Goal: Contribute content: Contribute content

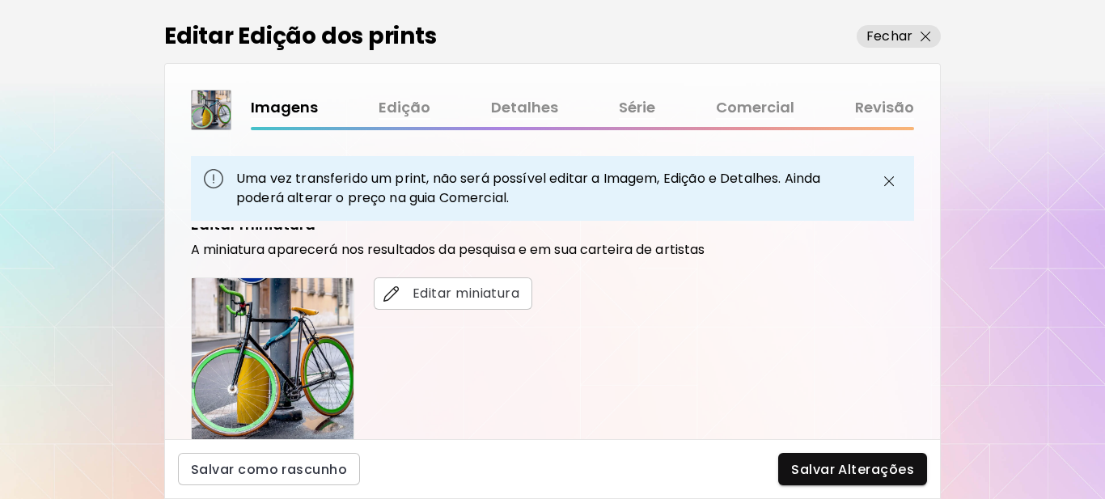
scroll to position [485, 0]
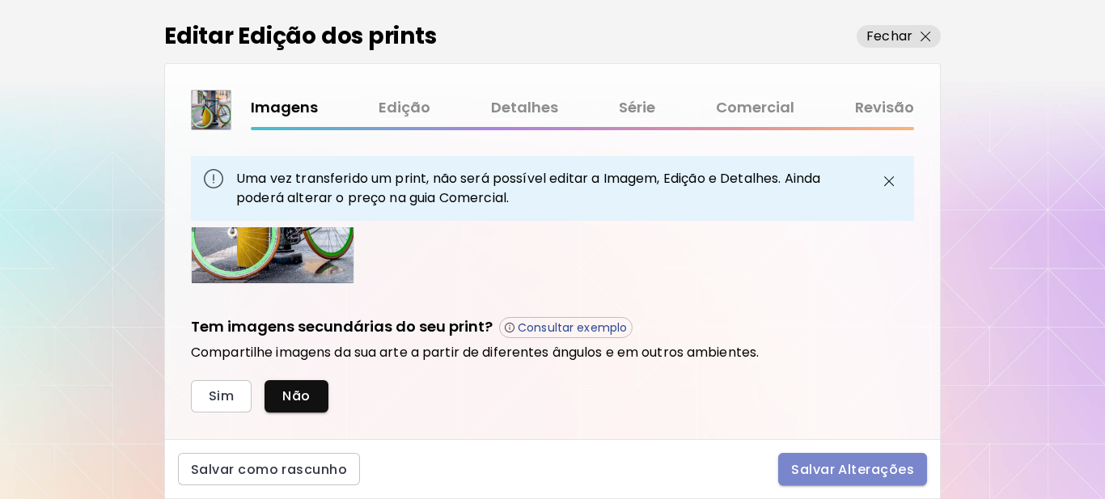
click at [857, 473] on span "Salvar Alterações" at bounding box center [852, 469] width 123 height 17
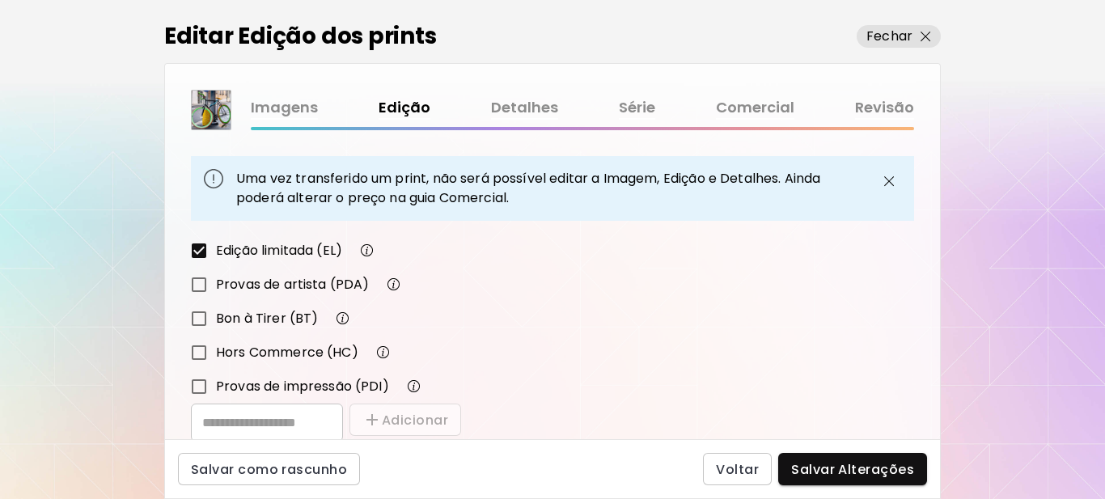
scroll to position [379, 0]
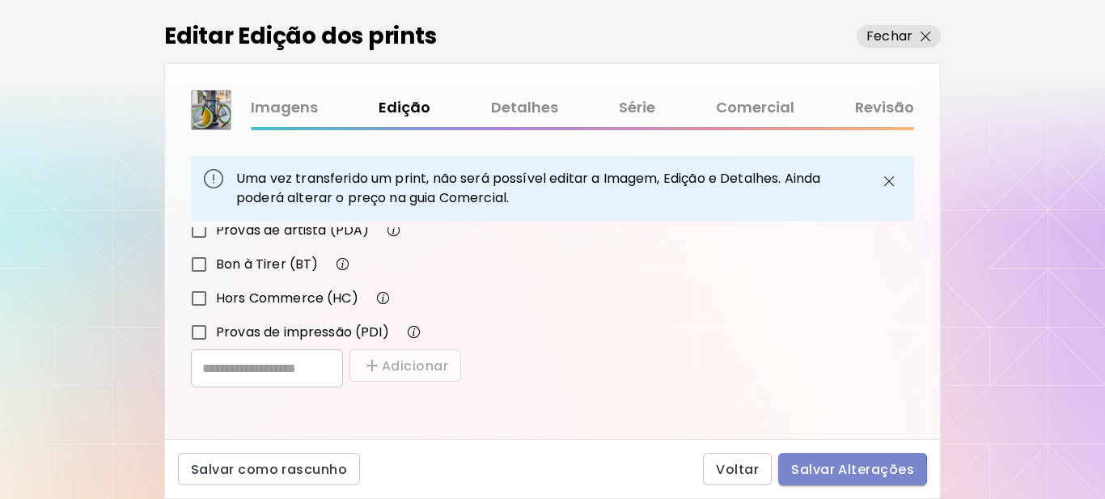
click at [815, 471] on span "Salvar Alterações" at bounding box center [852, 469] width 123 height 17
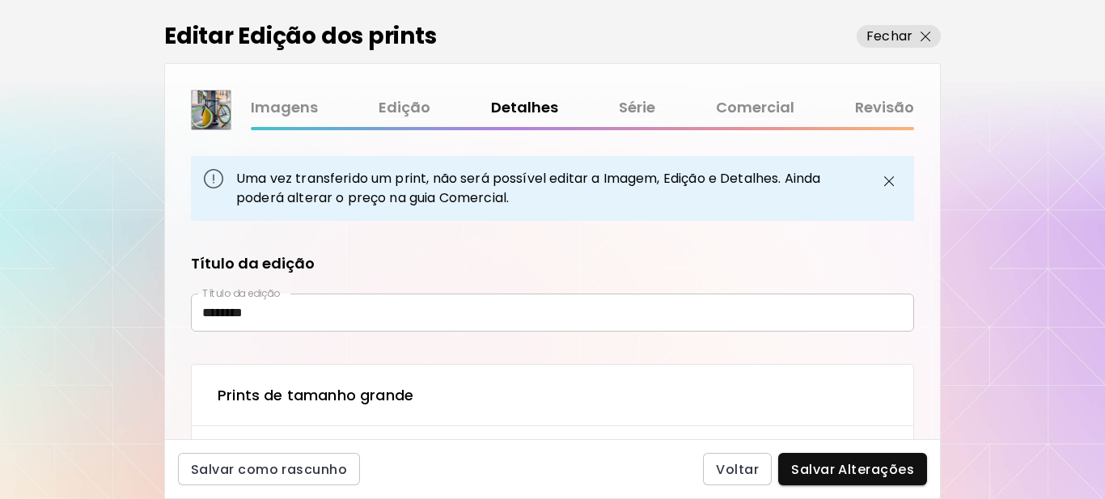
type input "**********"
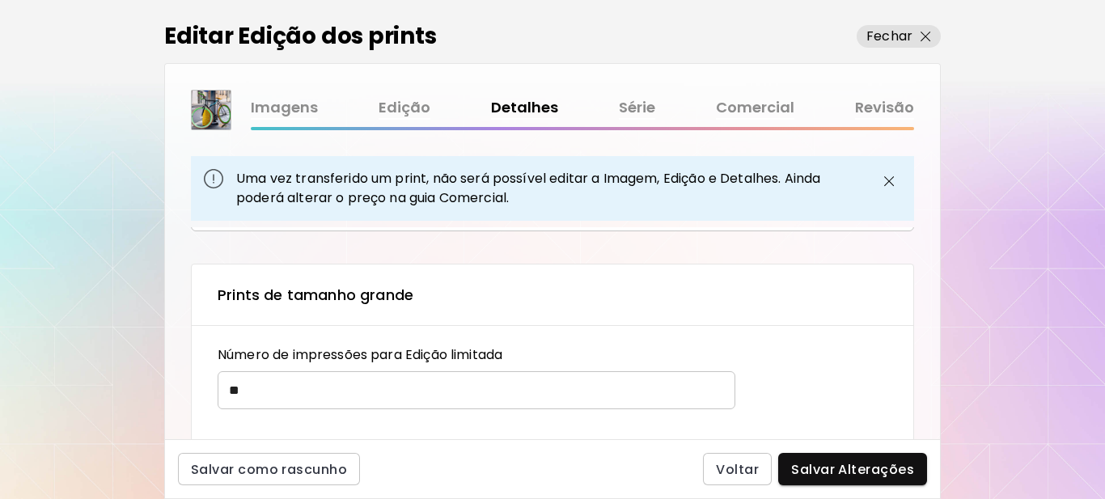
type textarea "**********"
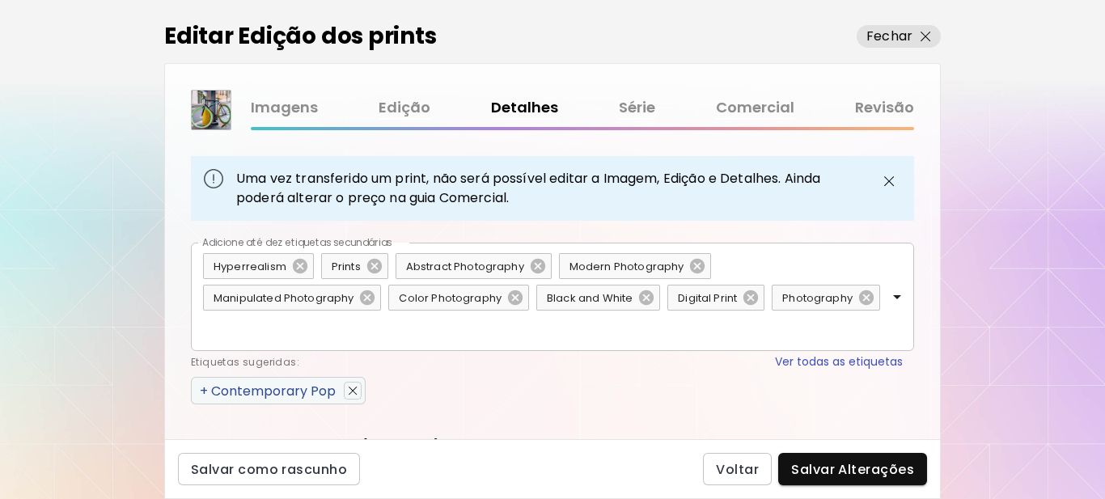
scroll to position [1108, 0]
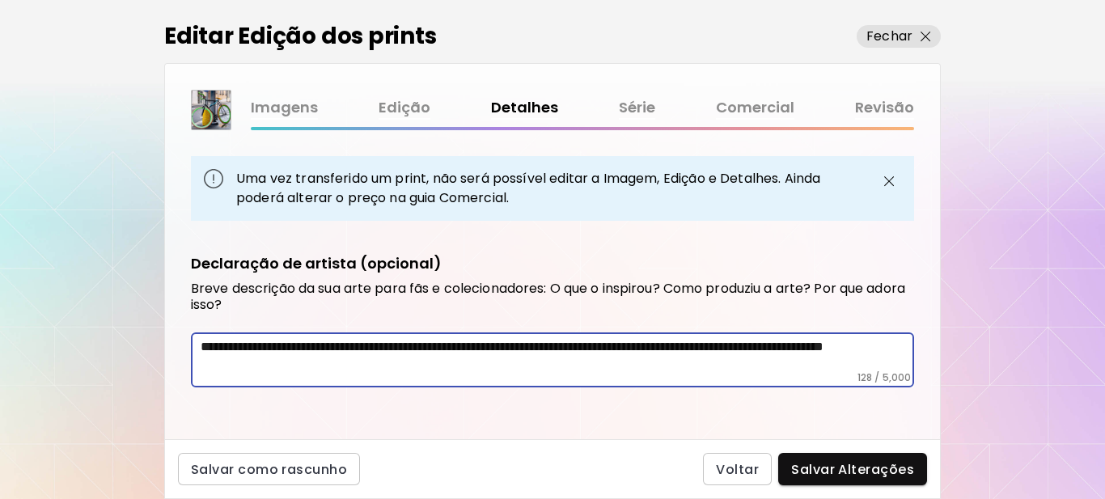
click at [358, 363] on textarea "**********" at bounding box center [553, 355] width 705 height 32
click at [916, 36] on span "Fechar" at bounding box center [898, 36] width 65 height 19
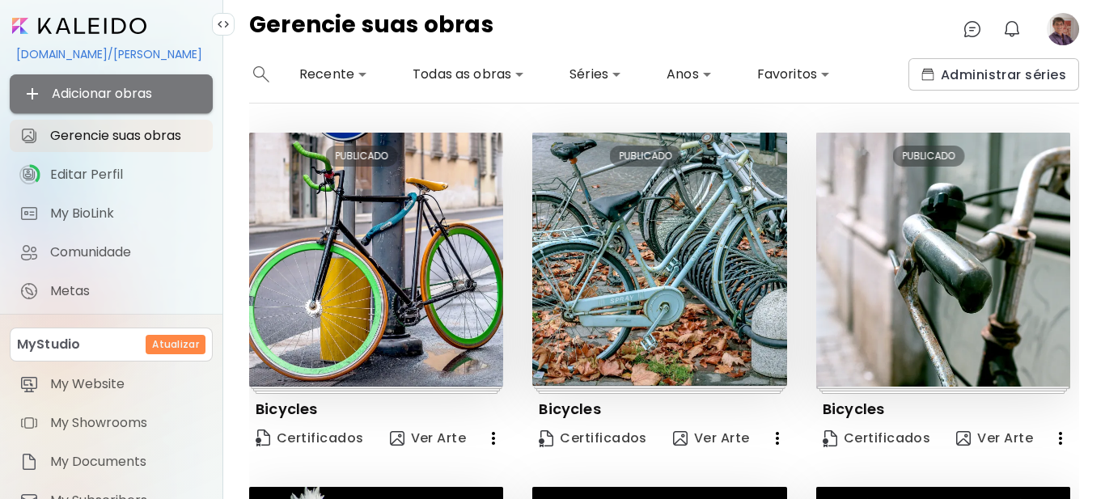
click at [130, 93] on span "Adicionar obras" at bounding box center [111, 93] width 177 height 19
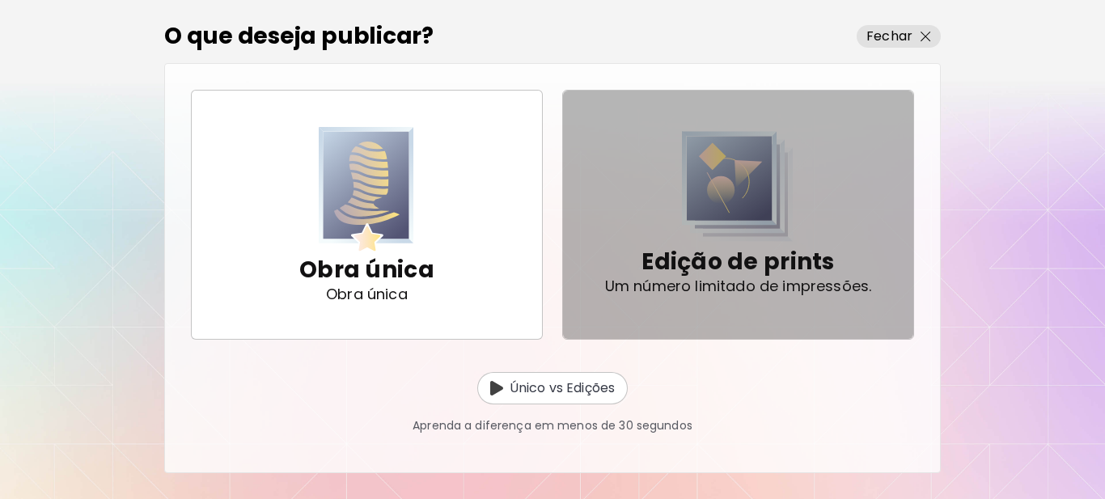
click at [713, 262] on p "Edição de prints" at bounding box center [737, 262] width 193 height 32
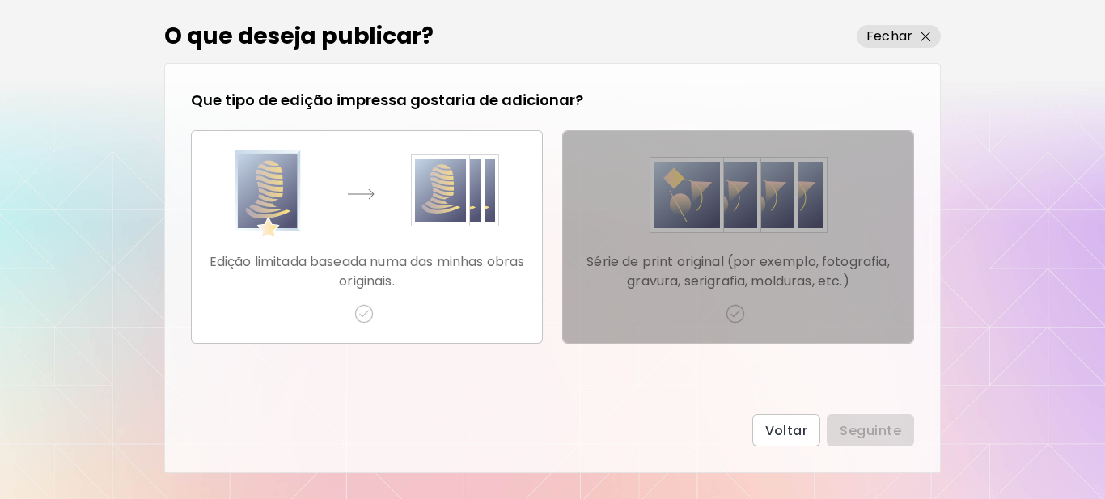
click at [722, 286] on p "Série de print original (por exemplo, fotografia, gravura, serigrafia, molduras…" at bounding box center [738, 271] width 324 height 39
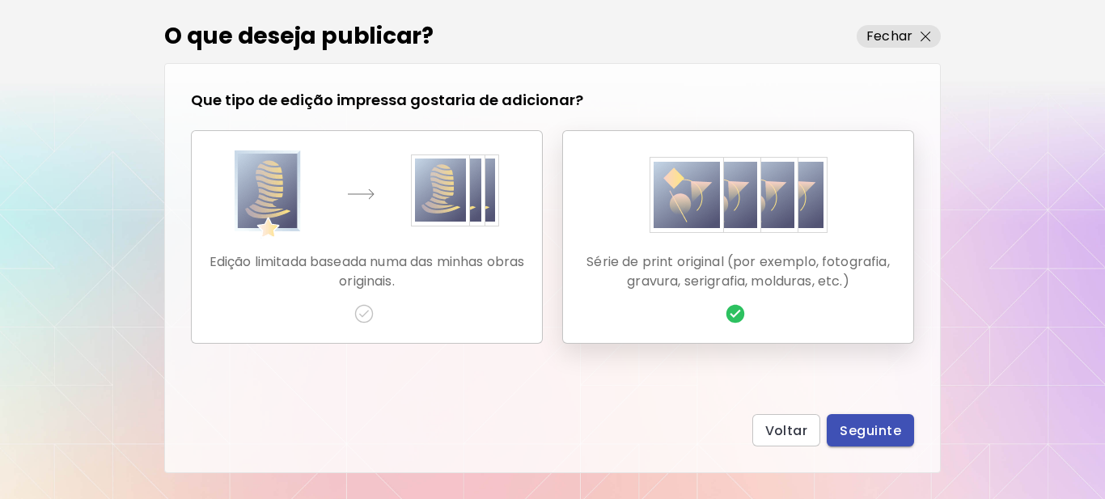
click at [848, 425] on span "Seguinte" at bounding box center [870, 430] width 61 height 17
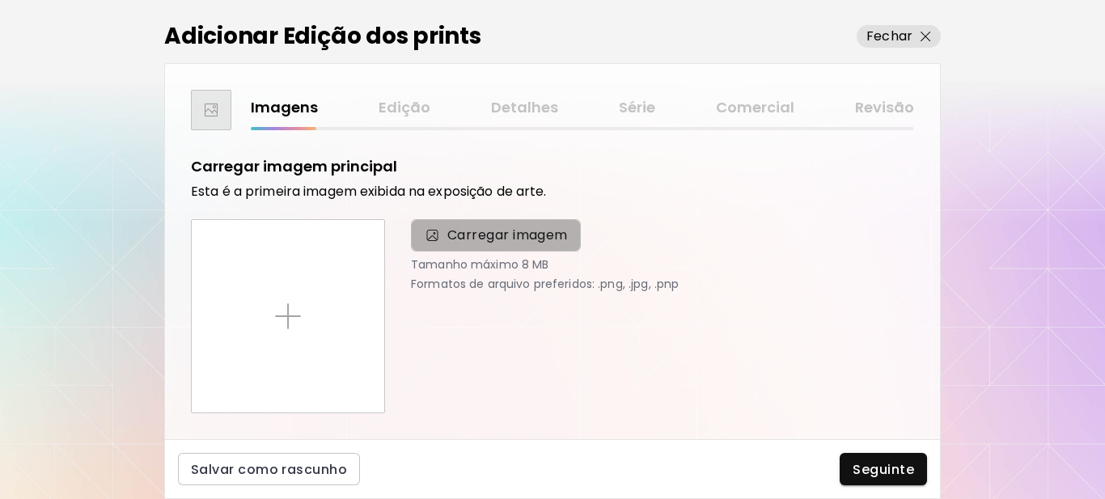
click at [488, 234] on span "Carregar imagem" at bounding box center [507, 235] width 121 height 19
click at [0, 0] on input "Carregar imagem" at bounding box center [0, 0] width 0 height 0
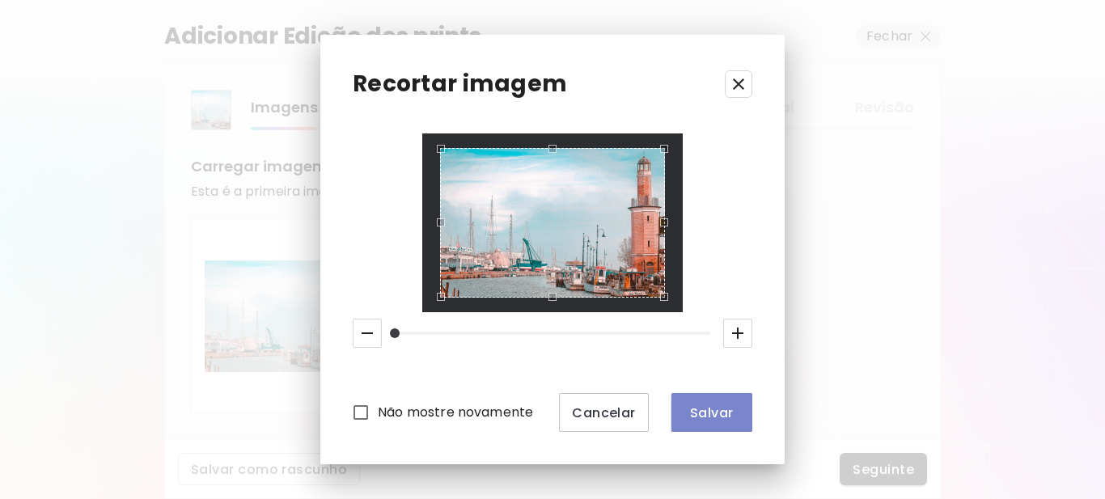
click at [700, 407] on span "Salvar" at bounding box center [711, 412] width 55 height 17
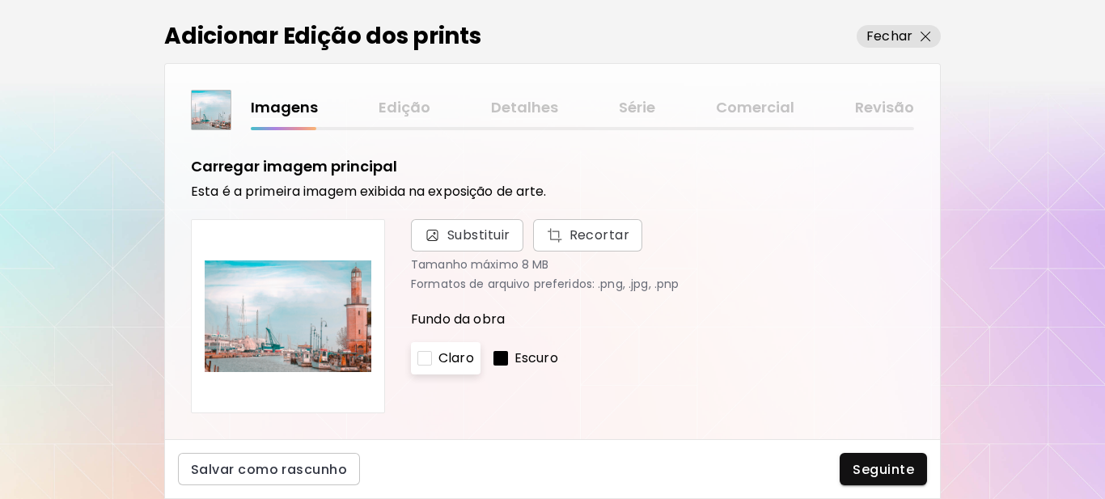
click at [502, 359] on div at bounding box center [500, 358] width 15 height 15
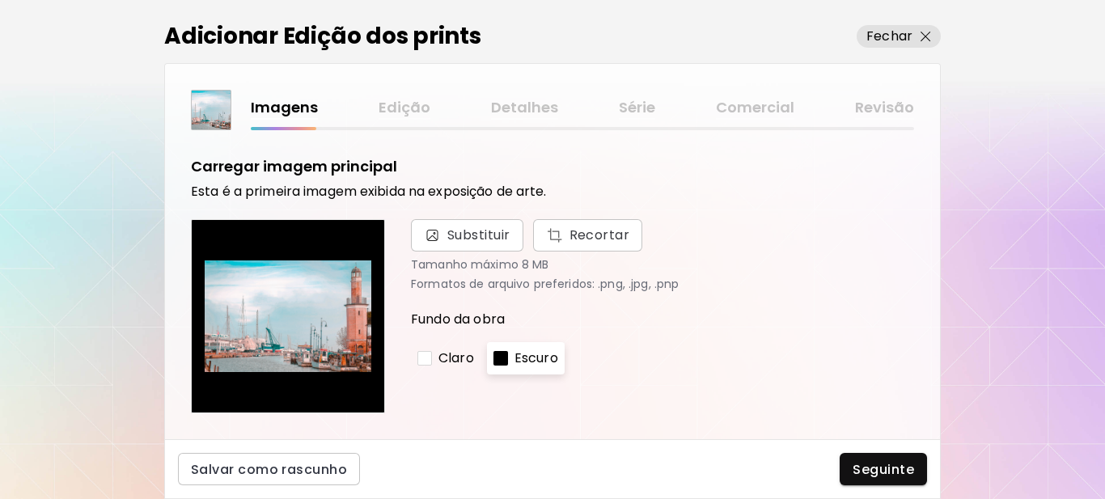
click at [428, 357] on div at bounding box center [424, 358] width 15 height 15
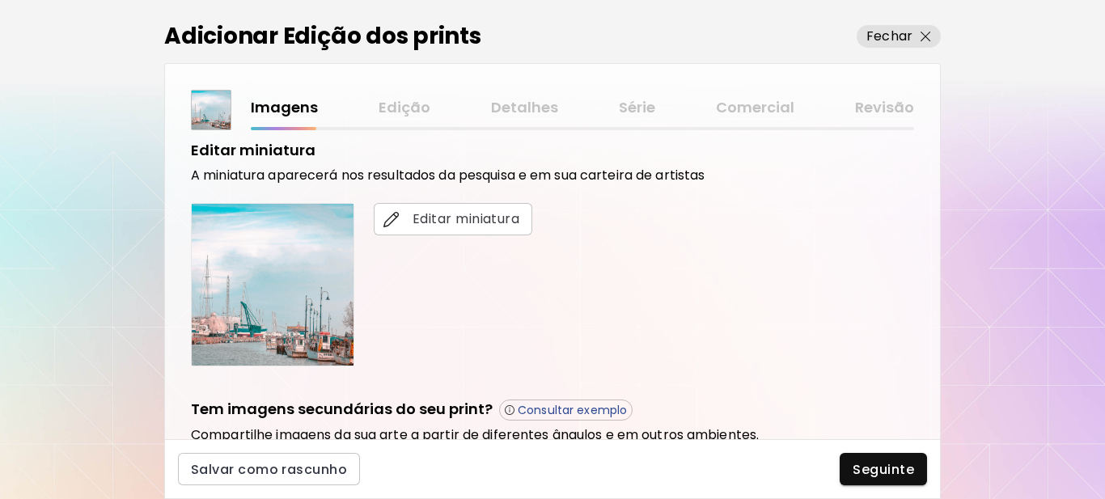
scroll to position [305, 0]
click at [455, 215] on span "Editar miniatura" at bounding box center [453, 219] width 133 height 19
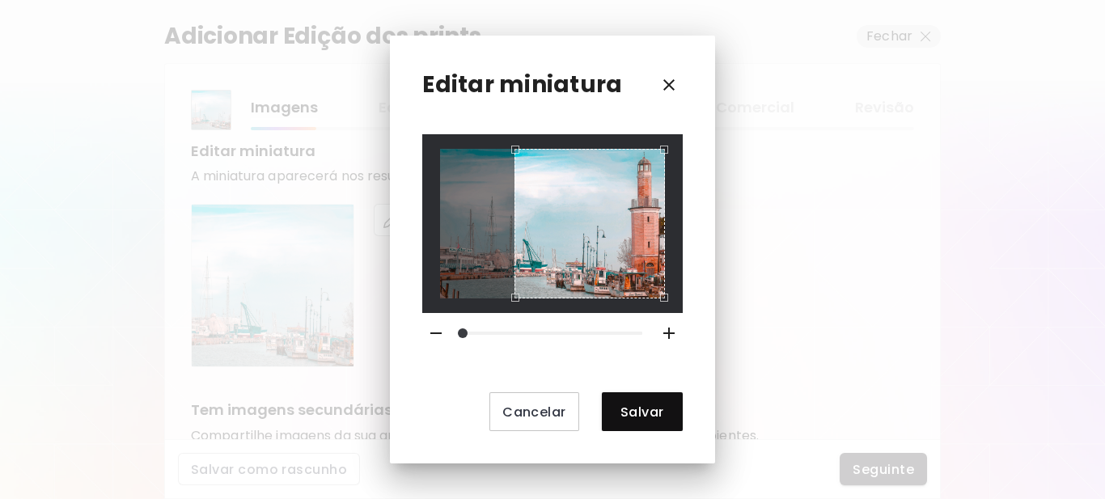
click at [552, 259] on div "Use the arrow keys to move the crop selection area" at bounding box center [589, 224] width 150 height 150
click at [636, 412] on span "Salvar" at bounding box center [642, 412] width 55 height 17
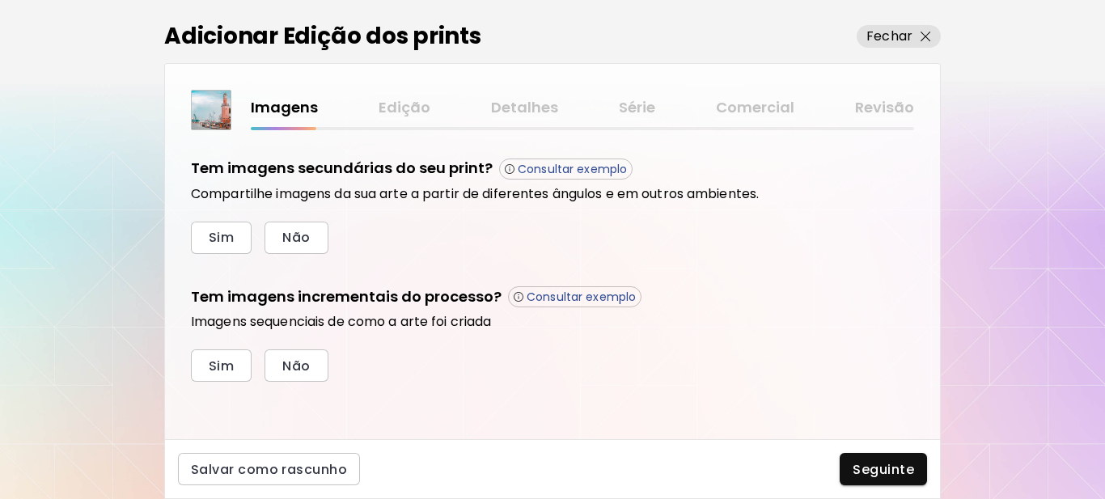
scroll to position [548, 0]
click at [290, 234] on span "Não" at bounding box center [296, 236] width 28 height 17
click at [219, 359] on span "Sim" at bounding box center [221, 365] width 25 height 17
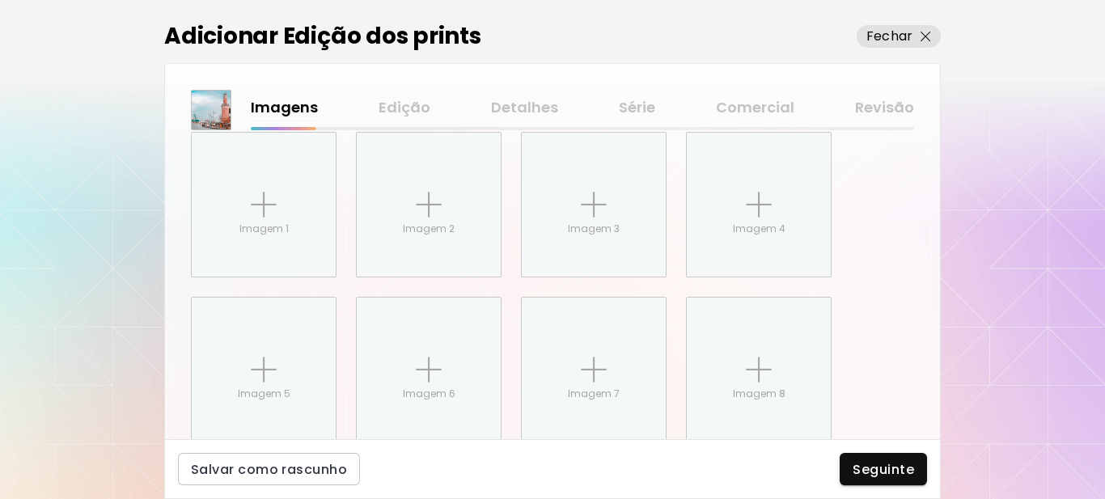
scroll to position [811, 0]
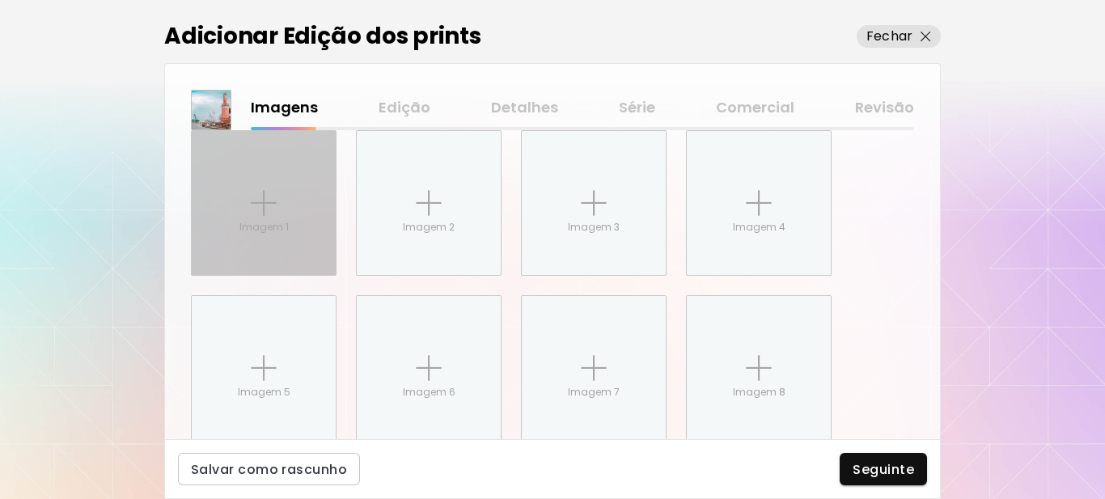
click at [252, 207] on img at bounding box center [264, 203] width 26 height 26
click at [0, 0] on input "Imagem 1" at bounding box center [0, 0] width 0 height 0
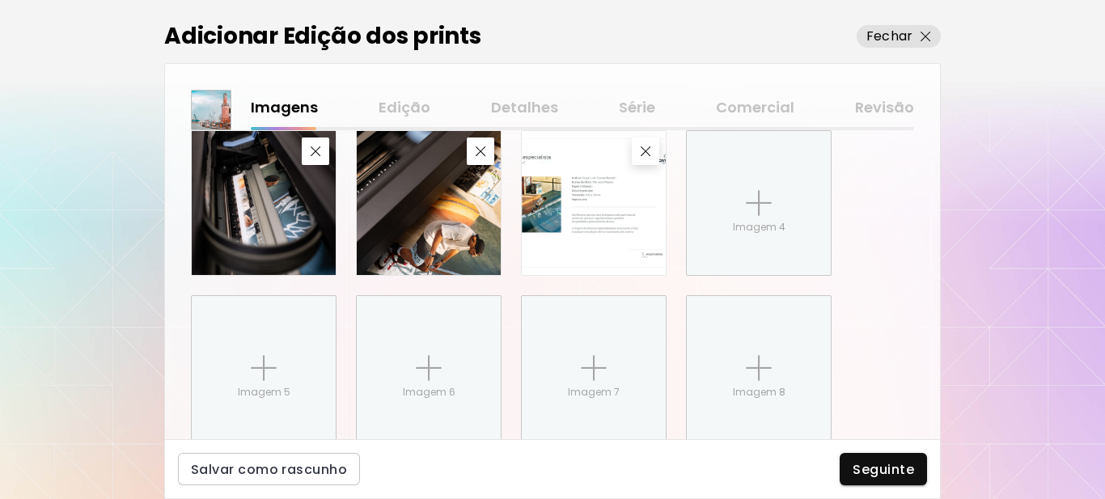
scroll to position [871, 0]
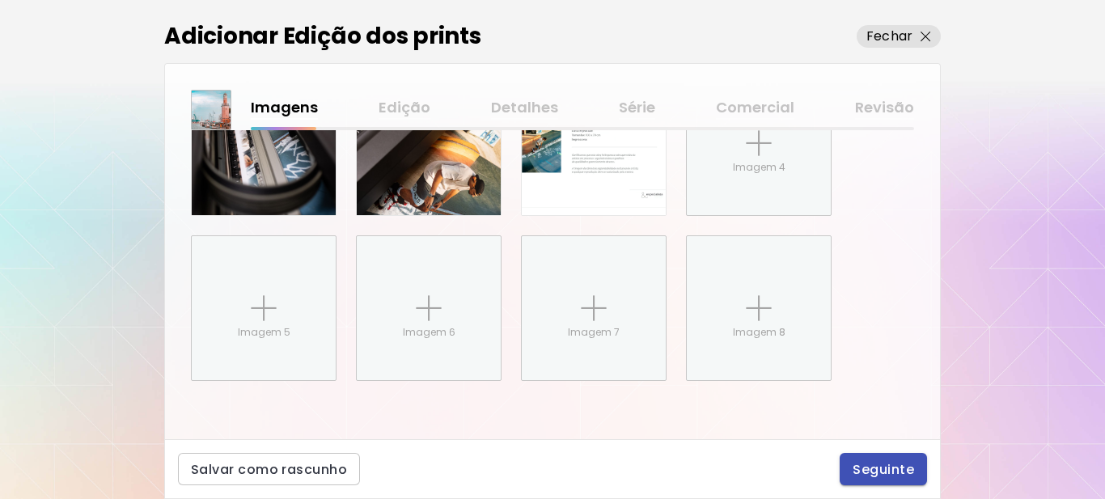
click at [869, 470] on span "Seguinte" at bounding box center [883, 469] width 61 height 17
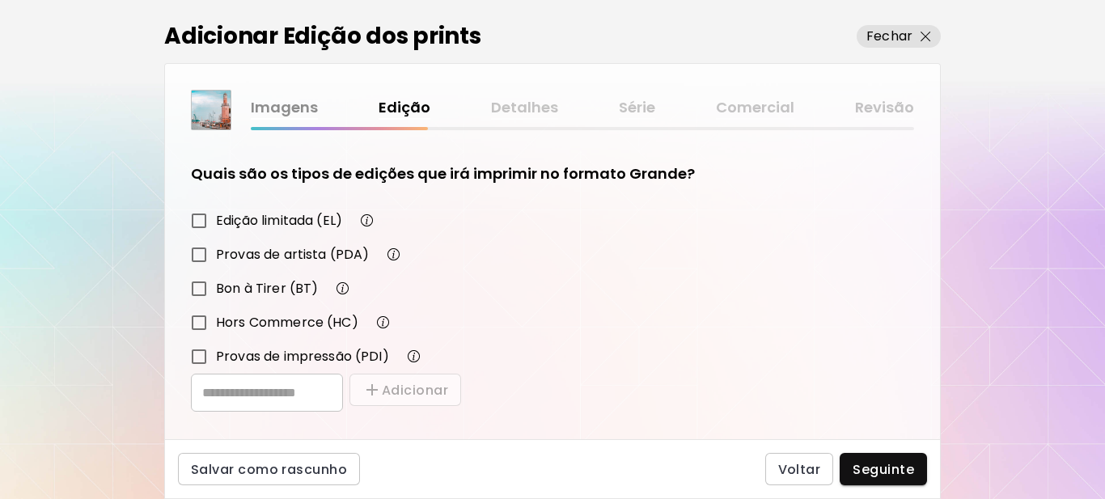
scroll to position [282, 0]
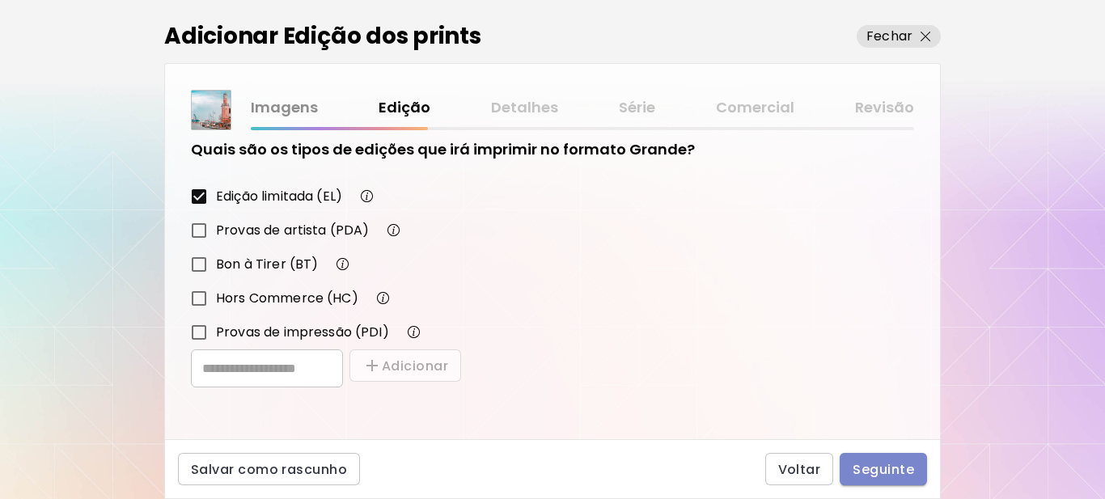
click at [882, 469] on span "Seguinte" at bounding box center [883, 469] width 61 height 17
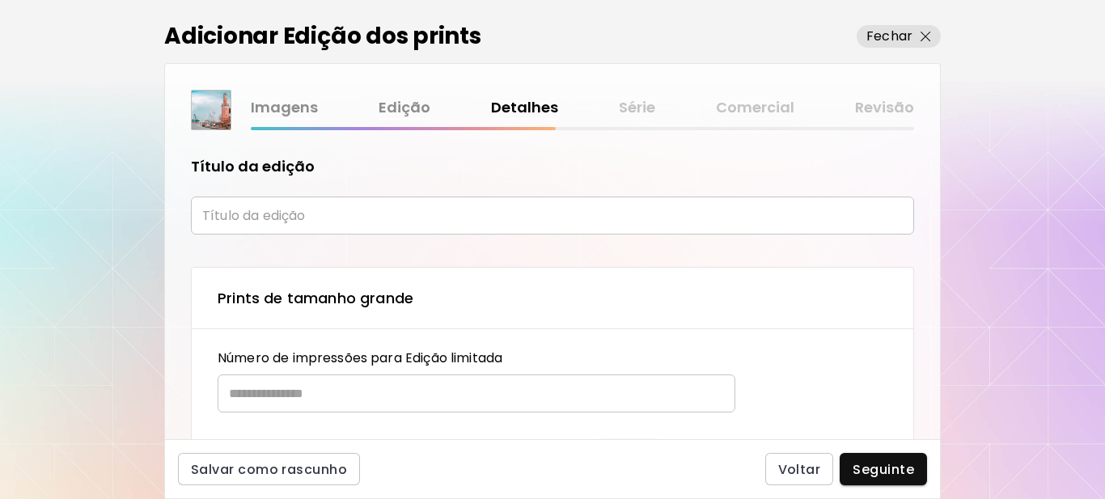
click at [241, 218] on input "text" at bounding box center [552, 216] width 723 height 38
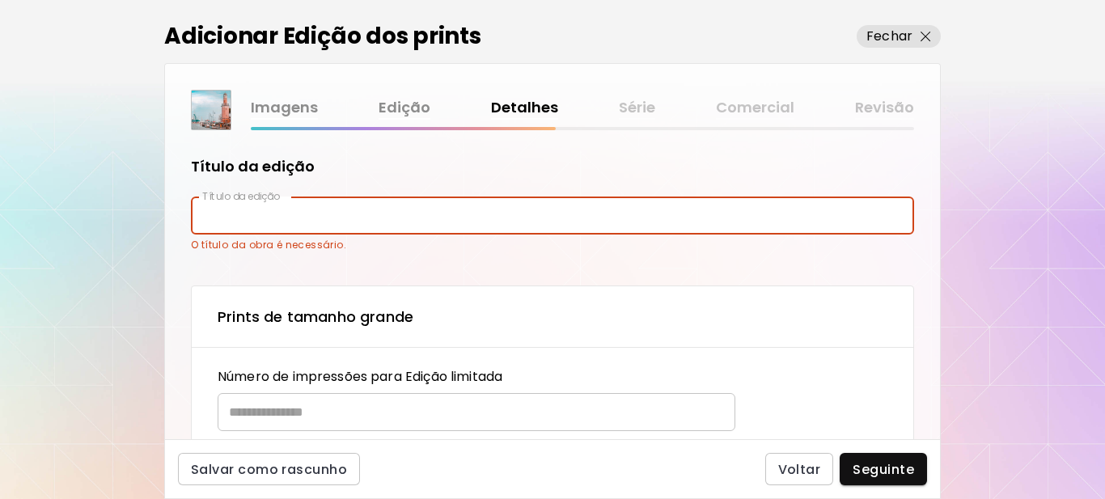
click at [218, 218] on input "text" at bounding box center [552, 216] width 723 height 38
click at [214, 214] on input "text" at bounding box center [552, 216] width 723 height 38
drag, startPoint x: 216, startPoint y: 214, endPoint x: 577, endPoint y: 218, distance: 360.8
paste input "*********"
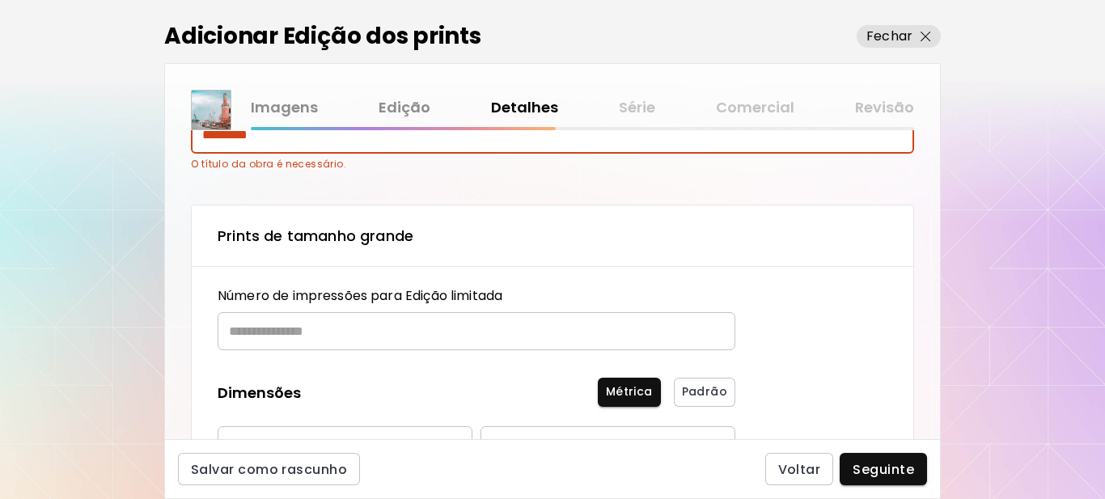
type input "*********"
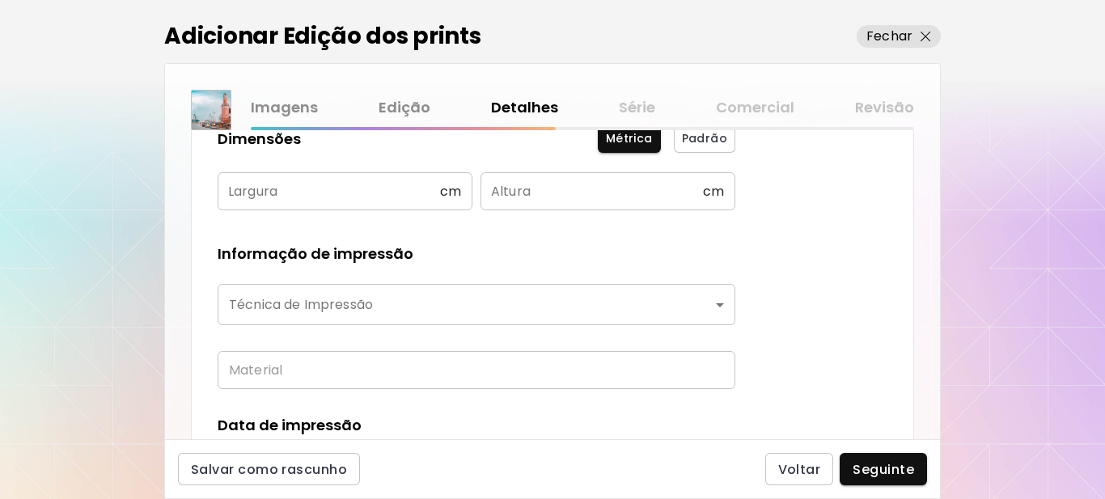
scroll to position [324, 0]
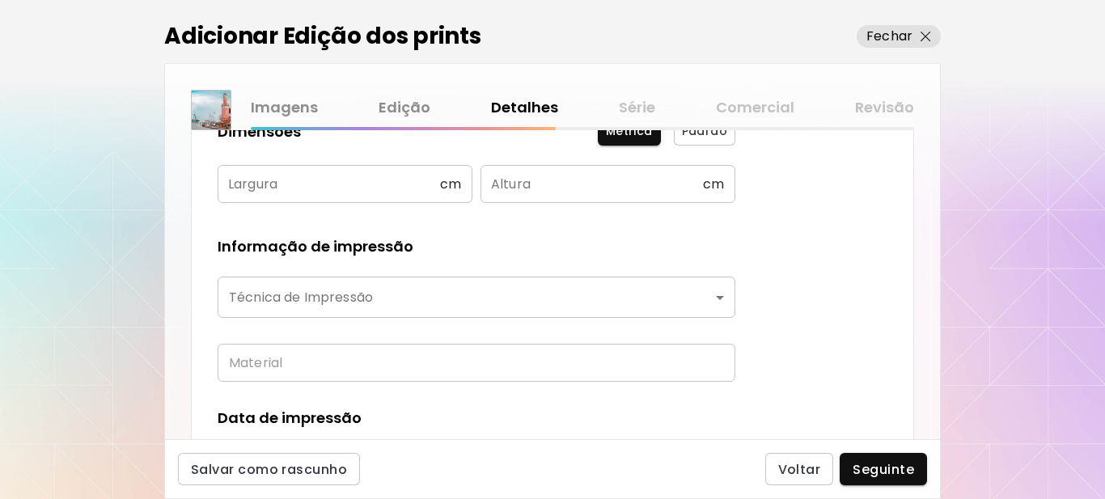
type input "**"
click at [286, 179] on input "text" at bounding box center [329, 184] width 222 height 38
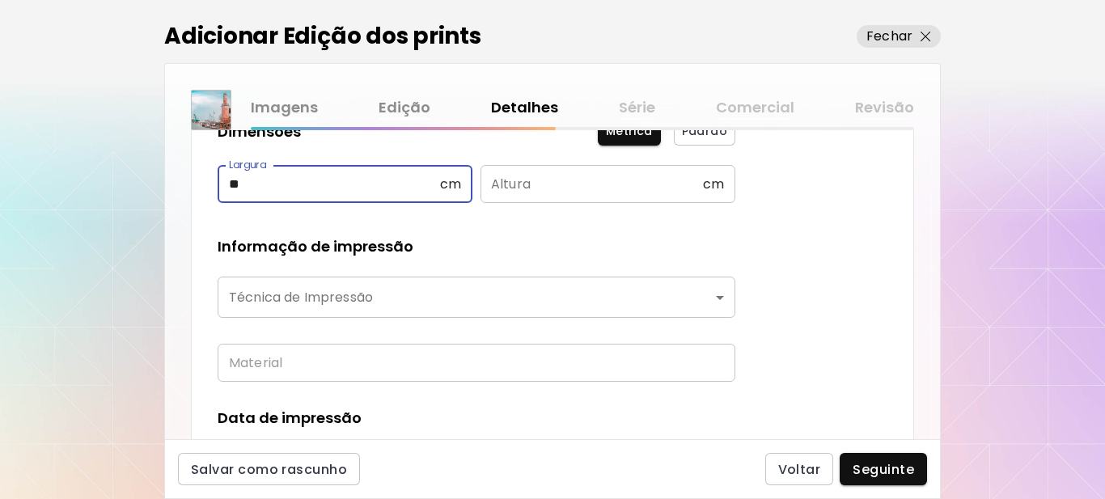
type input "**"
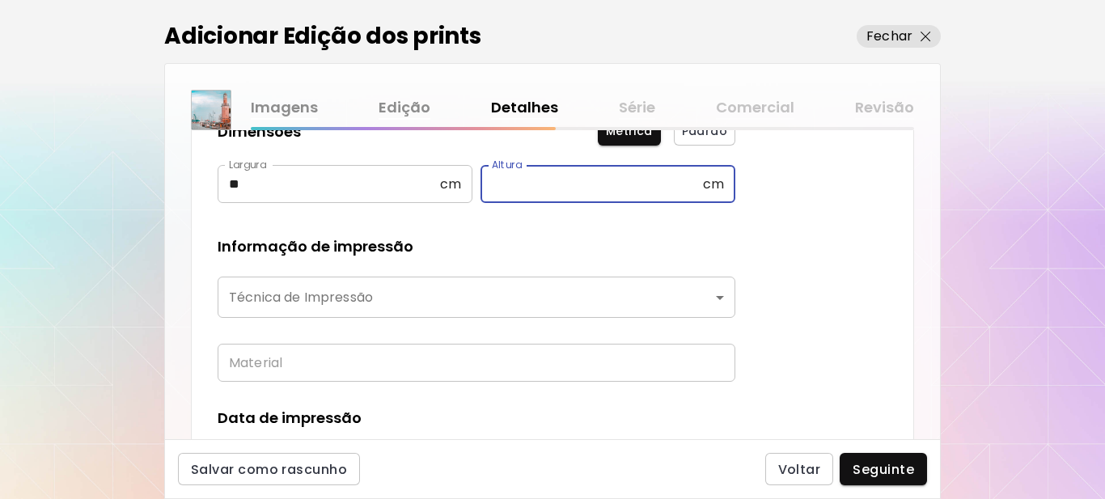
click at [530, 180] on input "text" at bounding box center [591, 184] width 222 height 38
type input "**"
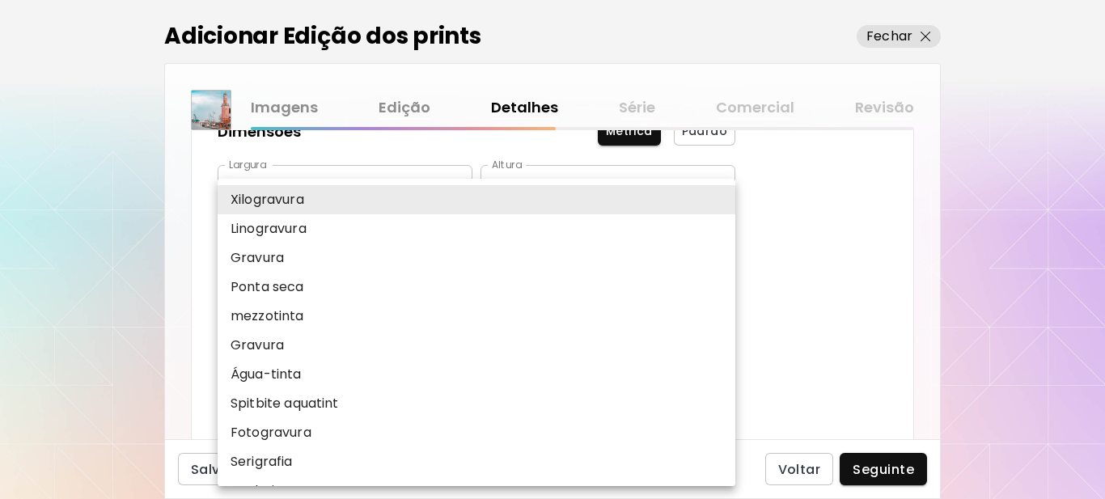
click at [476, 302] on body "kaleido.art/Sergio_Cerezer_Benetti Adicionar obras Gerencie suas obras Editar P…" at bounding box center [552, 249] width 1105 height 499
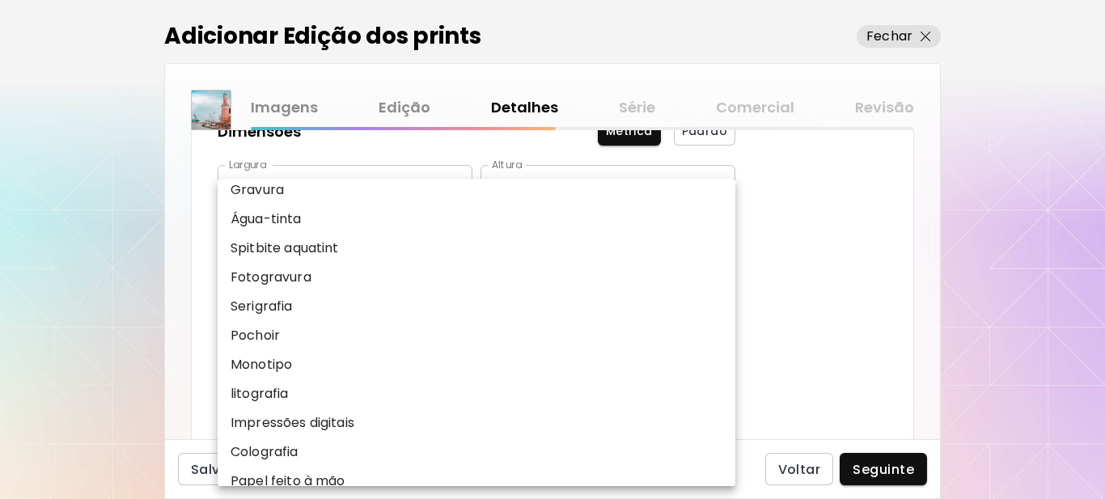
scroll to position [162, 0]
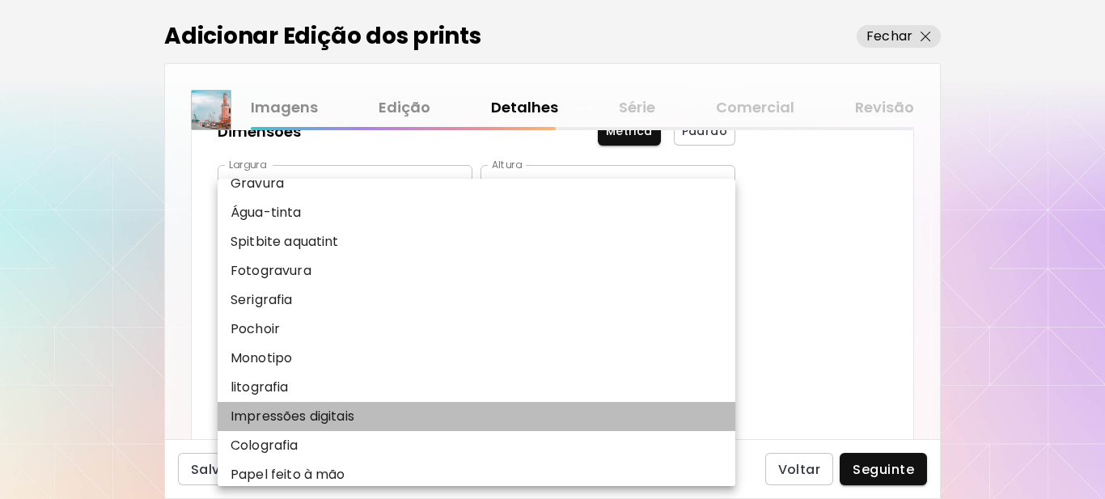
click at [284, 417] on p "Impressões digitais" at bounding box center [293, 416] width 124 height 19
type input "**********"
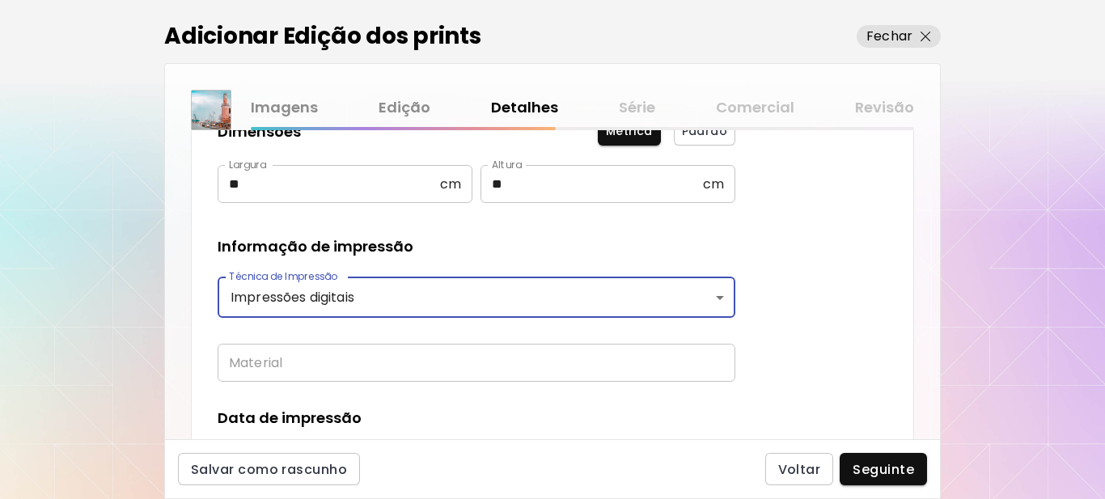
click at [290, 359] on input "text" at bounding box center [477, 363] width 518 height 38
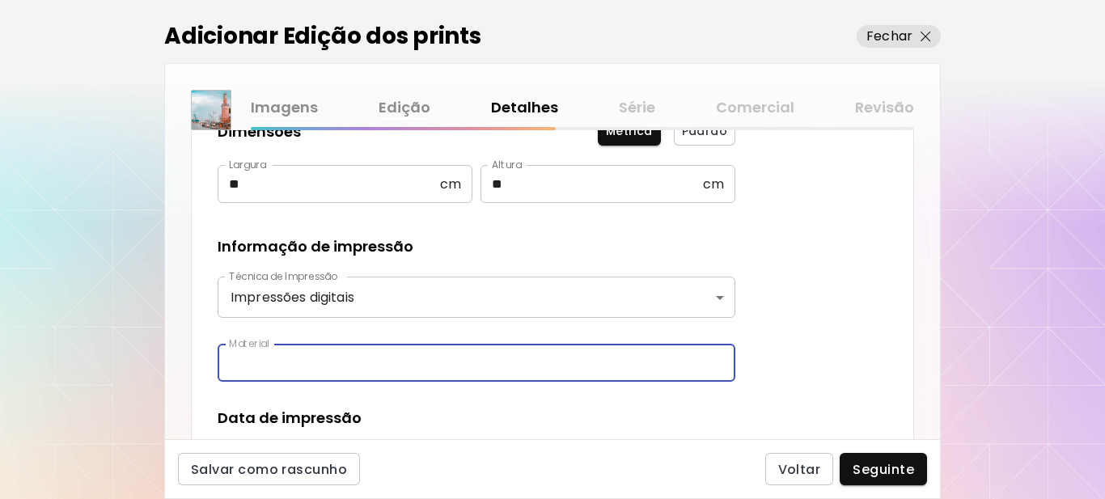
type input "**********"
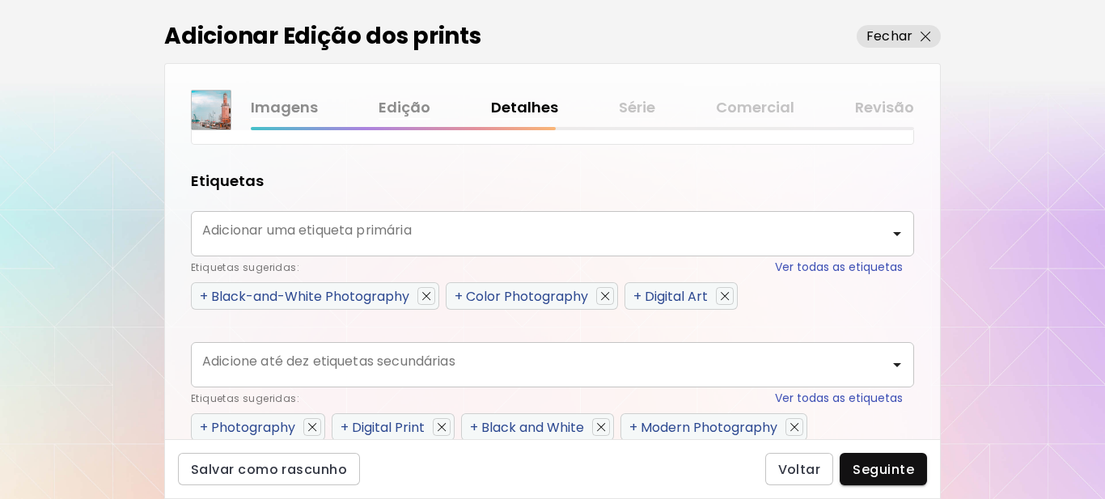
scroll to position [728, 0]
click at [459, 299] on span "+" at bounding box center [459, 295] width 8 height 19
type input "**********"
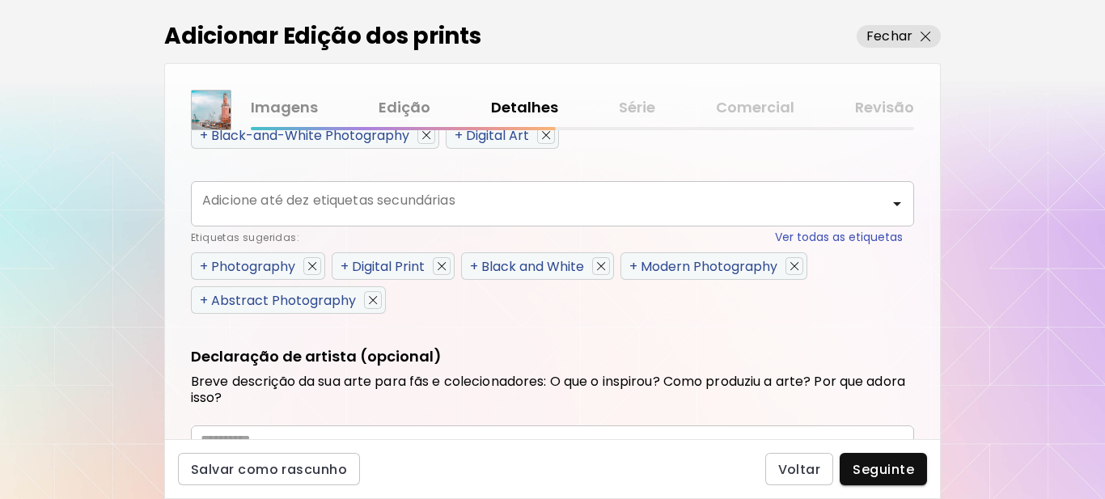
scroll to position [890, 0]
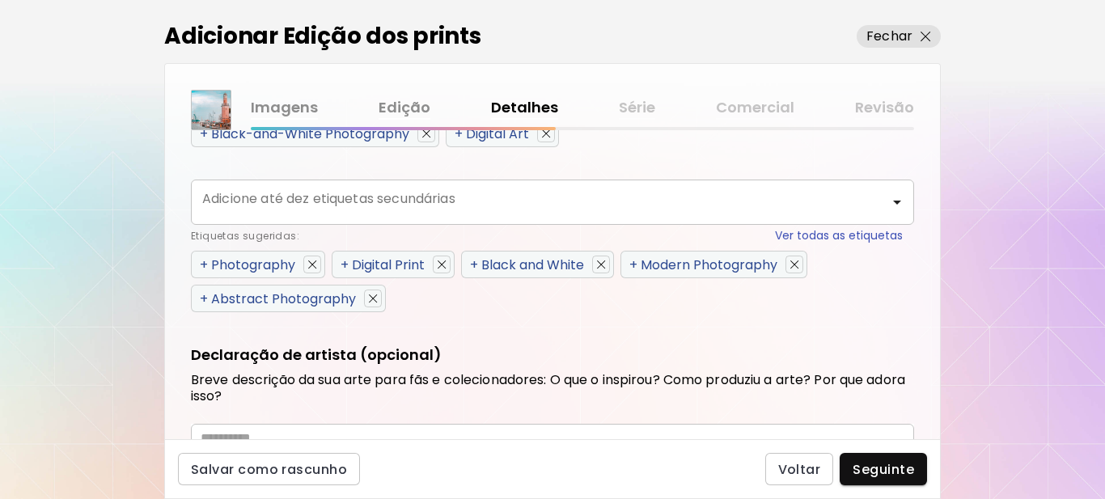
click at [200, 295] on span "+" at bounding box center [204, 299] width 8 height 19
drag, startPoint x: 204, startPoint y: 262, endPoint x: 202, endPoint y: 284, distance: 21.9
click at [203, 262] on span "+" at bounding box center [204, 265] width 8 height 19
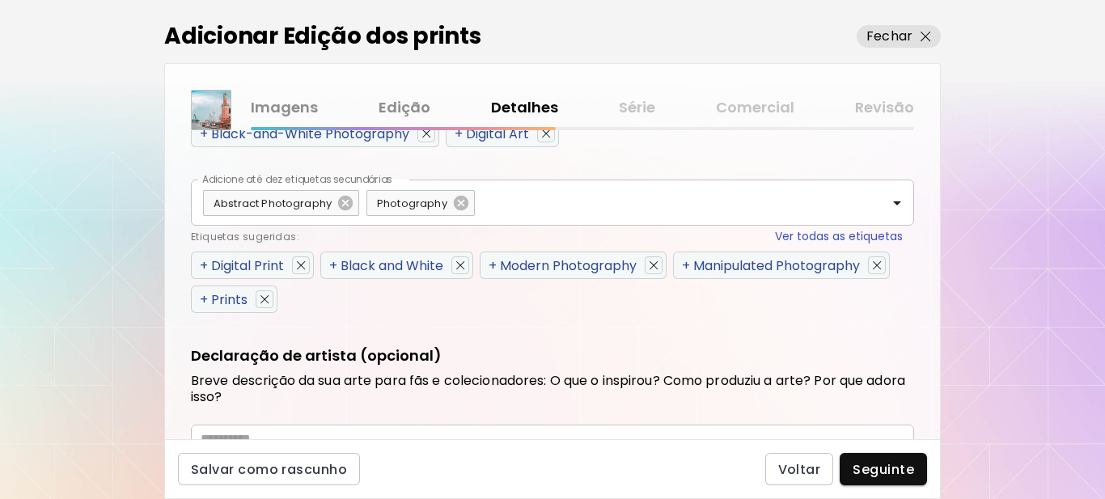
click at [201, 295] on span "+" at bounding box center [204, 299] width 8 height 19
click at [203, 267] on span "+" at bounding box center [204, 265] width 8 height 19
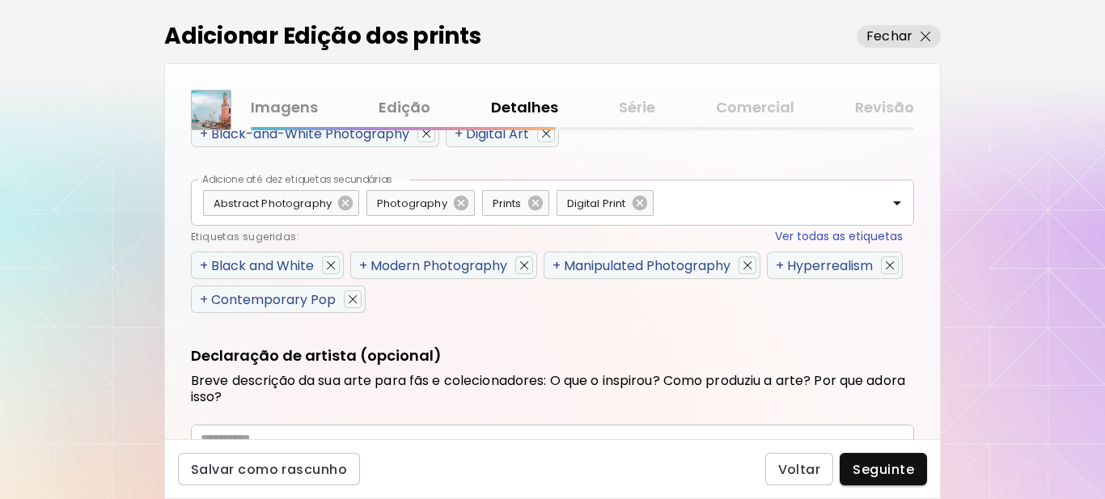
click at [203, 267] on span "+" at bounding box center [204, 265] width 8 height 19
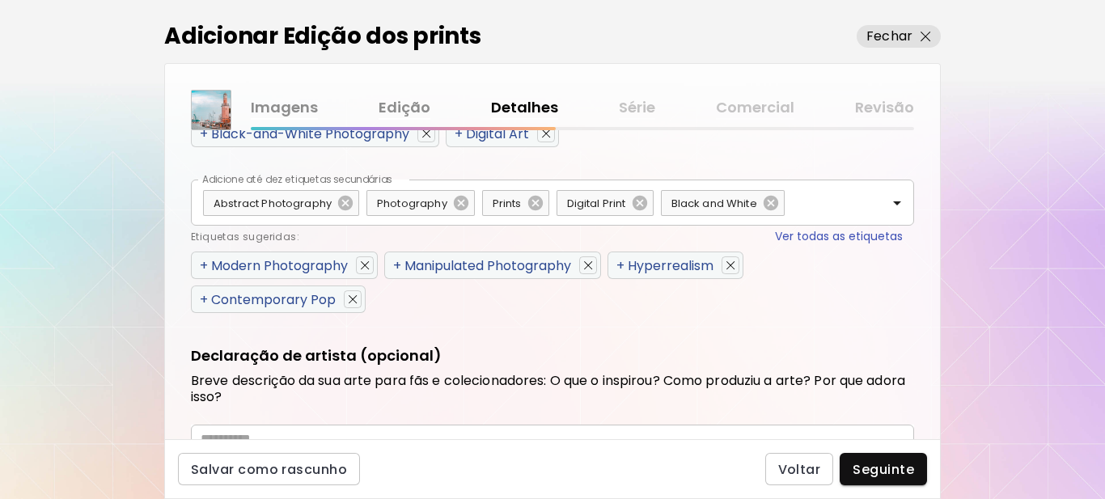
click at [201, 298] on span "+" at bounding box center [204, 299] width 8 height 19
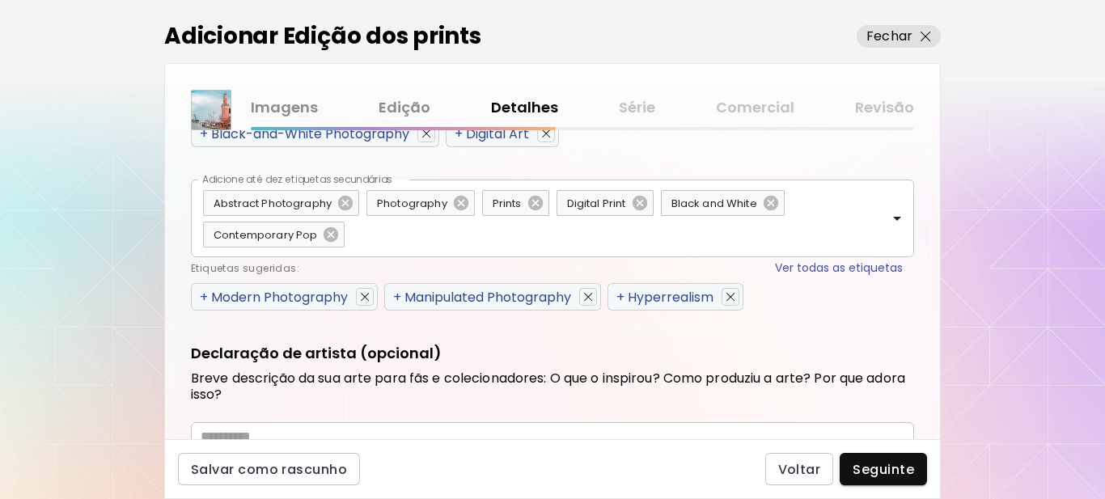
click at [204, 294] on span "+" at bounding box center [204, 297] width 8 height 19
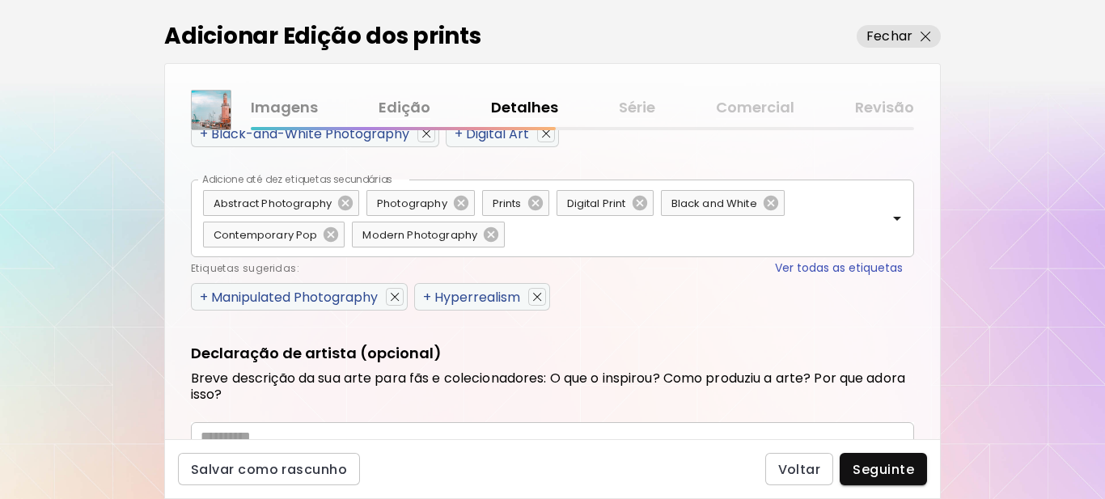
click at [204, 294] on span "+" at bounding box center [204, 297] width 8 height 19
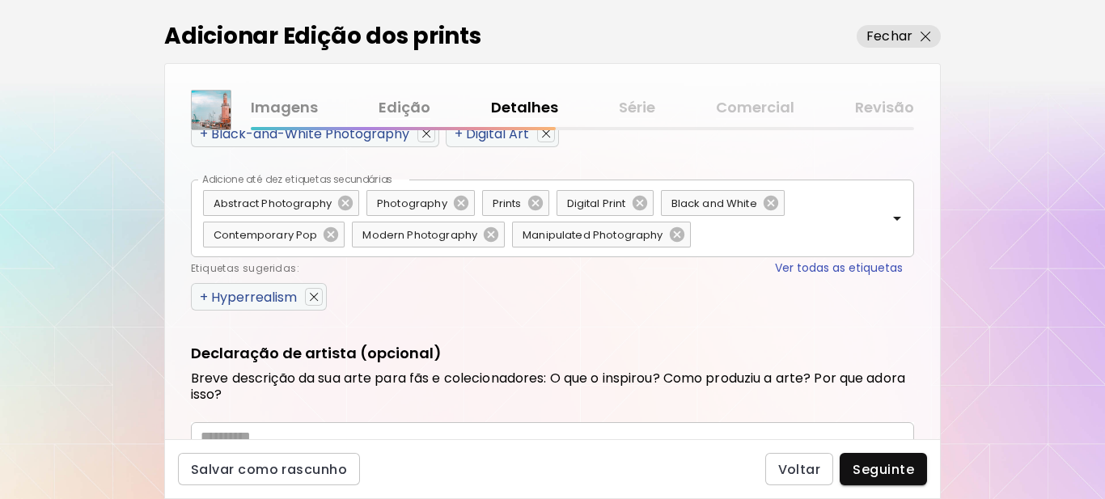
click at [204, 294] on span "+" at bounding box center [204, 297] width 8 height 19
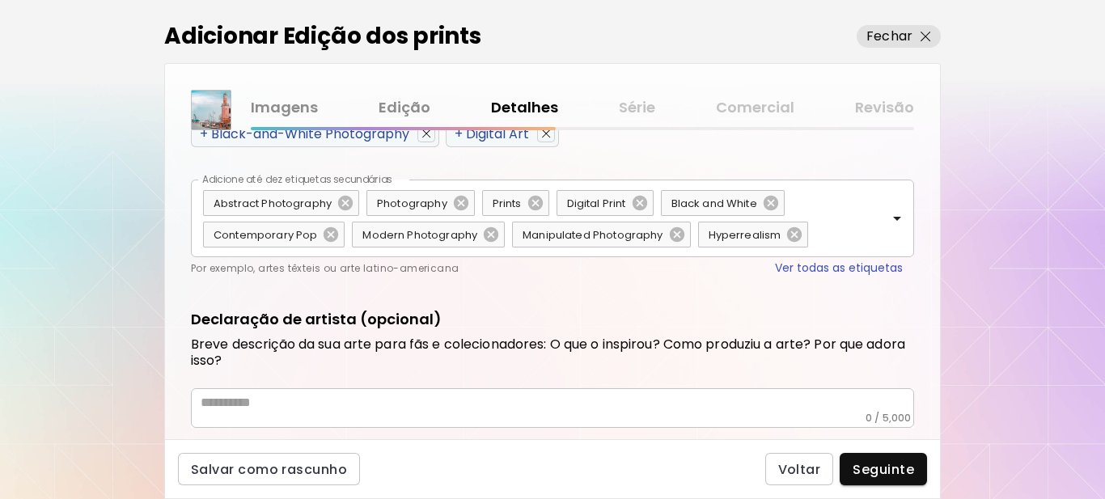
click at [410, 395] on div "* ​" at bounding box center [552, 408] width 723 height 40
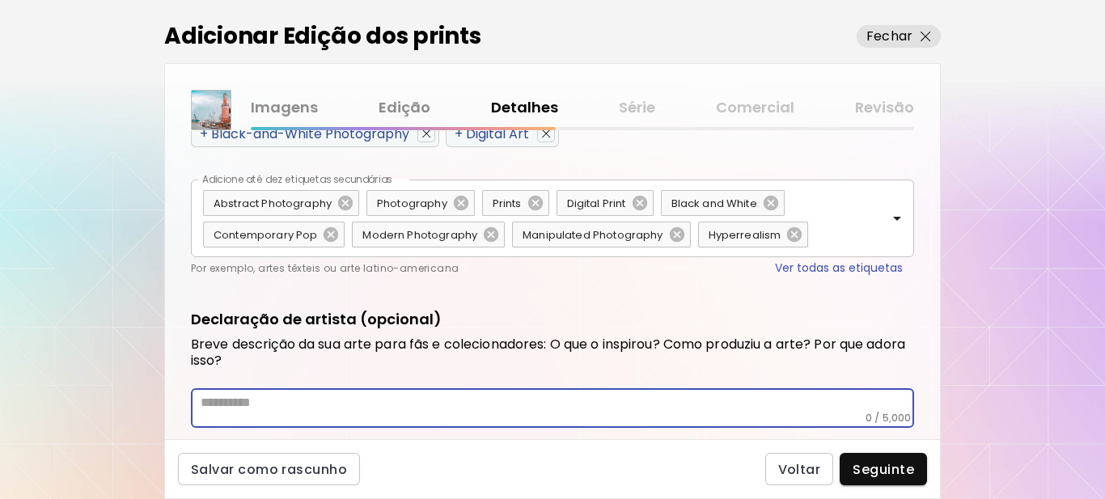
drag, startPoint x: 403, startPoint y: 393, endPoint x: 380, endPoint y: 401, distance: 24.0
paste textarea "**********"
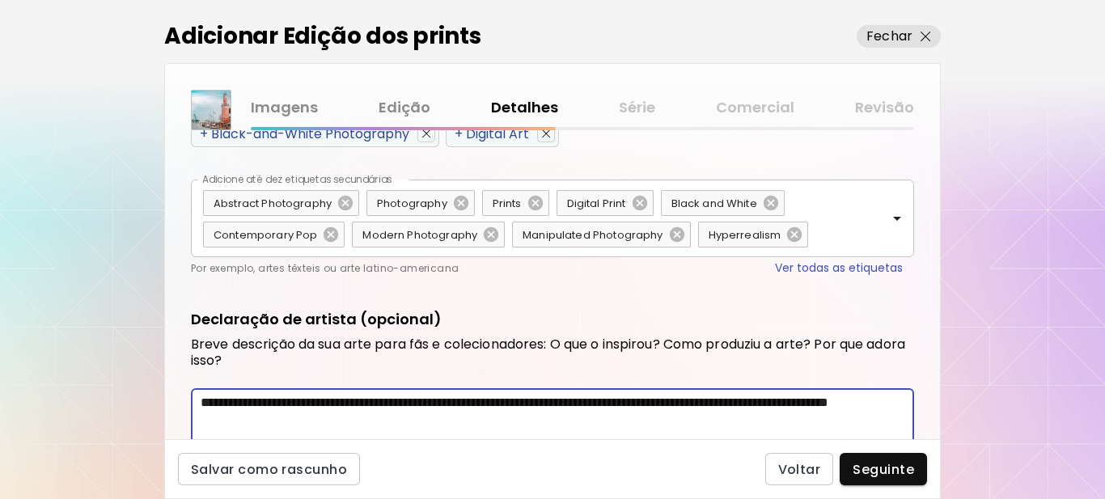
scroll to position [893, 0]
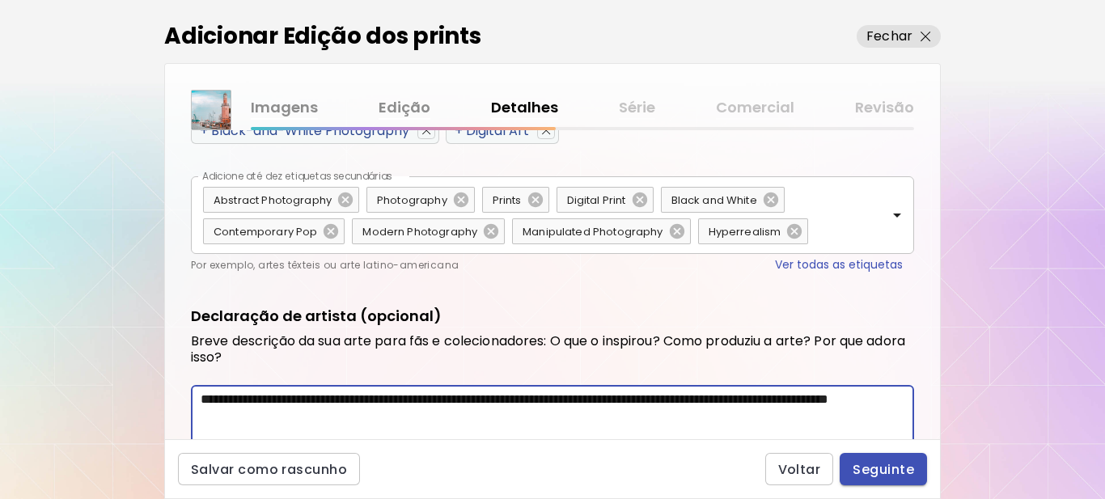
type textarea "**********"
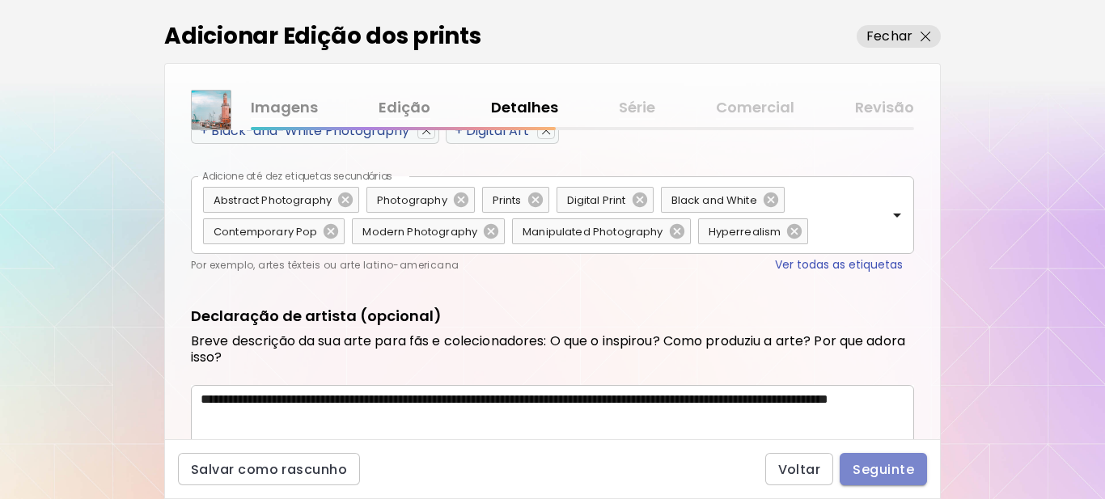
click at [865, 468] on span "Seguinte" at bounding box center [883, 469] width 61 height 17
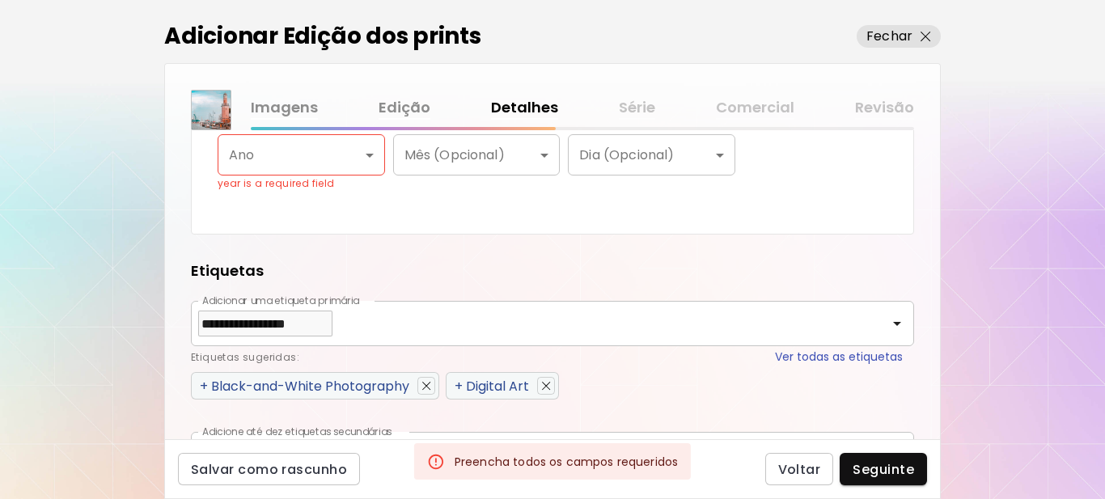
scroll to position [556, 0]
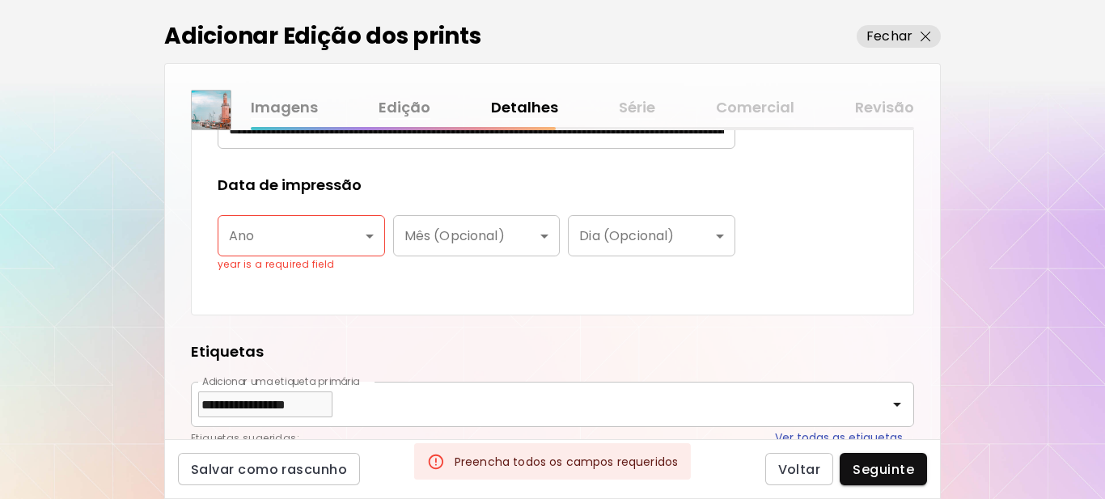
click at [353, 236] on body "**********" at bounding box center [552, 249] width 1105 height 499
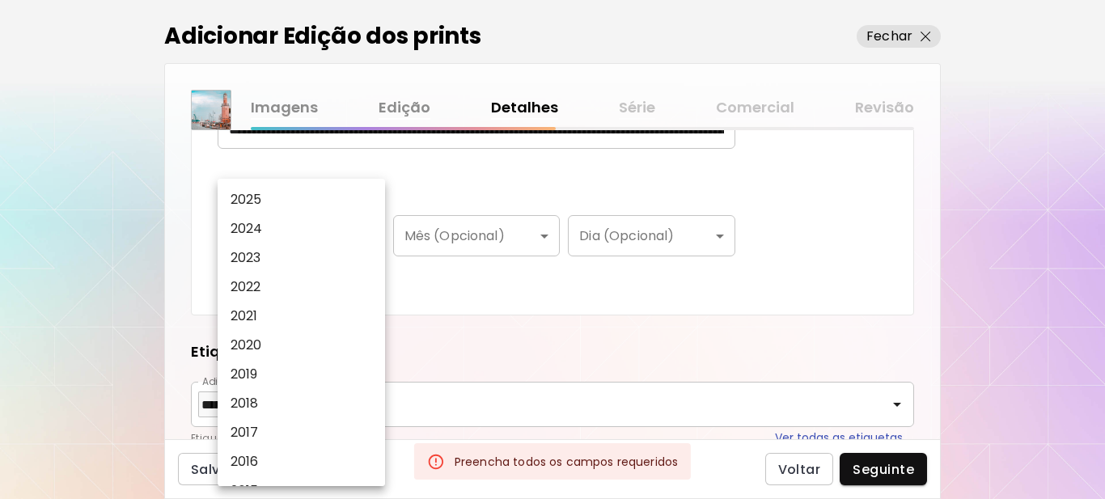
click at [261, 200] on p "2025" at bounding box center [247, 199] width 32 height 19
type input "****"
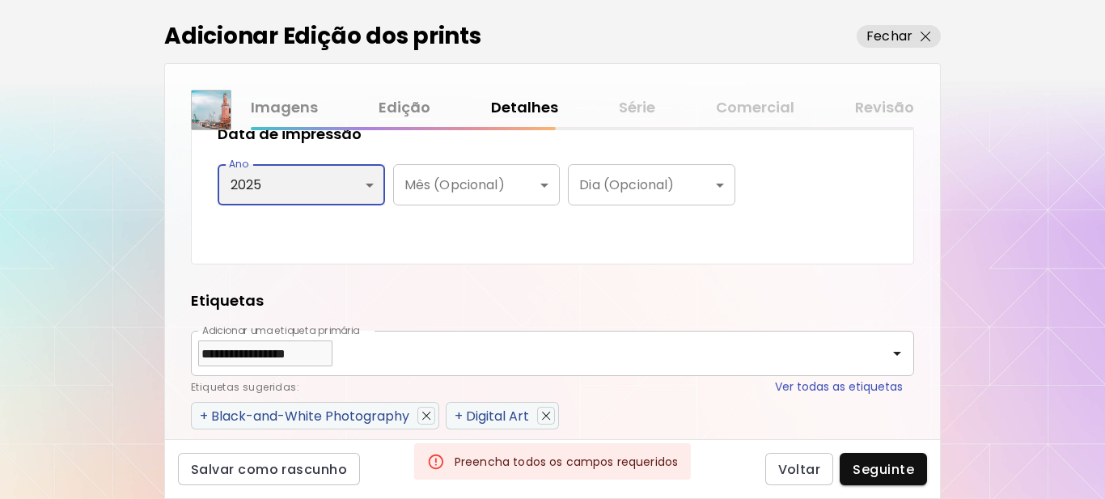
scroll to position [961, 0]
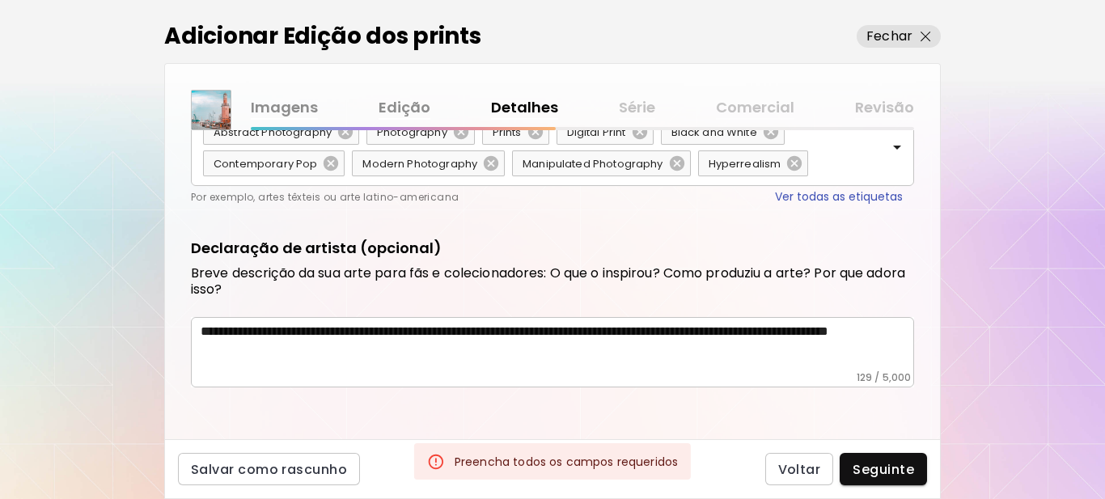
click at [895, 464] on span "Seguinte" at bounding box center [883, 469] width 61 height 17
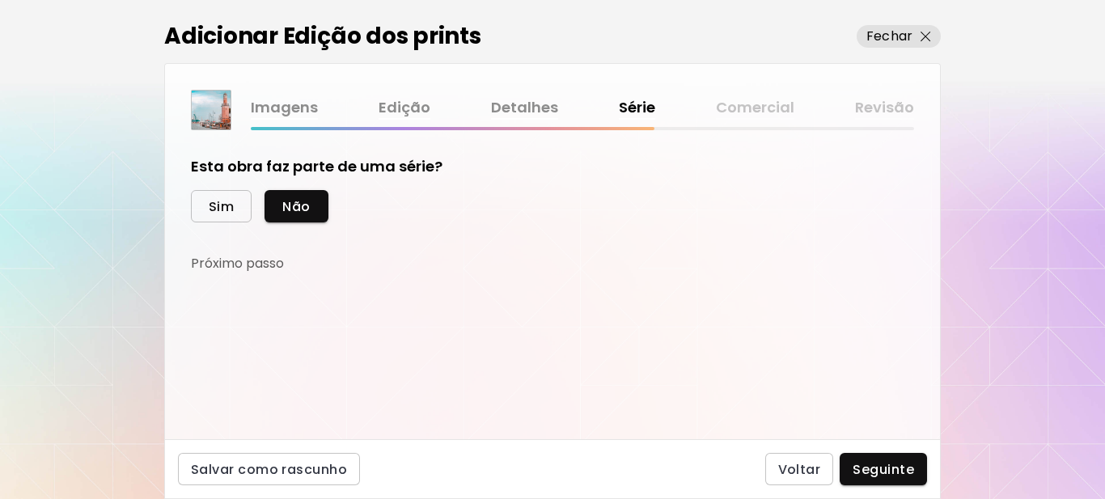
click at [218, 214] on span "Sim" at bounding box center [221, 206] width 25 height 17
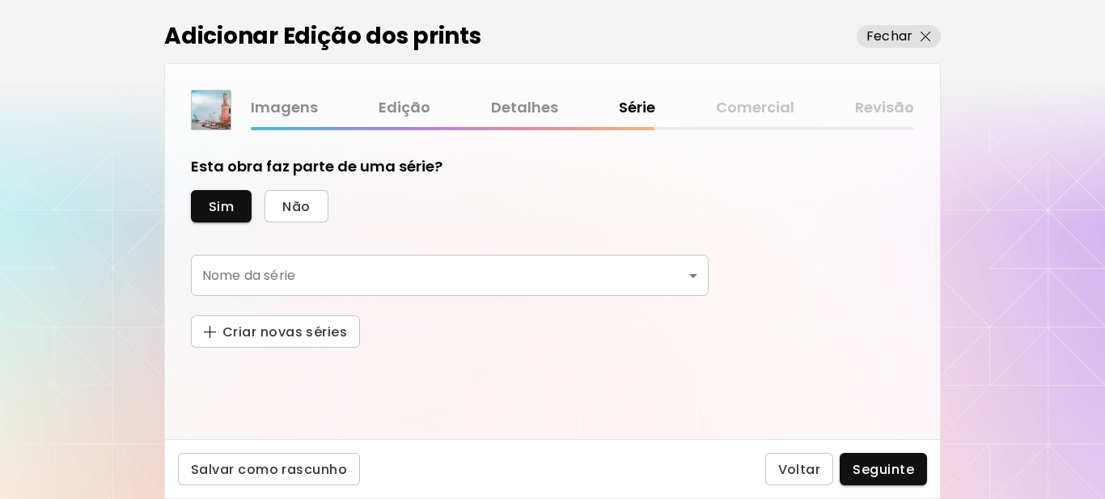
click at [302, 269] on body "kaleido.art/Sergio_Cerezer_Benetti Adicionar obras Gerencie suas obras Editar P…" at bounding box center [552, 249] width 1105 height 499
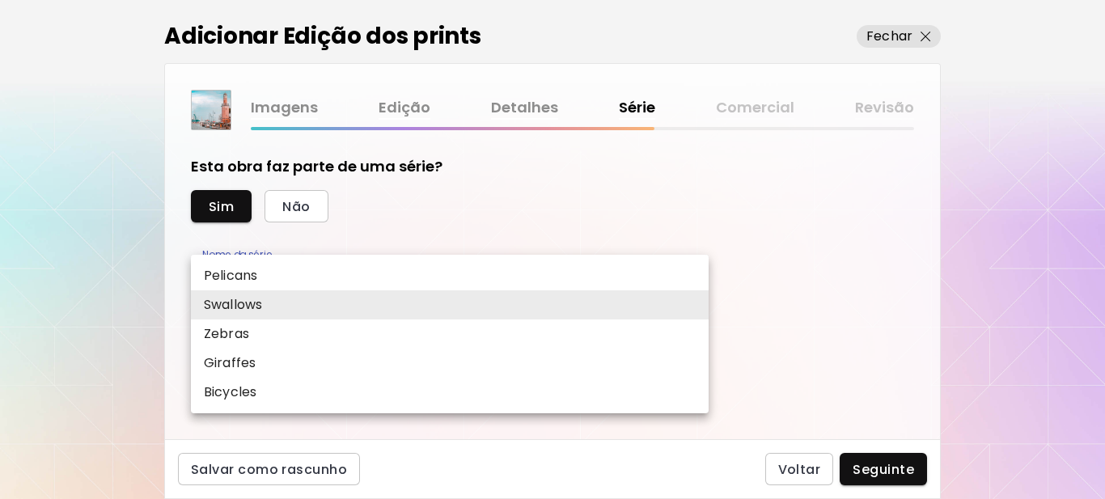
click at [390, 223] on div at bounding box center [552, 249] width 1105 height 499
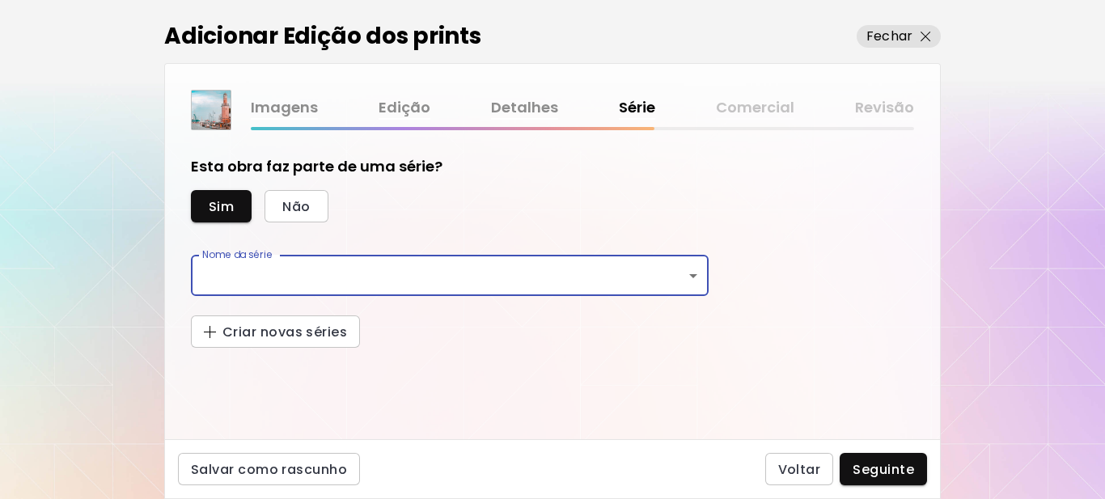
click at [420, 281] on body "kaleido.art/Sergio_Cerezer_Benetti Adicionar obras Gerencie suas obras Editar P…" at bounding box center [552, 249] width 1105 height 499
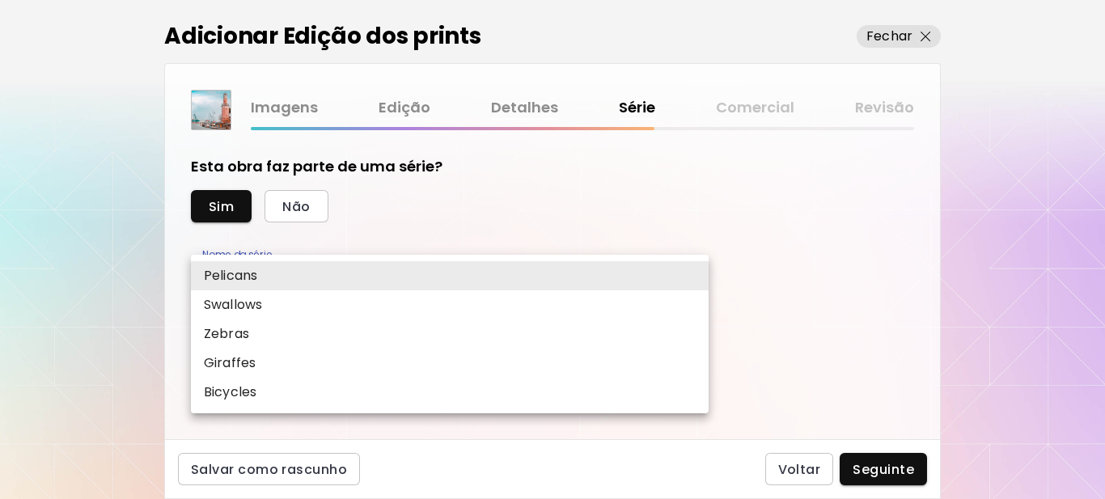
click at [789, 284] on div at bounding box center [552, 249] width 1105 height 499
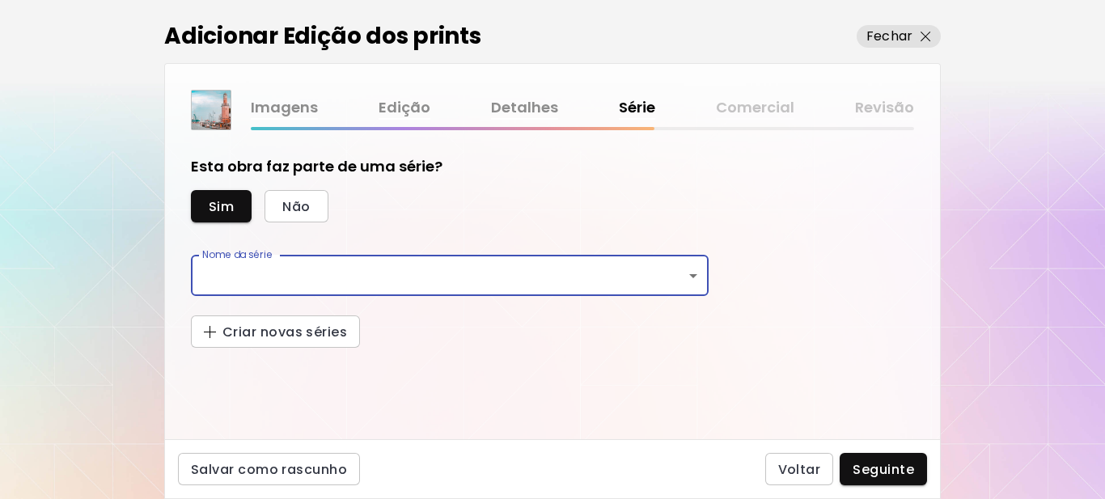
click at [298, 273] on body "kaleido.art/Sergio_Cerezer_Benetti Adicionar obras Gerencie suas obras Editar P…" at bounding box center [552, 249] width 1105 height 499
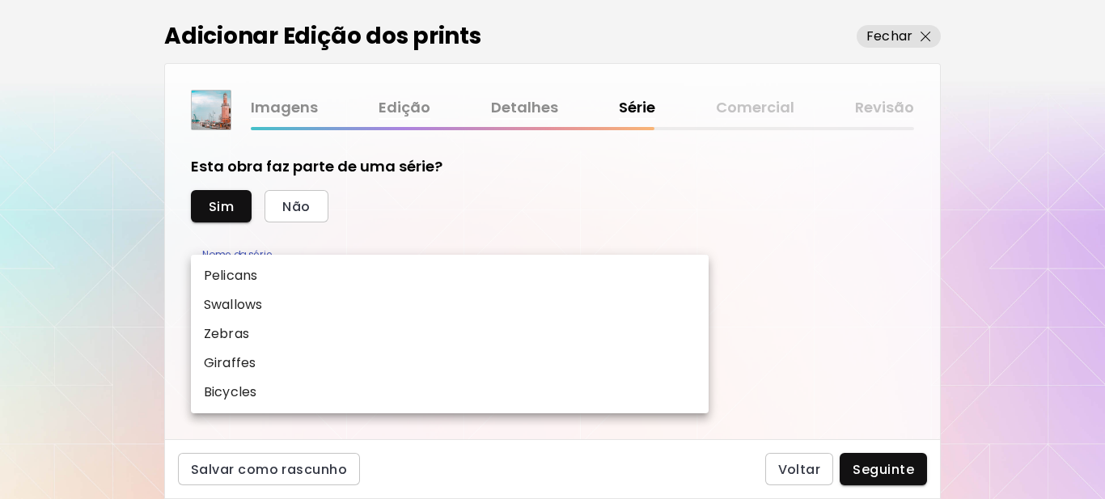
drag, startPoint x: 298, startPoint y: 273, endPoint x: 641, endPoint y: 198, distance: 350.3
click at [644, 193] on div at bounding box center [552, 249] width 1105 height 499
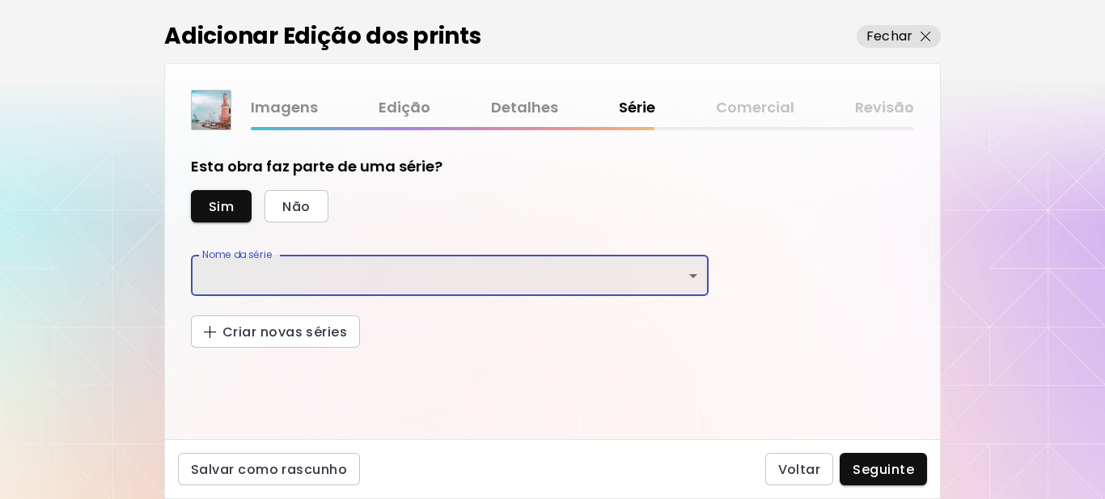
drag, startPoint x: 472, startPoint y: 279, endPoint x: 375, endPoint y: 264, distance: 97.3
drag, startPoint x: 375, startPoint y: 264, endPoint x: 299, endPoint y: 278, distance: 77.3
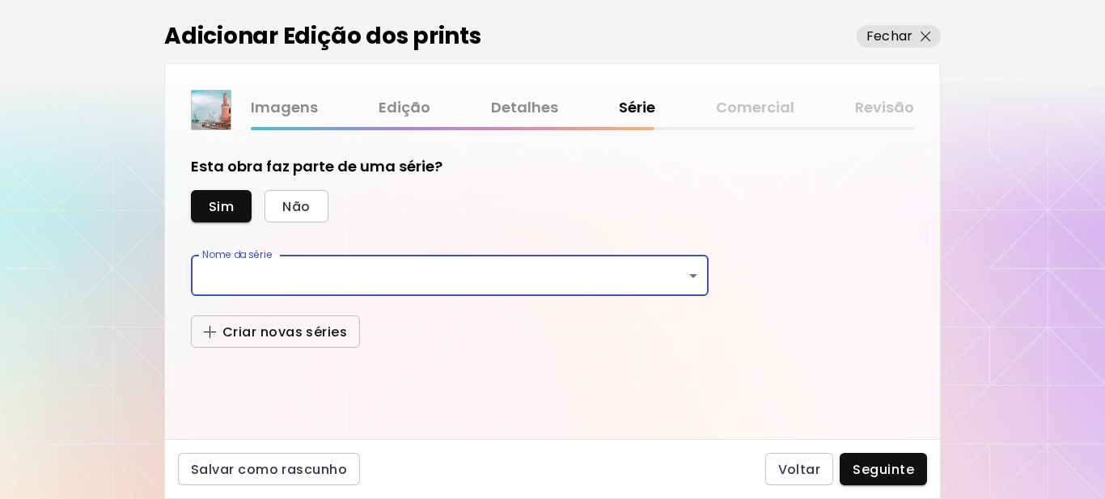
drag, startPoint x: 299, startPoint y: 278, endPoint x: 284, endPoint y: 339, distance: 62.6
click at [284, 339] on span "Criar novas séries" at bounding box center [275, 332] width 143 height 17
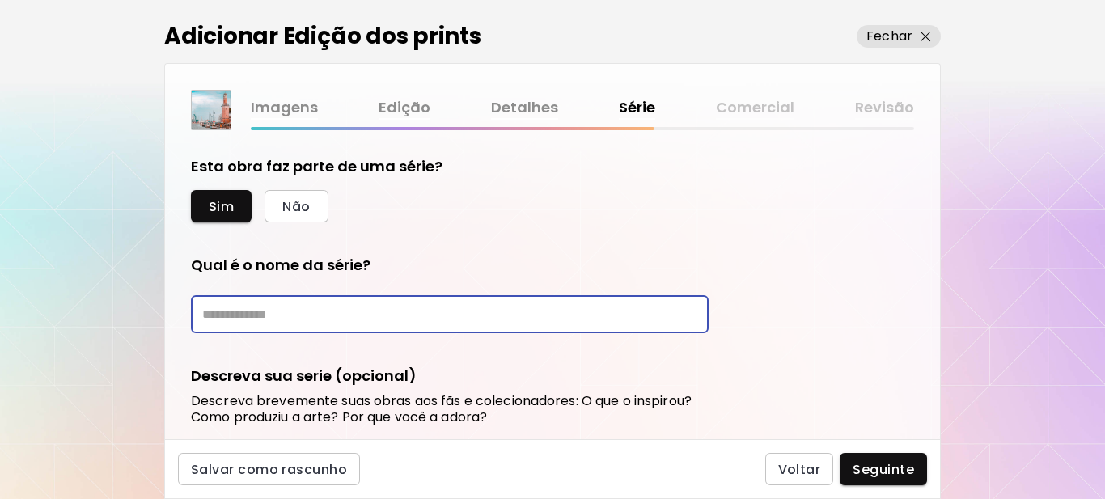
paste input "*********"
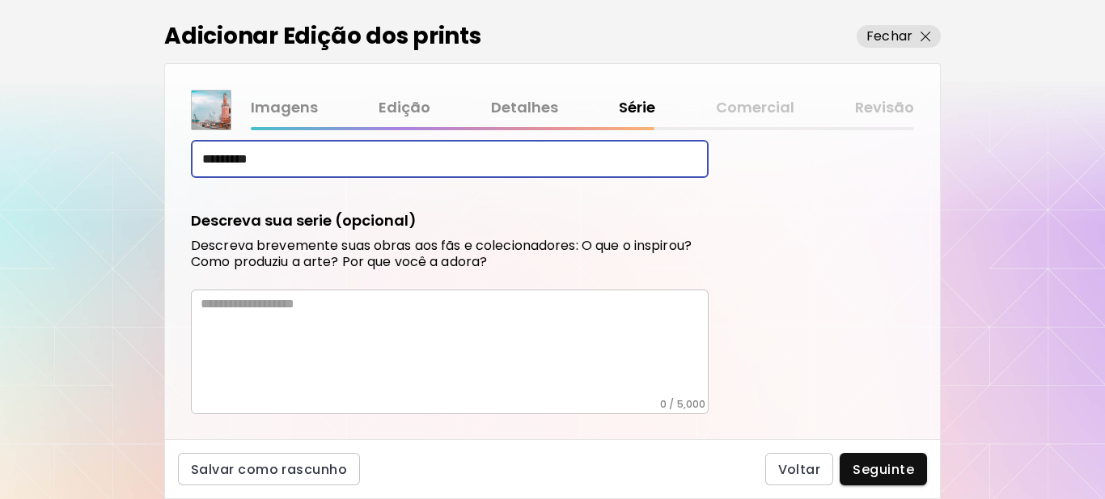
scroll to position [162, 0]
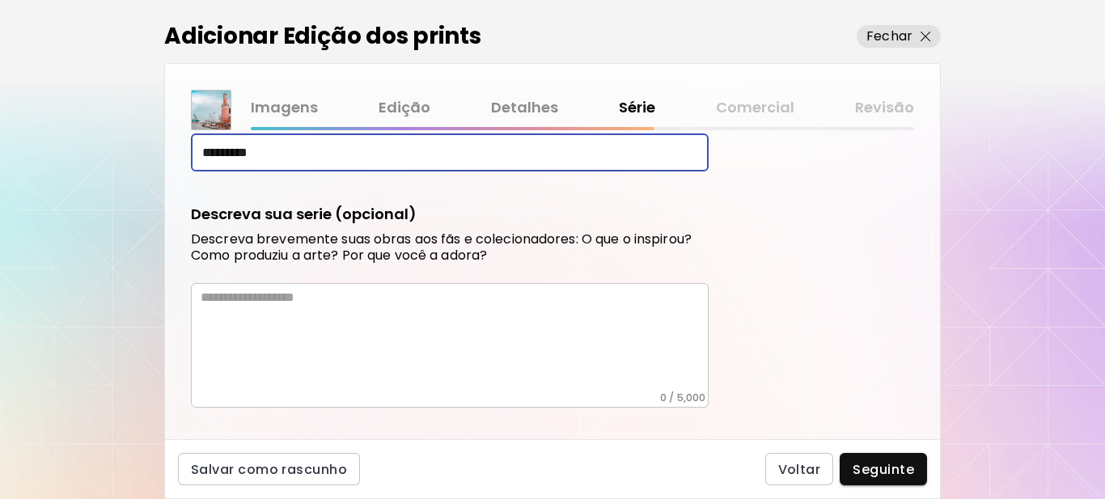
type input "*********"
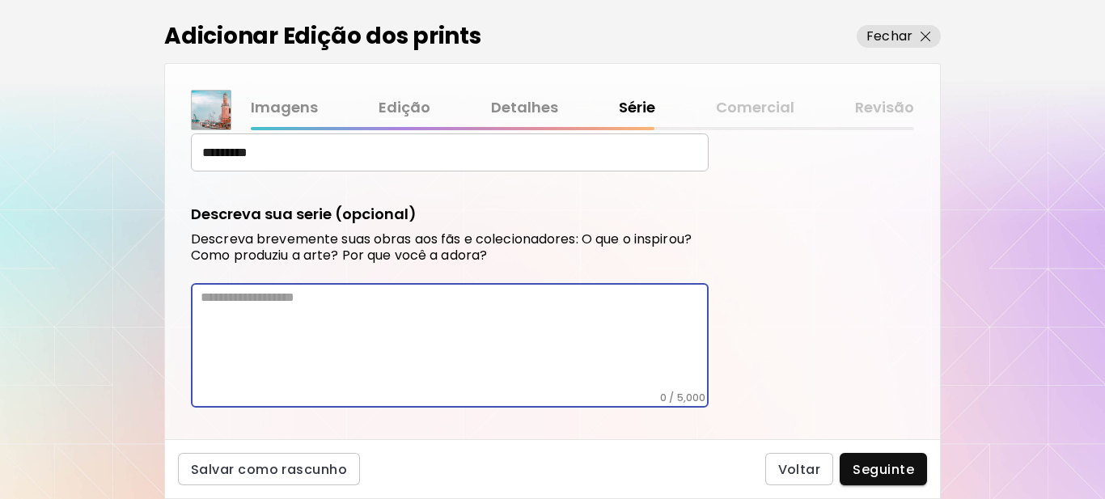
click at [317, 306] on textarea at bounding box center [455, 341] width 508 height 102
paste textarea "**********"
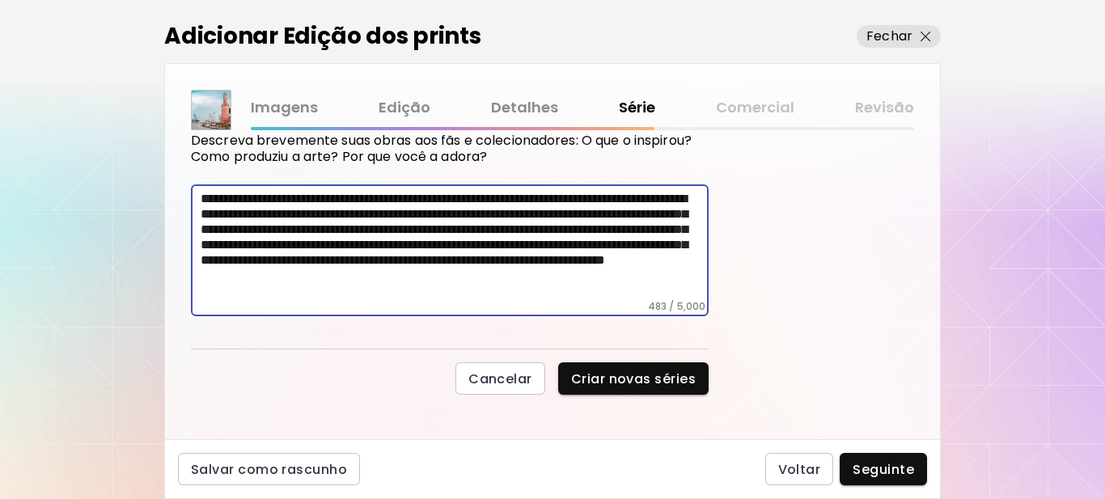
scroll to position [268, 0]
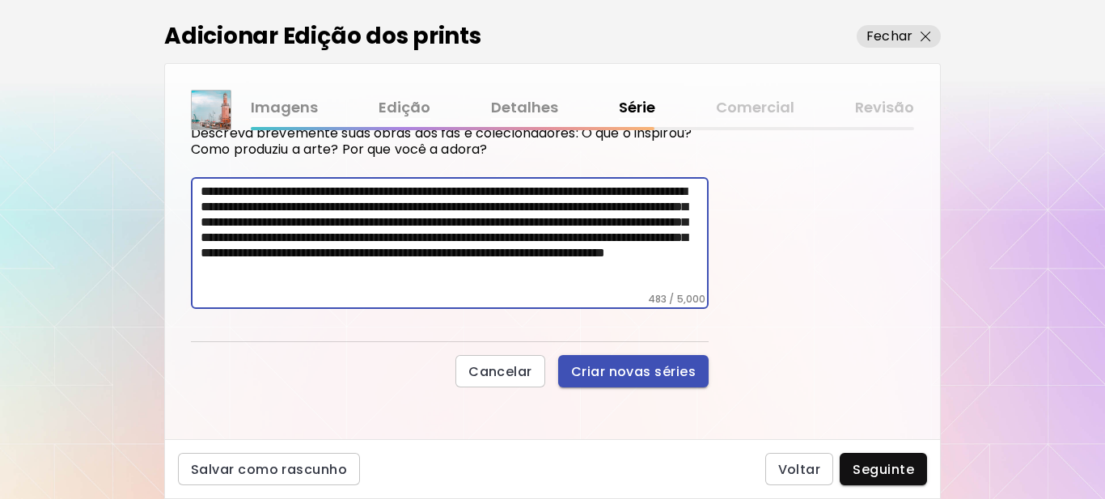
type textarea "**********"
click at [652, 364] on span "Criar novas séries" at bounding box center [633, 371] width 125 height 17
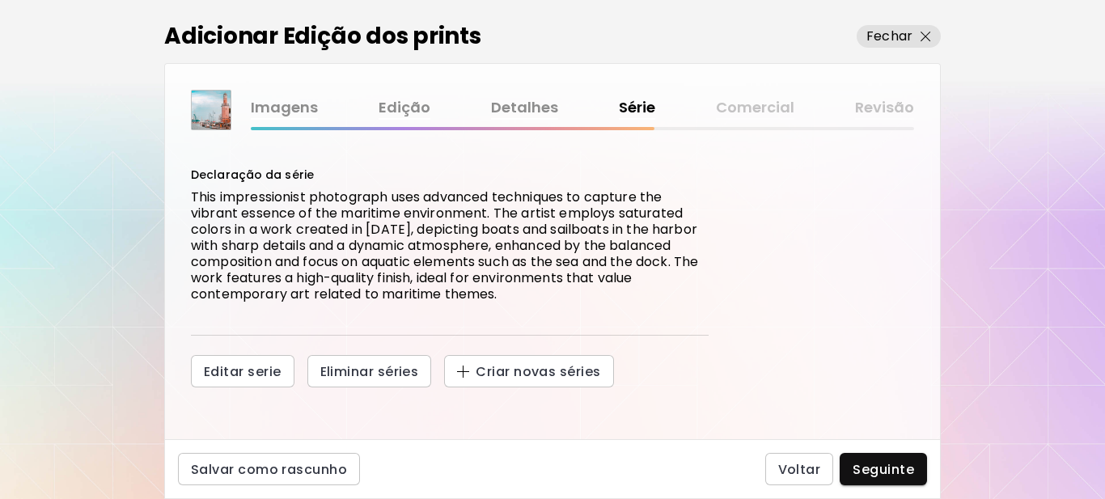
scroll to position [168, 0]
click at [887, 473] on span "Seguinte" at bounding box center [883, 469] width 61 height 17
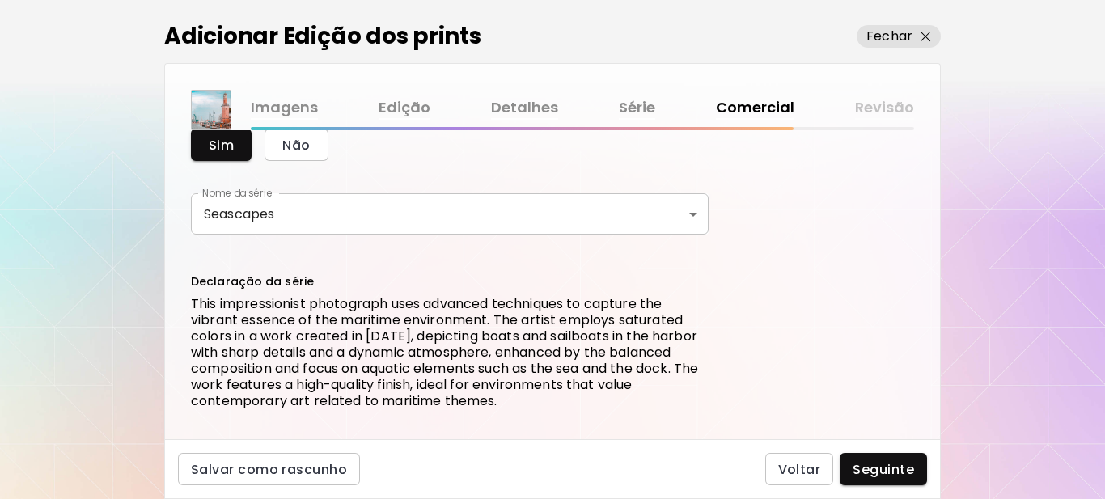
scroll to position [324, 0]
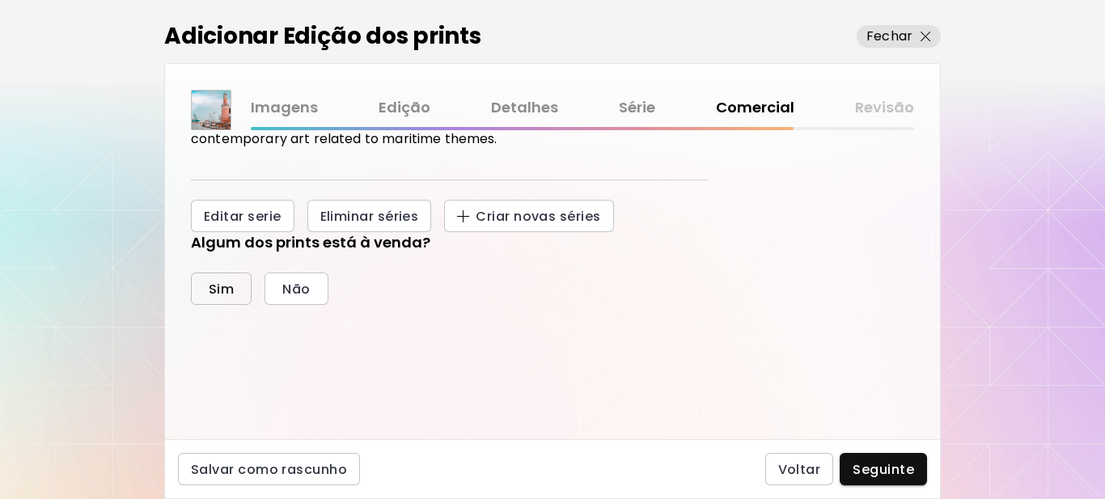
click at [222, 286] on span "Sim" at bounding box center [221, 289] width 25 height 17
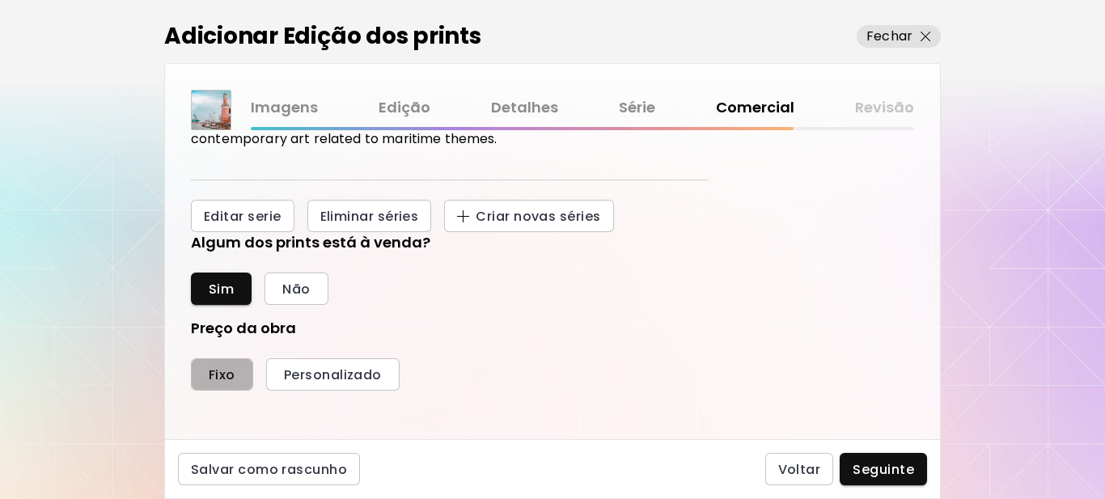
click at [228, 380] on span "Fixo" at bounding box center [222, 374] width 27 height 17
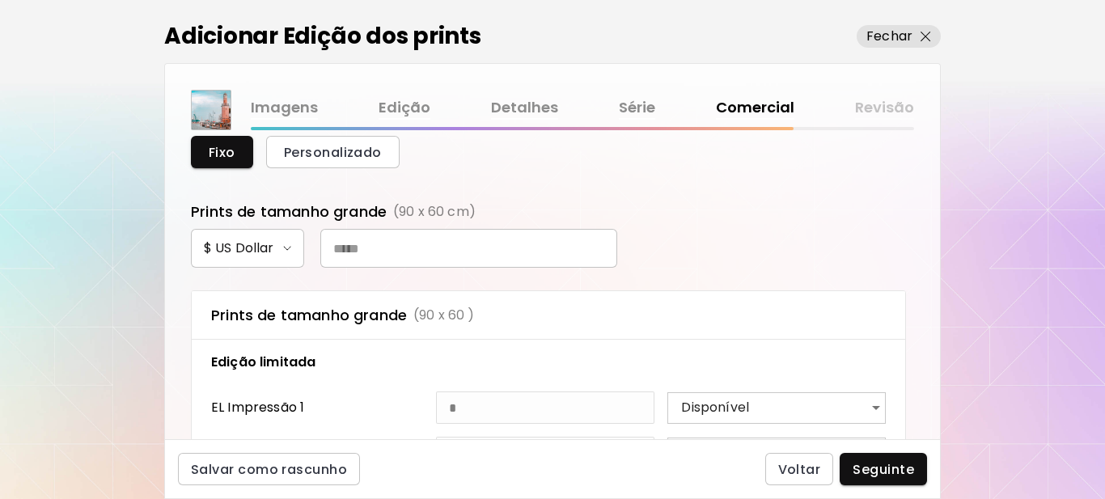
scroll to position [566, 0]
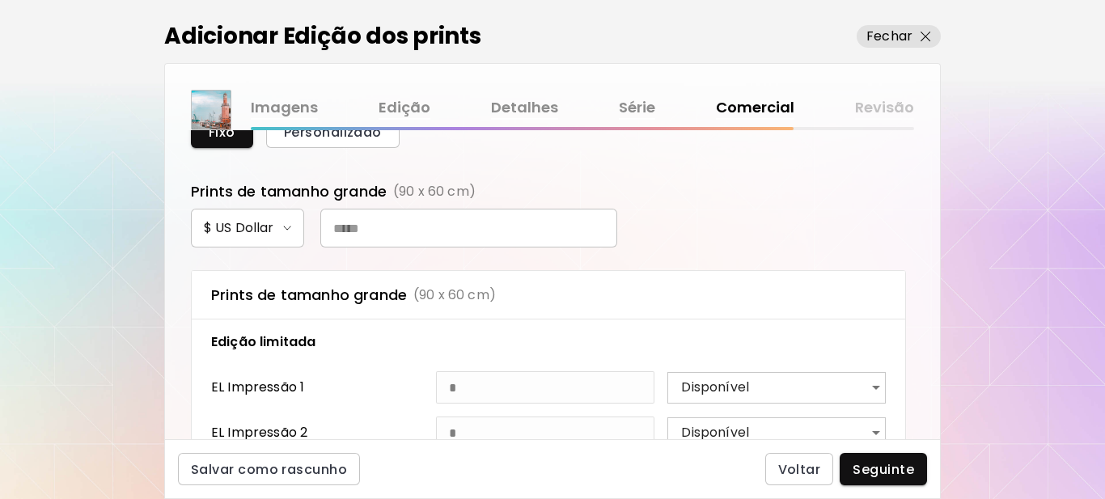
click at [385, 234] on input "text" at bounding box center [468, 228] width 297 height 39
type input "***"
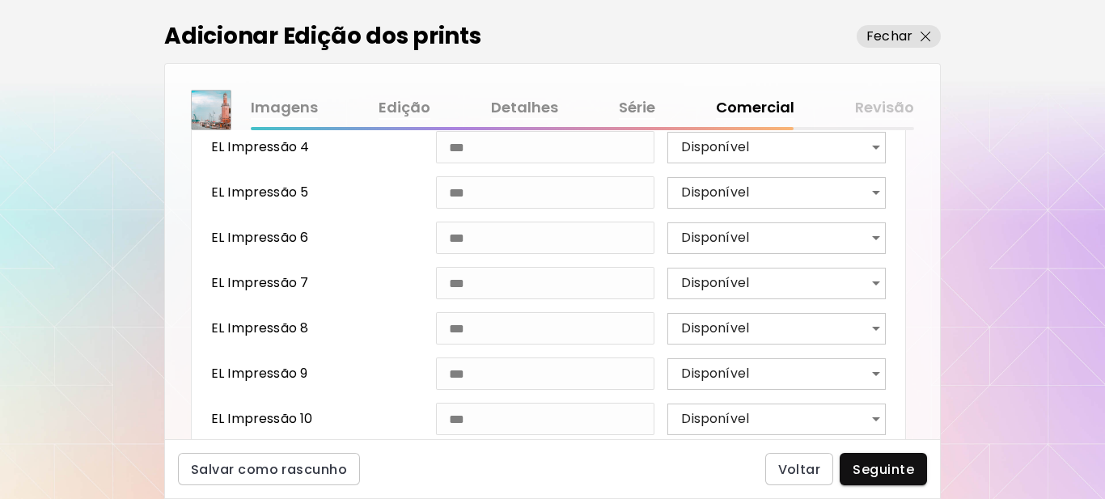
scroll to position [996, 0]
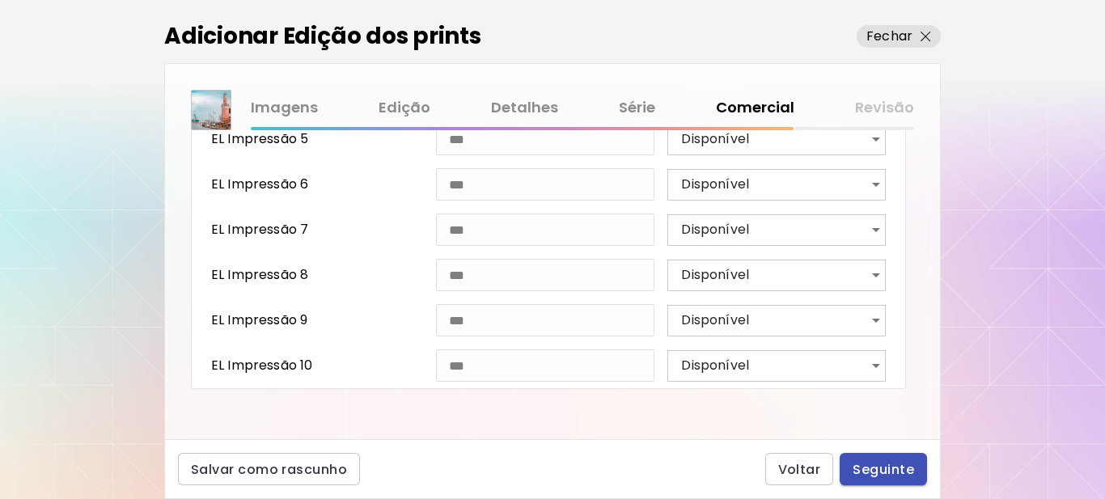
click at [891, 471] on span "Seguinte" at bounding box center [883, 469] width 61 height 17
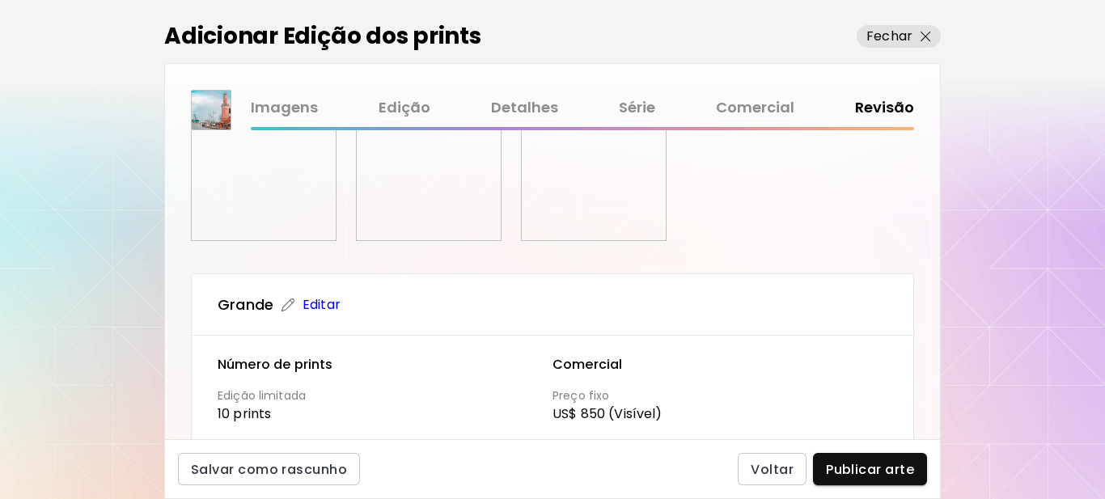
scroll to position [404, 0]
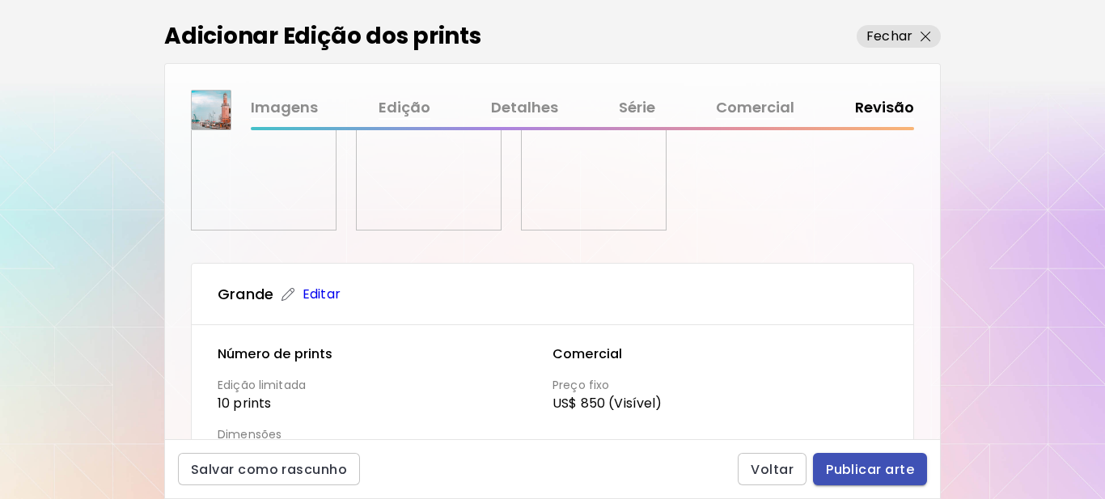
click at [872, 476] on span "Publicar arte" at bounding box center [870, 469] width 88 height 17
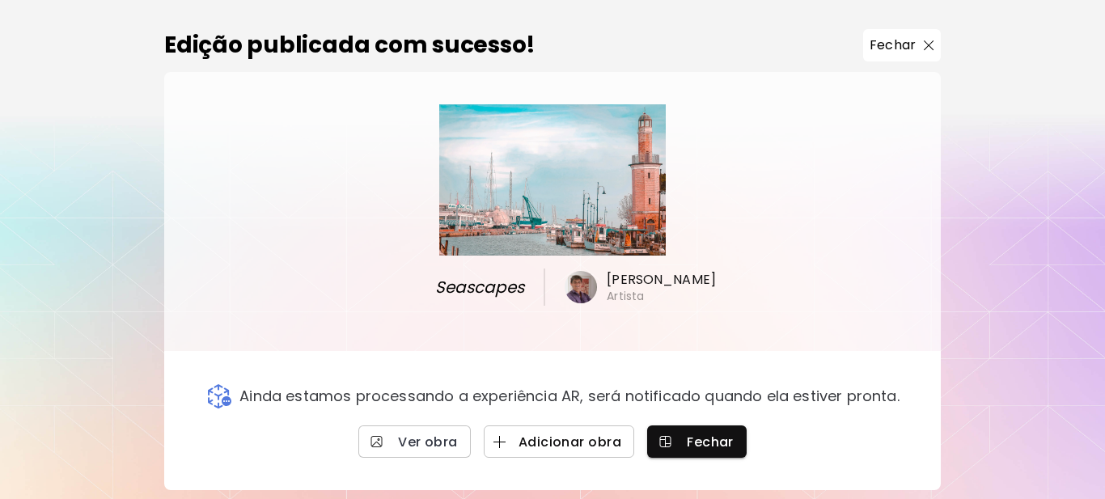
click at [543, 442] on span "Adicionar obra" at bounding box center [559, 442] width 125 height 17
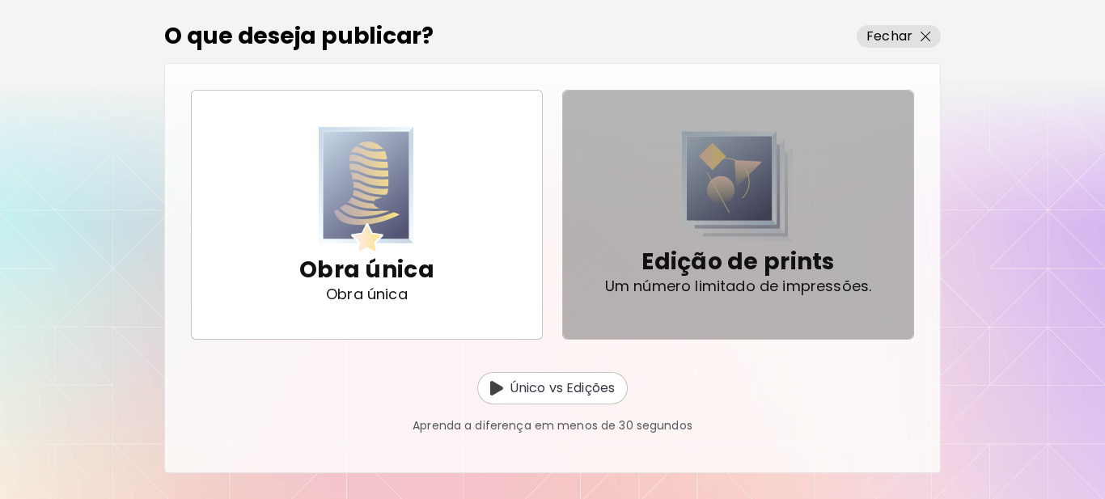
click at [747, 278] on p "Um número limitado de impressões." at bounding box center [738, 286] width 267 height 16
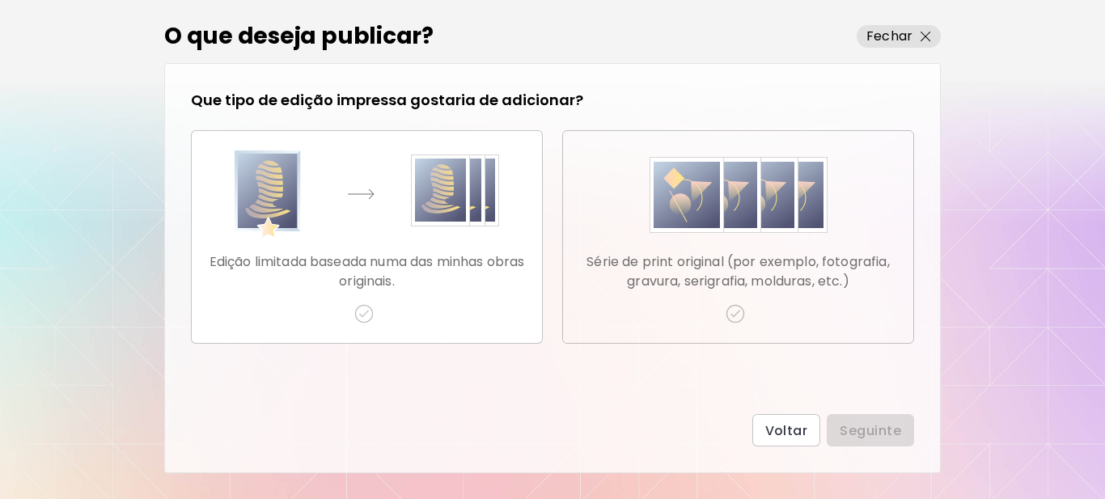
click at [743, 317] on img "button" at bounding box center [735, 313] width 19 height 19
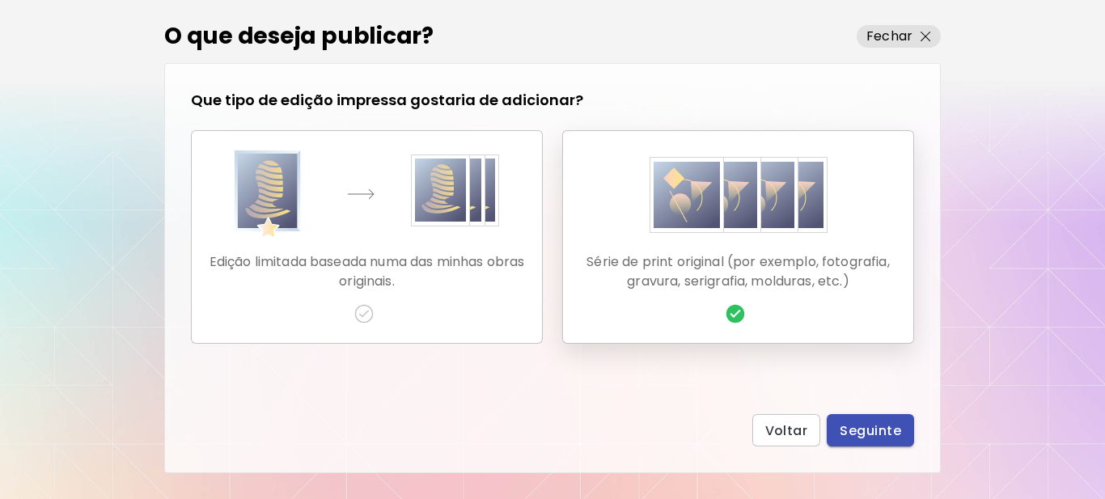
click at [858, 432] on span "Seguinte" at bounding box center [870, 430] width 61 height 17
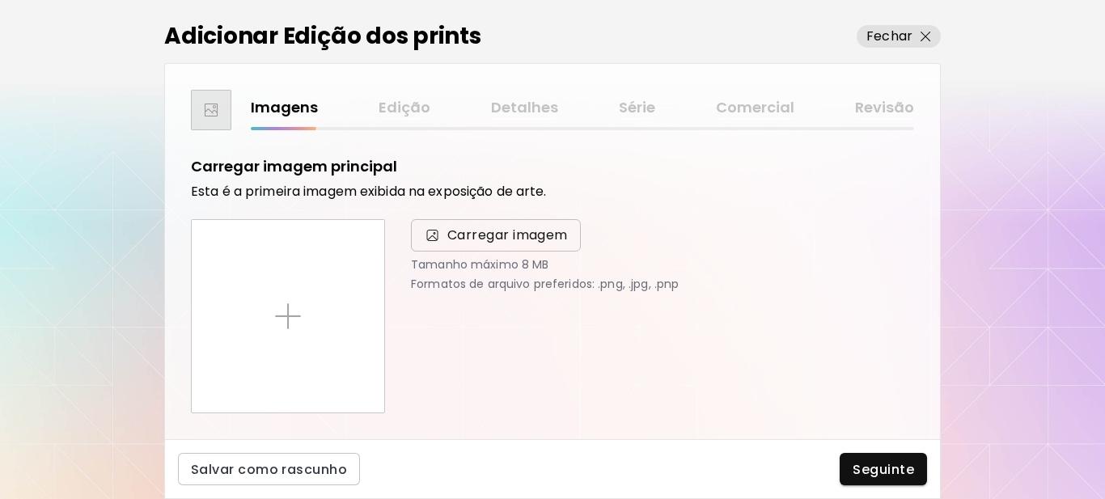
click at [463, 239] on span "Carregar imagem" at bounding box center [507, 235] width 121 height 19
click at [0, 0] on input "Carregar imagem" at bounding box center [0, 0] width 0 height 0
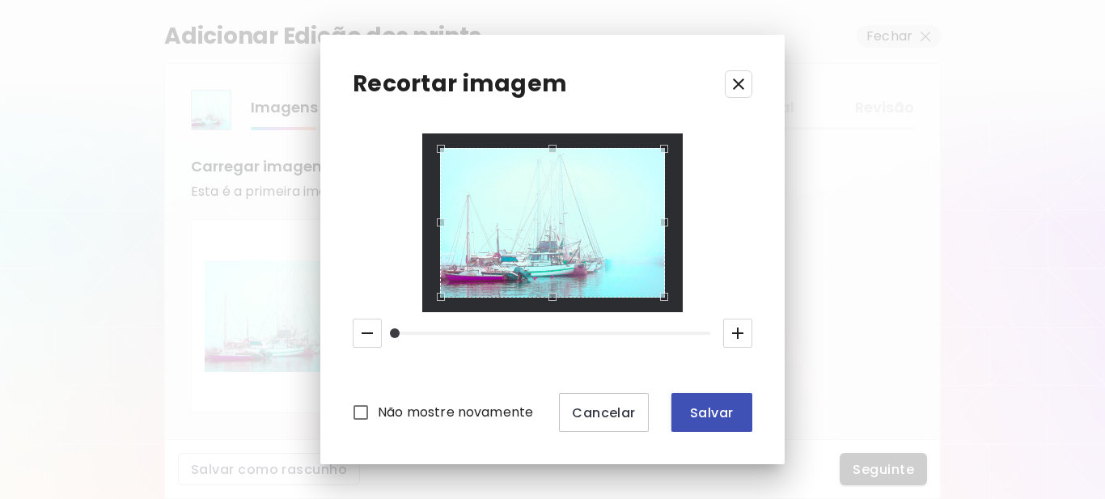
click at [706, 413] on span "Salvar" at bounding box center [711, 412] width 55 height 17
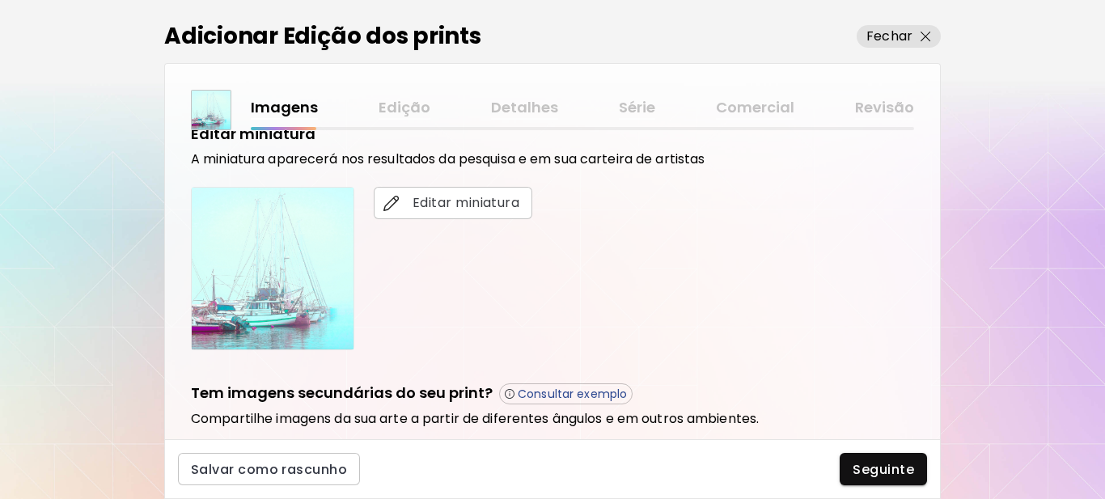
scroll to position [324, 0]
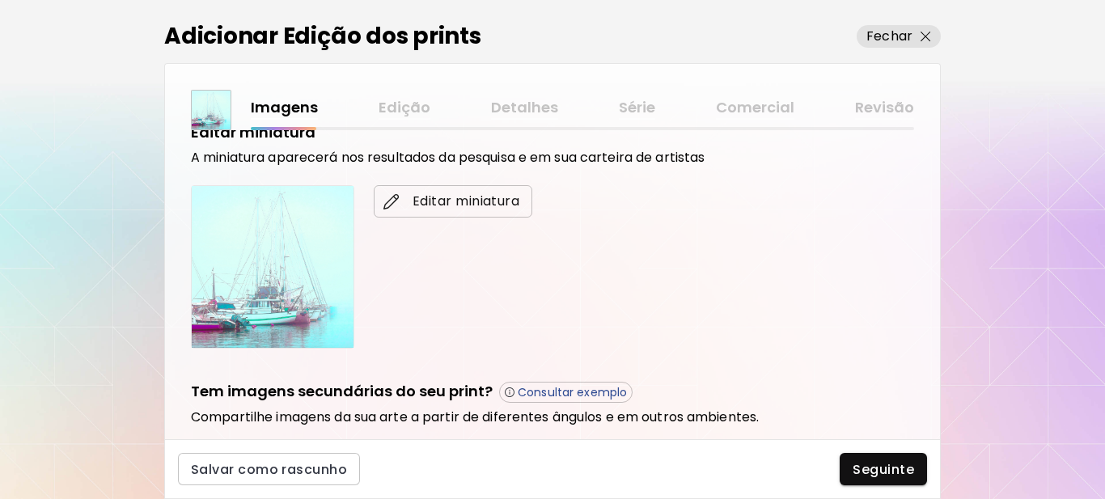
click at [450, 205] on span "Editar miniatura" at bounding box center [453, 201] width 133 height 19
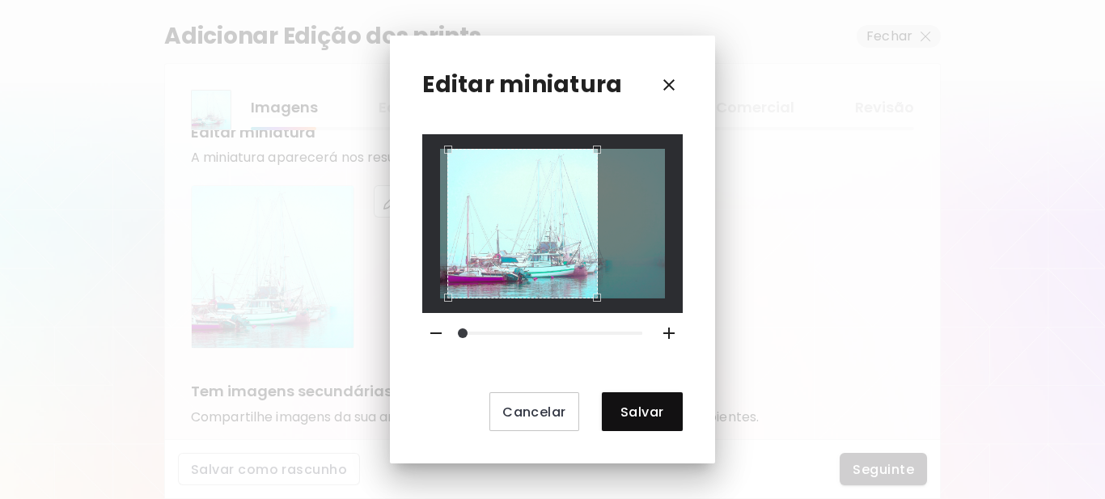
click at [526, 291] on div "Use the arrow keys to move the crop selection area" at bounding box center [522, 224] width 150 height 150
click at [645, 406] on span "Salvar" at bounding box center [642, 412] width 55 height 17
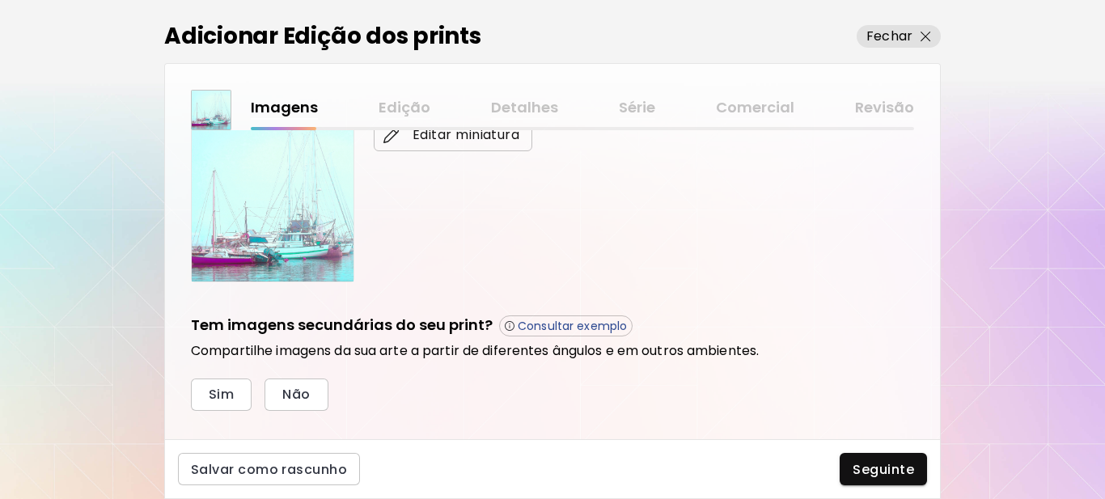
scroll to position [548, 0]
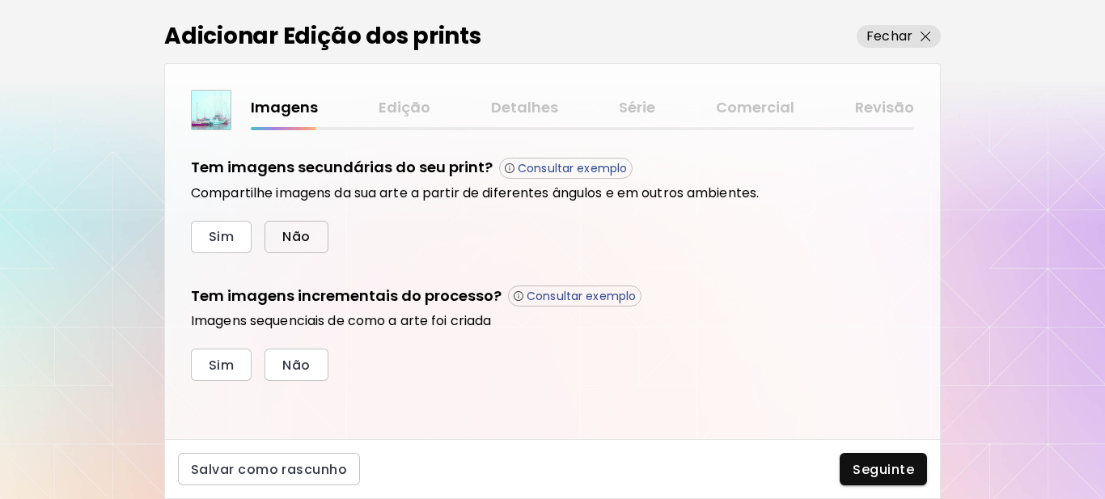
click at [300, 232] on span "Não" at bounding box center [296, 236] width 28 height 17
click at [233, 366] on span "Sim" at bounding box center [221, 365] width 25 height 17
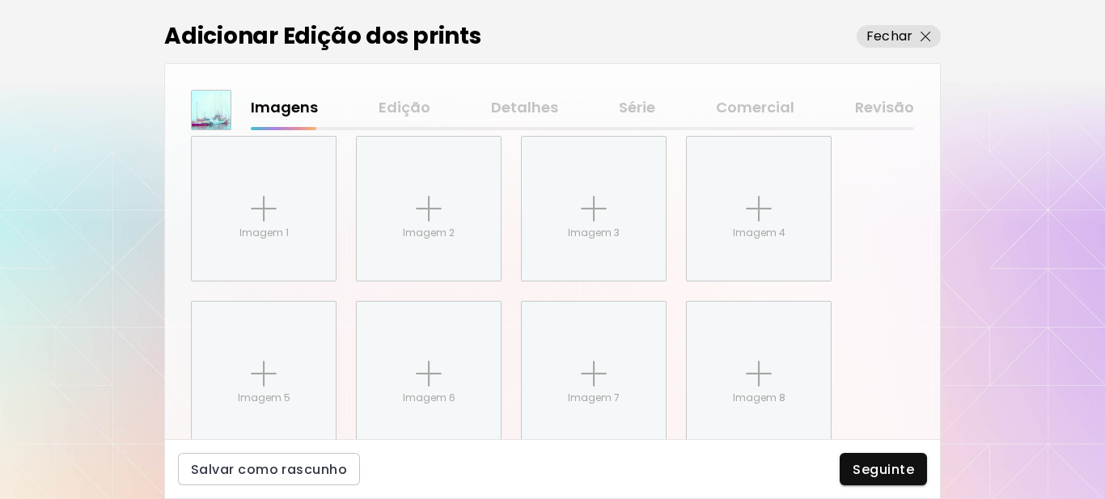
scroll to position [811, 0]
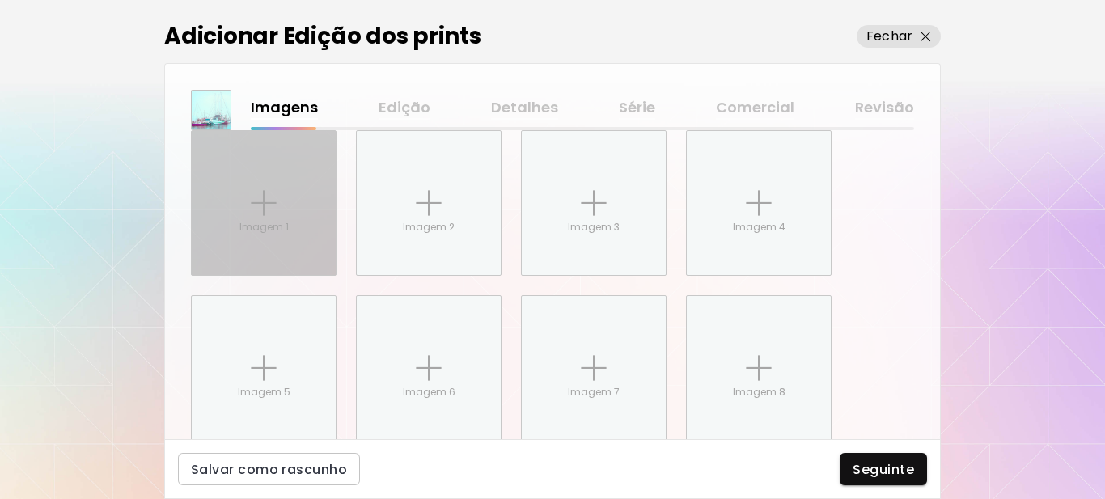
click at [264, 209] on img at bounding box center [264, 203] width 26 height 26
click at [0, 0] on input "Imagem 1" at bounding box center [0, 0] width 0 height 0
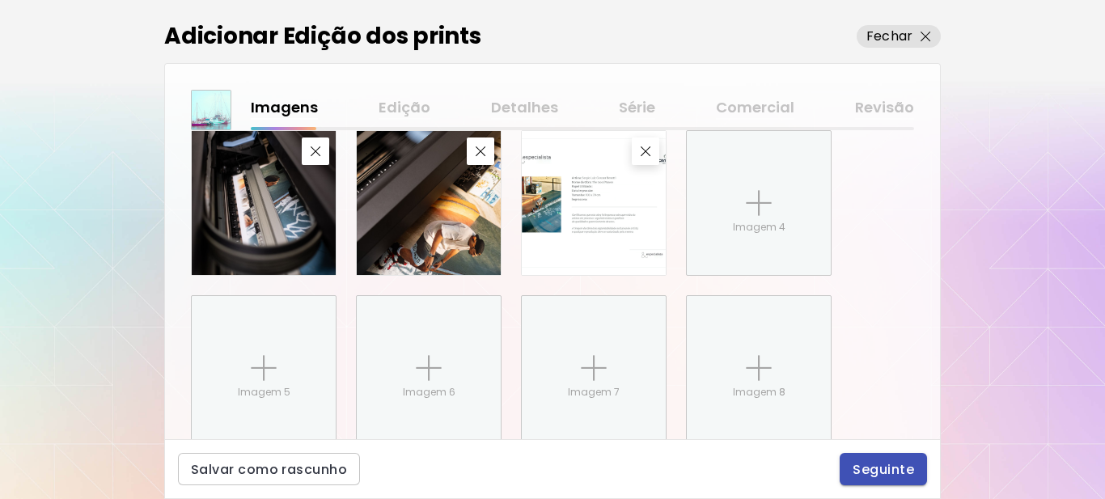
click at [884, 475] on span "Seguinte" at bounding box center [883, 469] width 61 height 17
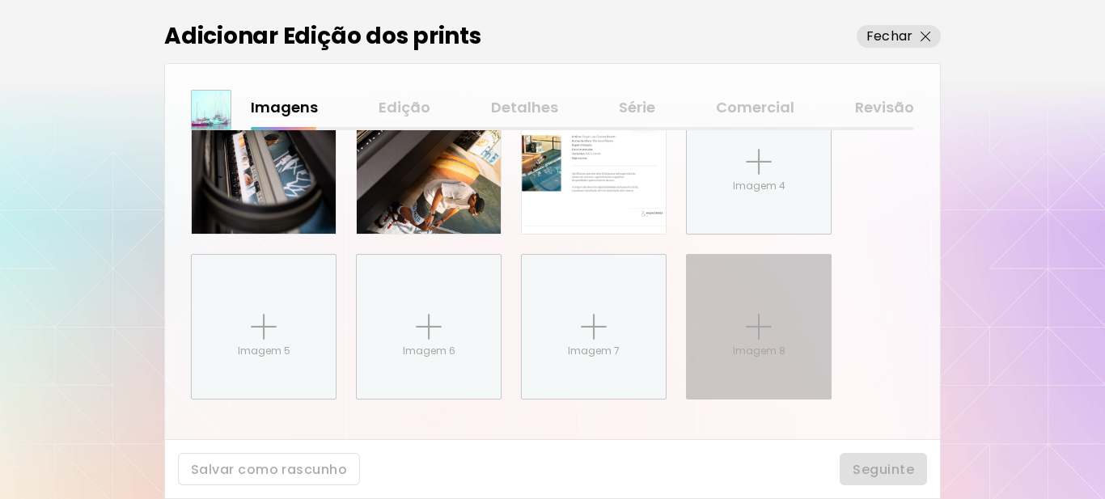
scroll to position [871, 0]
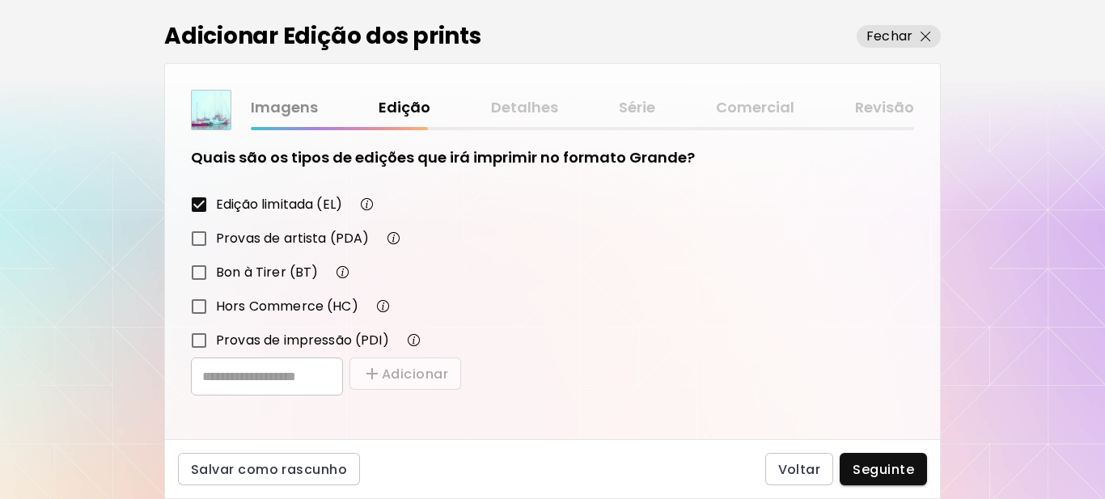
scroll to position [282, 0]
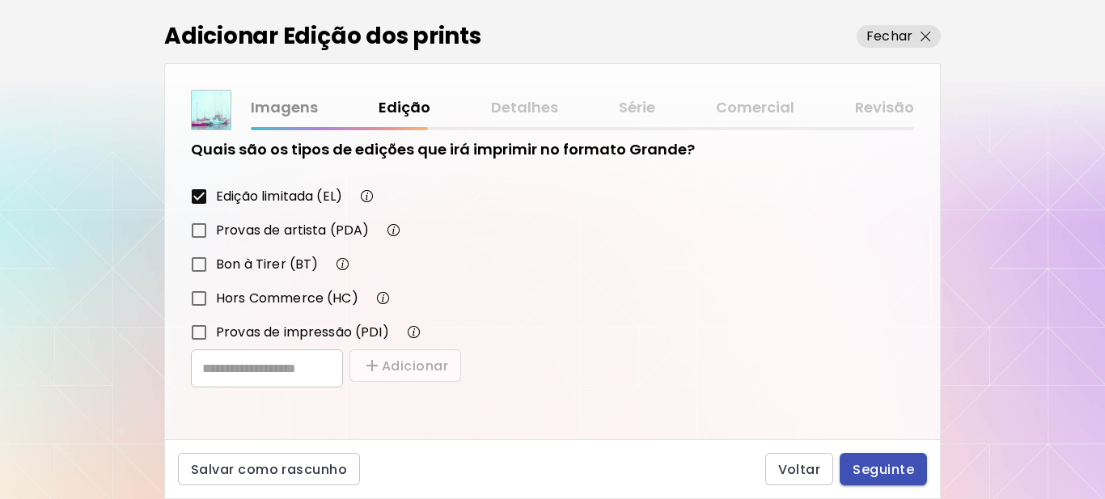
click at [887, 472] on span "Seguinte" at bounding box center [883, 469] width 61 height 17
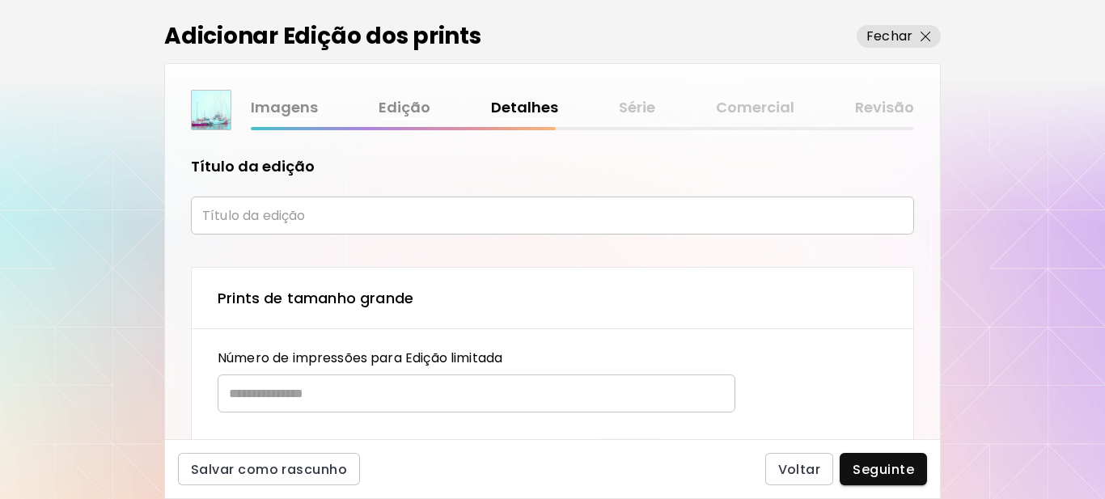
click at [253, 221] on input "text" at bounding box center [552, 216] width 723 height 38
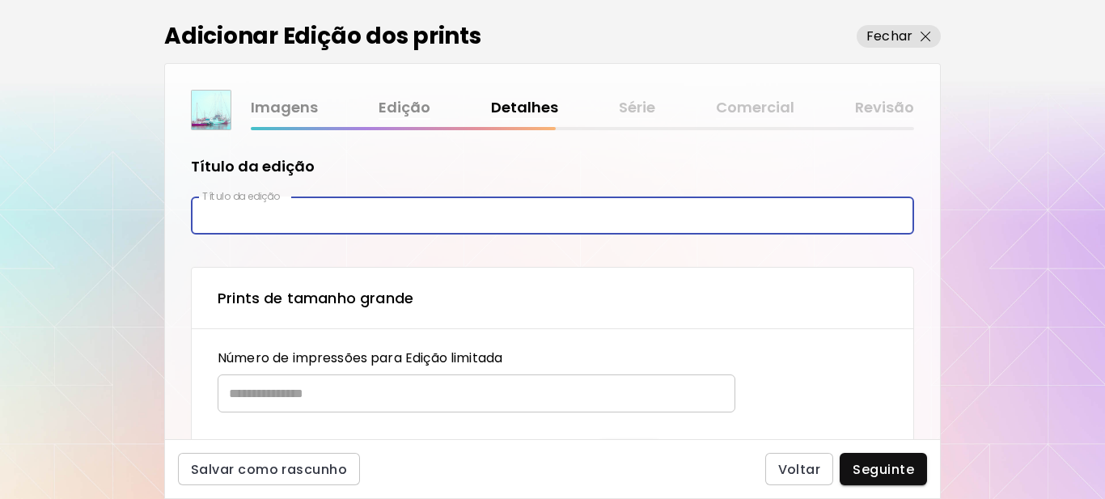
type input "*********"
click at [297, 396] on input "text" at bounding box center [471, 393] width 506 height 38
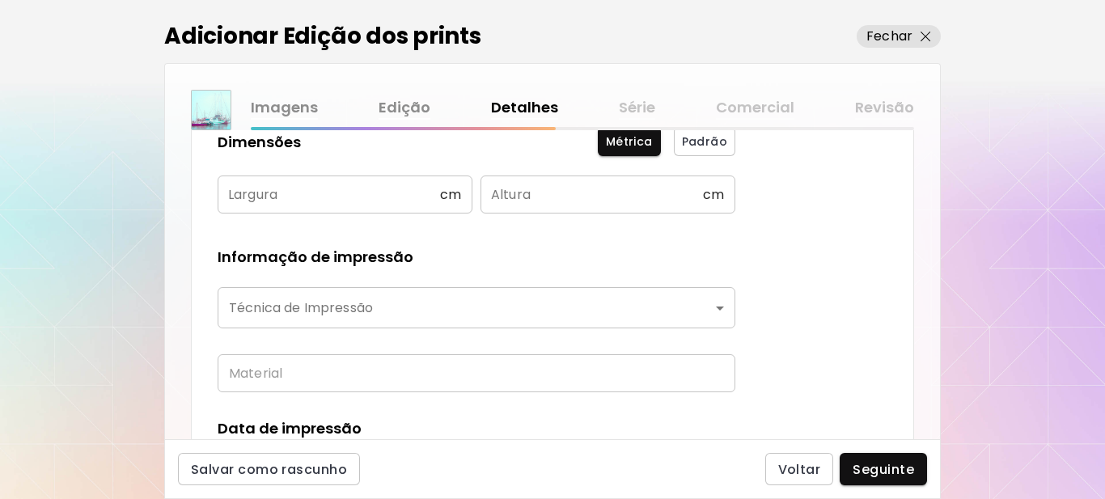
scroll to position [324, 0]
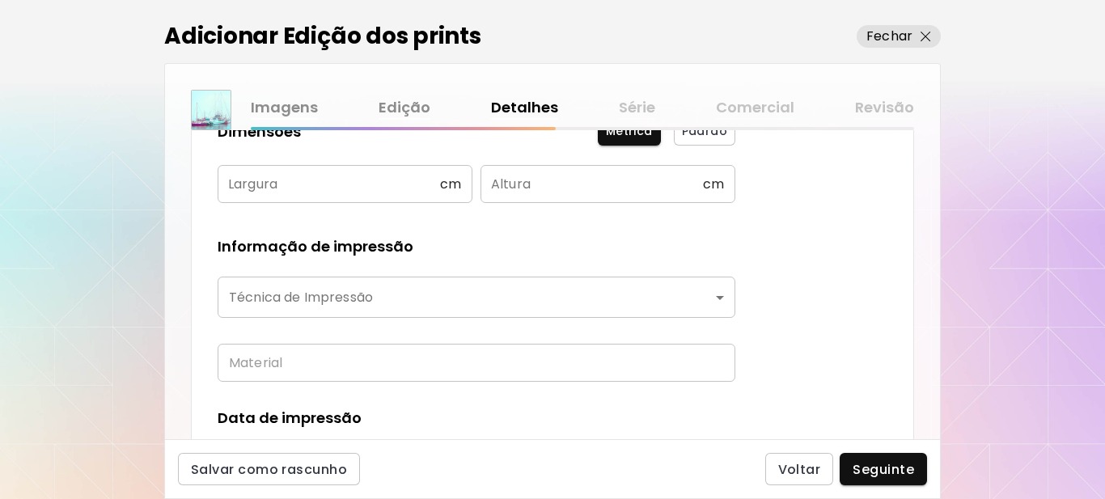
type input "**"
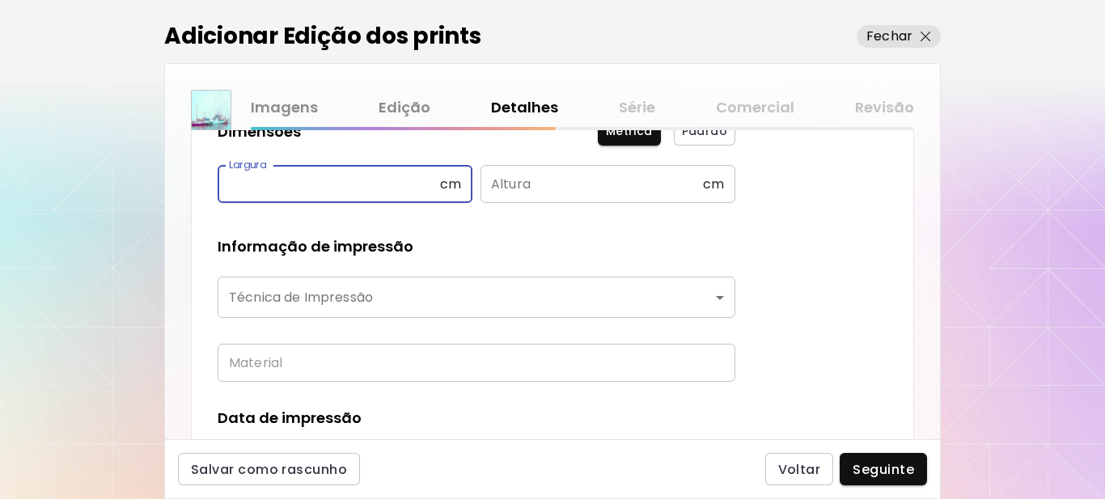
click at [311, 191] on input "text" at bounding box center [329, 184] width 222 height 38
type input "**"
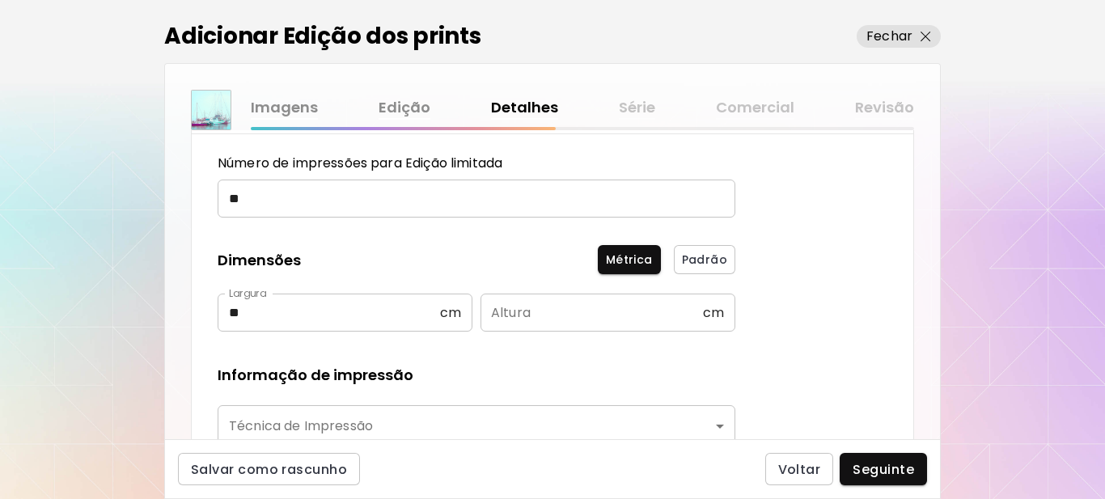
scroll to position [243, 0]
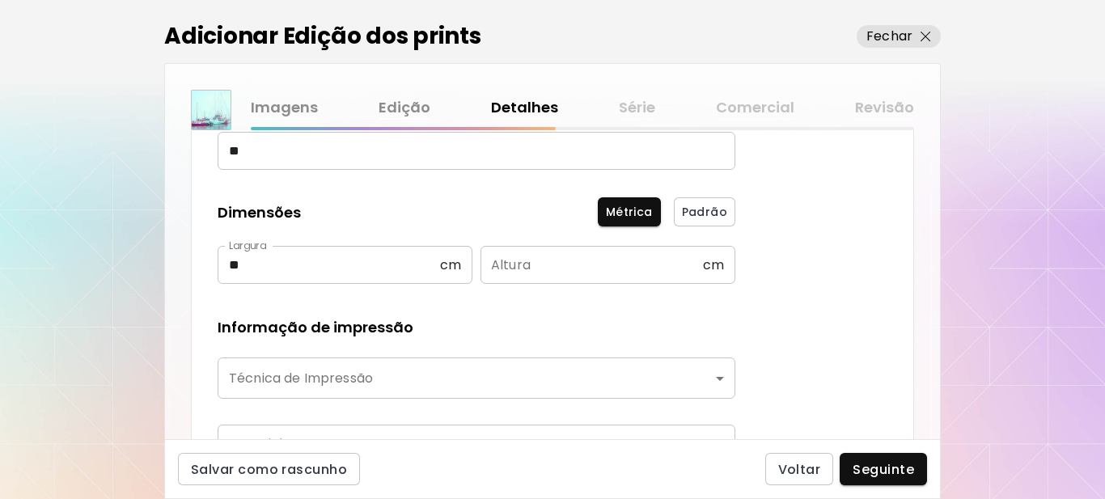
click at [540, 265] on input "text" at bounding box center [591, 265] width 222 height 38
type input "**"
click at [344, 372] on body "kaleido.art/Sergio_Cerezer_Benetti Adicionar obras Gerencie suas obras Editar P…" at bounding box center [552, 249] width 1105 height 499
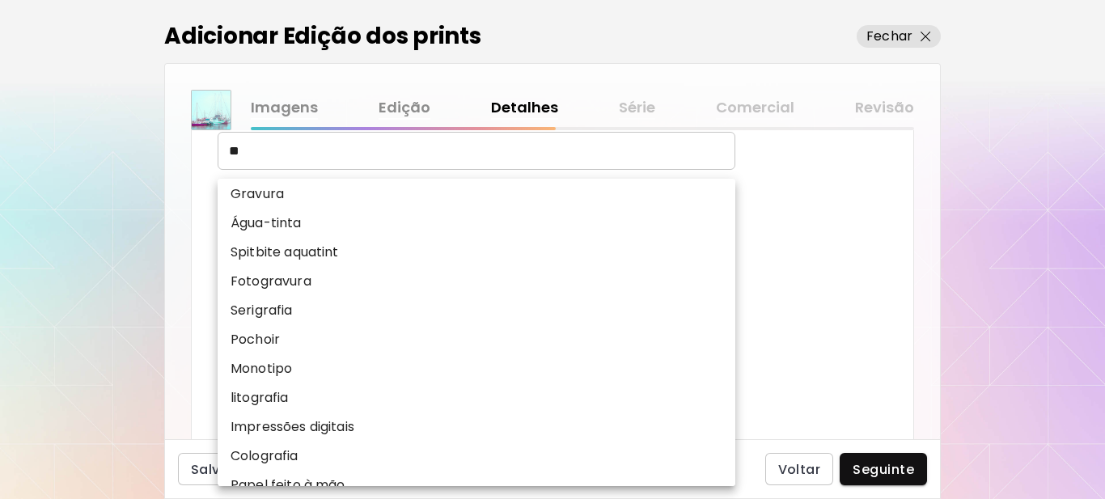
scroll to position [162, 0]
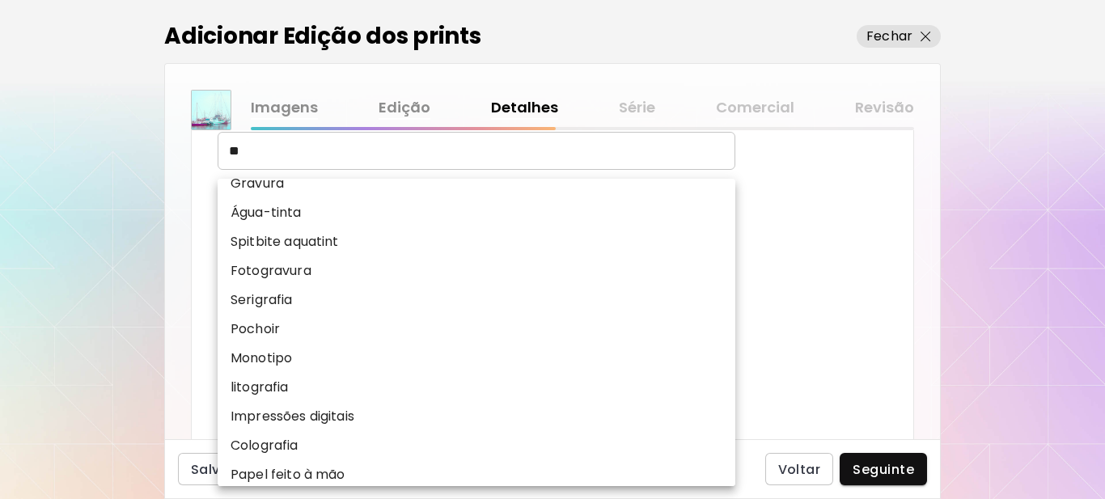
click at [312, 413] on p "Impressões digitais" at bounding box center [293, 416] width 124 height 19
type input "**********"
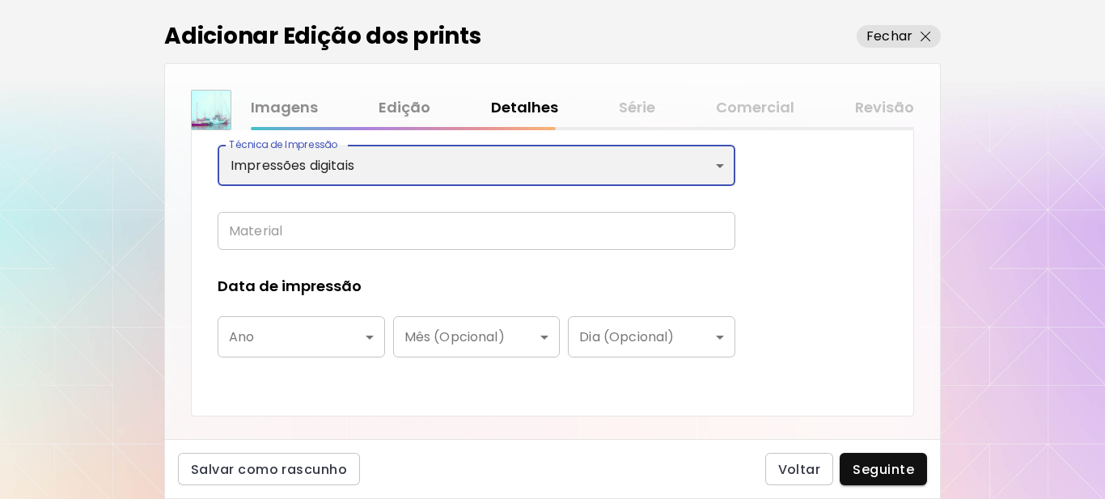
scroll to position [485, 0]
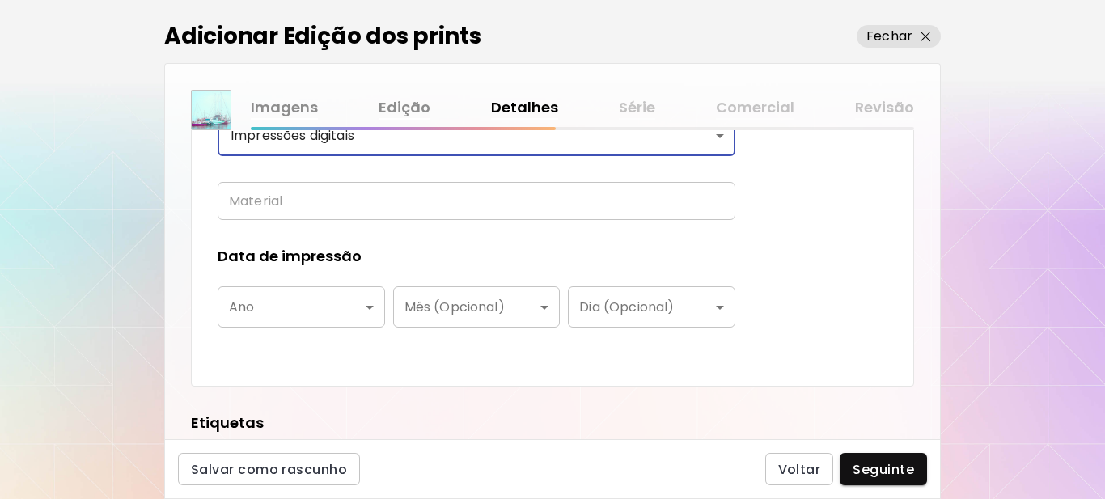
click at [307, 190] on input "text" at bounding box center [477, 201] width 518 height 38
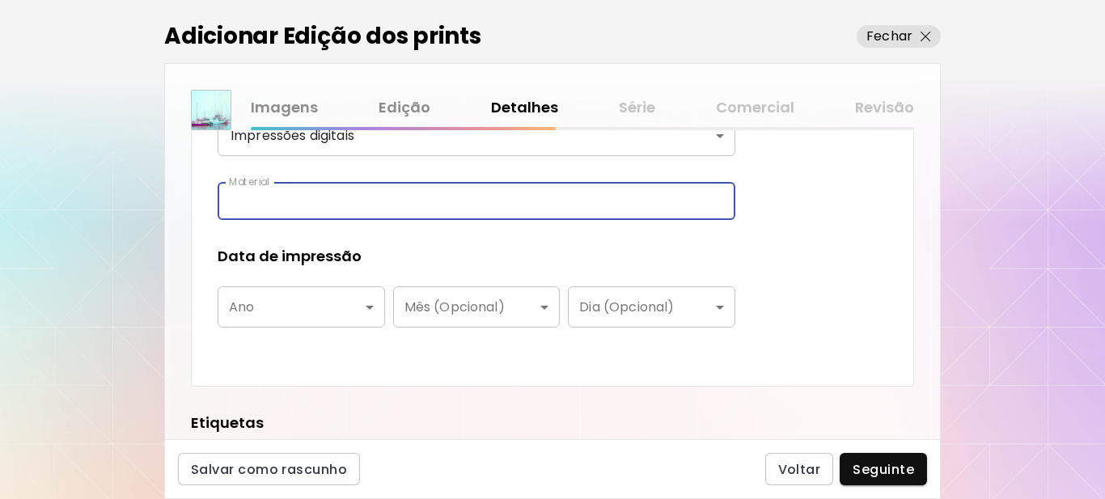
type input "**********"
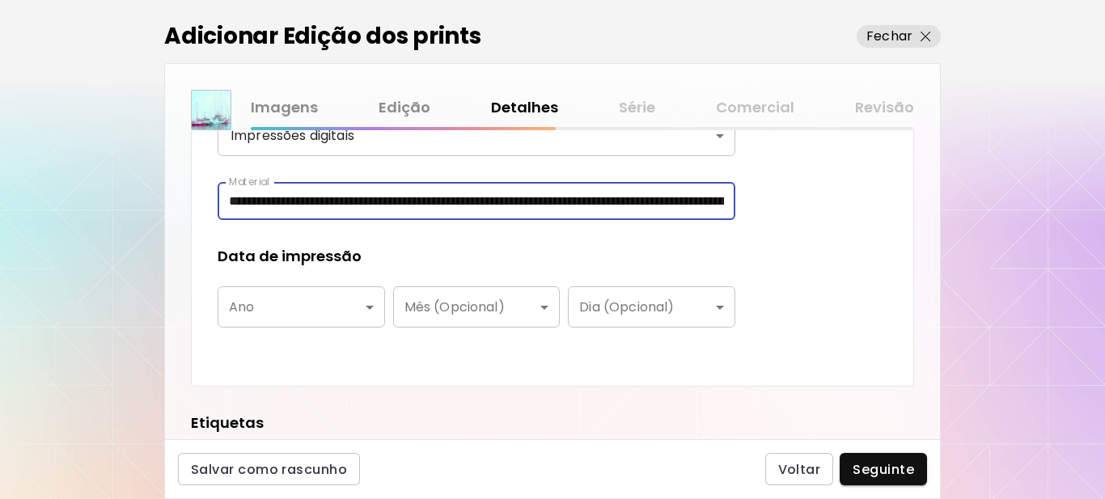
click at [338, 310] on body "**********" at bounding box center [552, 249] width 1105 height 499
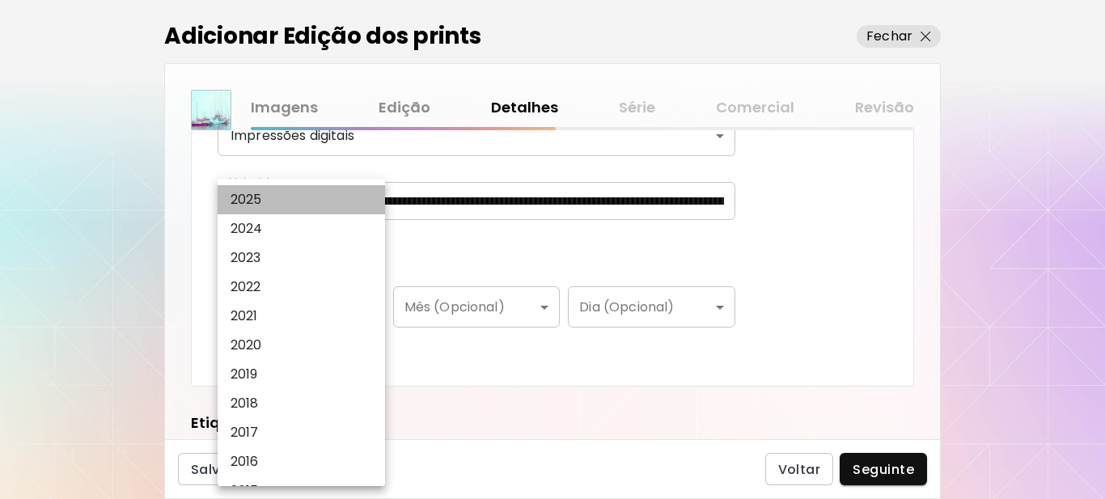
click at [270, 195] on li "2025" at bounding box center [306, 199] width 176 height 29
type input "****"
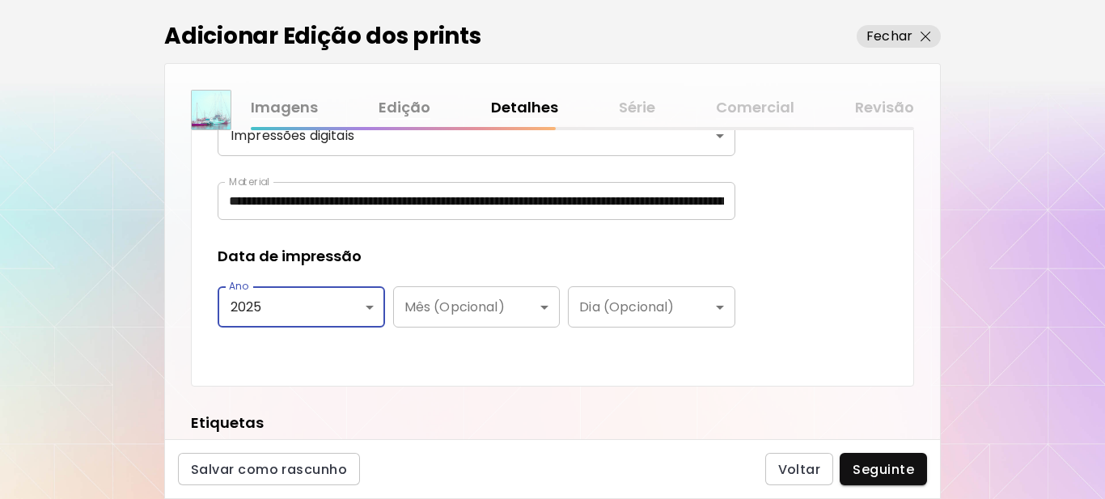
click at [405, 250] on div "Data de impressão" at bounding box center [477, 256] width 518 height 21
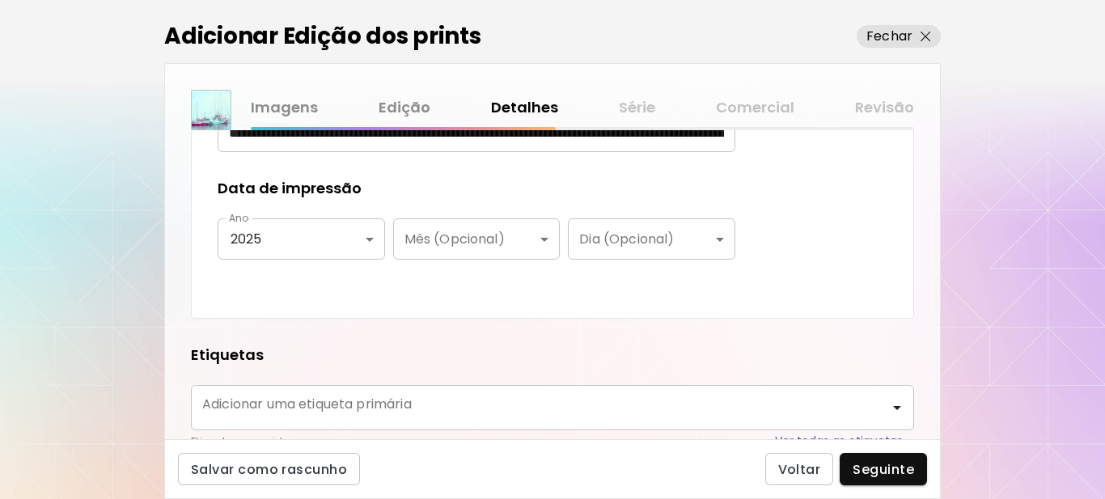
scroll to position [728, 0]
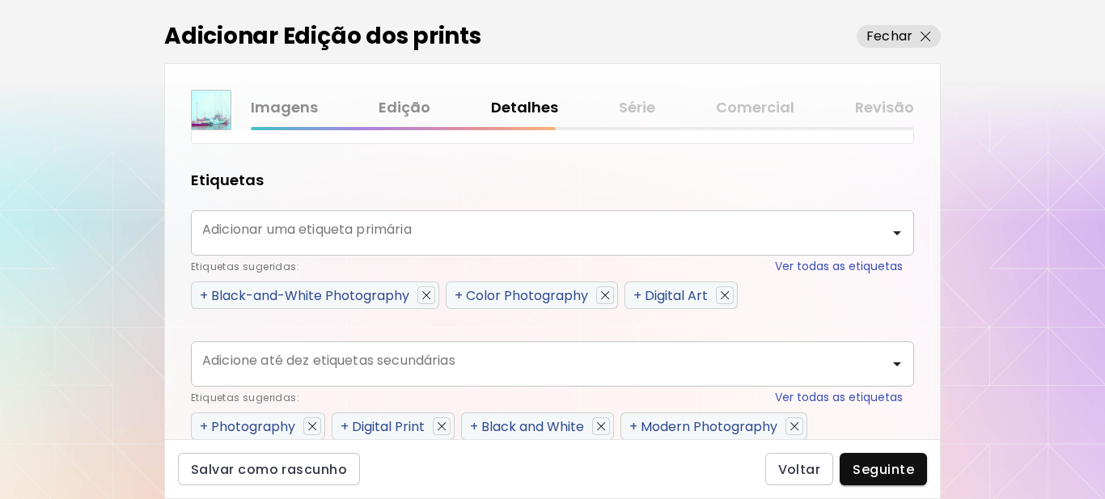
click at [458, 295] on span "+" at bounding box center [459, 295] width 8 height 19
type input "**********"
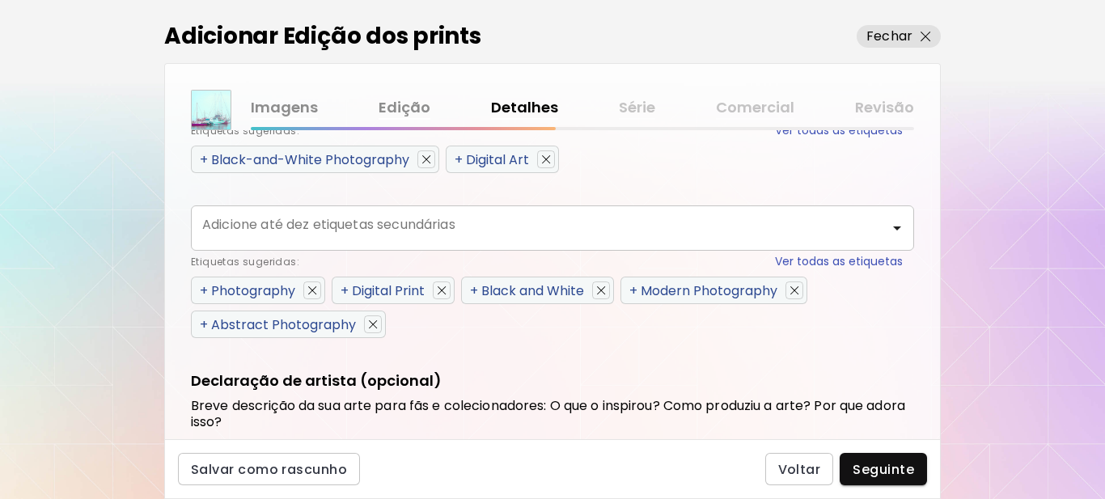
scroll to position [890, 0]
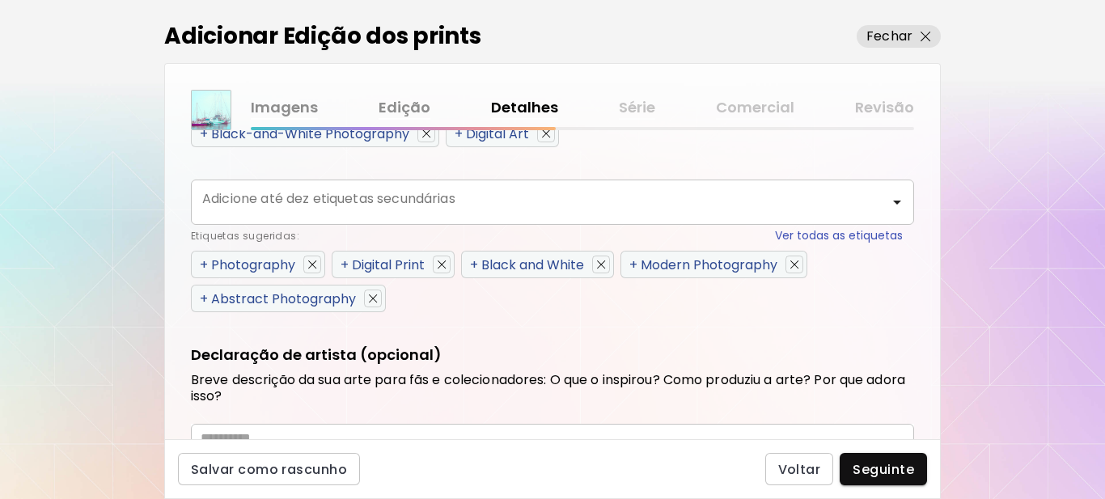
click at [205, 264] on span "+" at bounding box center [204, 265] width 8 height 19
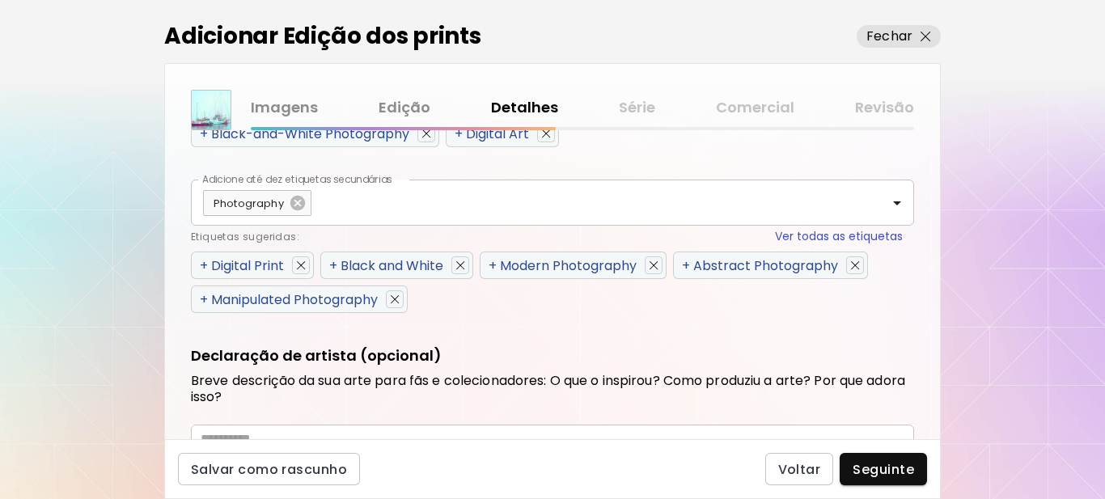
click at [205, 264] on span "+" at bounding box center [204, 265] width 8 height 19
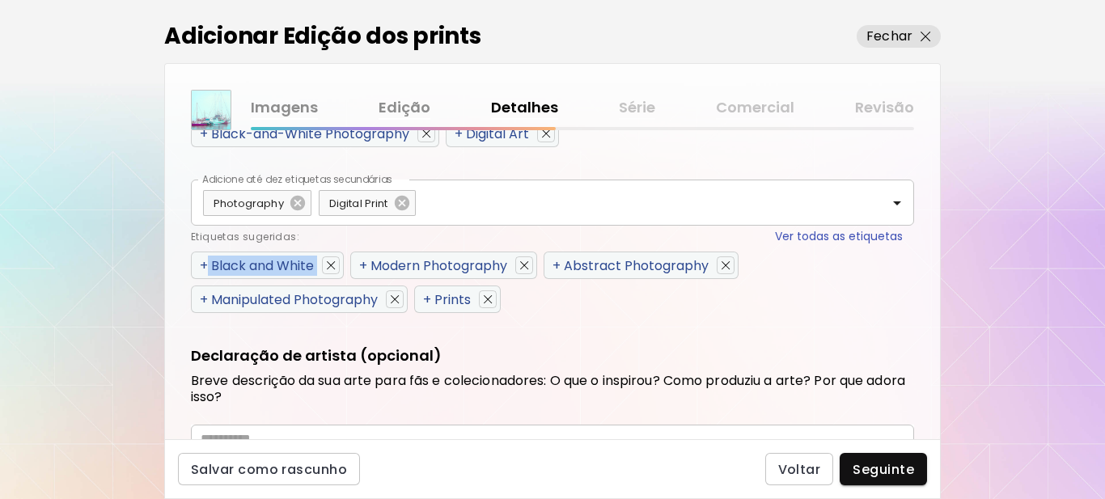
click at [205, 264] on span "+" at bounding box center [204, 265] width 8 height 19
click at [359, 264] on span "+" at bounding box center [363, 265] width 8 height 19
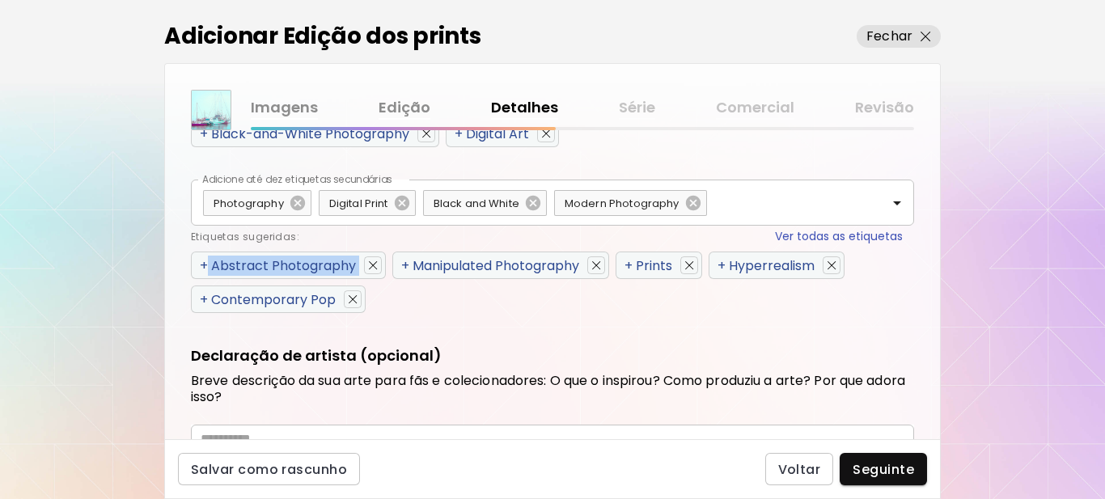
click at [205, 264] on span "+" at bounding box center [204, 265] width 8 height 19
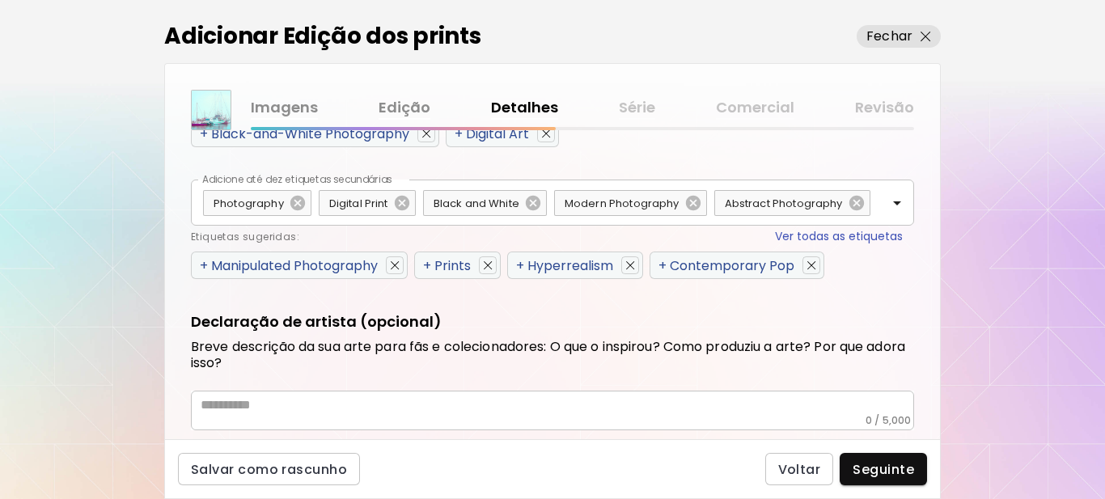
click at [205, 245] on div "Etiquetas sugeridas: Ver todas as etiquetas" at bounding box center [547, 236] width 712 height 17
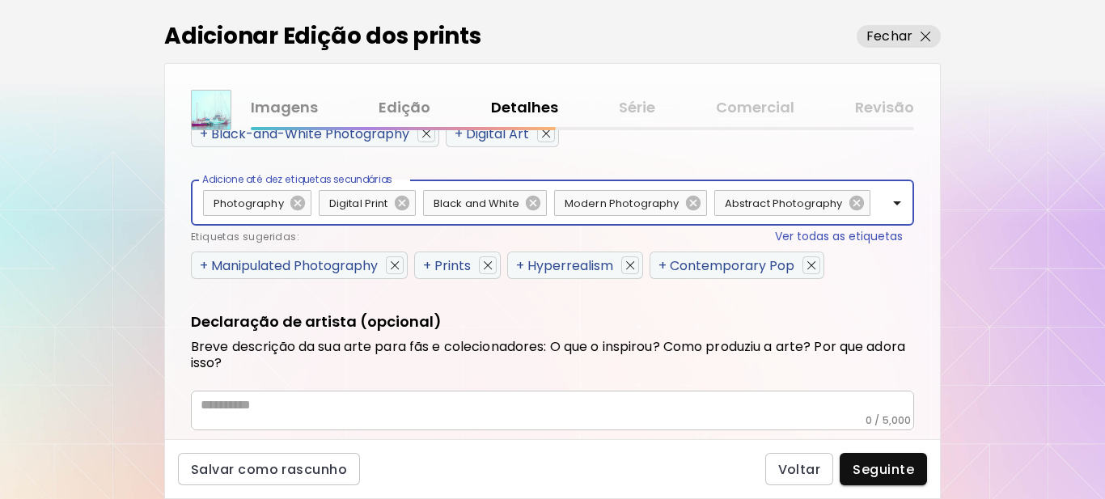
click at [200, 279] on div "+ Manipulated Photography" at bounding box center [299, 266] width 217 height 28
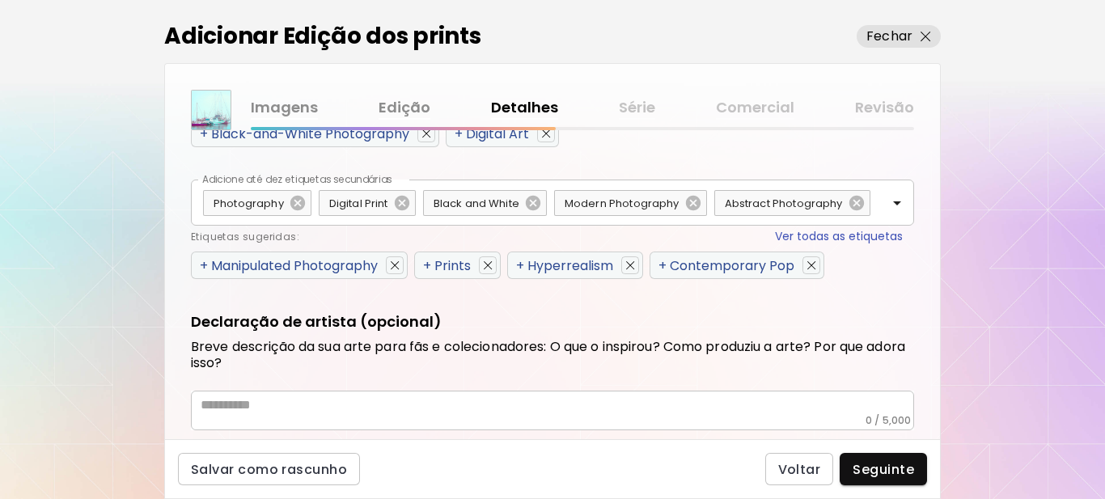
click at [201, 275] on span "+" at bounding box center [204, 265] width 8 height 19
click at [423, 275] on span "+" at bounding box center [427, 265] width 8 height 19
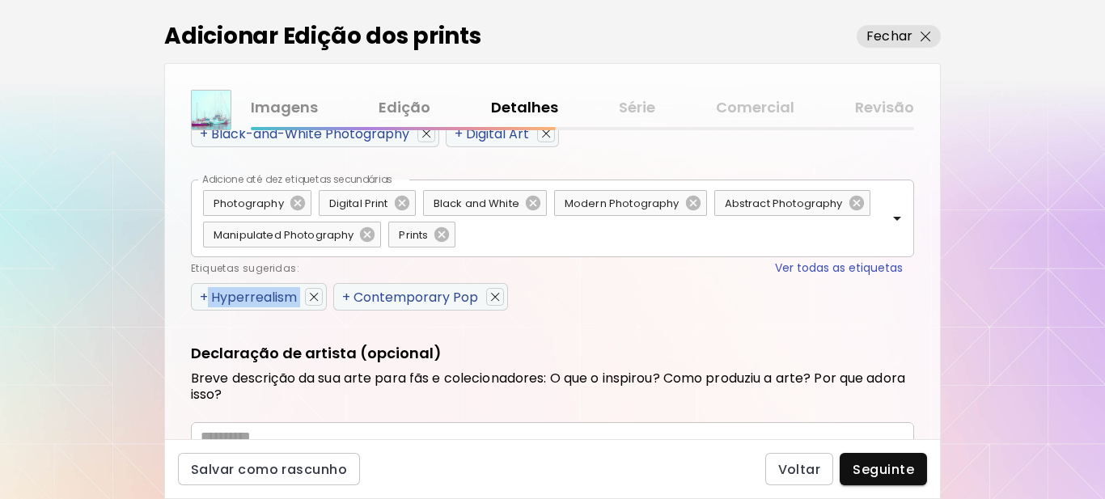
click at [201, 295] on span "+" at bounding box center [204, 297] width 8 height 19
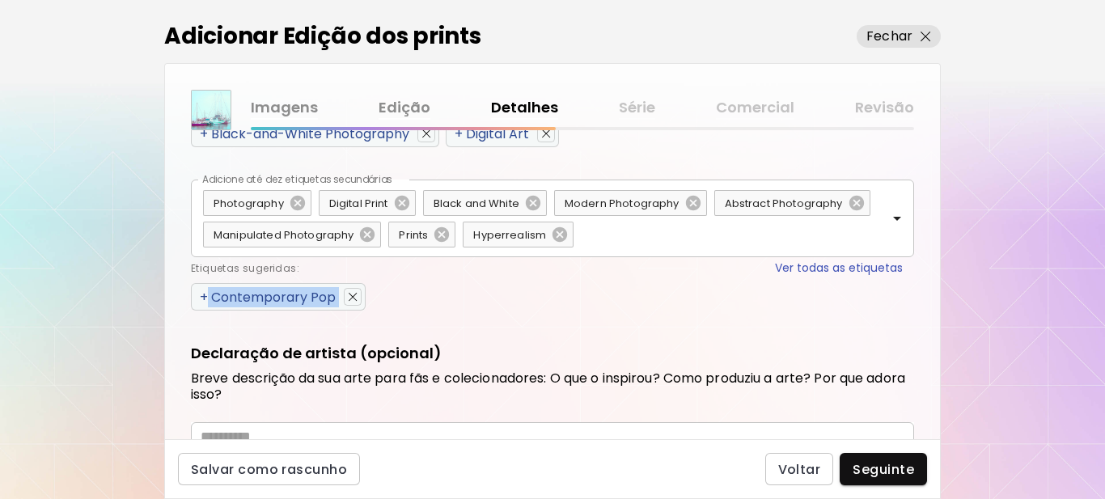
click at [201, 295] on span "+" at bounding box center [204, 297] width 8 height 19
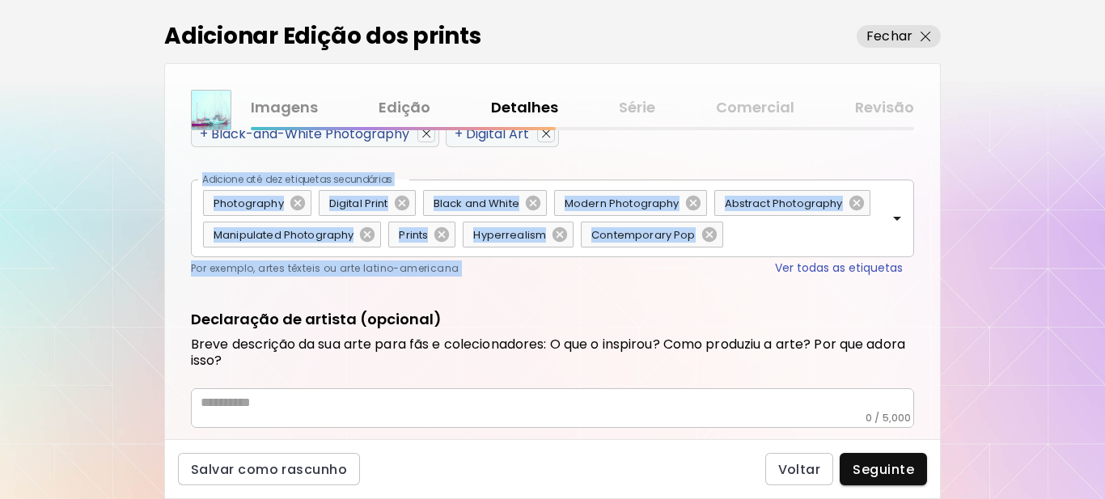
scroll to position [930, 0]
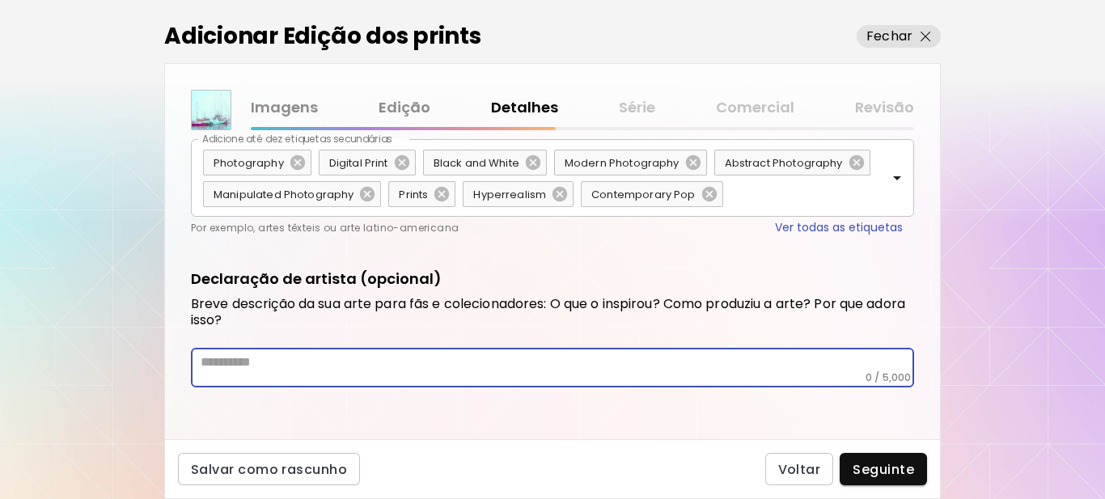
click at [288, 363] on textarea at bounding box center [557, 362] width 713 height 17
paste textarea "**********"
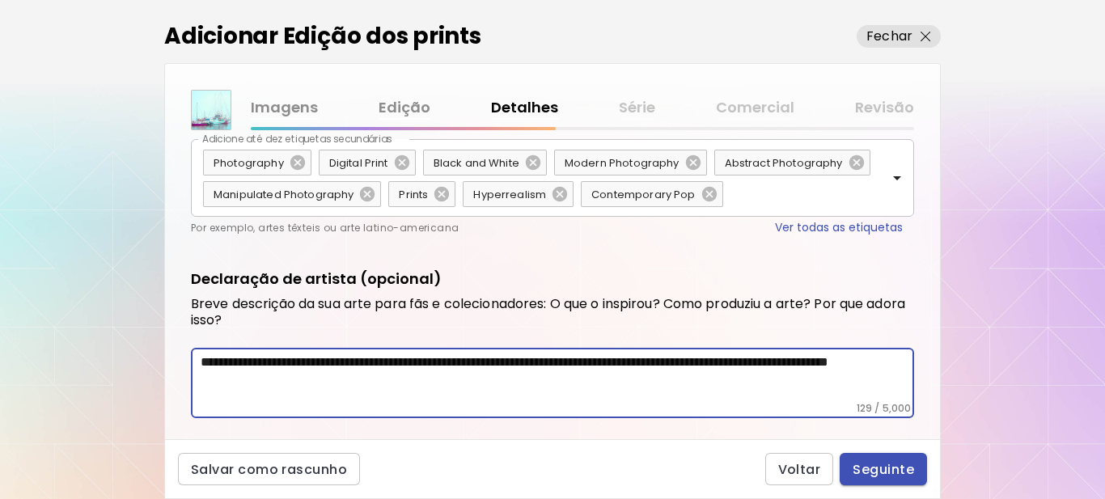
type textarea "**********"
click at [890, 468] on span "Seguinte" at bounding box center [883, 469] width 61 height 17
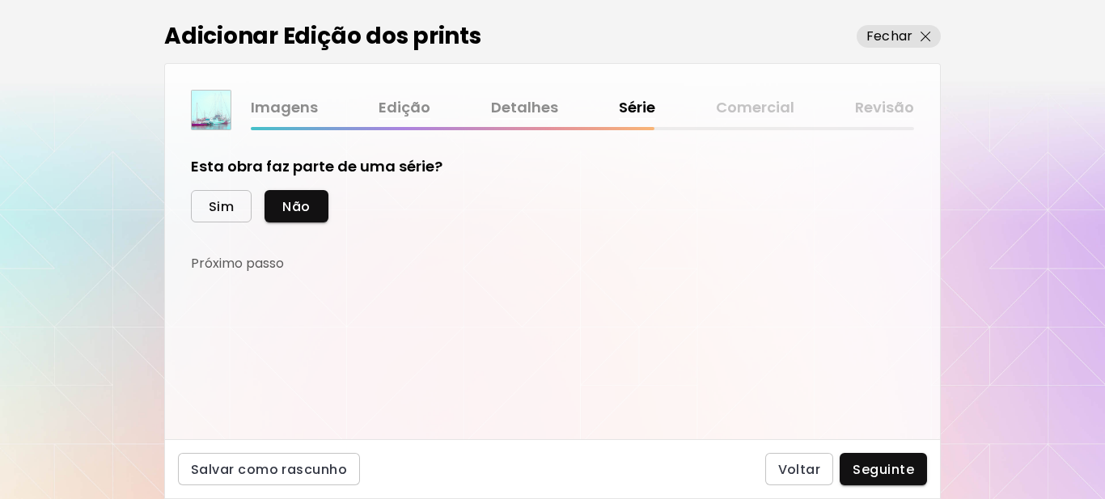
click at [228, 209] on span "Sim" at bounding box center [221, 206] width 25 height 17
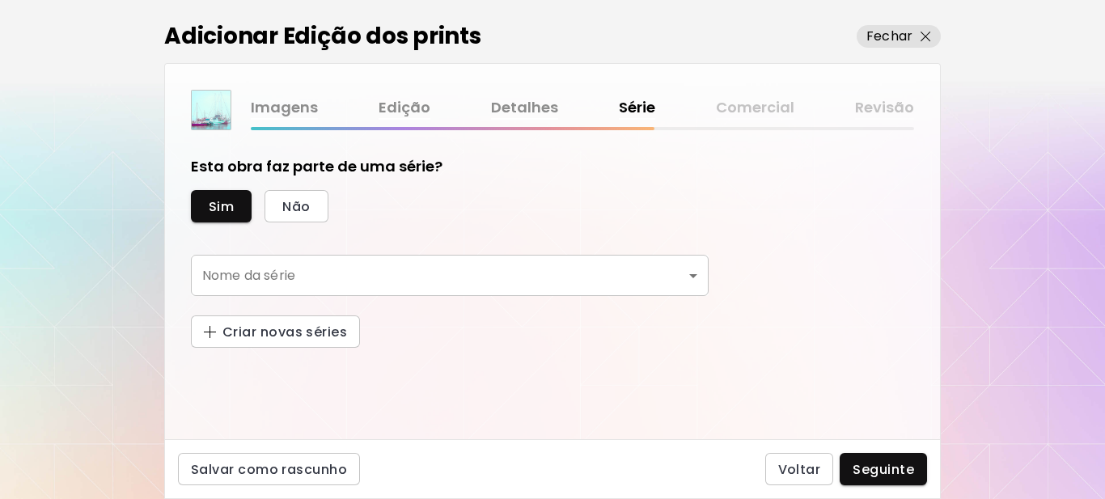
click at [245, 268] on body "[DOMAIN_NAME]/[PERSON_NAME] Adicionar obras Gerencie suas obras Editar Perfil M…" at bounding box center [552, 249] width 1105 height 499
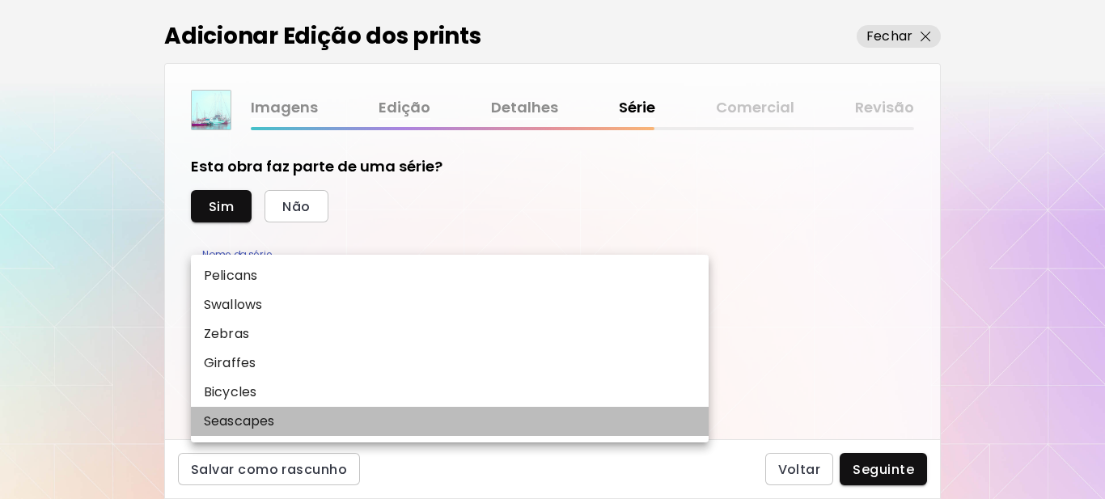
click at [258, 419] on p "Seascapes" at bounding box center [239, 421] width 70 height 19
type input "*********"
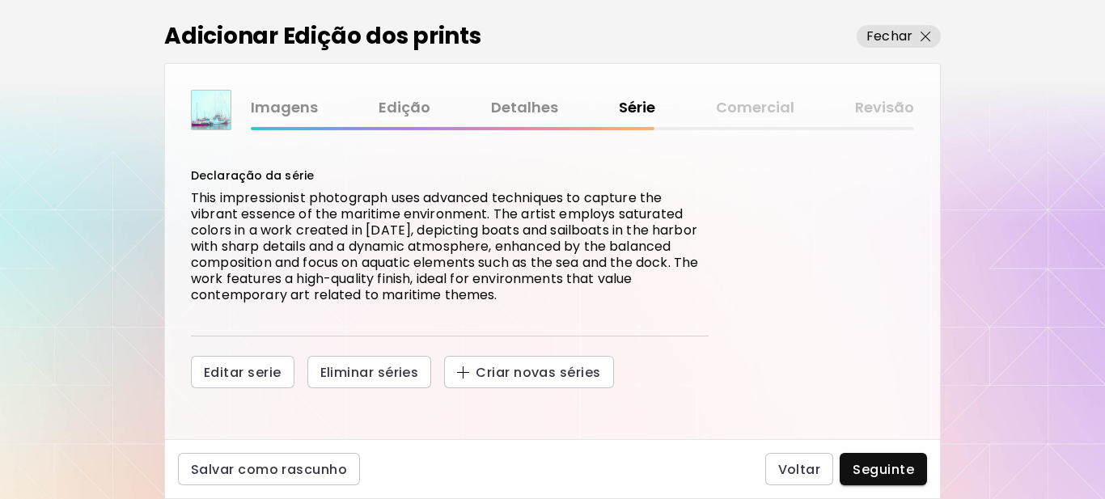
scroll to position [168, 0]
drag, startPoint x: 882, startPoint y: 468, endPoint x: 878, endPoint y: 493, distance: 25.4
click at [882, 469] on span "Seguinte" at bounding box center [883, 469] width 61 height 17
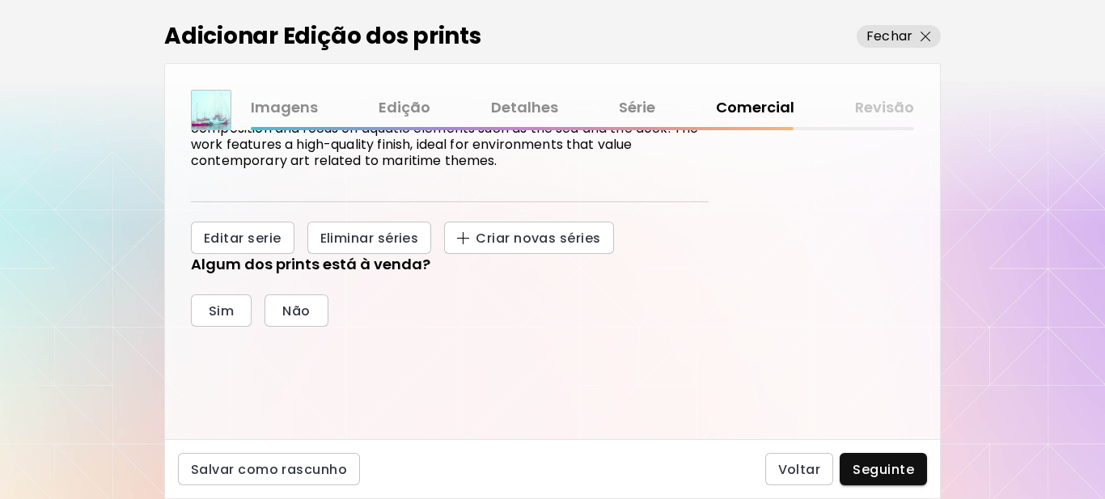
scroll to position [324, 0]
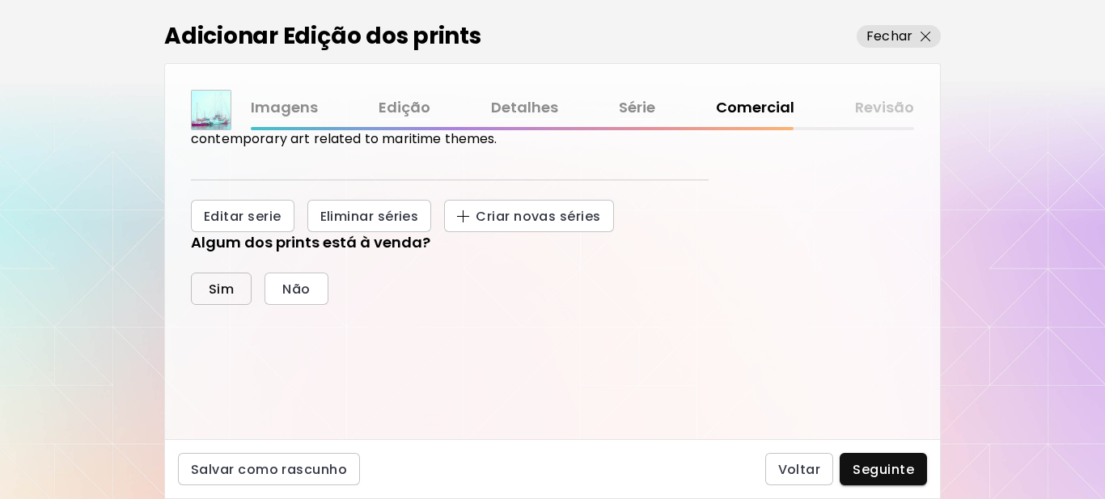
click at [219, 293] on span "Sim" at bounding box center [221, 289] width 25 height 17
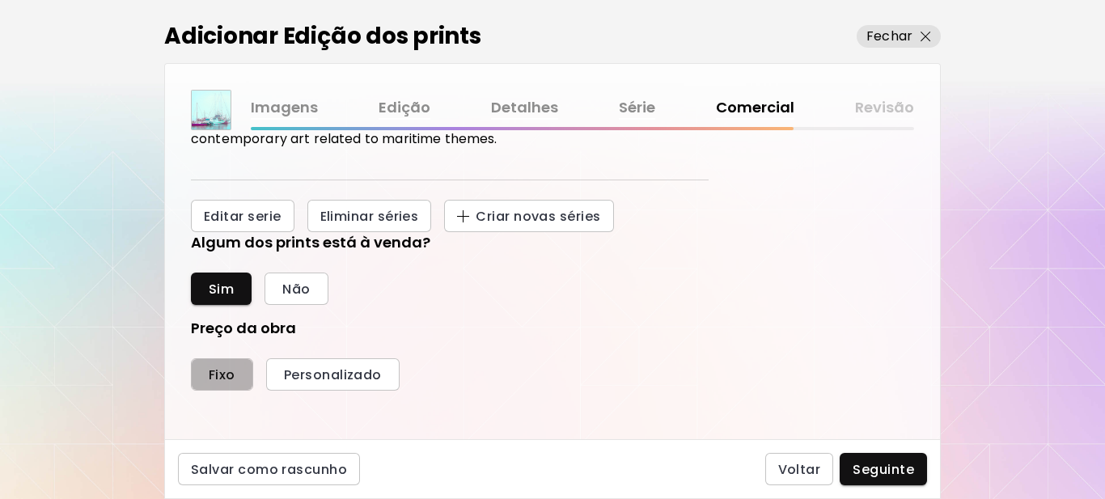
click at [220, 381] on span "Fixo" at bounding box center [222, 374] width 27 height 17
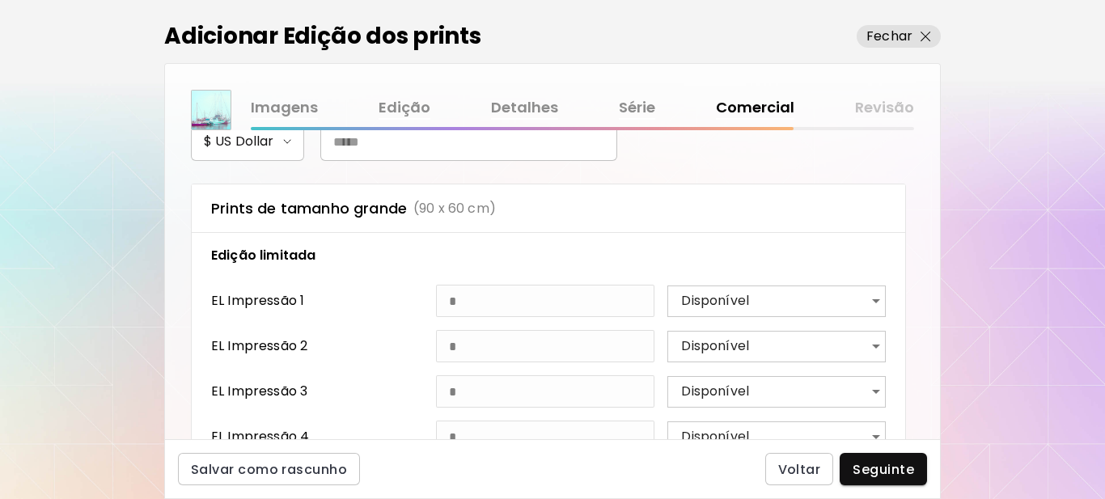
scroll to position [566, 0]
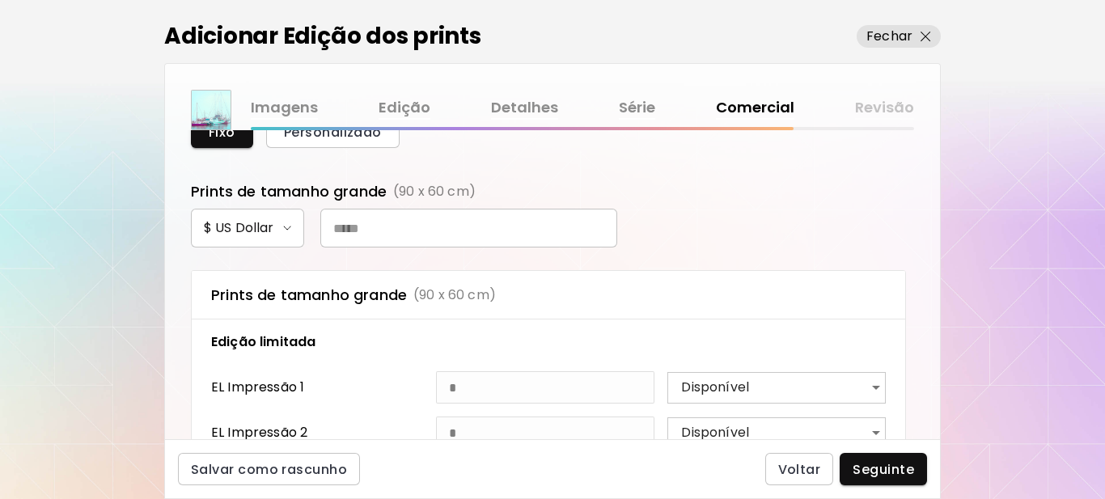
click at [438, 225] on input "text" at bounding box center [468, 228] width 297 height 39
type input "***"
click at [864, 467] on span "Seguinte" at bounding box center [883, 469] width 61 height 17
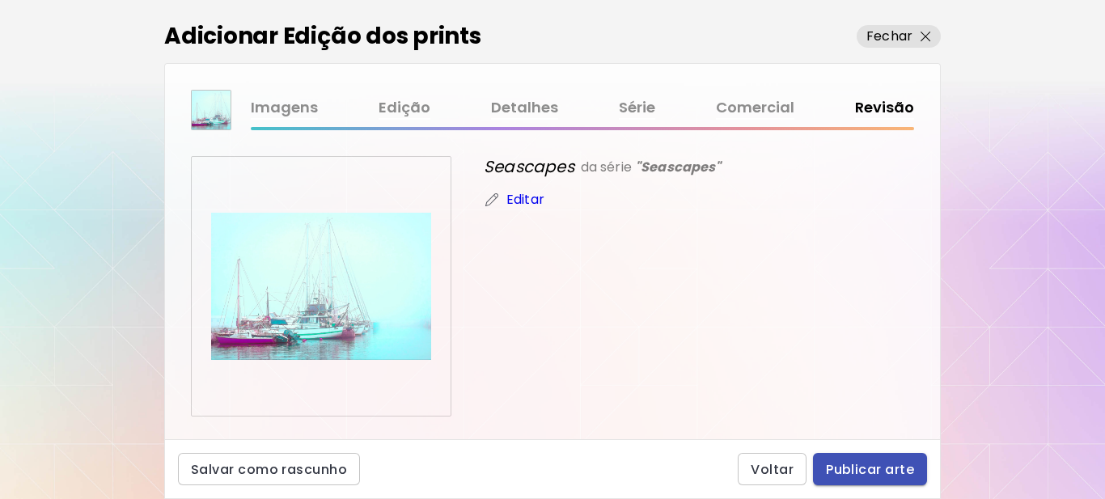
click at [875, 469] on span "Publicar arte" at bounding box center [870, 469] width 88 height 17
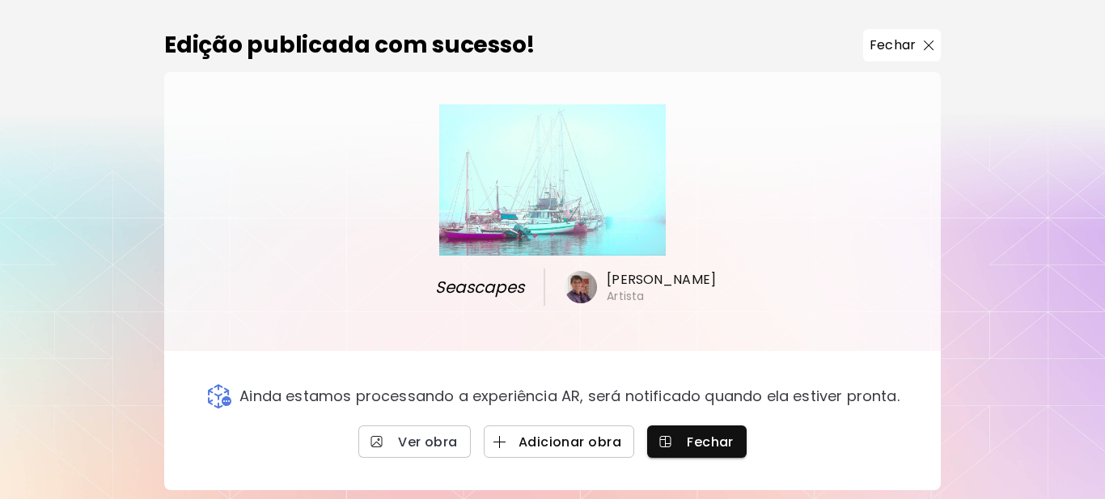
click at [556, 437] on span "Adicionar obra" at bounding box center [559, 442] width 125 height 17
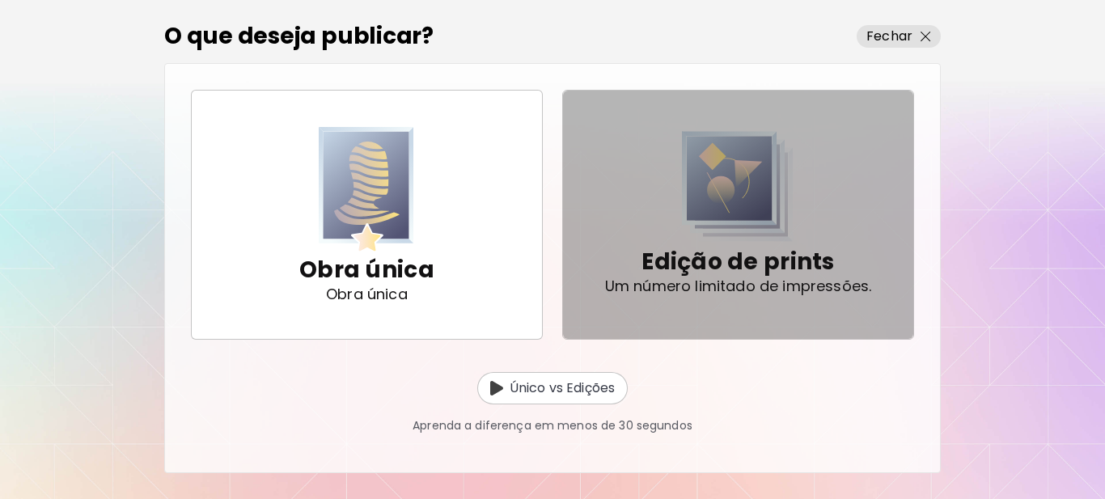
click at [764, 275] on p "Edição de prints" at bounding box center [737, 262] width 193 height 32
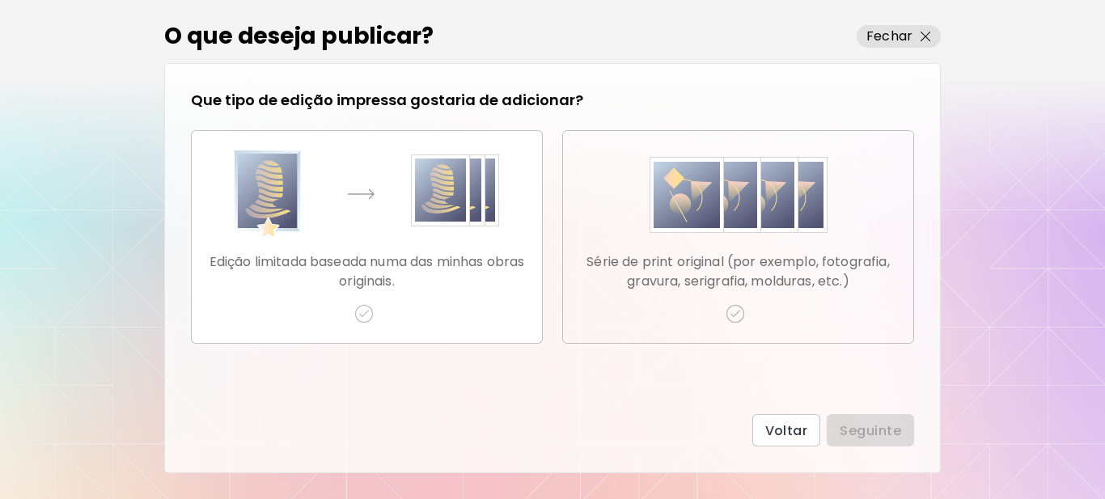
click at [728, 313] on img "button" at bounding box center [735, 313] width 19 height 19
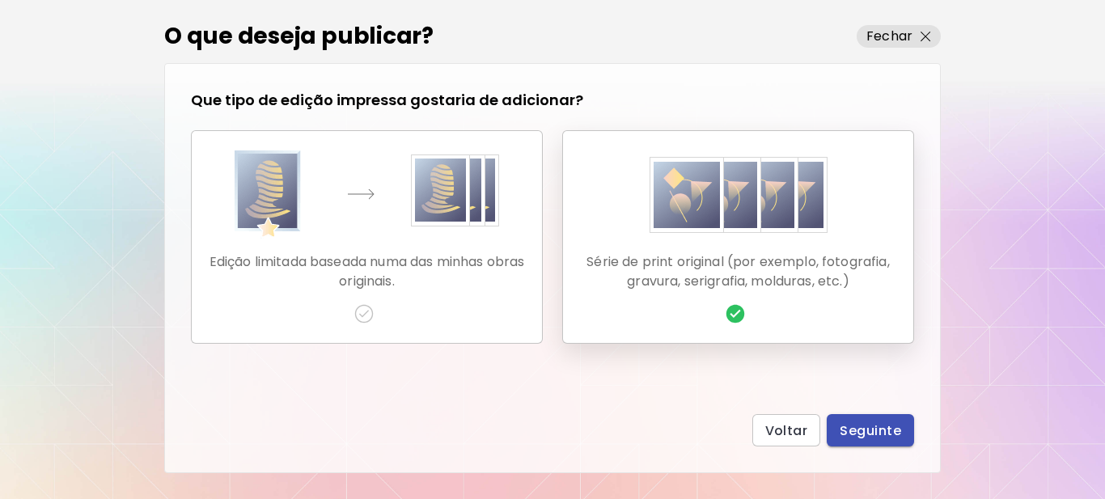
click at [863, 425] on span "Seguinte" at bounding box center [870, 430] width 61 height 17
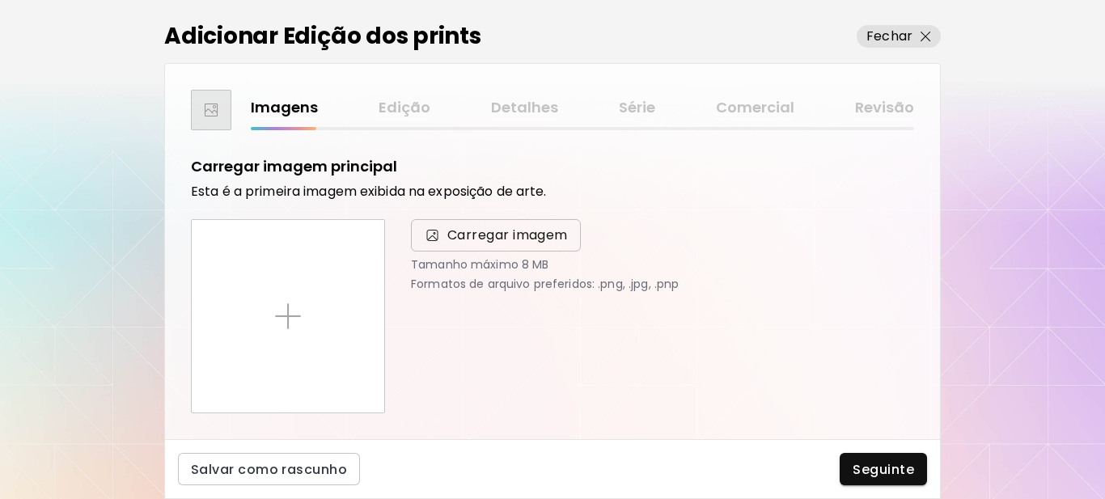
click at [482, 246] on span "Carregar imagem" at bounding box center [496, 235] width 170 height 32
click at [0, 0] on input "Carregar imagem" at bounding box center [0, 0] width 0 height 0
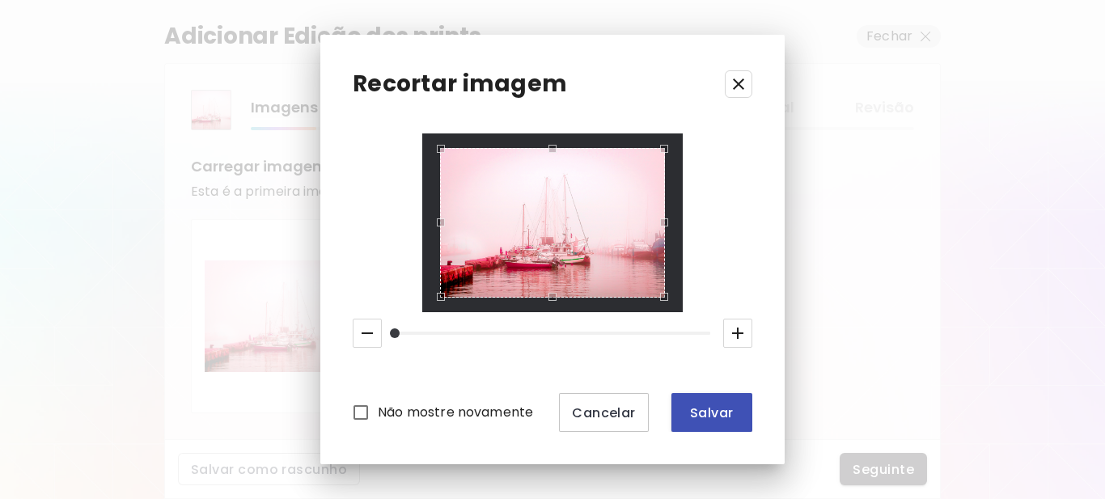
click at [712, 409] on span "Salvar" at bounding box center [711, 412] width 55 height 17
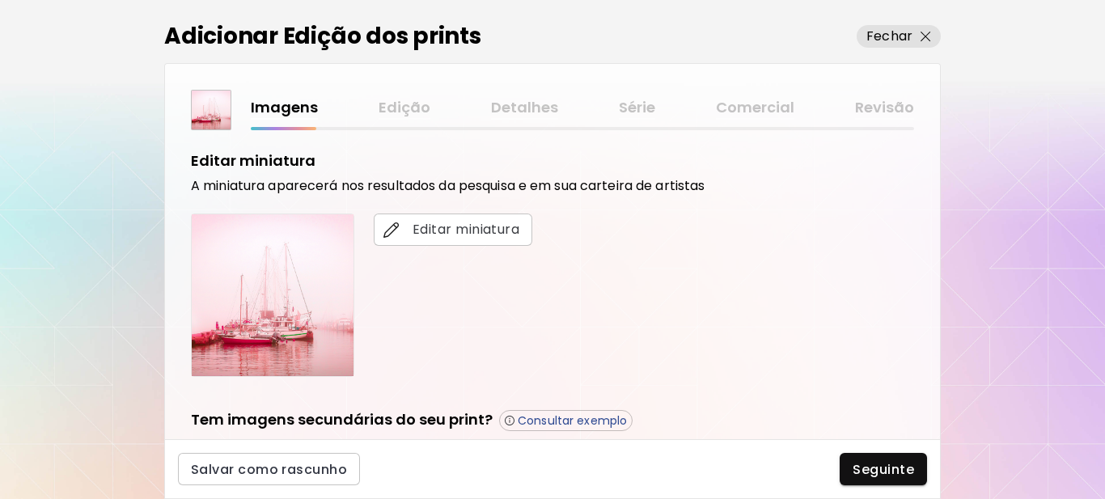
scroll to position [324, 0]
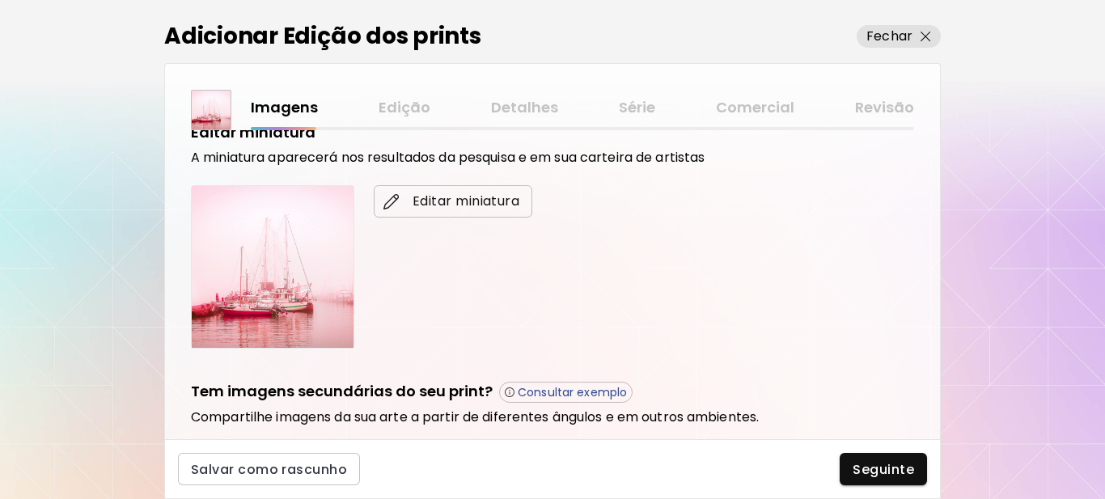
click at [465, 203] on span "Editar miniatura" at bounding box center [453, 201] width 133 height 19
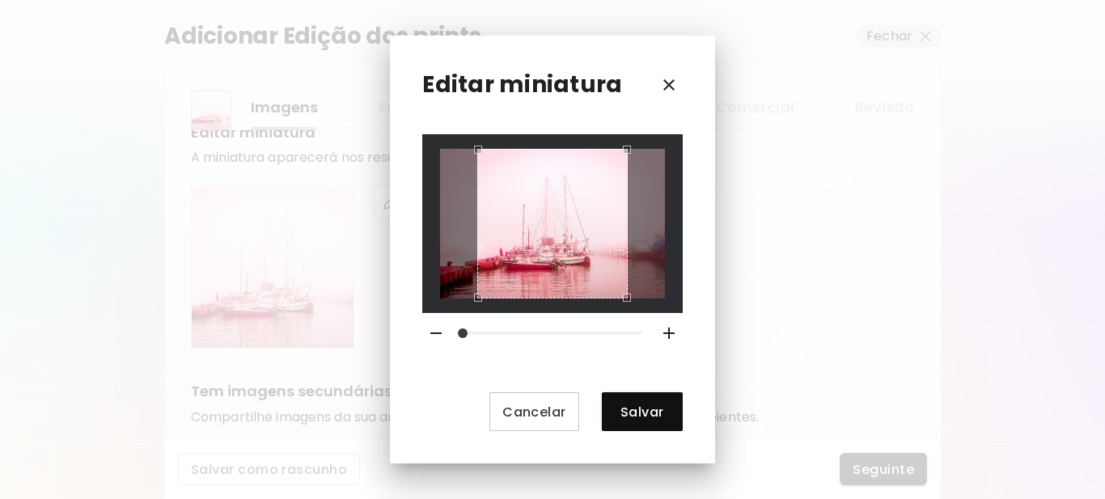
drag, startPoint x: 588, startPoint y: 302, endPoint x: 578, endPoint y: 298, distance: 10.2
click at [579, 302] on div at bounding box center [552, 223] width 260 height 179
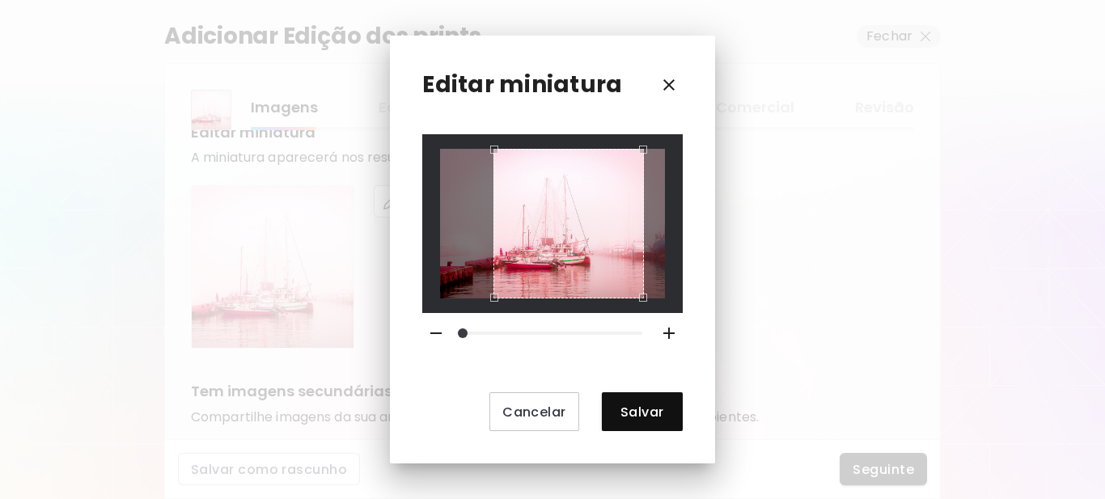
click at [598, 281] on div "Use the arrow keys to move the crop selection area" at bounding box center [568, 224] width 150 height 150
click at [659, 408] on span "Salvar" at bounding box center [642, 412] width 55 height 17
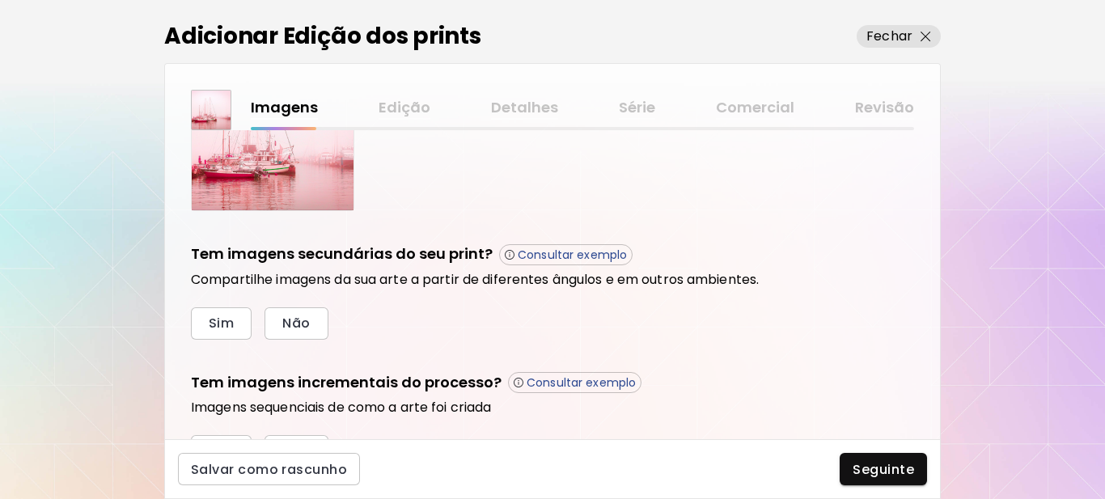
scroll to position [485, 0]
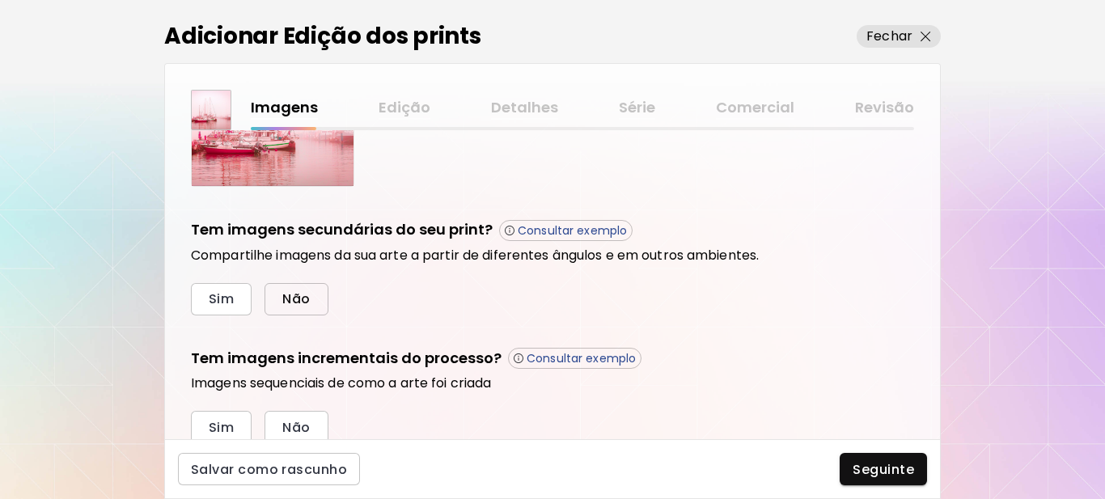
click at [317, 301] on button "Não" at bounding box center [295, 299] width 63 height 32
click at [231, 421] on span "Sim" at bounding box center [221, 427] width 25 height 17
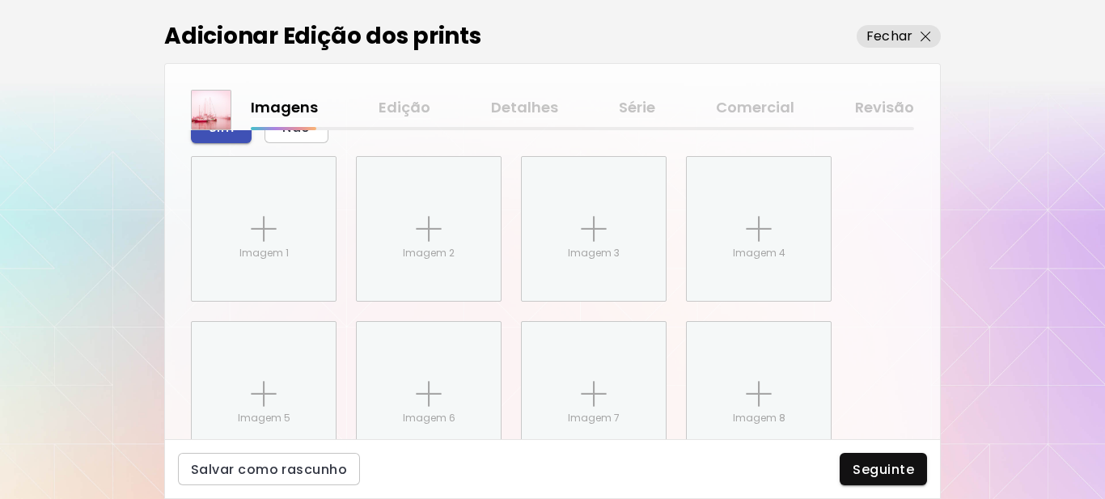
scroll to position [811, 0]
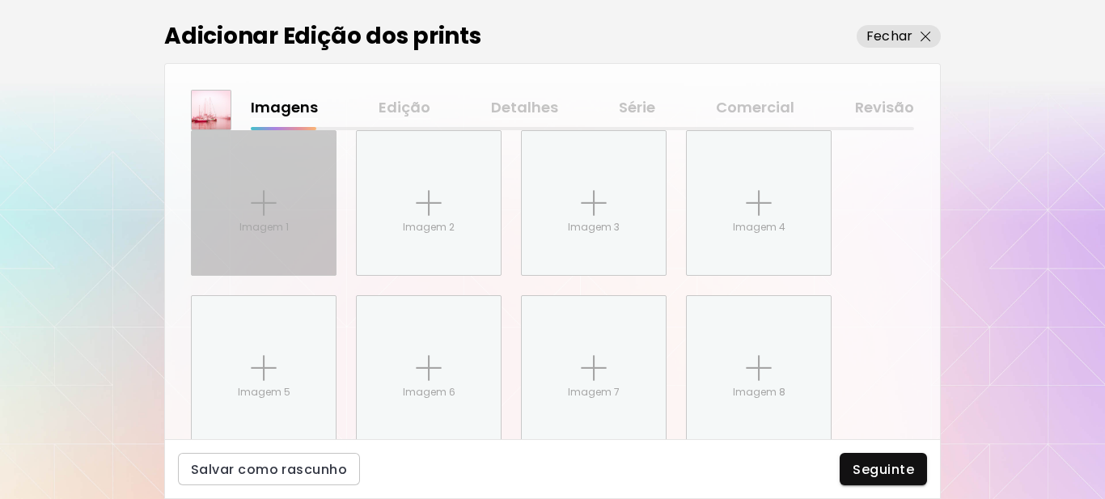
click at [243, 213] on div "Imagem 1" at bounding box center [264, 203] width 144 height 144
click at [0, 0] on input "Imagem 1" at bounding box center [0, 0] width 0 height 0
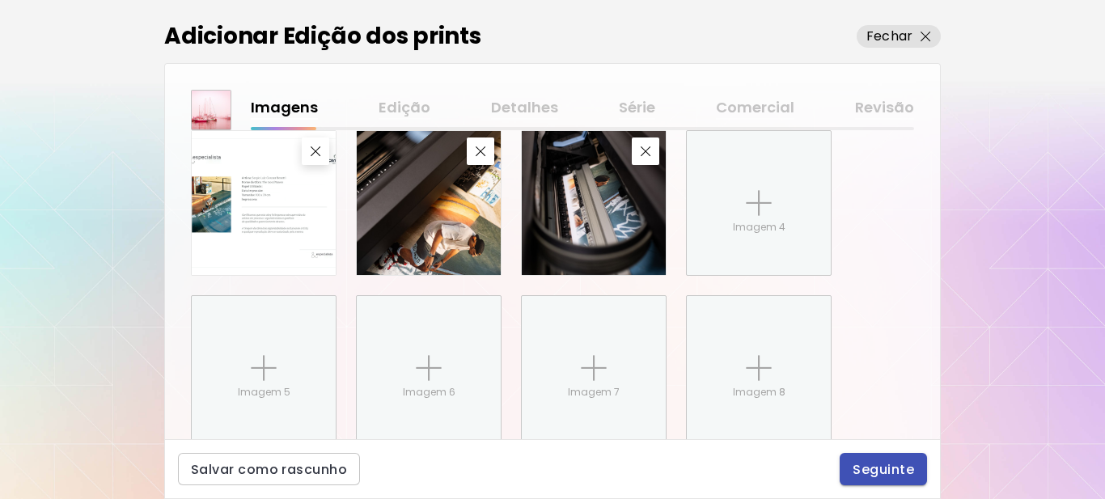
click at [887, 474] on span "Seguinte" at bounding box center [883, 469] width 61 height 17
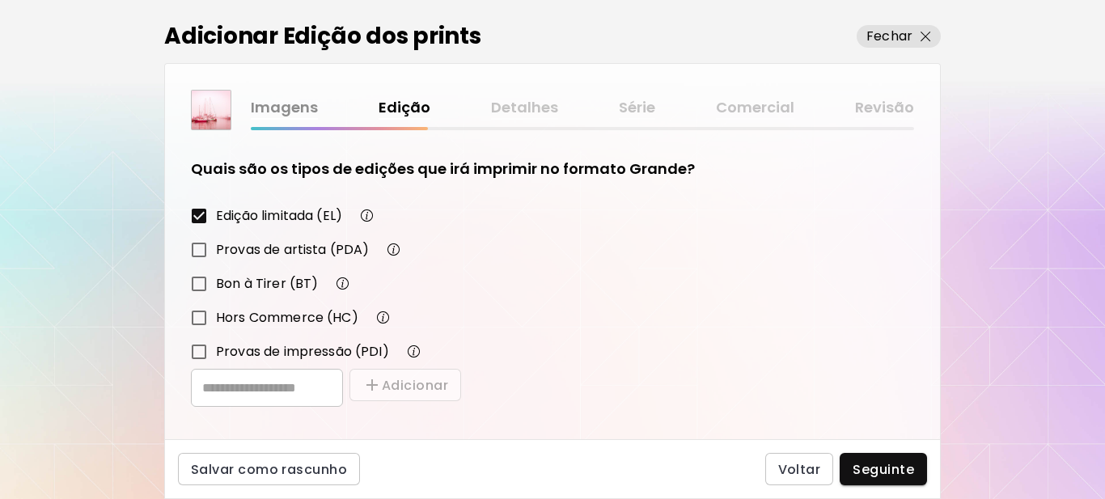
scroll to position [282, 0]
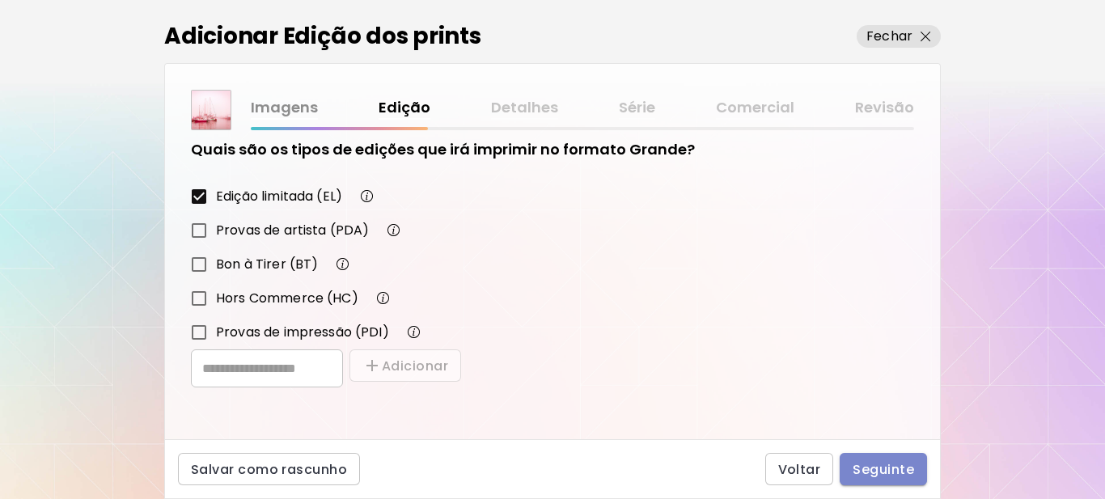
click at [869, 459] on button "Seguinte" at bounding box center [883, 469] width 87 height 32
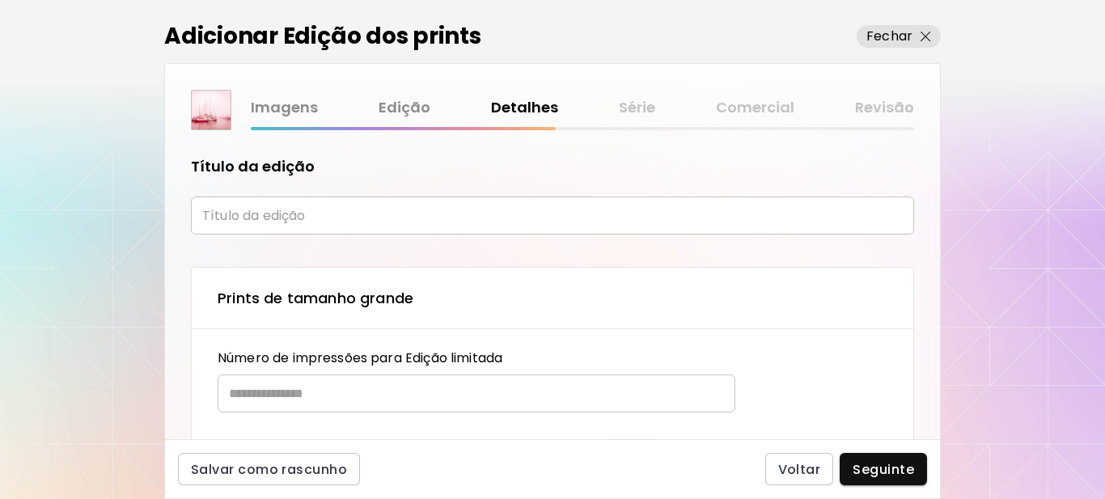
click at [267, 217] on input "text" at bounding box center [552, 216] width 723 height 38
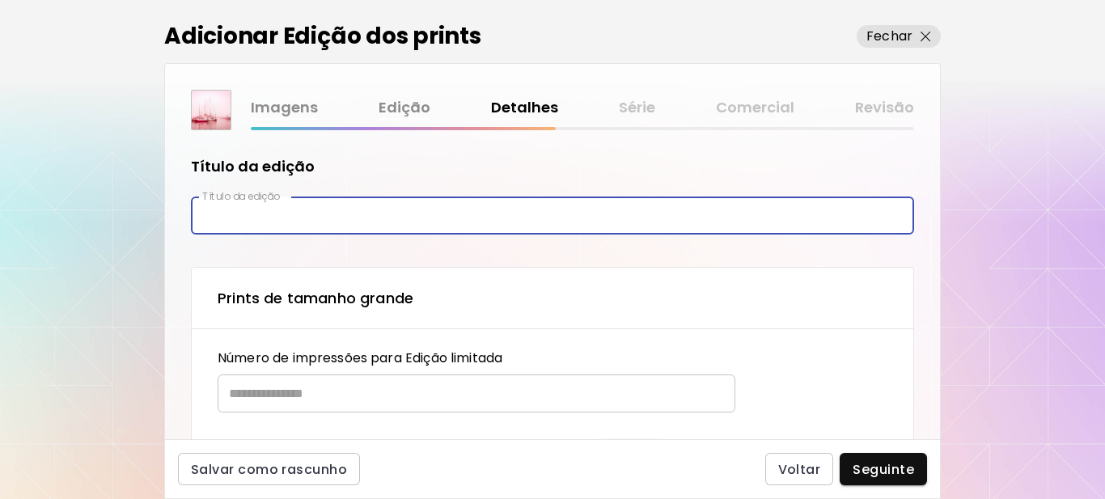
type input "*********"
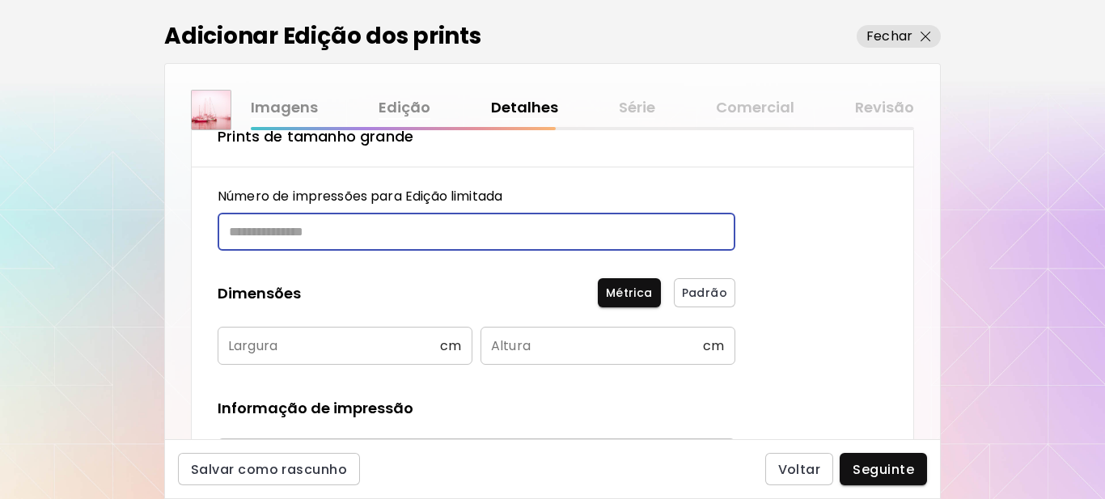
click at [308, 239] on input "text" at bounding box center [471, 232] width 506 height 38
type input "**"
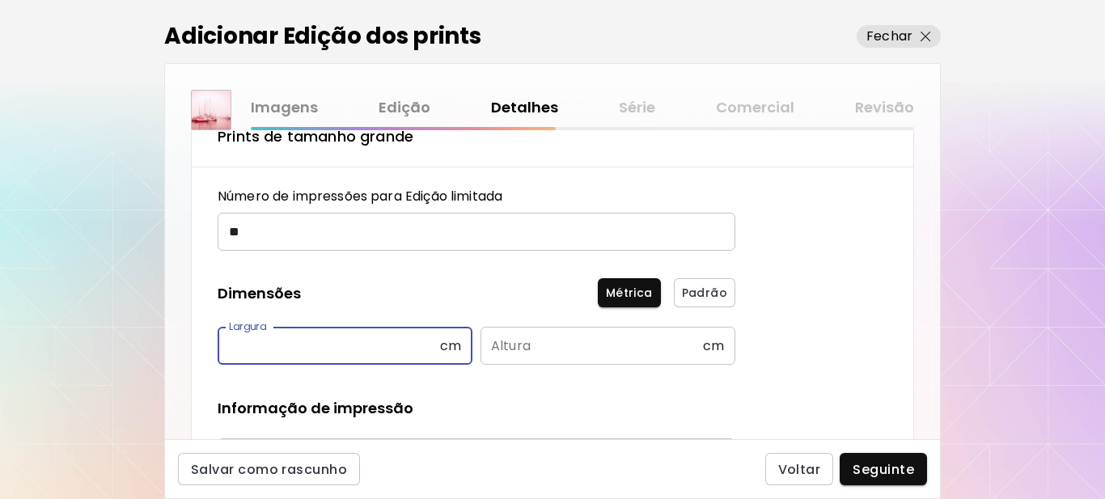
click at [315, 335] on input "text" at bounding box center [329, 346] width 222 height 38
type input "**"
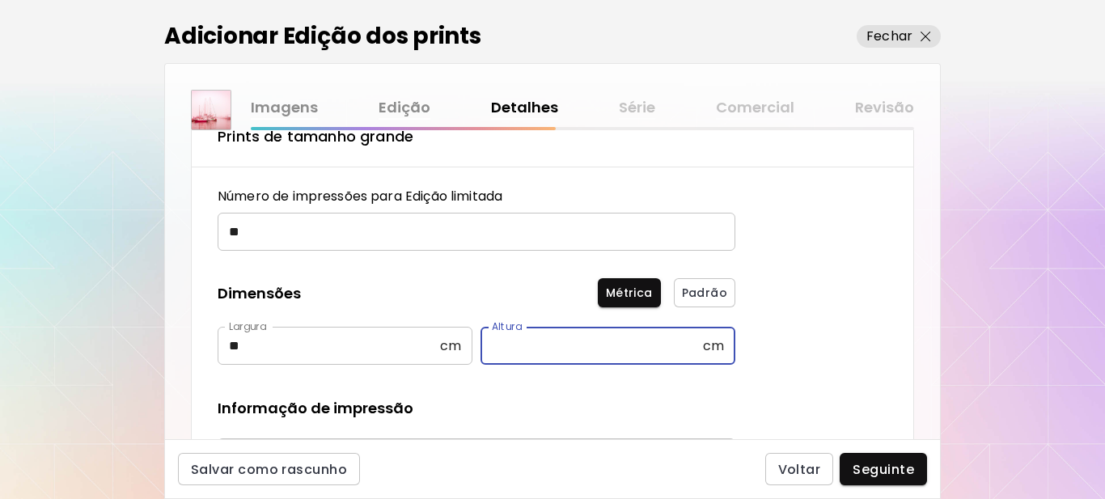
click at [506, 349] on input "text" at bounding box center [591, 346] width 222 height 38
type input "**"
drag, startPoint x: 844, startPoint y: 277, endPoint x: 831, endPoint y: 288, distance: 17.2
click at [844, 277] on div "Prints de tamanho grande Número de impressões para Edição limitada ** ​ Dimensõ…" at bounding box center [552, 407] width 723 height 605
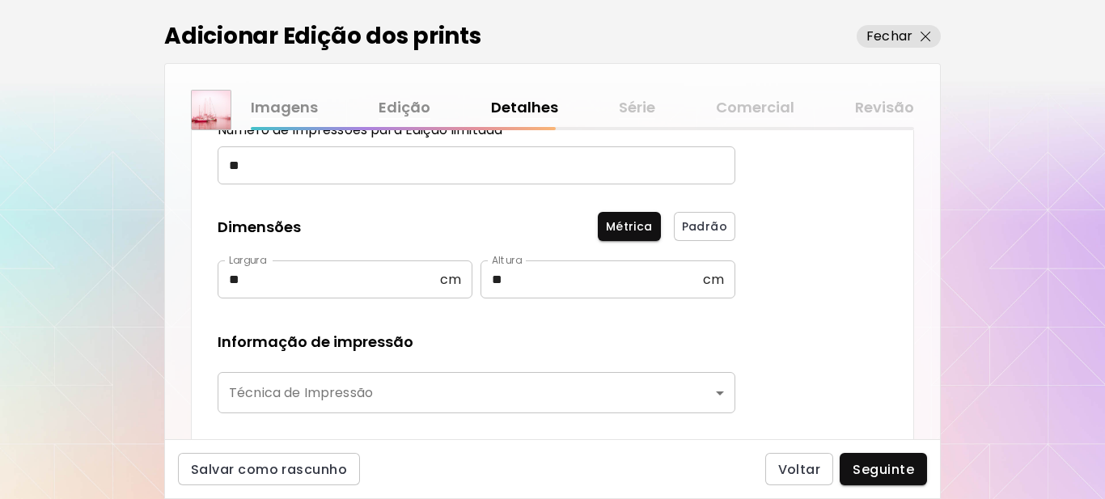
scroll to position [404, 0]
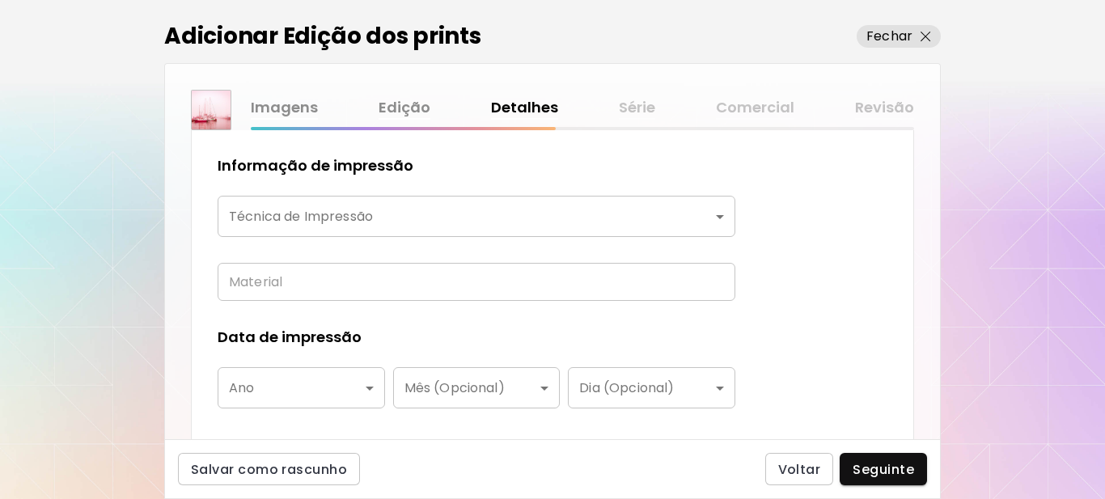
click at [311, 211] on body "kaleido.art/Sergio_Cerezer_Benetti Adicionar obras Gerencie suas obras Editar P…" at bounding box center [552, 249] width 1105 height 499
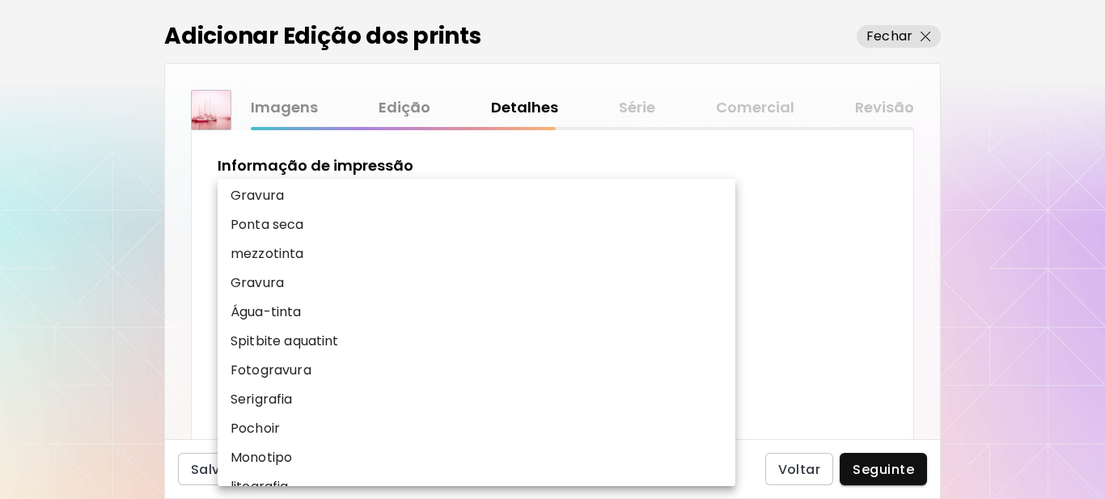
scroll to position [162, 0]
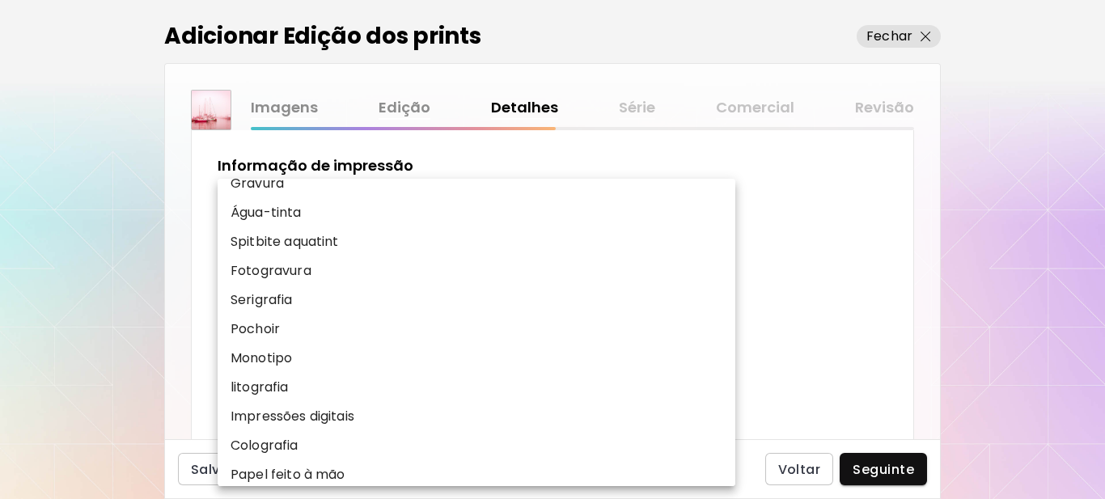
click at [300, 414] on p "Impressões digitais" at bounding box center [293, 416] width 124 height 19
type input "**********"
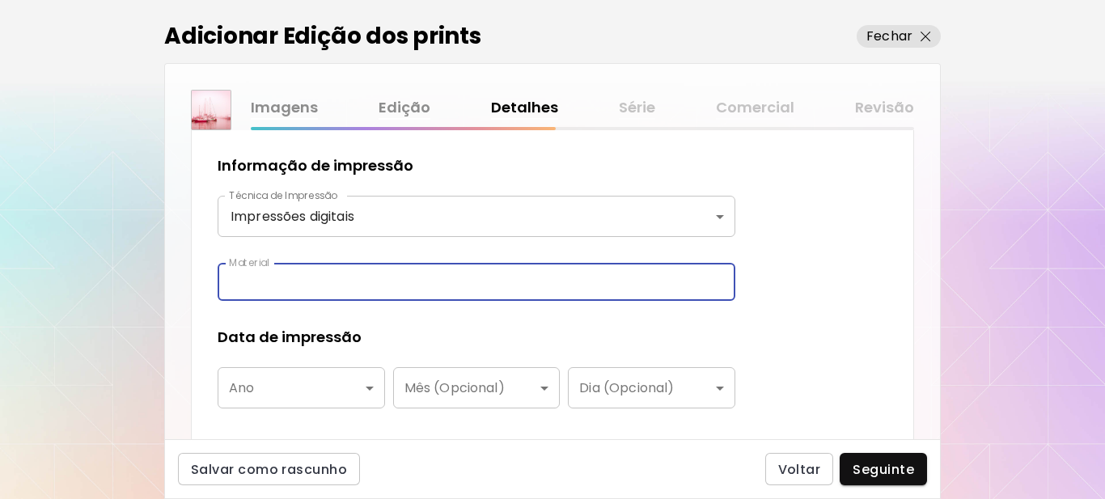
click at [290, 281] on input "text" at bounding box center [477, 282] width 518 height 38
type input "**********"
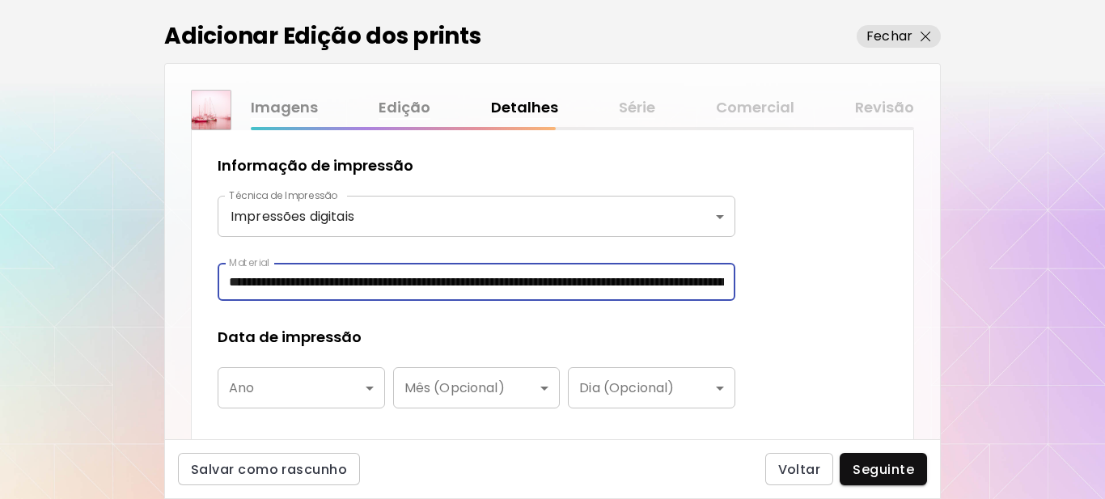
click at [306, 392] on body "**********" at bounding box center [552, 249] width 1105 height 499
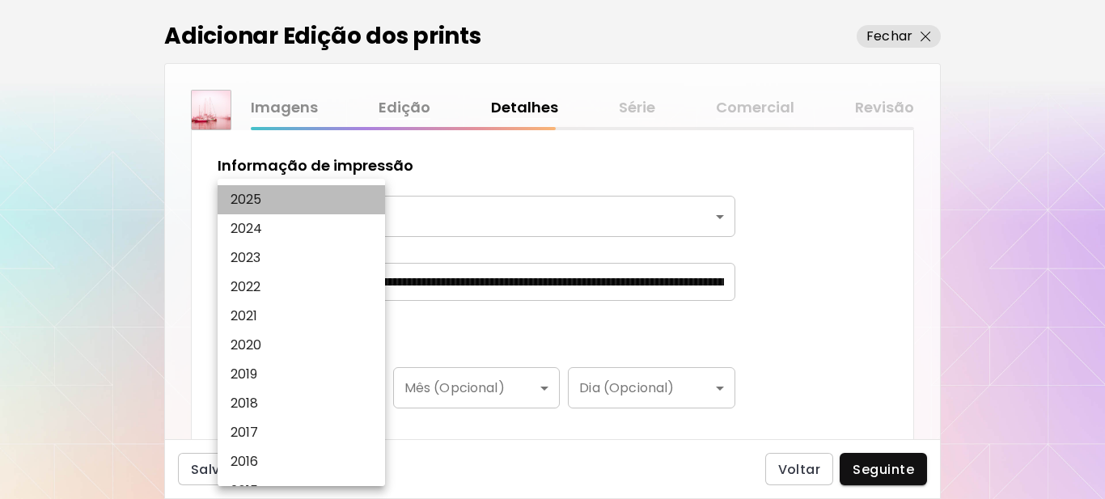
click at [273, 201] on li "2025" at bounding box center [306, 199] width 176 height 29
type input "****"
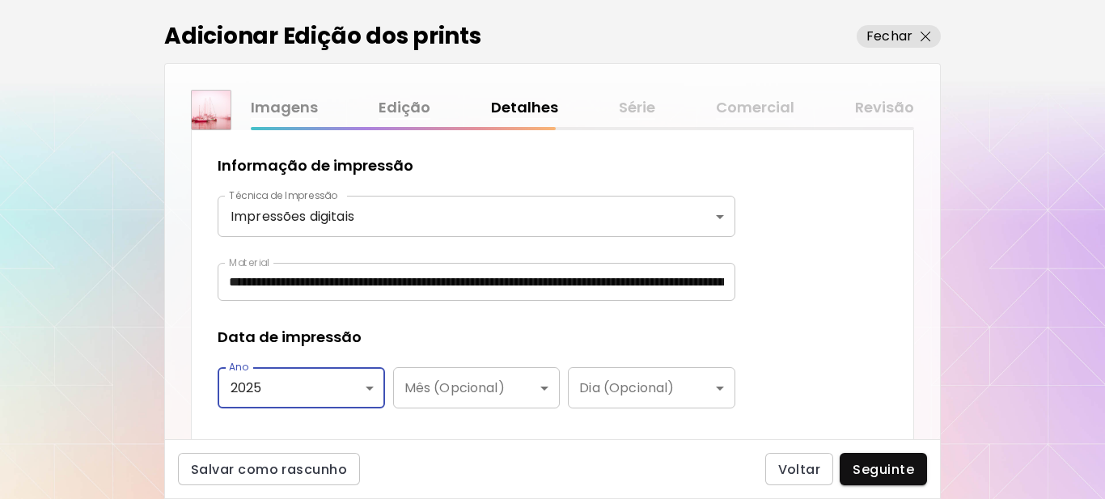
click at [393, 332] on div "Data de impressão" at bounding box center [477, 337] width 518 height 21
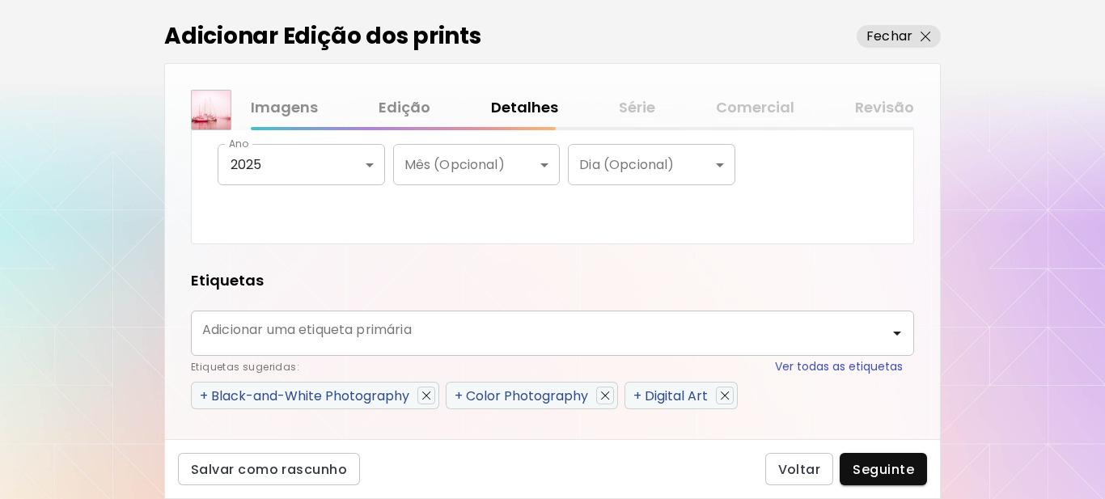
scroll to position [647, 0]
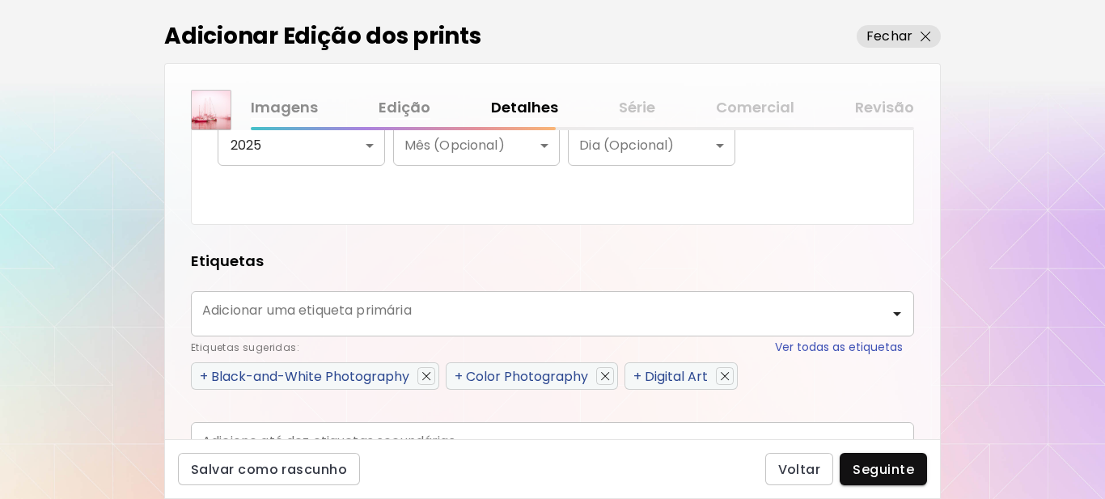
click at [638, 376] on span "+" at bounding box center [637, 376] width 8 height 19
type input "**********"
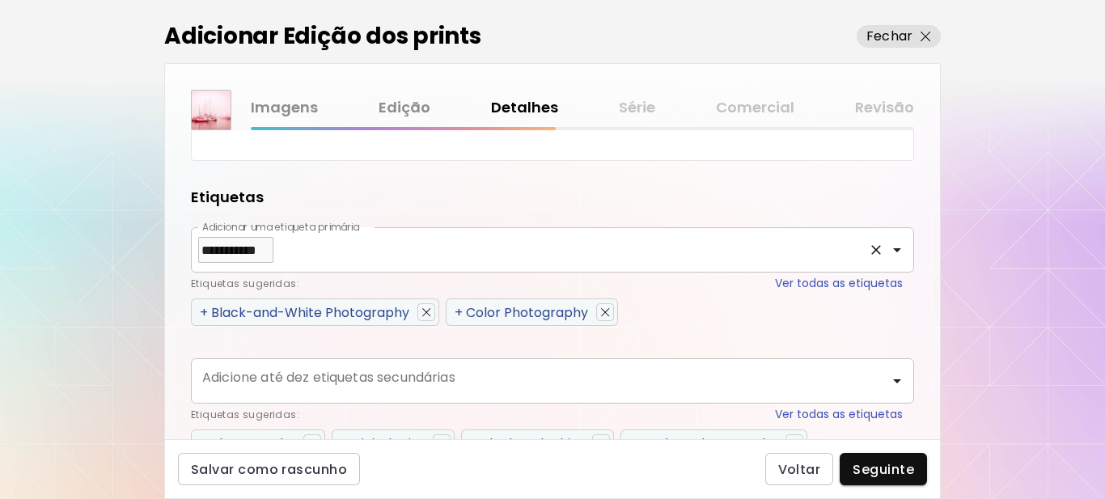
scroll to position [966, 0]
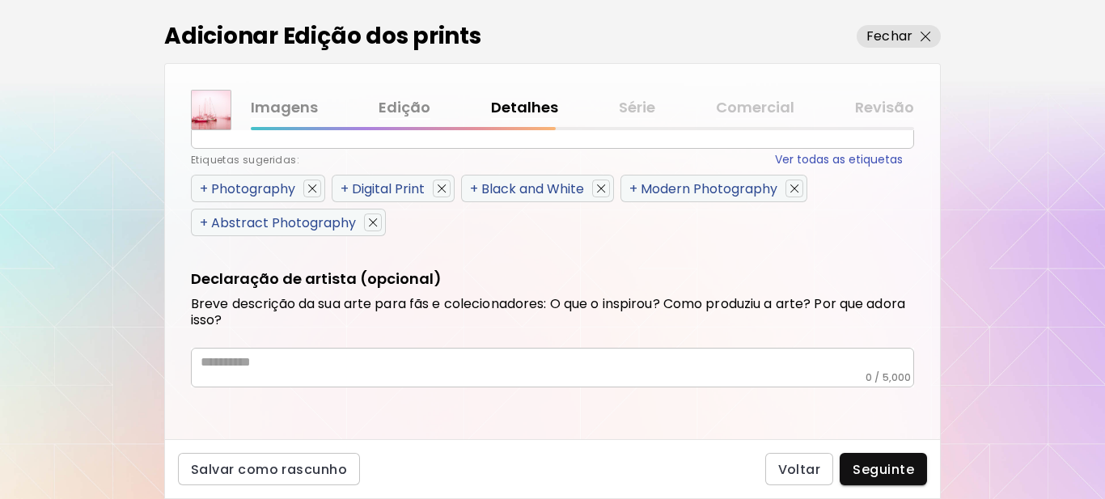
click at [205, 222] on span "+" at bounding box center [204, 223] width 8 height 19
click at [204, 193] on span "+" at bounding box center [204, 189] width 8 height 19
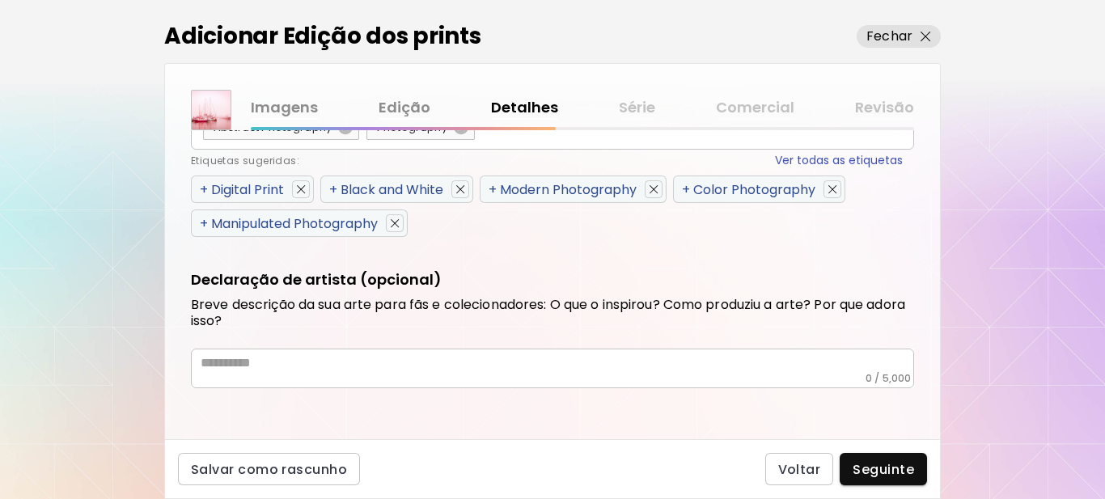
click at [205, 222] on span "+" at bounding box center [204, 223] width 8 height 19
click at [205, 187] on span "+" at bounding box center [204, 189] width 8 height 19
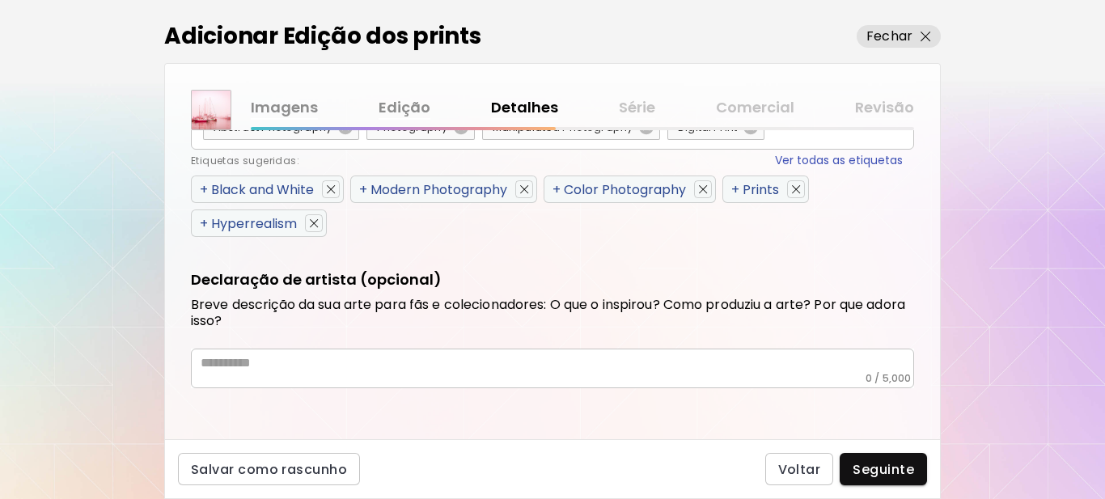
click at [201, 224] on span "+" at bounding box center [204, 223] width 8 height 19
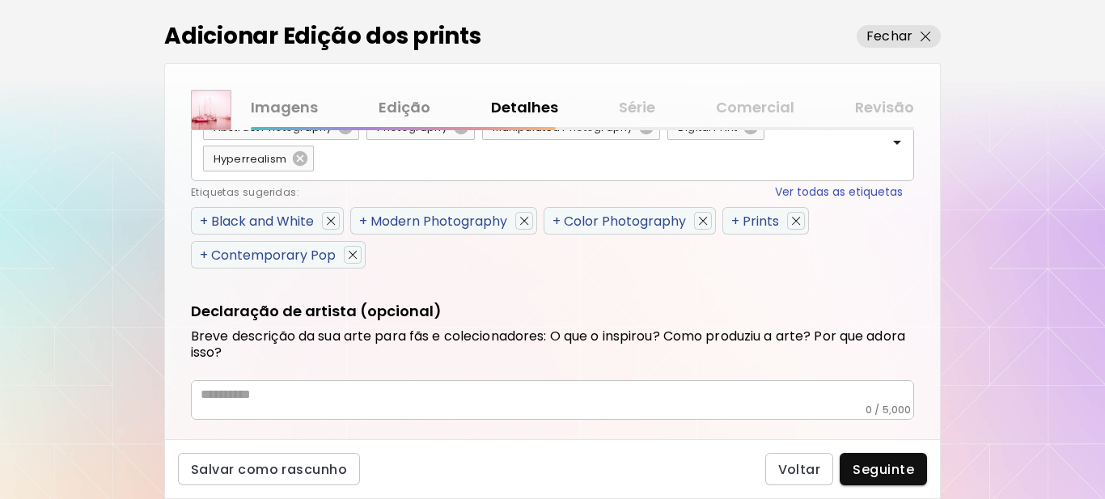
click at [201, 221] on span "+" at bounding box center [204, 221] width 8 height 19
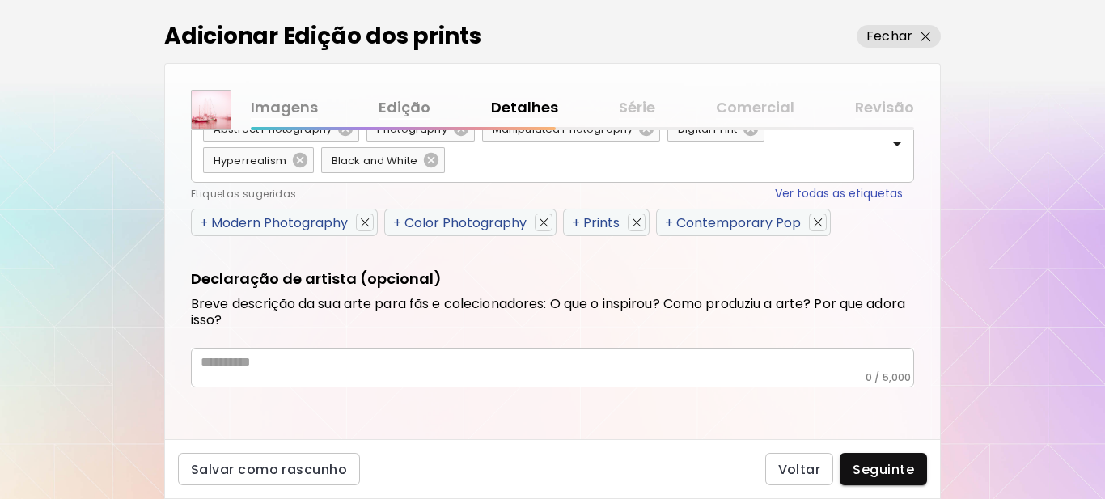
click at [201, 221] on span "+" at bounding box center [204, 223] width 8 height 19
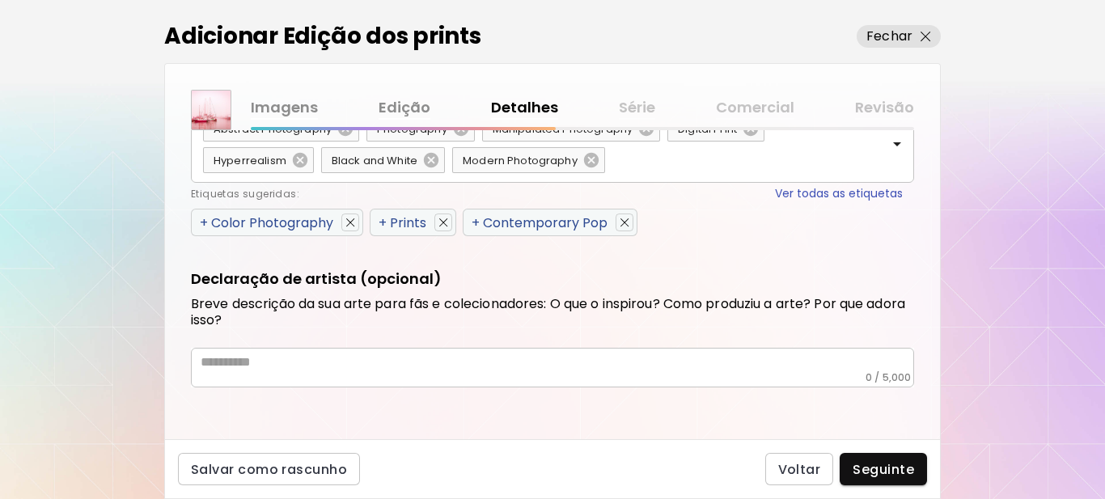
click at [201, 221] on span "+" at bounding box center [204, 223] width 8 height 19
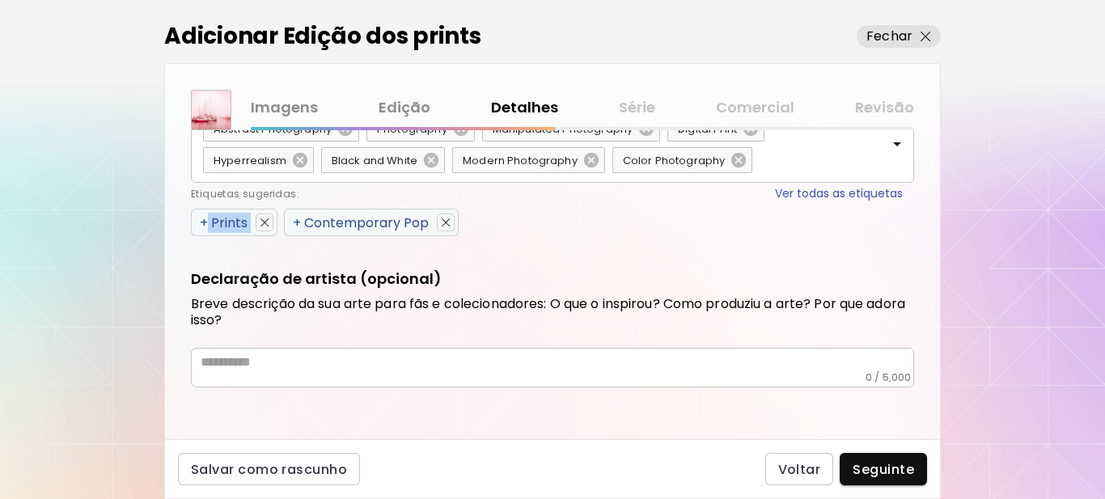
click at [201, 221] on span "+" at bounding box center [204, 223] width 8 height 19
click at [202, 221] on span "+" at bounding box center [204, 223] width 8 height 19
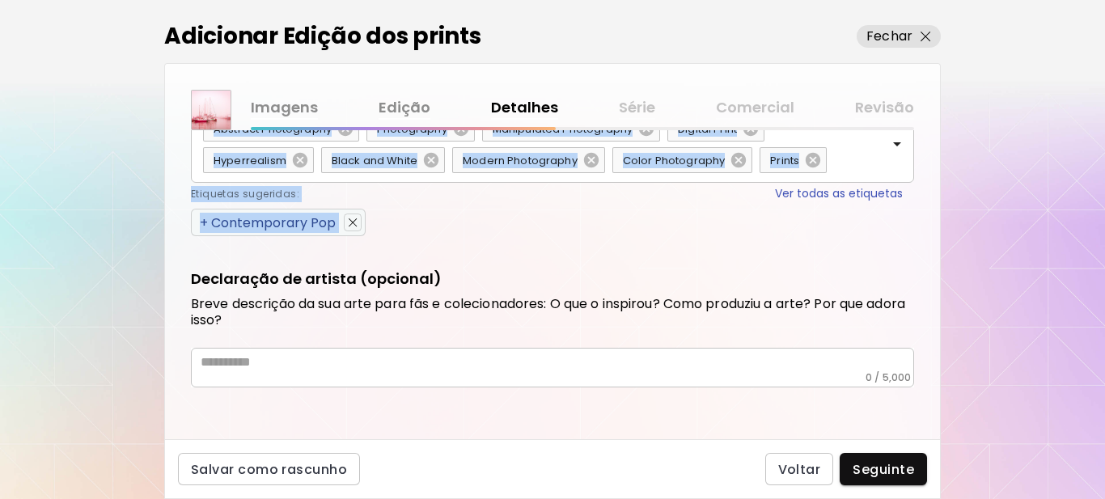
scroll to position [962, 0]
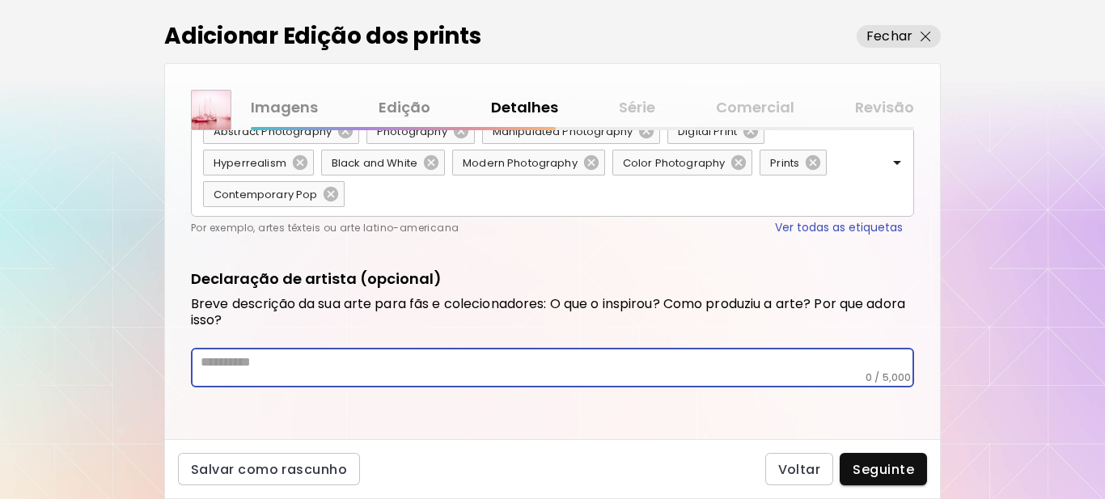
paste textarea "**********"
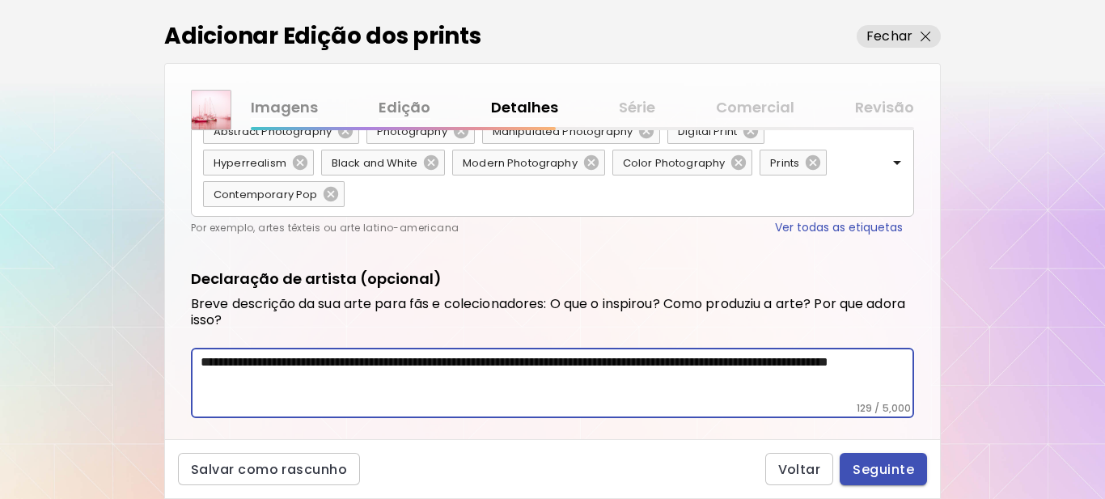
type textarea "**********"
click at [890, 468] on span "Seguinte" at bounding box center [883, 469] width 61 height 17
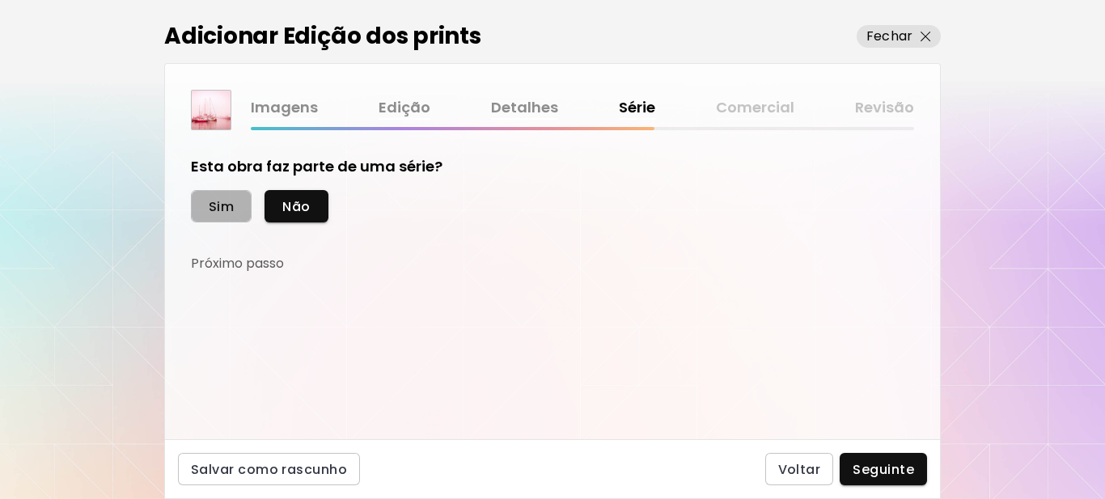
click at [218, 205] on span "Sim" at bounding box center [221, 206] width 25 height 17
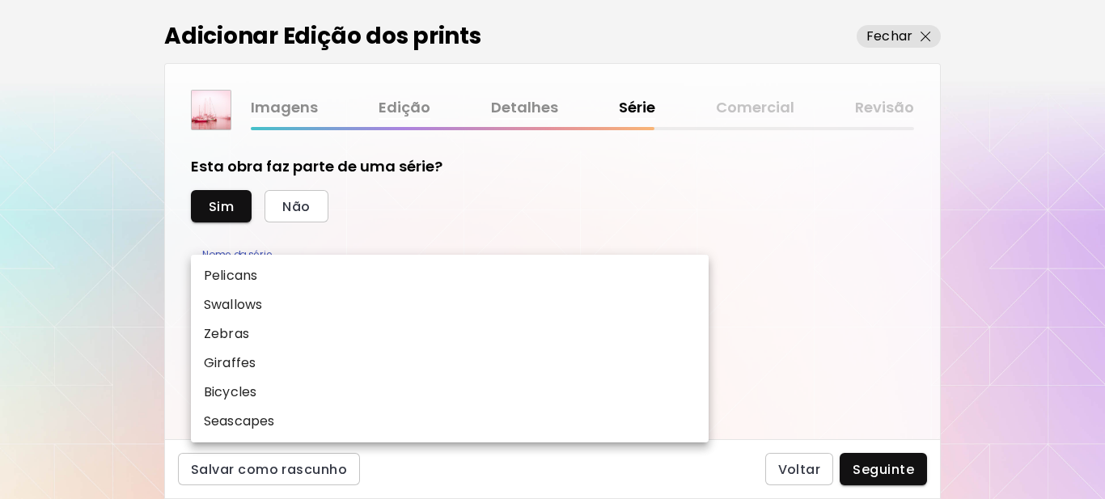
click at [295, 263] on body "[DOMAIN_NAME]/[PERSON_NAME] Adicionar obras Gerencie suas obras Editar Perfil M…" at bounding box center [552, 249] width 1105 height 499
click at [240, 423] on p "Seascapes" at bounding box center [239, 421] width 70 height 19
type input "*********"
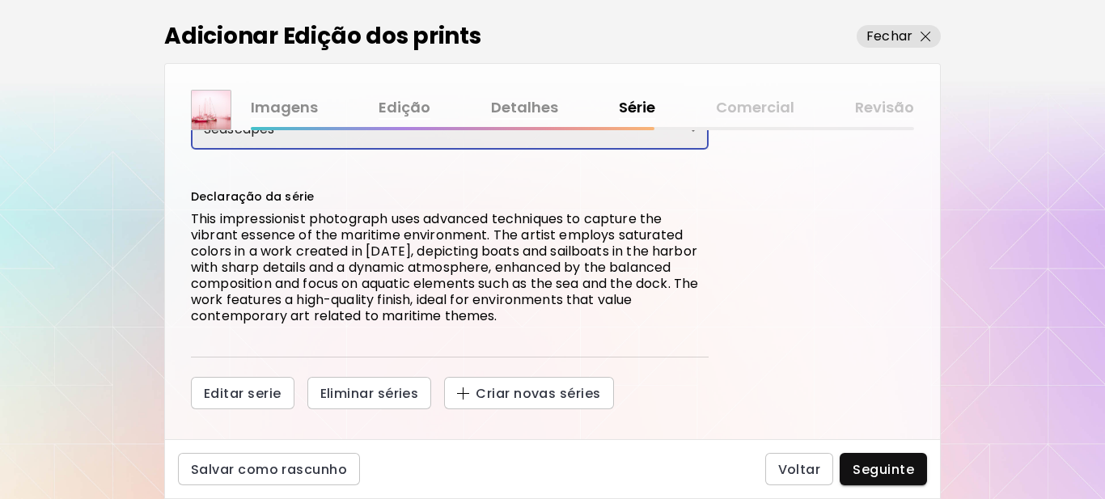
scroll to position [168, 0]
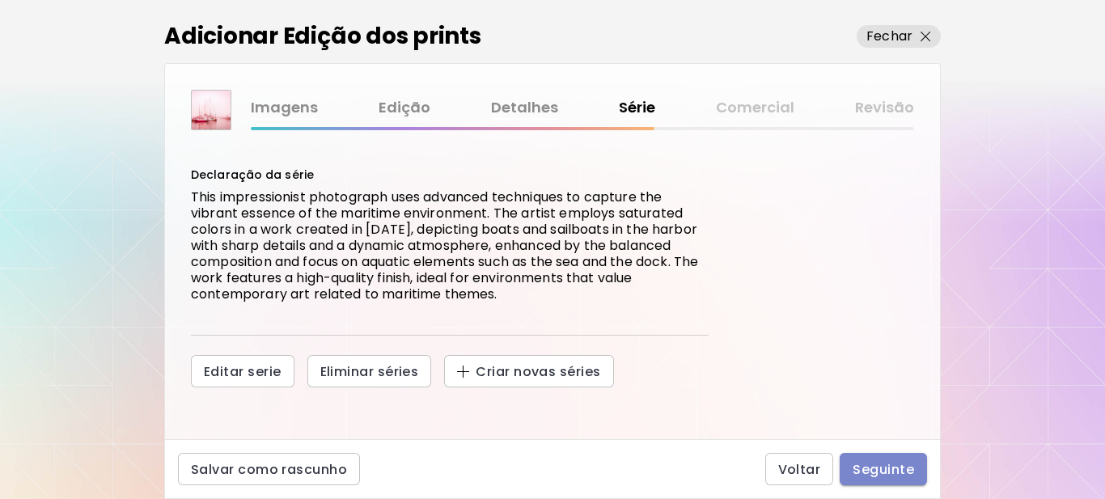
click at [881, 470] on span "Seguinte" at bounding box center [883, 469] width 61 height 17
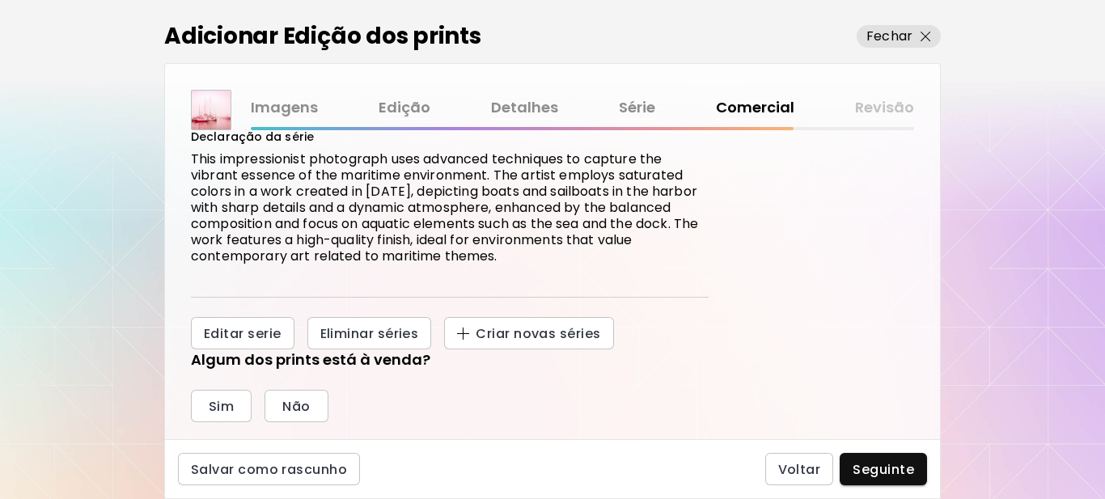
scroll to position [374, 0]
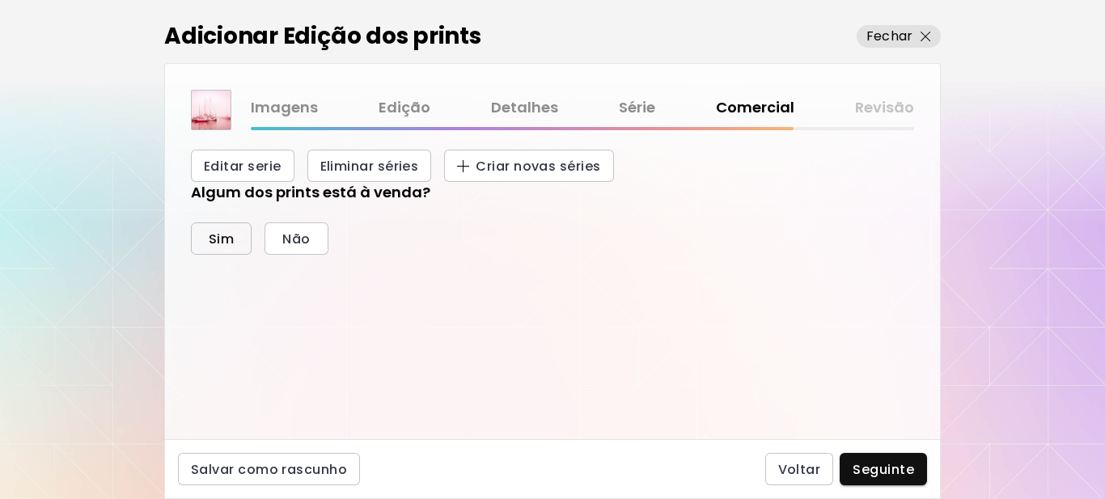
click at [218, 231] on span "Sim" at bounding box center [221, 239] width 25 height 17
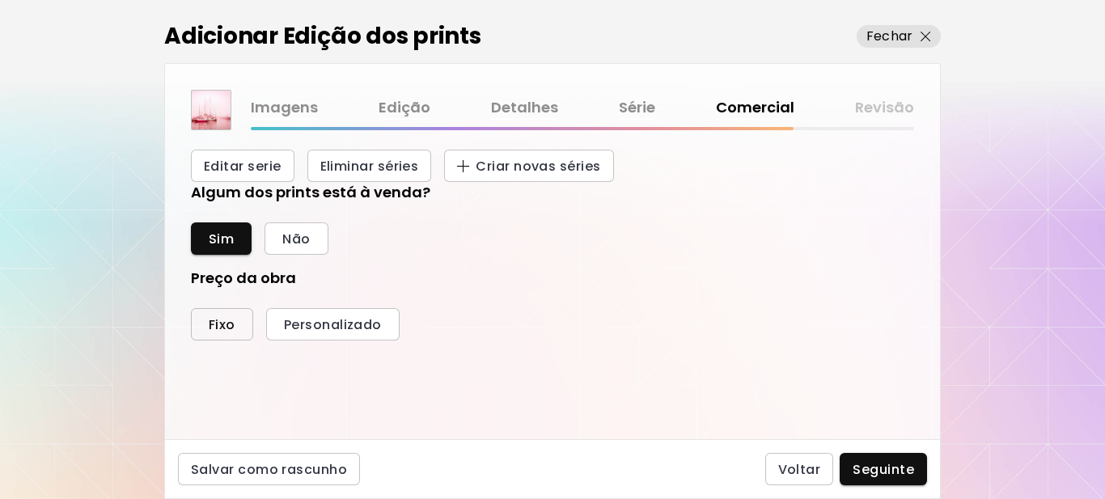
click at [211, 332] on span "Fixo" at bounding box center [222, 324] width 27 height 17
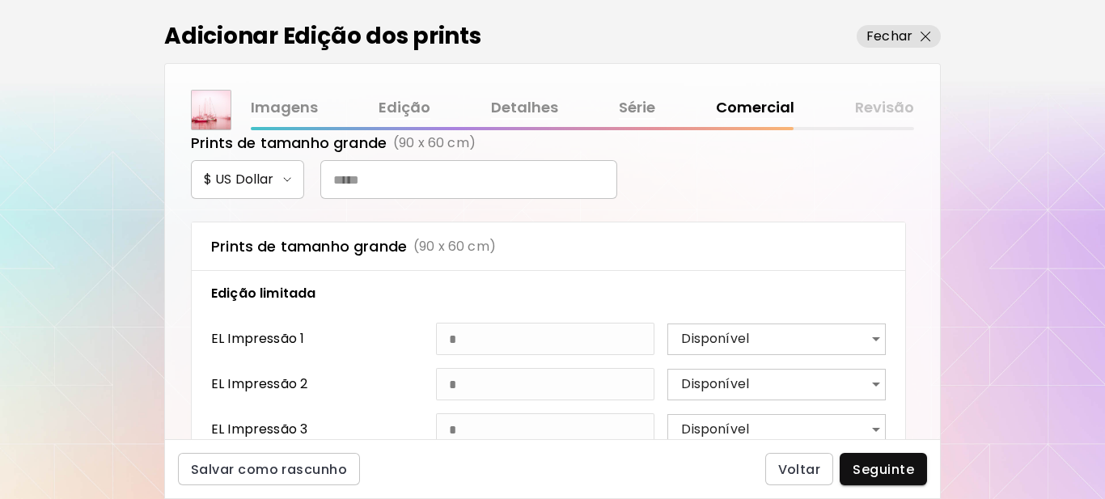
scroll to position [616, 0]
click at [442, 175] on input "text" at bounding box center [468, 178] width 297 height 39
type input "***"
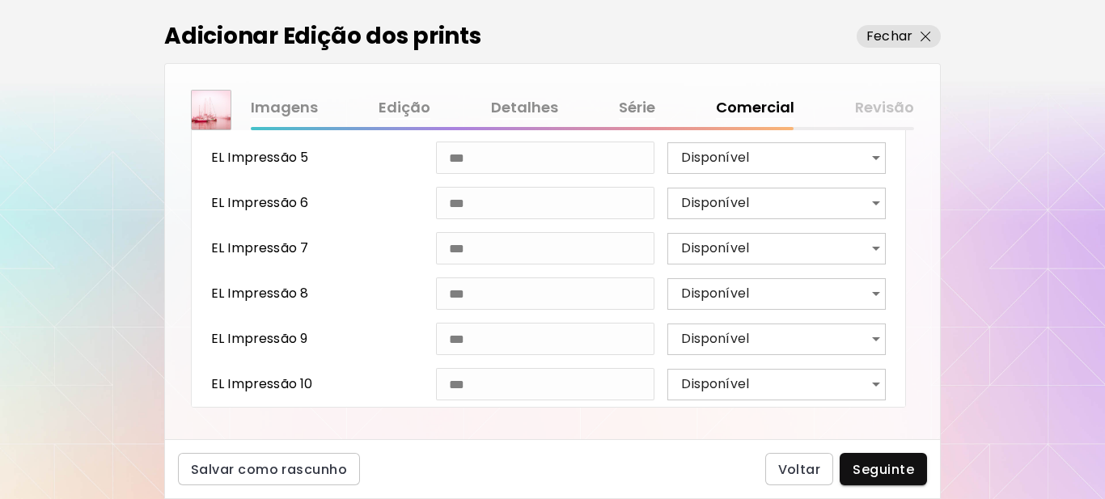
scroll to position [996, 0]
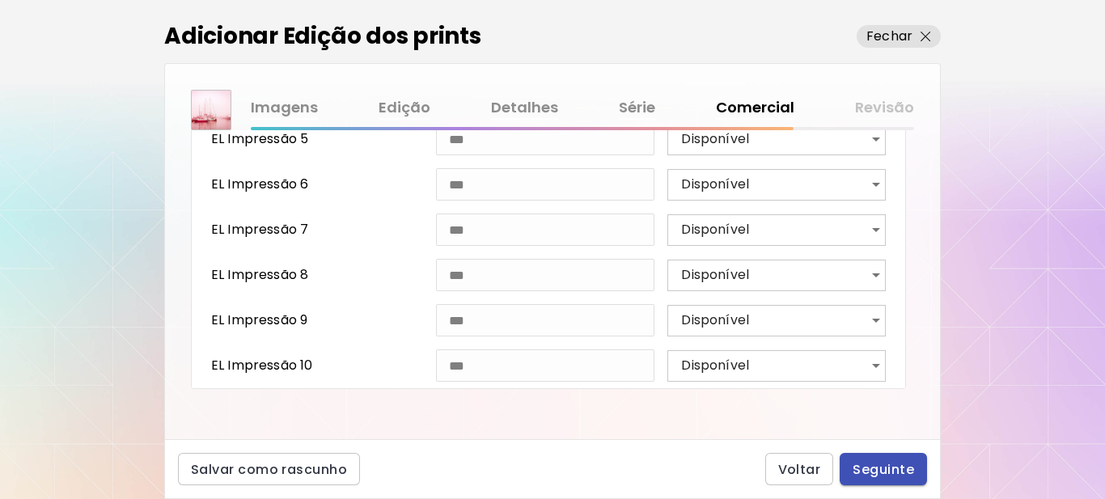
click at [878, 468] on span "Seguinte" at bounding box center [883, 469] width 61 height 17
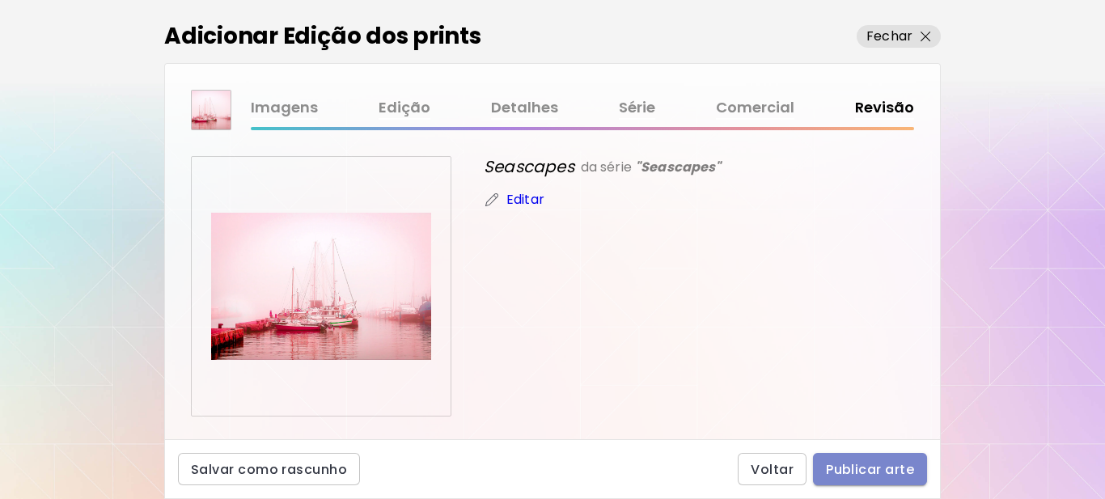
click at [869, 472] on span "Publicar arte" at bounding box center [870, 469] width 88 height 17
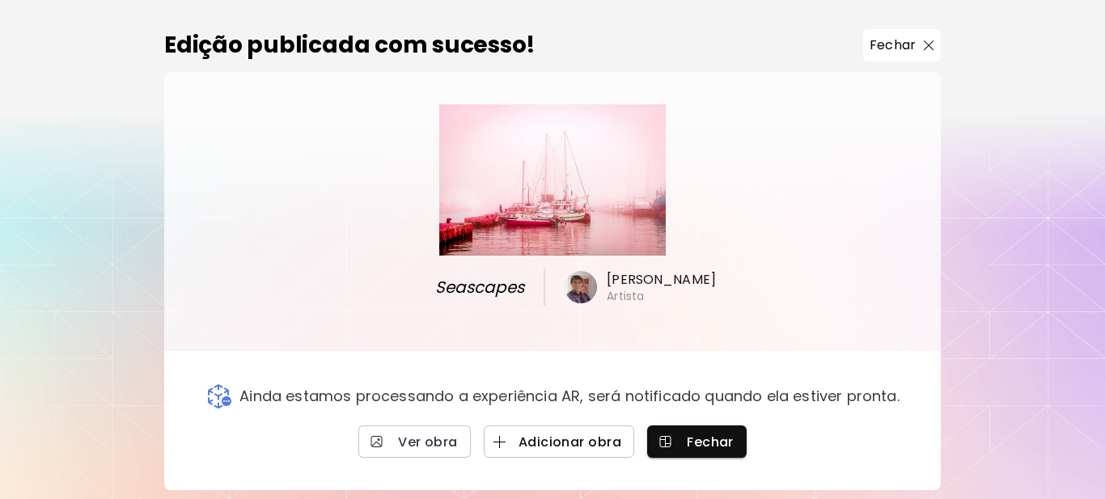
click at [557, 436] on span "Adicionar obra" at bounding box center [559, 442] width 125 height 17
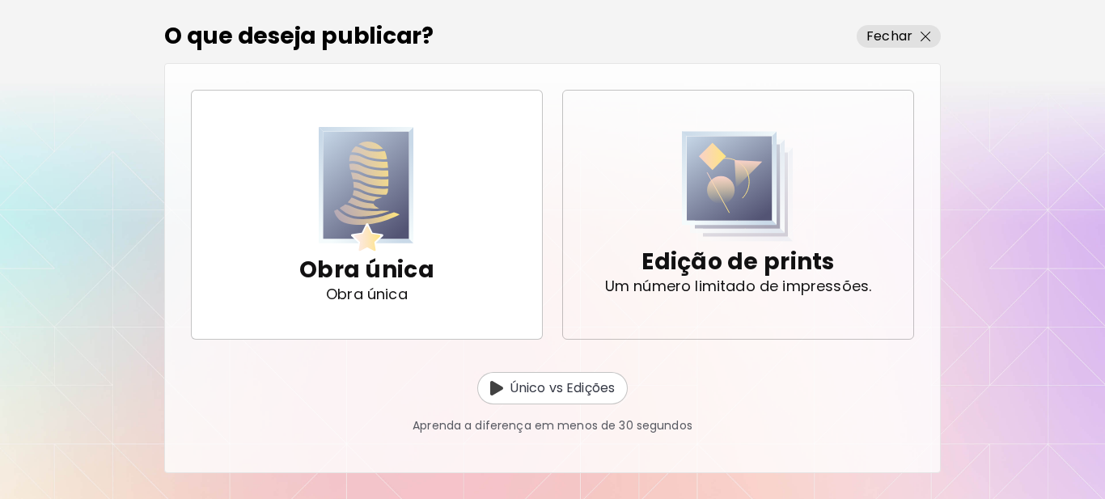
click at [752, 282] on p "Um número limitado de impressões." at bounding box center [738, 286] width 267 height 16
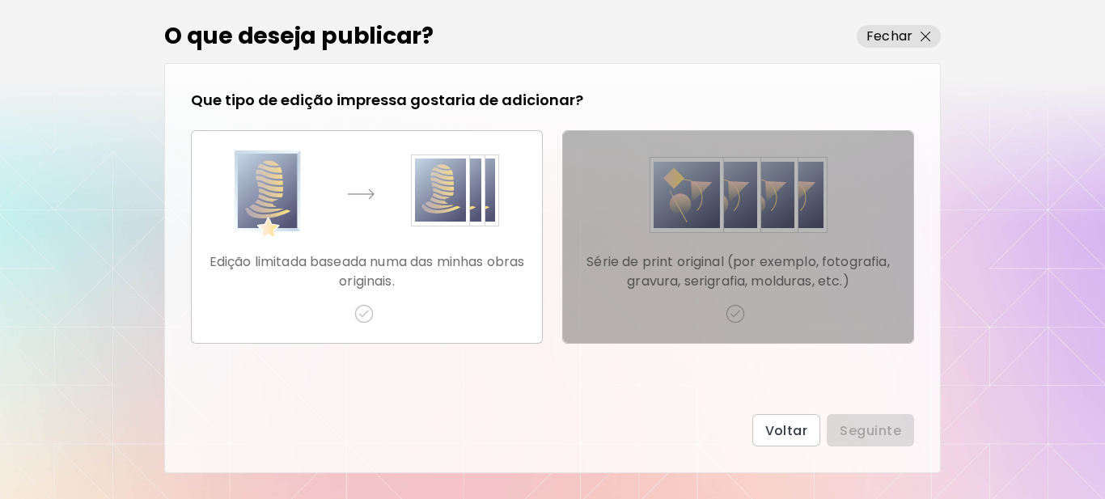
click at [734, 264] on p "Série de print original (por exemplo, fotografia, gravura, serigrafia, molduras…" at bounding box center [738, 271] width 324 height 39
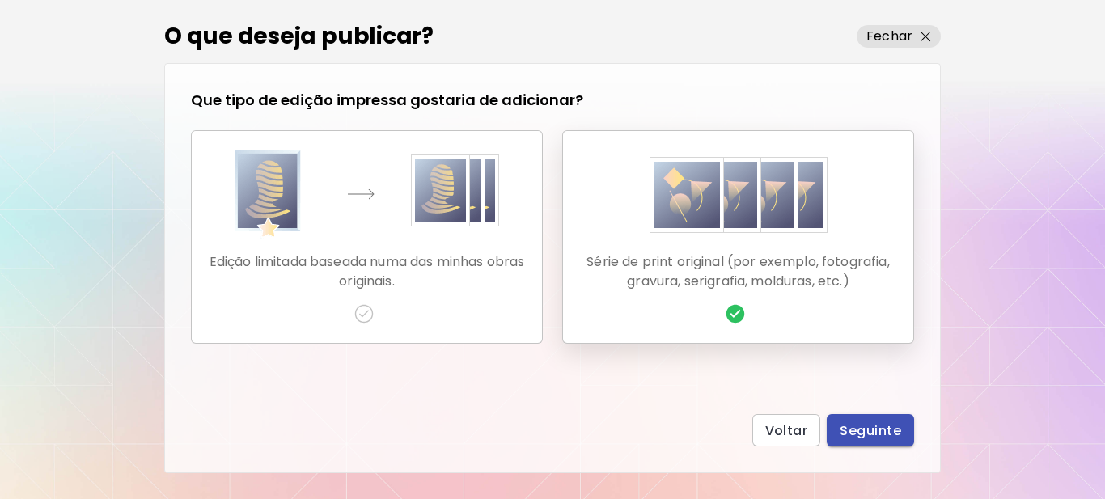
click at [857, 423] on span "Seguinte" at bounding box center [870, 430] width 61 height 17
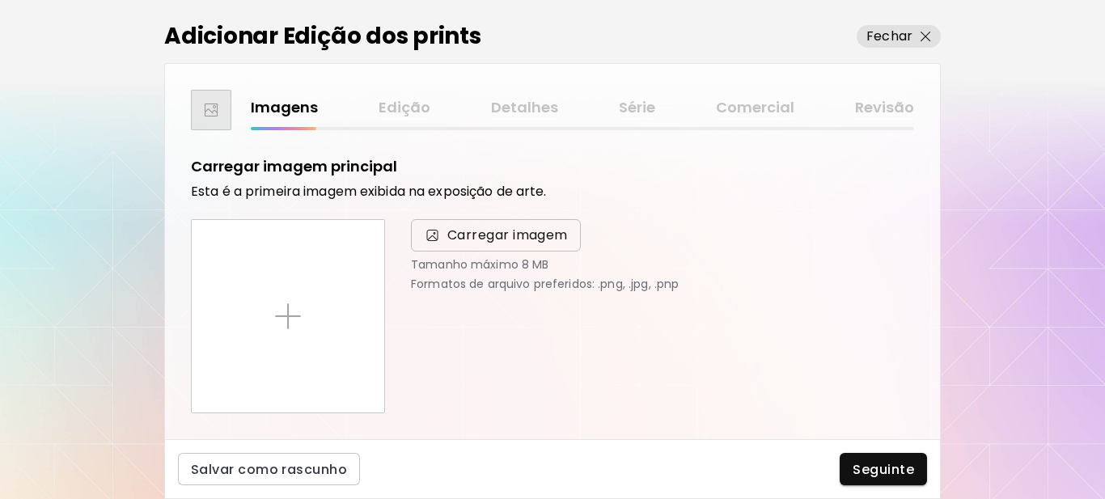
click at [497, 239] on span "Carregar imagem" at bounding box center [507, 235] width 121 height 19
click at [0, 0] on input "Carregar imagem" at bounding box center [0, 0] width 0 height 0
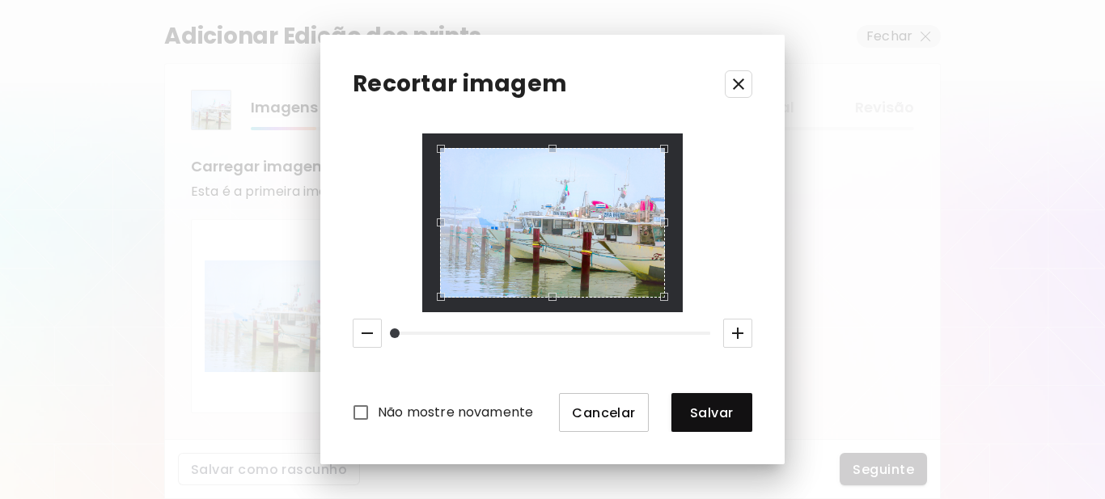
click at [603, 410] on span "Cancelar" at bounding box center [604, 412] width 64 height 17
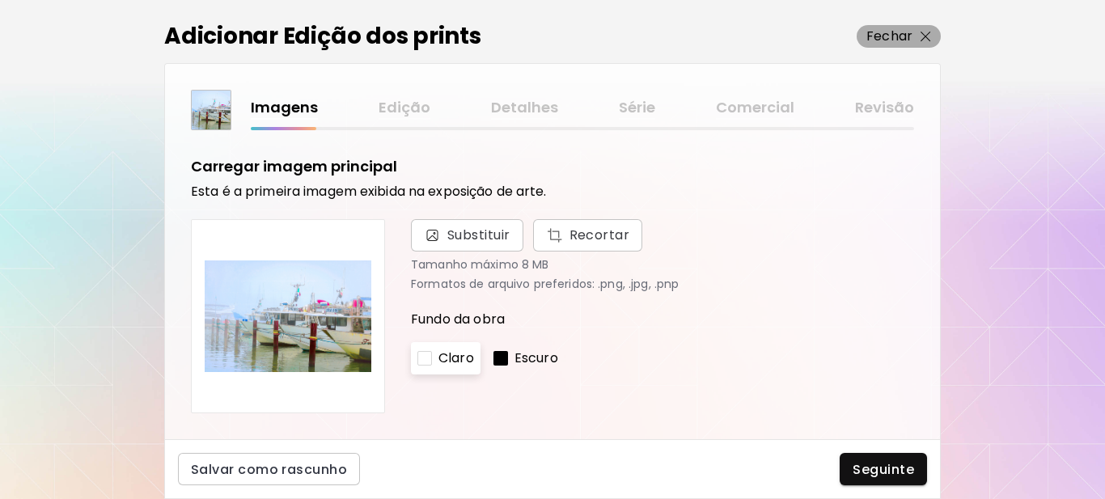
click at [906, 37] on p "Fechar" at bounding box center [889, 36] width 46 height 19
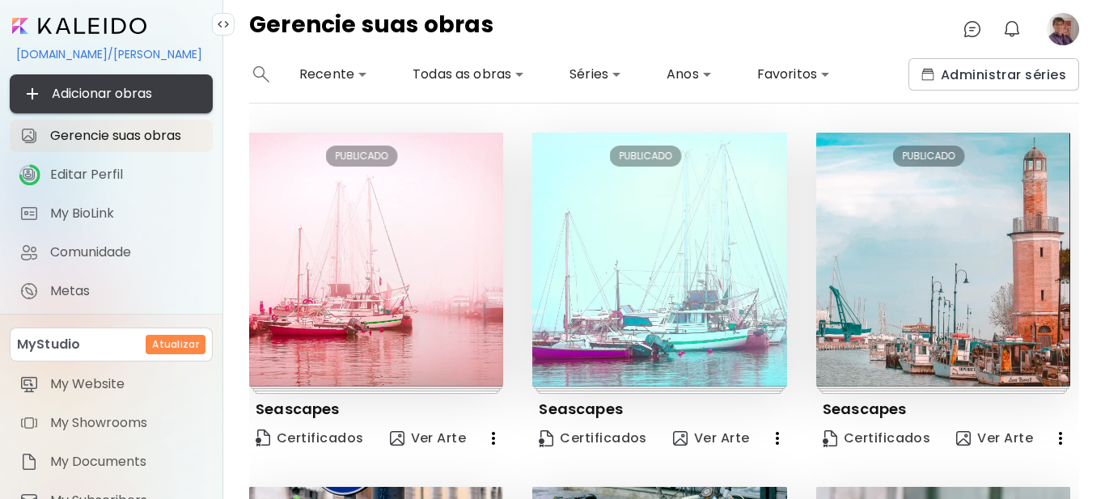
click at [123, 87] on span "Adicionar obras" at bounding box center [111, 93] width 177 height 19
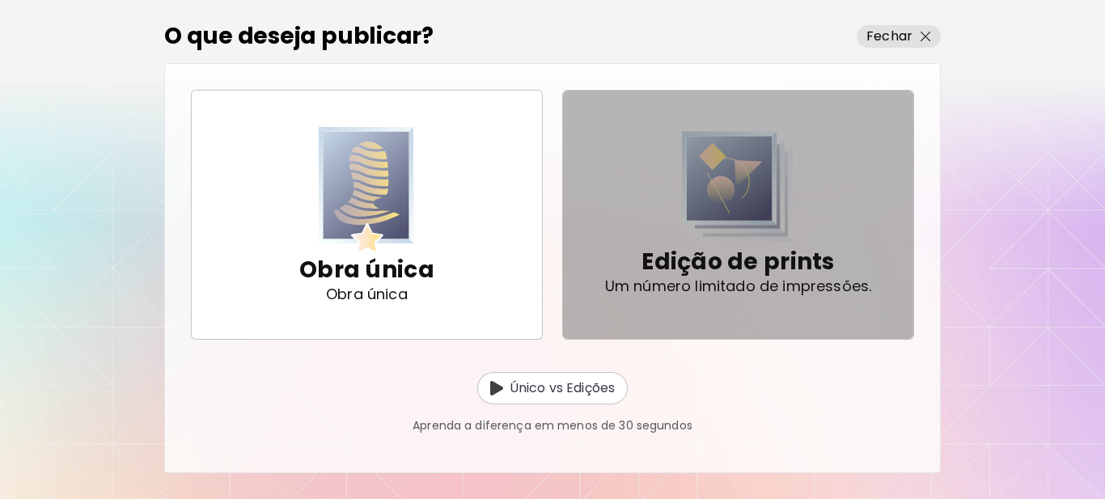
click at [675, 250] on p "Edição de prints" at bounding box center [737, 262] width 193 height 32
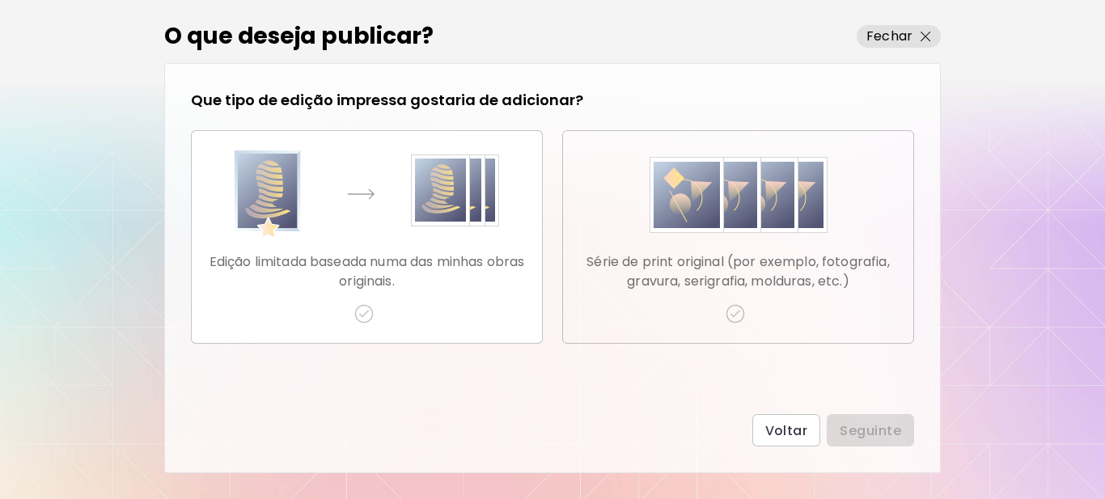
click at [726, 276] on p "Série de print original (por exemplo, fotografia, gravura, serigrafia, molduras…" at bounding box center [738, 271] width 324 height 39
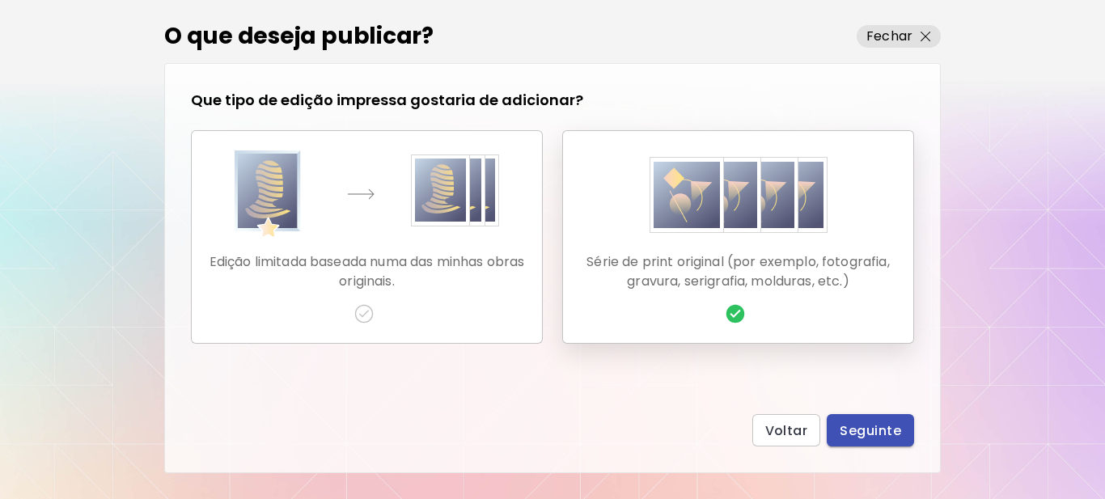
click at [861, 436] on span "Seguinte" at bounding box center [870, 430] width 61 height 17
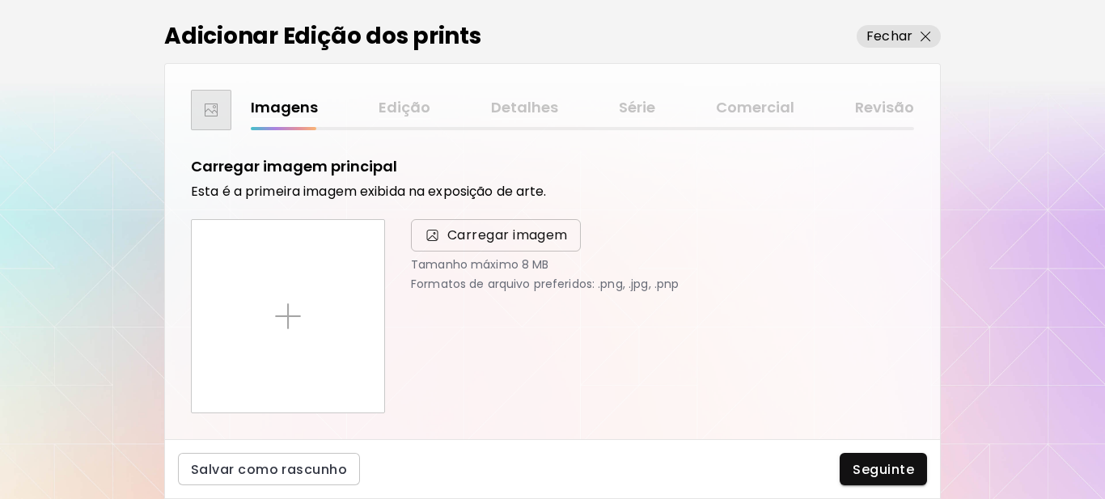
click at [486, 235] on span "Carregar imagem" at bounding box center [507, 235] width 121 height 19
click at [0, 0] on input "Carregar imagem" at bounding box center [0, 0] width 0 height 0
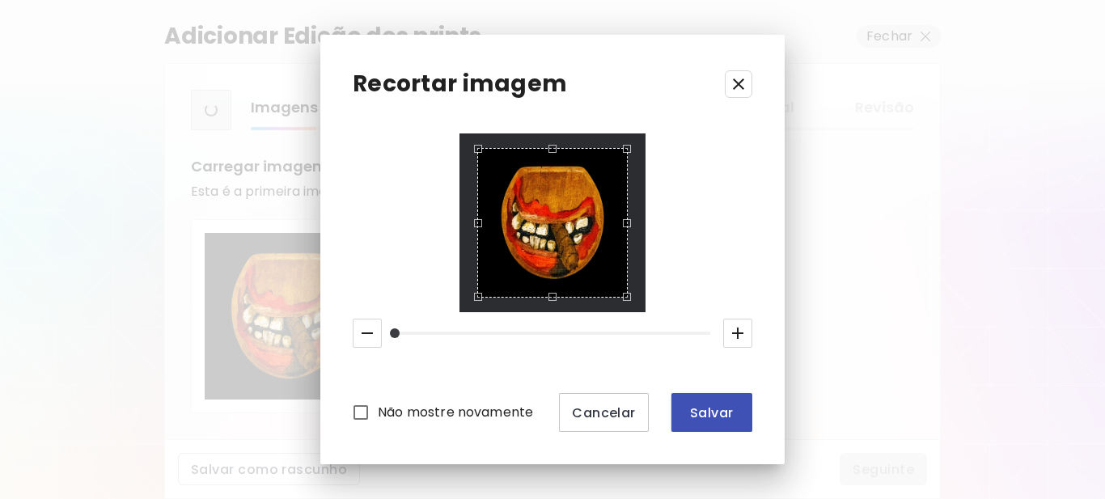
click at [714, 419] on span "Salvar" at bounding box center [711, 412] width 55 height 17
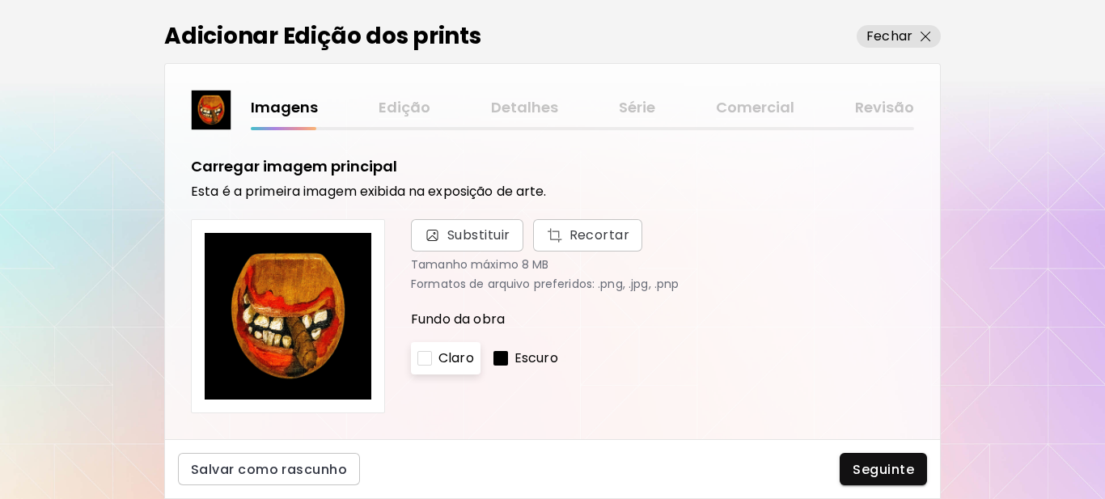
click at [498, 358] on div at bounding box center [500, 358] width 15 height 15
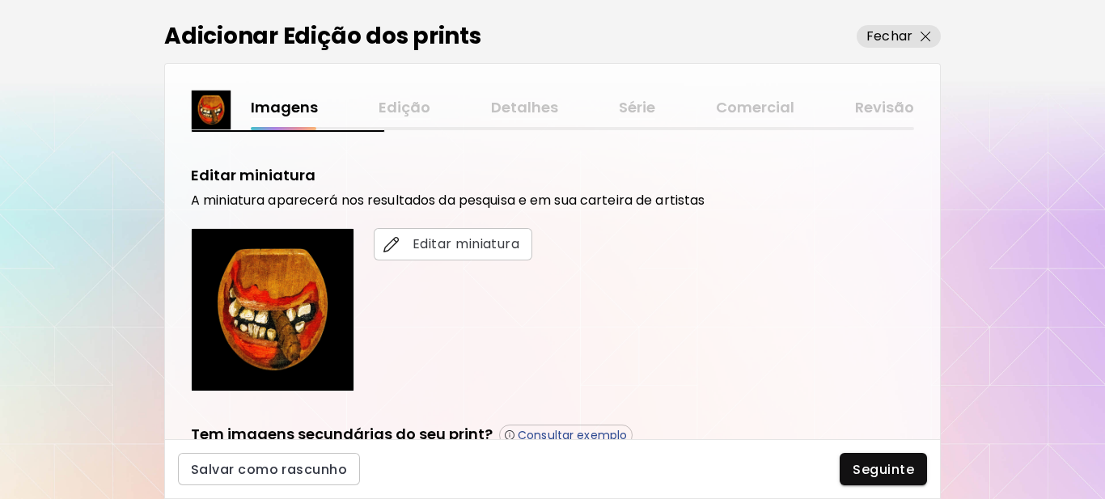
scroll to position [324, 0]
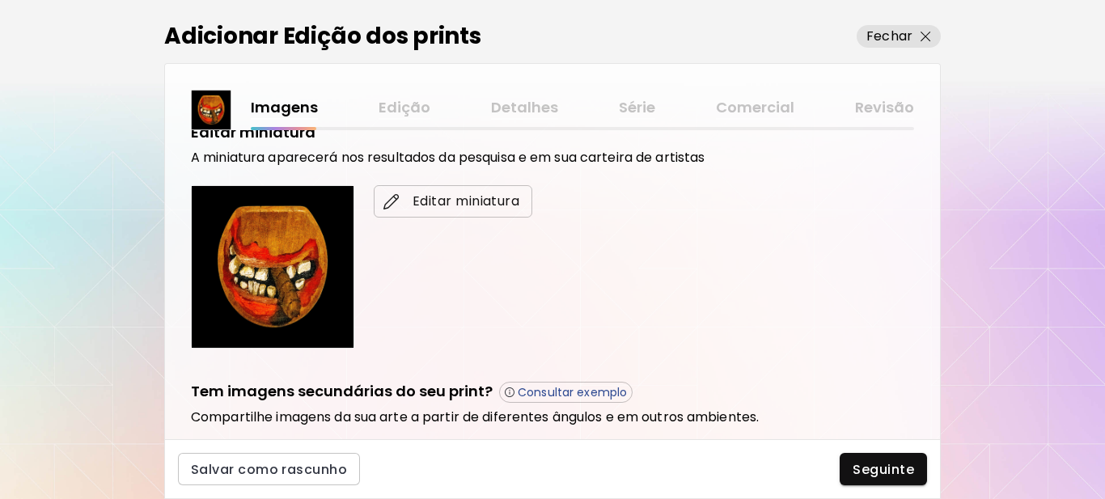
click at [469, 203] on span "Editar miniatura" at bounding box center [453, 201] width 133 height 19
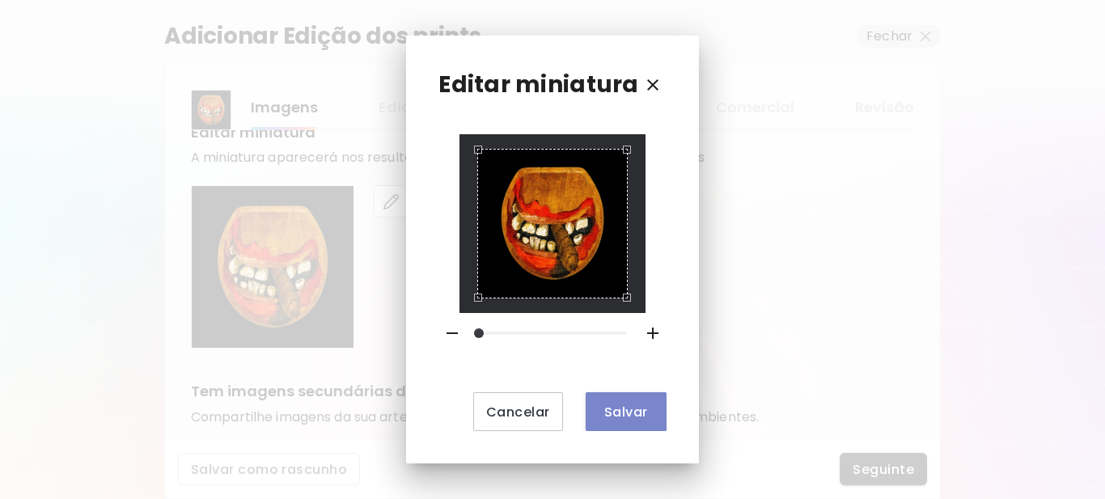
click at [623, 418] on span "Salvar" at bounding box center [626, 412] width 55 height 17
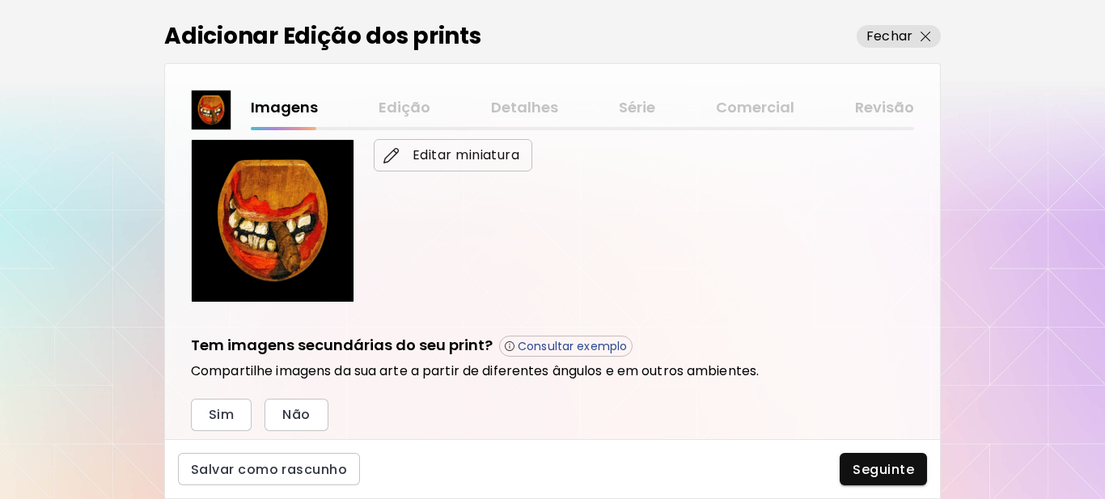
scroll to position [548, 0]
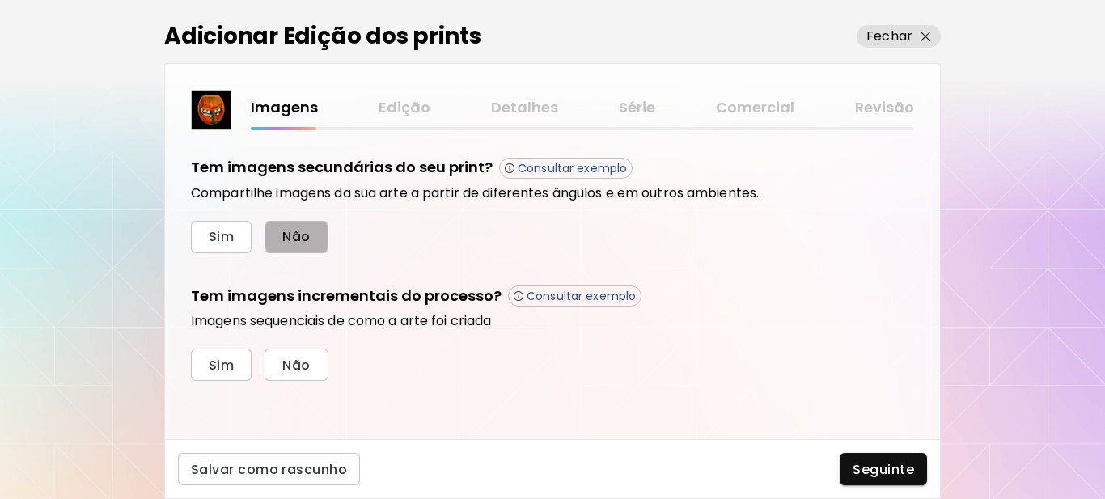
drag, startPoint x: 307, startPoint y: 236, endPoint x: 277, endPoint y: 298, distance: 69.1
click at [306, 236] on span "Não" at bounding box center [296, 236] width 28 height 17
click at [230, 362] on span "Sim" at bounding box center [221, 365] width 25 height 17
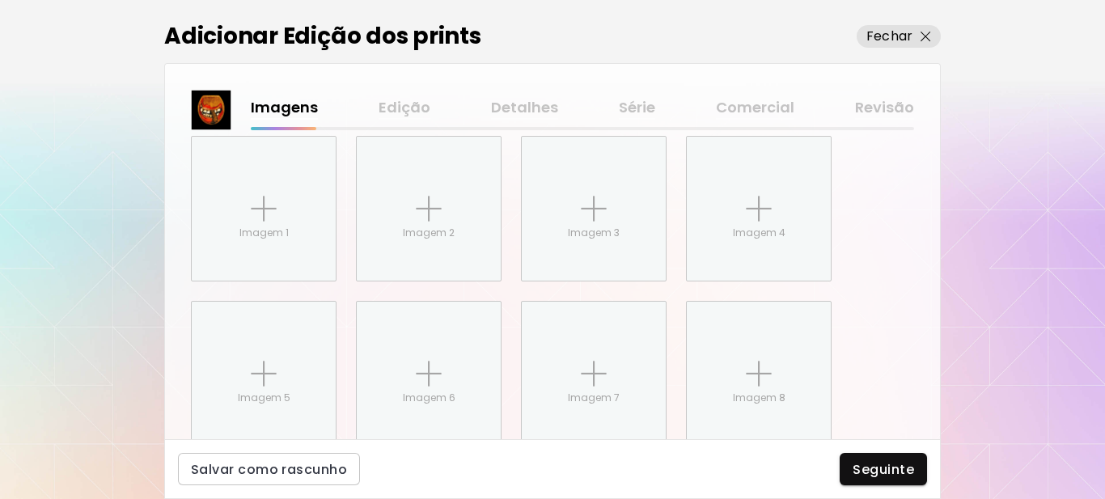
scroll to position [811, 0]
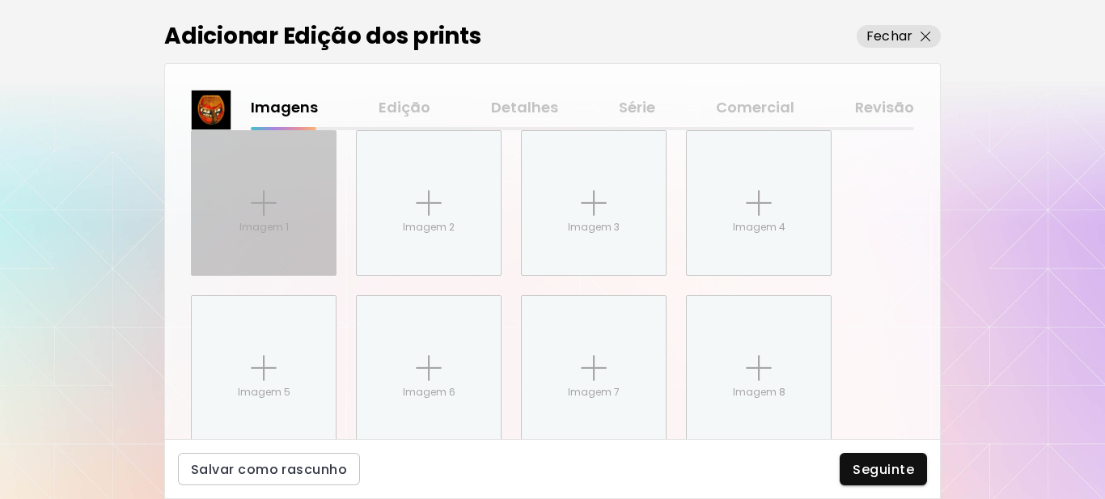
click at [239, 223] on div "Imagem 1" at bounding box center [264, 203] width 144 height 144
click at [0, 0] on input "Imagem 1" at bounding box center [0, 0] width 0 height 0
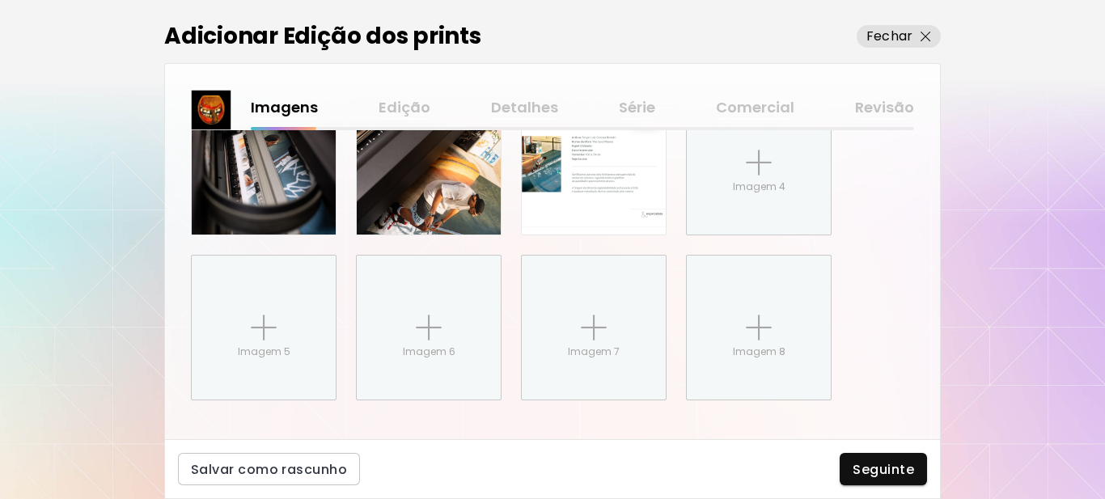
scroll to position [871, 0]
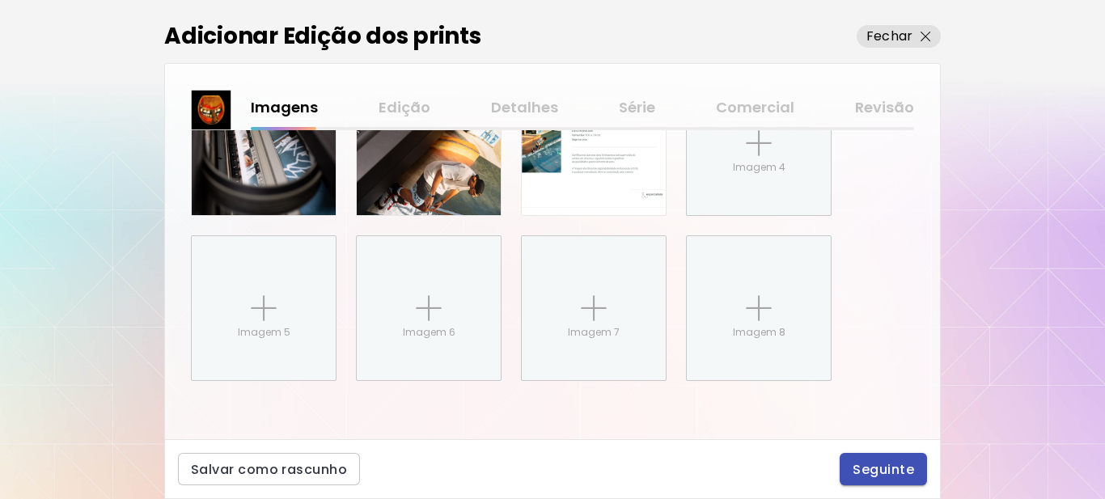
click at [869, 468] on span "Seguinte" at bounding box center [883, 469] width 61 height 17
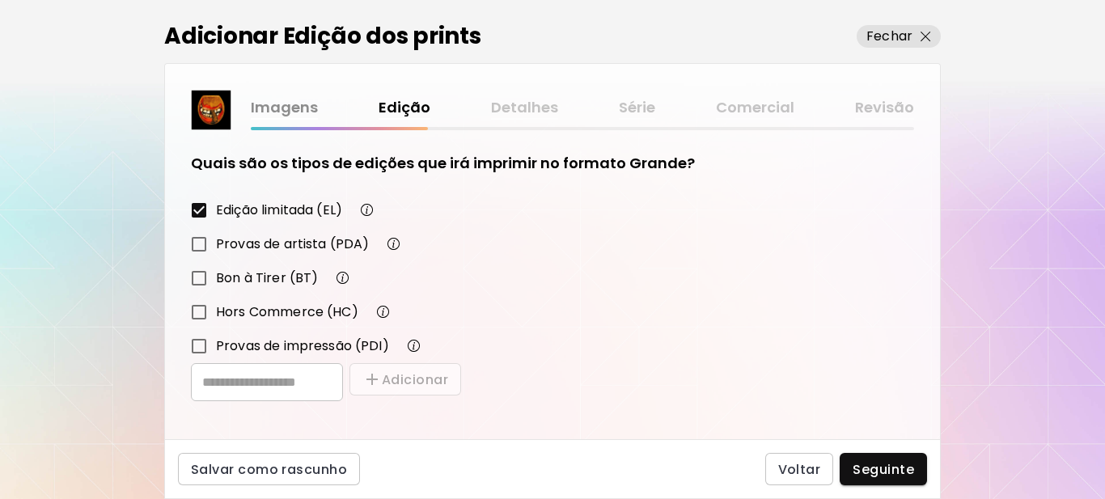
scroll to position [282, 0]
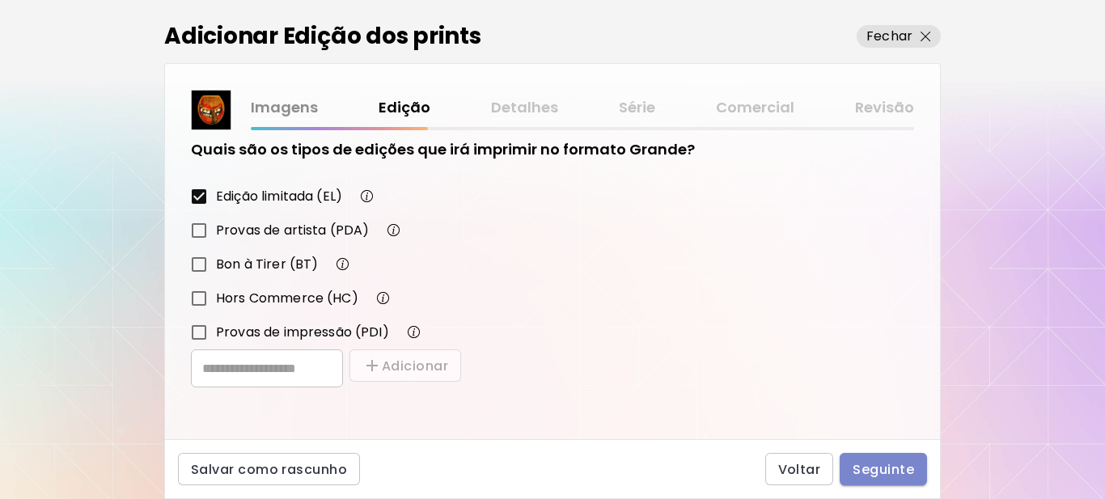
click at [888, 477] on span "Seguinte" at bounding box center [883, 469] width 61 height 17
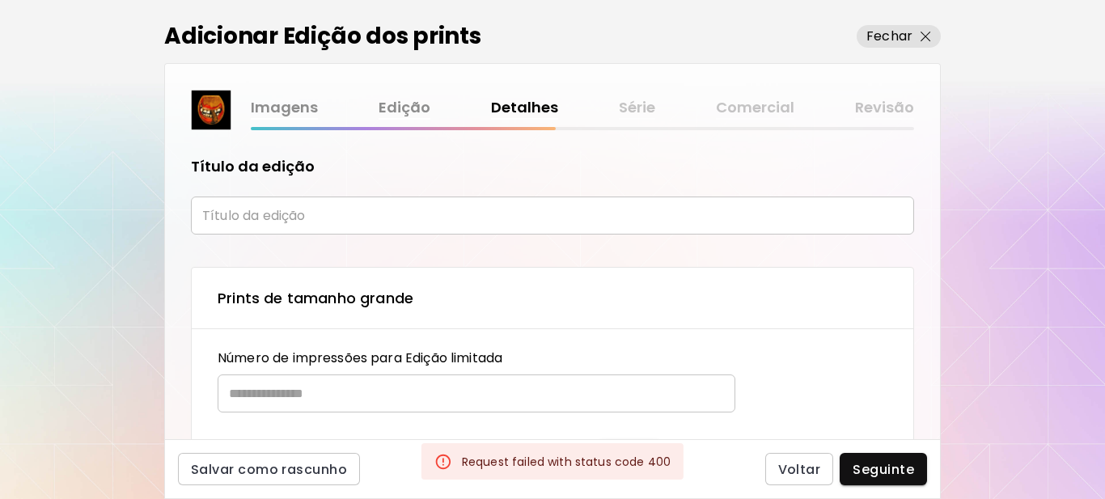
click at [294, 219] on input "text" at bounding box center [552, 216] width 723 height 38
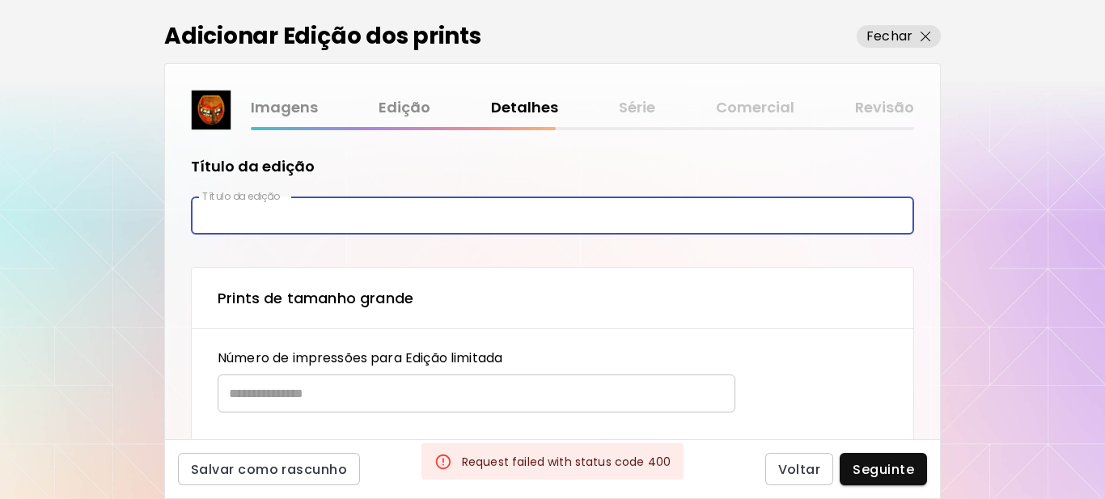
paste input "********"
type input "*********"
click at [353, 400] on input "text" at bounding box center [471, 393] width 506 height 38
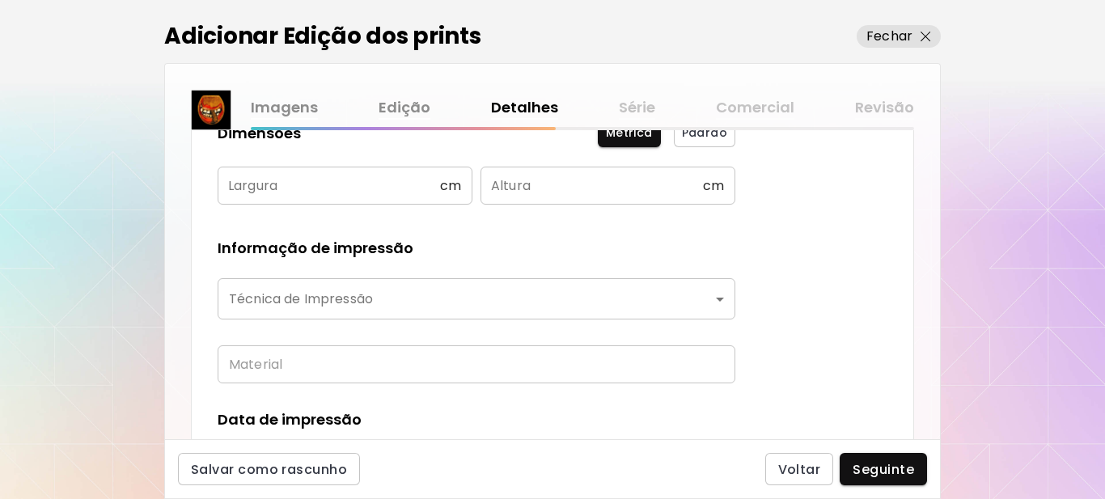
scroll to position [324, 0]
type input "**"
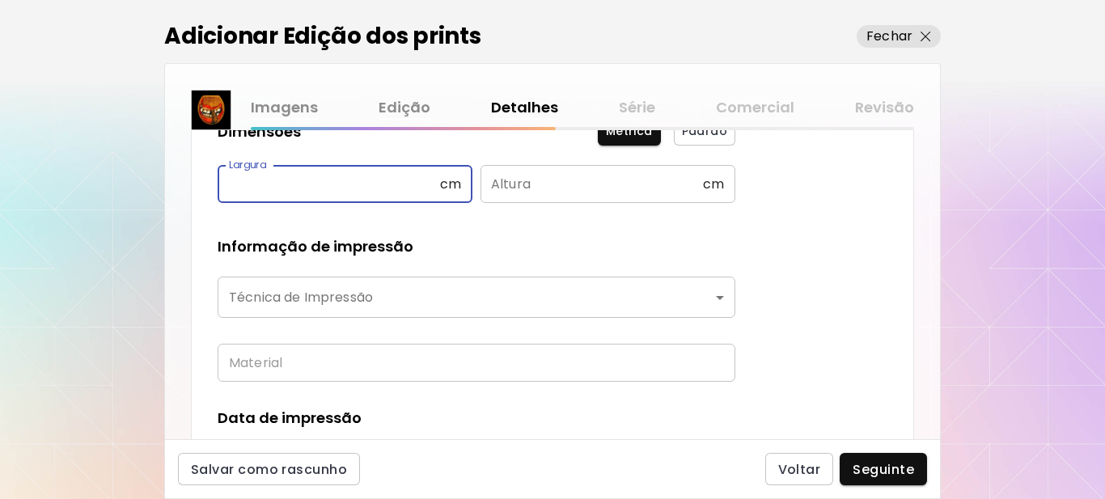
click at [331, 190] on input "text" at bounding box center [329, 184] width 222 height 38
type input "**"
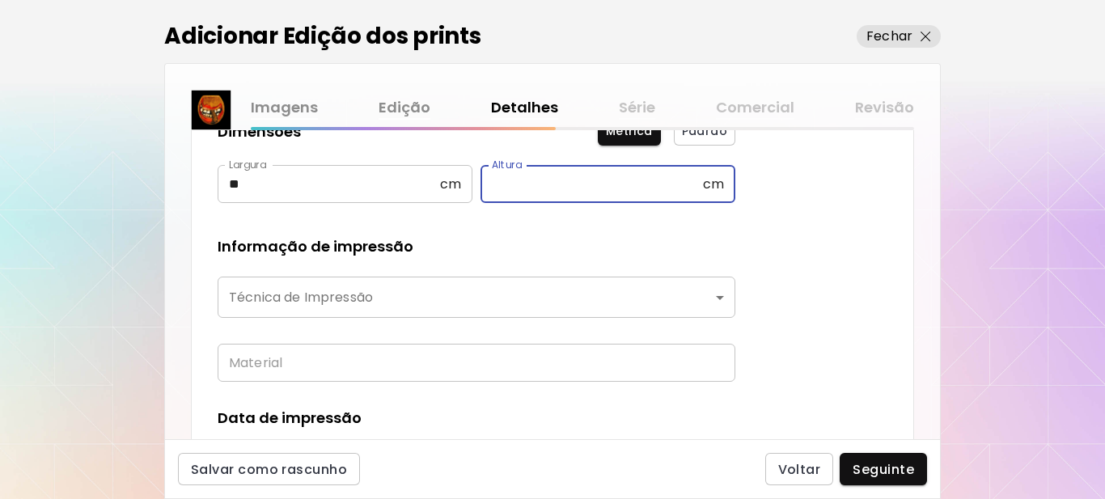
click at [513, 187] on input "text" at bounding box center [591, 184] width 222 height 38
type input "**"
click at [415, 307] on body "kaleido.art/Sergio_Cerezer_Benetti Adicionar obras Gerencie suas obras Editar P…" at bounding box center [552, 249] width 1105 height 499
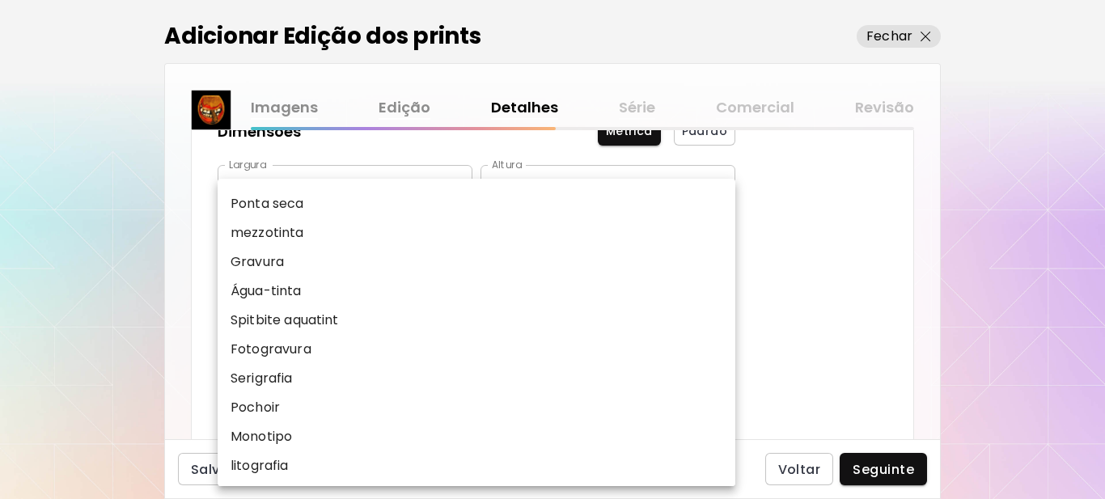
scroll to position [201, 0]
click at [301, 379] on p "Impressões digitais" at bounding box center [293, 377] width 124 height 19
type input "**********"
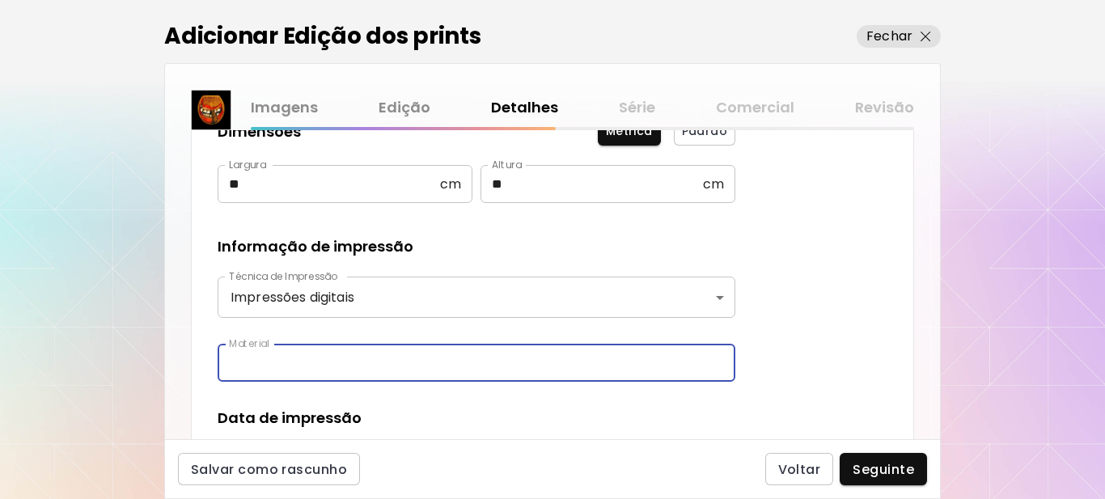
click at [296, 360] on input "text" at bounding box center [477, 363] width 518 height 38
type input "**********"
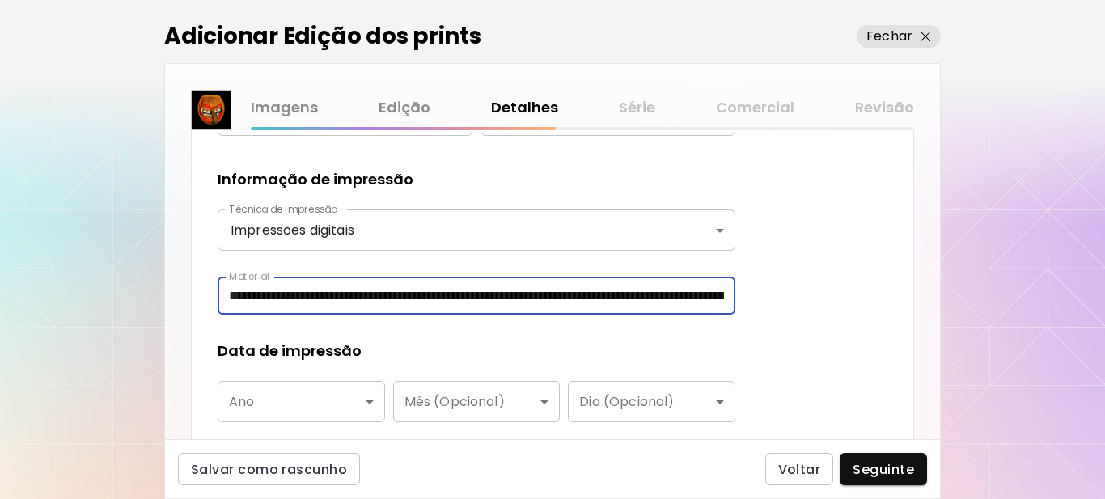
scroll to position [566, 0]
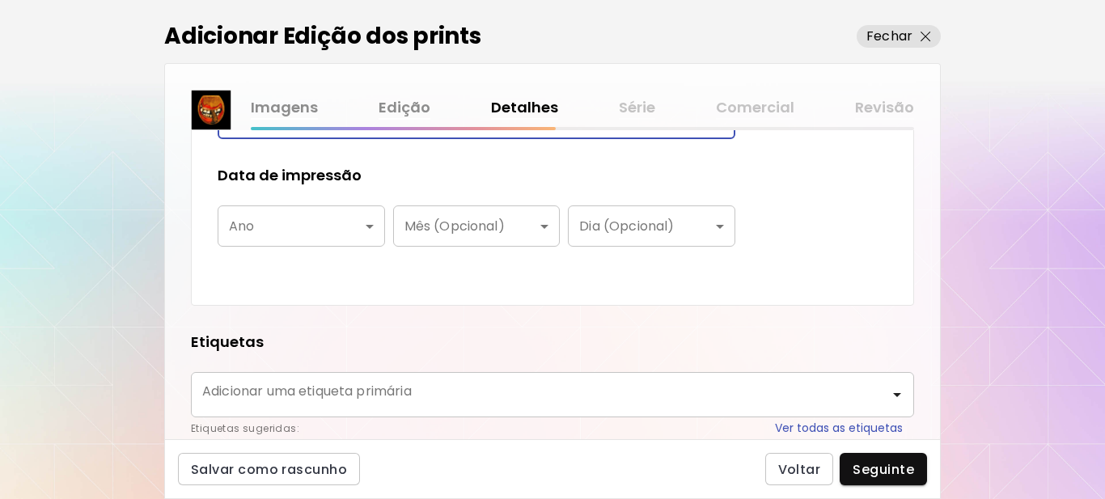
click at [304, 228] on body "**********" at bounding box center [552, 249] width 1105 height 499
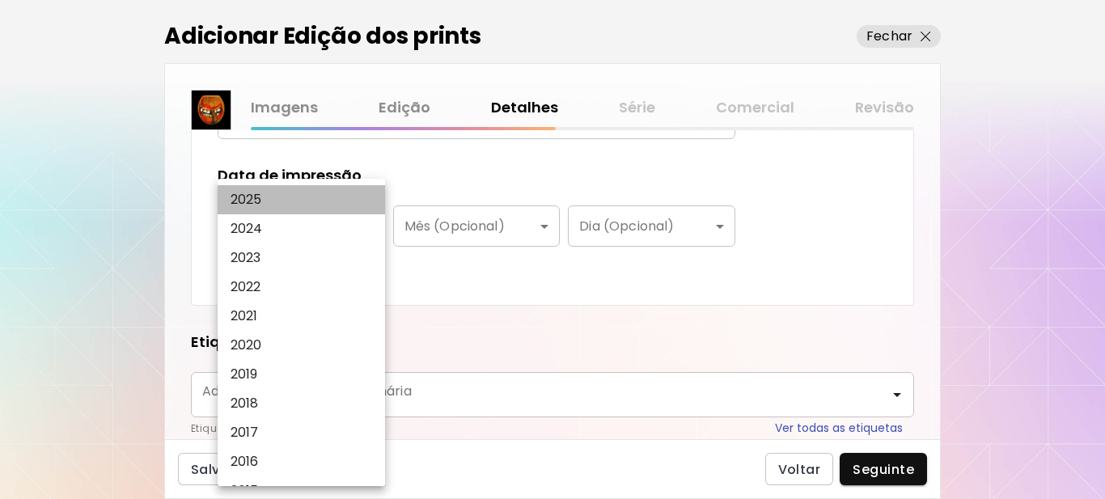
click at [277, 198] on li "2025" at bounding box center [306, 199] width 176 height 29
type input "****"
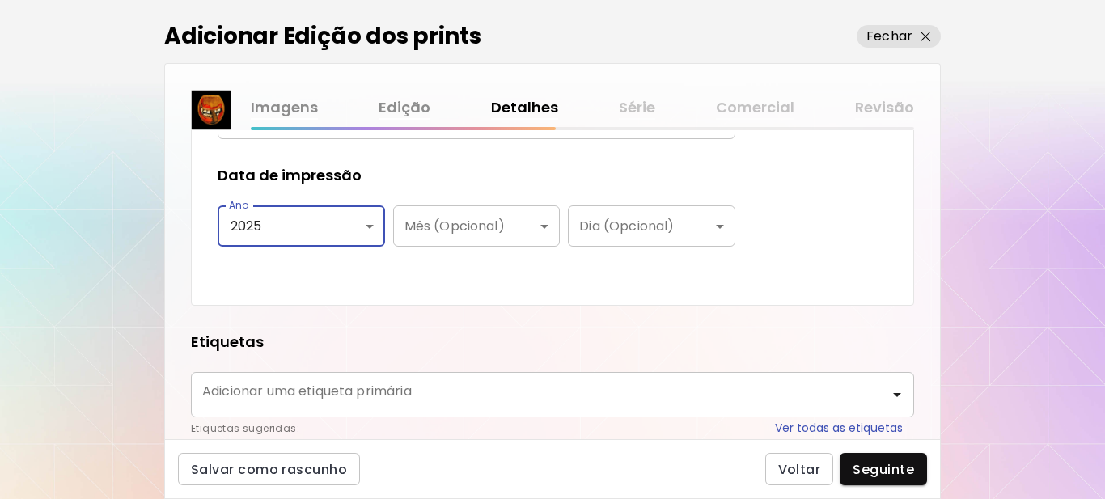
click at [398, 270] on div "**********" at bounding box center [477, 30] width 518 height 497
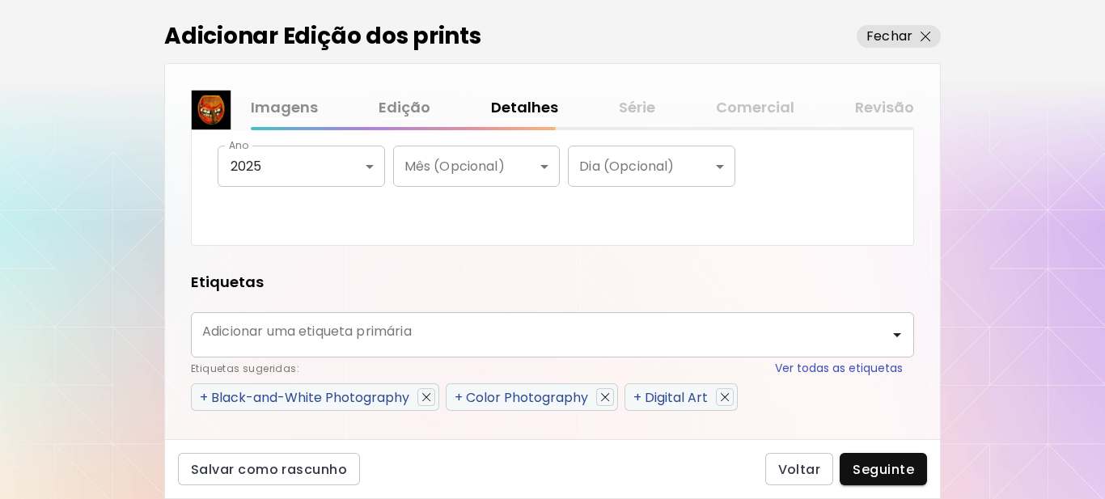
scroll to position [809, 0]
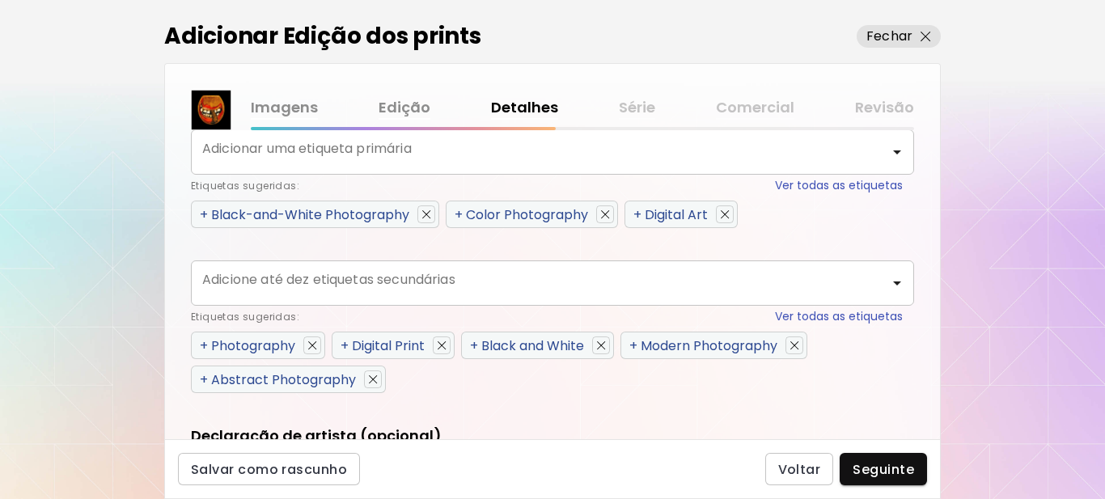
click at [638, 214] on span "+" at bounding box center [637, 214] width 8 height 19
type input "**********"
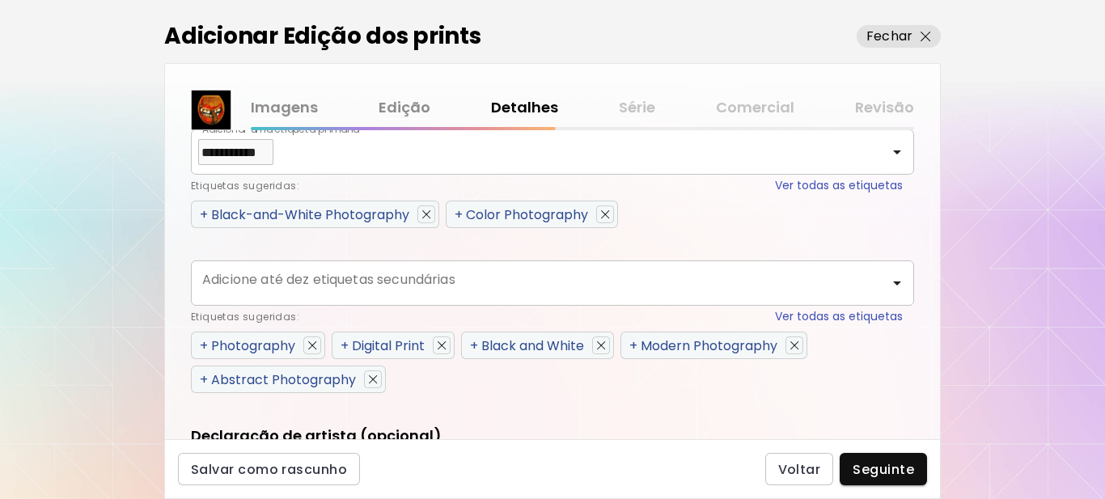
click at [205, 346] on span "+" at bounding box center [204, 345] width 8 height 19
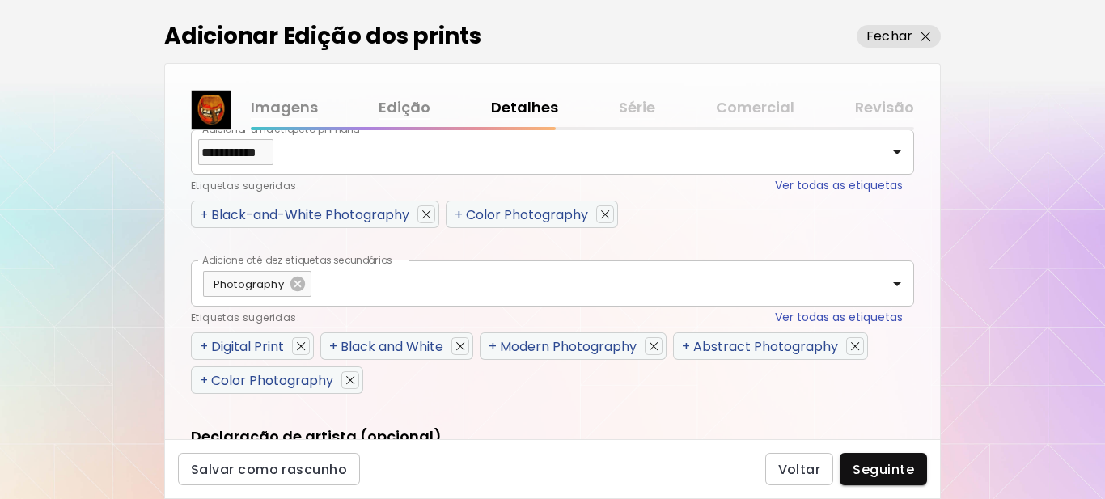
click at [205, 346] on span "+" at bounding box center [204, 346] width 8 height 19
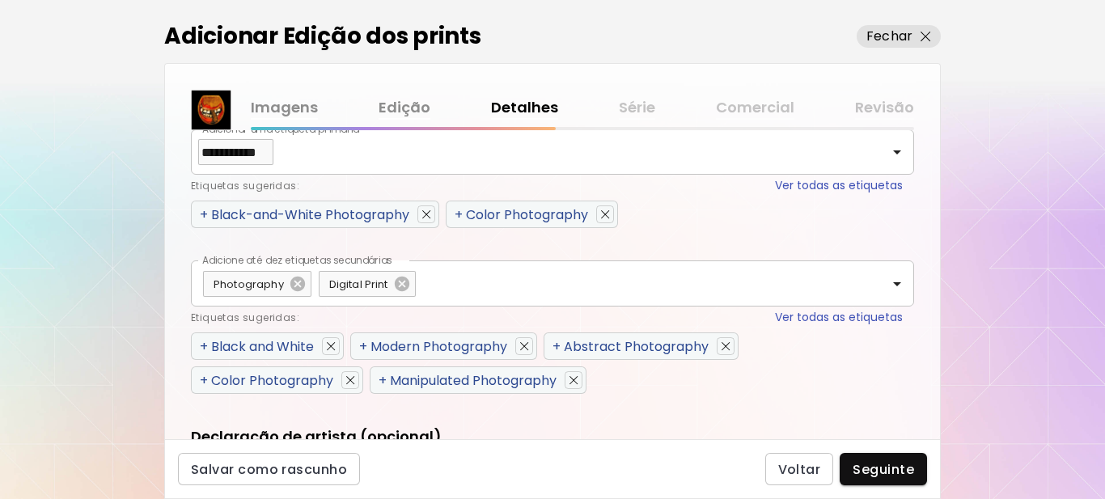
click at [205, 346] on span "+" at bounding box center [204, 346] width 8 height 19
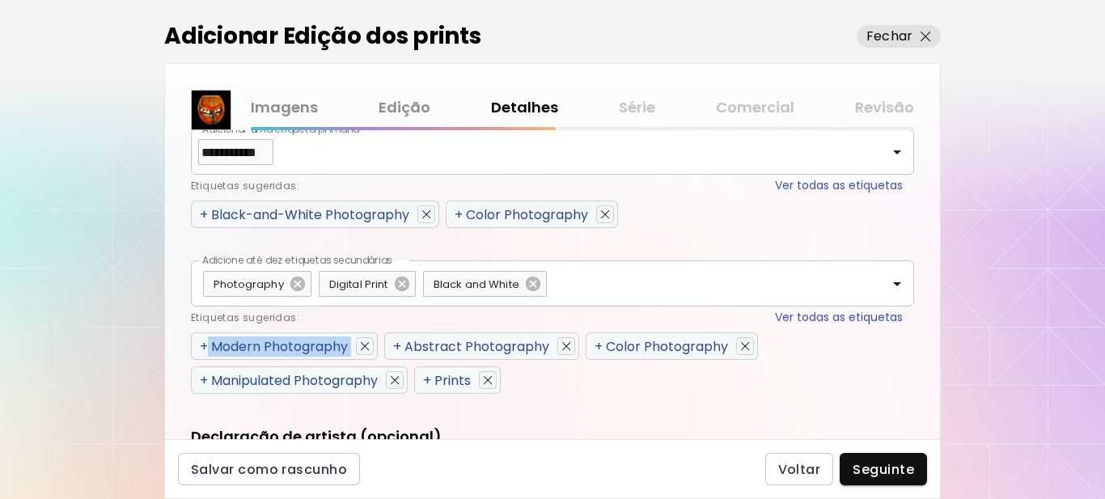
click at [205, 346] on span "+" at bounding box center [204, 346] width 8 height 19
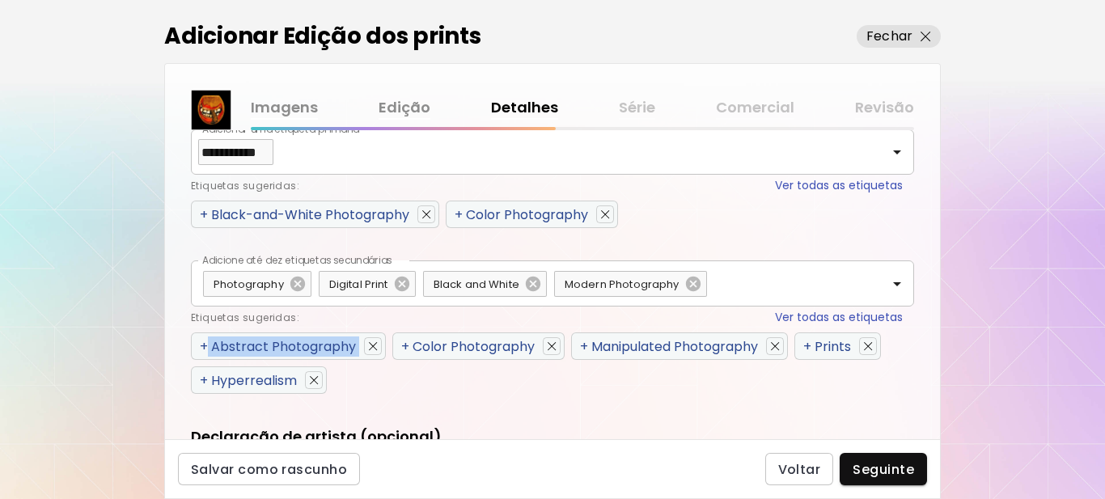
click at [205, 346] on span "+" at bounding box center [204, 346] width 8 height 19
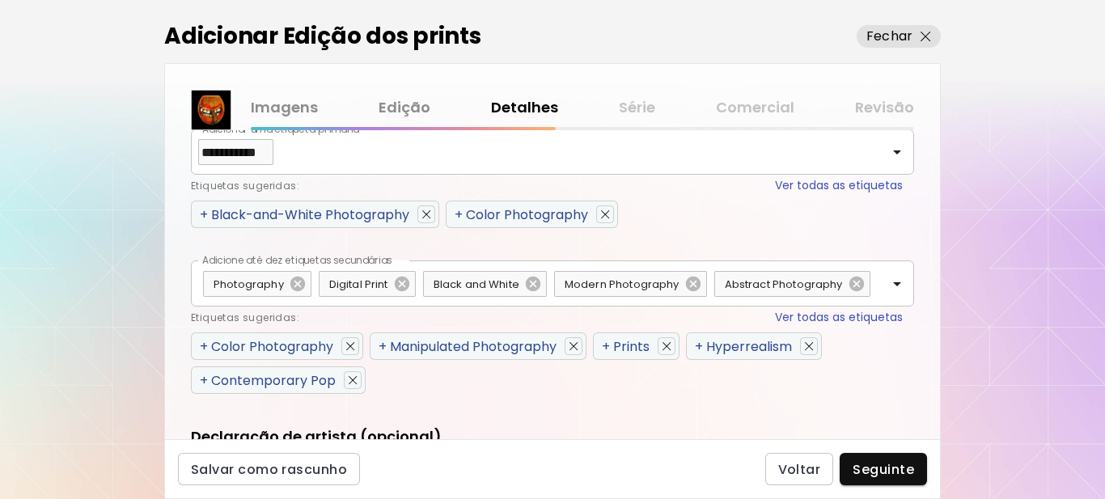
click at [205, 326] on div "Etiquetas sugeridas: Ver todas as etiquetas" at bounding box center [547, 317] width 712 height 17
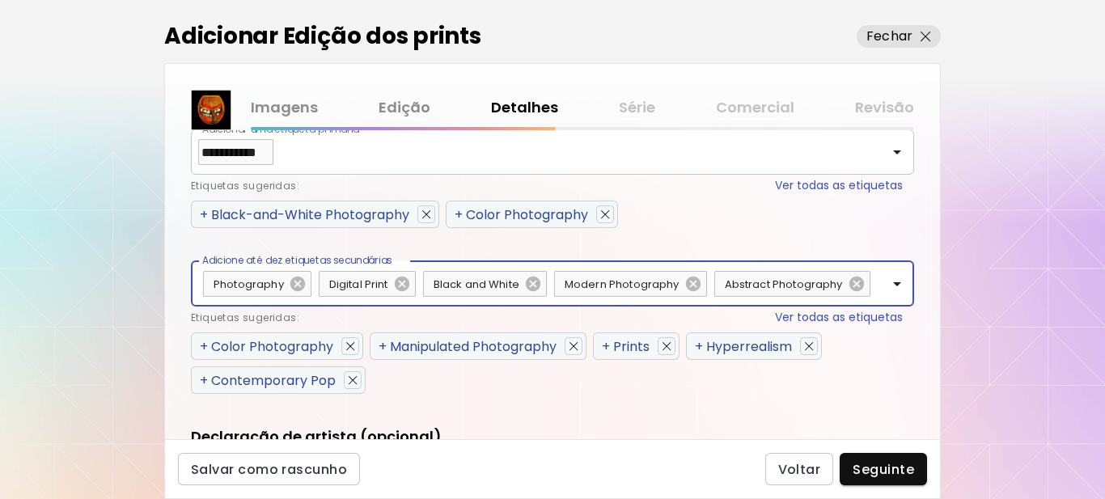
click at [207, 356] on span "+" at bounding box center [204, 346] width 8 height 19
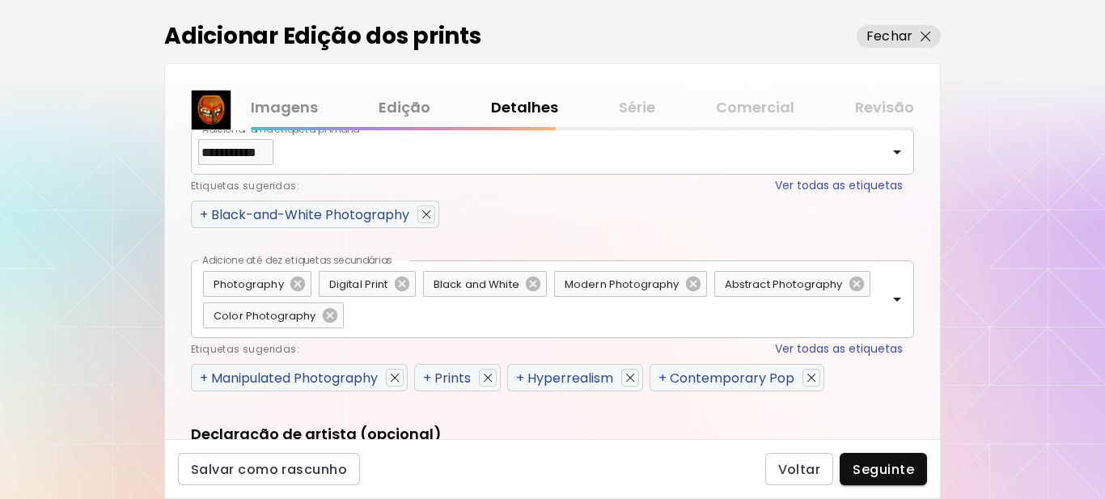
click at [205, 374] on span "+" at bounding box center [204, 378] width 8 height 19
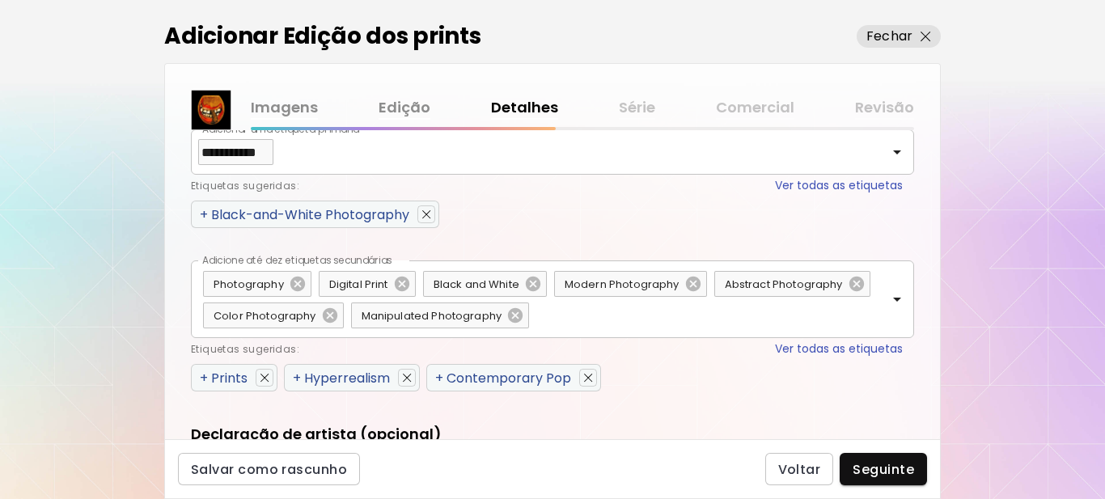
click at [205, 374] on span "+" at bounding box center [204, 378] width 8 height 19
click at [205, 375] on span "+" at bounding box center [204, 378] width 8 height 19
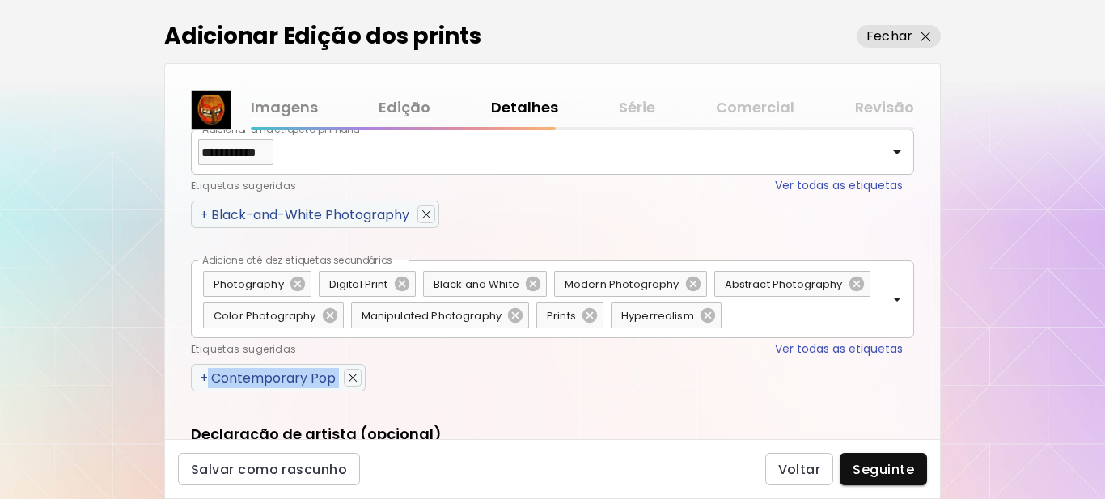
click at [205, 375] on span "+" at bounding box center [204, 378] width 8 height 19
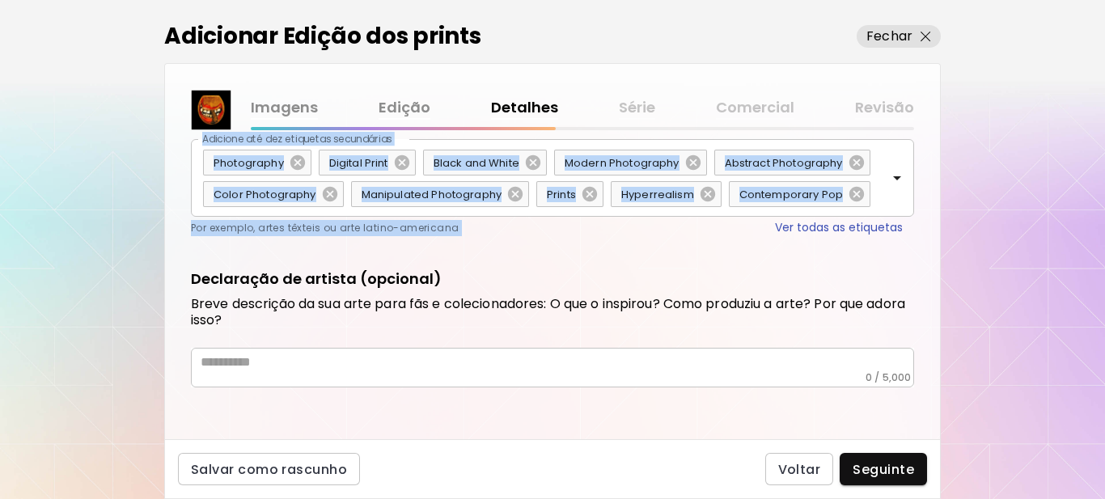
scroll to position [961, 0]
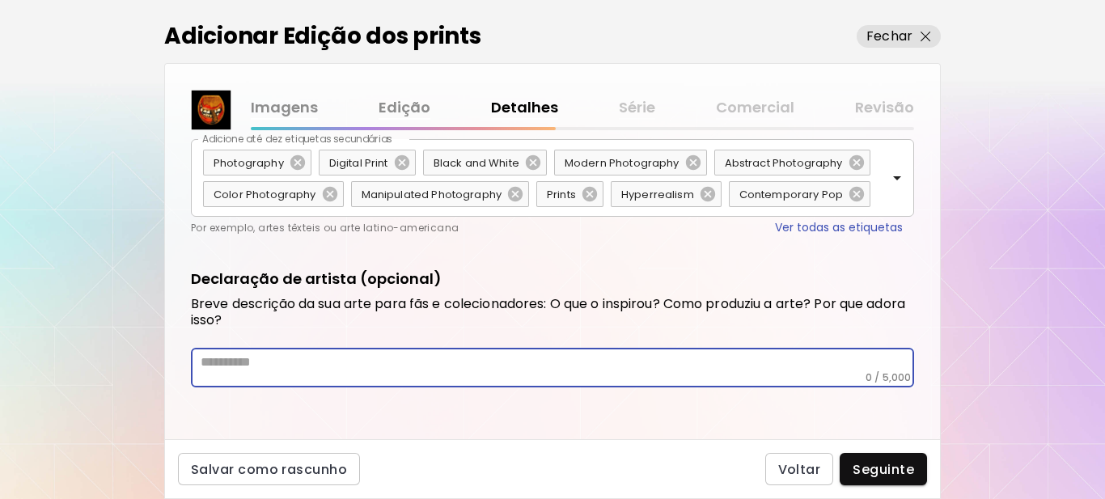
click at [388, 363] on textarea at bounding box center [557, 362] width 713 height 17
paste textarea "**********"
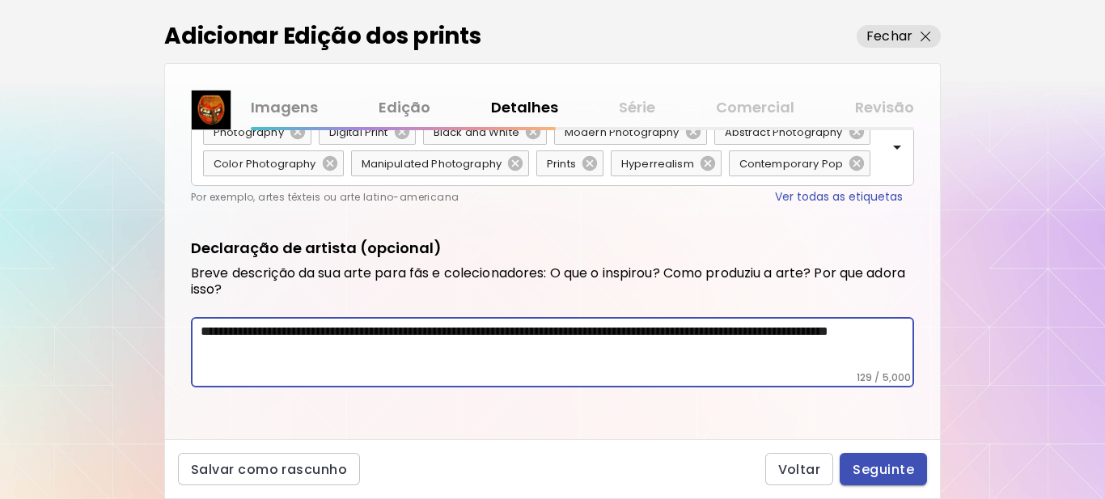
type textarea "**********"
click at [897, 469] on span "Seguinte" at bounding box center [883, 469] width 61 height 17
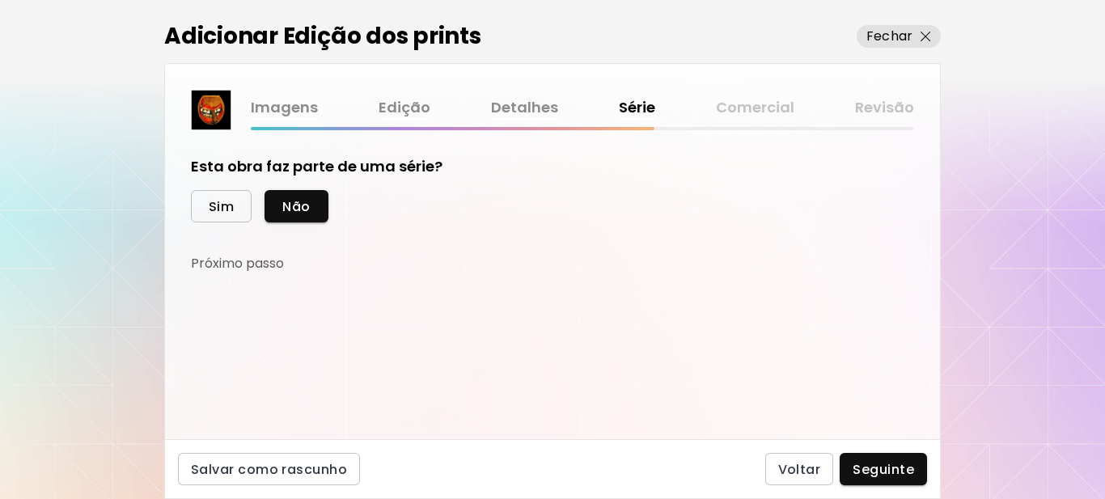
click at [222, 212] on span "Sim" at bounding box center [221, 206] width 25 height 17
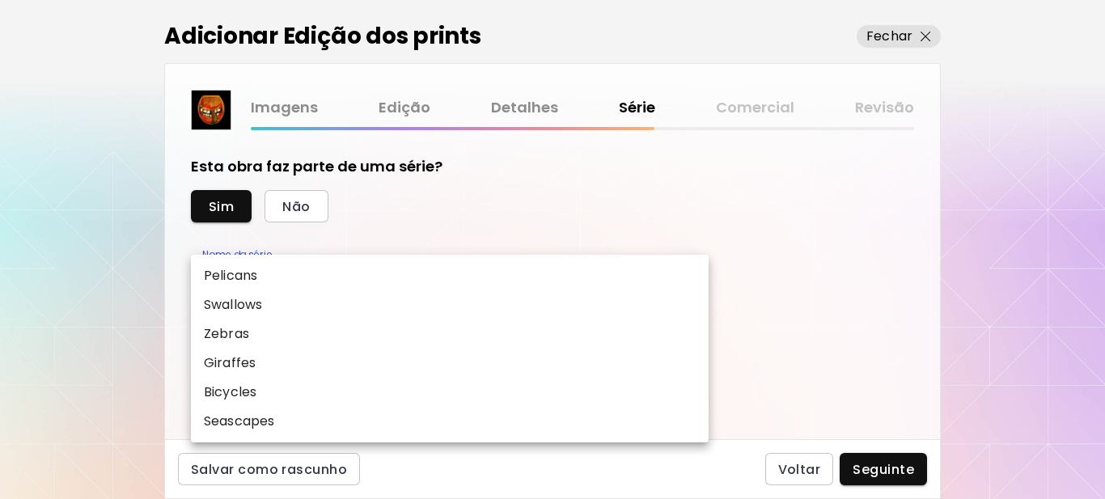
click at [235, 272] on body "kaleido.art/Sergio_Cerezer_Benetti Adicionar obras Gerencie suas obras Editar P…" at bounding box center [552, 249] width 1105 height 499
click at [401, 196] on div at bounding box center [552, 249] width 1105 height 499
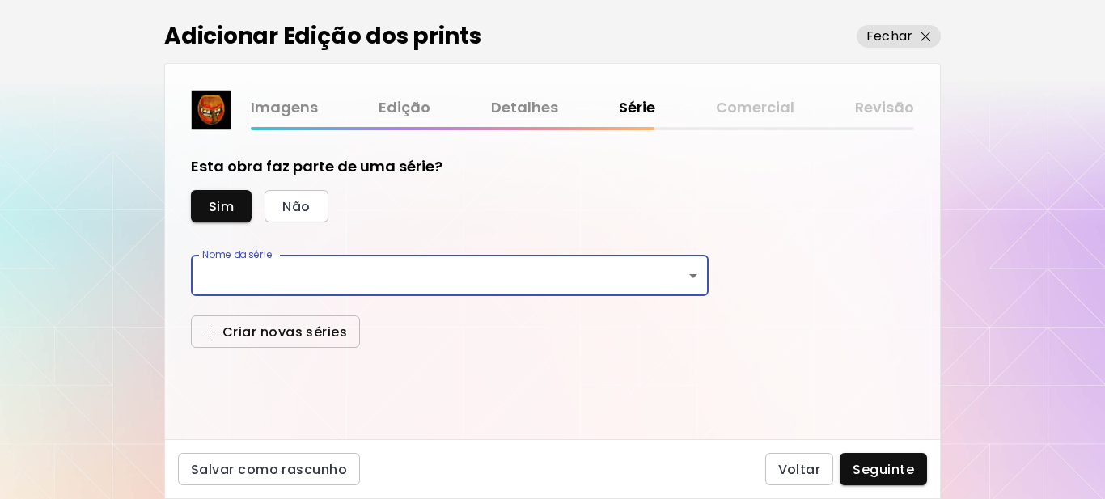
click at [298, 339] on span "Criar novas séries" at bounding box center [275, 332] width 143 height 17
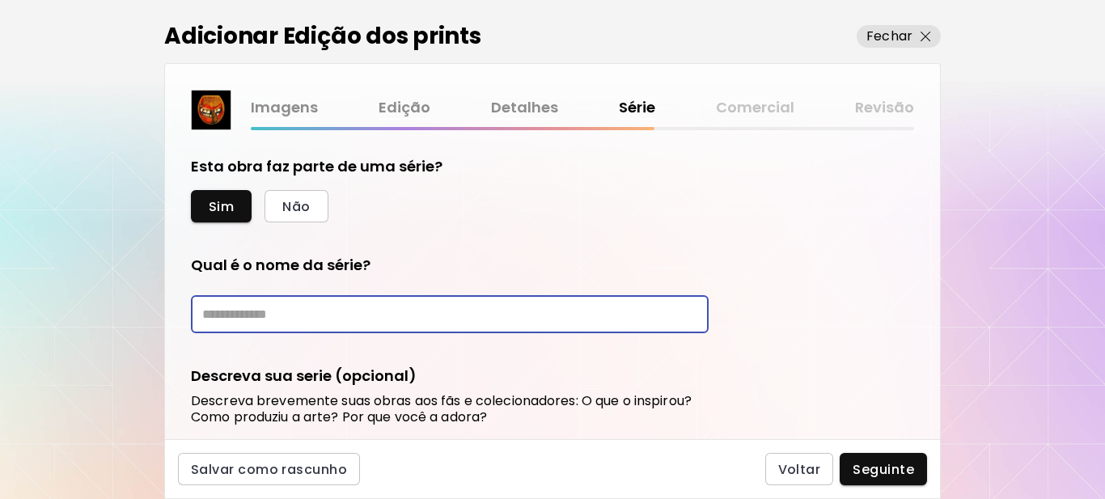
click at [293, 315] on input "text" at bounding box center [450, 314] width 518 height 38
type input "*********"
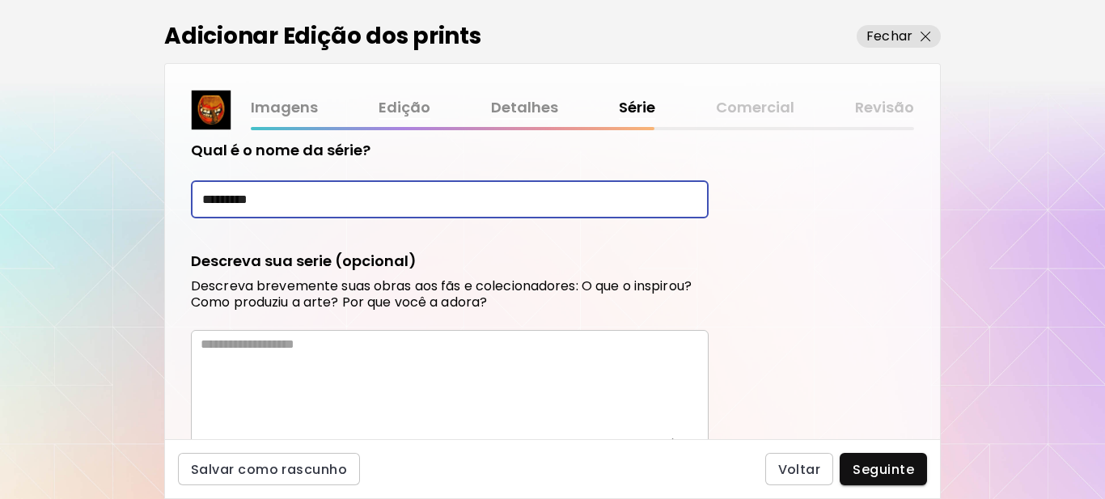
scroll to position [162, 0]
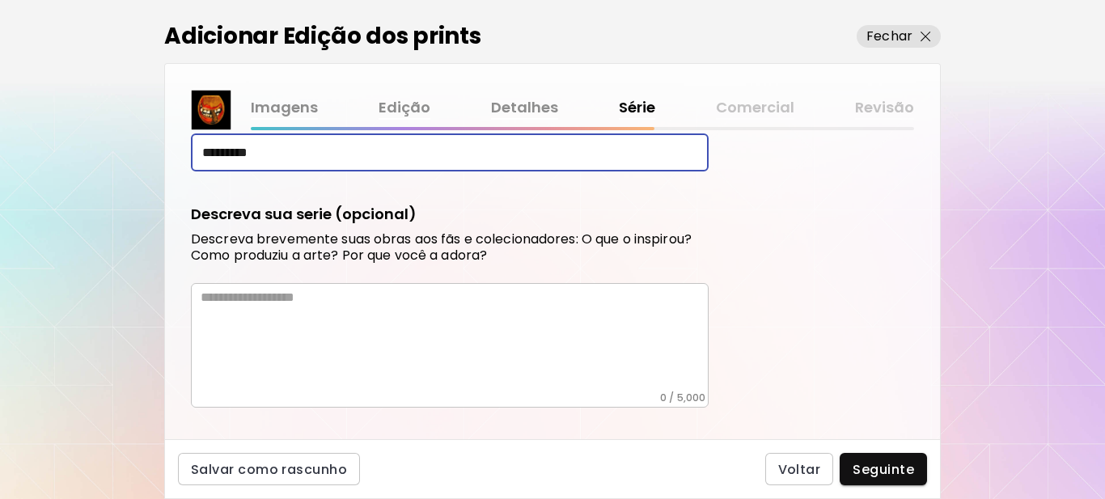
click at [332, 317] on textarea at bounding box center [455, 341] width 508 height 102
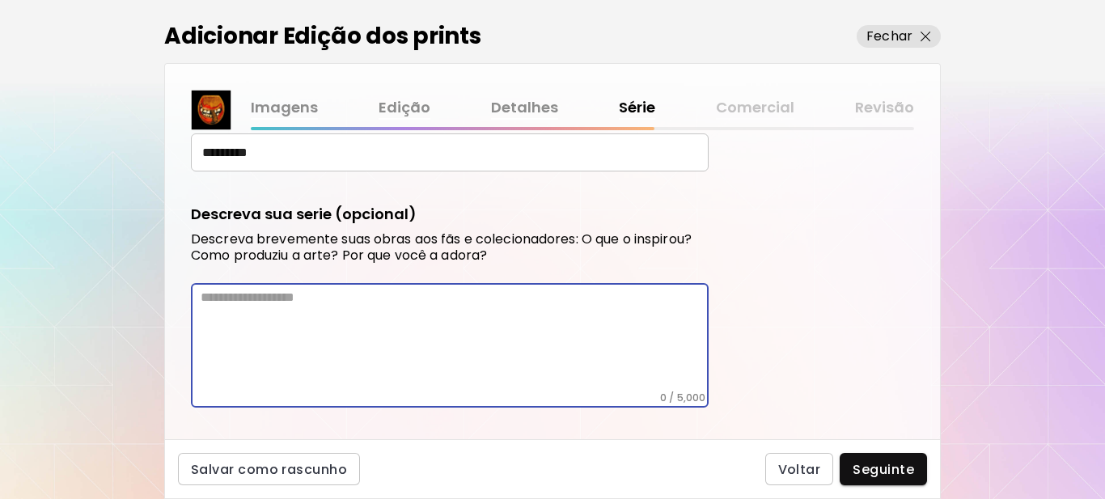
paste textarea "**********"
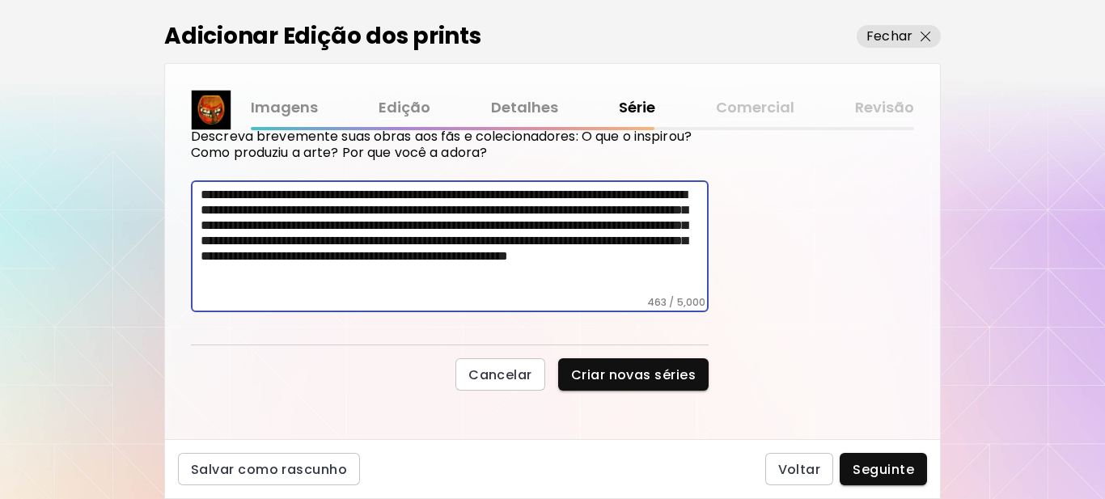
scroll to position [268, 0]
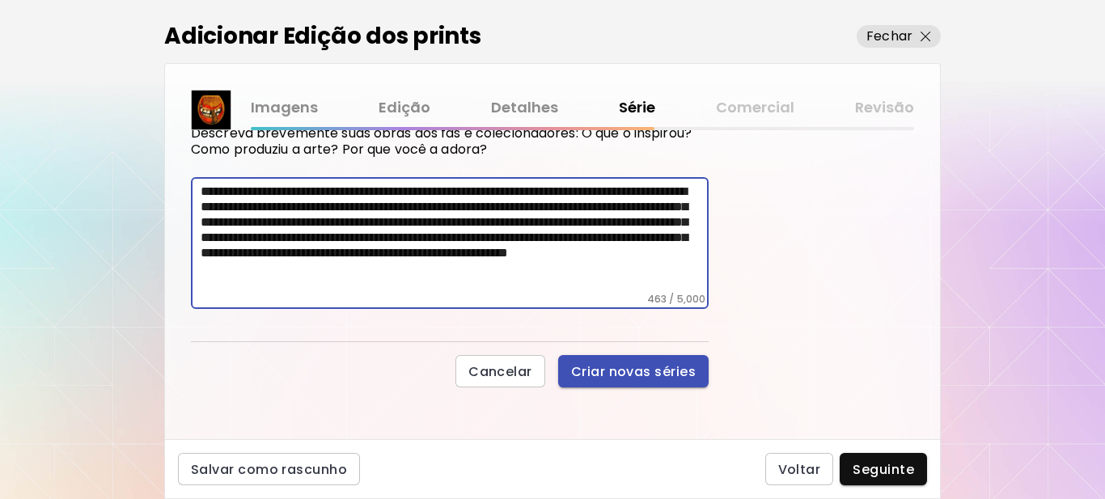
type textarea "**********"
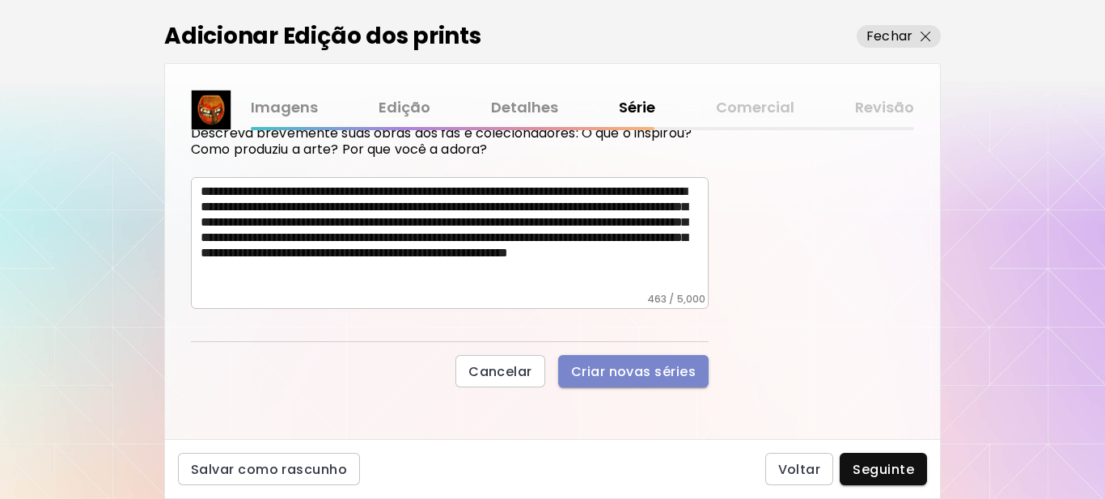
click at [609, 375] on span "Criar novas séries" at bounding box center [633, 371] width 125 height 17
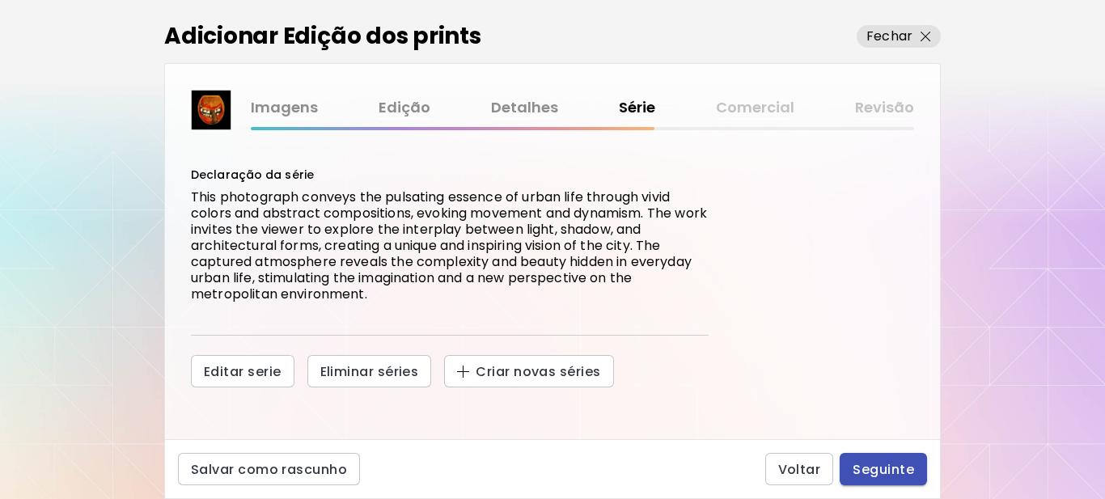
click at [873, 470] on span "Seguinte" at bounding box center [883, 469] width 61 height 17
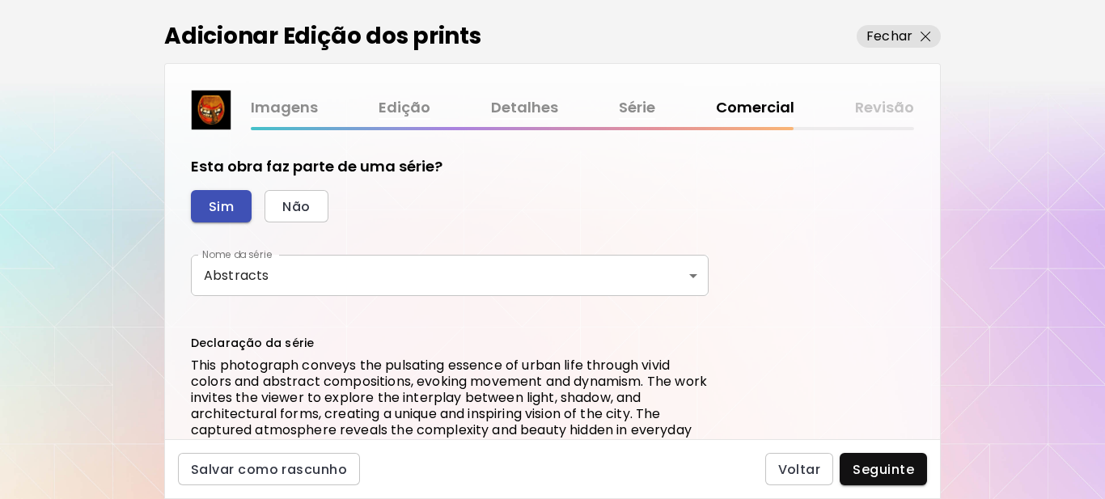
click at [225, 203] on span "Sim" at bounding box center [221, 206] width 25 height 17
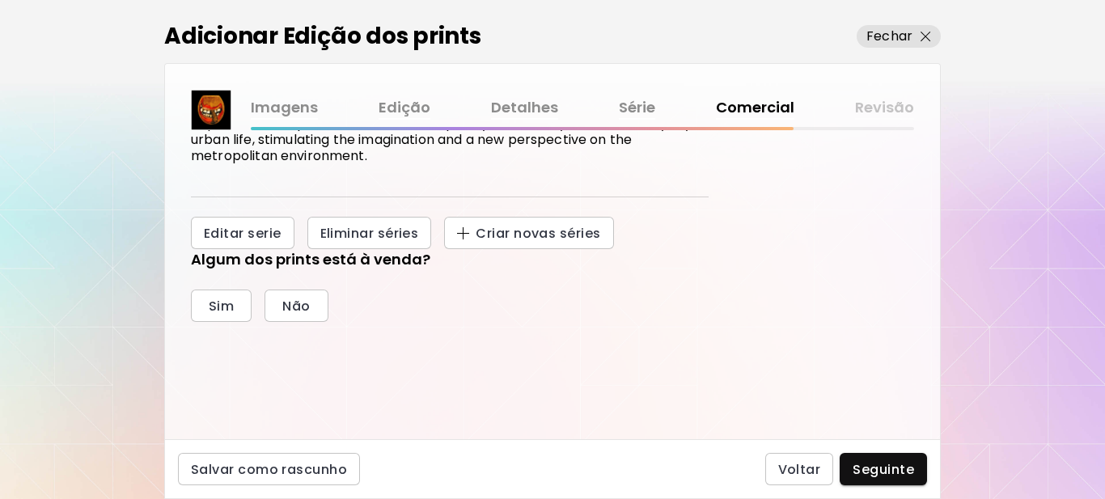
scroll to position [324, 0]
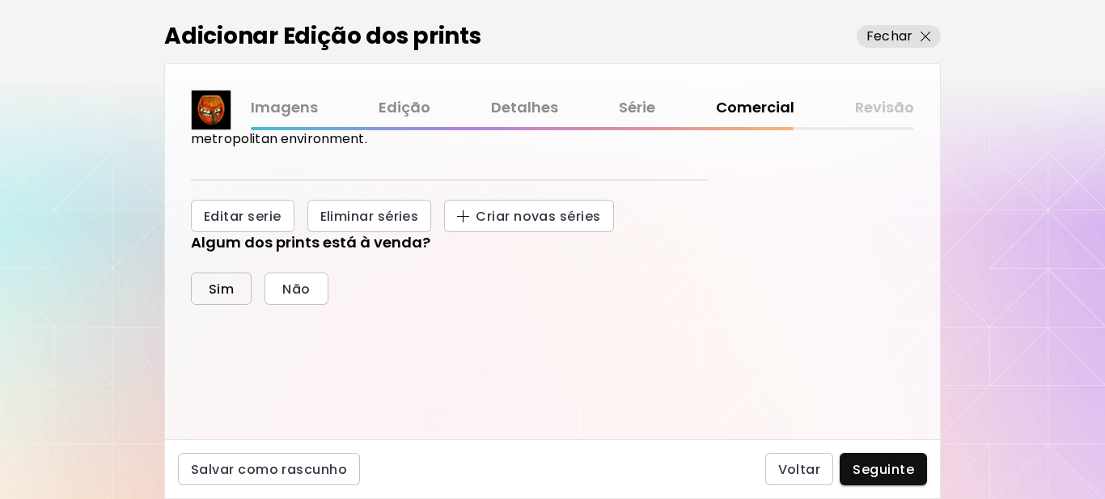
click at [226, 290] on span "Sim" at bounding box center [221, 289] width 25 height 17
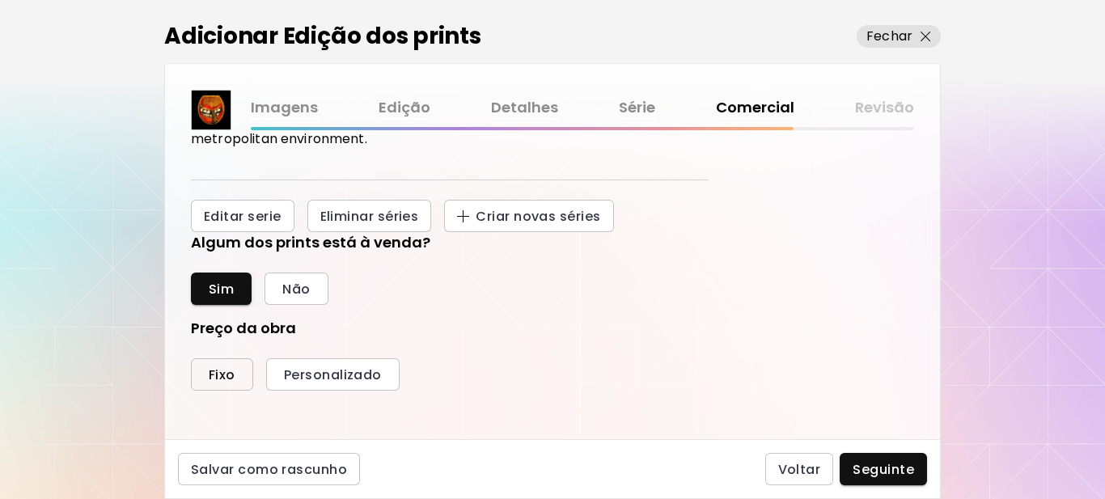
click at [205, 377] on button "Fixo" at bounding box center [222, 374] width 62 height 32
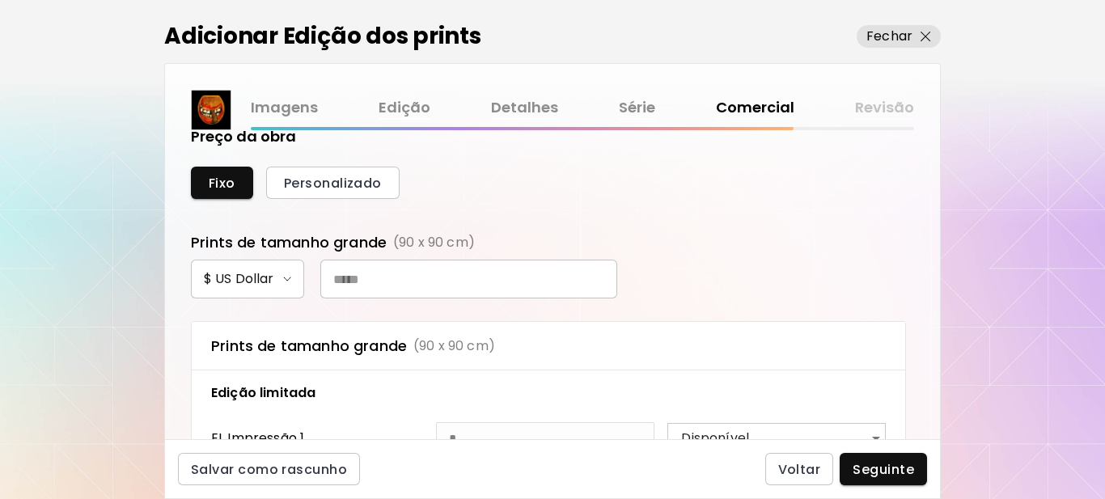
scroll to position [566, 0]
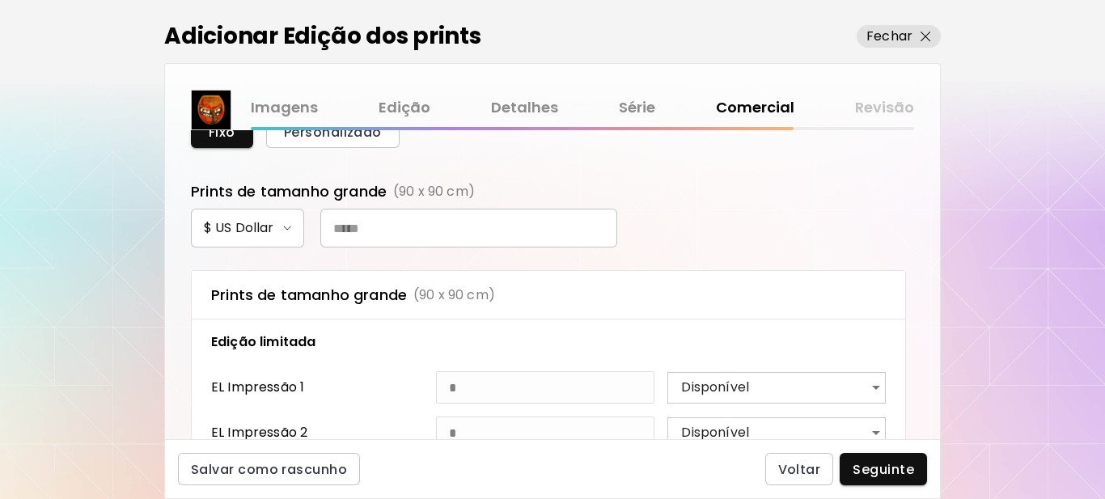
click at [404, 231] on input "text" at bounding box center [468, 228] width 297 height 39
type input "***"
click at [879, 474] on span "Seguinte" at bounding box center [883, 469] width 61 height 17
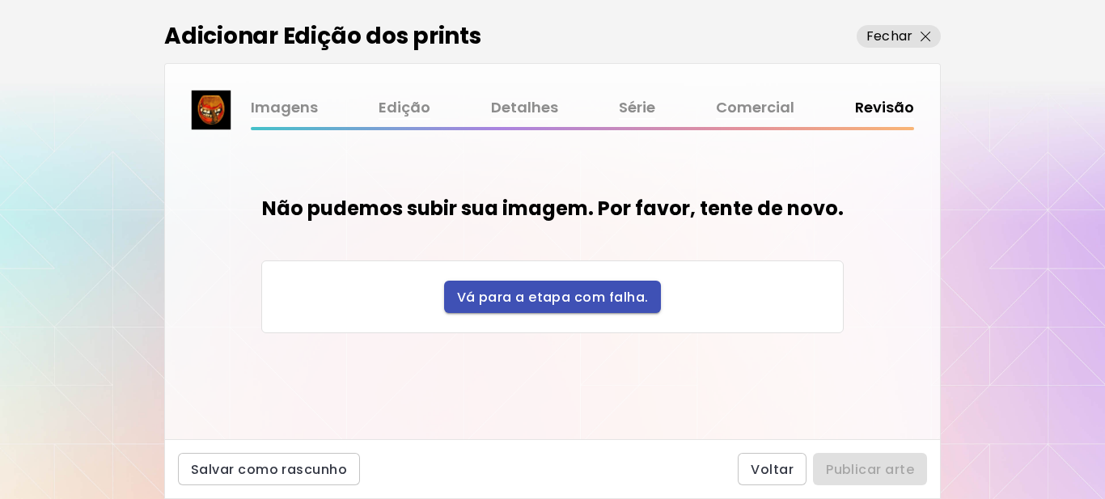
click at [521, 298] on span "Vá para a etapa com falha." at bounding box center [553, 297] width 192 height 17
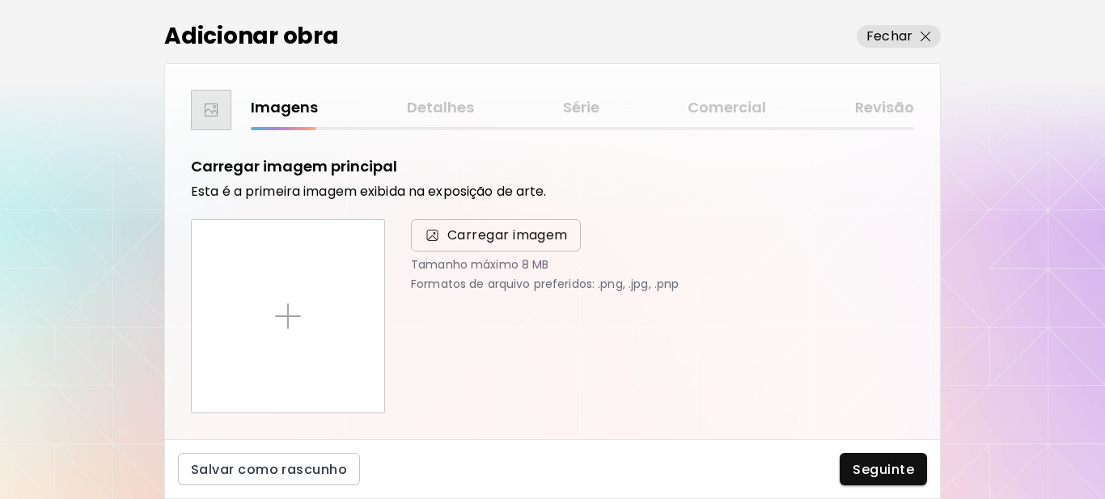
click at [499, 229] on span "Carregar imagem" at bounding box center [507, 235] width 121 height 19
click at [0, 0] on input "Carregar imagem" at bounding box center [0, 0] width 0 height 0
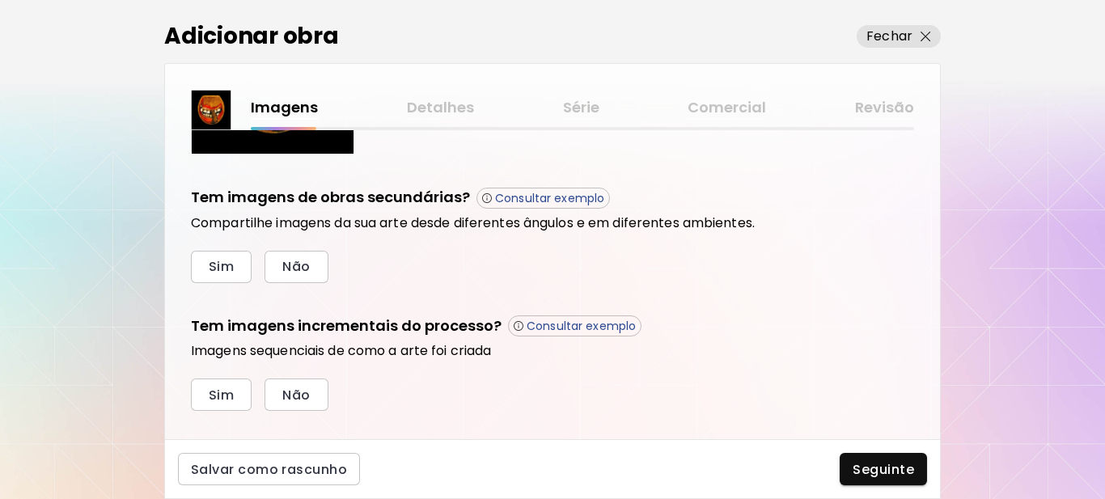
scroll to position [548, 0]
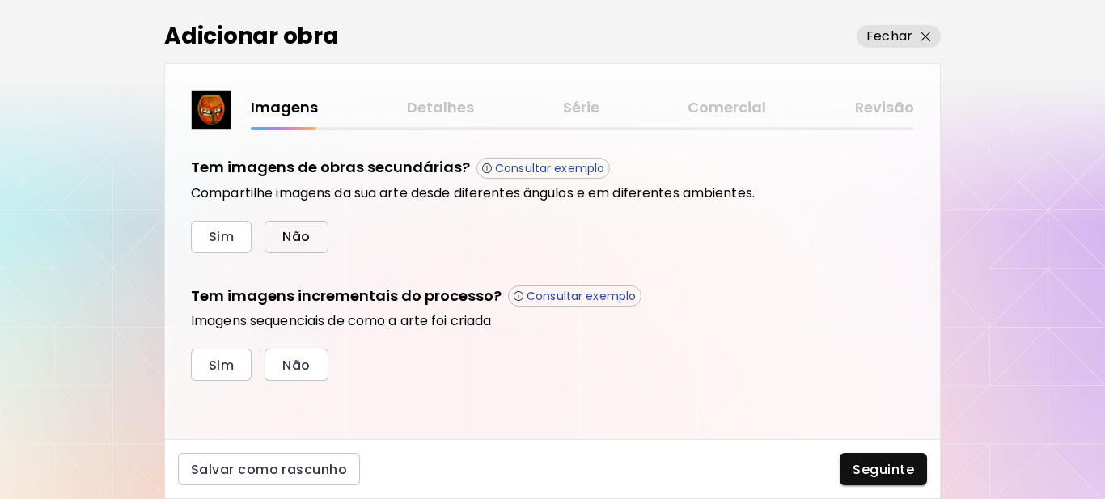
click at [299, 233] on span "Não" at bounding box center [296, 236] width 28 height 17
click at [225, 363] on span "Sim" at bounding box center [221, 365] width 25 height 17
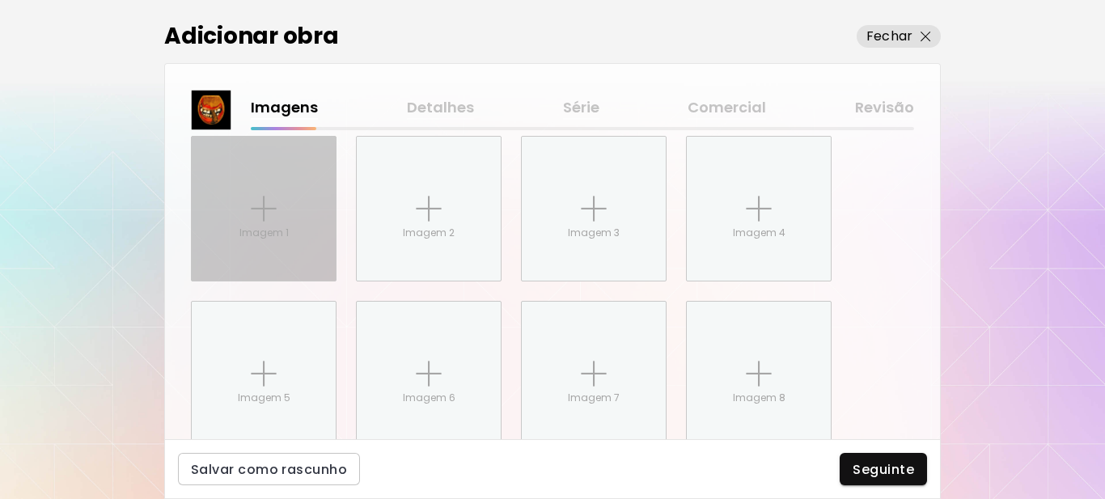
scroll to position [811, 0]
click at [259, 208] on img at bounding box center [264, 203] width 26 height 26
click at [0, 0] on input "Imagem 1" at bounding box center [0, 0] width 0 height 0
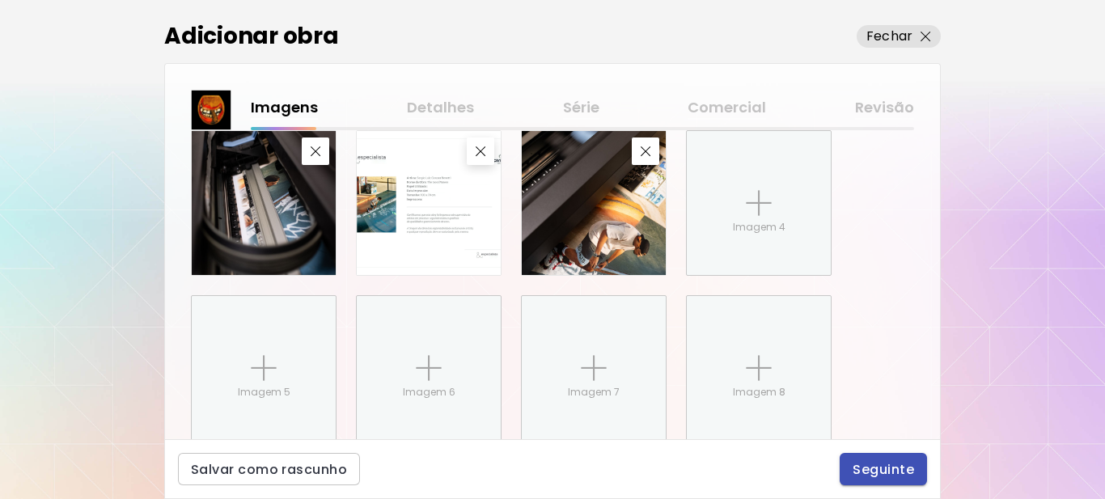
click at [876, 476] on span "Seguinte" at bounding box center [883, 469] width 61 height 17
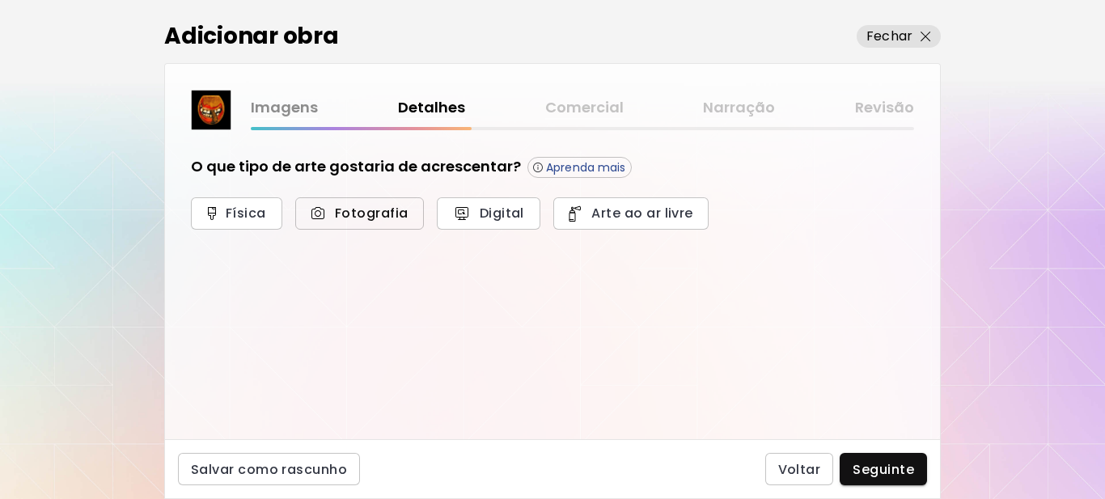
click at [360, 212] on span "Fotografia" at bounding box center [359, 213] width 93 height 17
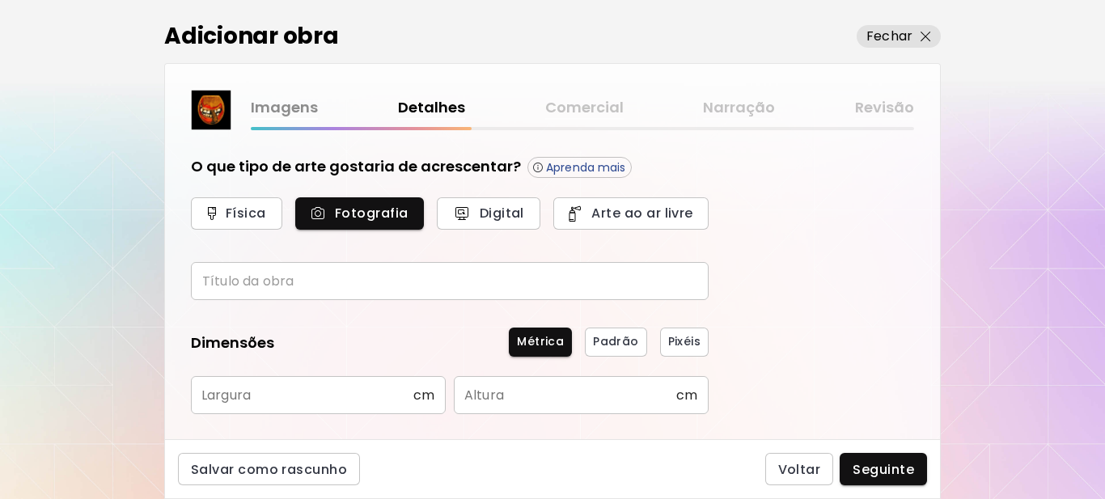
click at [332, 277] on input "text" at bounding box center [450, 281] width 518 height 38
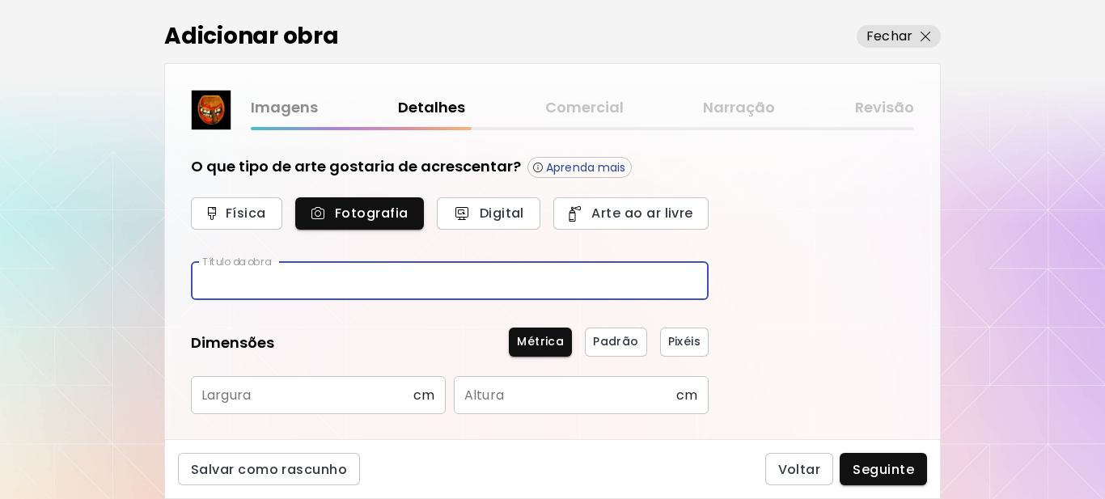
click at [319, 288] on input "text" at bounding box center [450, 281] width 518 height 38
type input "*********"
click at [337, 398] on input "text" at bounding box center [302, 395] width 222 height 38
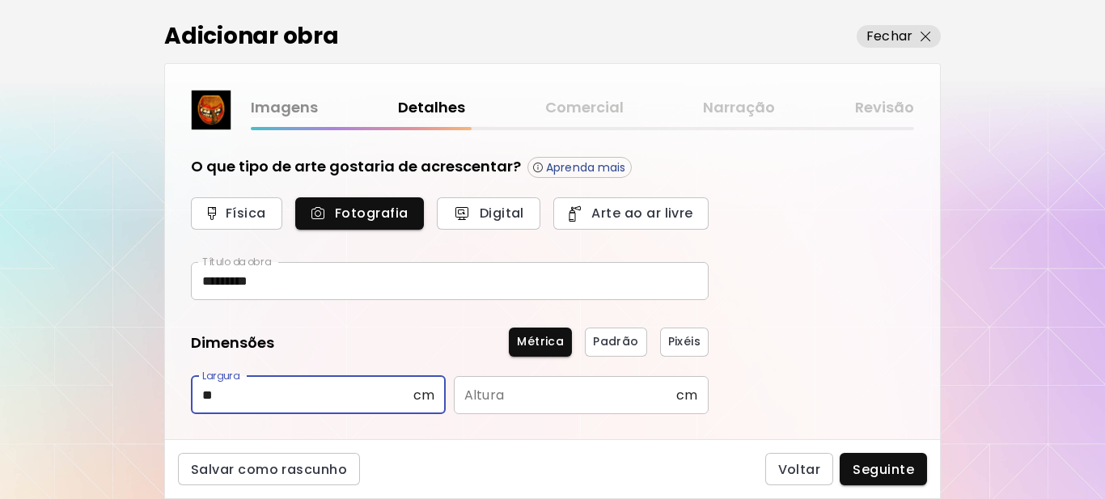
type input "**"
click at [489, 398] on input "text" at bounding box center [565, 395] width 222 height 38
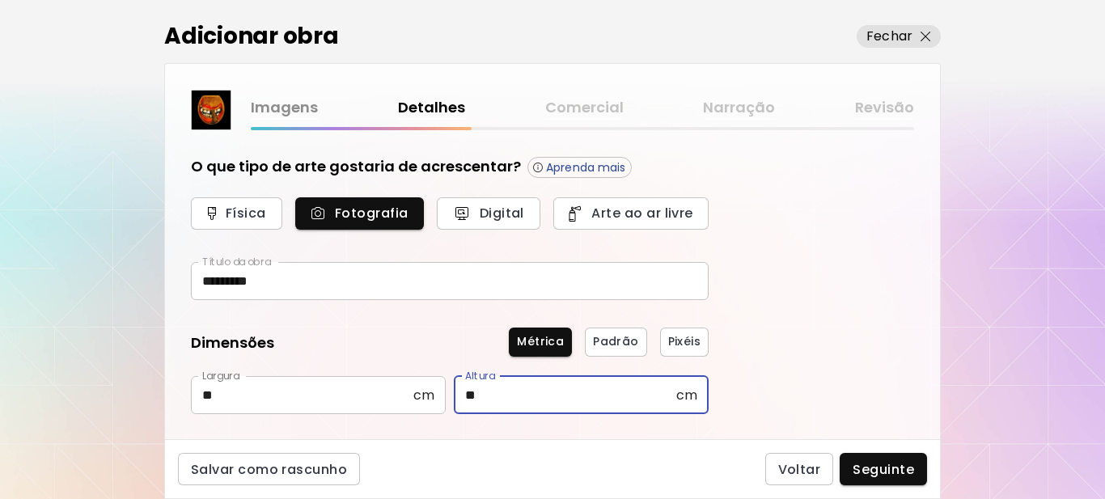
type input "**"
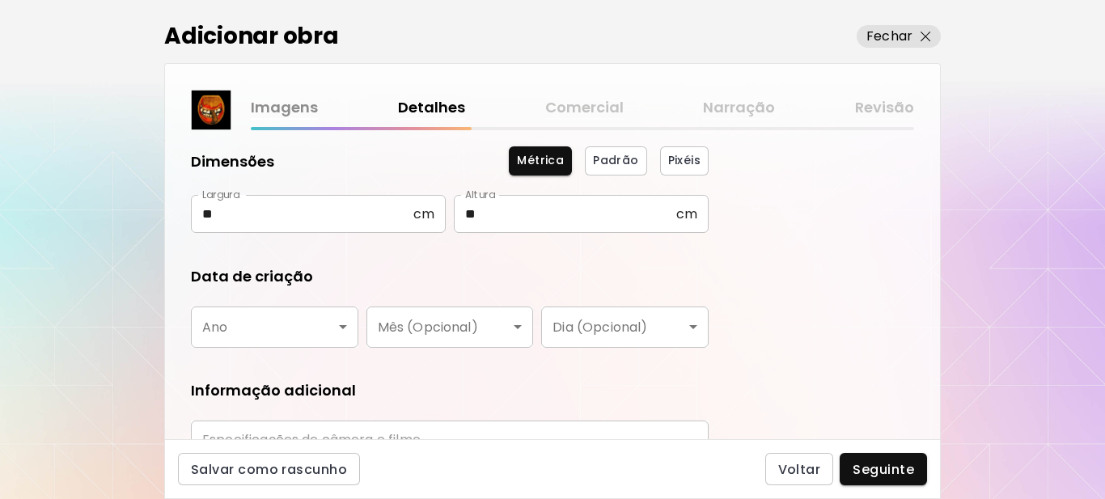
scroll to position [243, 0]
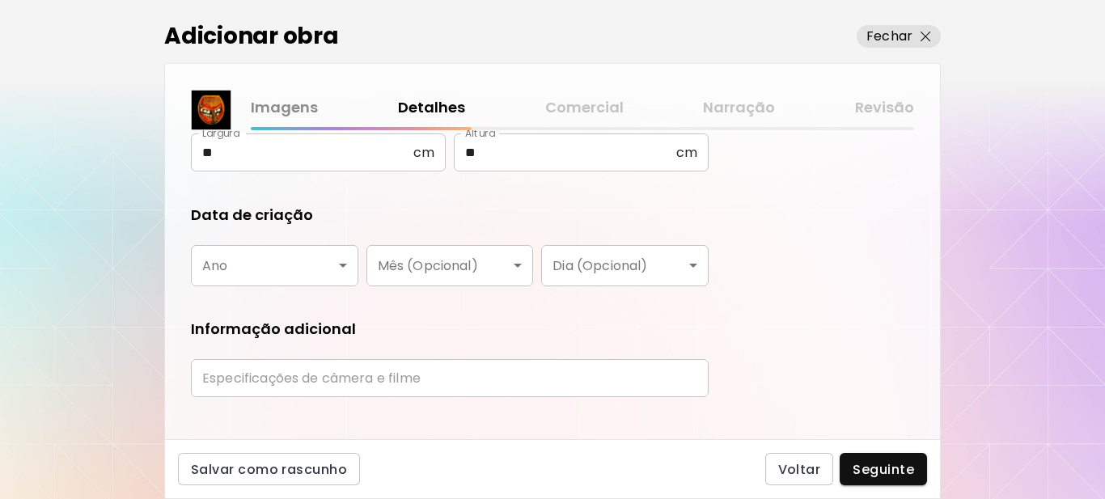
click at [341, 259] on body "kaleido.art/Sergio_Cerezer_Benetti Adicionar obras Gerencie suas obras Editar P…" at bounding box center [552, 249] width 1105 height 499
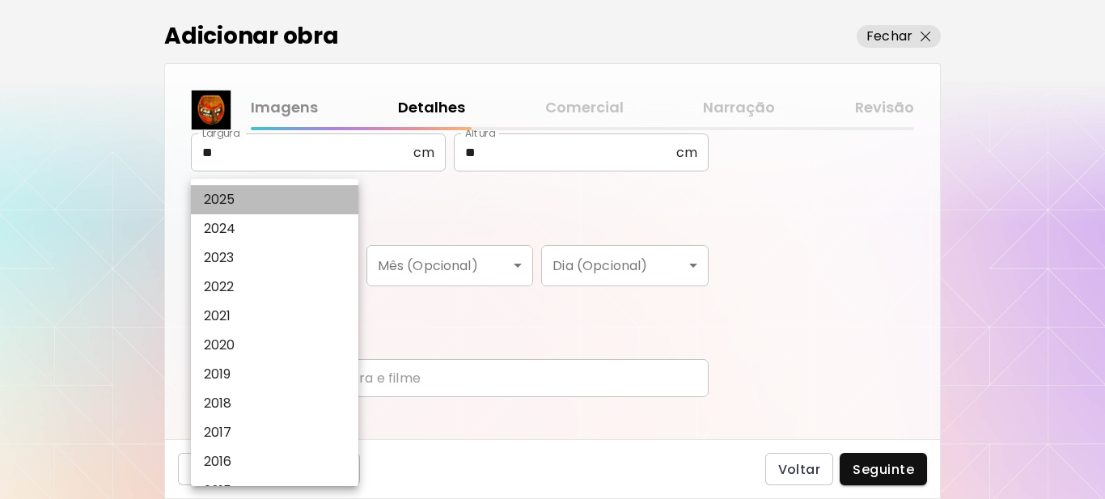
click at [274, 198] on li "2025" at bounding box center [279, 199] width 176 height 29
type input "****"
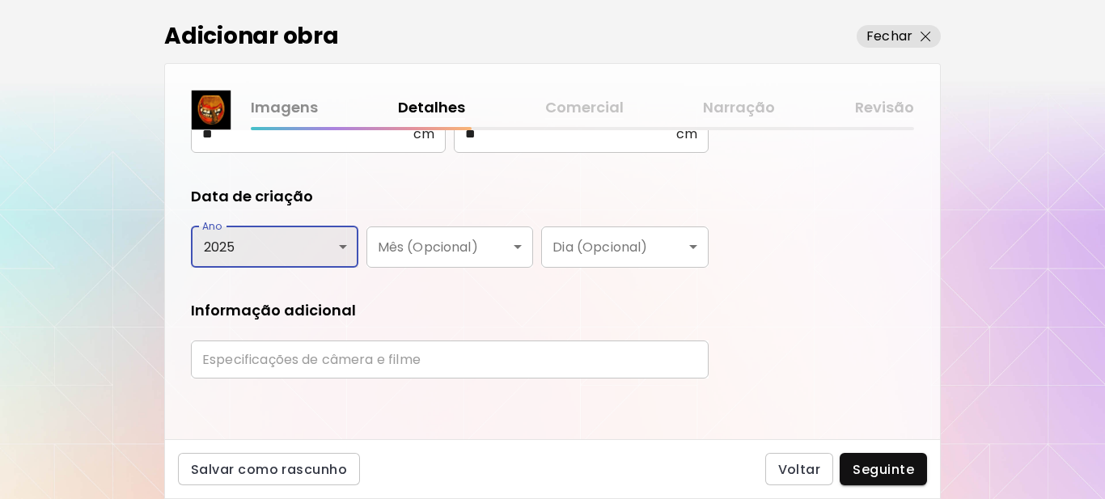
scroll to position [265, 0]
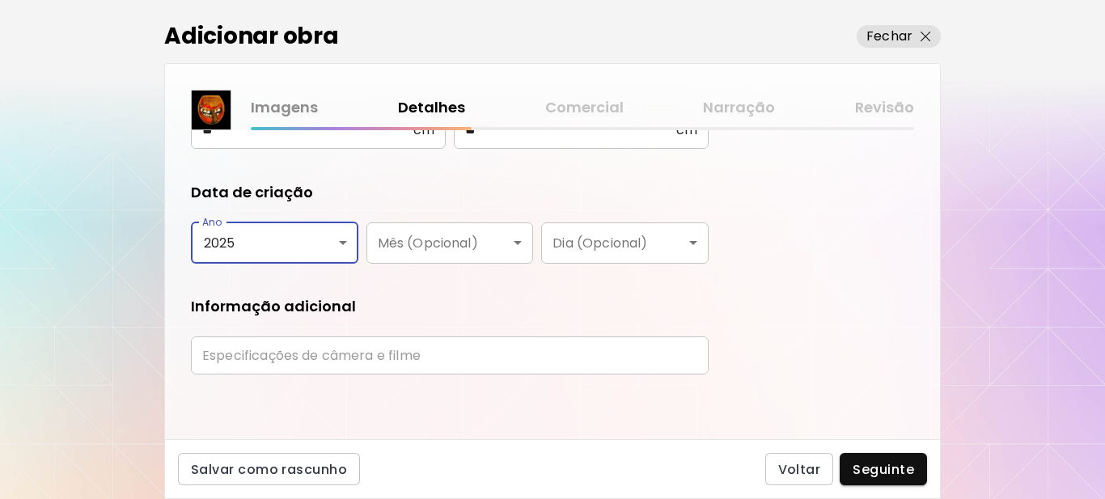
click at [345, 358] on input "text" at bounding box center [450, 355] width 518 height 38
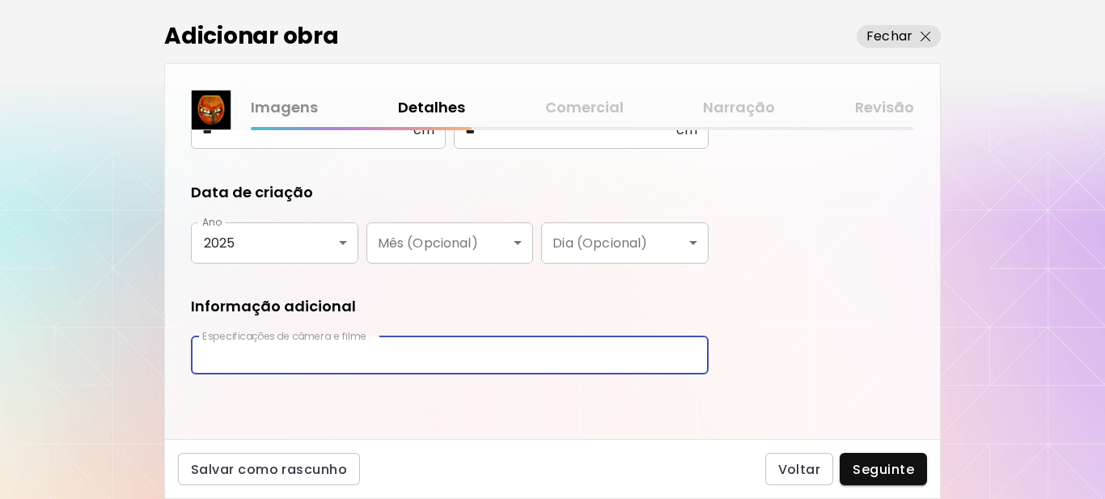
click at [345, 358] on input "text" at bounding box center [450, 355] width 518 height 38
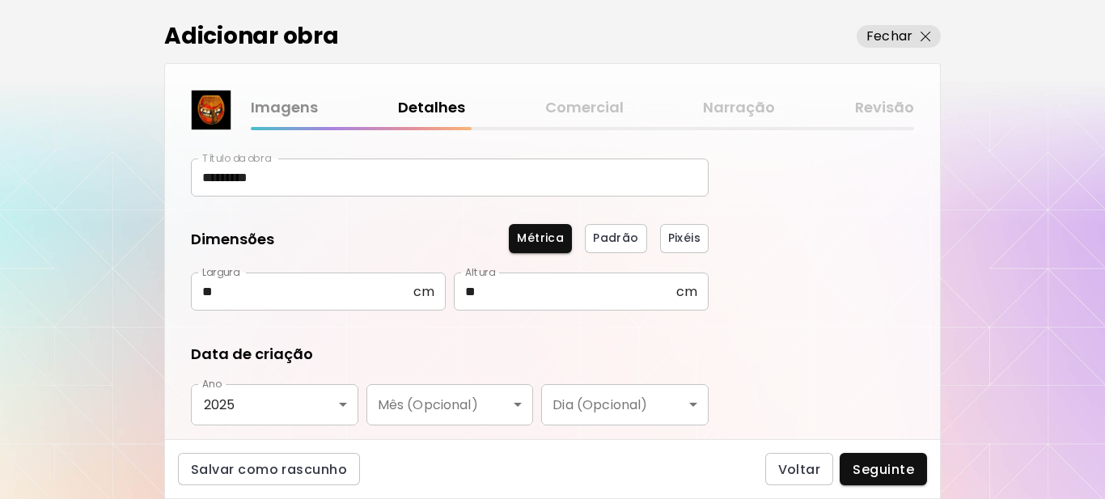
scroll to position [23, 0]
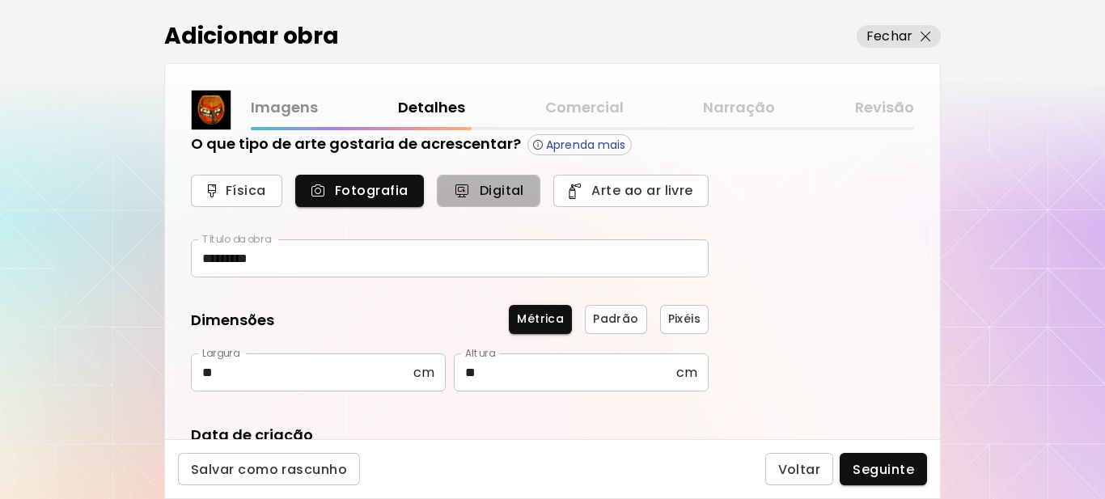
drag, startPoint x: 478, startPoint y: 187, endPoint x: 455, endPoint y: 231, distance: 49.2
click at [479, 187] on span "Digital" at bounding box center [489, 190] width 68 height 17
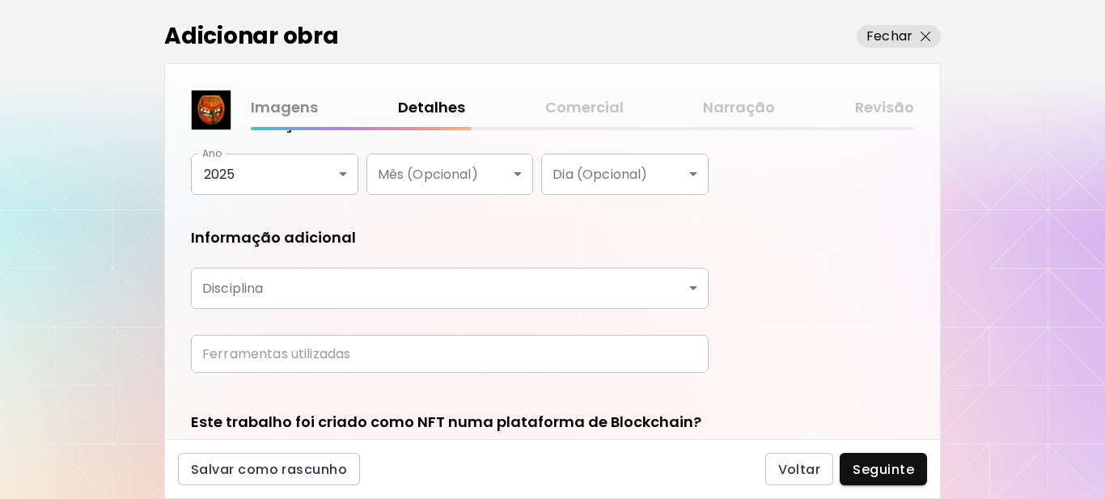
scroll to position [346, 0]
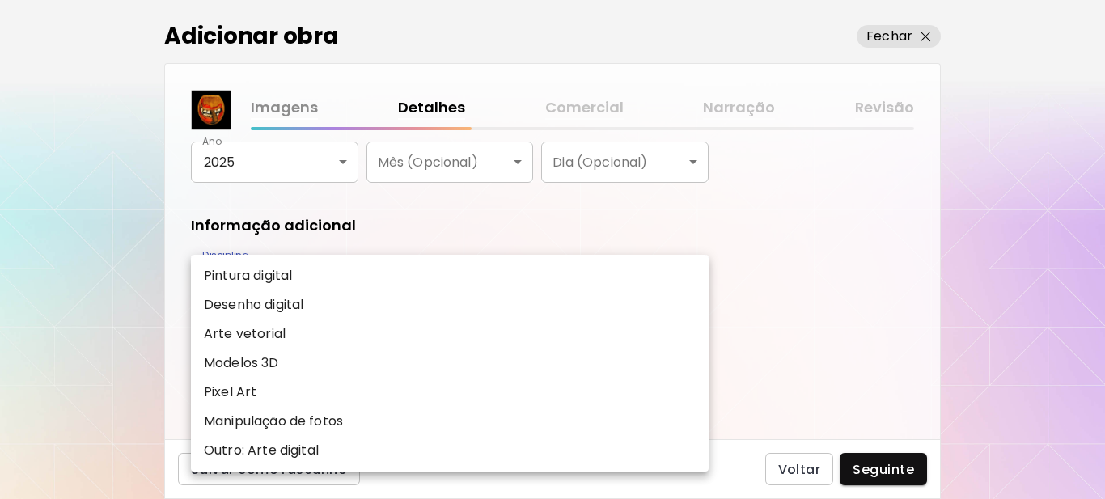
click at [386, 281] on body "kaleido.art/Sergio_Cerezer_Benetti Adicionar obras Gerencie suas obras Editar P…" at bounding box center [552, 249] width 1105 height 499
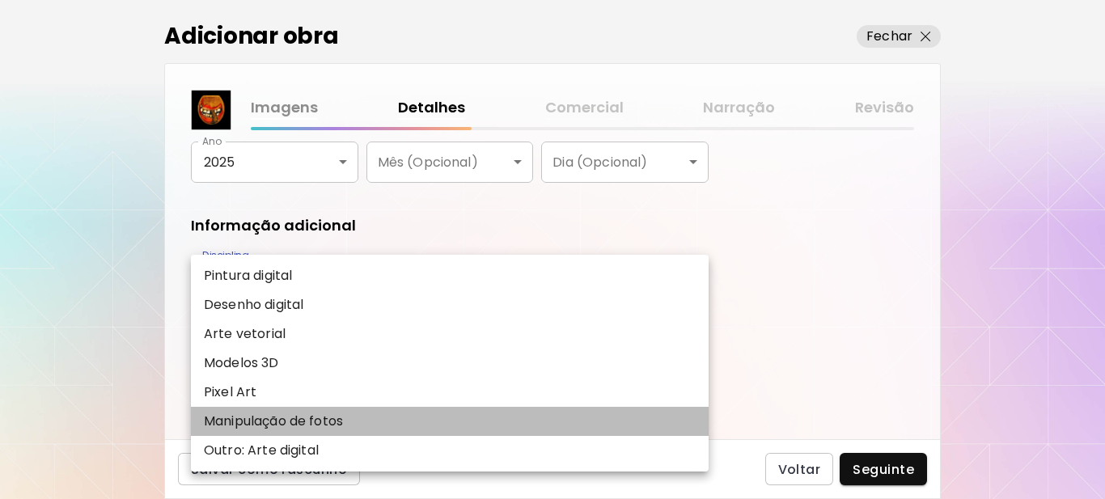
click at [287, 419] on p "Manipulação de fotos" at bounding box center [273, 421] width 139 height 19
type input "**********"
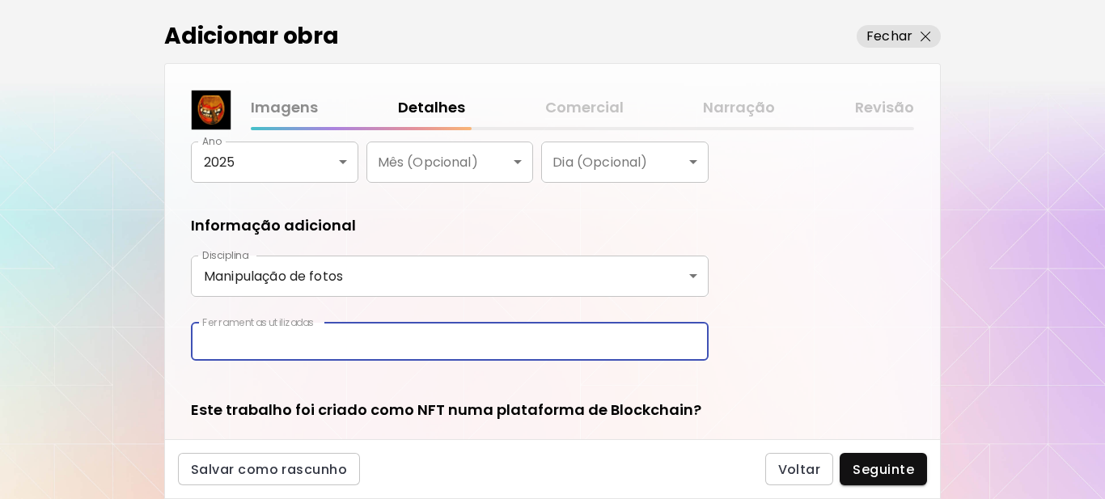
click at [317, 342] on input "text" at bounding box center [450, 342] width 518 height 38
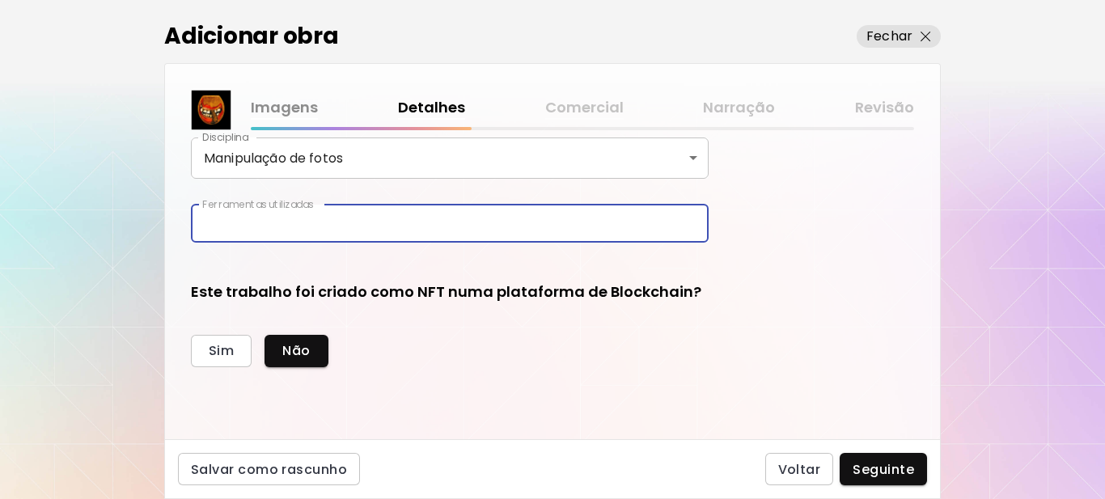
scroll to position [470, 0]
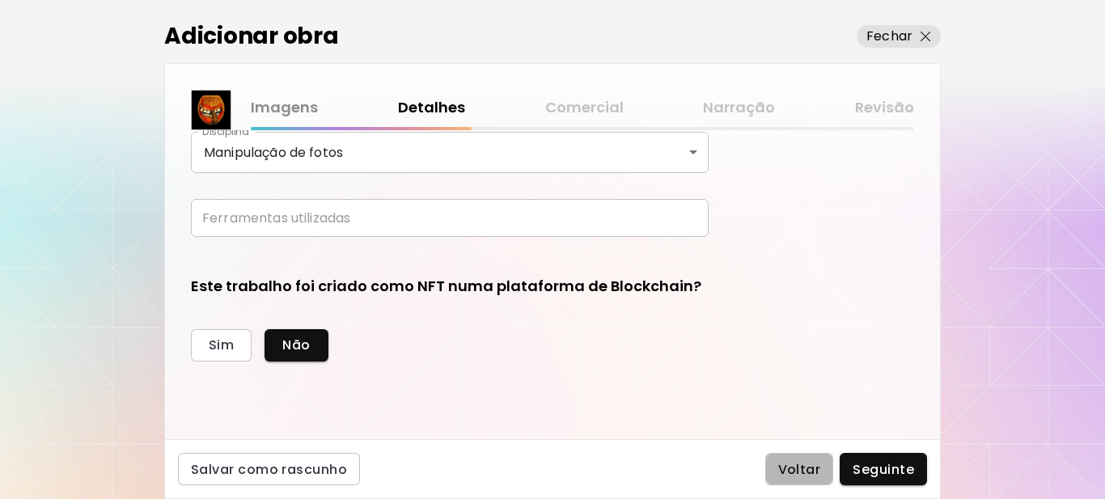
click at [792, 474] on span "Voltar" at bounding box center [799, 469] width 43 height 17
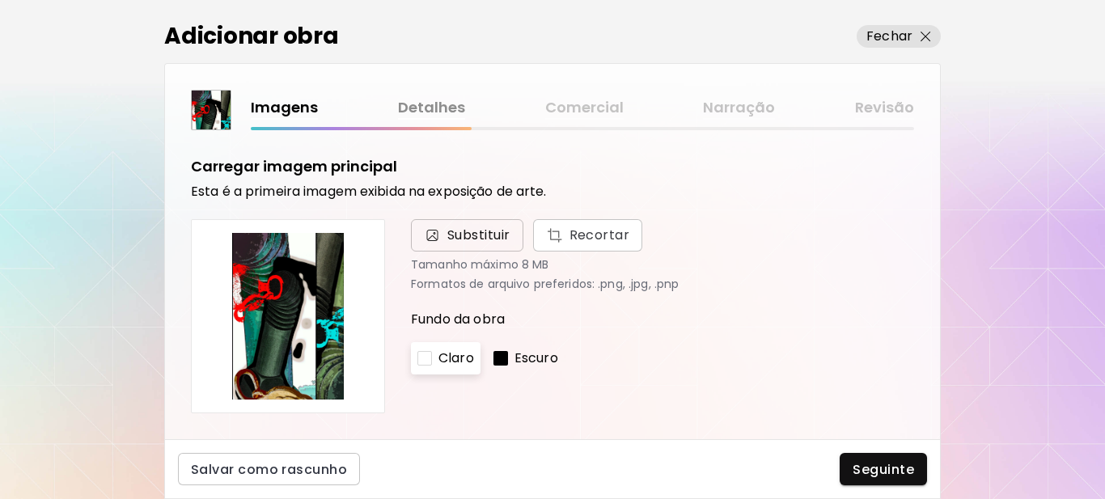
click at [489, 235] on span "Substituir" at bounding box center [478, 235] width 63 height 19
click at [0, 0] on input "Substituir Recortar" at bounding box center [0, 0] width 0 height 0
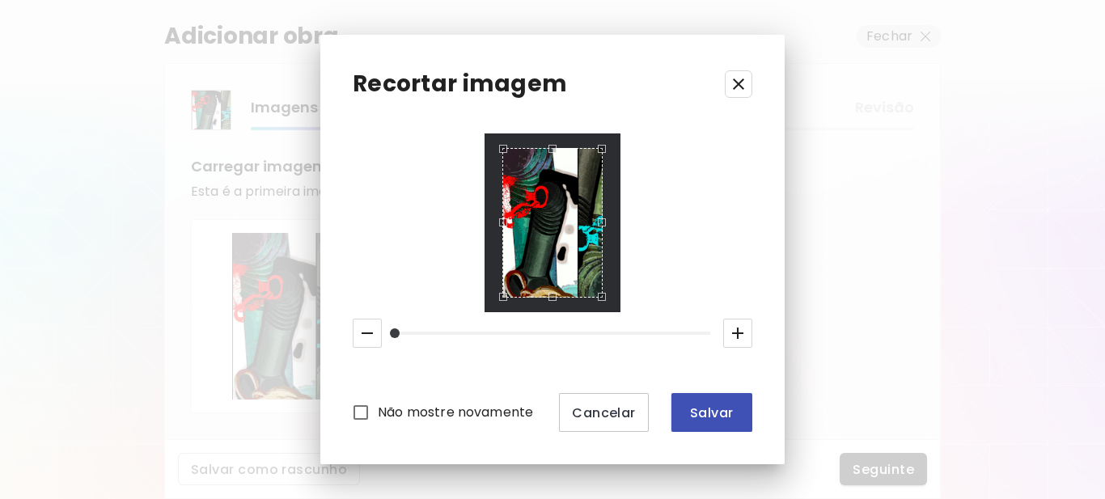
click at [685, 417] on span "Salvar" at bounding box center [711, 412] width 55 height 17
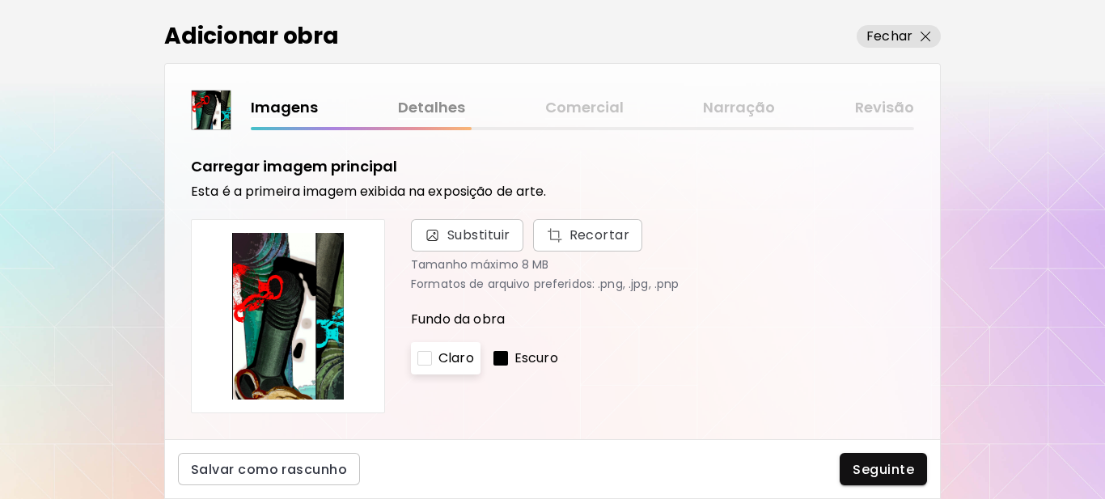
click at [497, 358] on div at bounding box center [500, 358] width 15 height 15
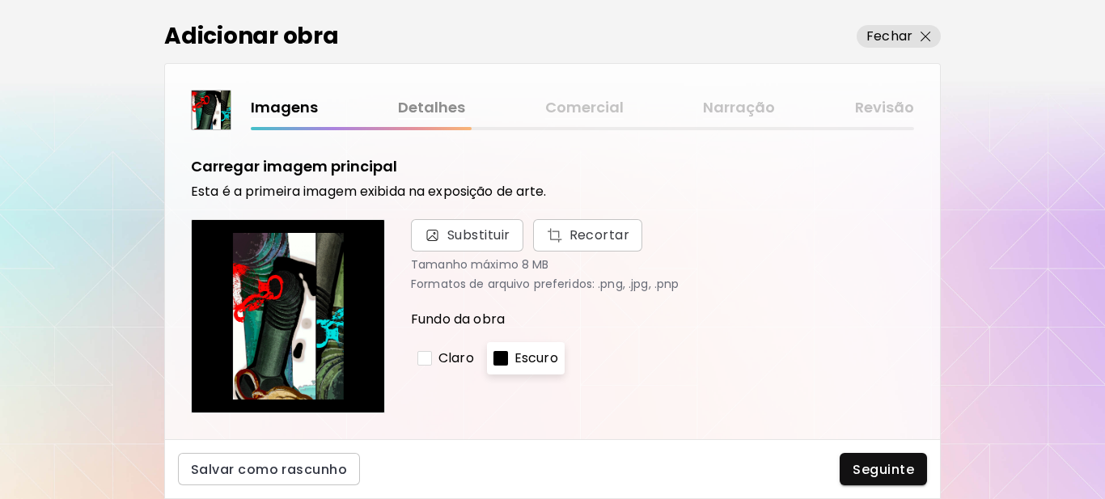
click at [429, 354] on div at bounding box center [424, 358] width 15 height 15
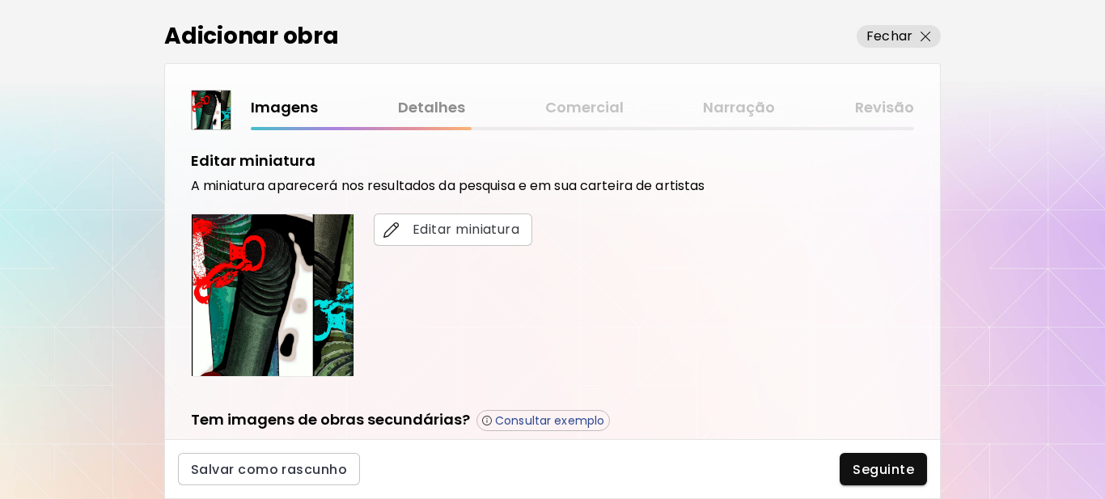
scroll to position [324, 0]
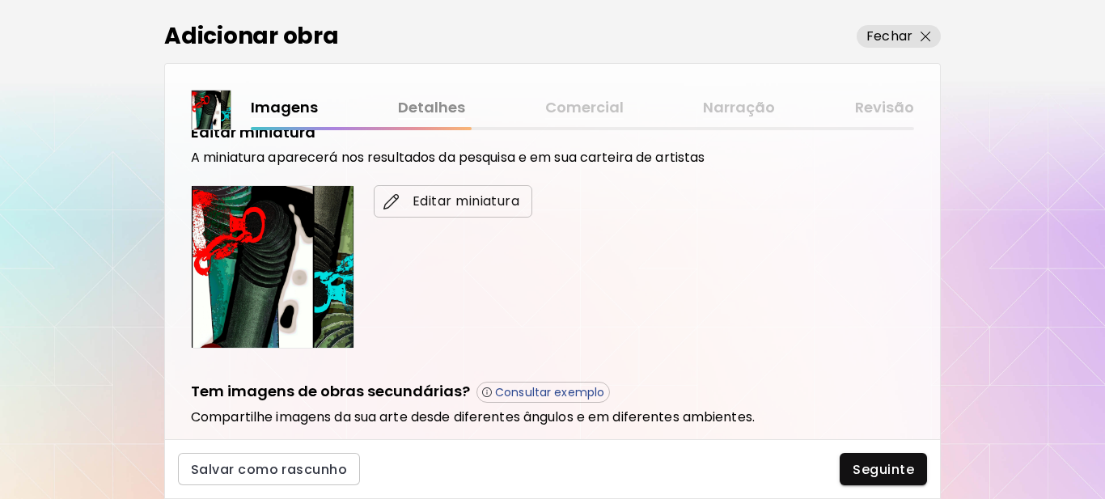
click at [455, 202] on span "Editar miniatura" at bounding box center [453, 201] width 133 height 19
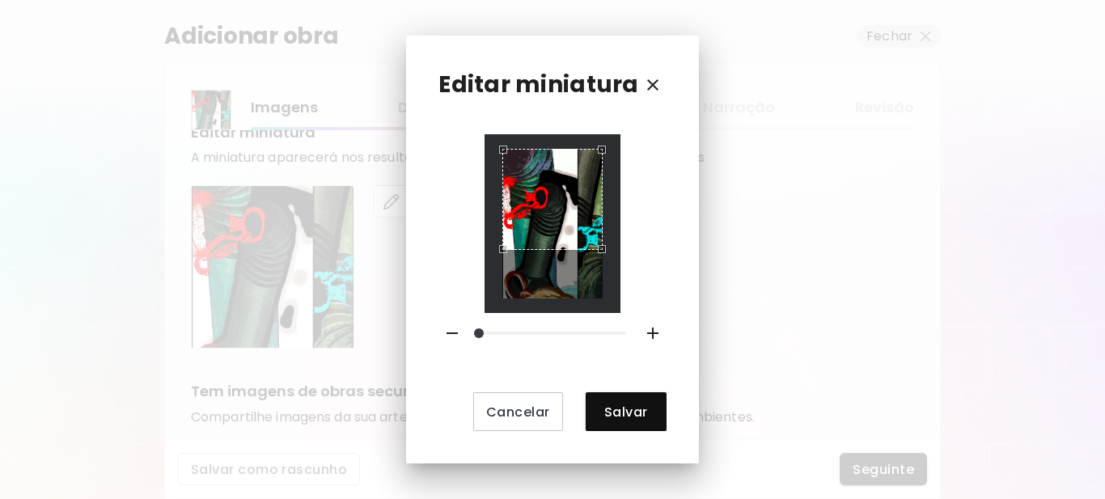
click at [563, 227] on div "Use the arrow keys to move the crop selection area" at bounding box center [552, 199] width 100 height 100
click at [610, 404] on span "Salvar" at bounding box center [626, 412] width 55 height 17
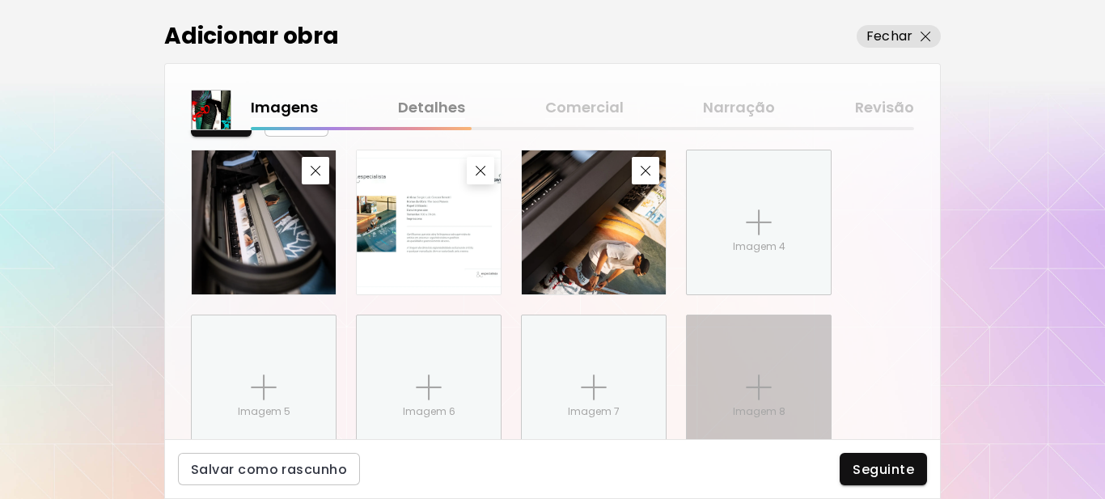
scroll to position [871, 0]
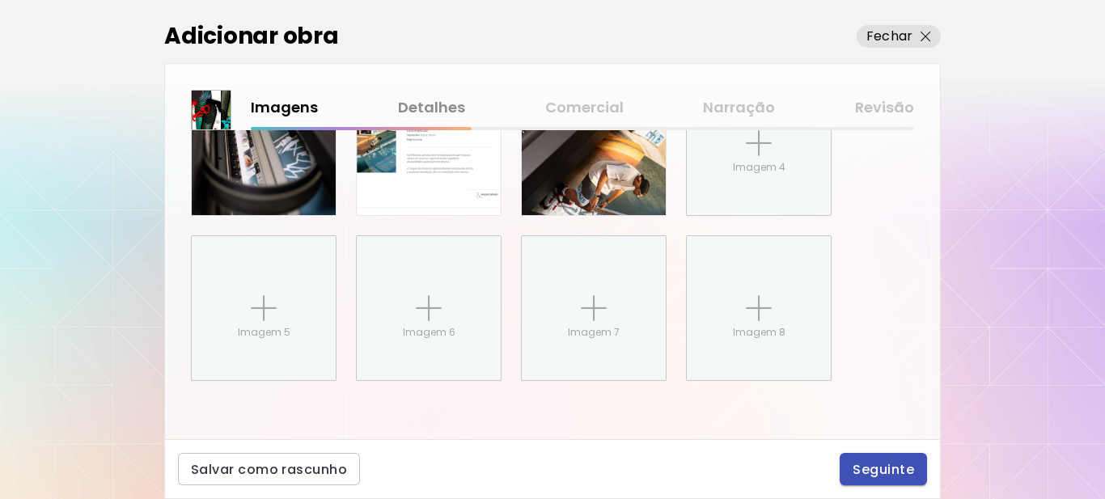
click at [861, 466] on span "Seguinte" at bounding box center [883, 469] width 61 height 17
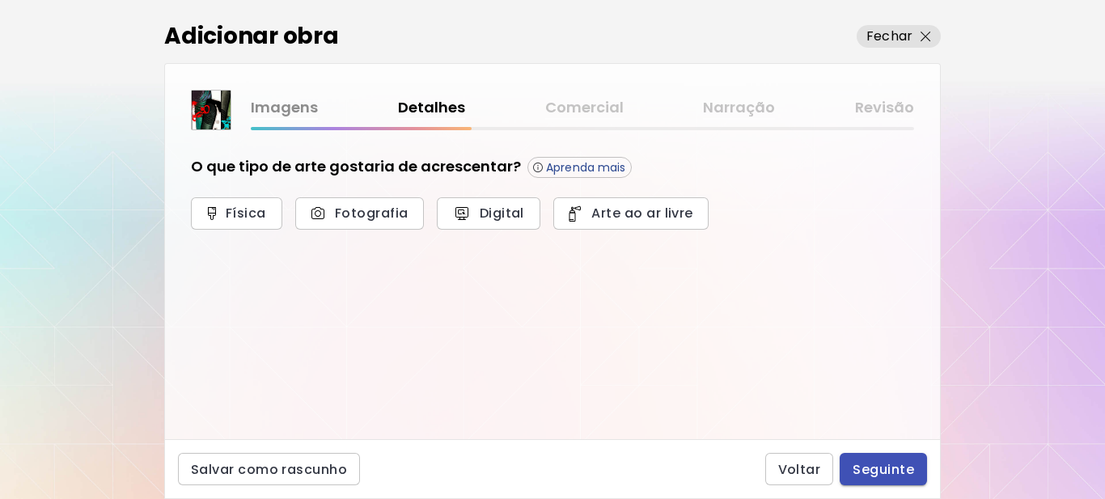
click at [887, 470] on span "Seguinte" at bounding box center [883, 469] width 61 height 17
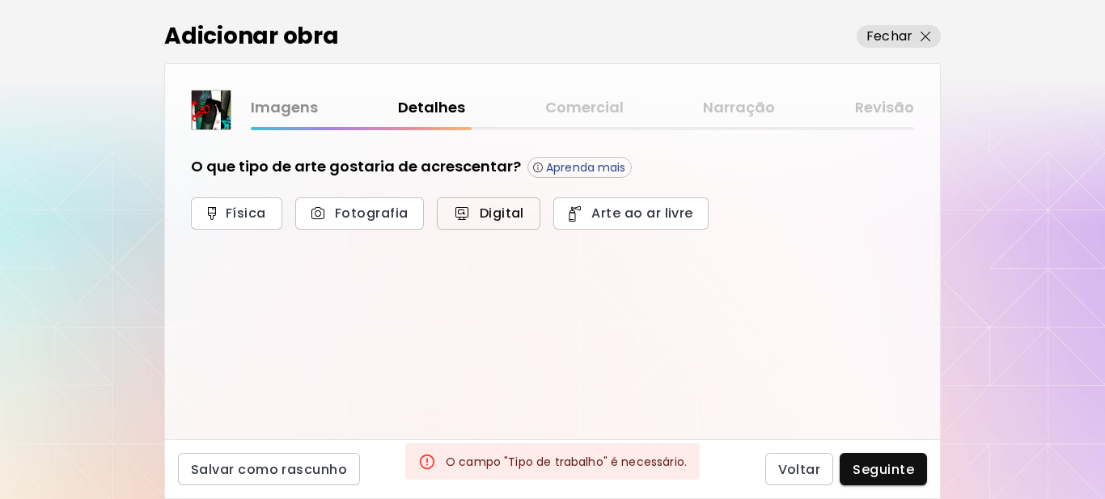
click at [486, 214] on span "Digital" at bounding box center [489, 213] width 68 height 17
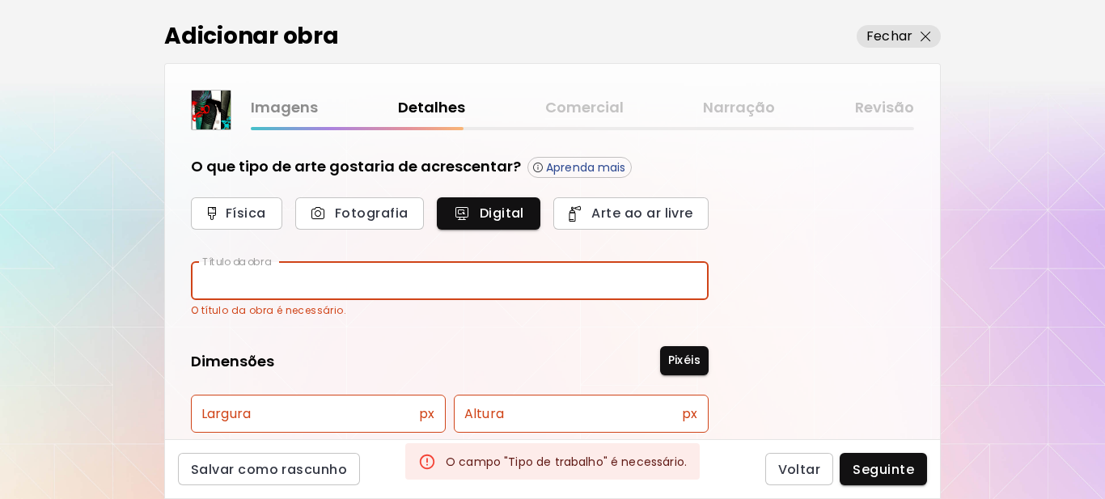
click at [282, 292] on input "text" at bounding box center [450, 281] width 518 height 38
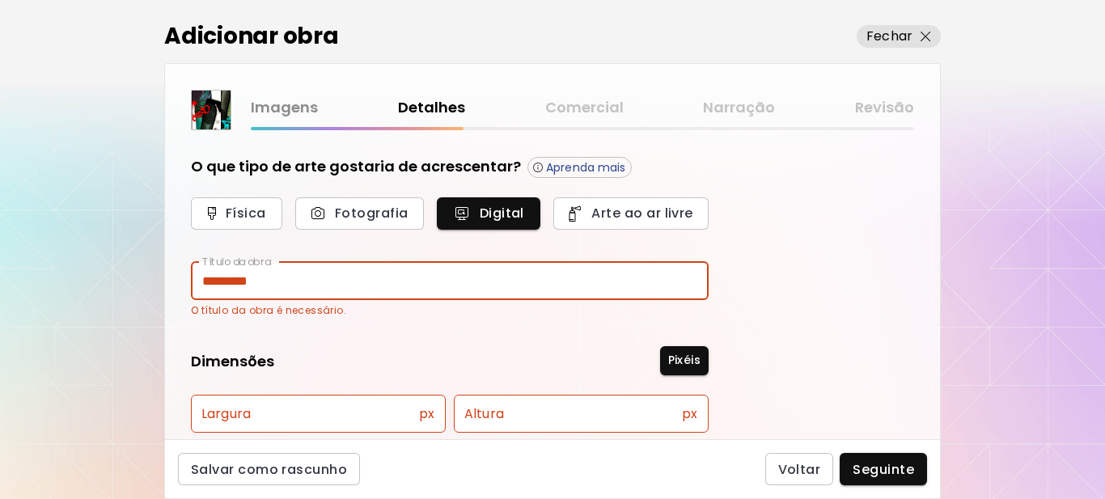
type input "*********"
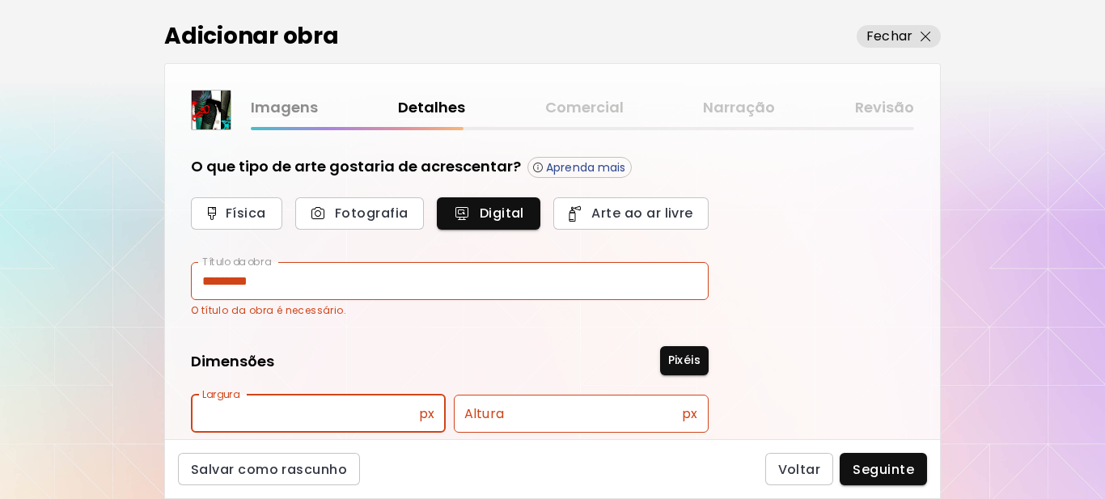
click at [346, 419] on input "text" at bounding box center [305, 414] width 228 height 38
type input "**"
click at [501, 410] on input "text" at bounding box center [568, 414] width 228 height 38
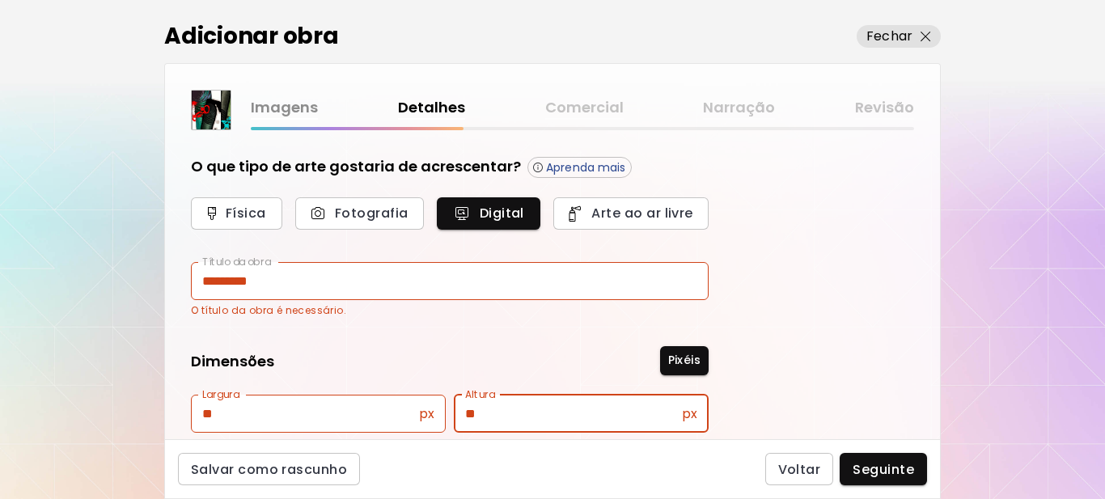
type input "**"
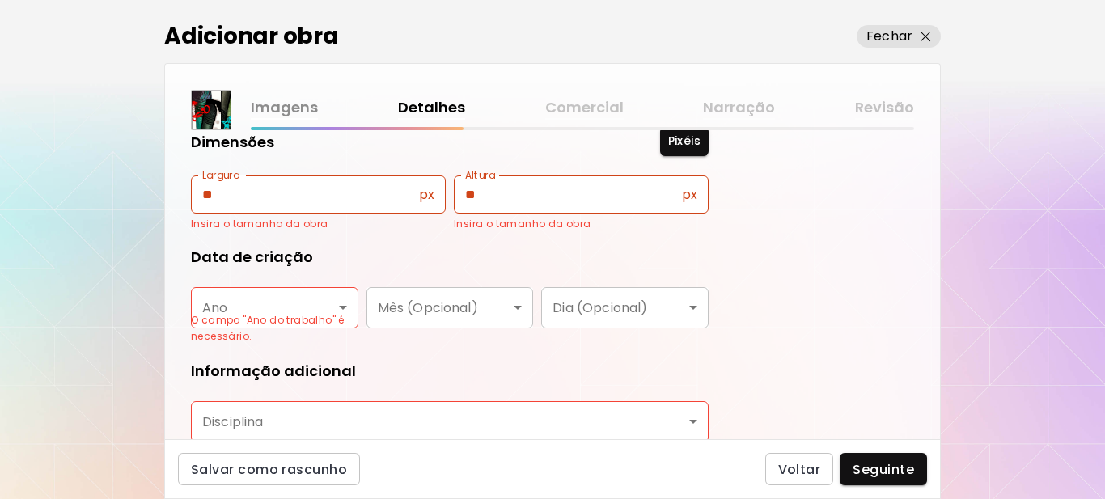
scroll to position [243, 0]
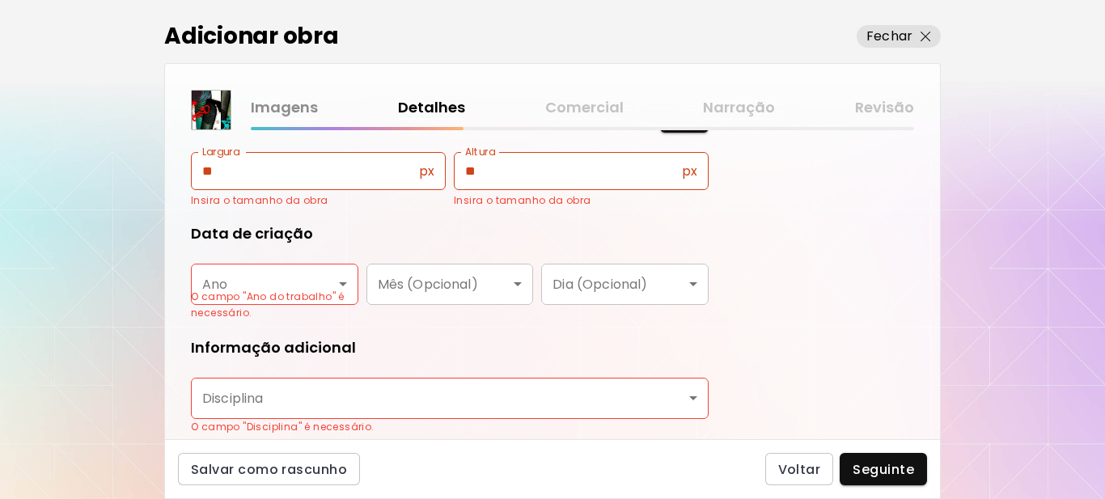
click at [345, 285] on body "0 0 Adicionar obra Fechar Imagens Detalhes Comercial Narração Revisão O que tip…" at bounding box center [552, 249] width 1105 height 499
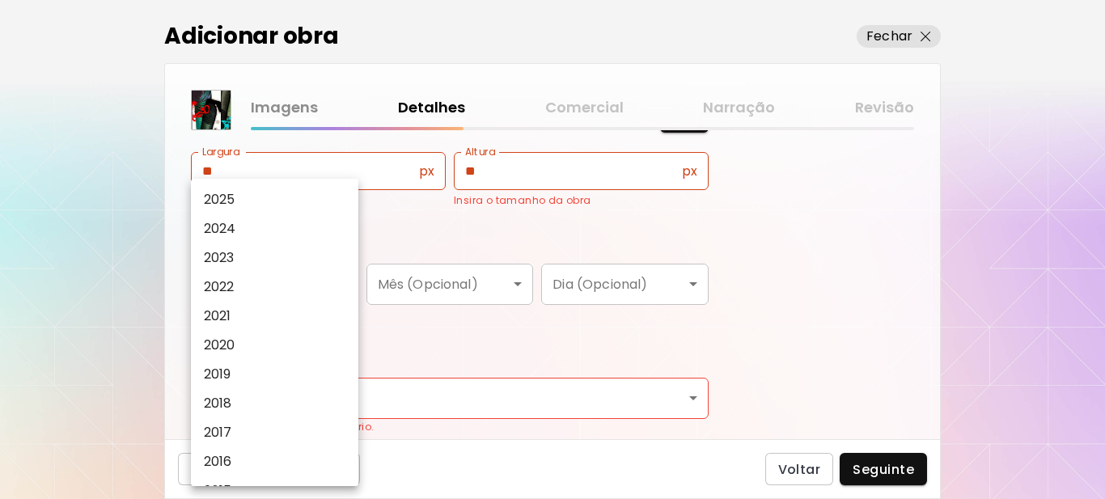
click at [248, 199] on li "2025" at bounding box center [279, 199] width 176 height 29
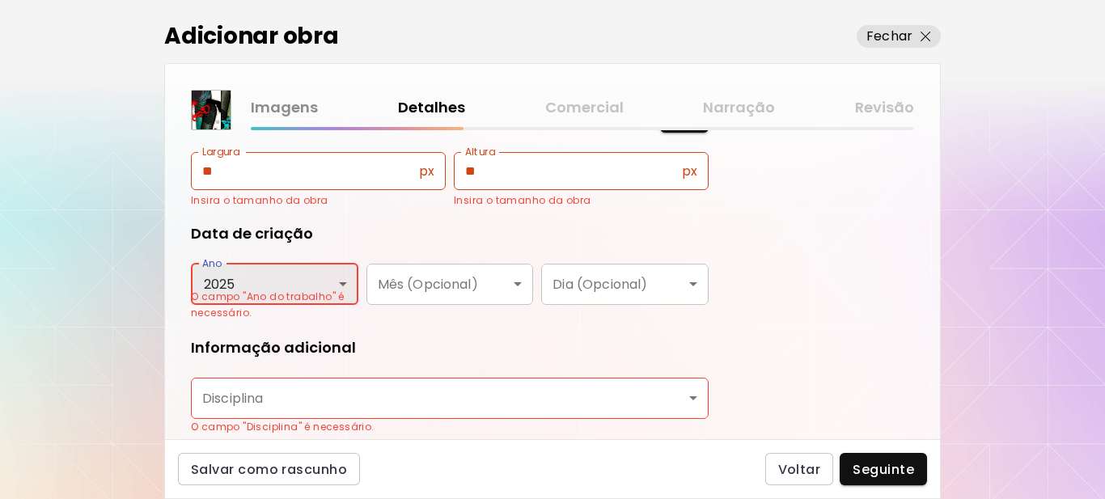
type input "****"
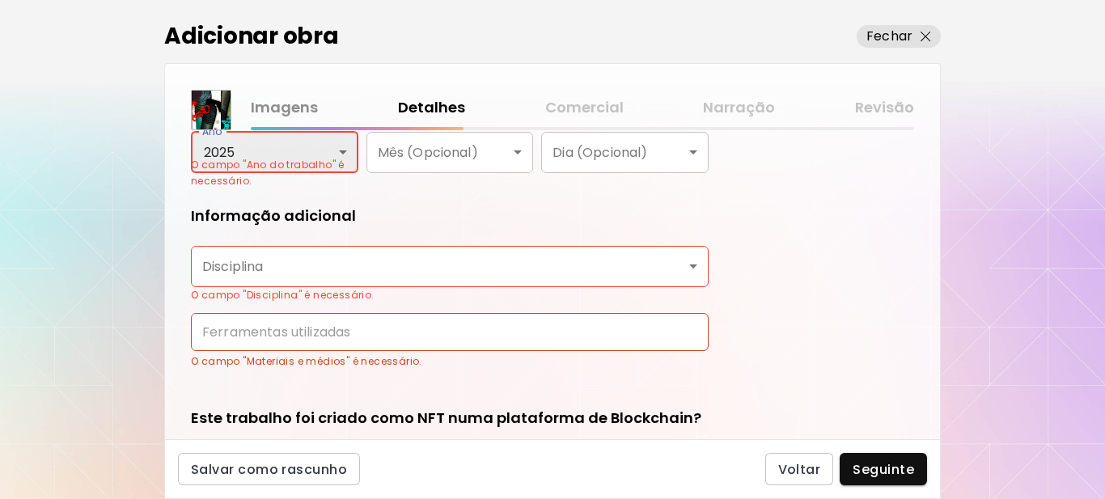
scroll to position [404, 0]
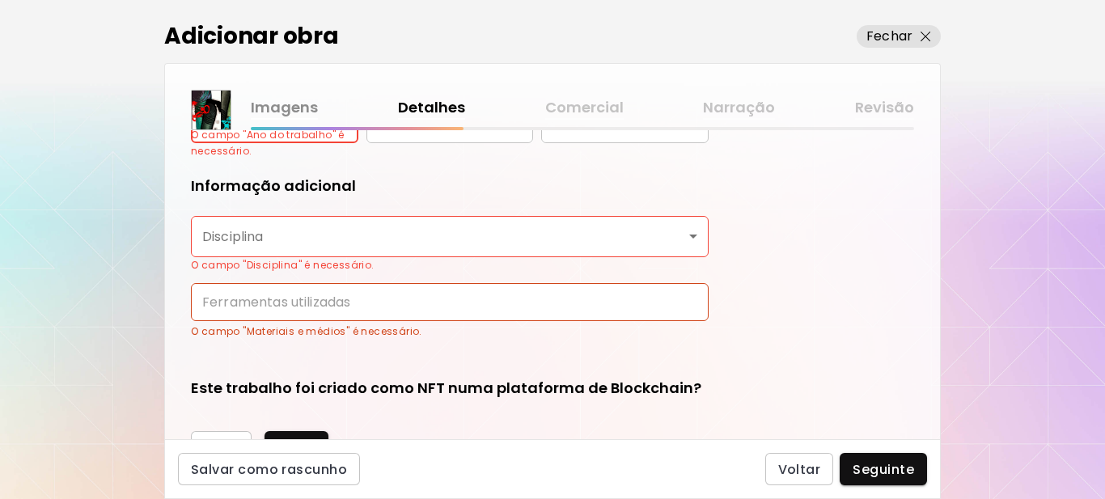
click at [392, 239] on body "0 0 Adicionar obra Fechar Imagens Detalhes Comercial Narração Revisão O que tip…" at bounding box center [552, 249] width 1105 height 499
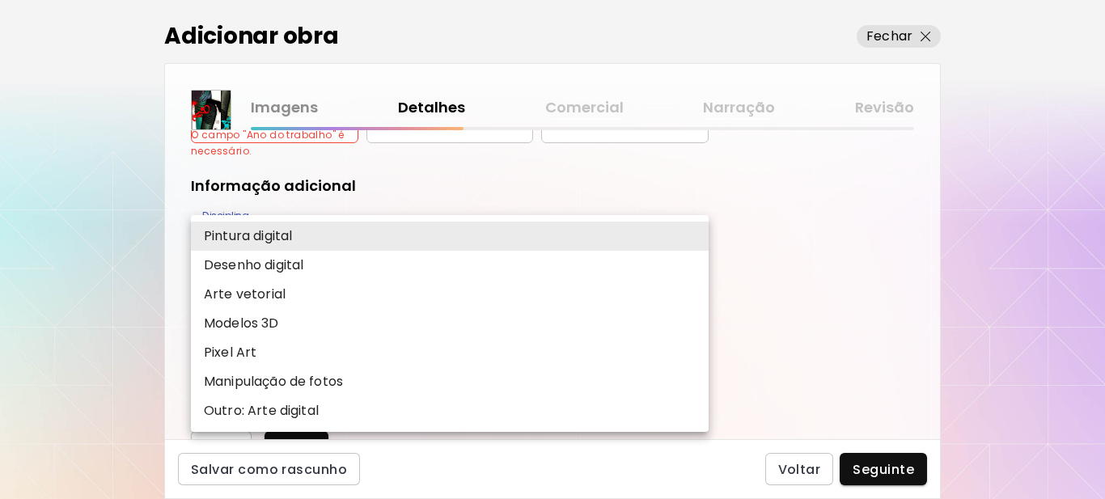
click at [314, 408] on p "Outro: Arte digital" at bounding box center [261, 410] width 115 height 19
type input "**********"
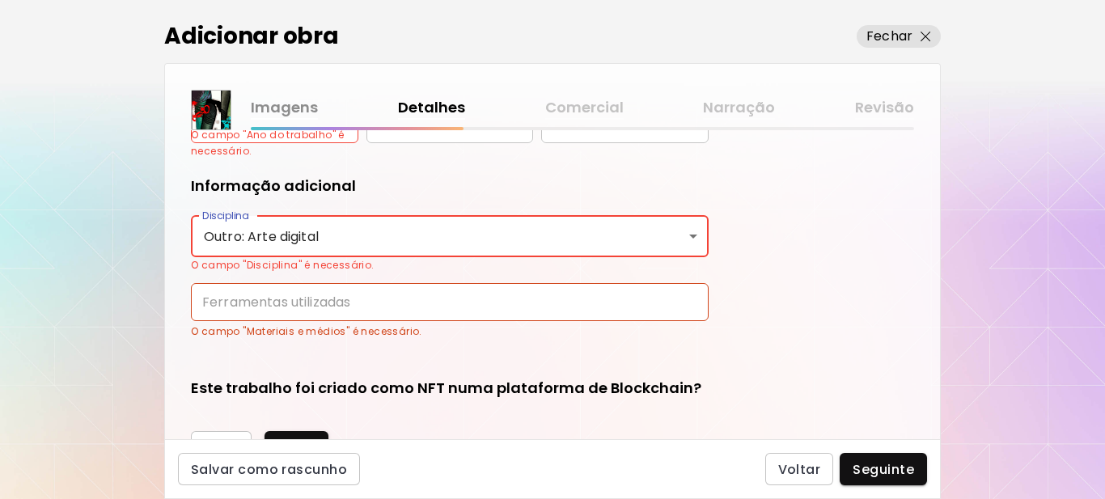
click at [329, 300] on input "text" at bounding box center [450, 302] width 518 height 38
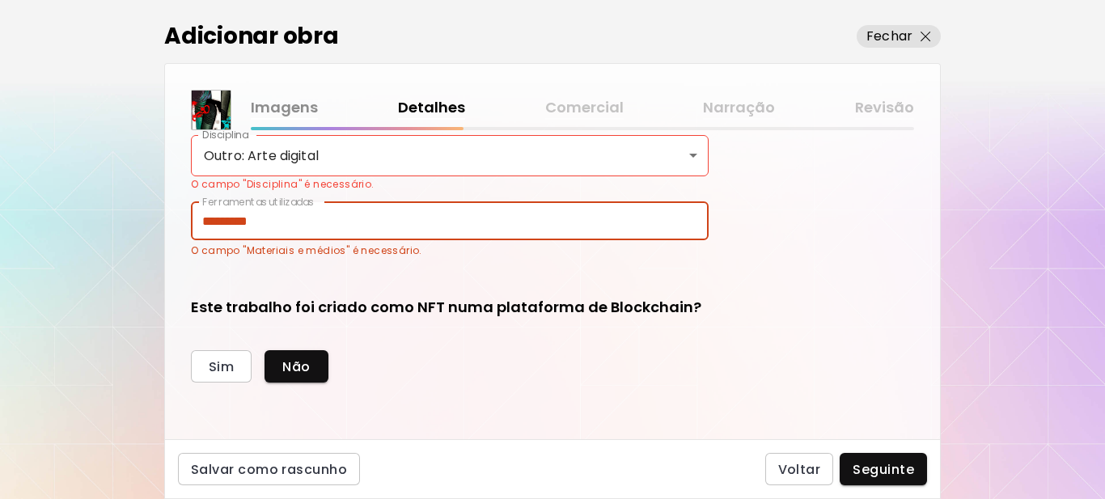
scroll to position [506, 0]
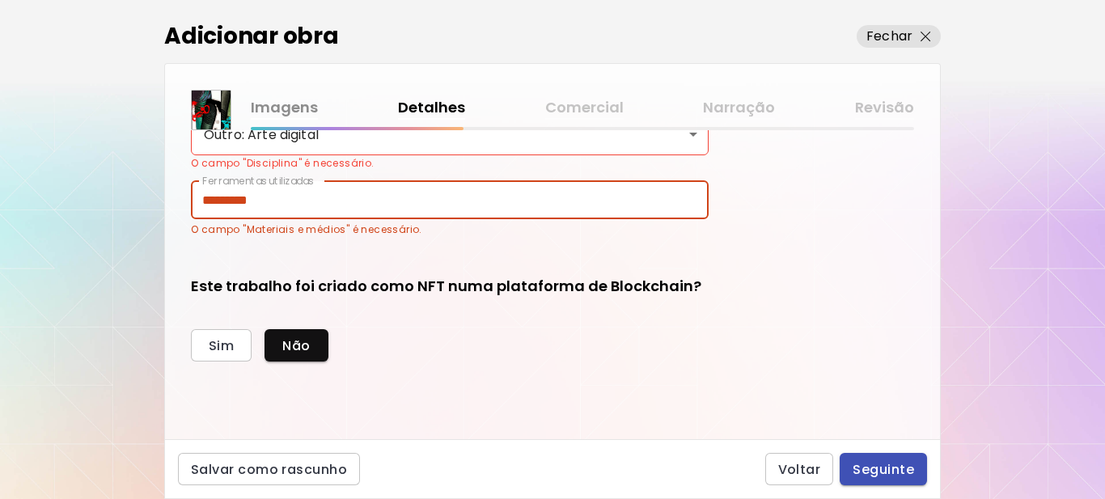
type input "*********"
click at [885, 470] on span "Seguinte" at bounding box center [883, 469] width 61 height 17
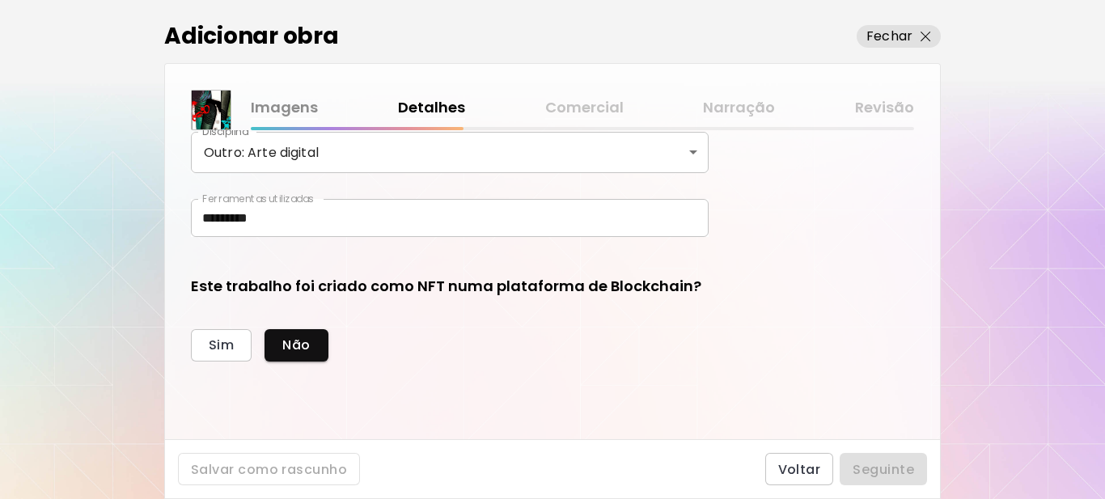
scroll to position [470, 0]
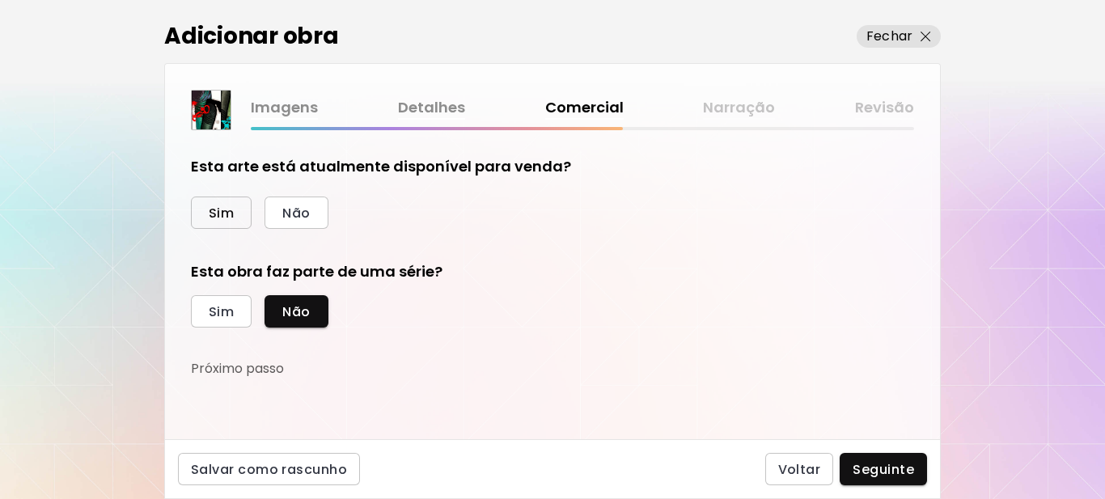
click at [229, 209] on span "Sim" at bounding box center [221, 213] width 25 height 17
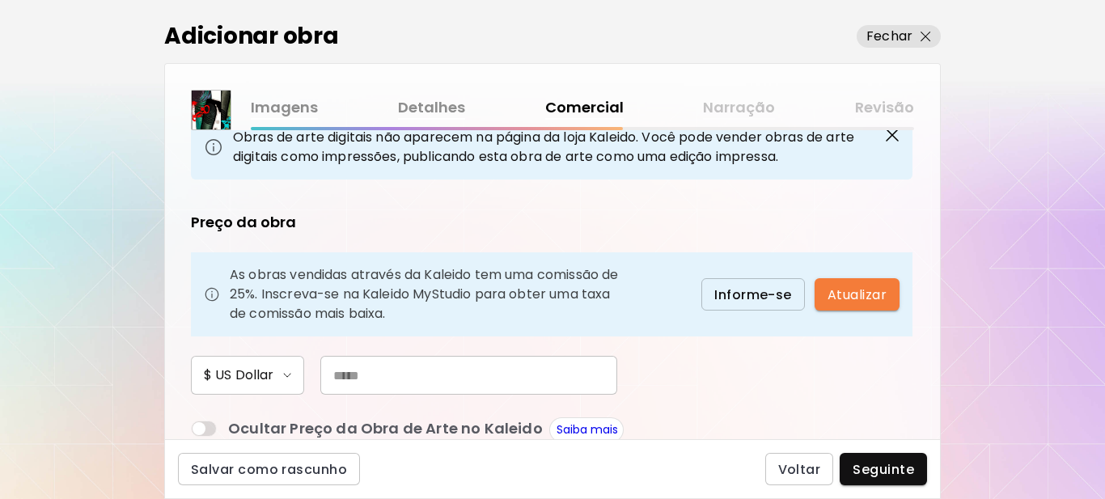
scroll to position [162, 0]
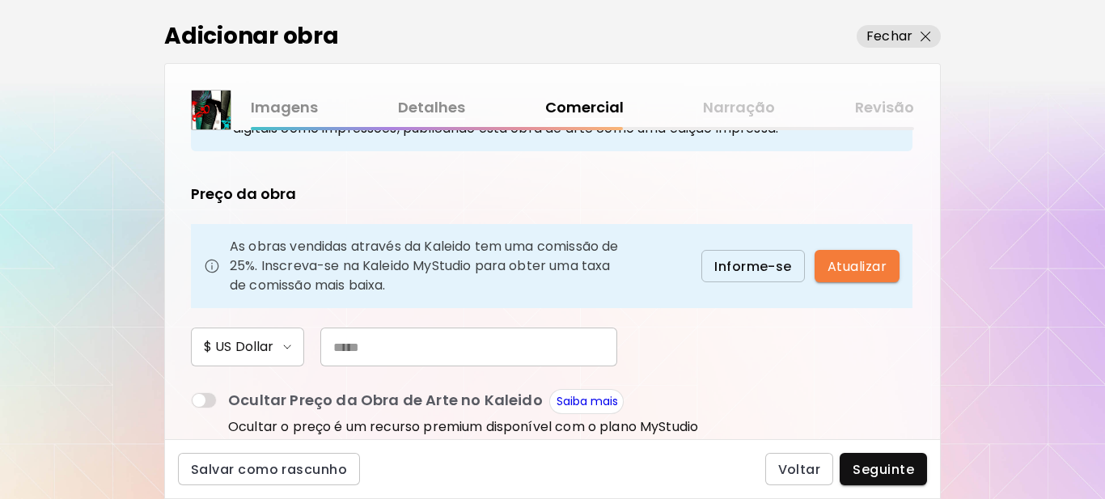
click at [754, 268] on span "Informe-se" at bounding box center [753, 266] width 78 height 17
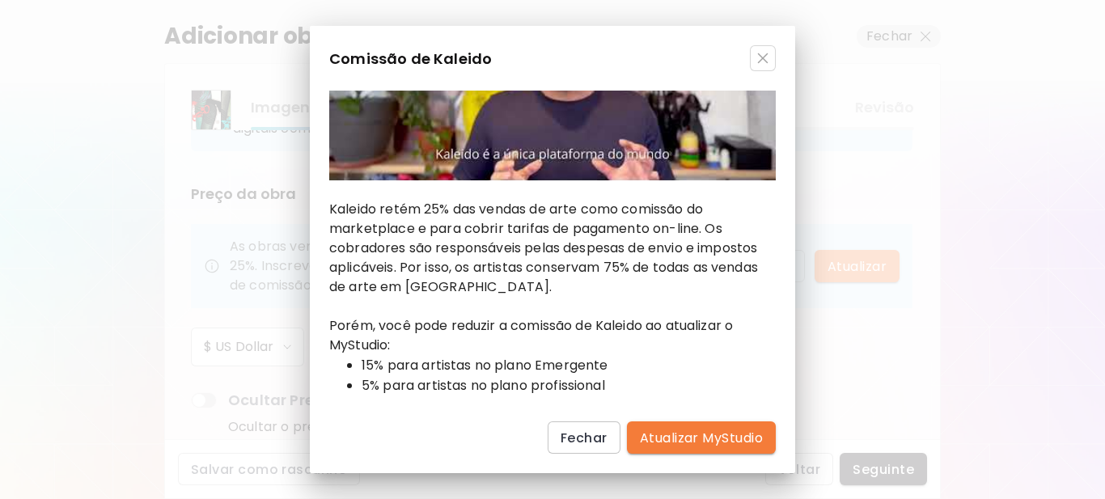
scroll to position [163, 0]
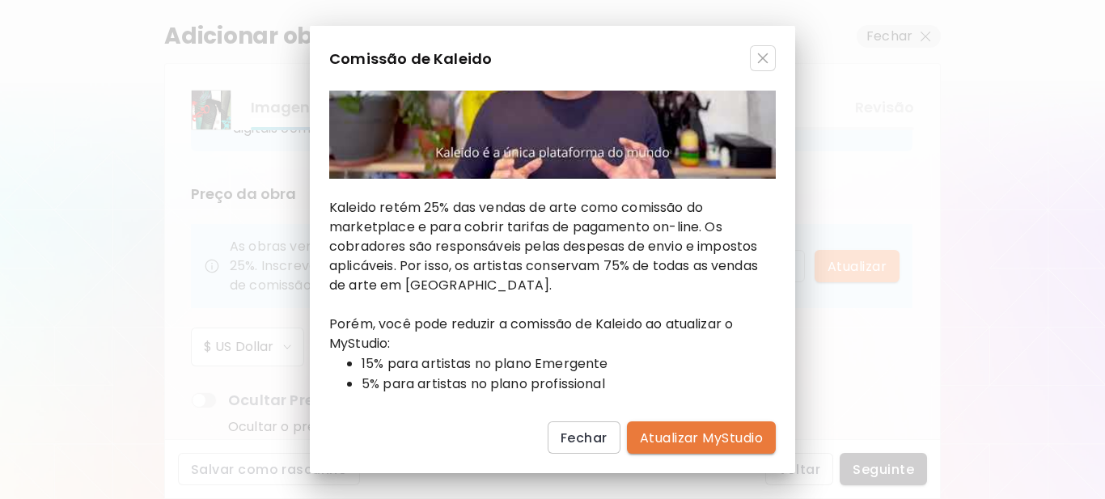
click at [696, 438] on span "Atualizar MyStudio" at bounding box center [701, 437] width 123 height 17
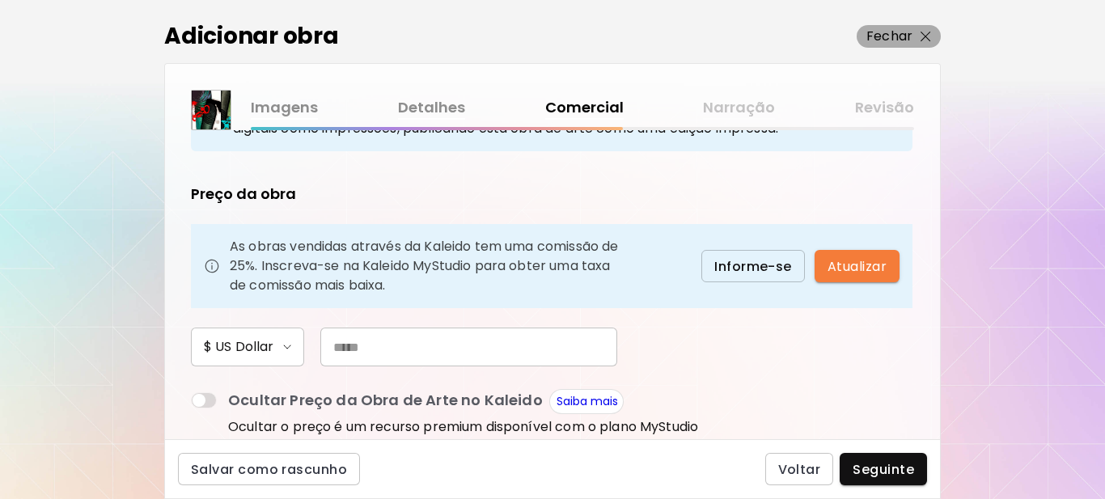
click at [930, 35] on img "button" at bounding box center [925, 37] width 11 height 11
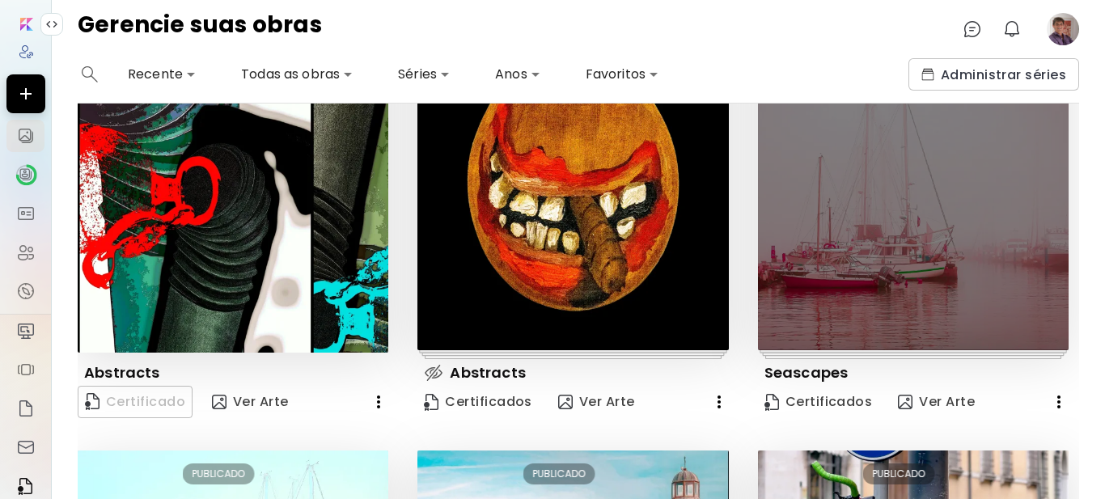
scroll to position [81, 0]
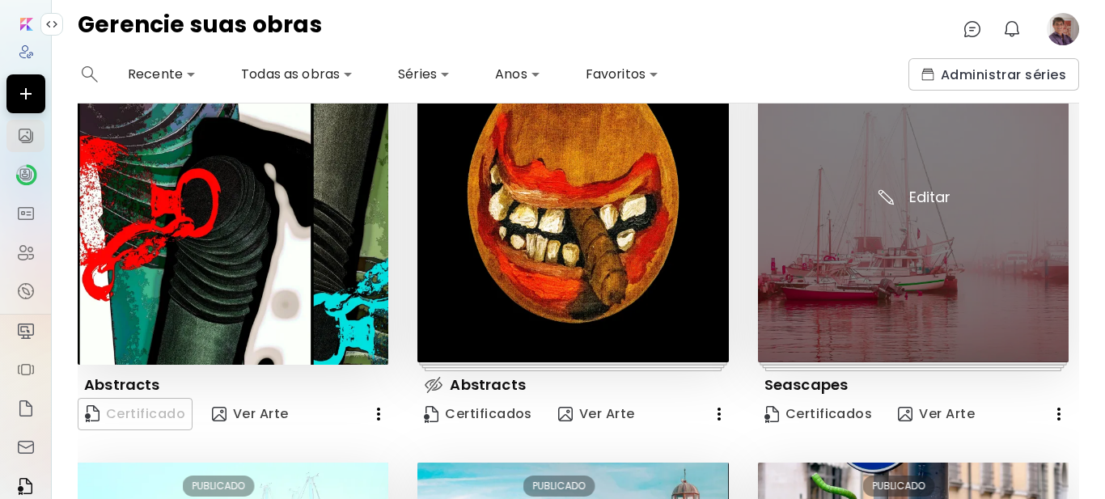
click at [887, 242] on img at bounding box center [913, 207] width 311 height 311
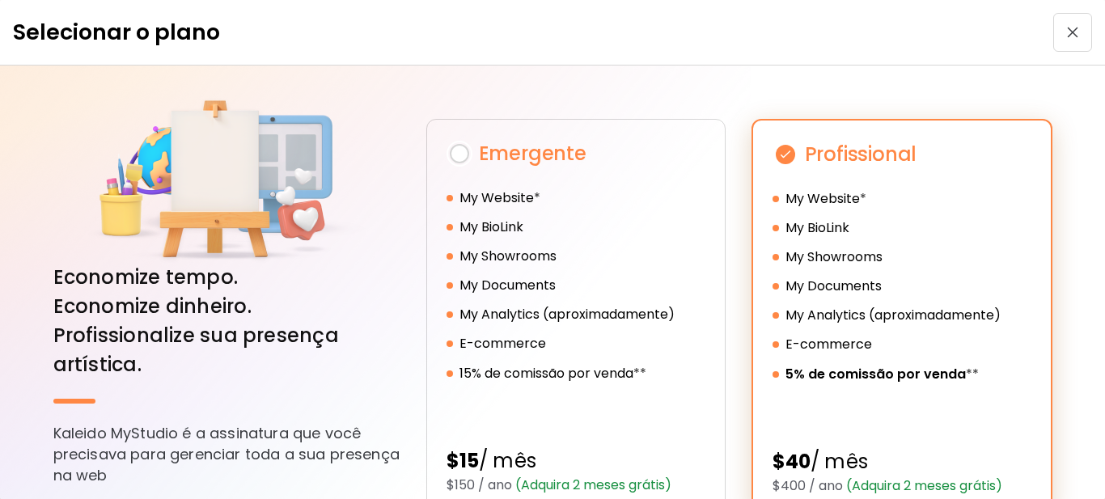
click at [1058, 37] on span "button" at bounding box center [1072, 32] width 29 height 11
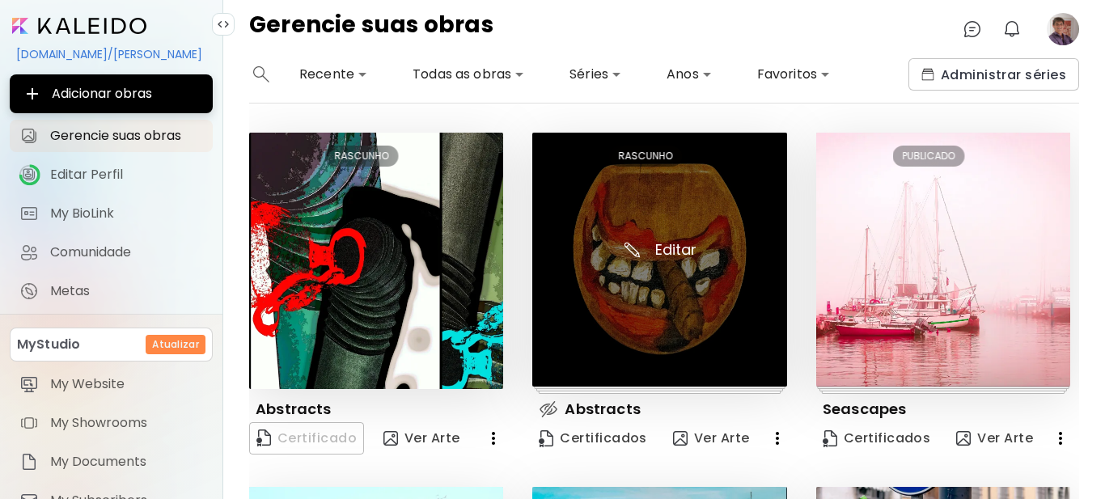
click at [679, 246] on img at bounding box center [659, 260] width 254 height 254
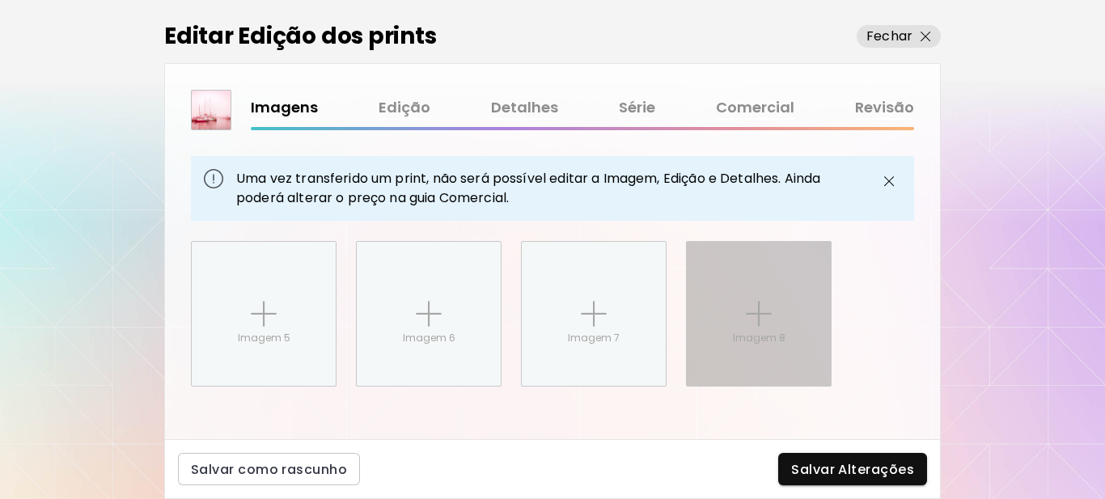
scroll to position [968, 0]
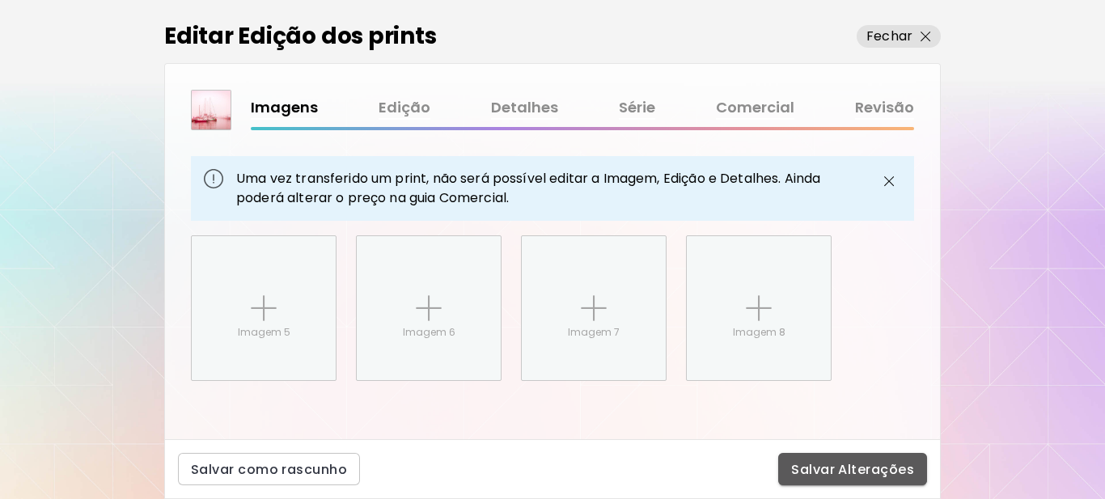
click at [829, 463] on span "Salvar Alterações" at bounding box center [852, 469] width 123 height 17
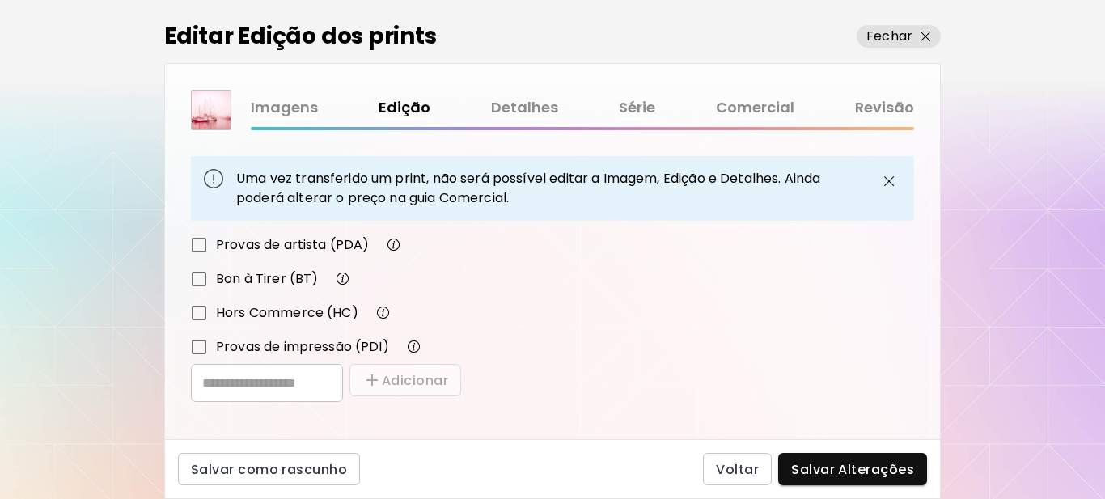
scroll to position [379, 0]
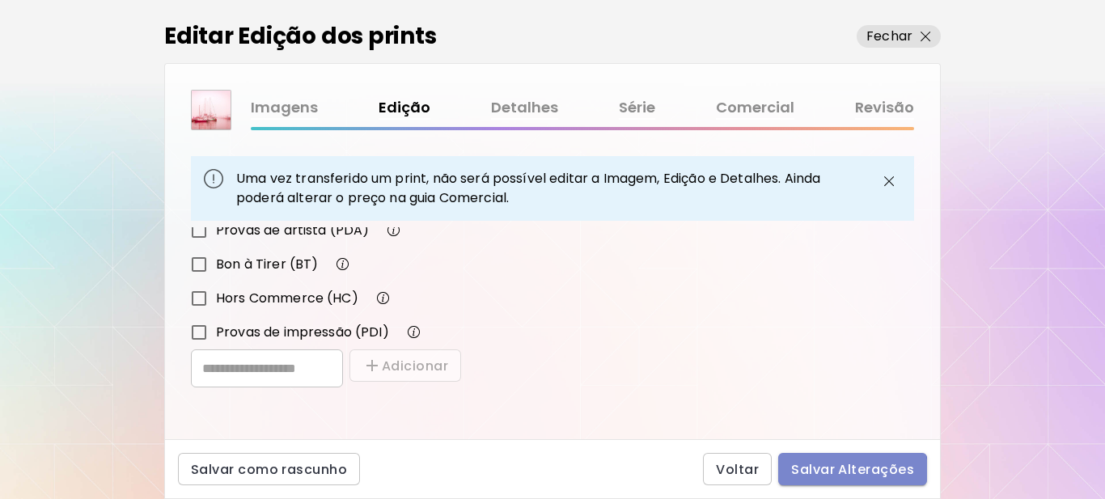
click at [828, 473] on span "Salvar Alterações" at bounding box center [852, 469] width 123 height 17
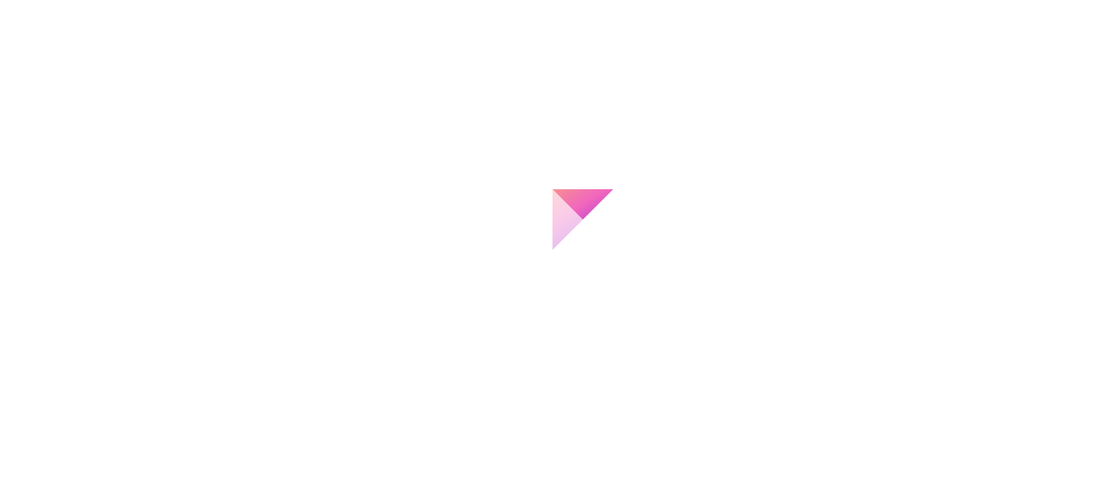
type input "**********"
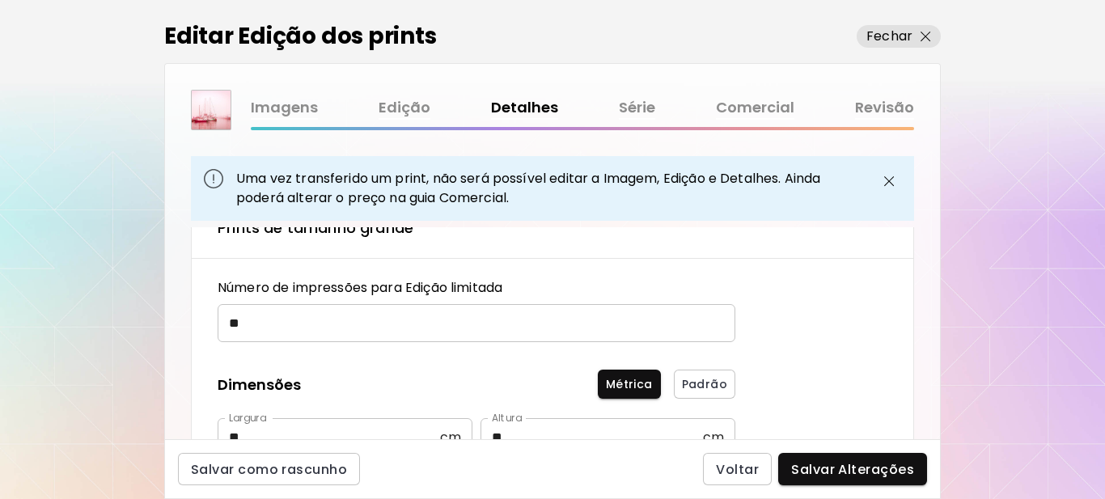
type textarea "**********"
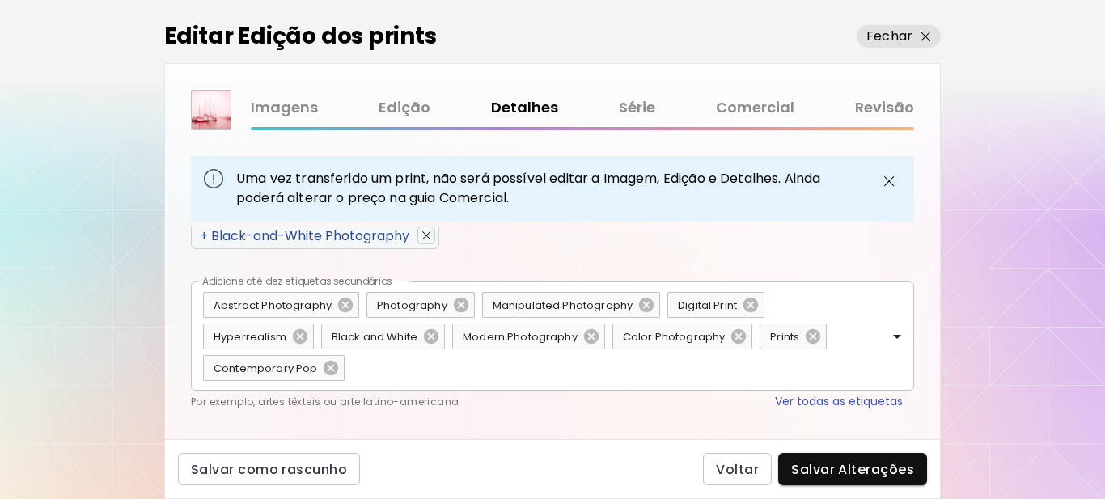
scroll to position [1090, 0]
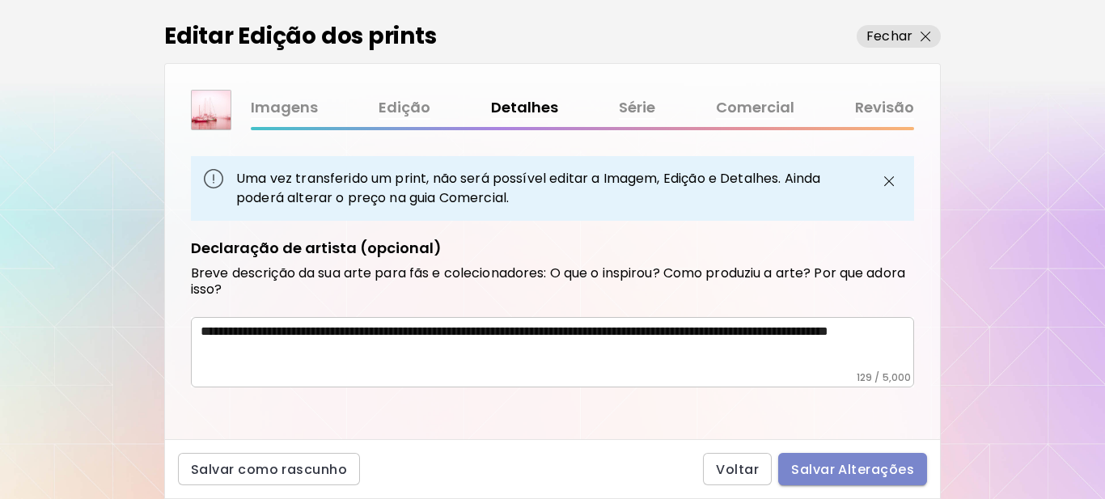
click at [865, 466] on span "Salvar Alterações" at bounding box center [852, 469] width 123 height 17
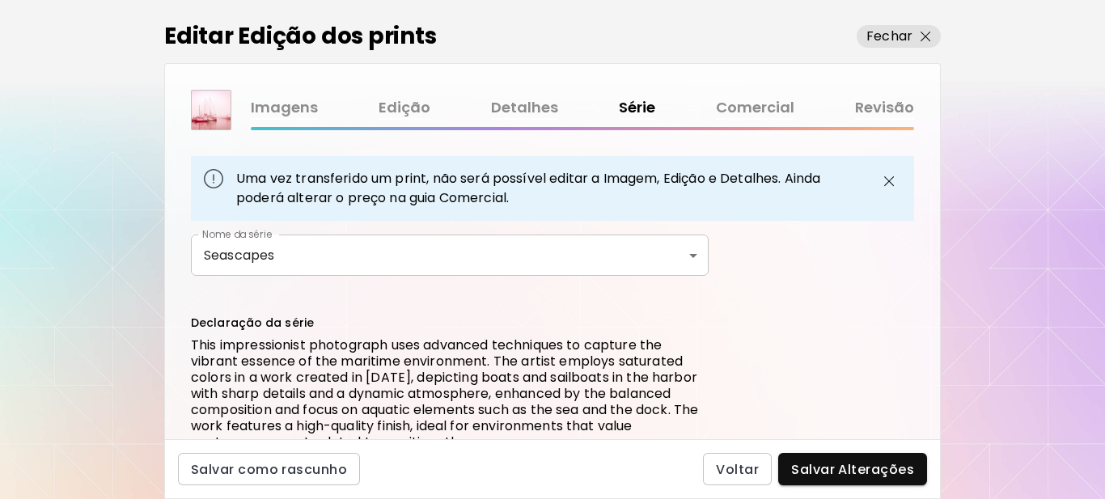
scroll to position [265, 0]
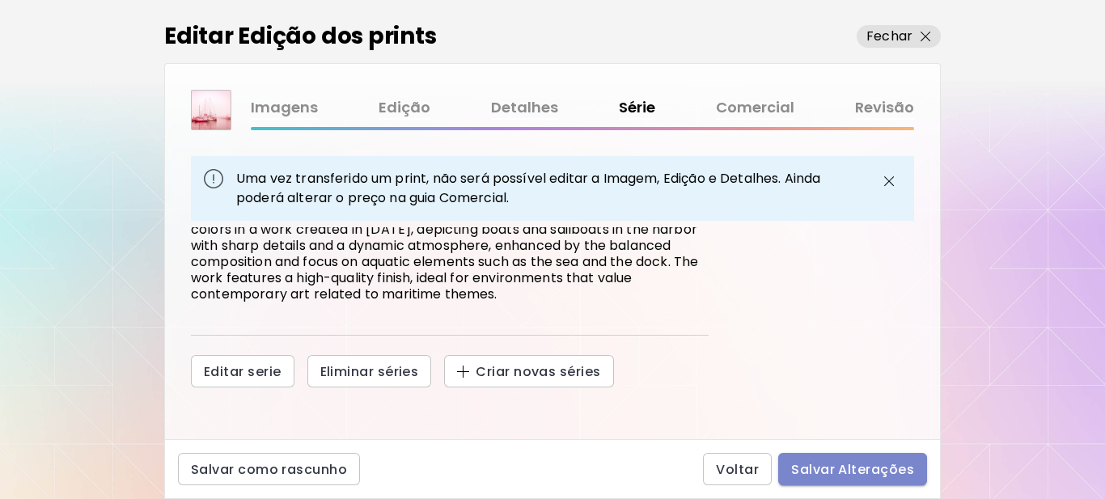
click at [845, 470] on span "Salvar Alterações" at bounding box center [852, 469] width 123 height 17
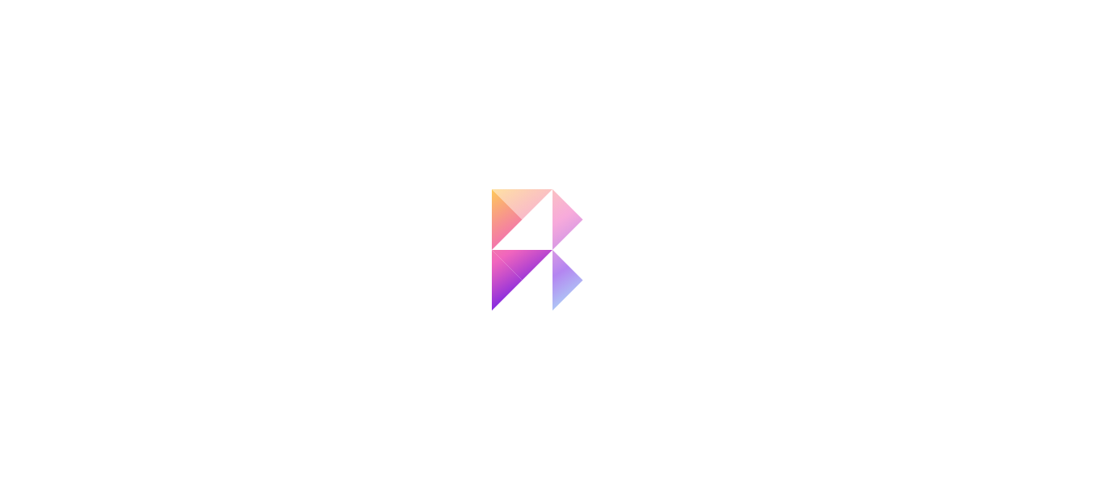
scroll to position [804, 0]
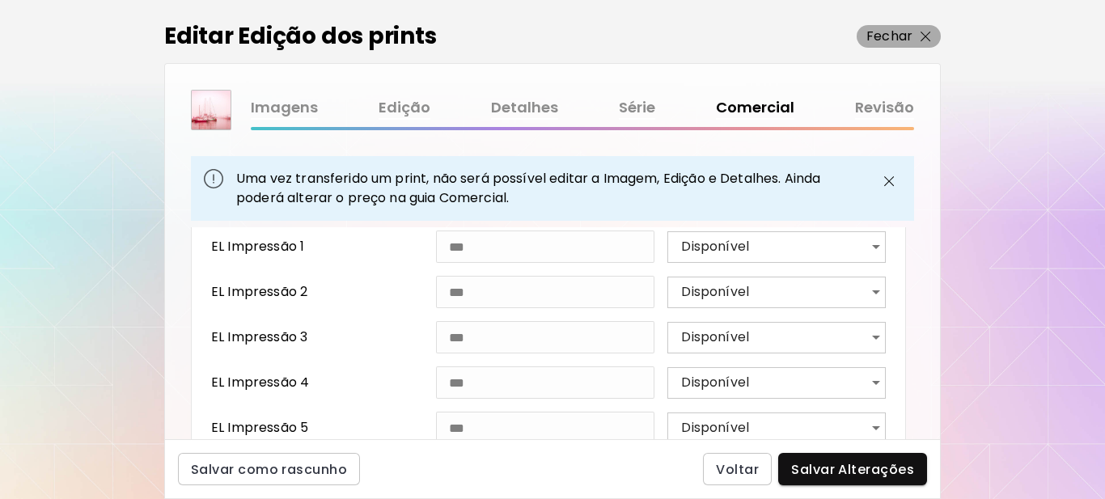
click at [926, 36] on img "button" at bounding box center [925, 37] width 11 height 11
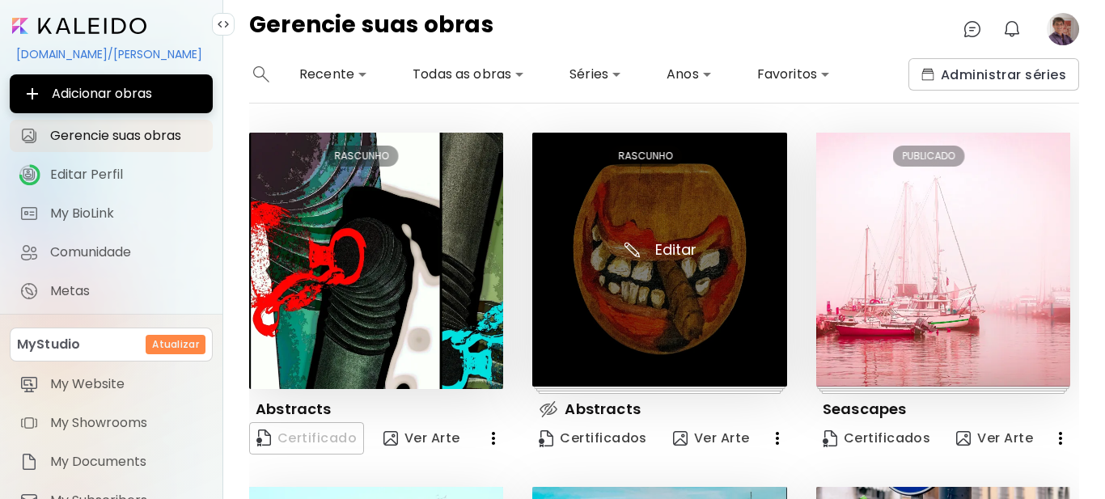
click at [671, 248] on img at bounding box center [659, 260] width 254 height 254
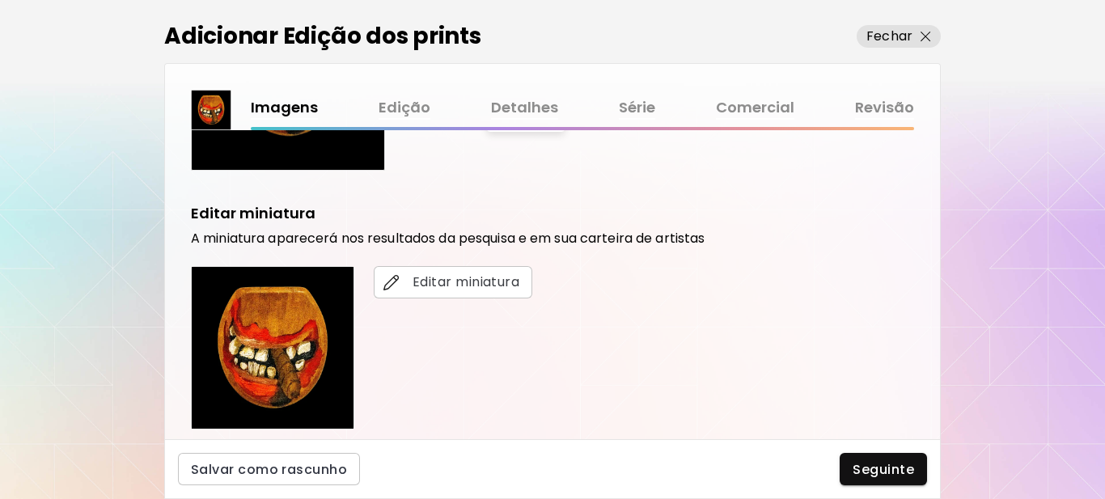
scroll to position [81, 0]
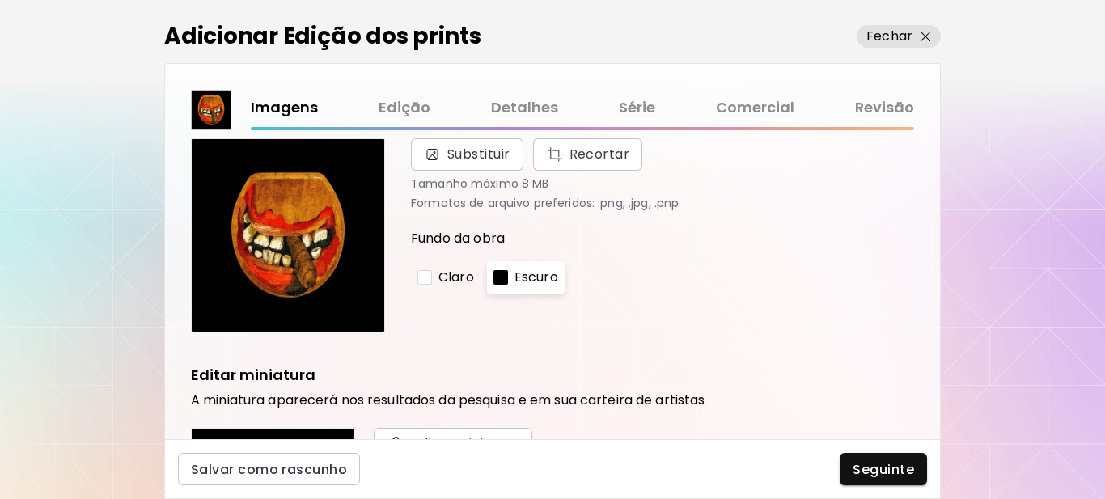
click at [424, 277] on div at bounding box center [424, 277] width 15 height 15
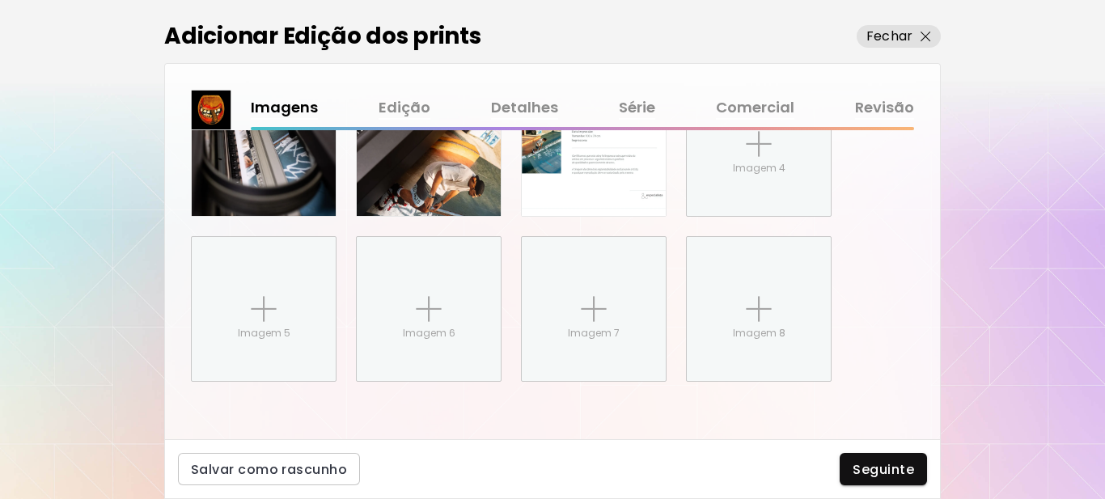
scroll to position [871, 0]
click at [901, 468] on span "Seguinte" at bounding box center [883, 469] width 61 height 17
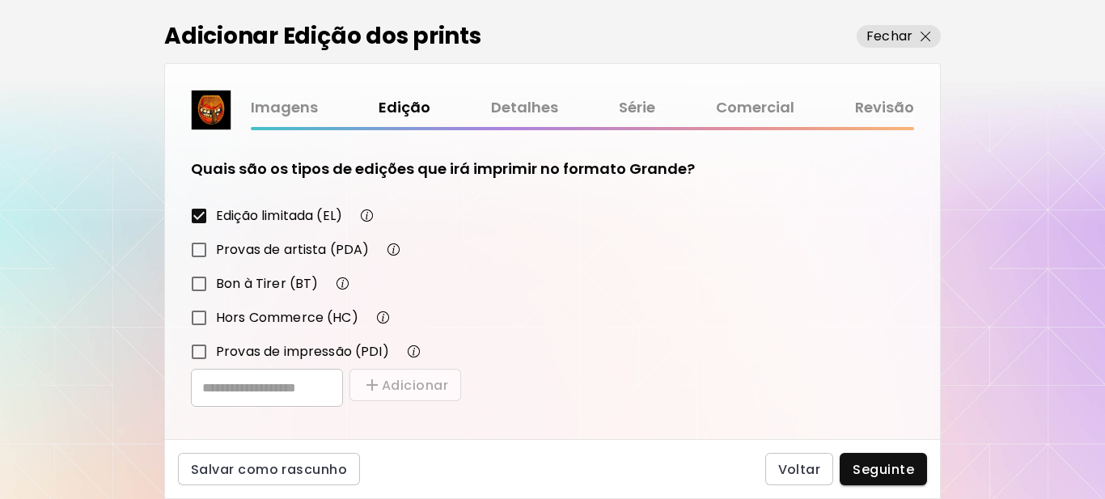
scroll to position [282, 0]
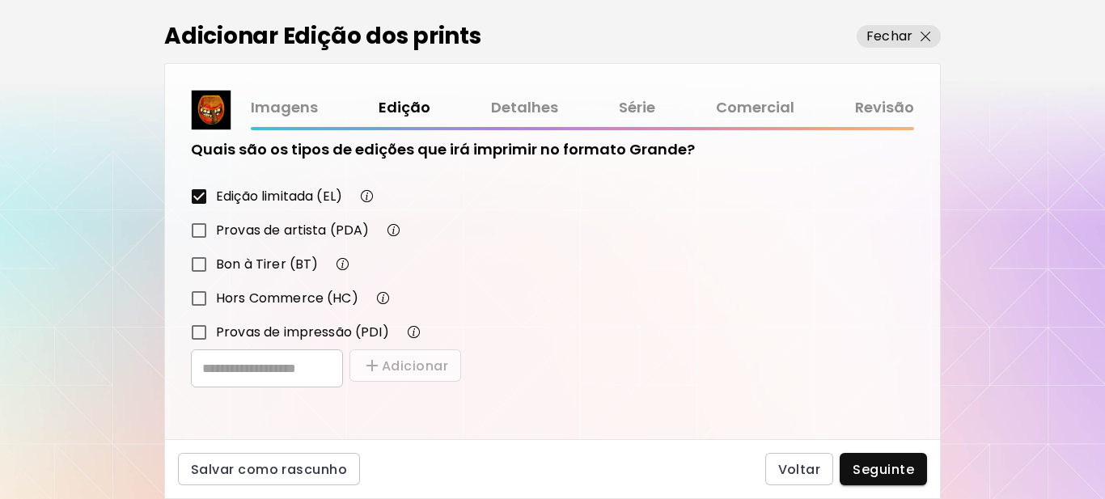
click at [862, 463] on span "Seguinte" at bounding box center [883, 469] width 61 height 17
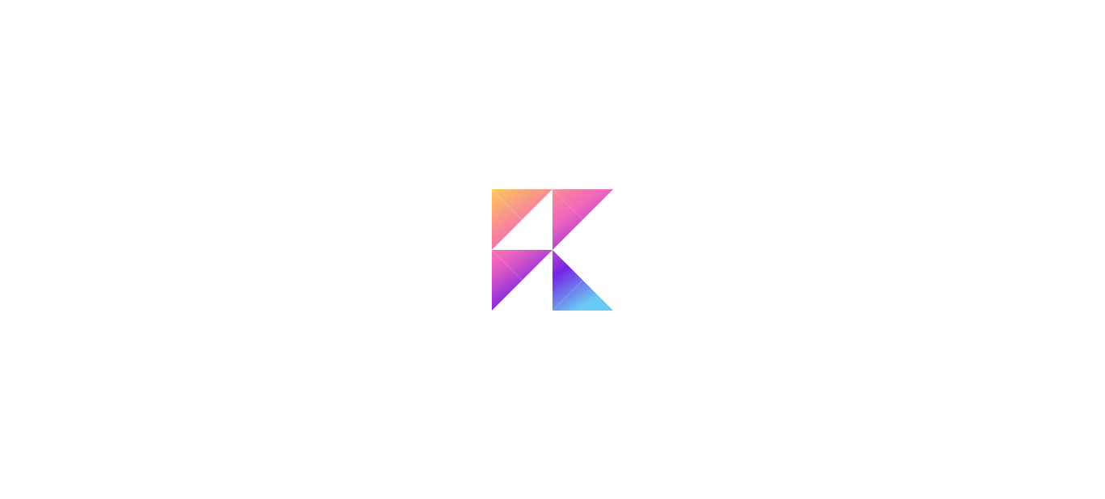
type input "**********"
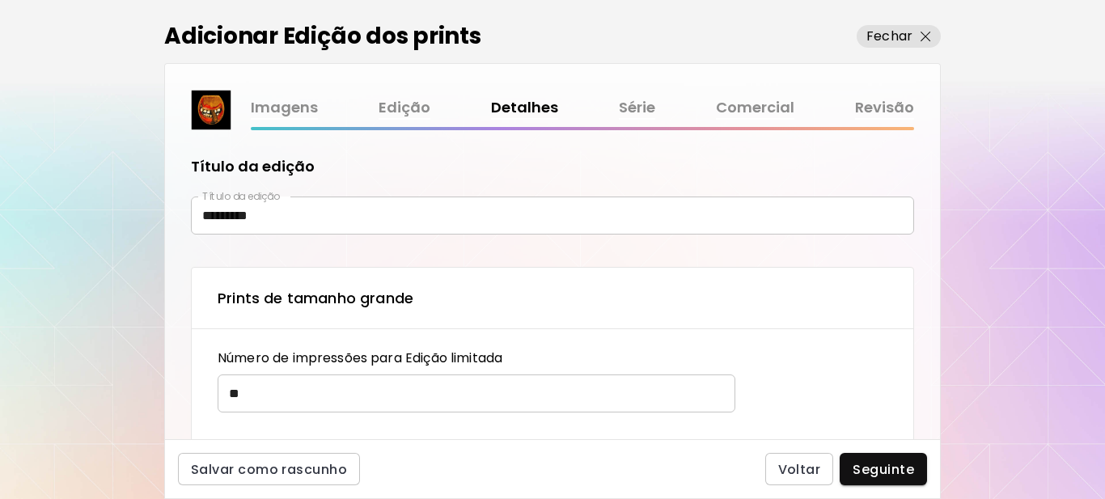
type textarea "**********"
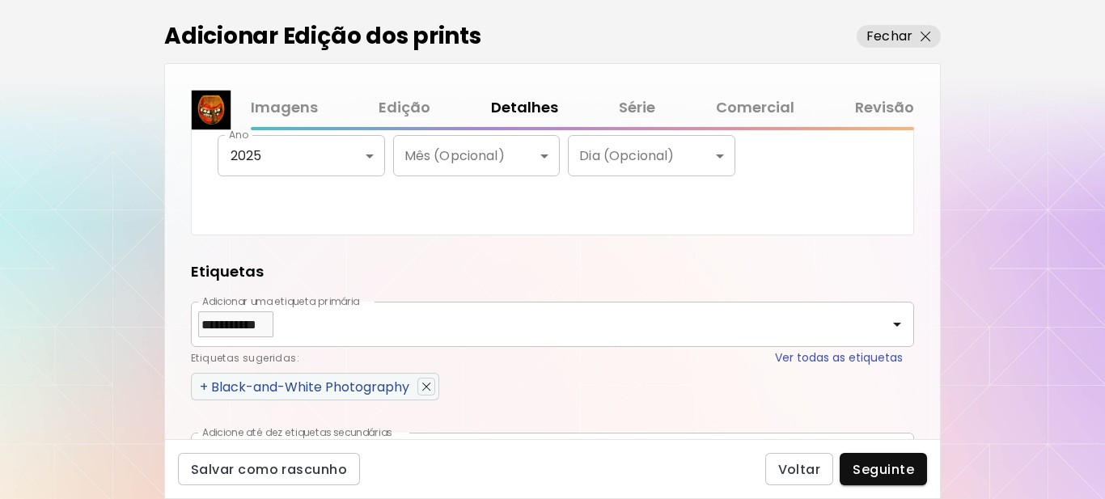
scroll to position [728, 0]
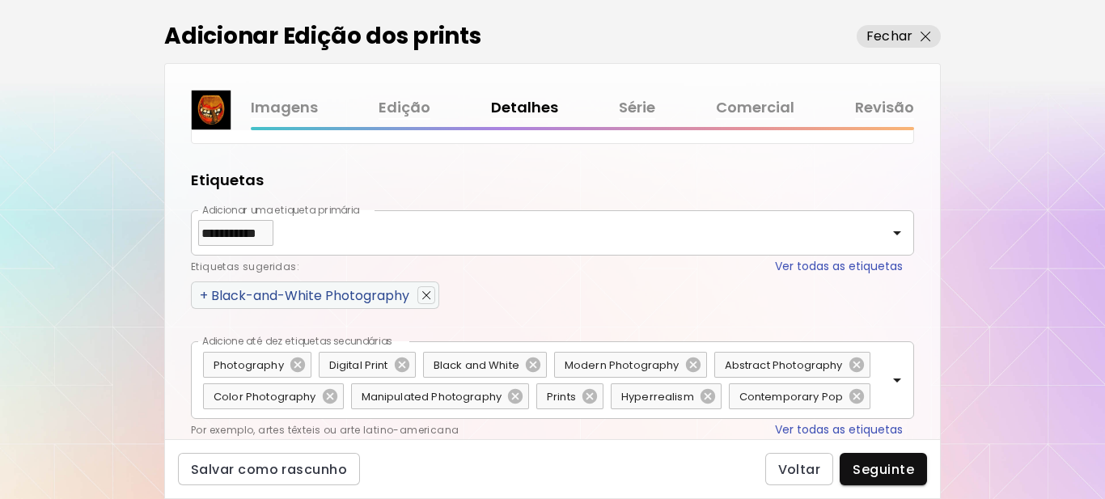
click at [201, 294] on span "+" at bounding box center [204, 295] width 8 height 19
type input "**********"
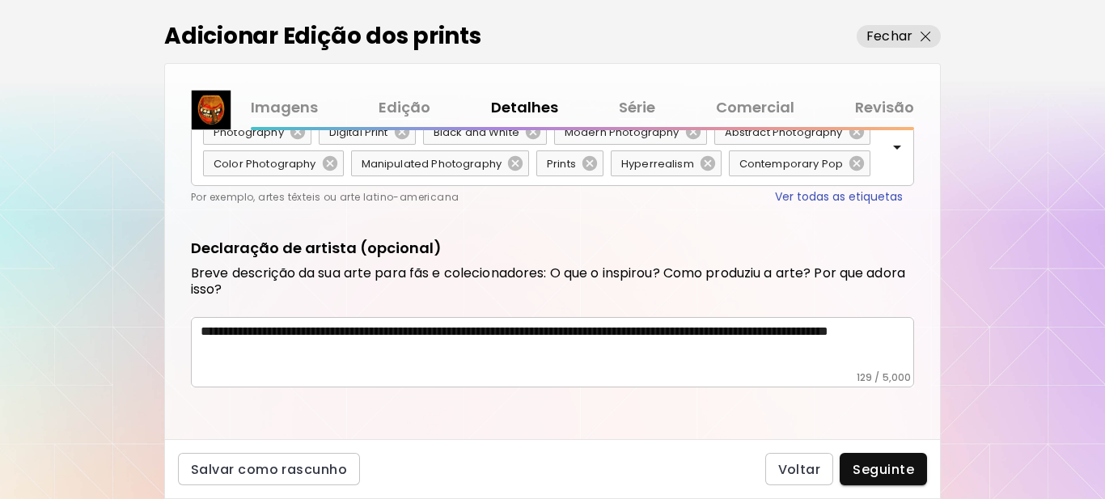
scroll to position [992, 0]
click at [876, 474] on span "Seguinte" at bounding box center [883, 469] width 61 height 17
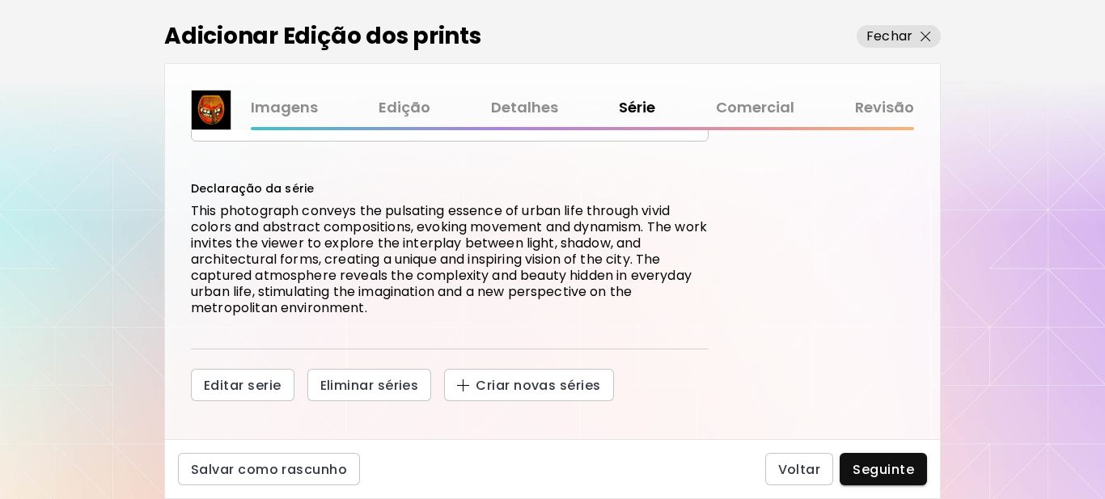
scroll to position [168, 0]
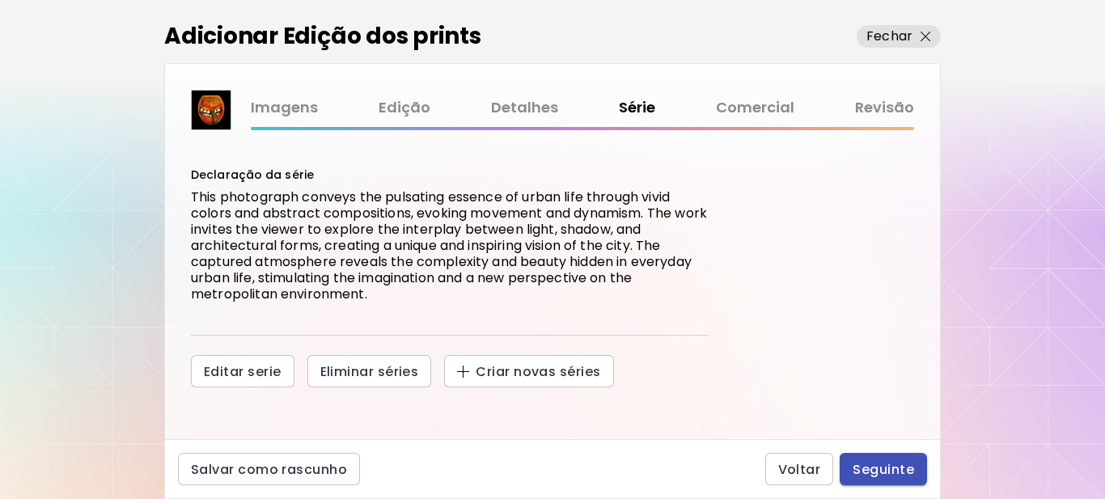
click at [896, 475] on span "Seguinte" at bounding box center [883, 469] width 61 height 17
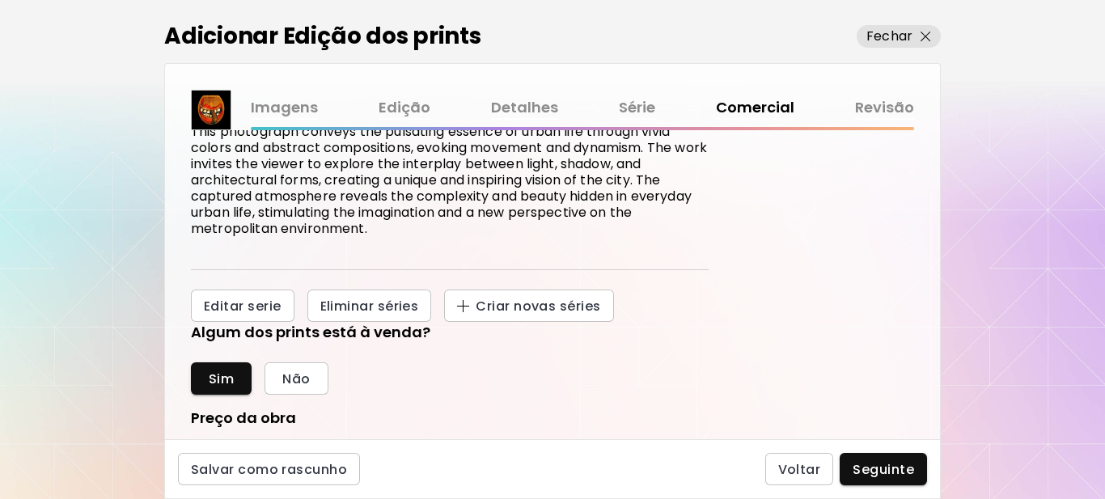
scroll to position [243, 0]
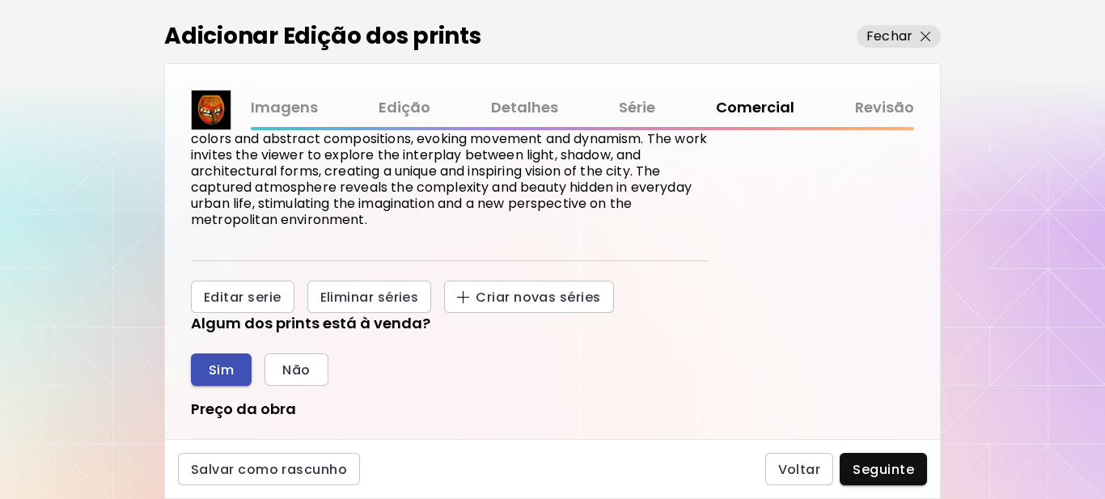
click at [221, 365] on span "Sim" at bounding box center [221, 370] width 25 height 17
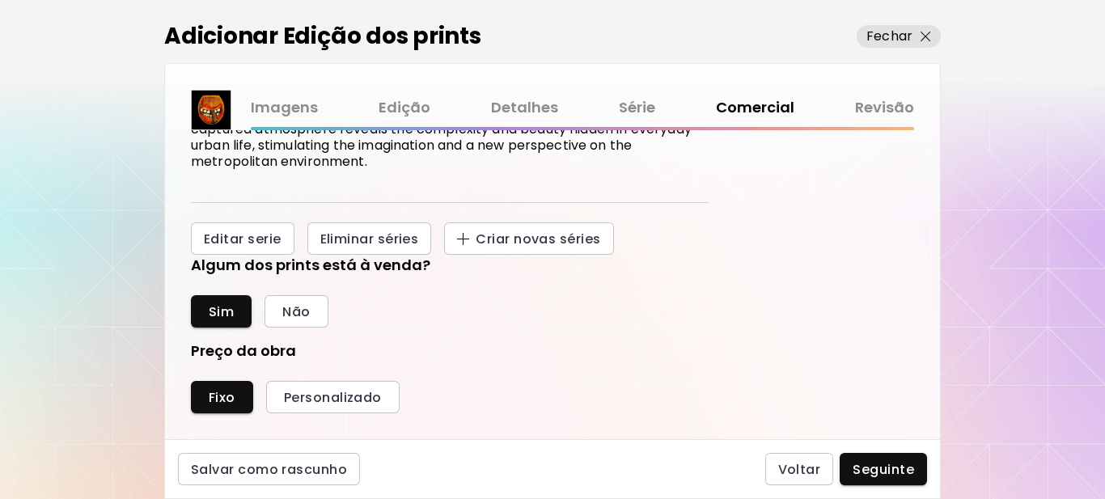
scroll to position [485, 0]
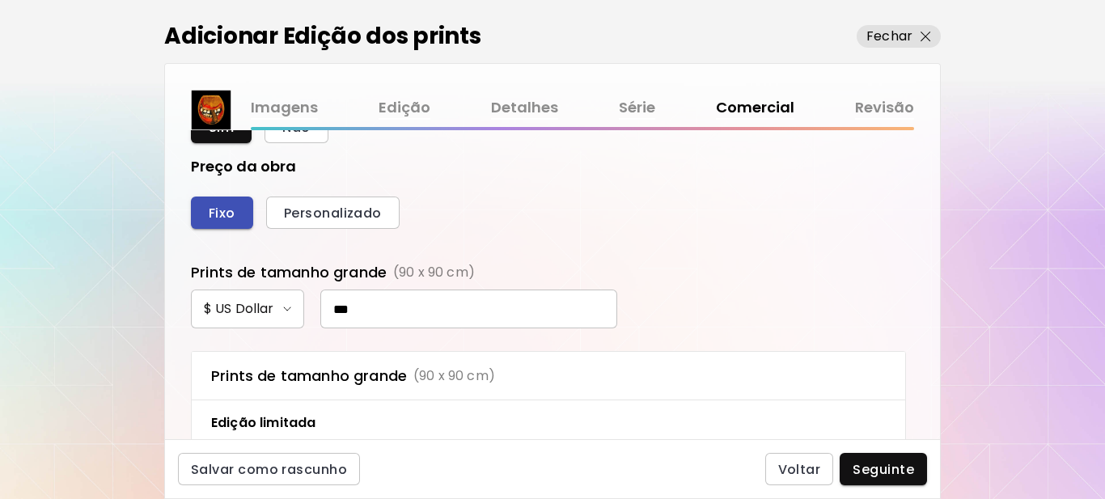
click at [228, 212] on span "Fixo" at bounding box center [222, 213] width 27 height 17
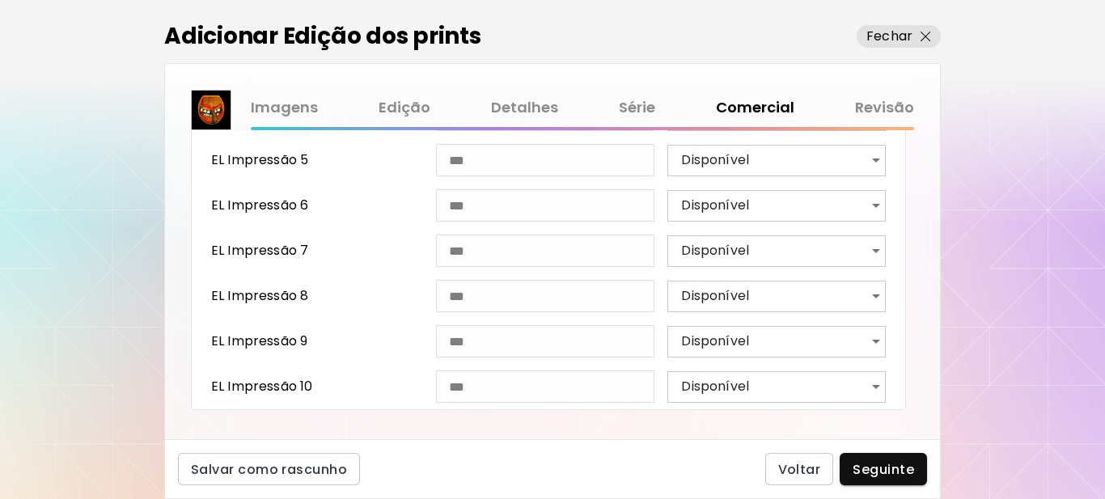
scroll to position [996, 0]
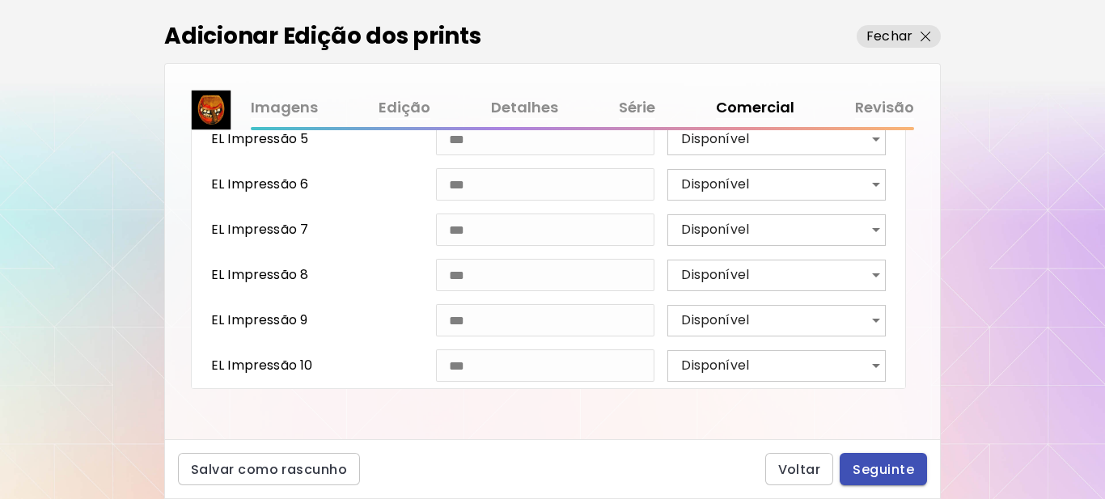
click at [893, 468] on span "Seguinte" at bounding box center [883, 469] width 61 height 17
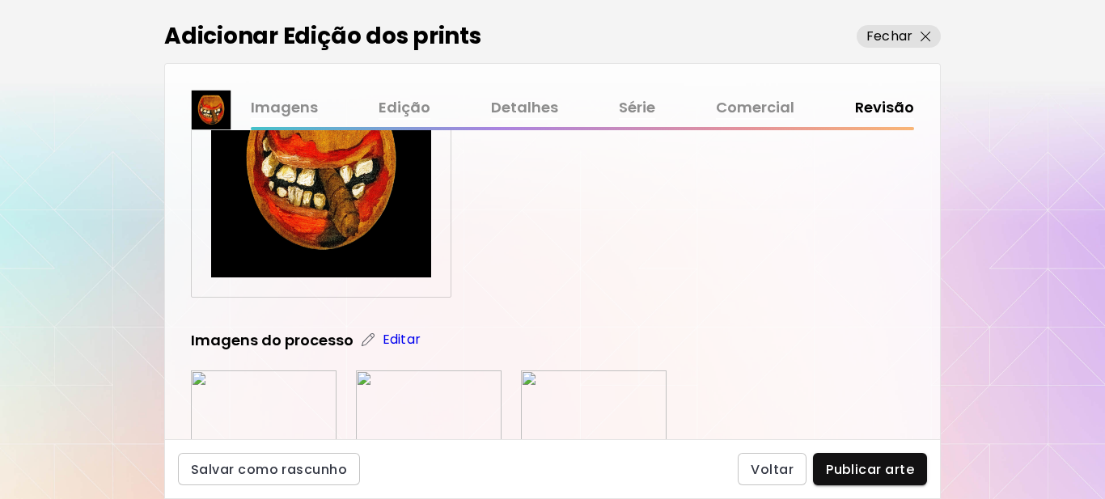
scroll to position [162, 0]
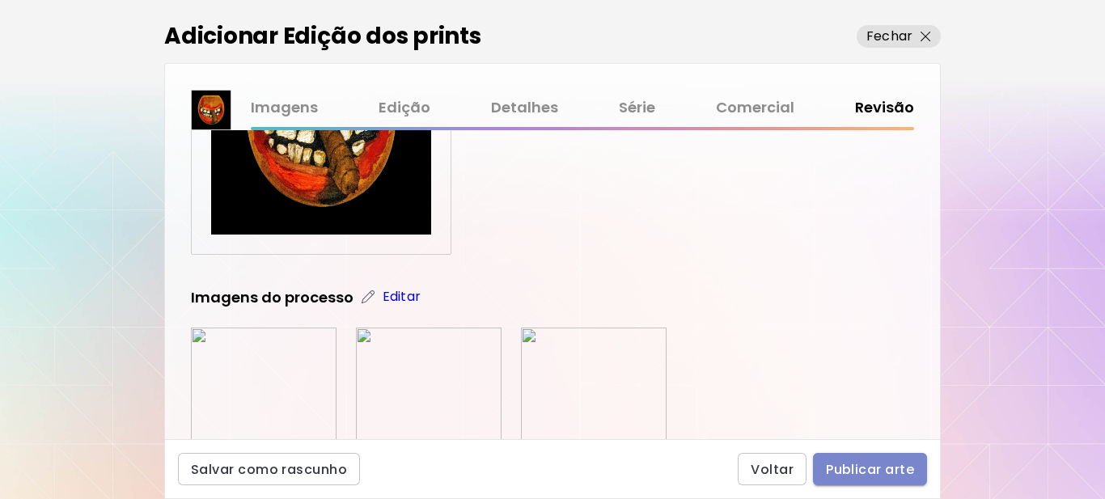
click at [874, 472] on span "Publicar arte" at bounding box center [870, 469] width 88 height 17
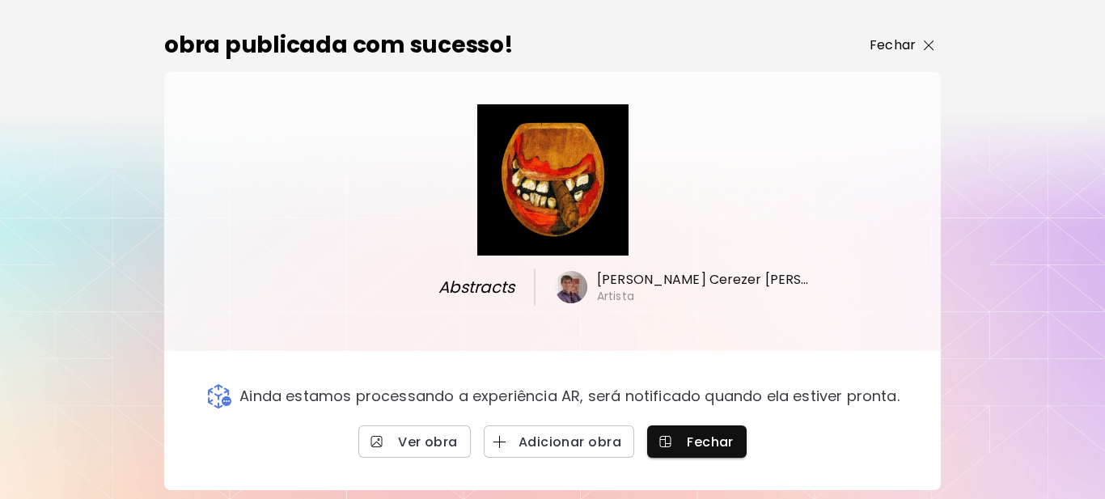
click at [892, 44] on p "Fechar" at bounding box center [893, 45] width 46 height 19
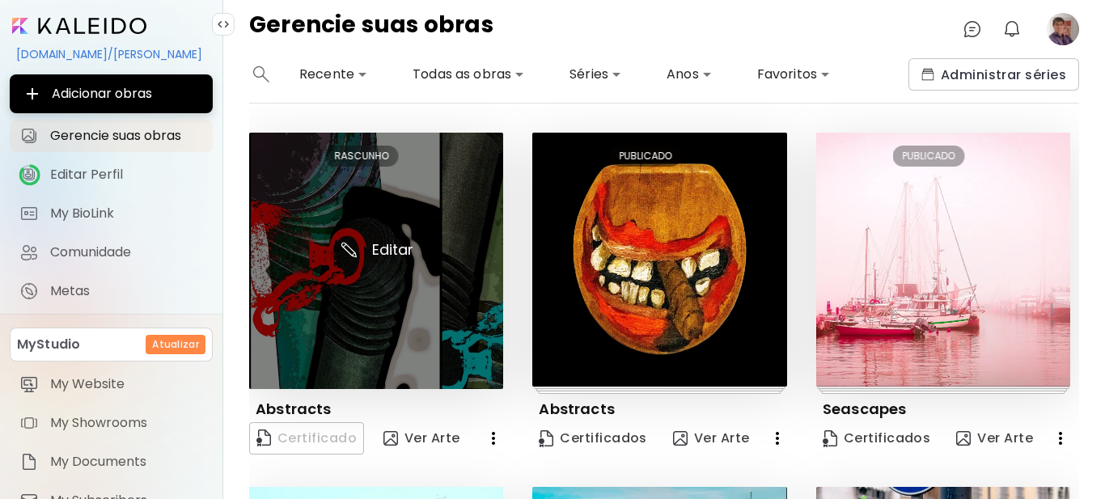
click at [386, 246] on img at bounding box center [376, 261] width 254 height 256
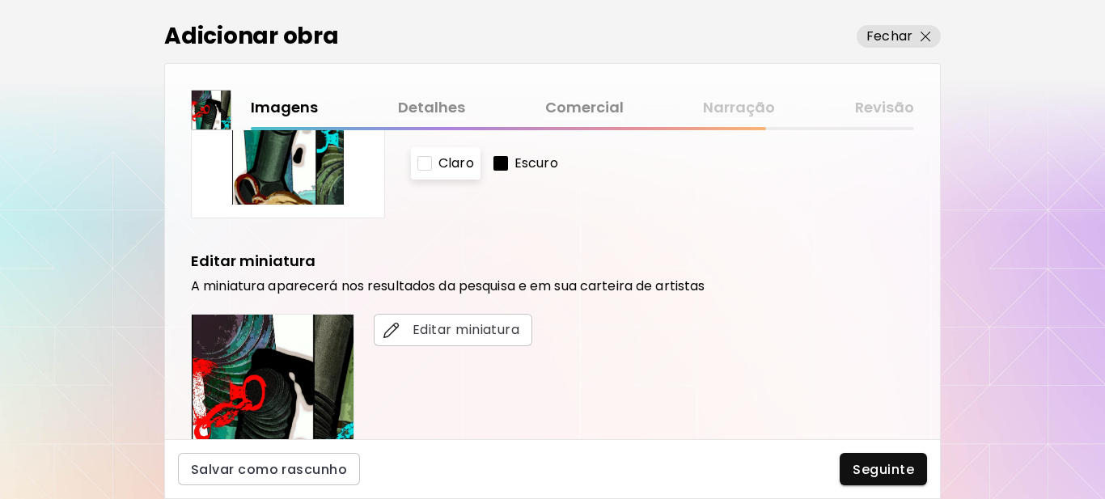
scroll to position [243, 0]
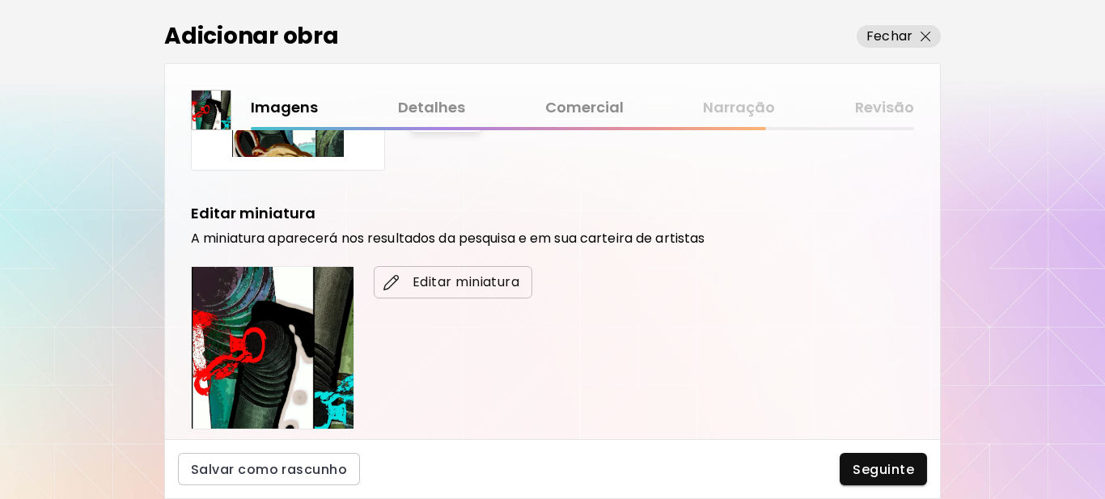
click at [464, 279] on span "Editar miniatura" at bounding box center [453, 282] width 133 height 19
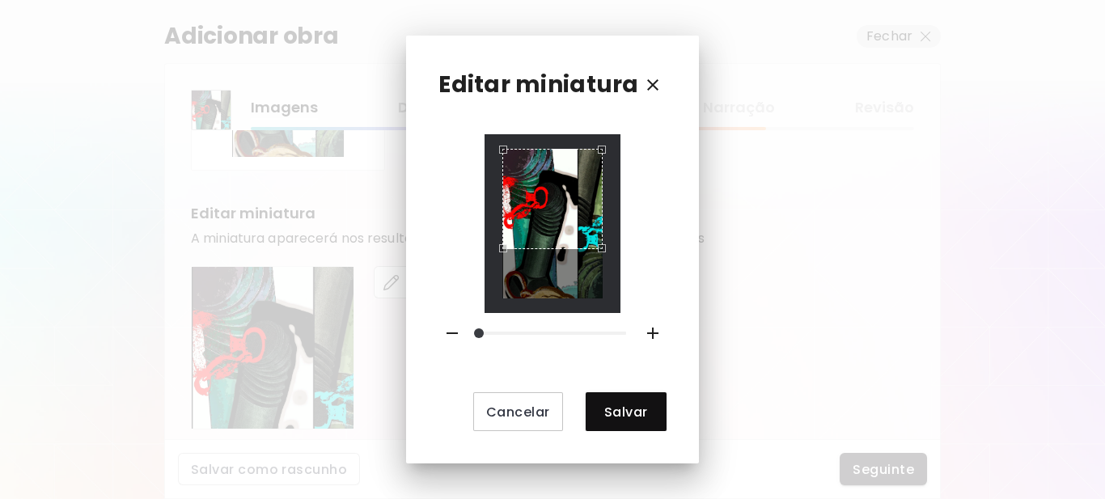
click at [559, 202] on div "Use the arrow keys to move the crop selection area" at bounding box center [552, 199] width 100 height 100
click at [605, 406] on span "Salvar" at bounding box center [626, 412] width 55 height 17
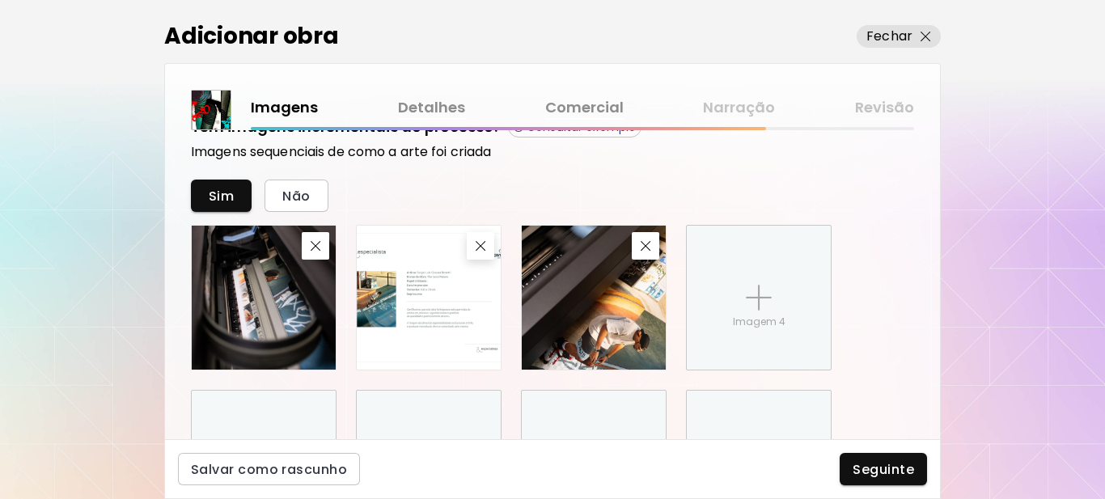
scroll to position [809, 0]
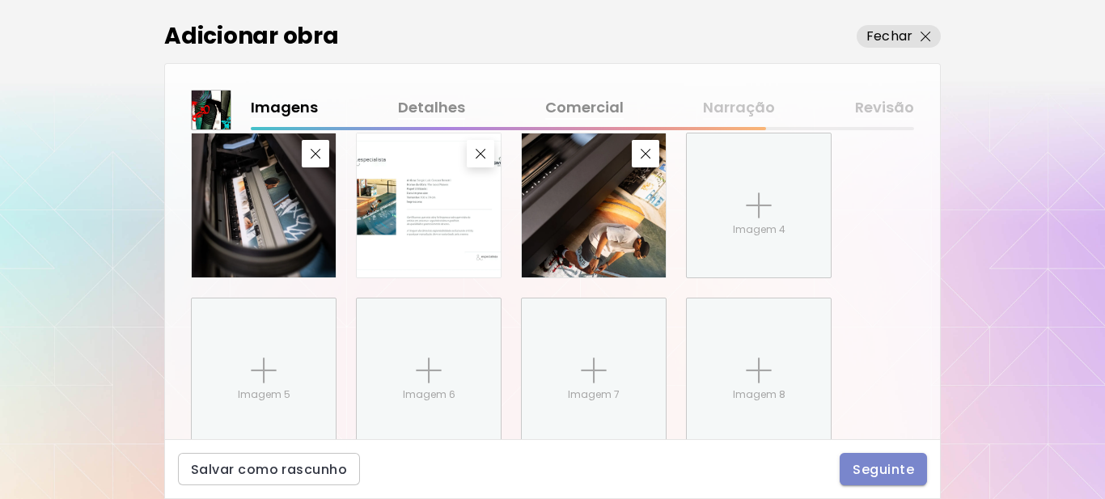
click at [891, 472] on span "Seguinte" at bounding box center [883, 469] width 61 height 17
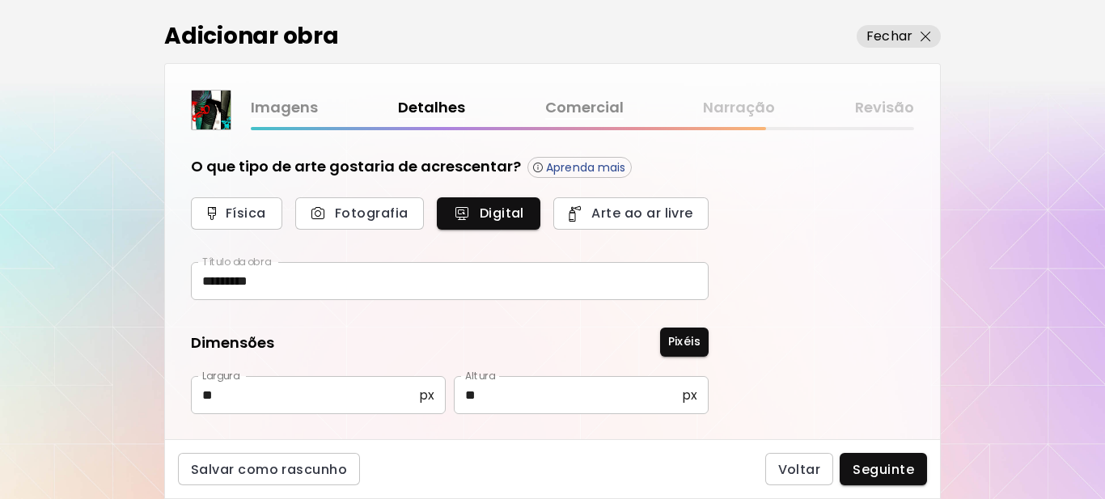
type input "**********"
click at [353, 207] on span "Fotografia" at bounding box center [359, 213] width 93 height 17
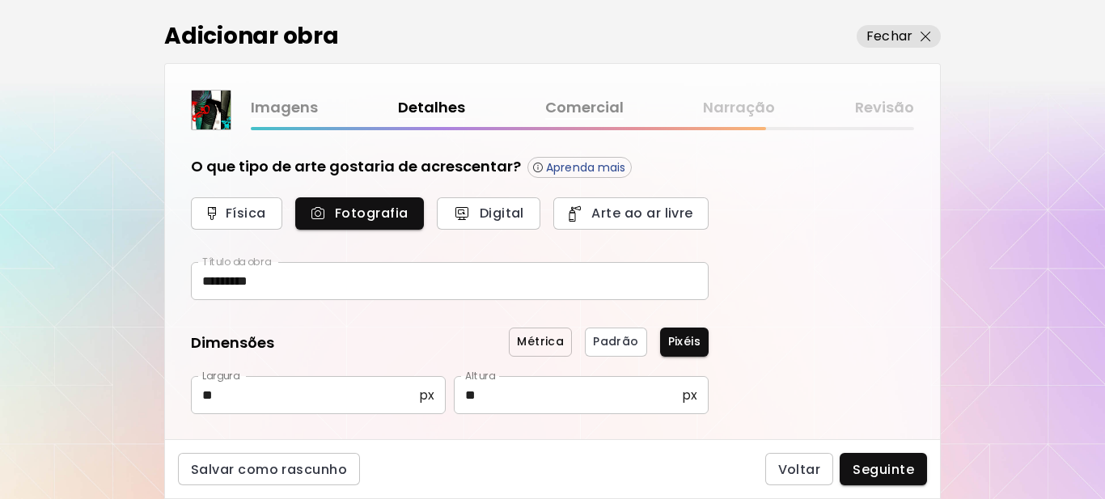
click at [534, 346] on span "Métrica" at bounding box center [540, 341] width 47 height 17
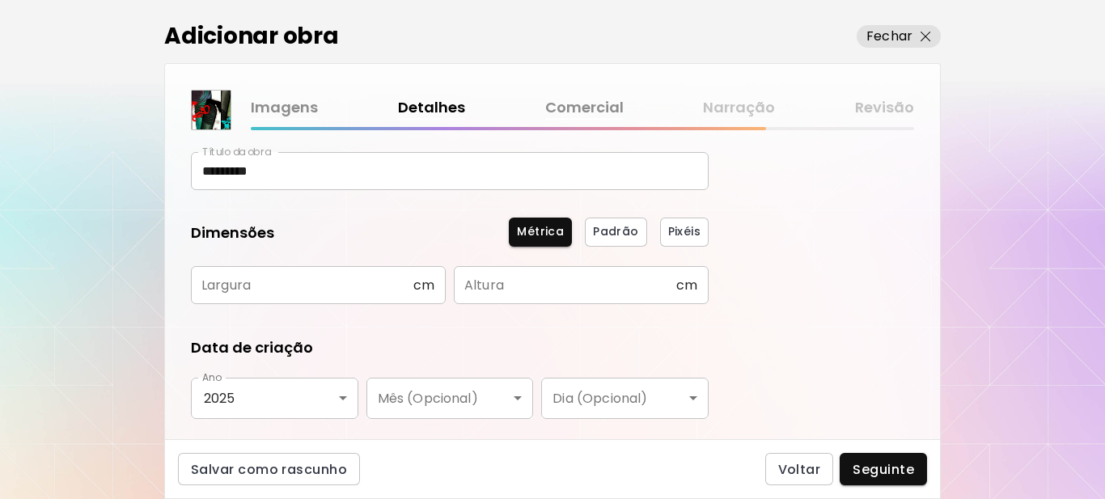
scroll to position [104, 0]
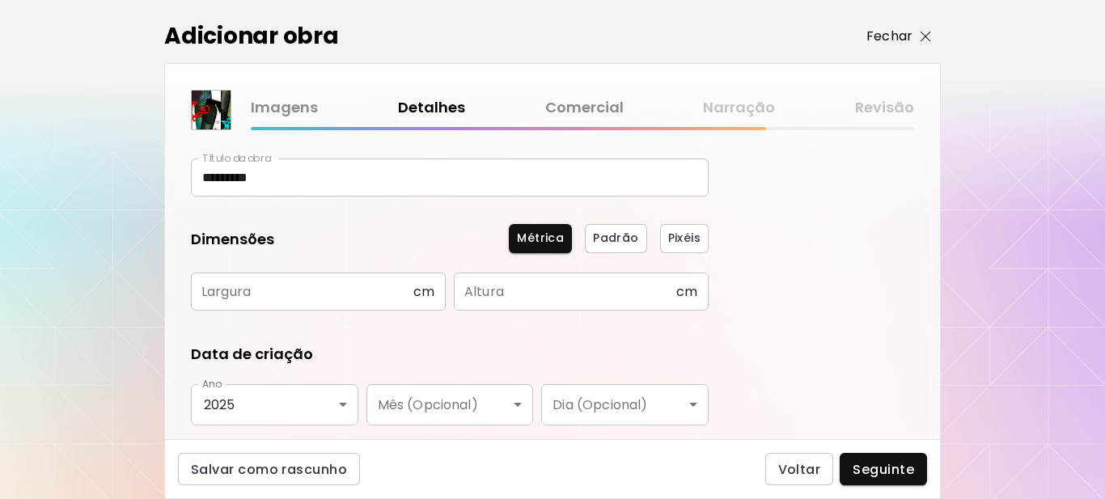
click at [894, 35] on p "Fechar" at bounding box center [889, 36] width 46 height 19
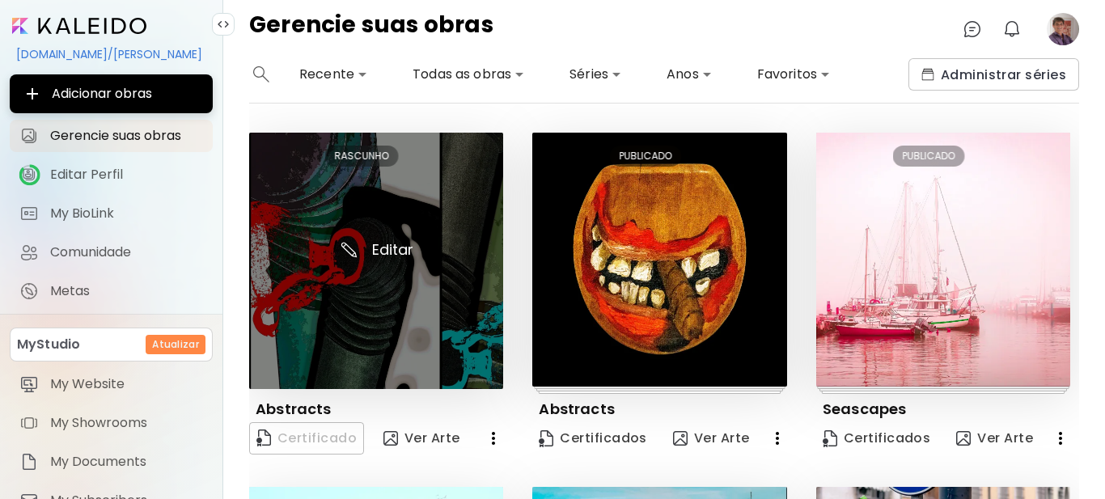
click at [396, 245] on img at bounding box center [376, 261] width 254 height 256
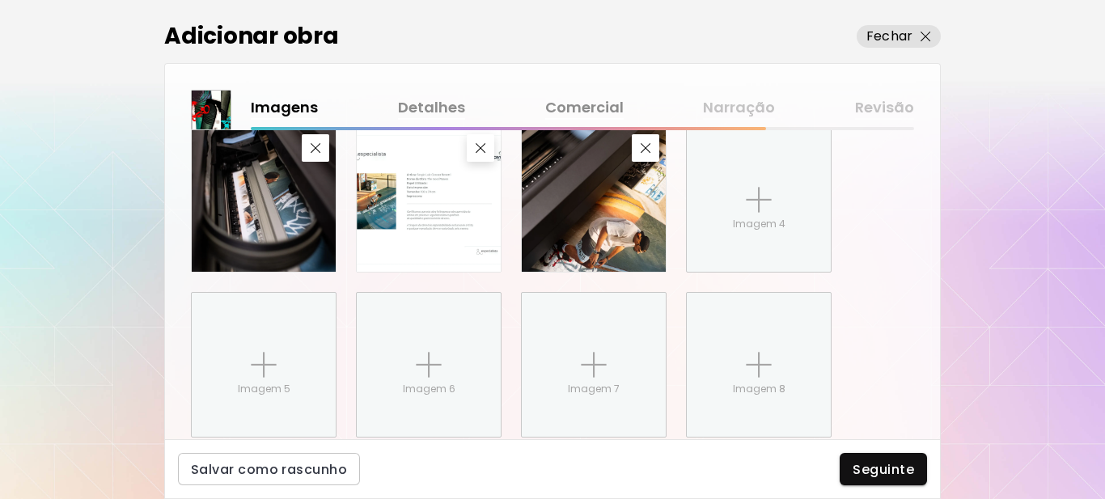
scroll to position [871, 0]
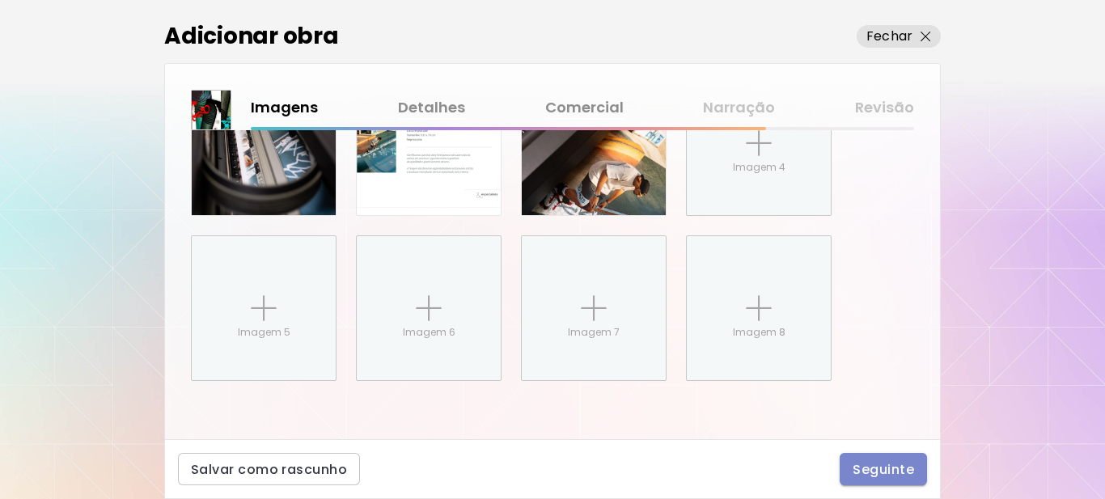
click at [870, 472] on span "Seguinte" at bounding box center [883, 469] width 61 height 17
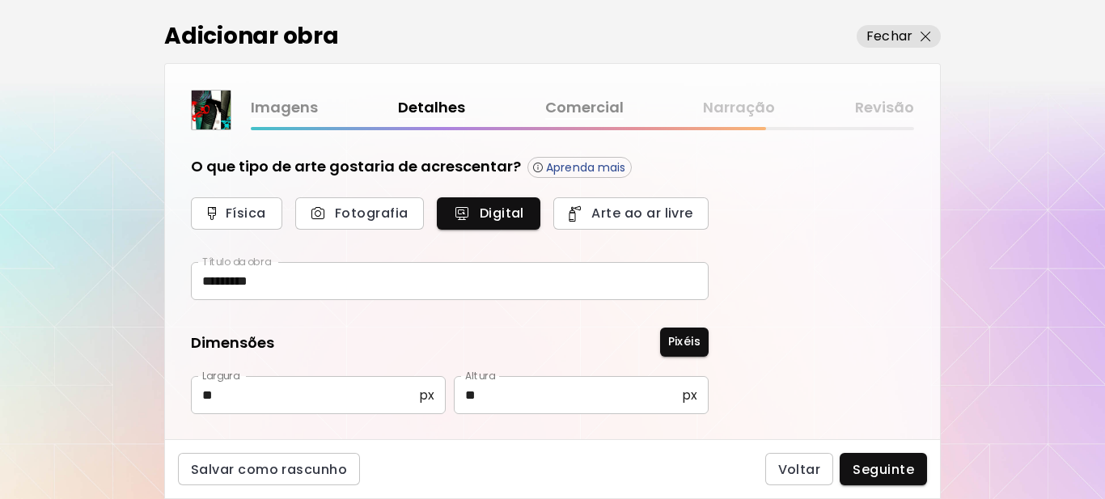
type input "**********"
click at [379, 208] on span "Fotografia" at bounding box center [359, 213] width 93 height 17
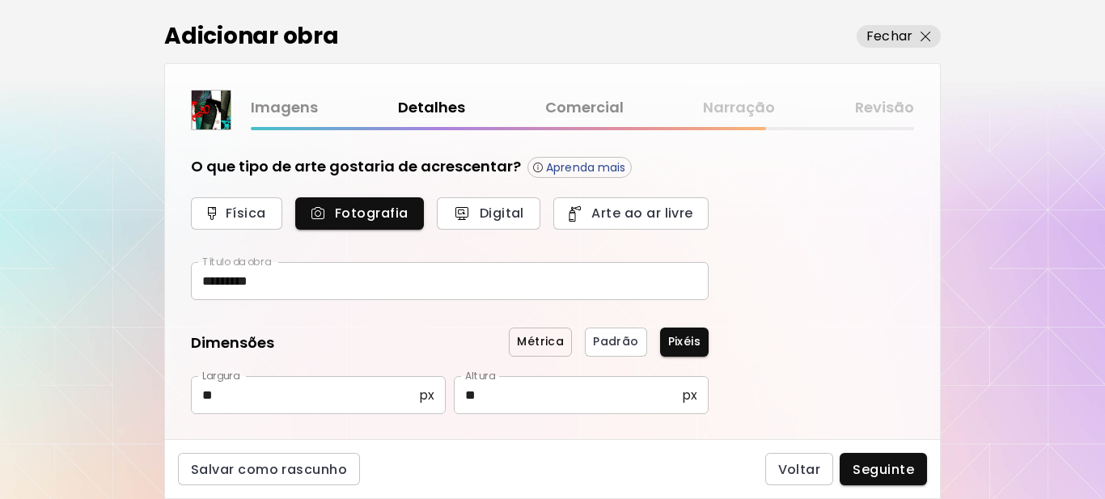
click at [556, 346] on span "Métrica" at bounding box center [540, 341] width 47 height 17
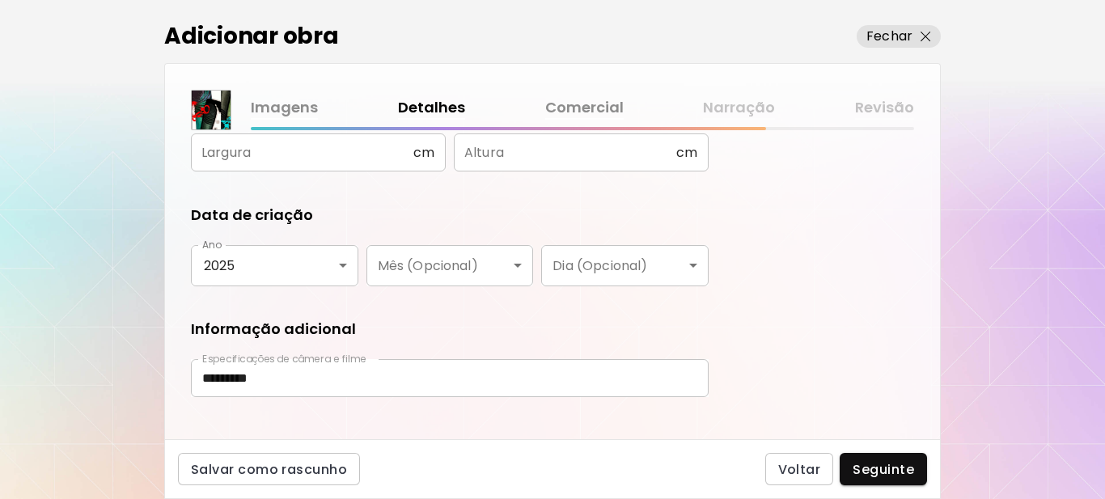
scroll to position [265, 0]
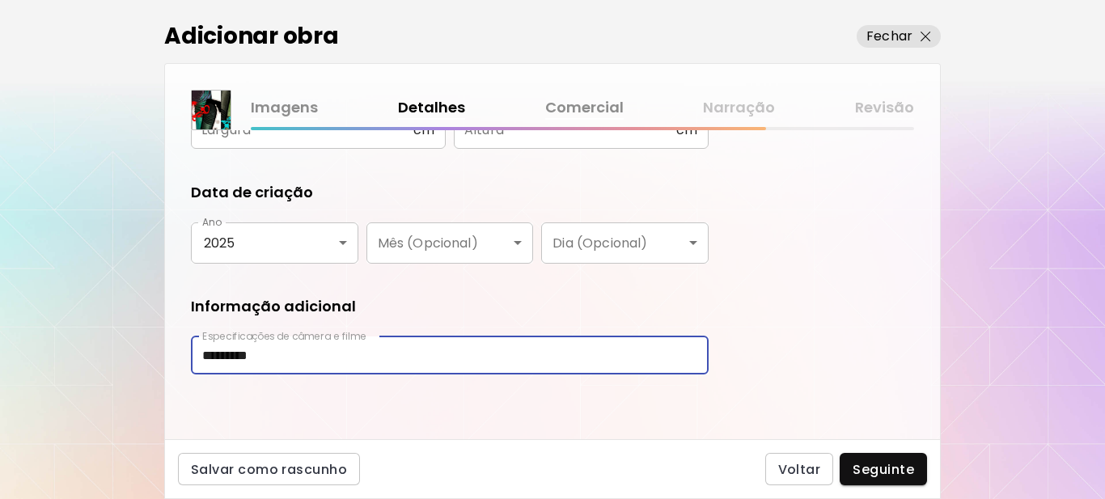
drag, startPoint x: 298, startPoint y: 363, endPoint x: 168, endPoint y: 364, distance: 129.4
click at [168, 364] on div "O que tipo de arte gostaria de acrescentar? Aprenda mais Física Fotografia Digi…" at bounding box center [552, 284] width 775 height 309
click at [867, 471] on span "Seguinte" at bounding box center [883, 469] width 61 height 17
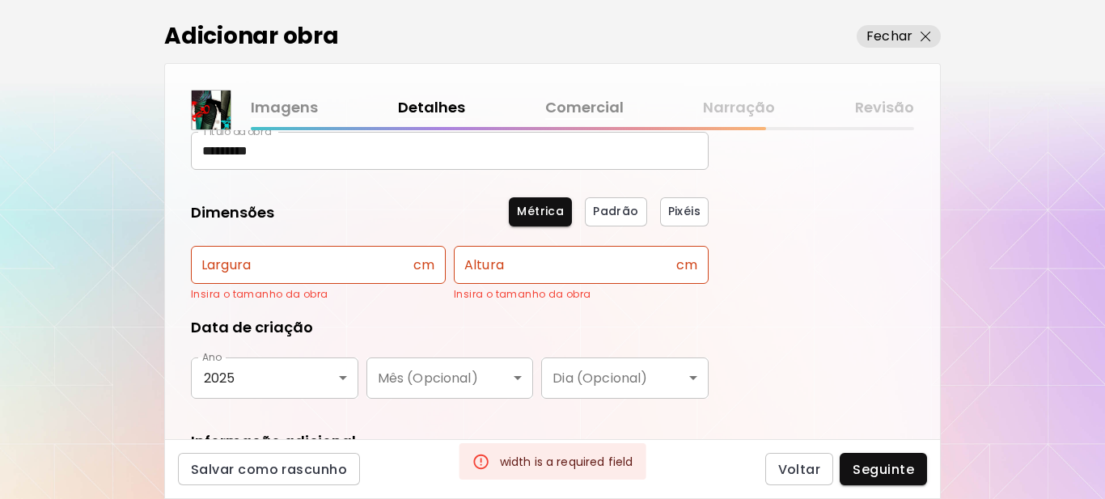
scroll to position [104, 0]
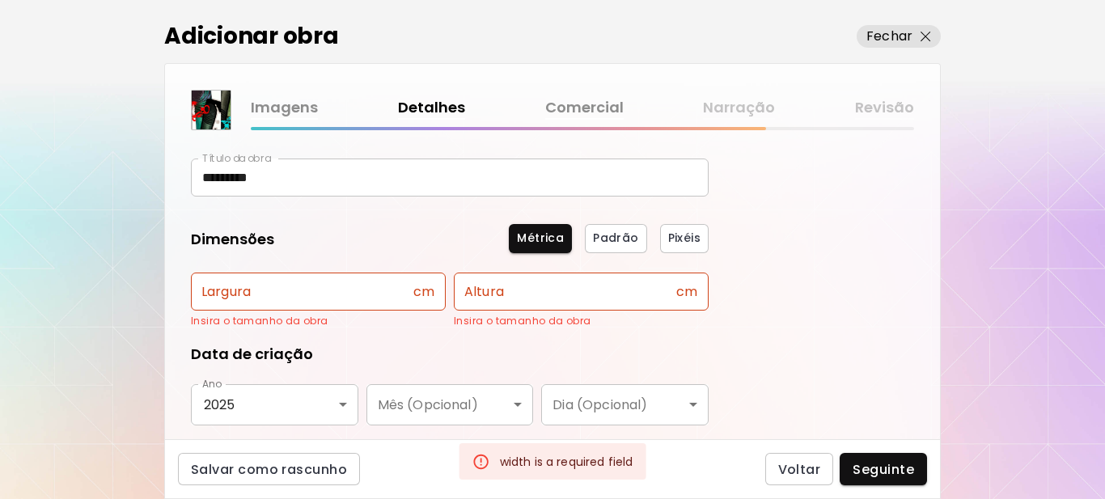
click at [277, 289] on input "text" at bounding box center [302, 292] width 222 height 38
type input "**"
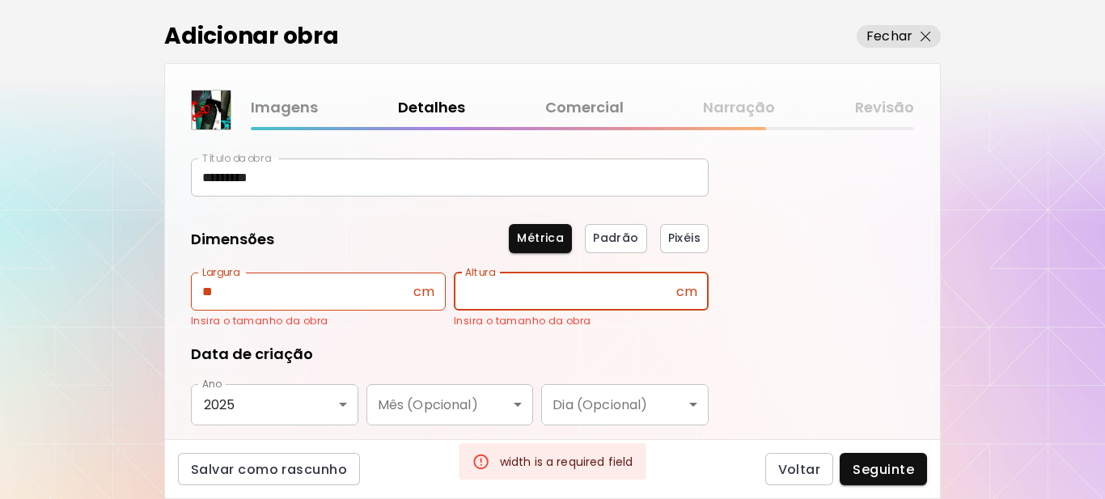
click at [480, 293] on input "text" at bounding box center [565, 292] width 222 height 38
type input "**"
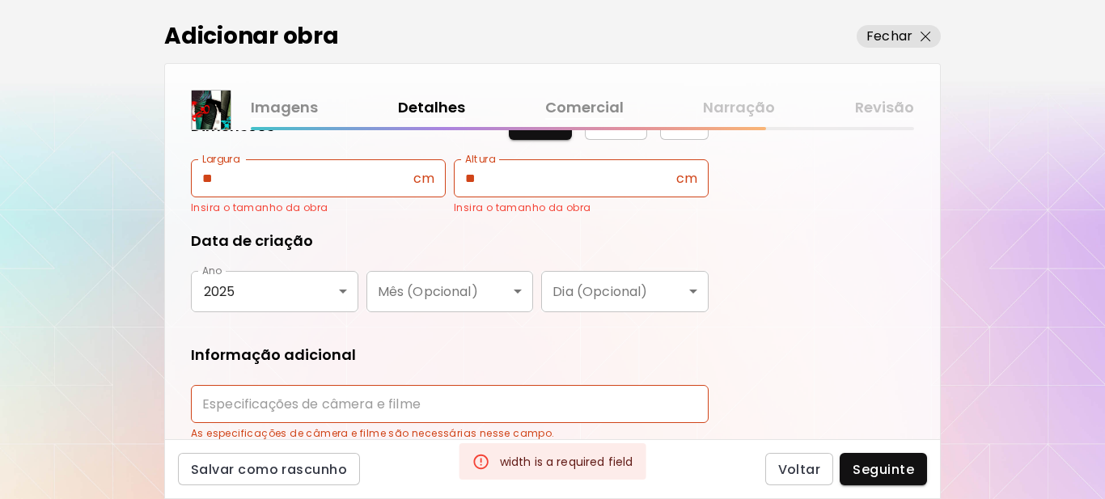
scroll to position [284, 0]
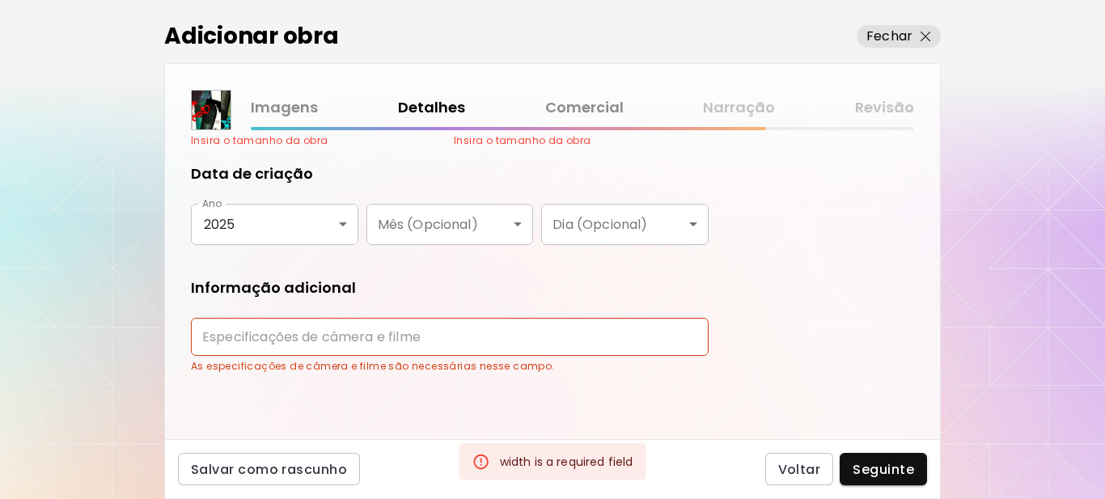
click at [323, 343] on input "text" at bounding box center [450, 337] width 518 height 38
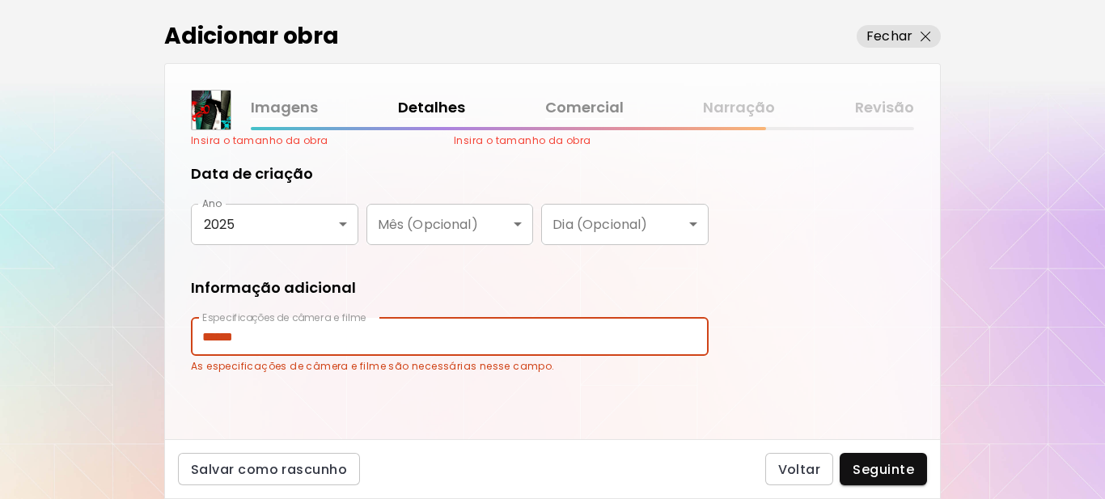
click at [244, 341] on input "******" at bounding box center [450, 337] width 518 height 38
type input "*****"
click at [867, 468] on span "Seguinte" at bounding box center [883, 469] width 61 height 17
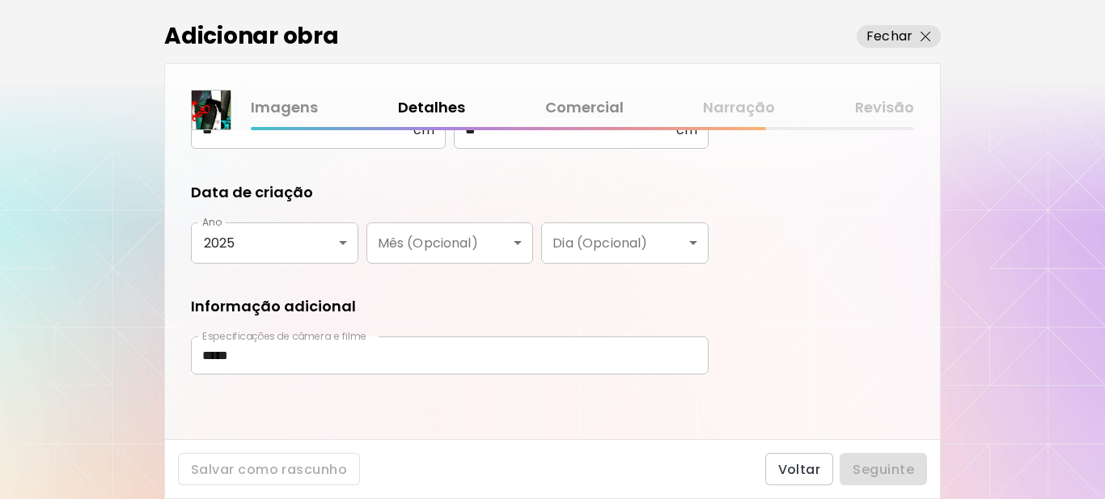
scroll to position [265, 0]
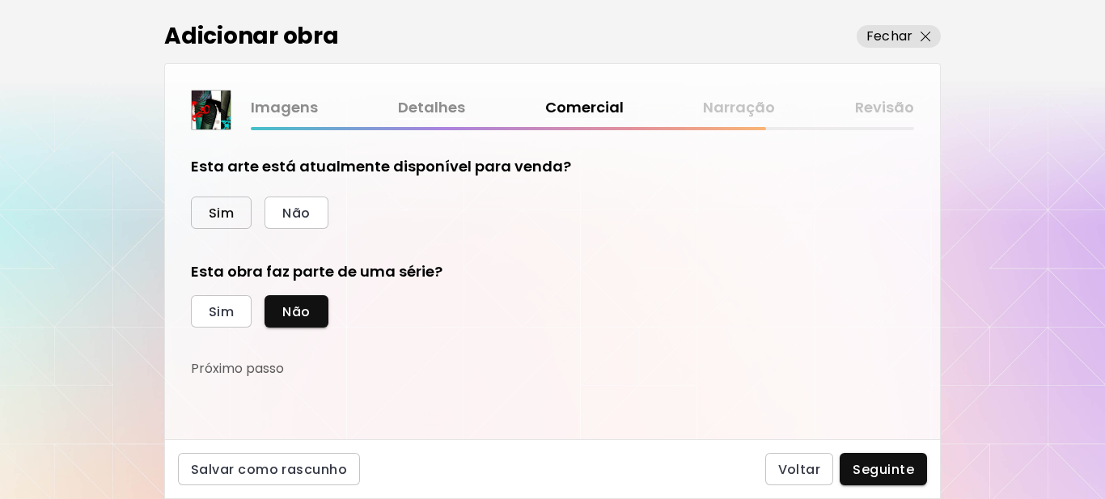
click at [224, 214] on span "Sim" at bounding box center [221, 213] width 25 height 17
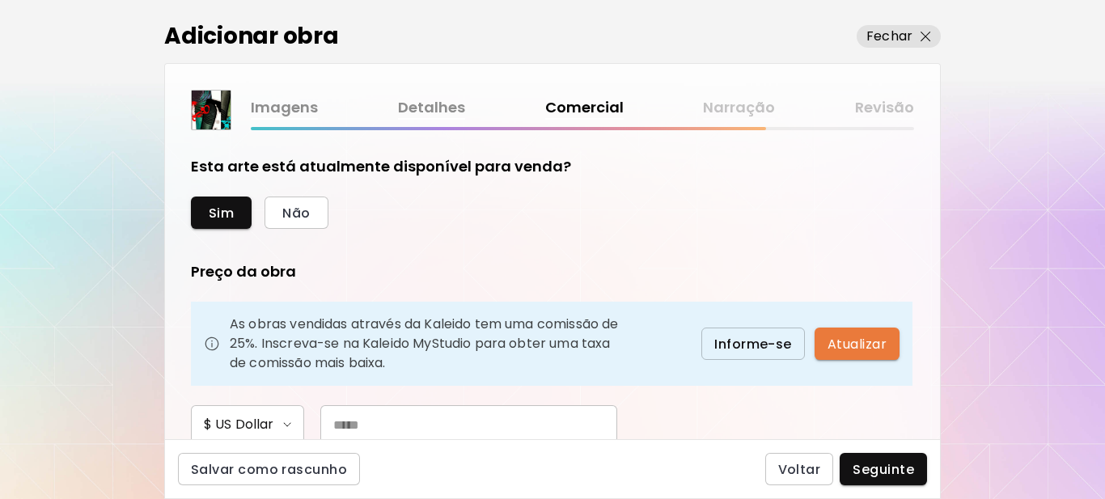
click at [861, 351] on span "Atualizar" at bounding box center [856, 344] width 59 height 17
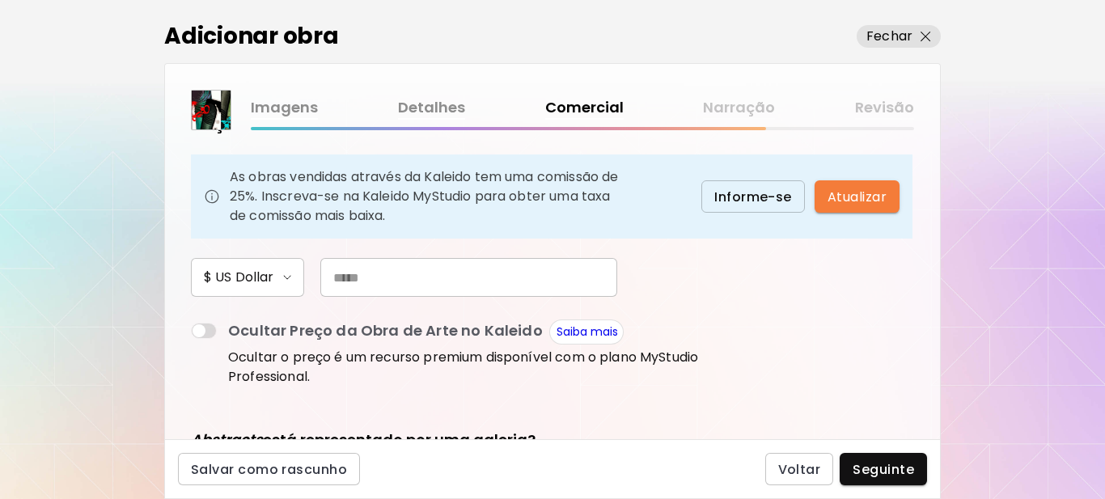
scroll to position [162, 0]
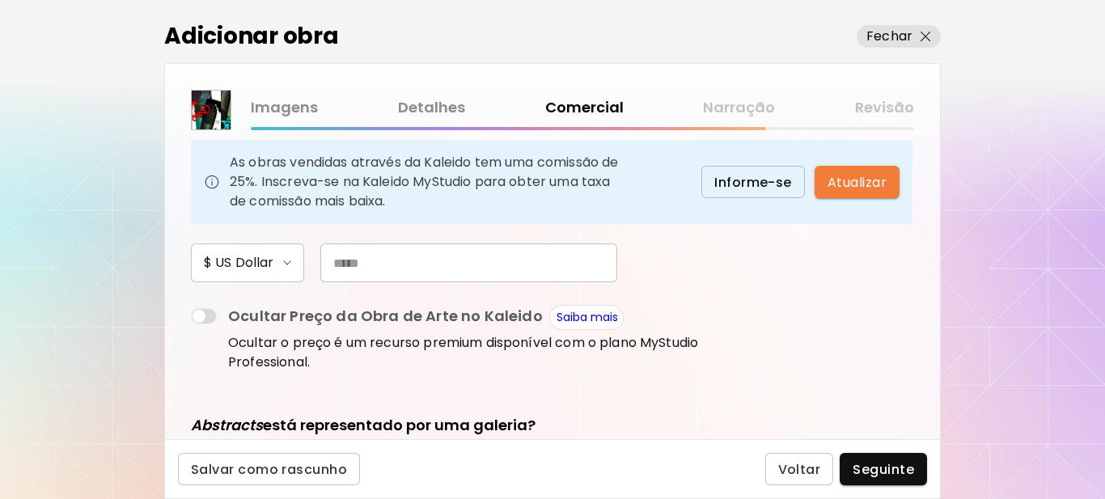
click at [380, 268] on input "text" at bounding box center [468, 262] width 297 height 39
type input "***"
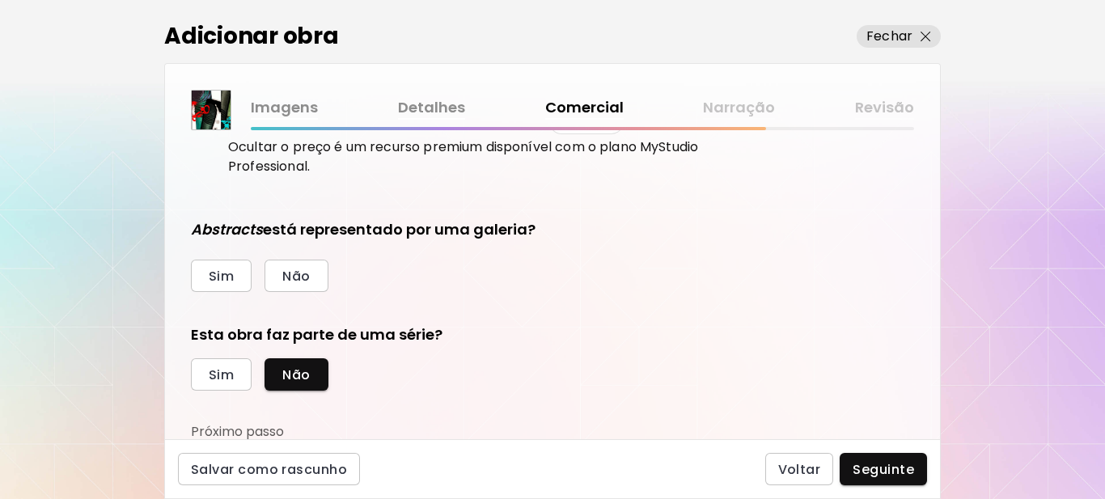
scroll to position [359, 0]
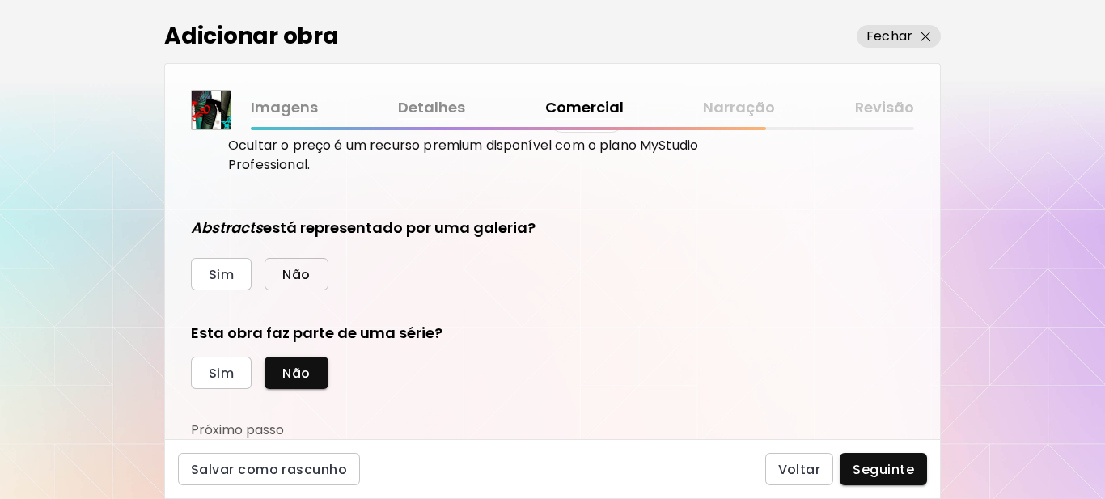
click at [303, 277] on span "Não" at bounding box center [296, 274] width 28 height 17
click at [220, 380] on span "Sim" at bounding box center [221, 373] width 25 height 17
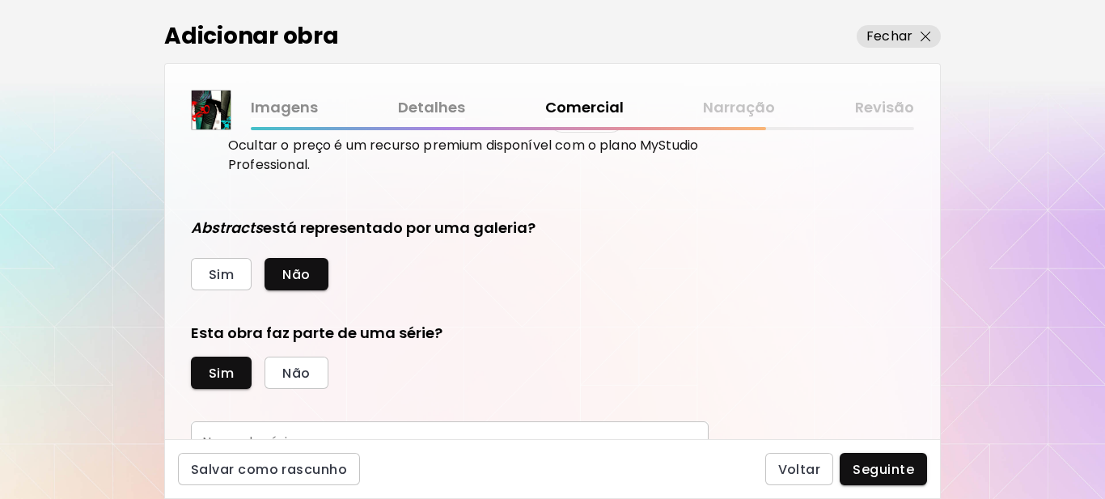
scroll to position [434, 0]
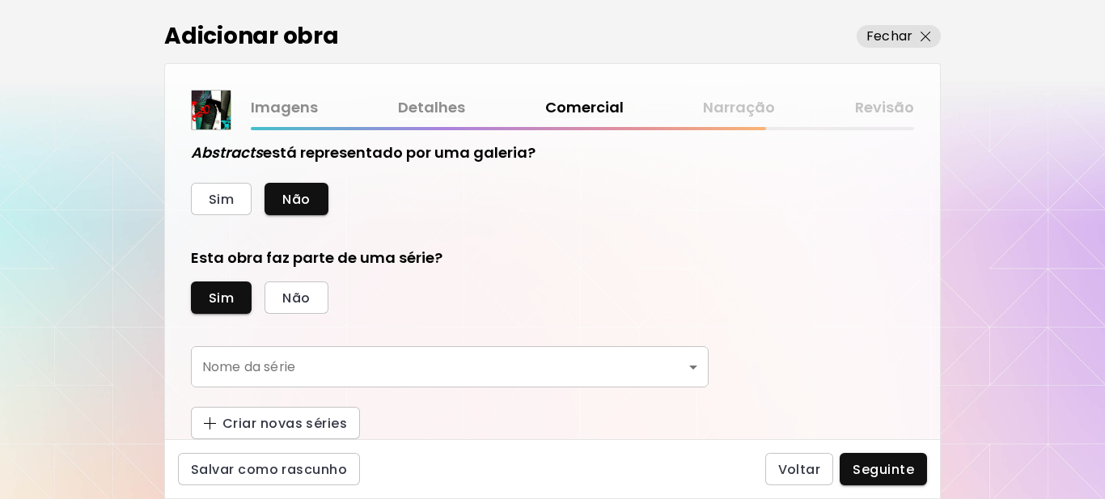
click at [320, 370] on body "kaleido.art/Sergio_Cerezer_Benetti Adicionar obras Gerencie suas obras Editar P…" at bounding box center [552, 249] width 1105 height 499
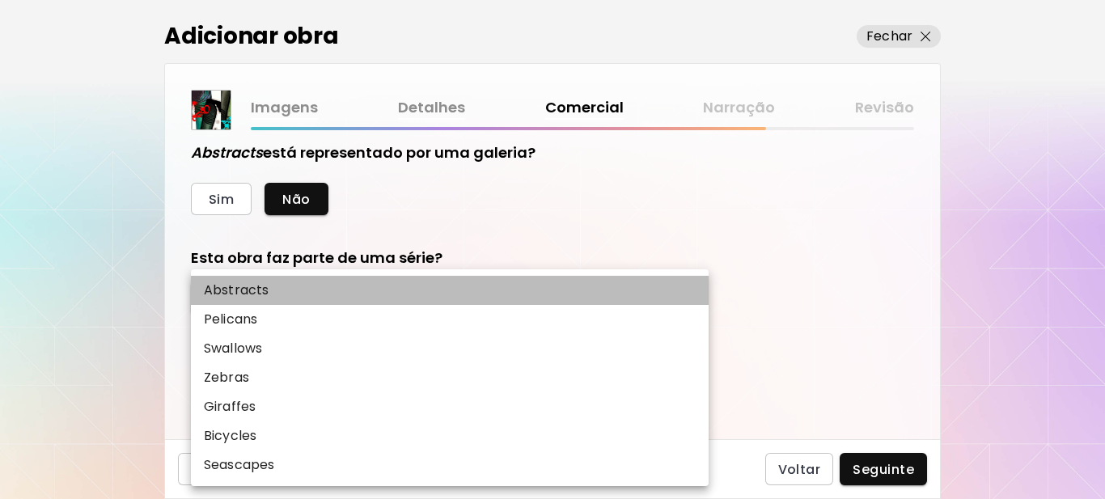
click at [274, 290] on li "Abstracts" at bounding box center [450, 290] width 518 height 29
type input "*********"
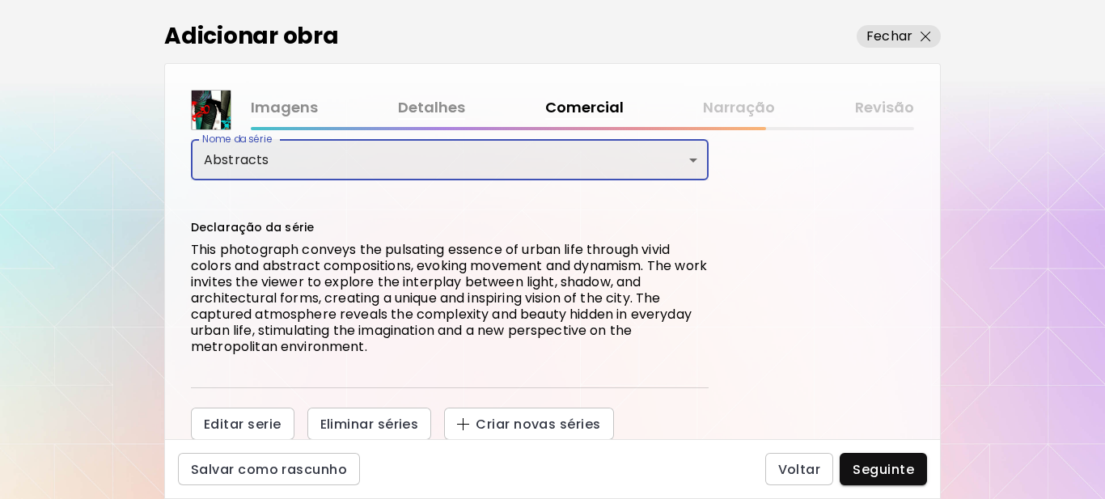
scroll to position [642, 0]
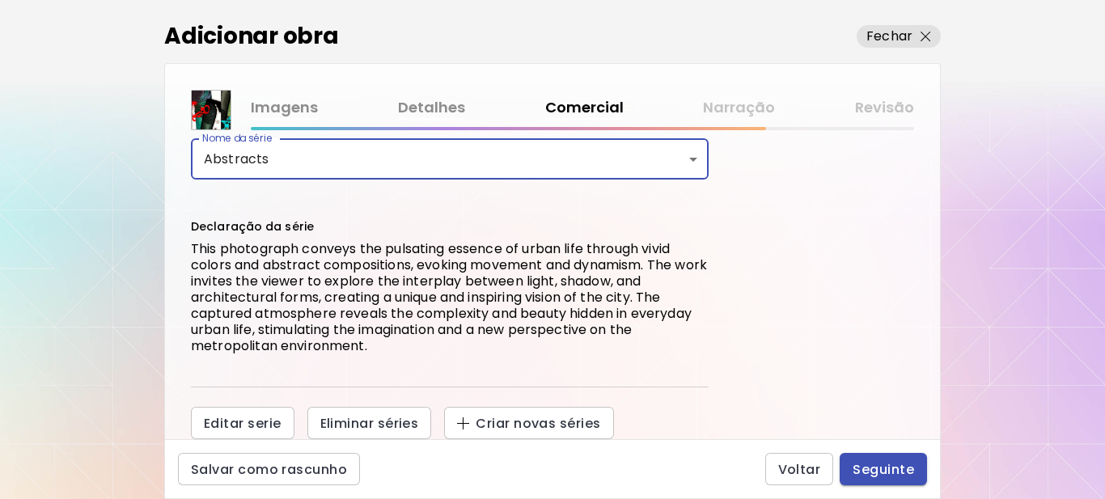
click at [896, 469] on span "Seguinte" at bounding box center [883, 469] width 61 height 17
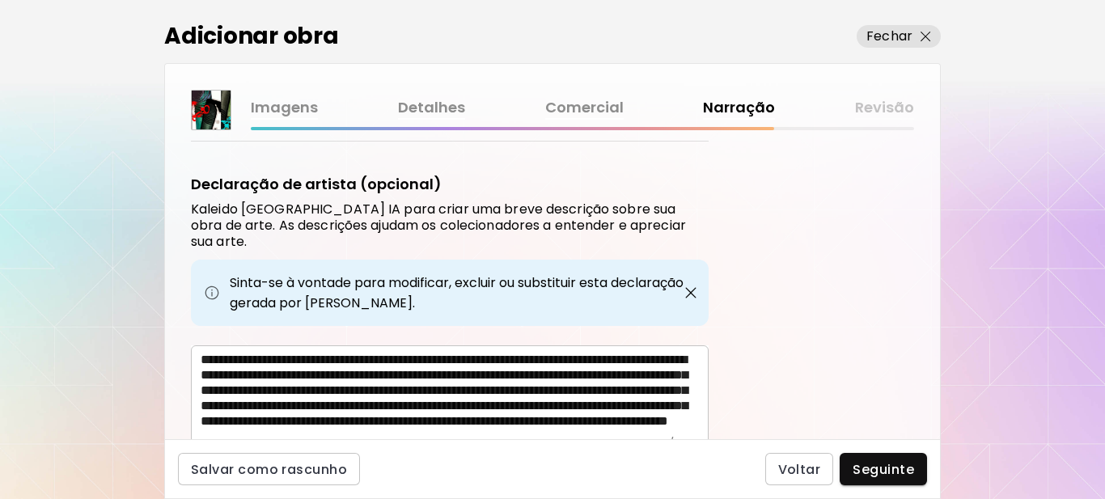
scroll to position [622, 0]
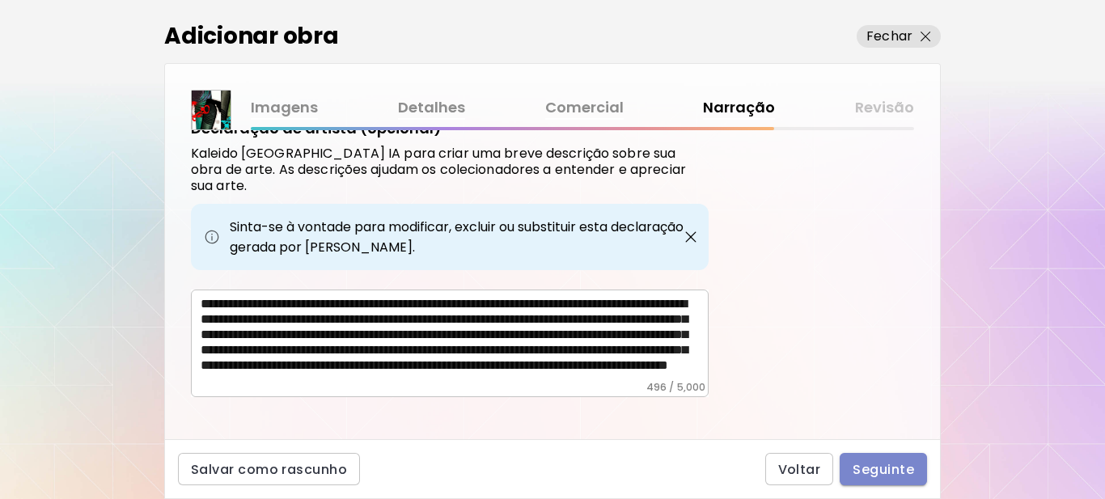
click at [885, 466] on span "Seguinte" at bounding box center [883, 469] width 61 height 17
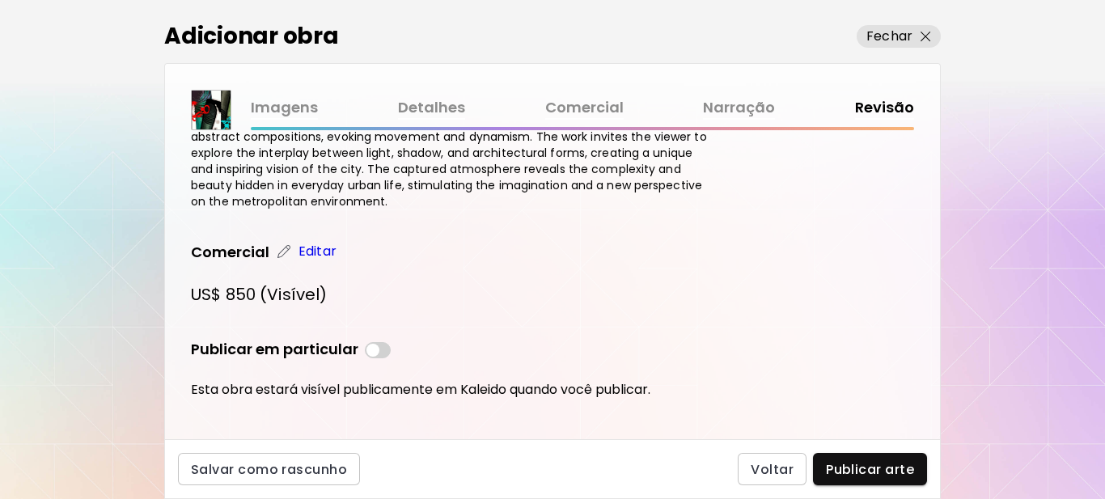
scroll to position [973, 0]
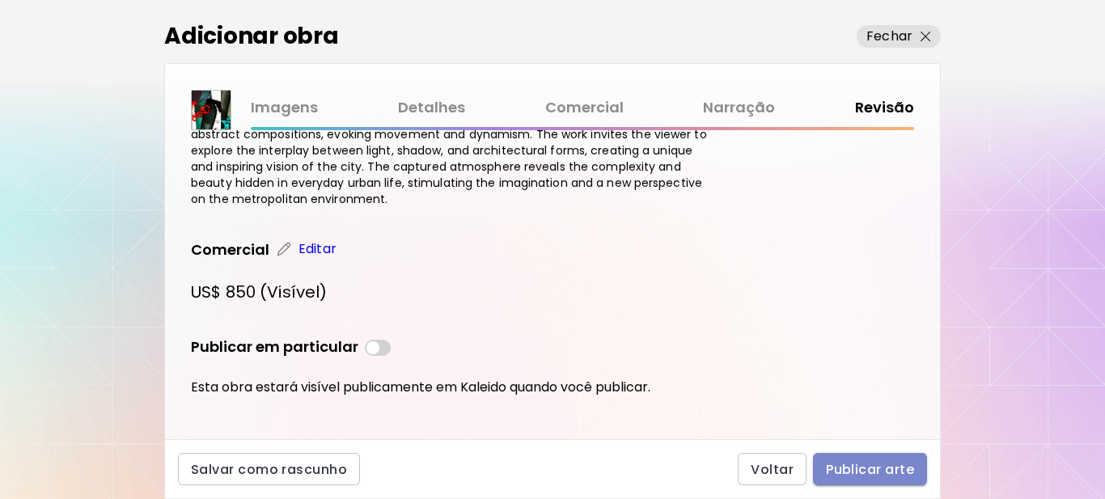
click at [844, 471] on span "Publicar arte" at bounding box center [870, 469] width 88 height 17
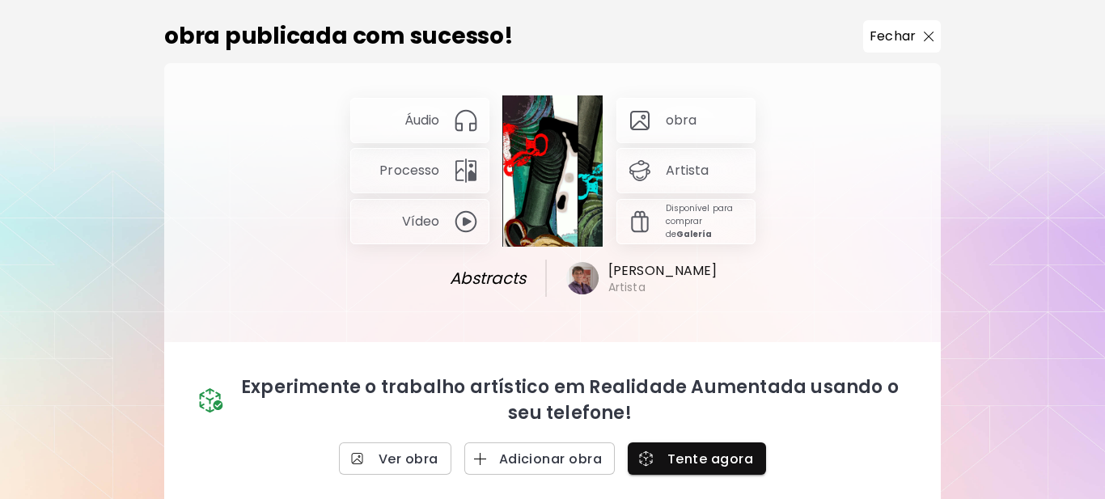
click at [453, 117] on img at bounding box center [466, 121] width 26 height 26
click at [463, 118] on img at bounding box center [466, 121] width 26 height 26
click at [552, 128] on div "Áudio Processo Vídeo obra Artista Disponível para comprar de Galería" at bounding box center [552, 170] width 405 height 151
click at [441, 167] on div "Processo" at bounding box center [419, 170] width 139 height 45
click at [463, 219] on img at bounding box center [466, 222] width 26 height 26
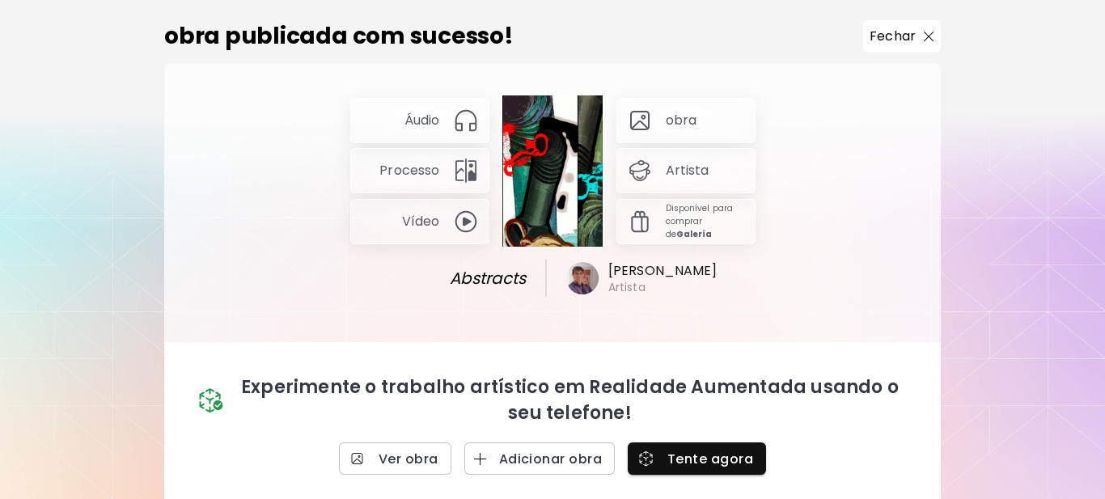
click at [656, 125] on div "obra" at bounding box center [685, 120] width 139 height 45
drag, startPoint x: 663, startPoint y: 170, endPoint x: 654, endPoint y: 210, distance: 41.4
click at [666, 171] on p "Artista" at bounding box center [688, 171] width 44 height 18
drag, startPoint x: 654, startPoint y: 217, endPoint x: 676, endPoint y: 243, distance: 33.9
click at [654, 218] on div "Disponível para comprar de Galería" at bounding box center [685, 221] width 139 height 45
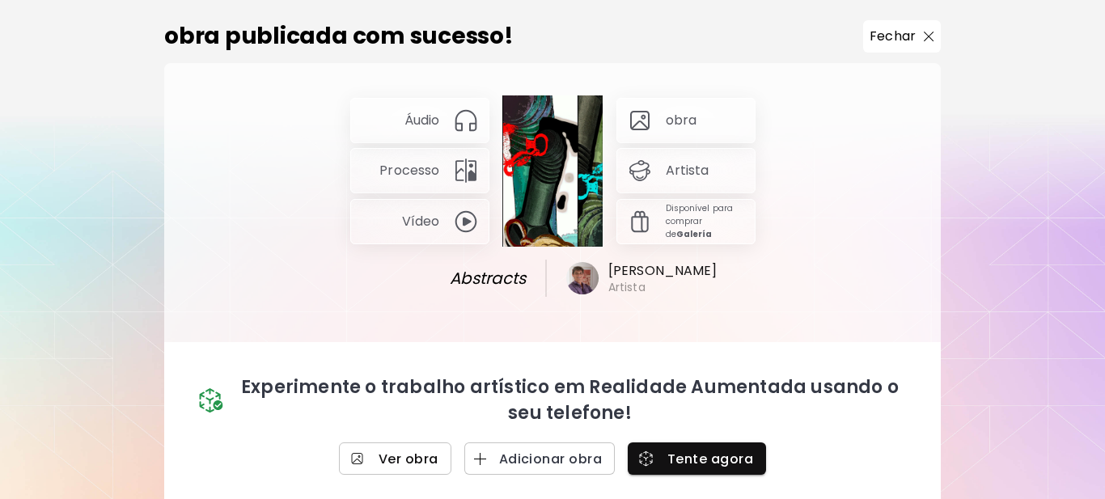
click at [417, 451] on span "Ver obra" at bounding box center [395, 459] width 87 height 17
click at [540, 460] on span "Adicionar obra" at bounding box center [539, 459] width 125 height 17
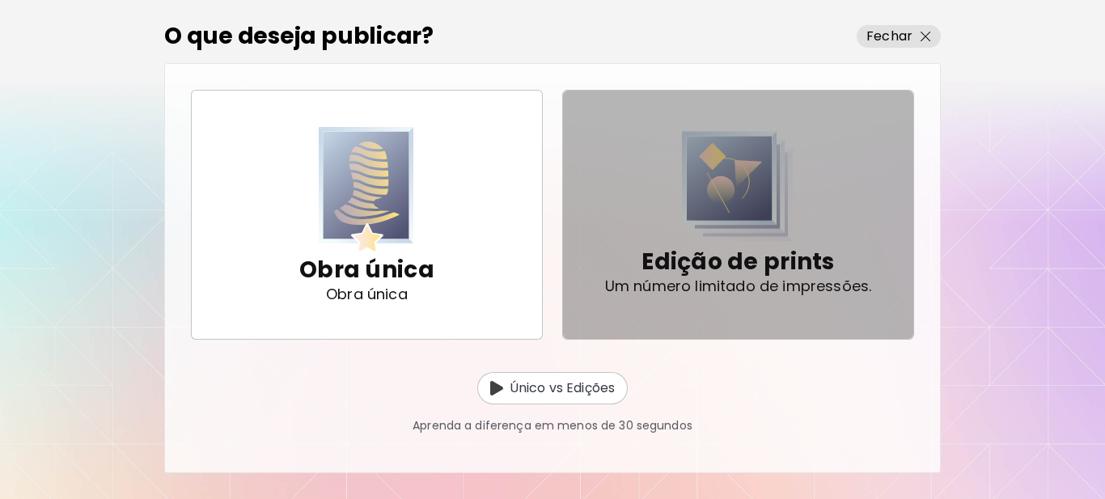
click at [753, 263] on p "Edição de prints" at bounding box center [737, 262] width 193 height 32
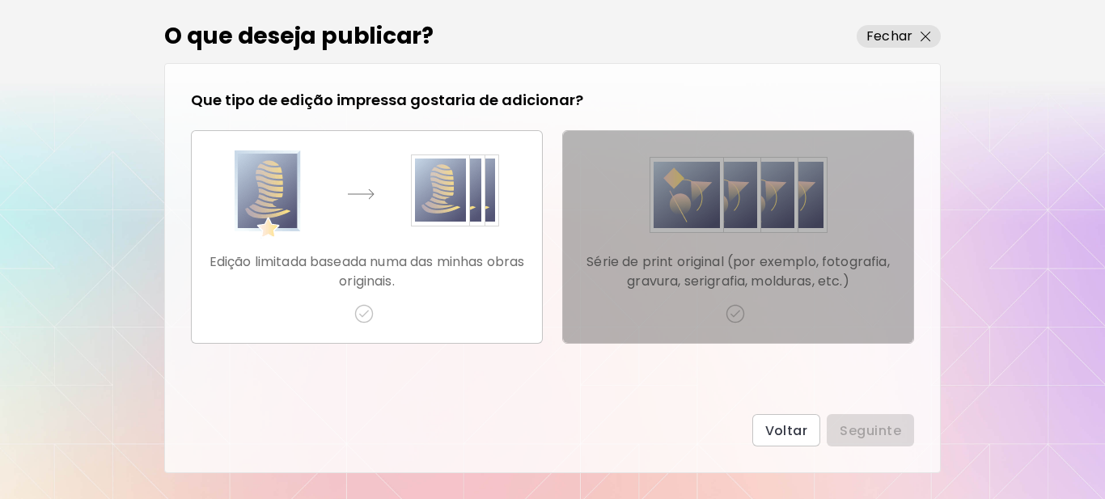
click at [738, 312] on img "button" at bounding box center [735, 313] width 19 height 19
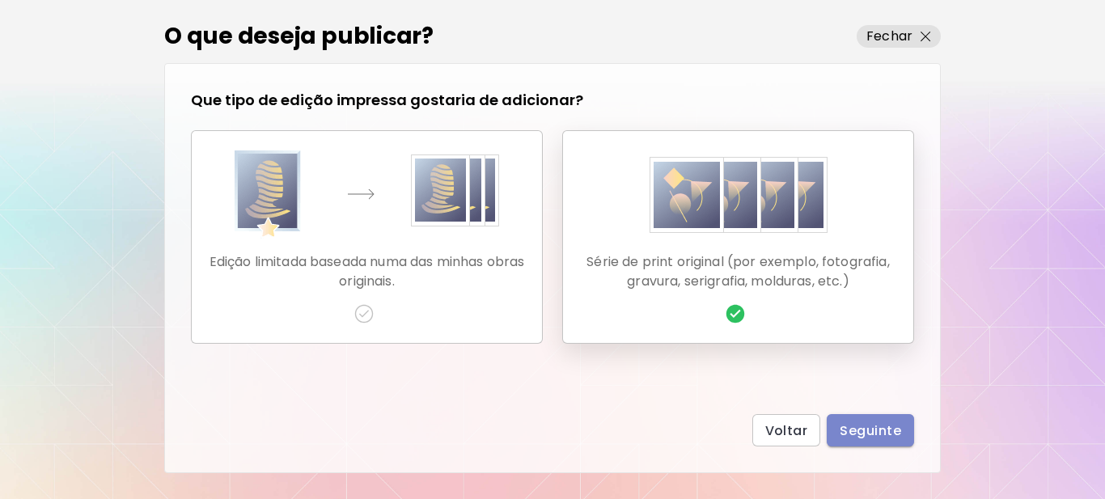
click at [856, 428] on span "Seguinte" at bounding box center [870, 430] width 61 height 17
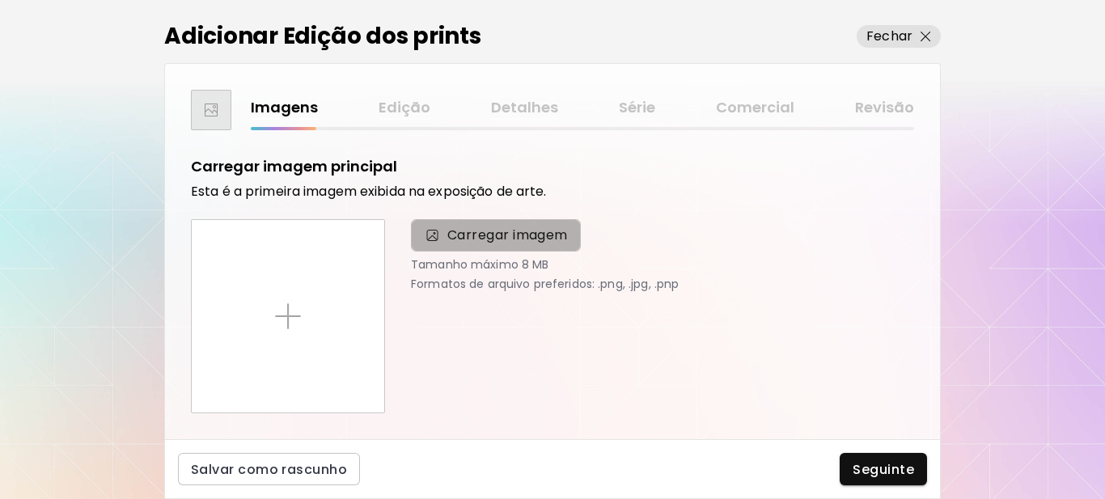
click at [527, 237] on span "Carregar imagem" at bounding box center [507, 235] width 121 height 19
click at [0, 0] on input "Carregar imagem" at bounding box center [0, 0] width 0 height 0
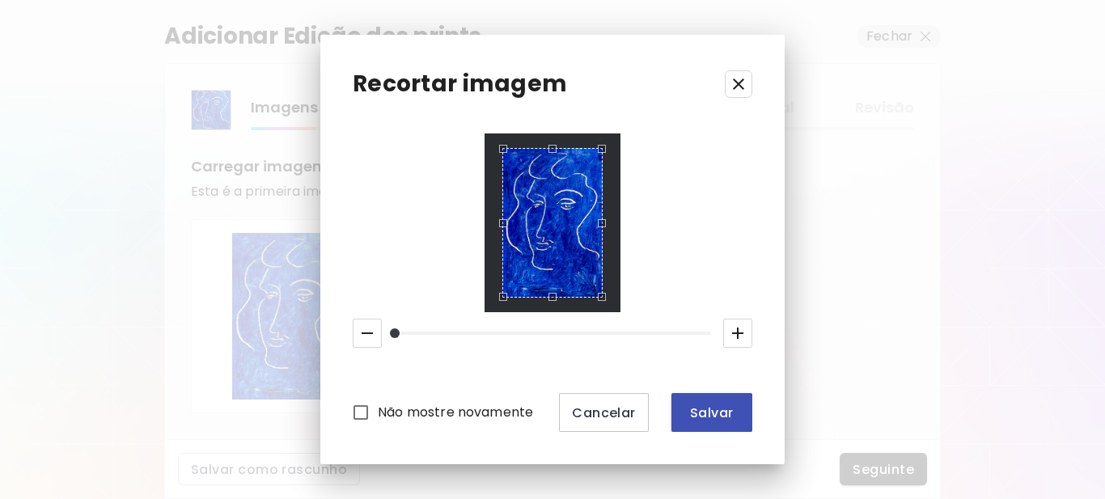
click at [706, 416] on span "Salvar" at bounding box center [711, 412] width 55 height 17
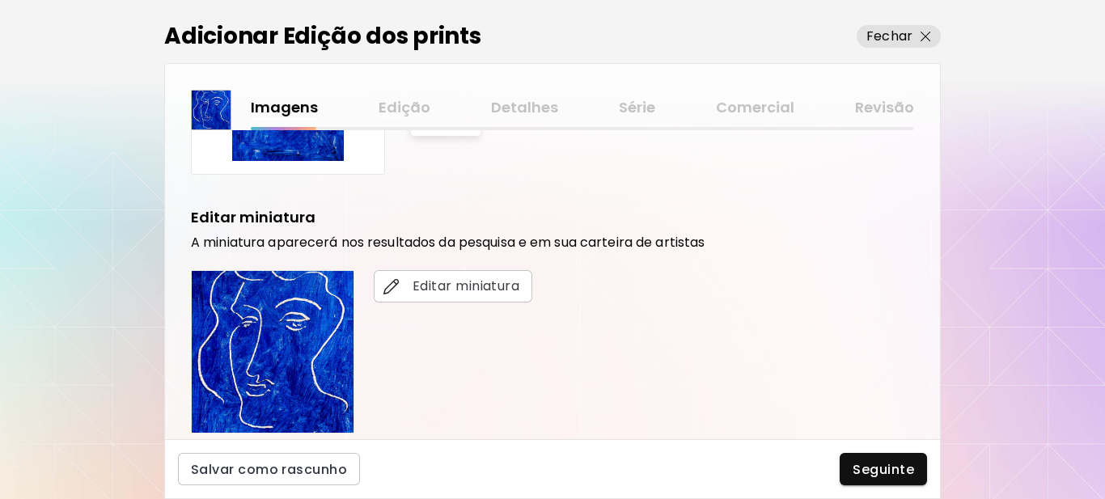
scroll to position [243, 0]
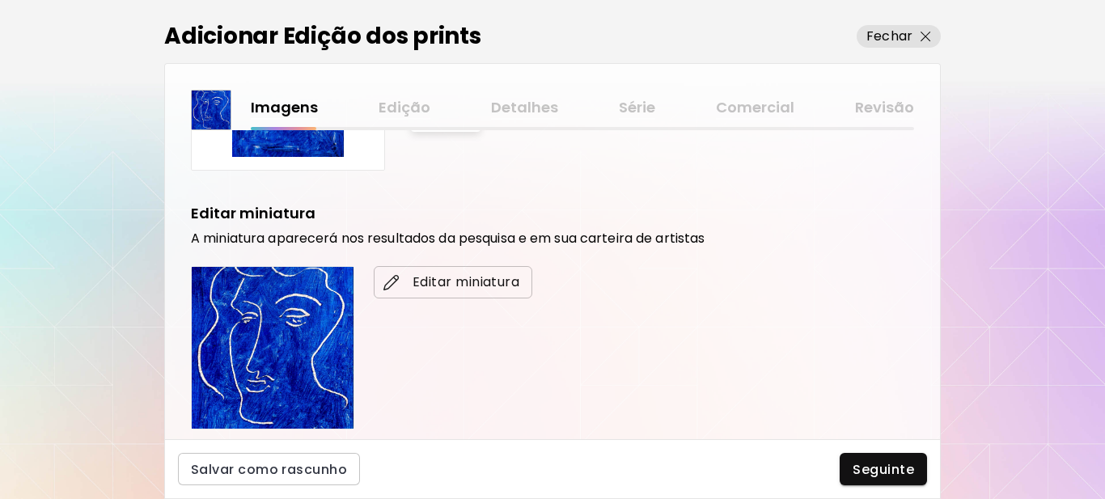
click at [478, 283] on span "Editar miniatura" at bounding box center [453, 282] width 133 height 19
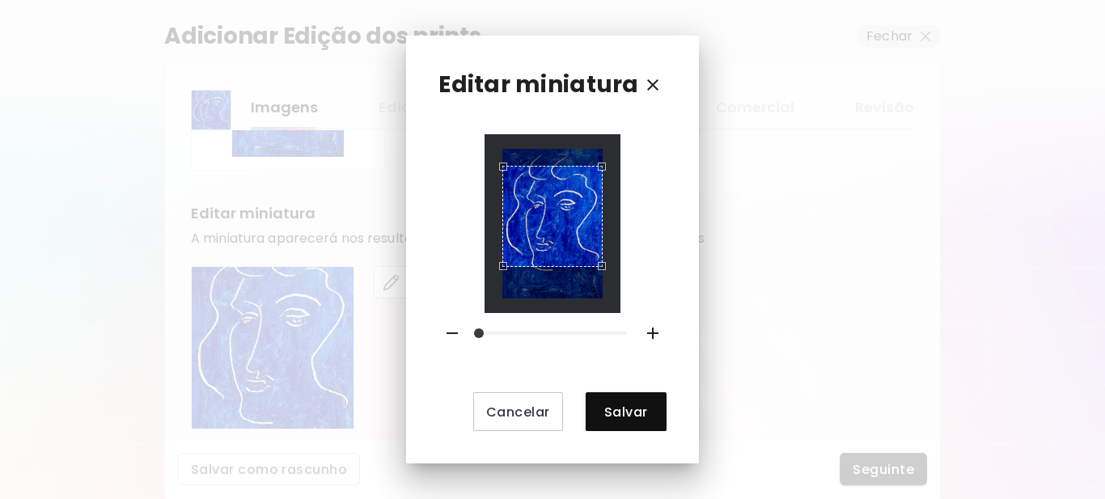
click at [544, 251] on div "Use the arrow keys to move the crop selection area" at bounding box center [552, 216] width 100 height 100
click at [629, 407] on span "Salvar" at bounding box center [626, 412] width 55 height 17
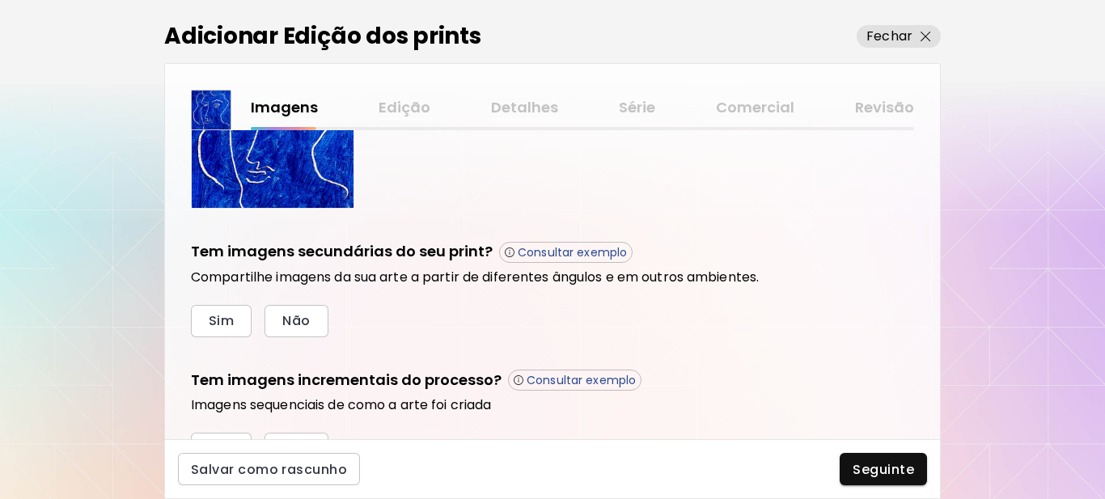
scroll to position [485, 0]
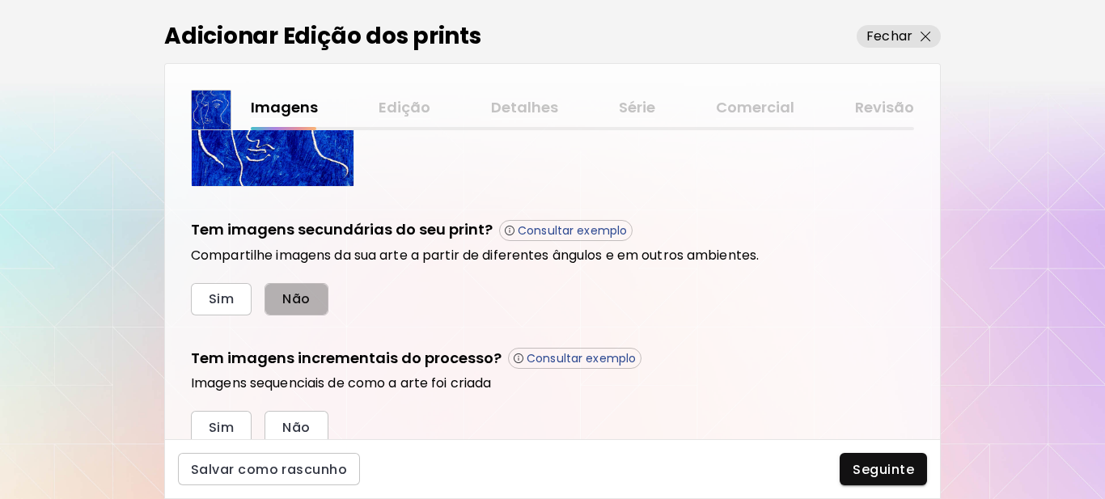
click at [308, 294] on span "Não" at bounding box center [296, 298] width 28 height 17
click at [228, 431] on span "Sim" at bounding box center [221, 427] width 25 height 17
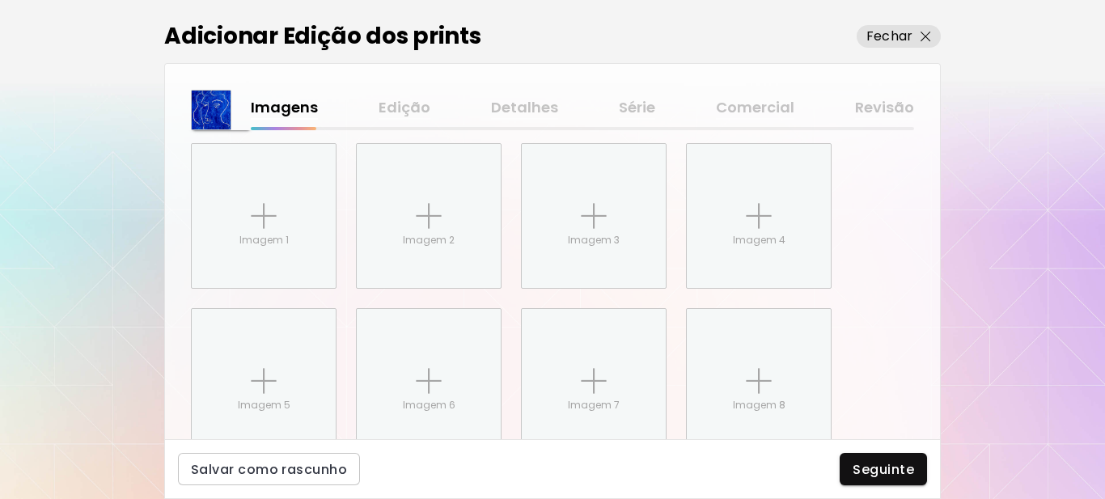
scroll to position [811, 0]
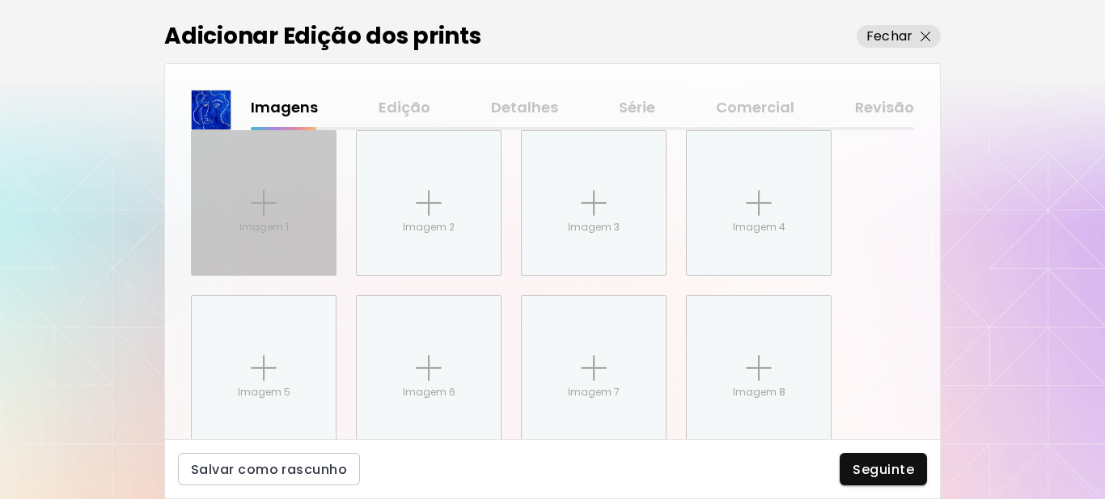
click at [265, 209] on img at bounding box center [264, 203] width 26 height 26
click at [0, 0] on input "Imagem 1" at bounding box center [0, 0] width 0 height 0
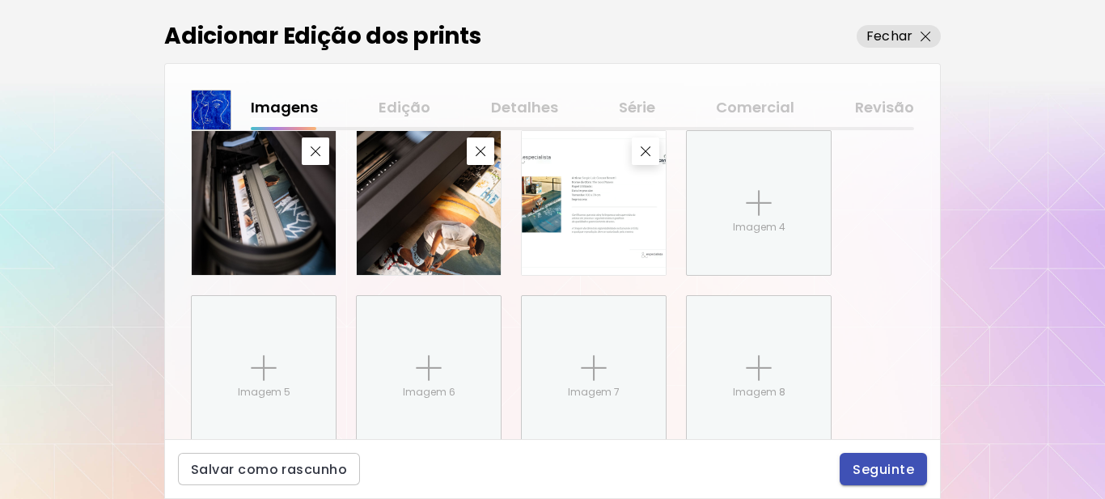
click at [901, 470] on span "Seguinte" at bounding box center [883, 469] width 61 height 17
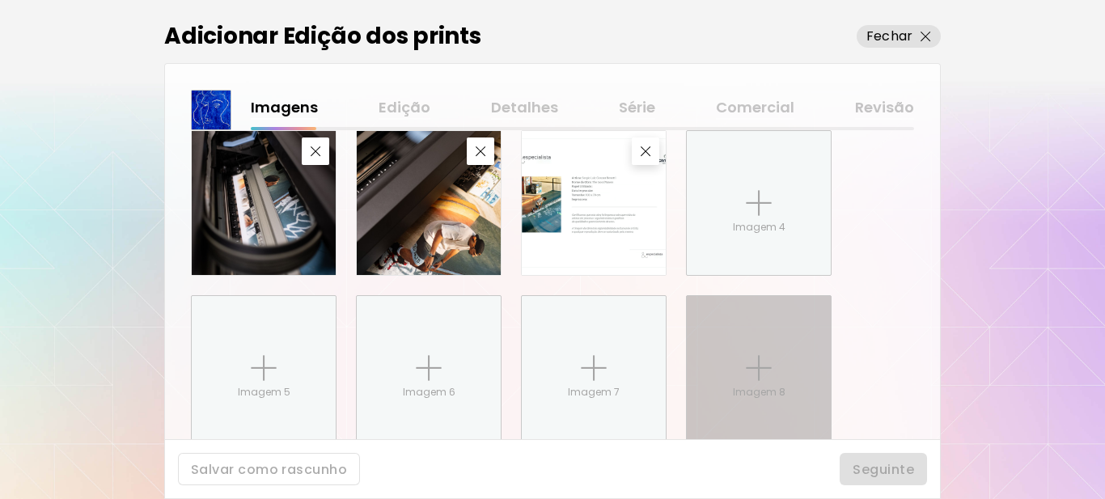
scroll to position [724, 0]
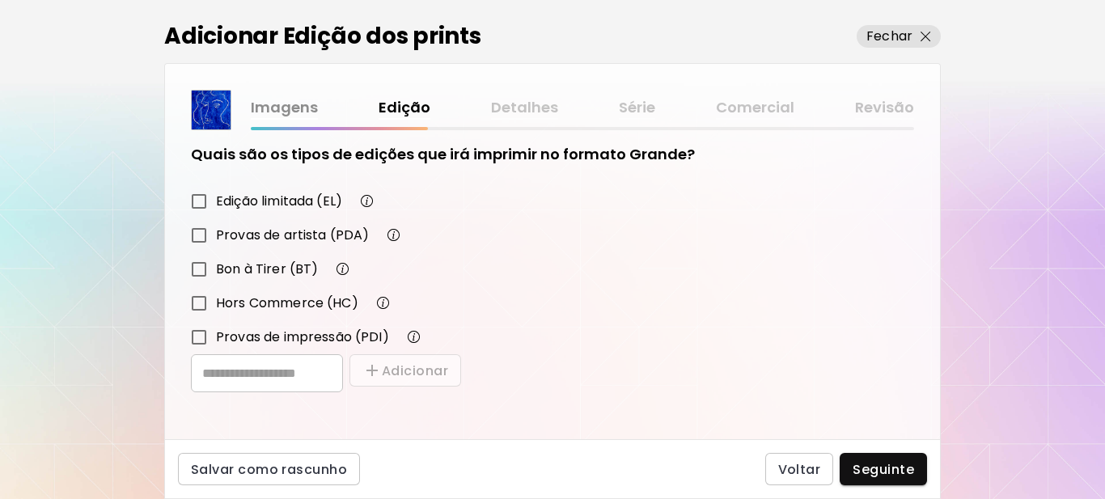
scroll to position [282, 0]
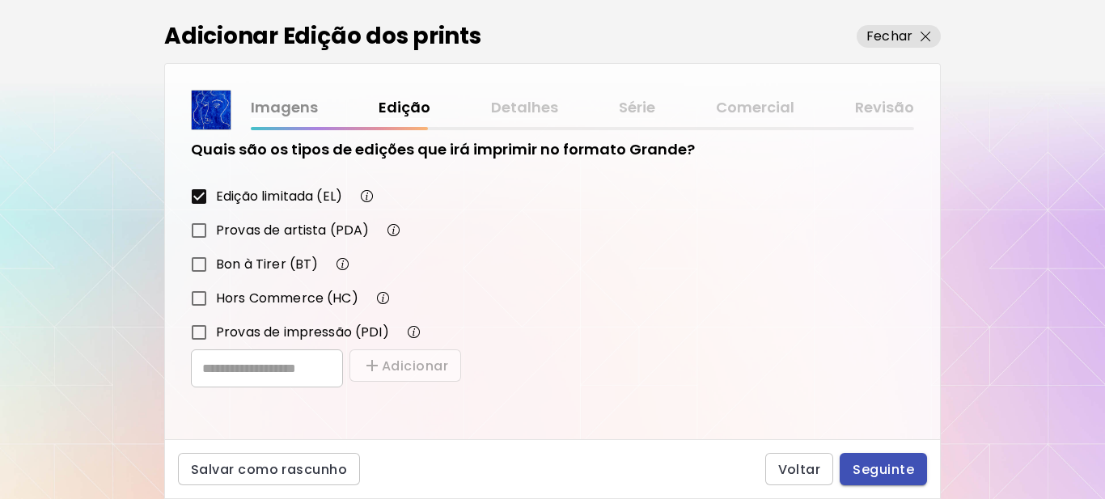
click at [874, 466] on span "Seguinte" at bounding box center [883, 469] width 61 height 17
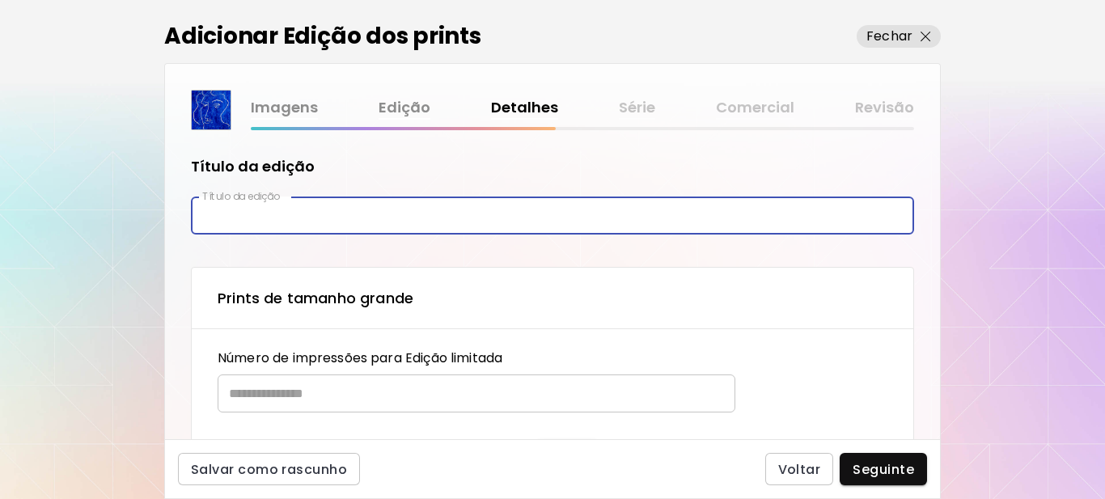
click at [253, 222] on input "text" at bounding box center [552, 216] width 723 height 38
type input "*********"
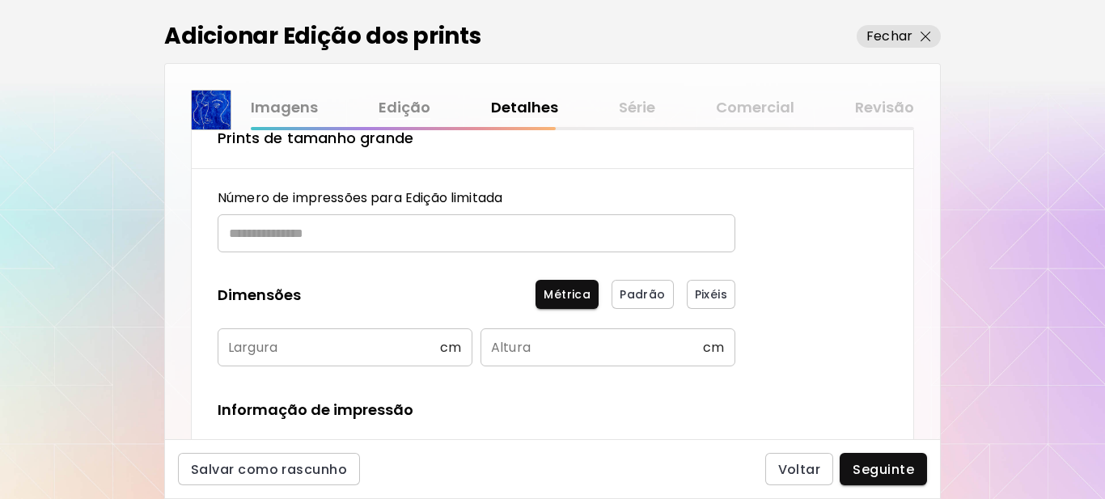
scroll to position [162, 0]
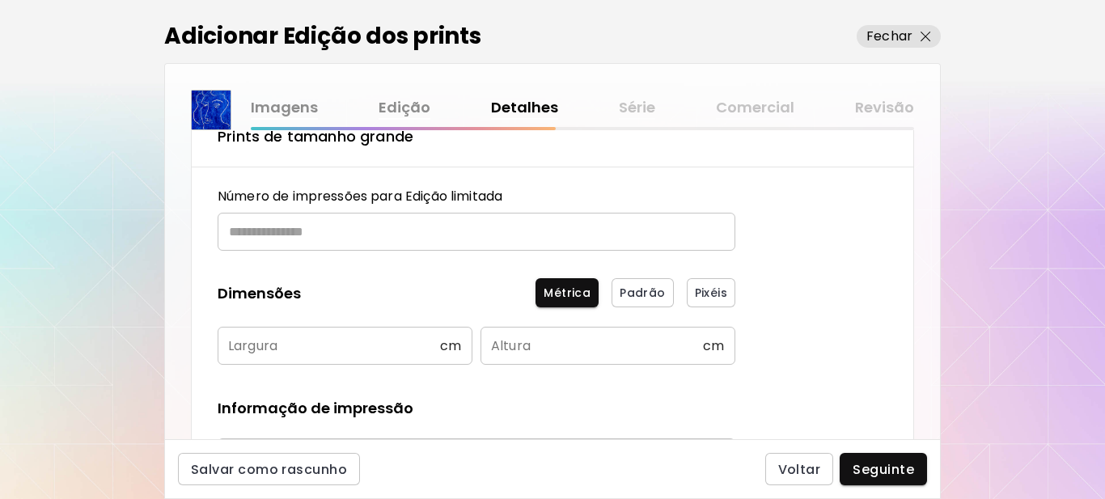
click at [307, 230] on input "text" at bounding box center [471, 232] width 506 height 38
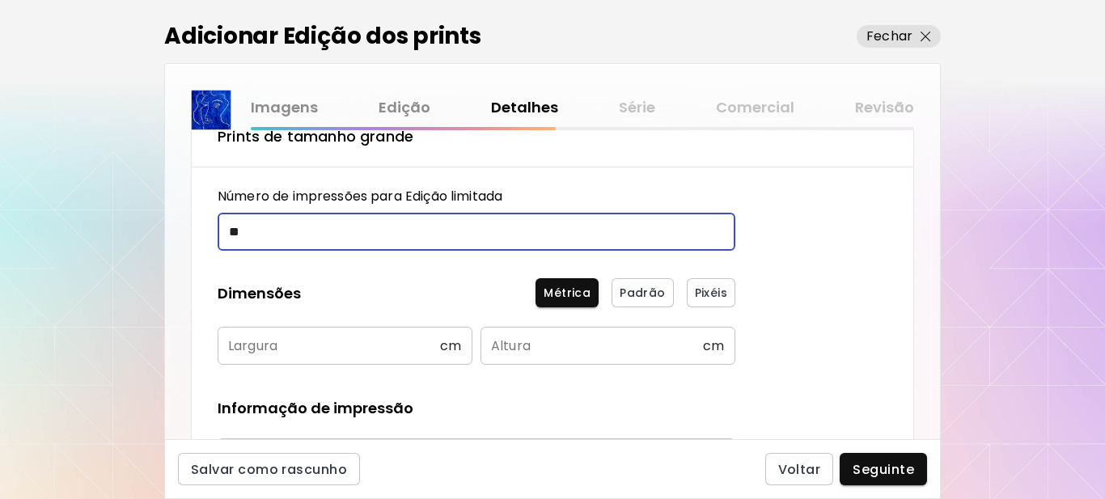
type input "**"
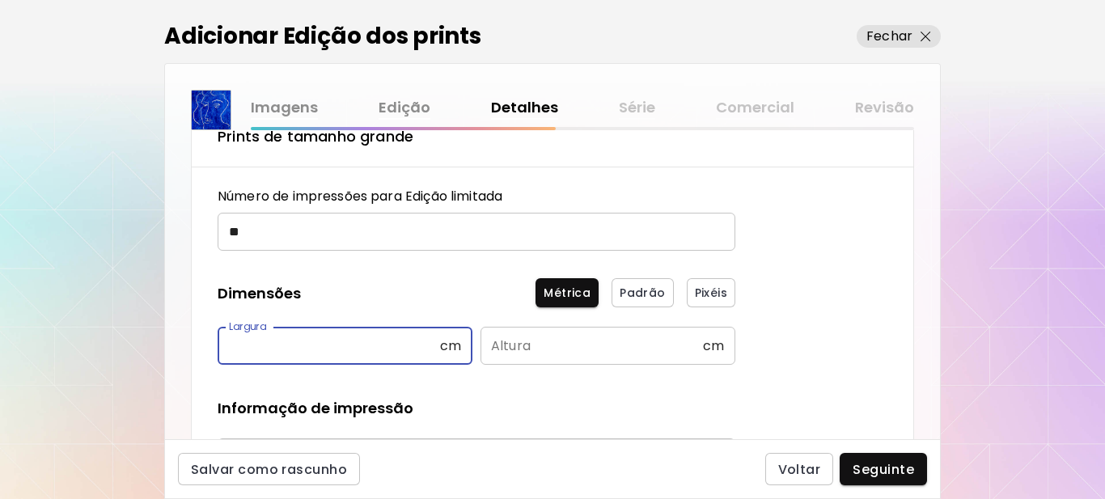
click at [313, 346] on input "text" at bounding box center [329, 346] width 222 height 38
type input "**"
click at [510, 340] on input "text" at bounding box center [591, 346] width 222 height 38
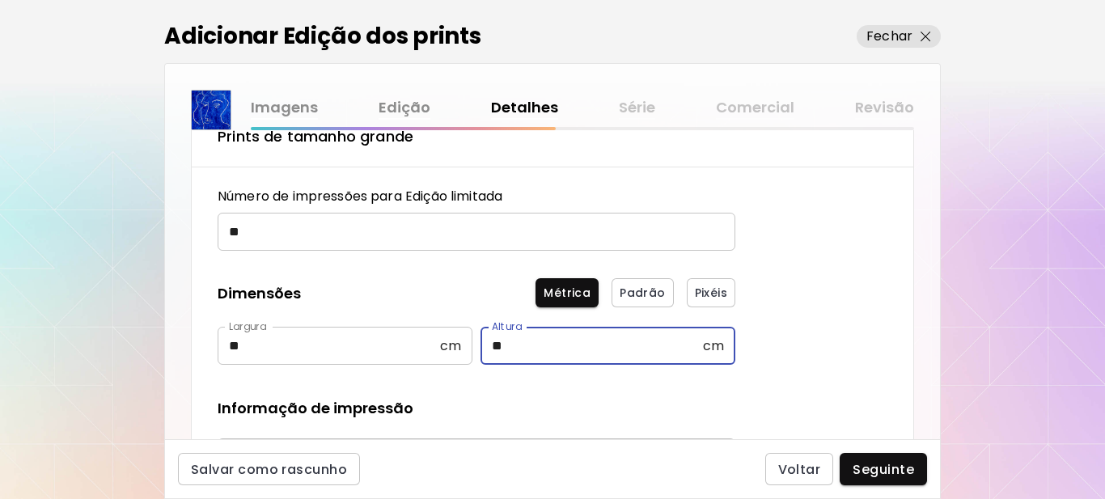
type input "**"
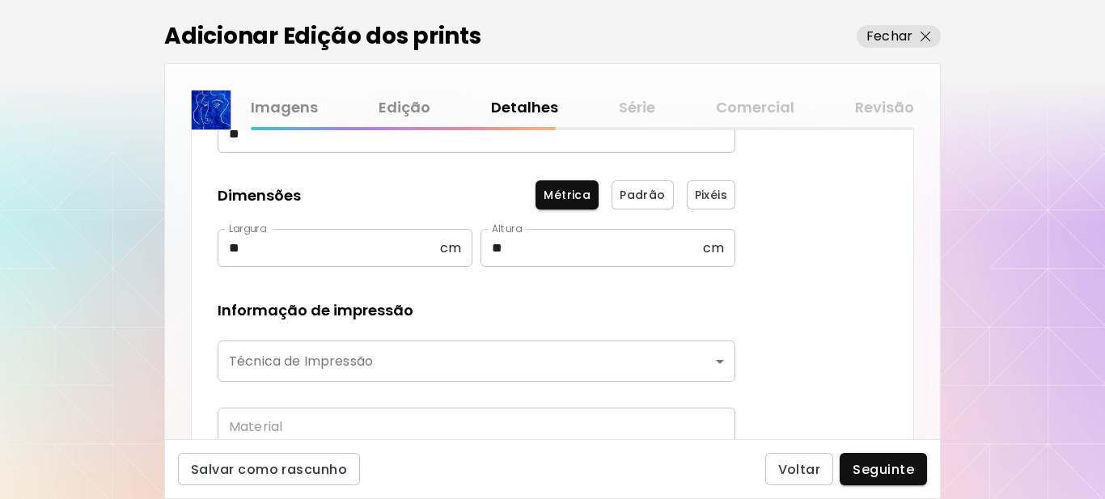
scroll to position [324, 0]
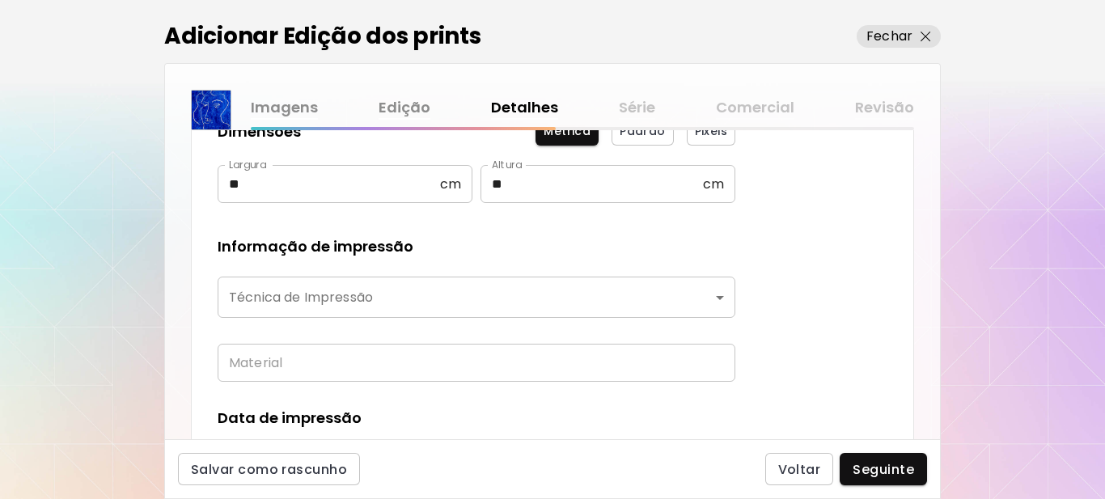
click at [382, 296] on body "[DOMAIN_NAME]/[PERSON_NAME] obras Gerencie suas obras Editar Perfil My BioLink …" at bounding box center [552, 249] width 1105 height 499
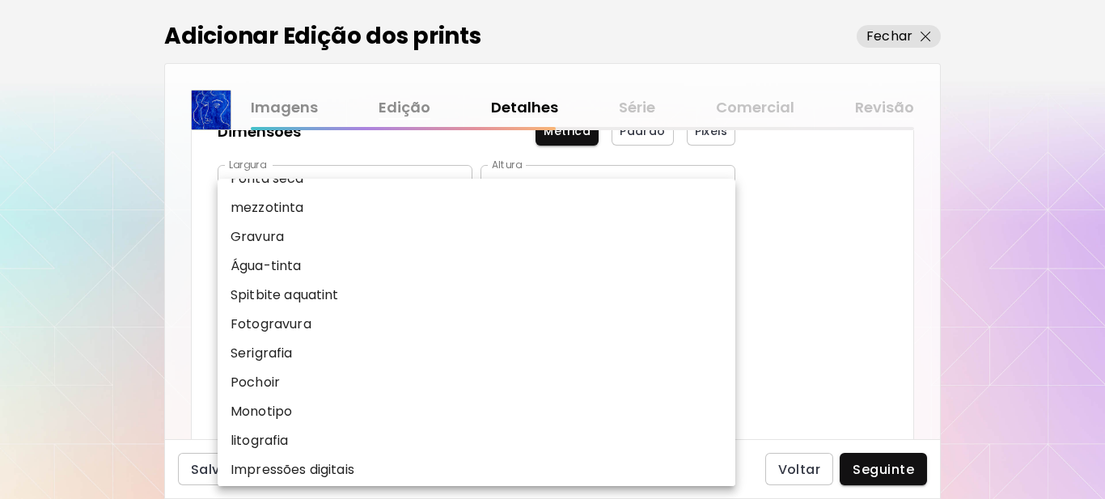
scroll to position [162, 0]
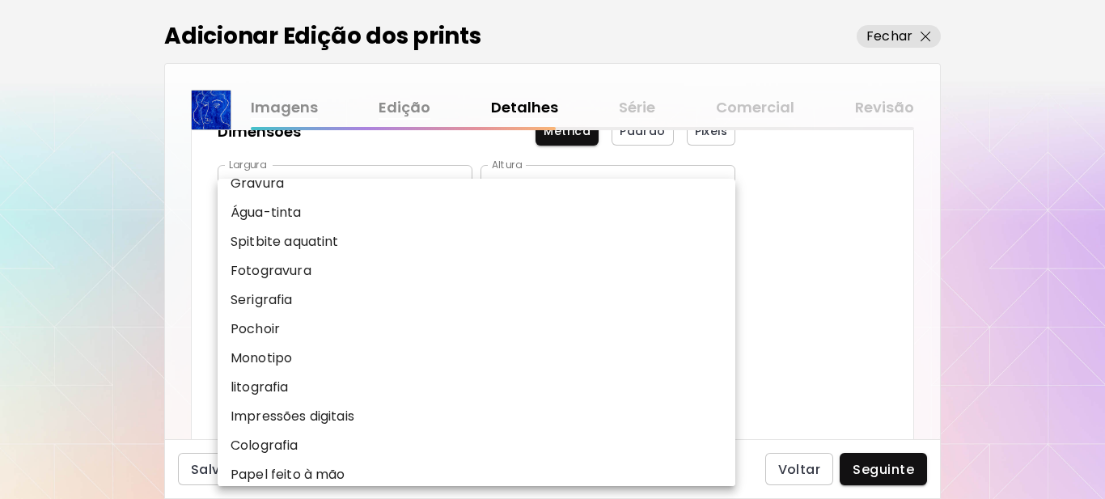
click at [328, 412] on p "Impressões digitais" at bounding box center [293, 416] width 124 height 19
type input "**********"
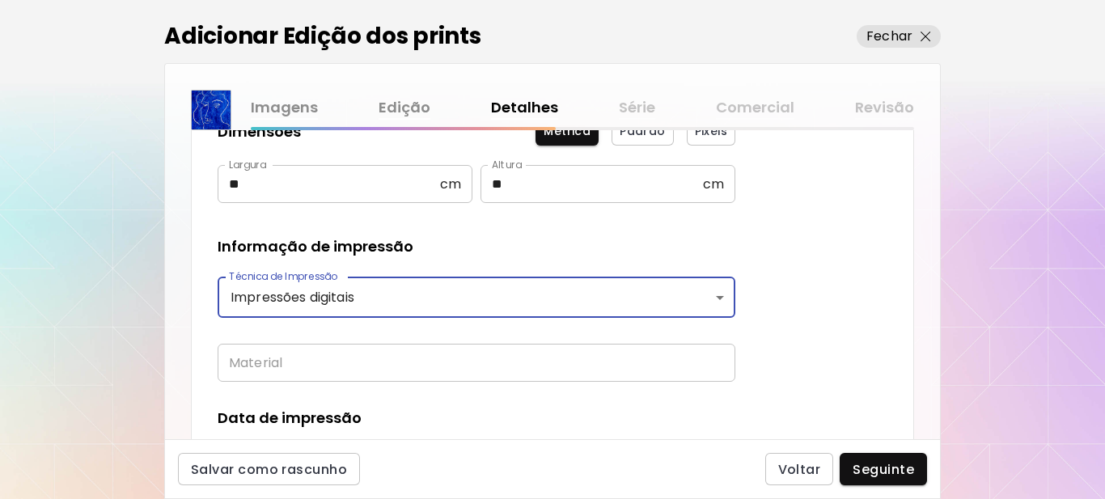
click at [315, 360] on input "text" at bounding box center [477, 363] width 518 height 38
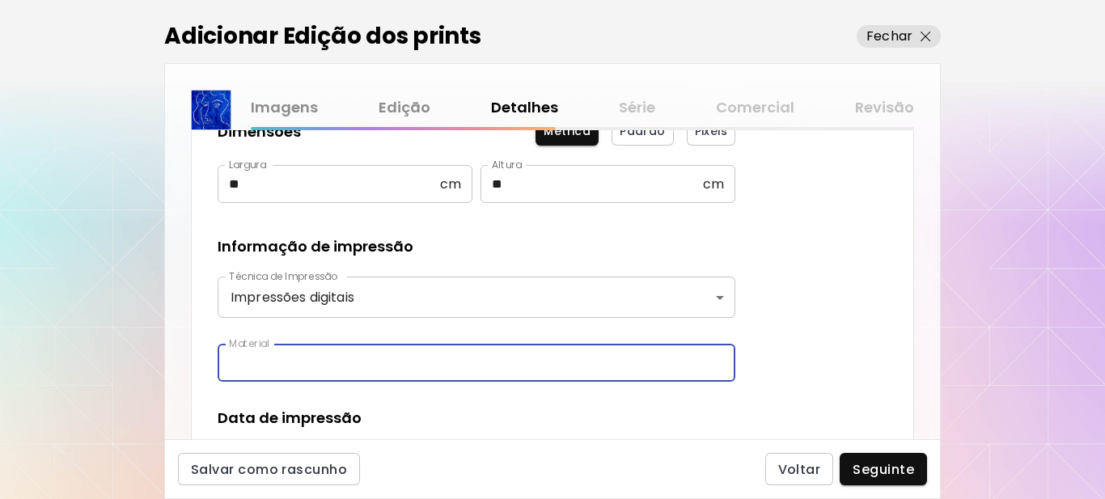
type input "**********"
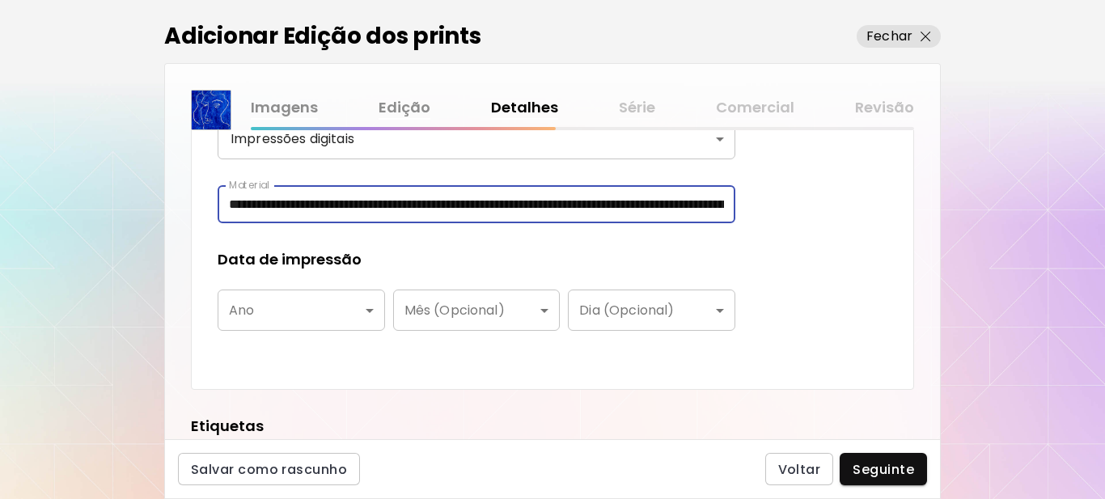
scroll to position [485, 0]
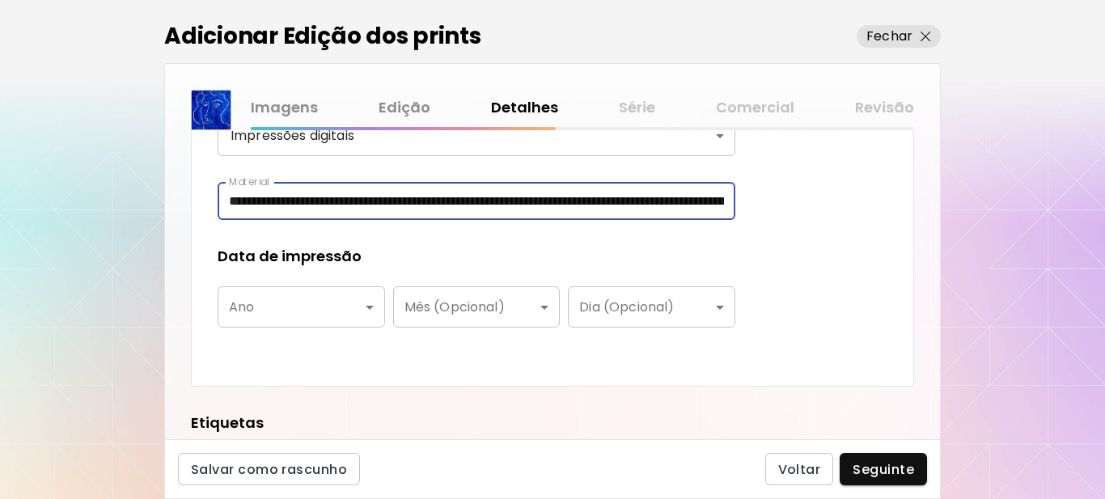
click at [350, 310] on body "**********" at bounding box center [552, 249] width 1105 height 499
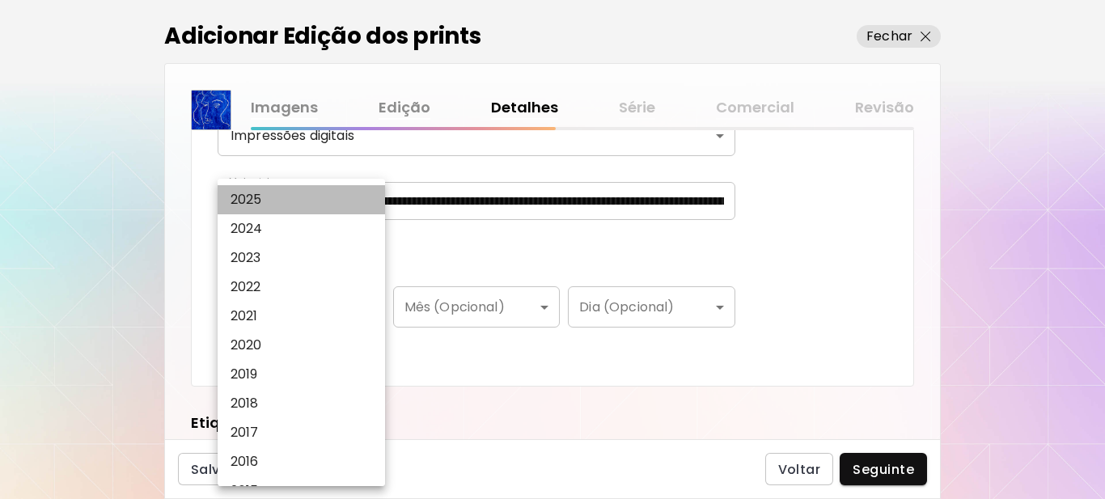
click at [261, 192] on p "2025" at bounding box center [247, 199] width 32 height 19
type input "****"
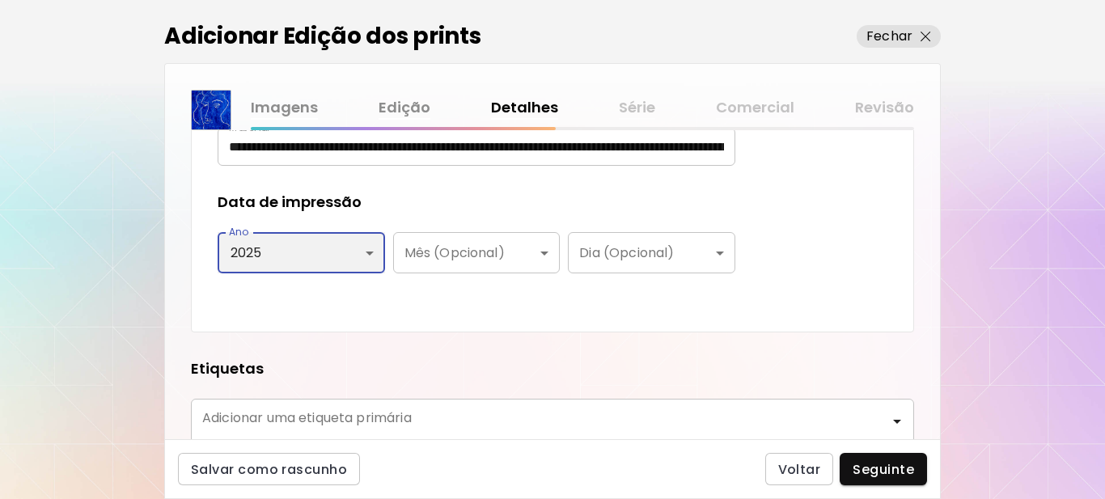
scroll to position [647, 0]
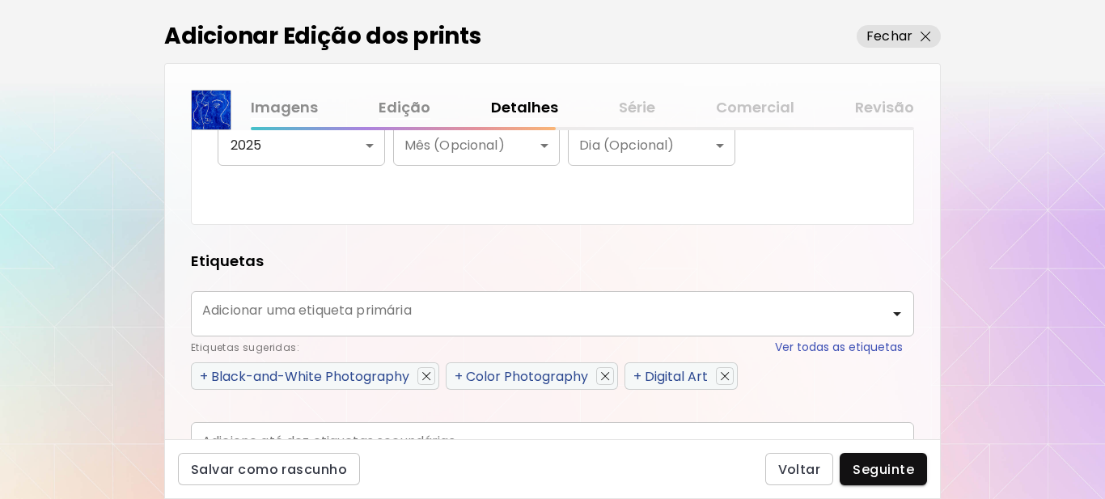
click at [460, 377] on span "+" at bounding box center [459, 376] width 8 height 19
type input "**********"
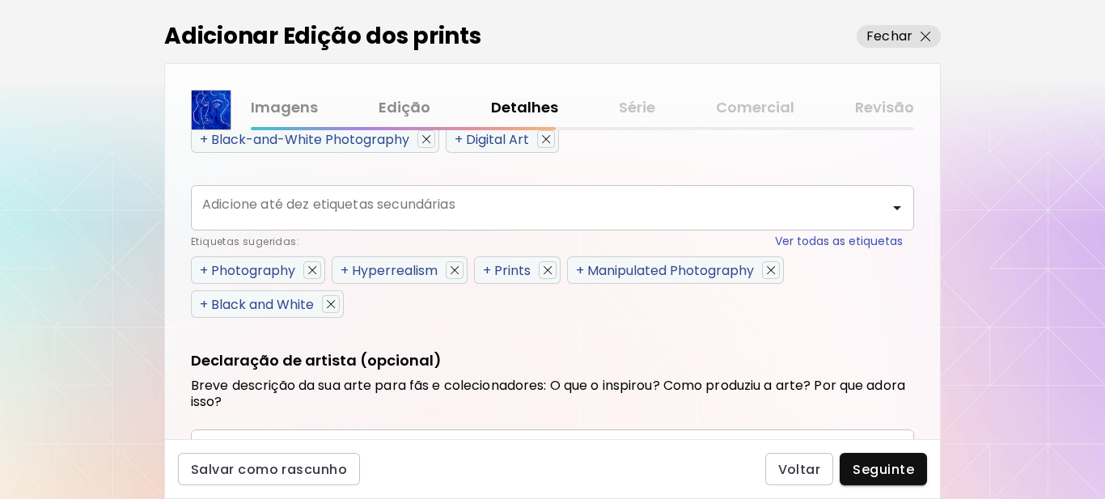
scroll to position [890, 0]
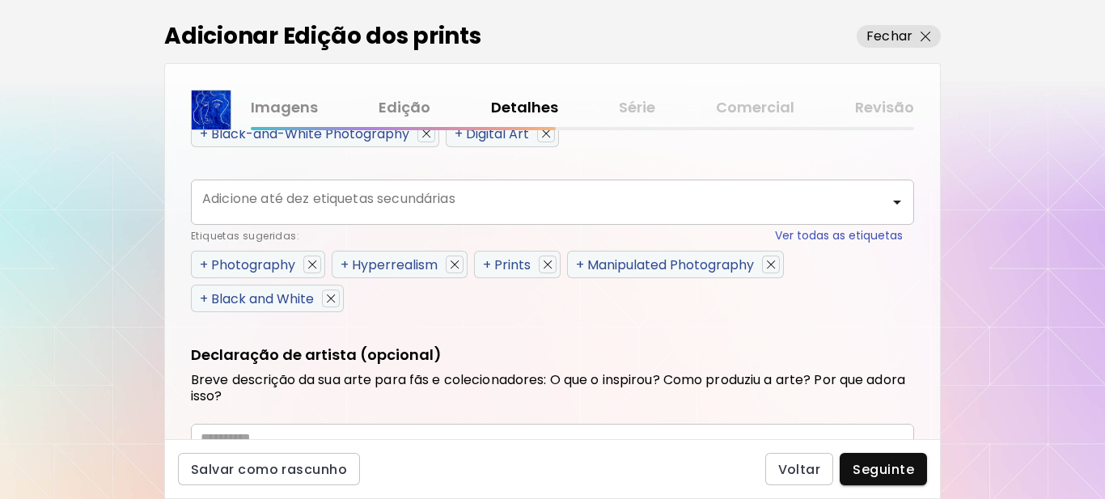
click at [201, 262] on span "+" at bounding box center [204, 265] width 8 height 19
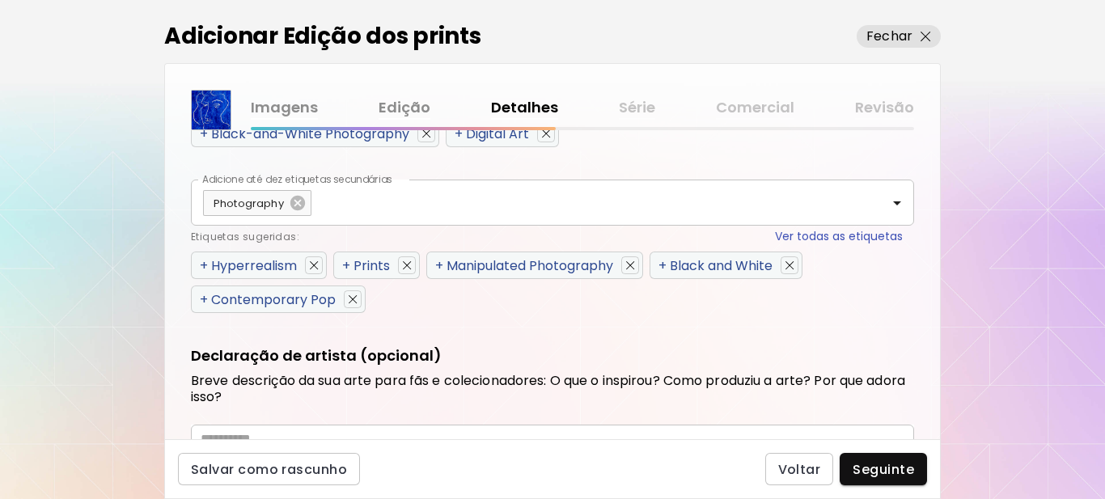
click at [201, 262] on span "+" at bounding box center [204, 265] width 8 height 19
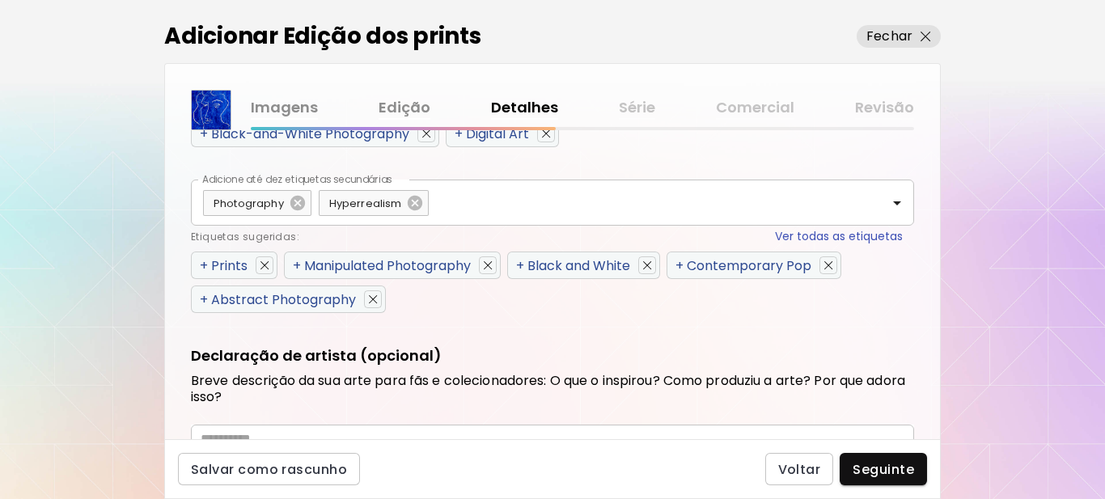
click at [200, 262] on span "+" at bounding box center [204, 265] width 8 height 19
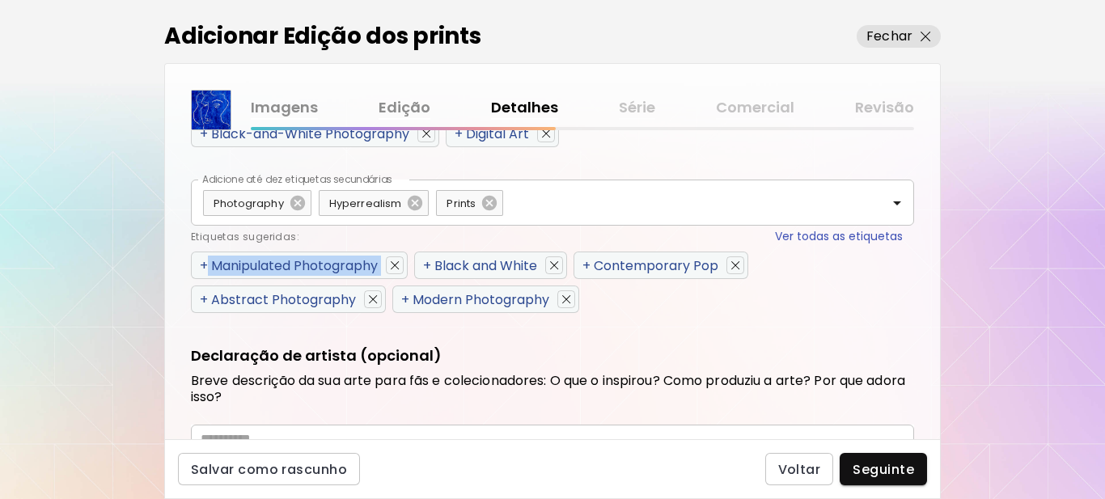
click at [200, 262] on span "+" at bounding box center [204, 265] width 8 height 19
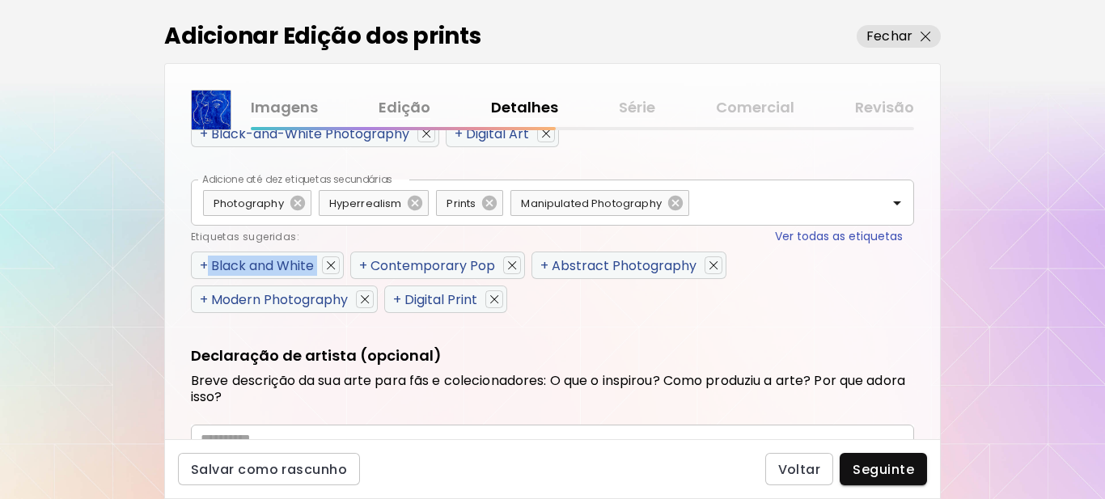
click at [200, 262] on span "+" at bounding box center [204, 265] width 8 height 19
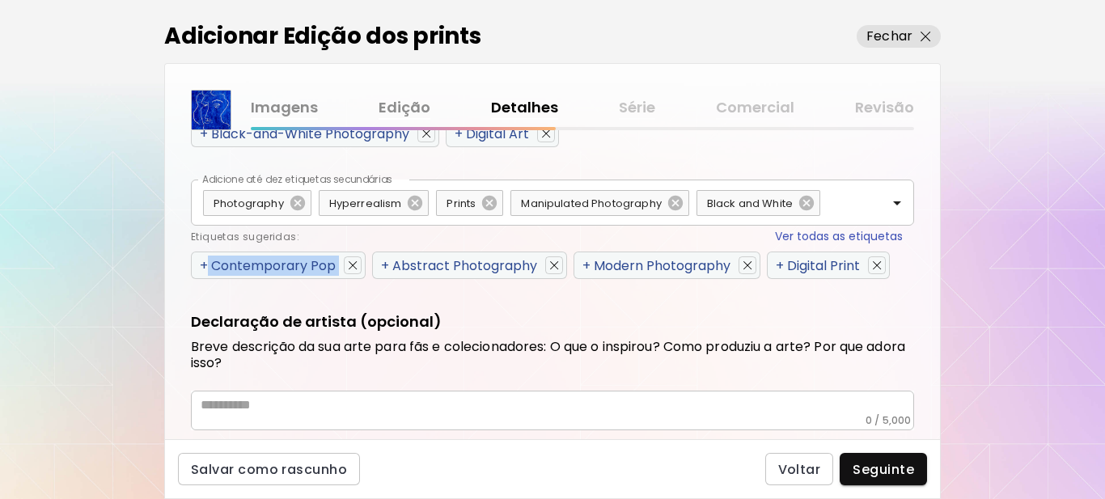
click at [200, 262] on span "+" at bounding box center [204, 265] width 8 height 19
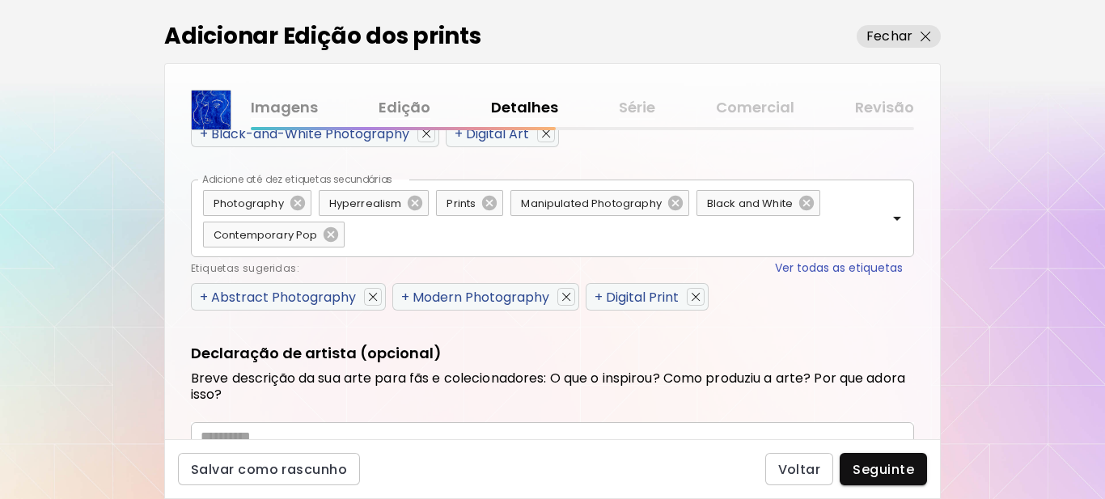
click at [200, 262] on div "Etiquetas sugeridas: Ver todas as etiquetas" at bounding box center [547, 268] width 712 height 17
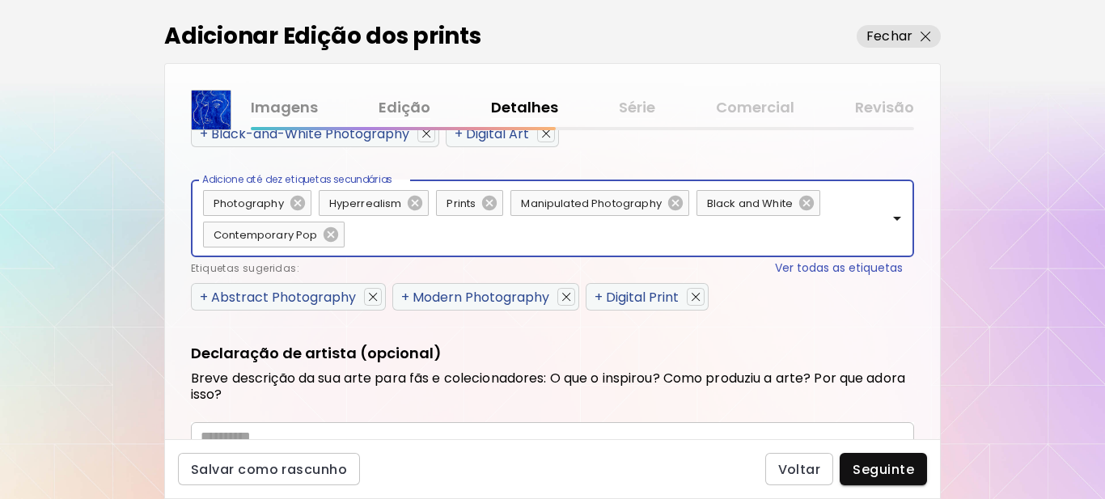
click at [205, 296] on span "+" at bounding box center [204, 297] width 8 height 19
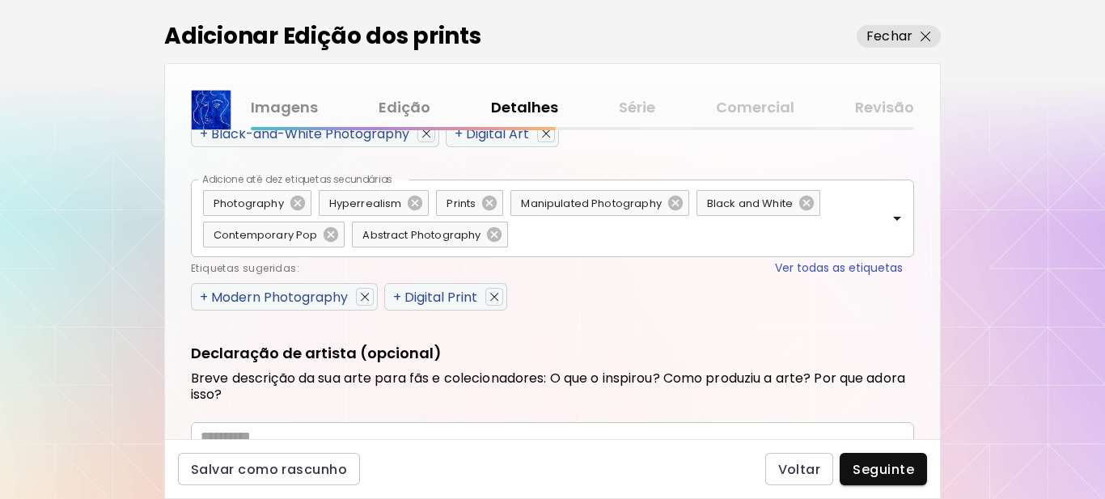
click at [205, 297] on span "+" at bounding box center [204, 297] width 8 height 19
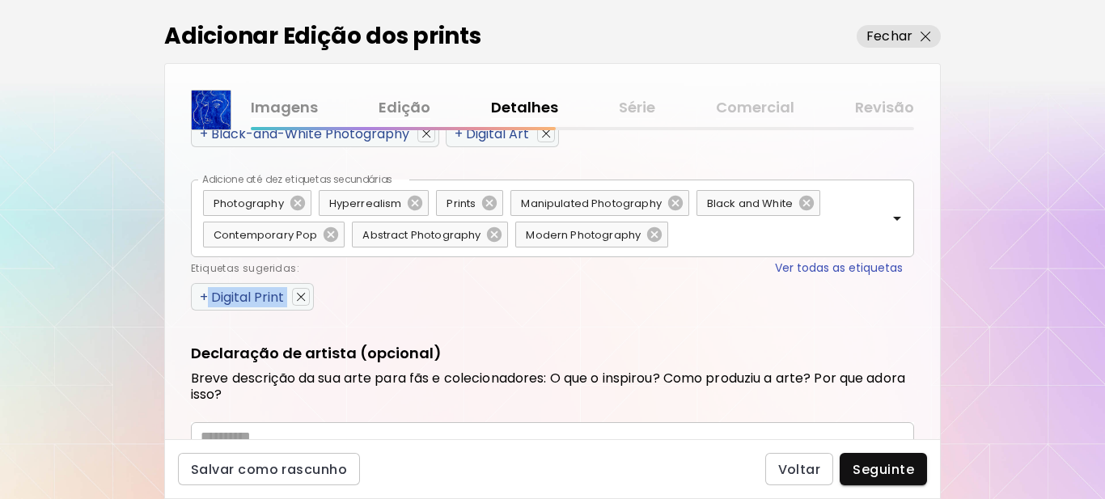
click at [205, 297] on span "+" at bounding box center [204, 297] width 8 height 19
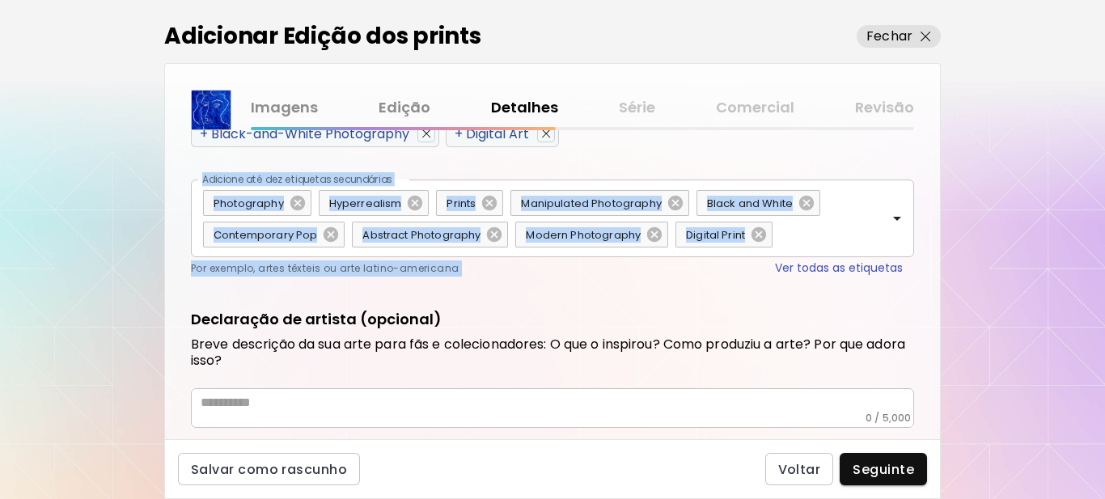
scroll to position [930, 0]
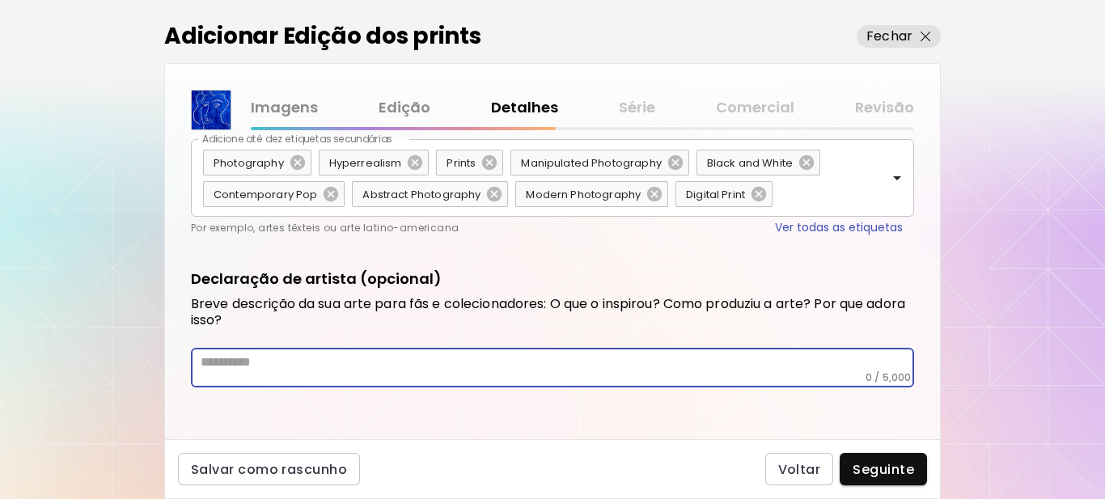
click at [326, 364] on textarea at bounding box center [557, 362] width 713 height 17
paste textarea "**********"
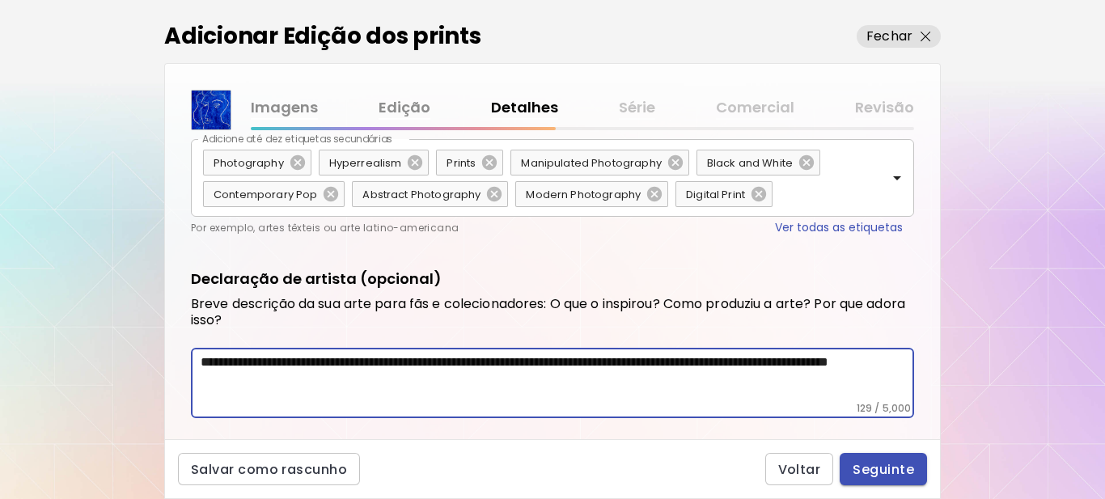
type textarea "**********"
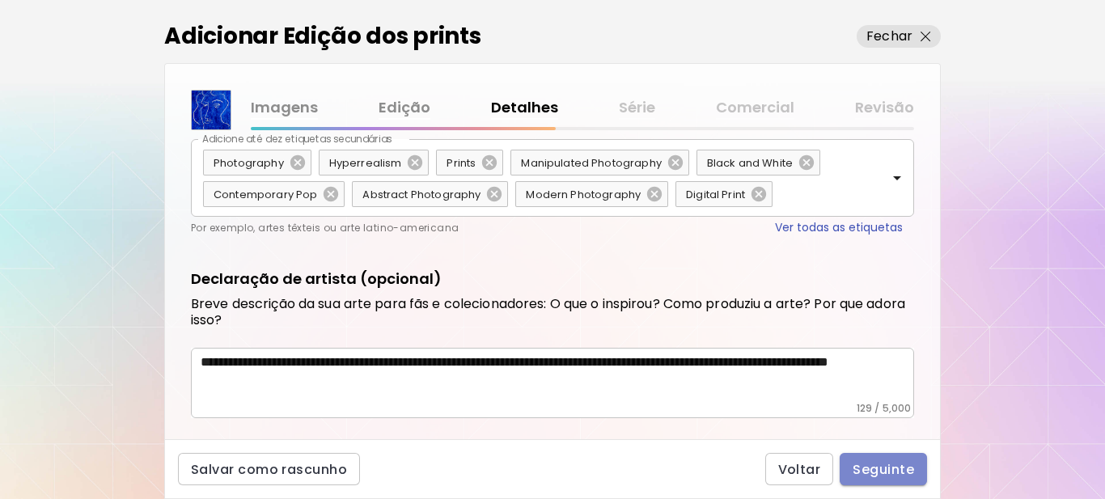
click at [873, 465] on span "Seguinte" at bounding box center [883, 469] width 61 height 17
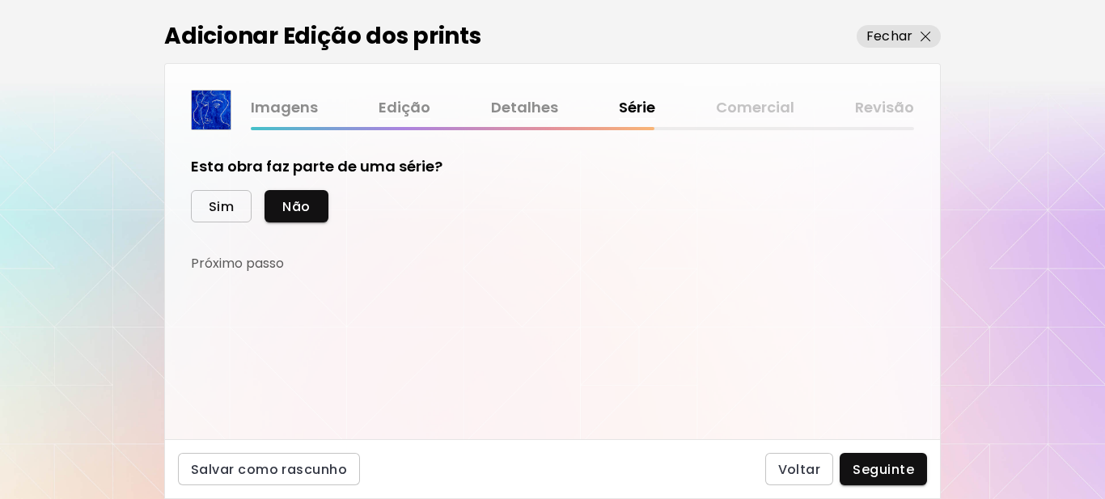
click at [218, 195] on button "Sim" at bounding box center [221, 206] width 61 height 32
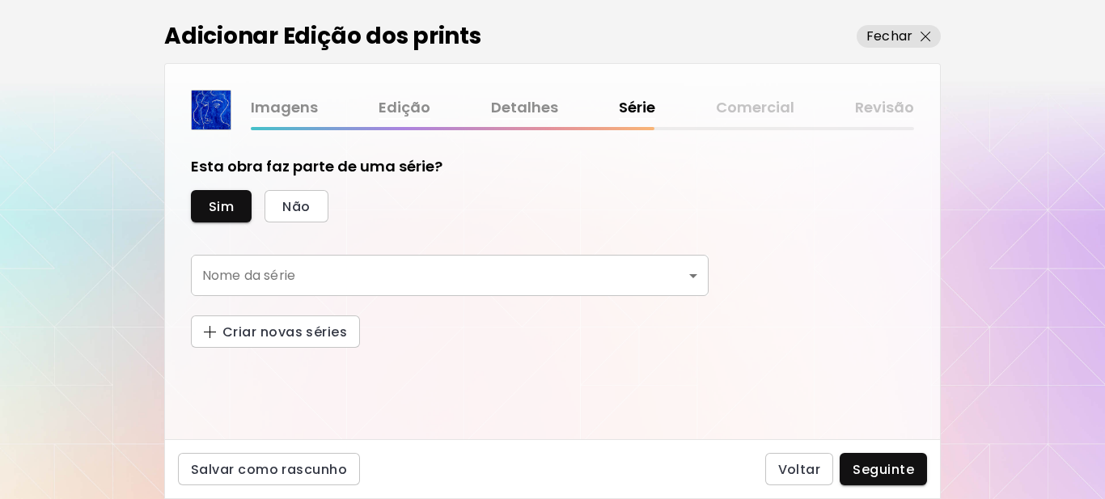
click at [263, 268] on body "[DOMAIN_NAME]/[PERSON_NAME] Adicionar obras Gerencie suas obras Editar Perfil M…" at bounding box center [552, 249] width 1105 height 499
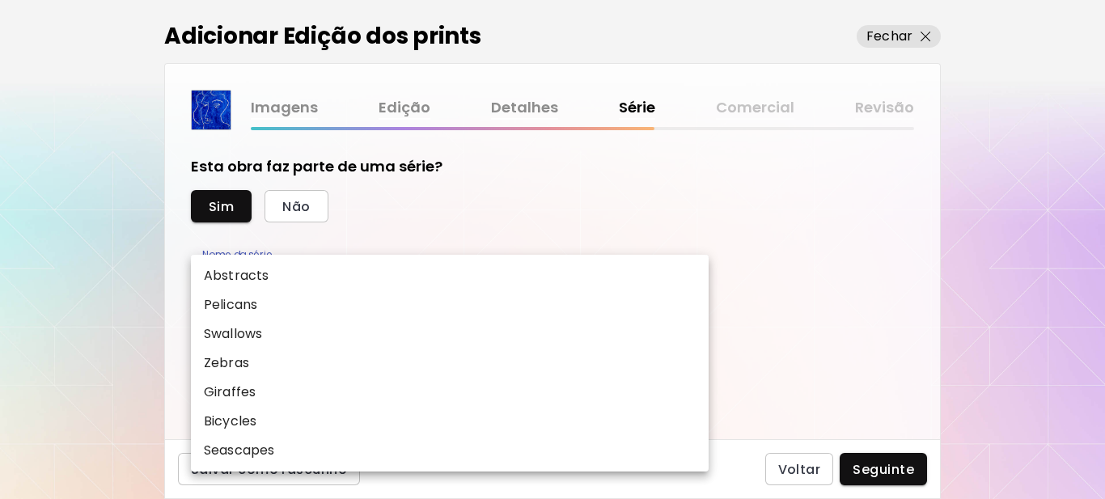
click at [249, 276] on p "Abstracts" at bounding box center [236, 275] width 65 height 19
type input "*********"
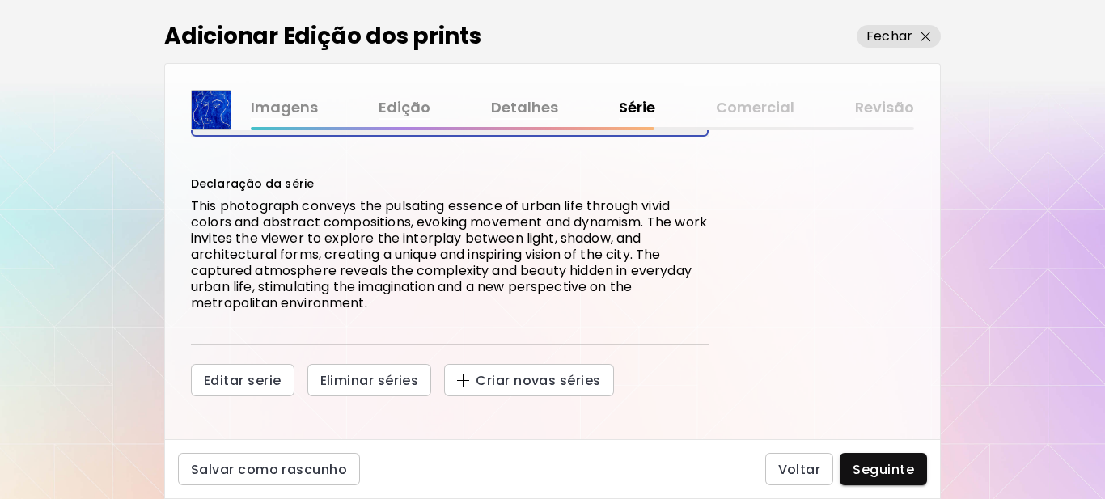
scroll to position [168, 0]
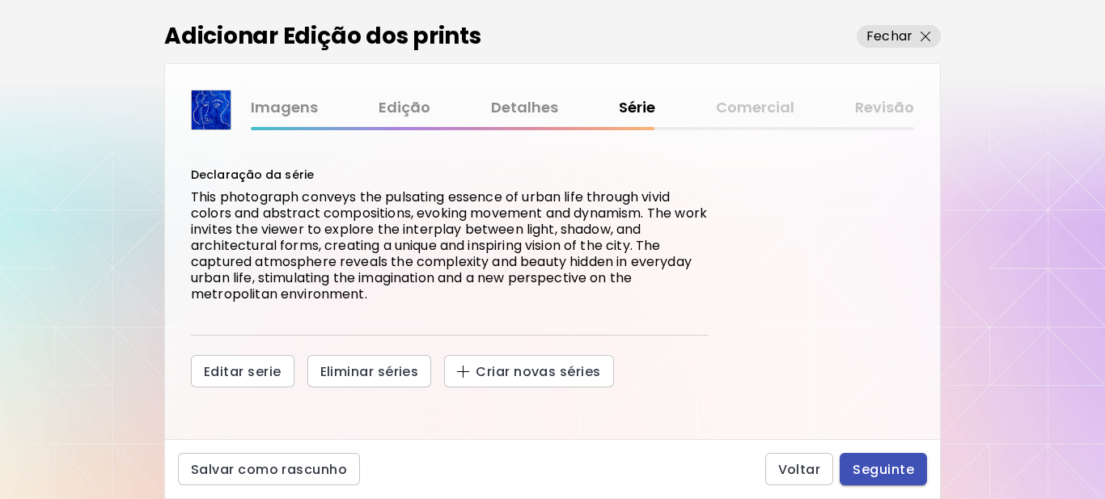
click at [866, 467] on span "Seguinte" at bounding box center [883, 469] width 61 height 17
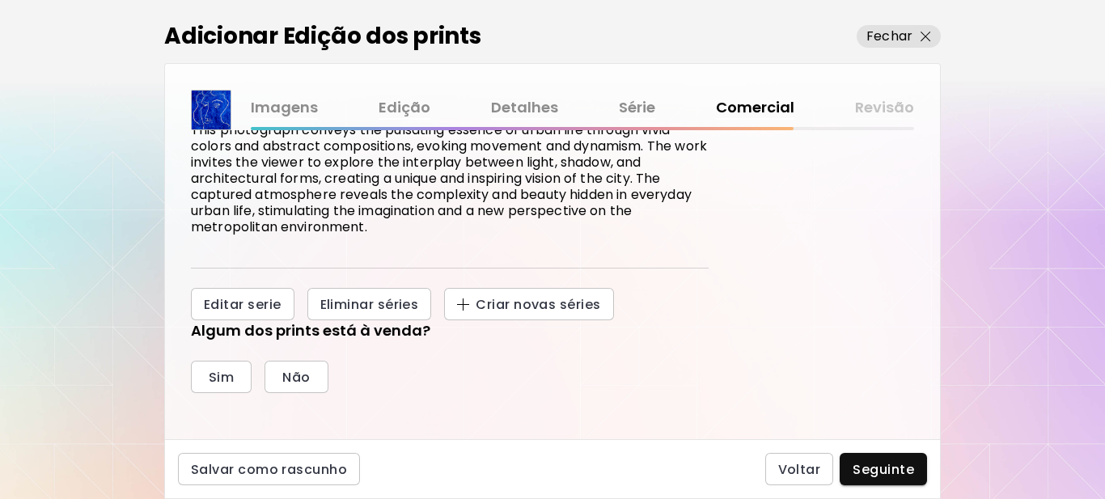
scroll to position [324, 0]
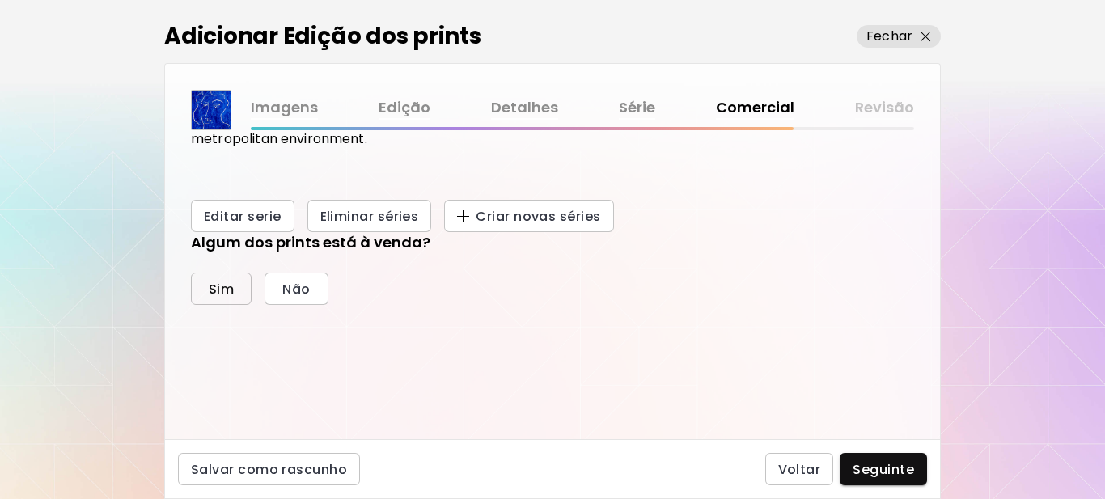
click at [227, 288] on span "Sim" at bounding box center [221, 289] width 25 height 17
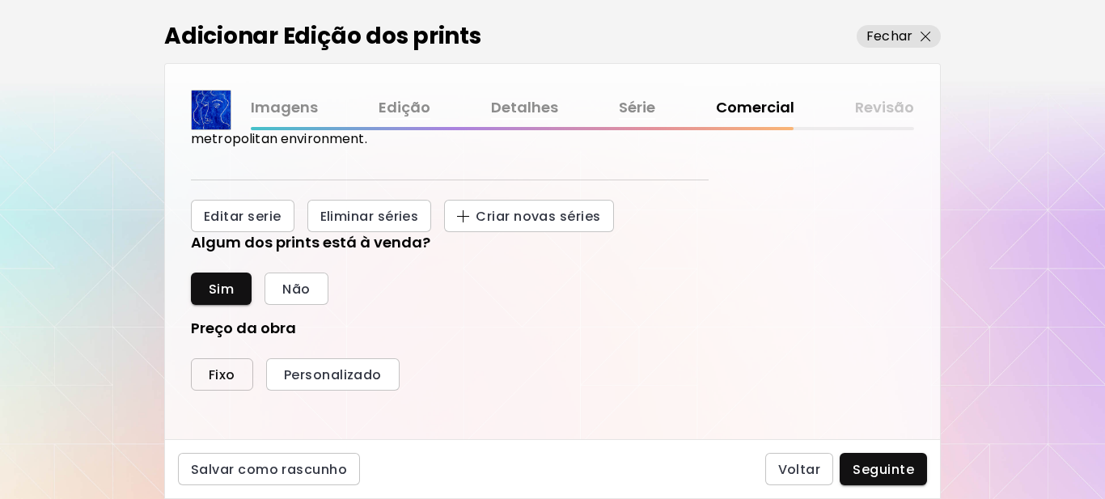
click at [218, 375] on span "Fixo" at bounding box center [222, 374] width 27 height 17
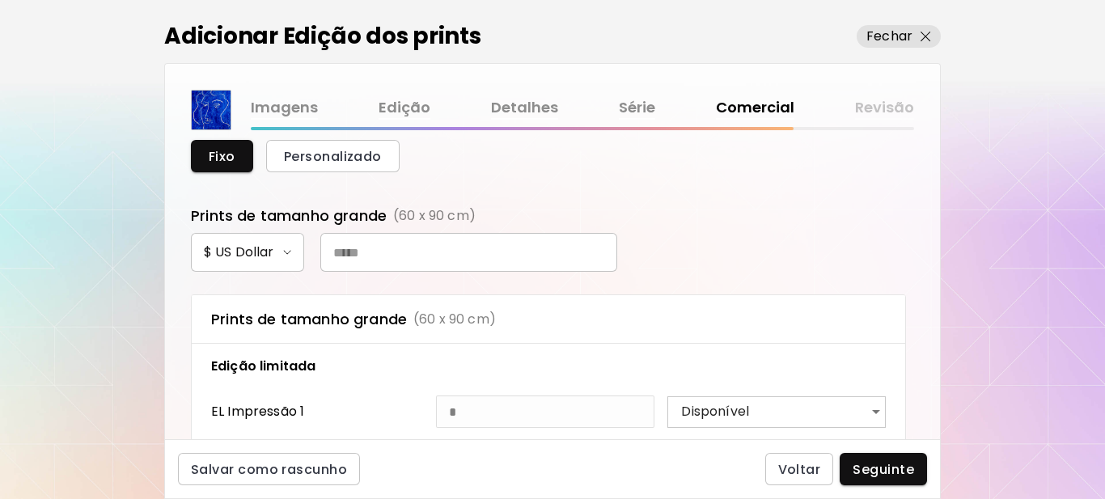
scroll to position [566, 0]
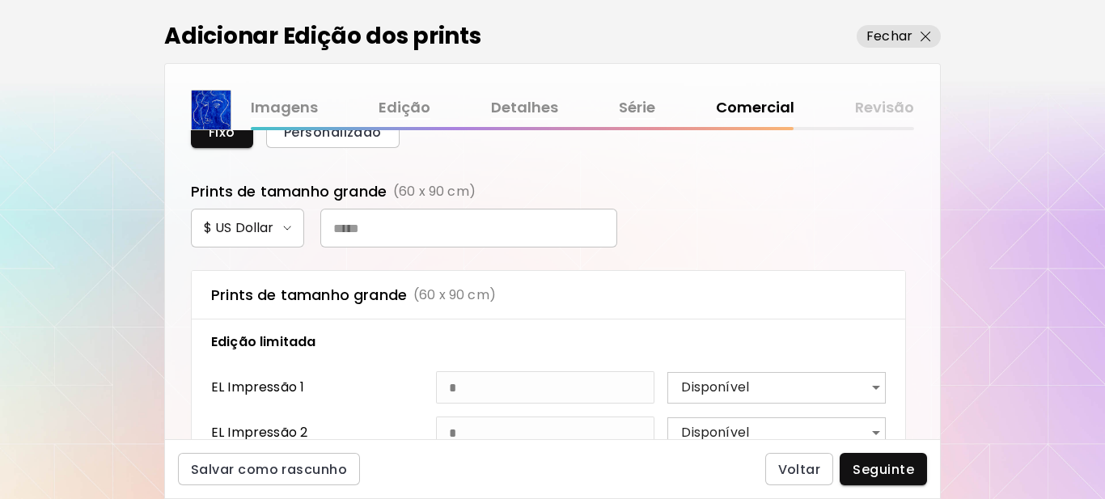
click at [417, 227] on input "text" at bounding box center [468, 228] width 297 height 39
type input "***"
click at [872, 472] on span "Seguinte" at bounding box center [883, 469] width 61 height 17
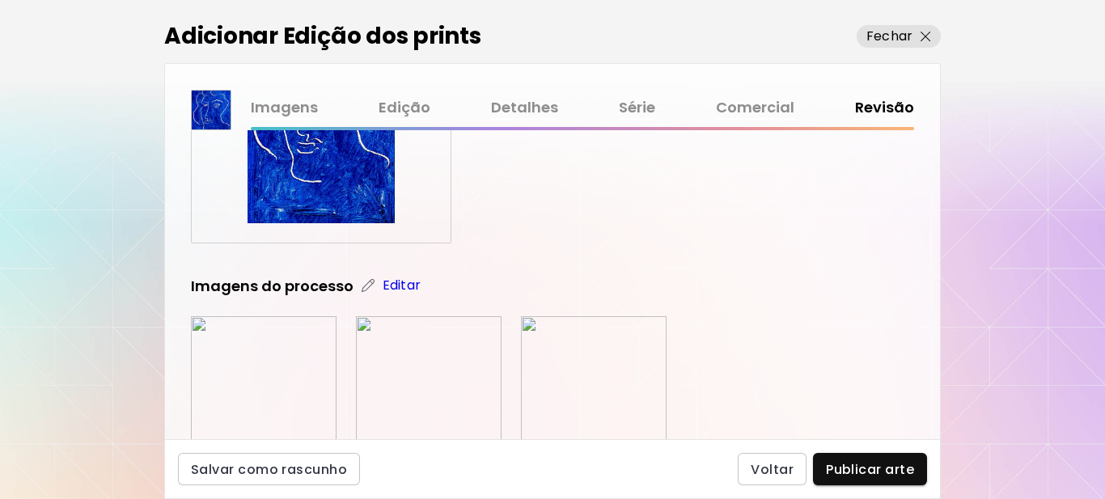
scroll to position [243, 0]
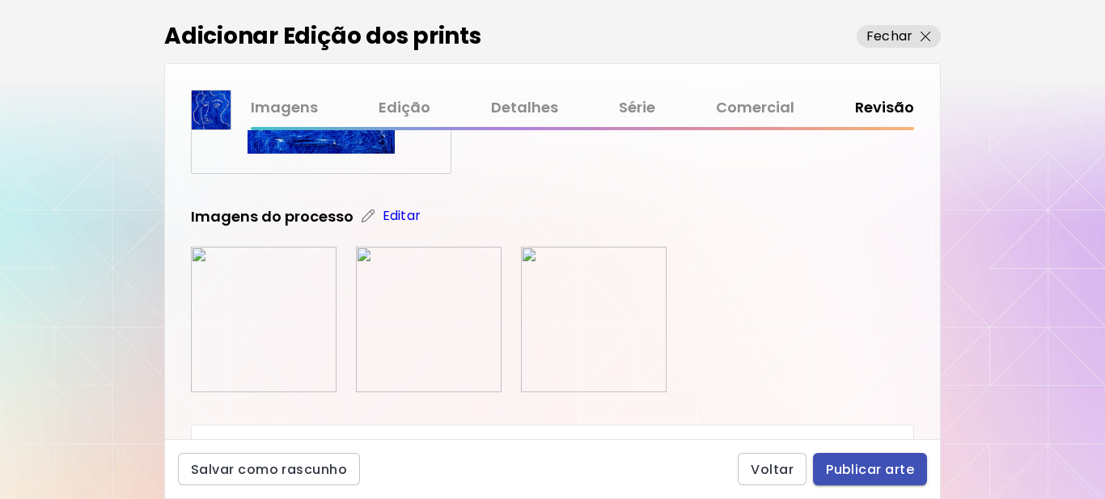
click at [847, 465] on span "Publicar arte" at bounding box center [870, 469] width 88 height 17
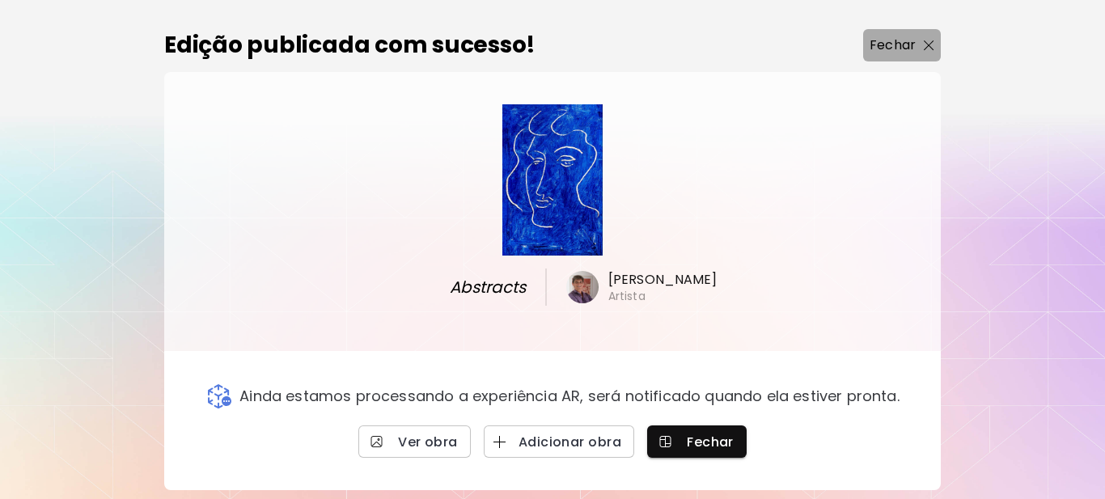
click at [921, 43] on span "Fechar" at bounding box center [902, 45] width 65 height 19
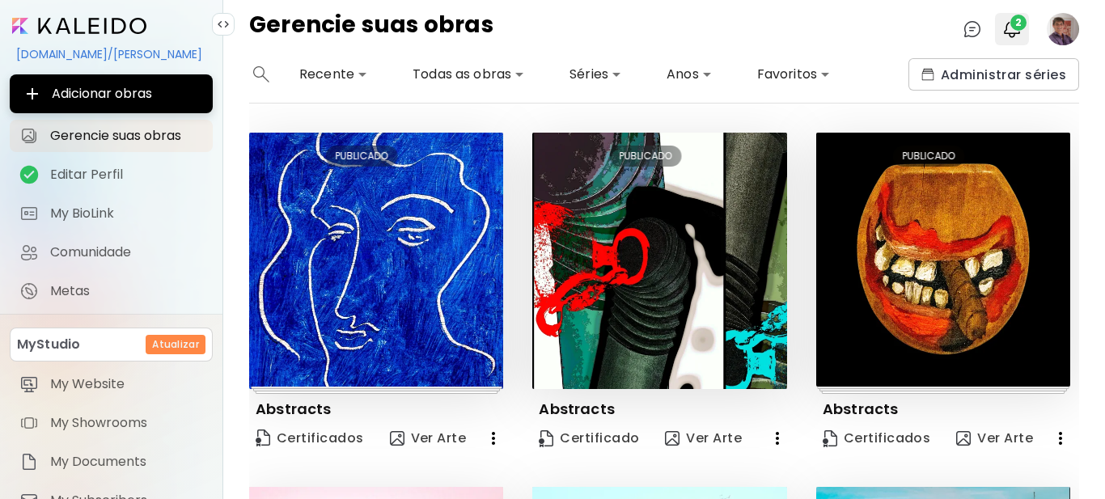
click at [1015, 28] on span "2" at bounding box center [1018, 23] width 16 height 16
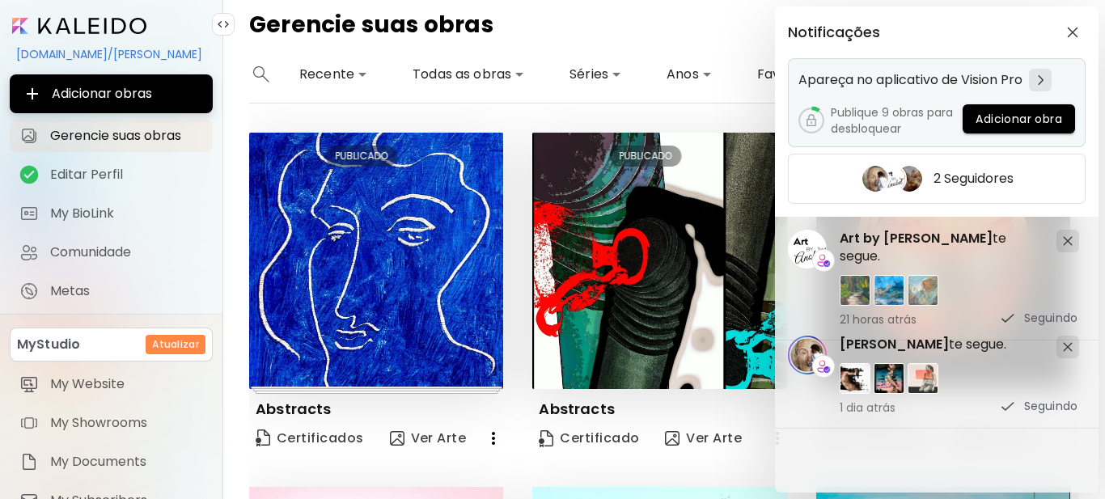
click at [1024, 117] on span "Adicionar obra" at bounding box center [1018, 119] width 87 height 17
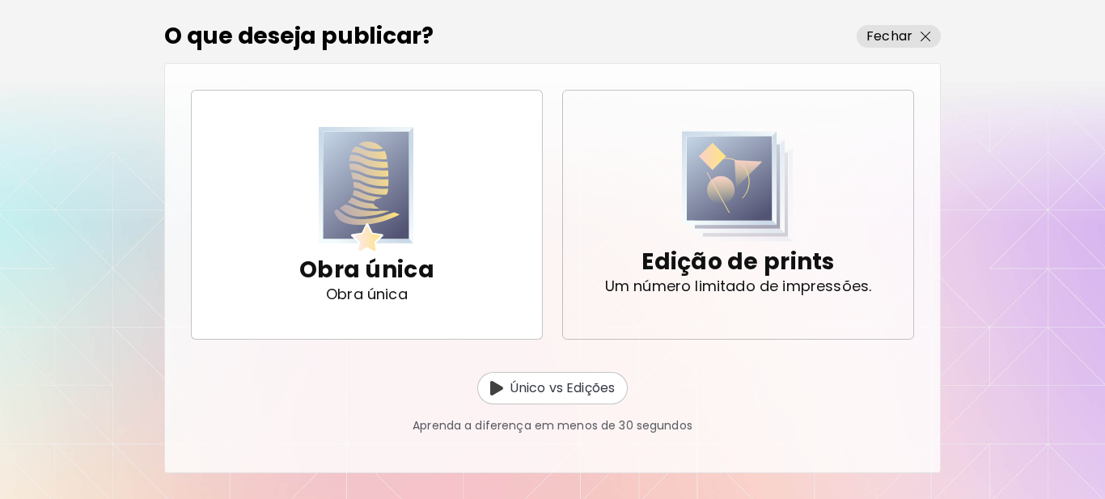
click at [717, 273] on p "Edição de prints" at bounding box center [737, 262] width 193 height 32
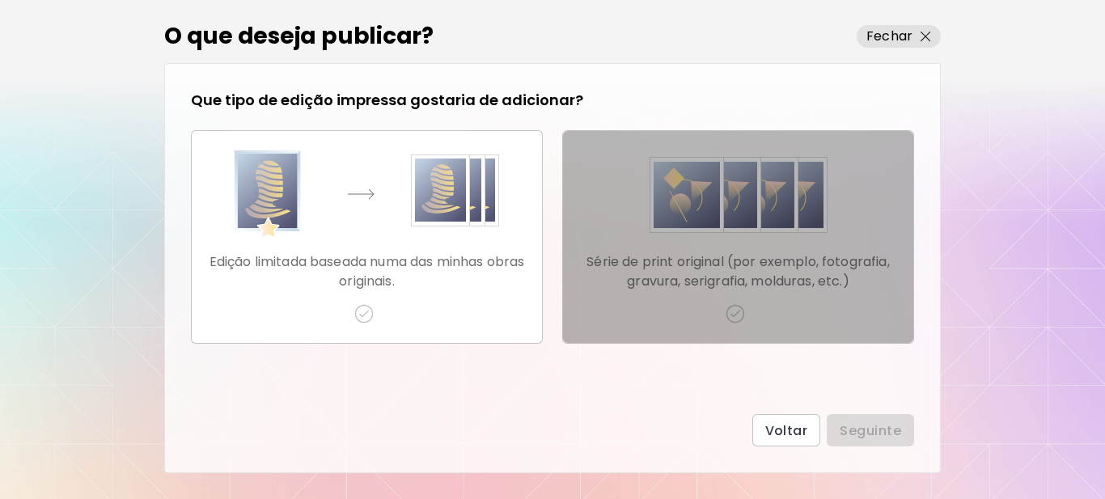
click at [735, 316] on img "button" at bounding box center [735, 313] width 19 height 19
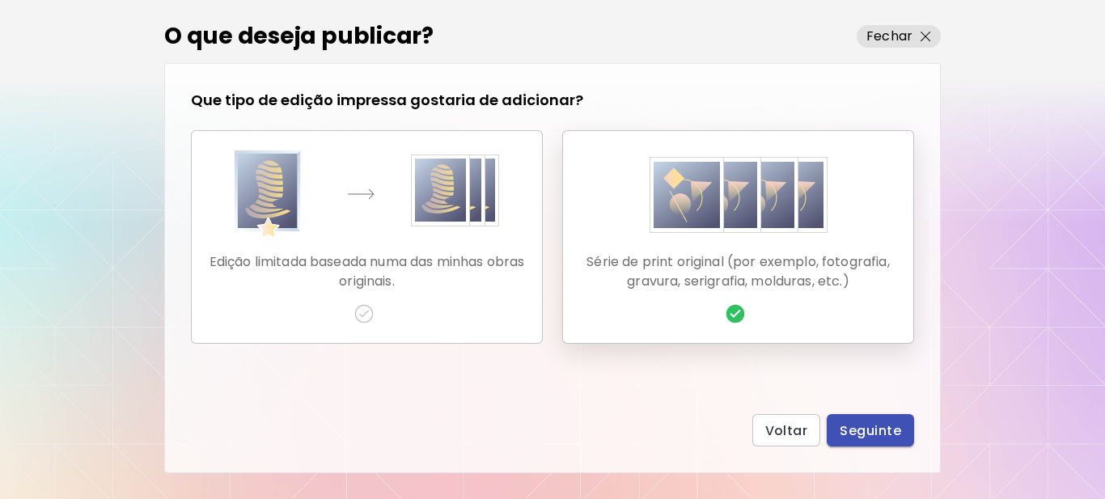
click at [871, 426] on span "Seguinte" at bounding box center [870, 430] width 61 height 17
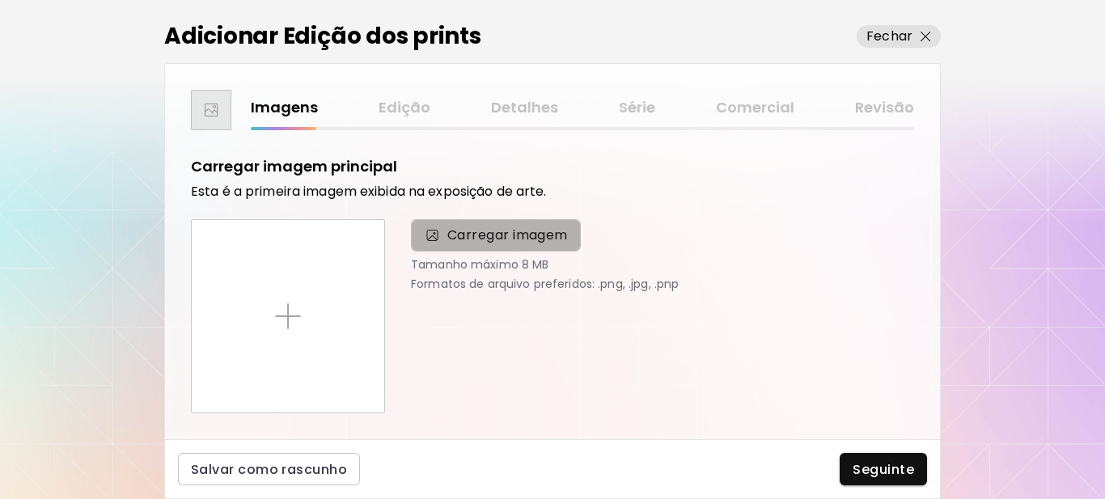
click at [523, 244] on span "Carregar imagem" at bounding box center [507, 235] width 121 height 19
click at [0, 0] on input "Carregar imagem" at bounding box center [0, 0] width 0 height 0
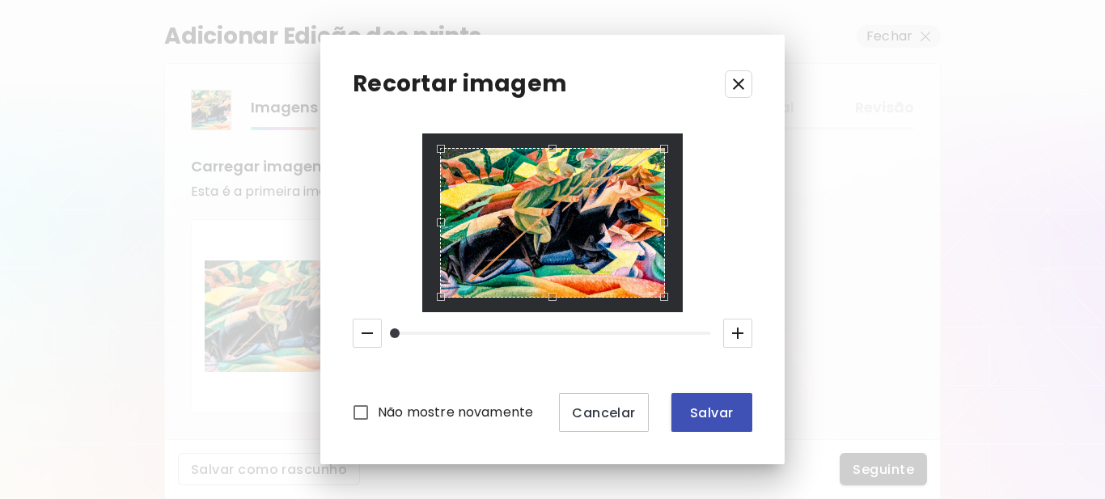
click at [718, 415] on span "Salvar" at bounding box center [711, 412] width 55 height 17
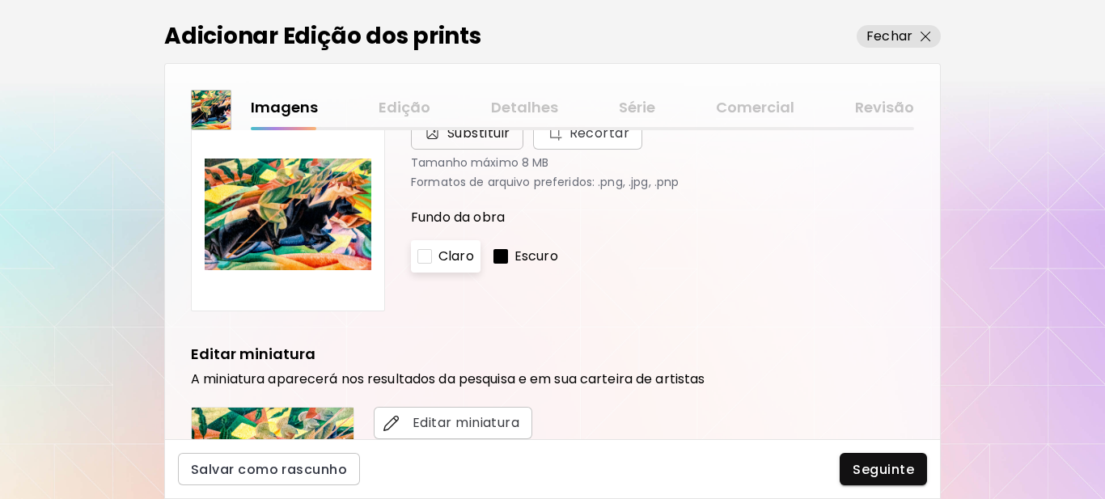
scroll to position [162, 0]
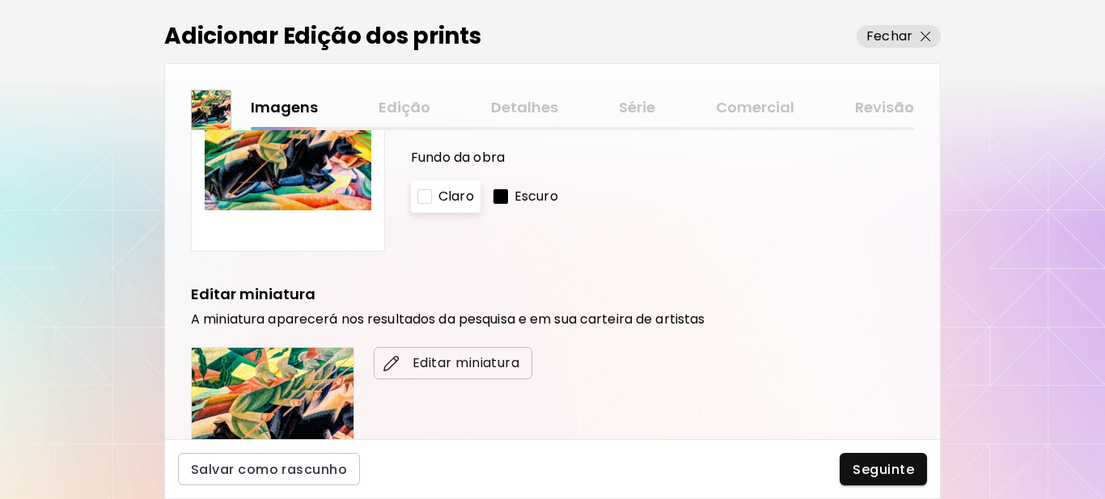
click at [492, 363] on span "Editar miniatura" at bounding box center [453, 362] width 133 height 19
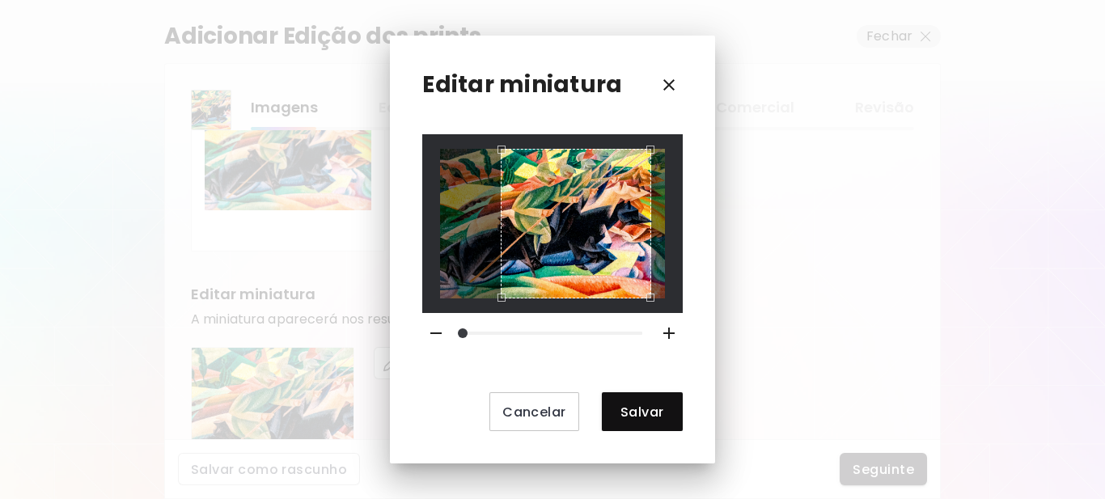
click at [559, 254] on div "Use the arrow keys to move the crop selection area" at bounding box center [576, 224] width 150 height 150
click at [630, 408] on span "Salvar" at bounding box center [642, 412] width 55 height 17
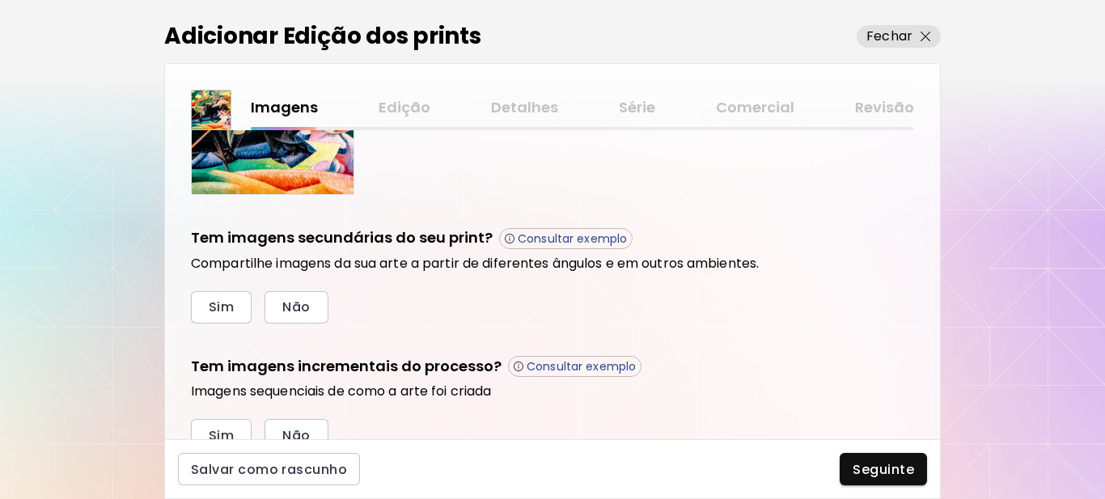
scroll to position [485, 0]
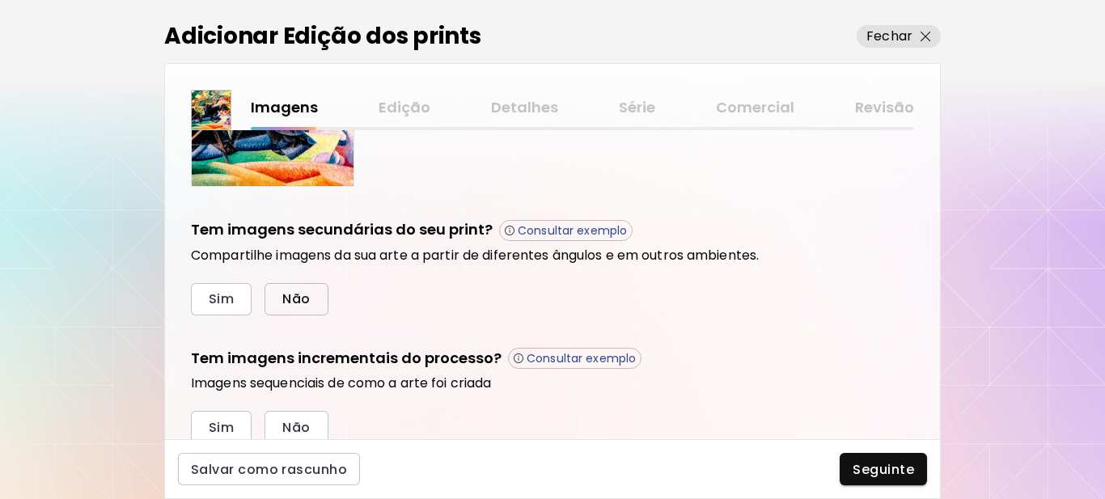
click at [309, 303] on span "Não" at bounding box center [296, 298] width 28 height 17
click at [207, 433] on button "Sim" at bounding box center [221, 427] width 61 height 32
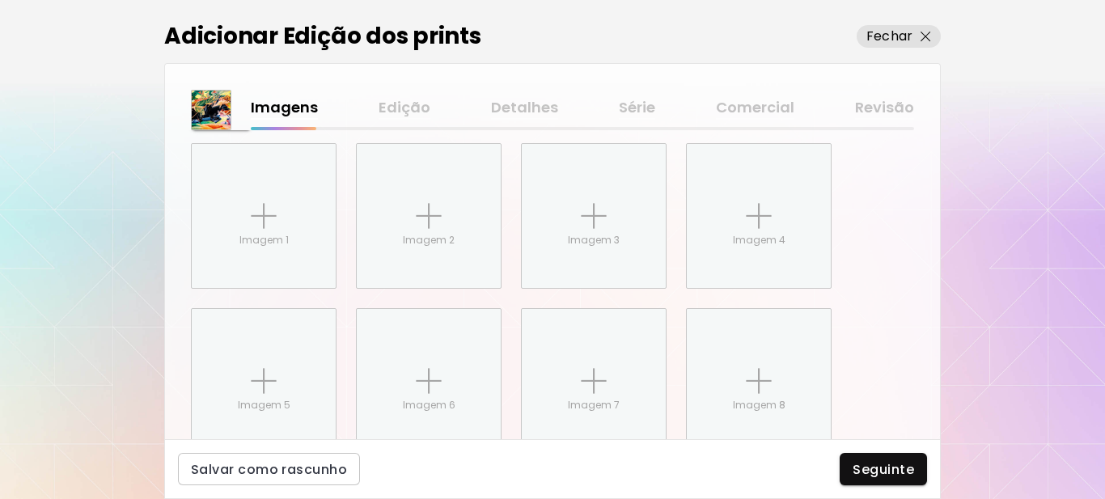
scroll to position [811, 0]
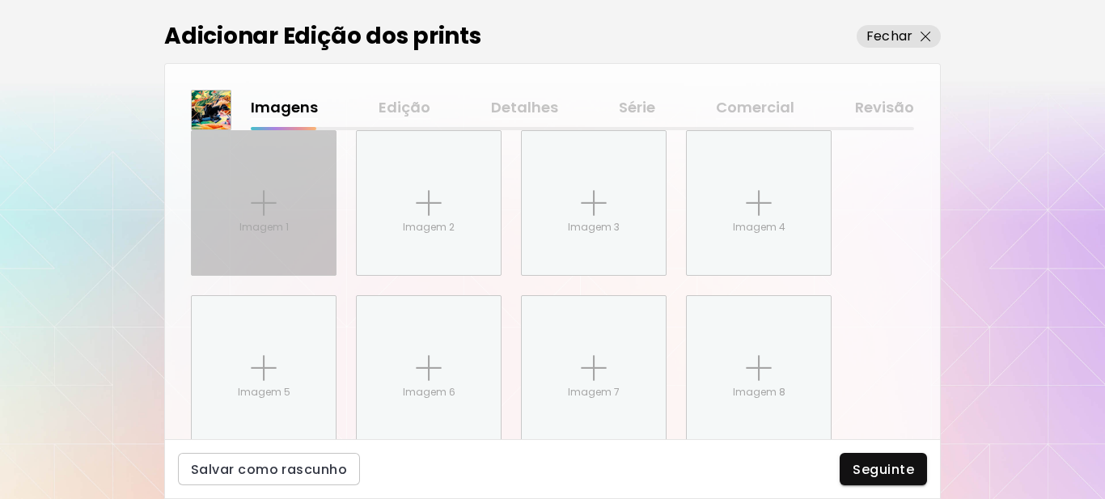
click at [270, 218] on div "Imagem 1" at bounding box center [264, 203] width 144 height 144
click at [0, 0] on input "Imagem 1" at bounding box center [0, 0] width 0 height 0
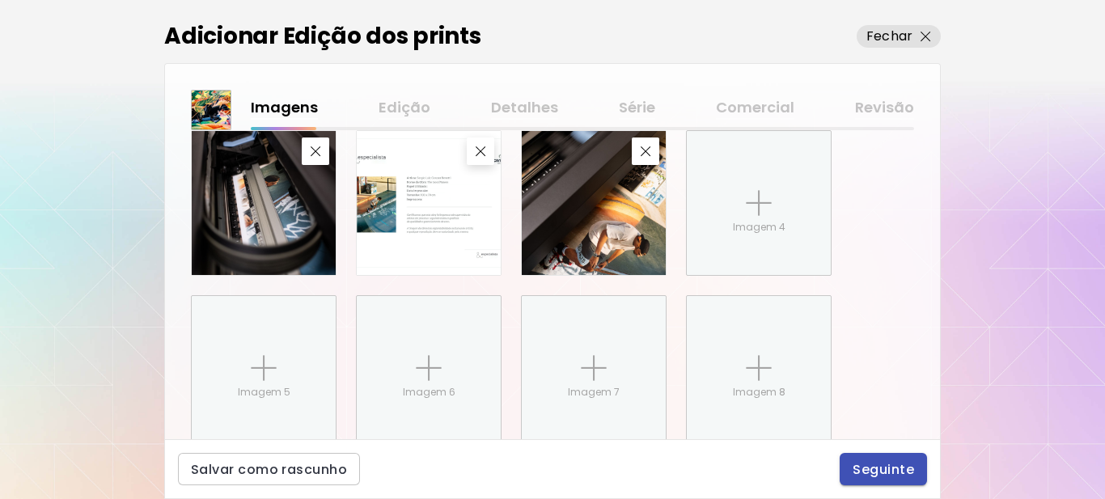
click at [870, 476] on span "Seguinte" at bounding box center [883, 469] width 61 height 17
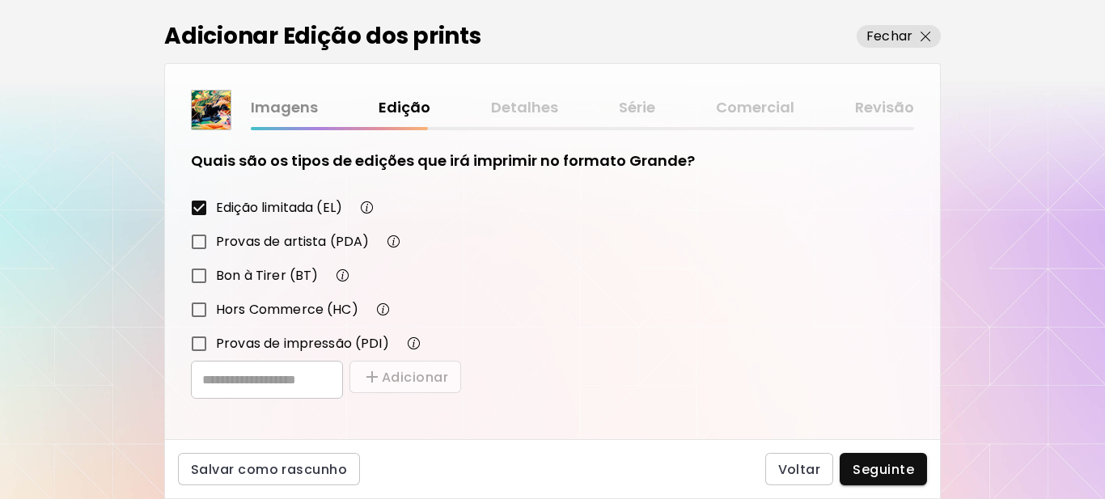
scroll to position [282, 0]
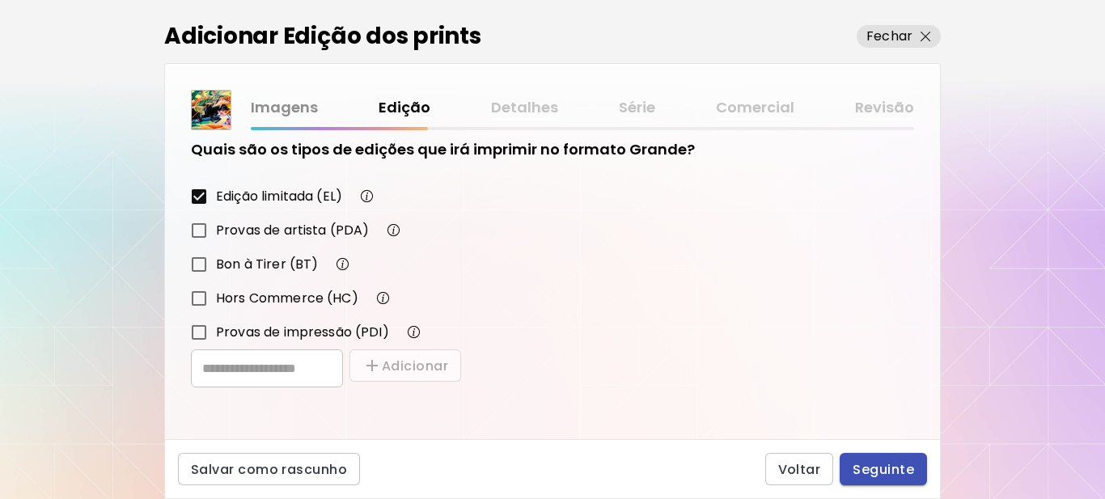
click at [880, 469] on span "Seguinte" at bounding box center [883, 469] width 61 height 17
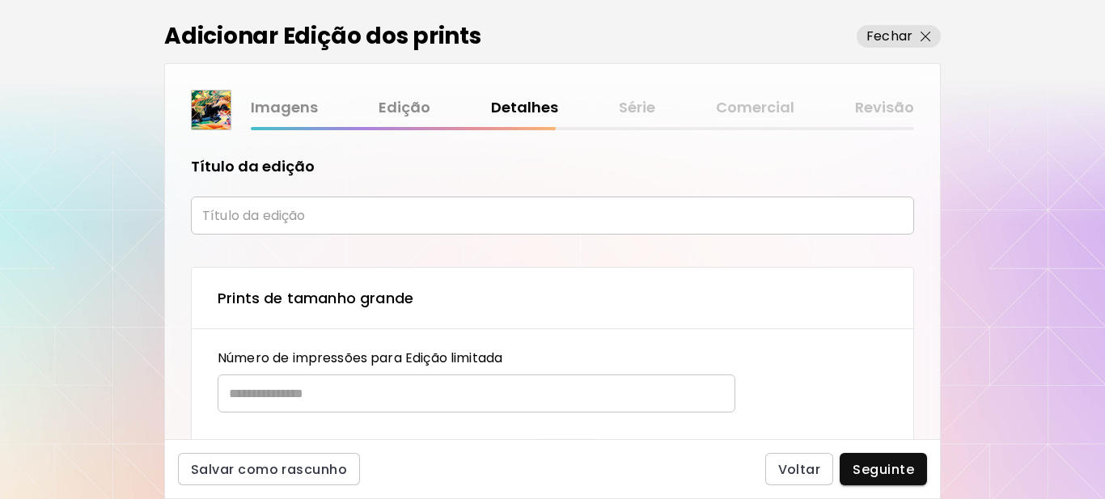
click at [301, 214] on input "text" at bounding box center [552, 216] width 723 height 38
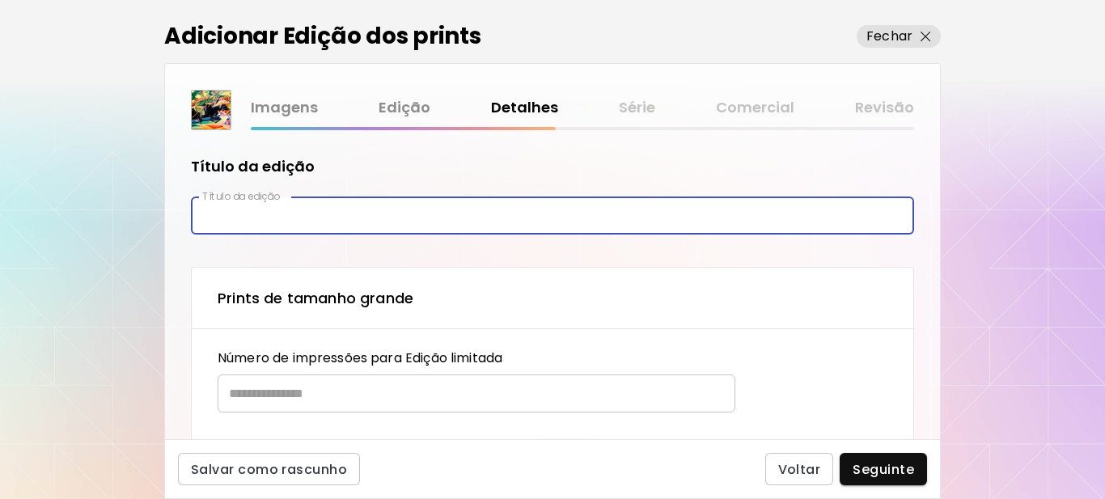
type input "*********"
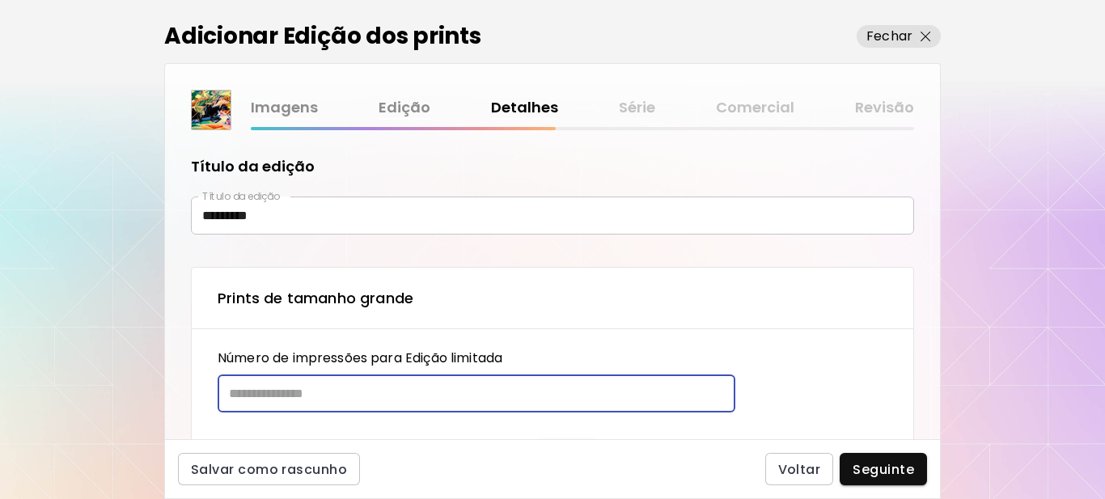
click at [311, 396] on input "text" at bounding box center [471, 393] width 506 height 38
type input "**"
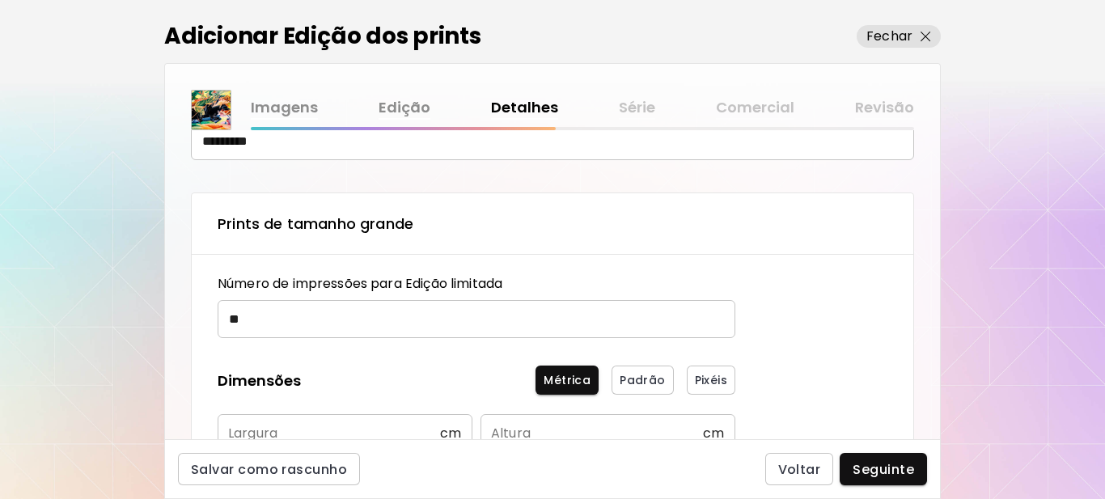
scroll to position [324, 0]
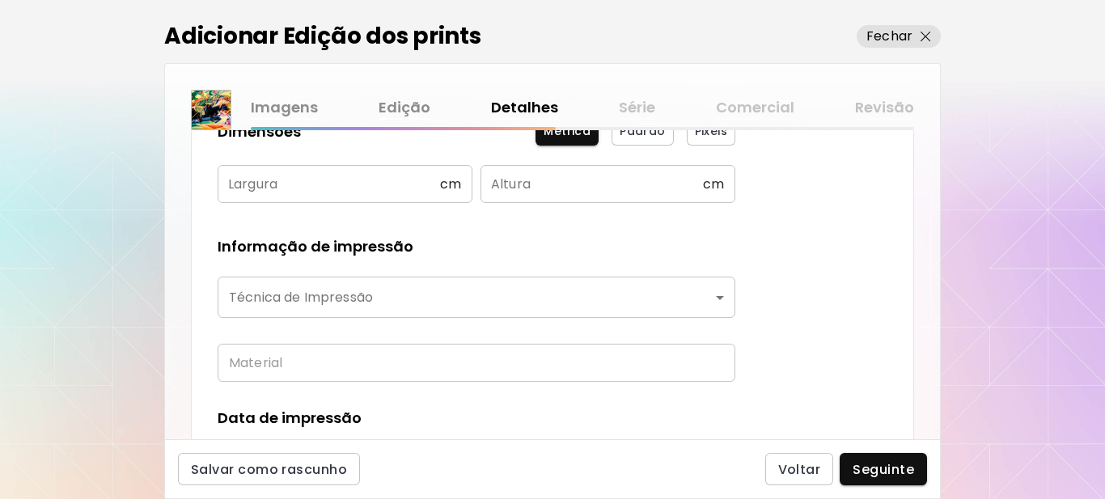
click at [333, 184] on input "text" at bounding box center [329, 184] width 222 height 38
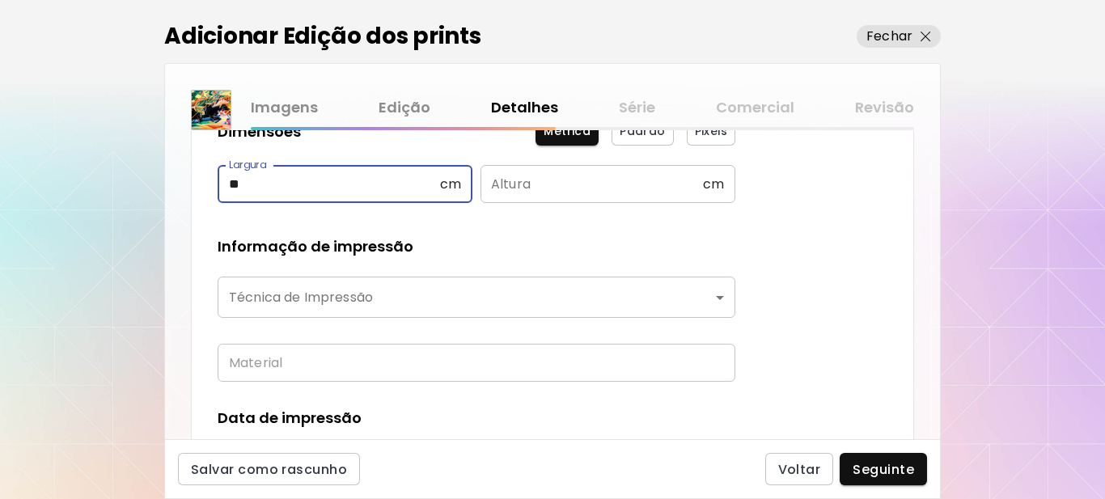
type input "**"
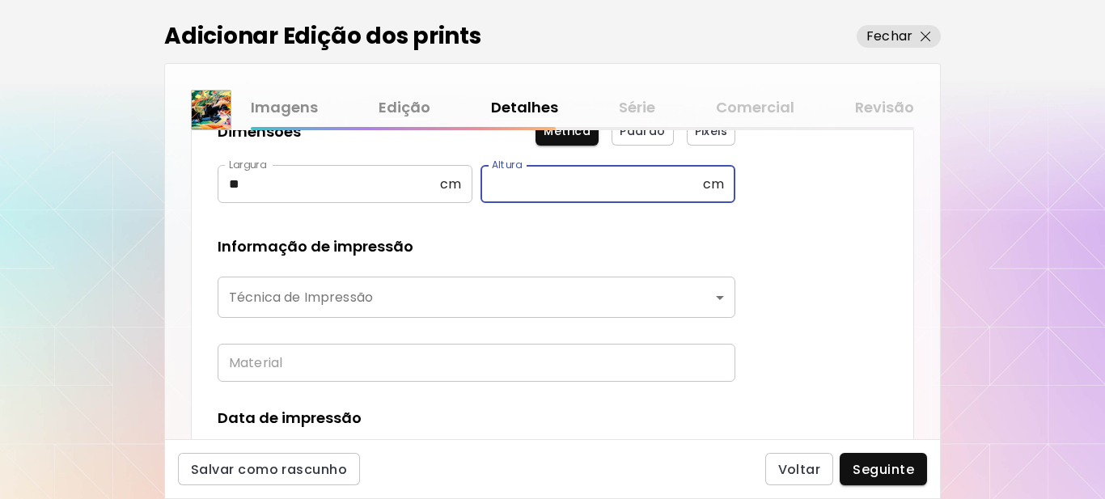
click at [528, 175] on input "text" at bounding box center [591, 184] width 222 height 38
type input "**"
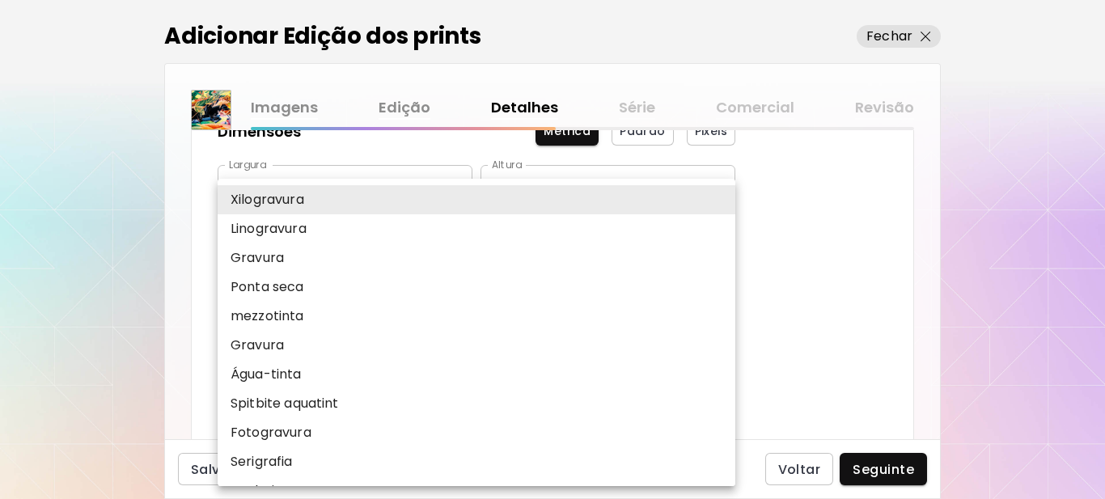
click at [413, 291] on body "kaleido.art/Sergio_Cerezer_Benetti Adicionar obras Gerencie suas obras Editar P…" at bounding box center [552, 249] width 1105 height 499
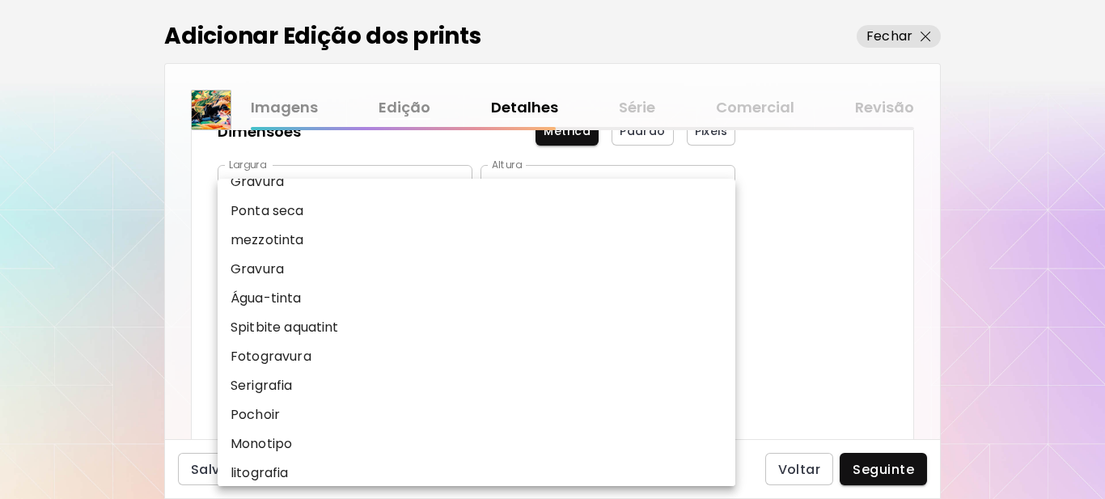
scroll to position [162, 0]
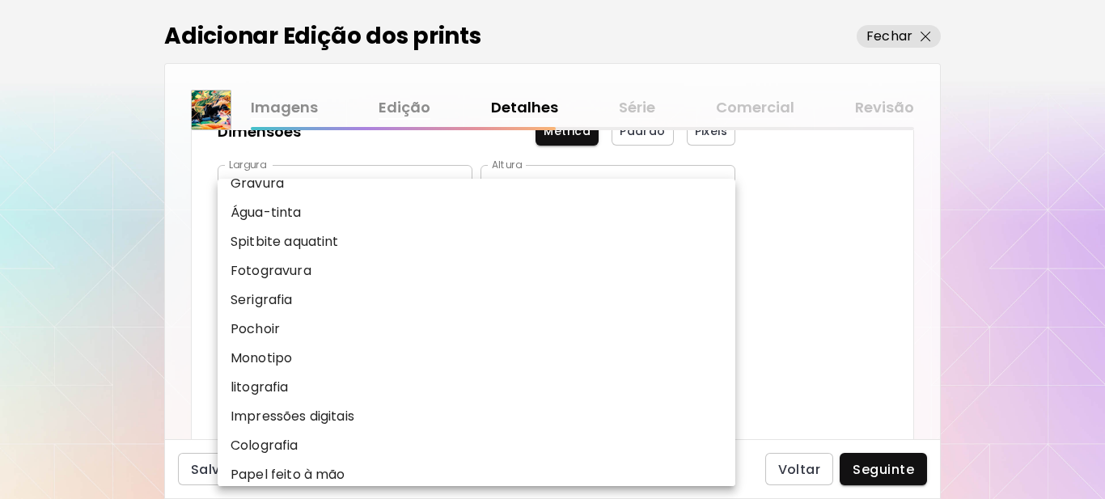
click at [296, 418] on p "Impressões digitais" at bounding box center [293, 416] width 124 height 19
type input "**********"
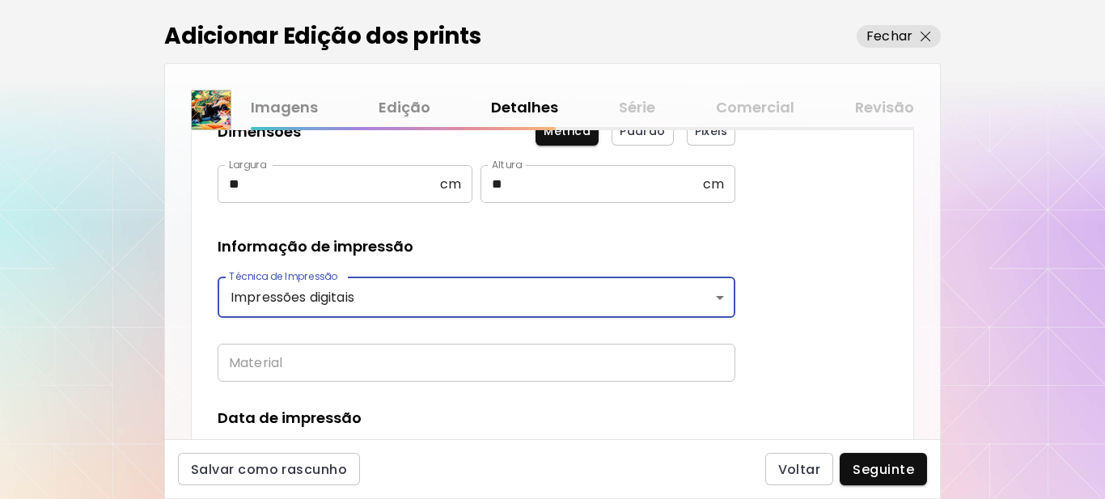
click at [303, 368] on input "text" at bounding box center [477, 363] width 518 height 38
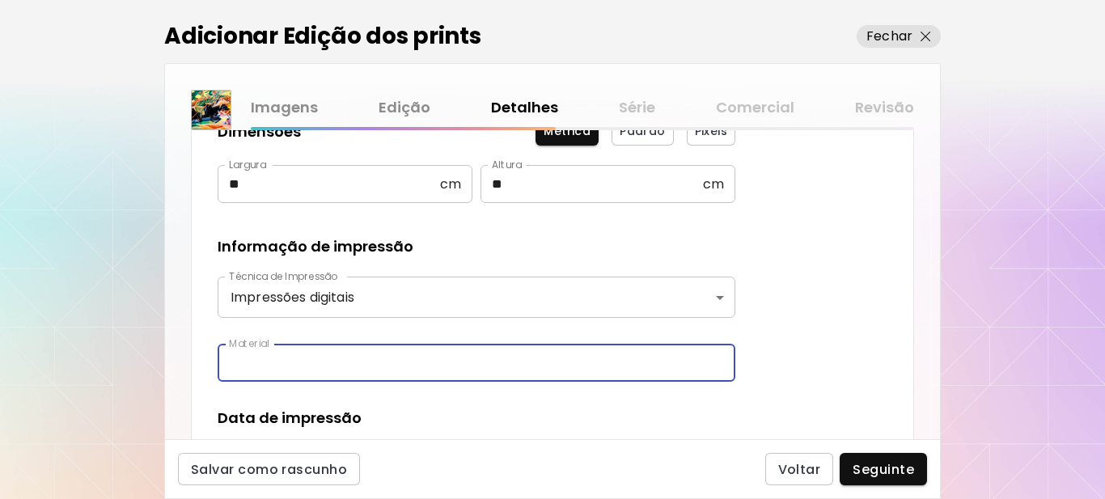
type input "**********"
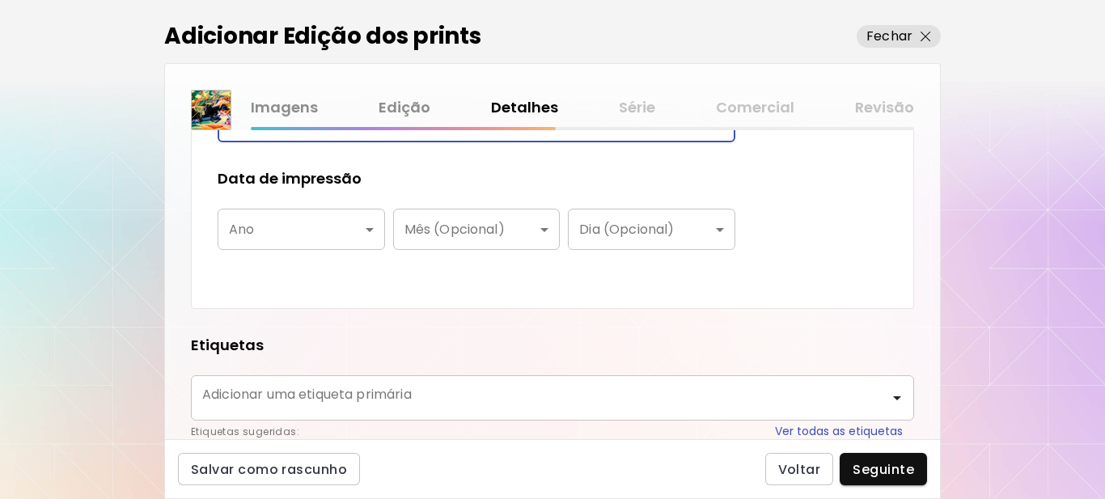
scroll to position [566, 0]
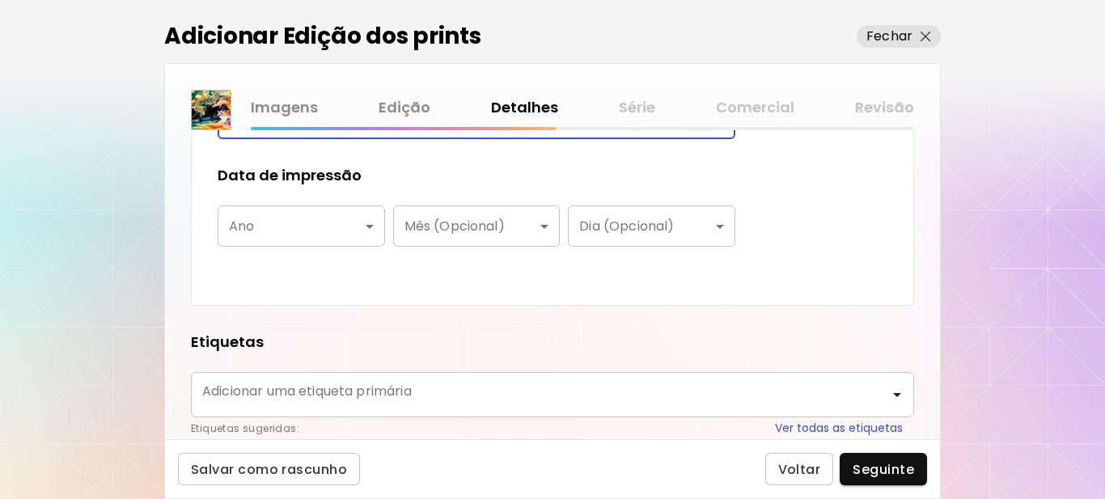
click at [298, 225] on body "**********" at bounding box center [552, 249] width 1105 height 499
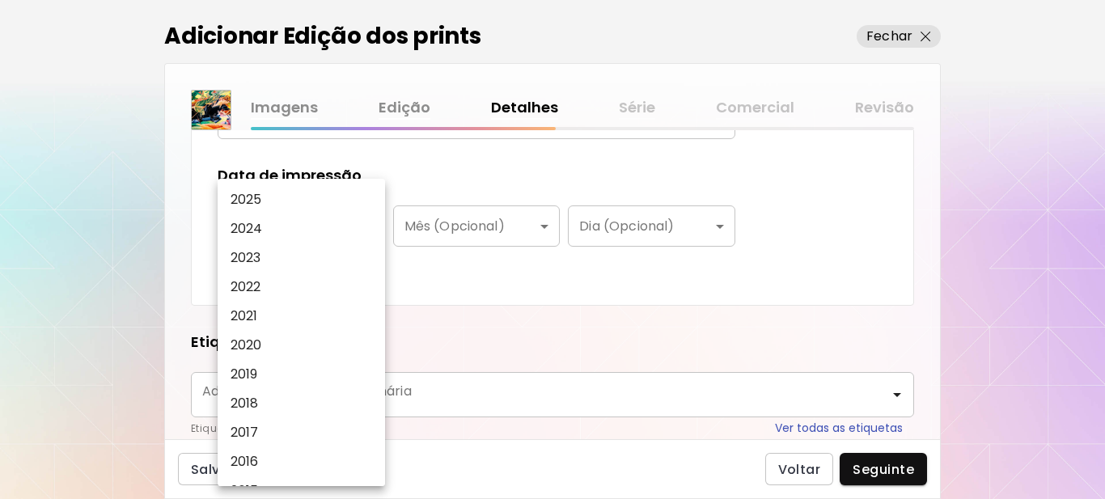
click at [287, 196] on li "2025" at bounding box center [306, 199] width 176 height 29
type input "****"
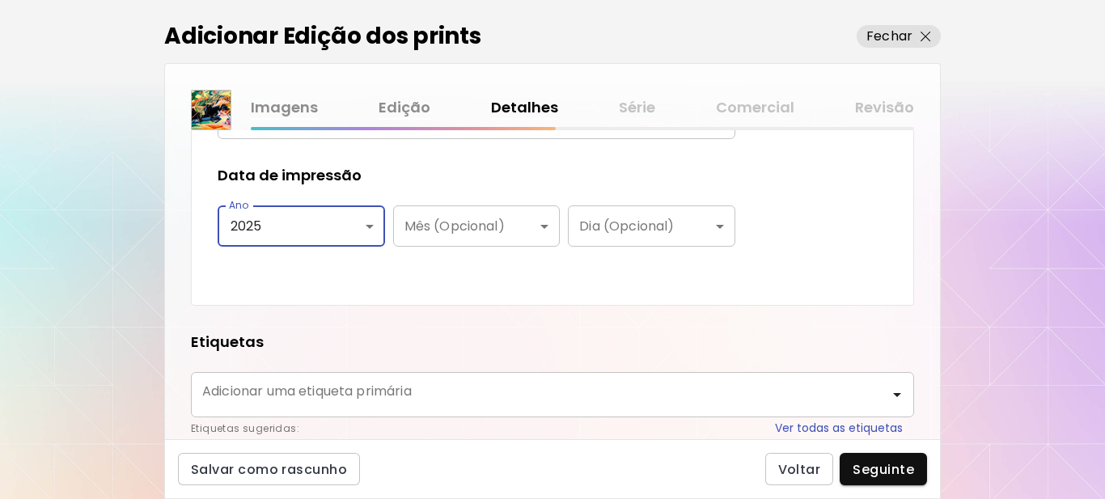
click at [407, 273] on div "**********" at bounding box center [477, 30] width 518 height 497
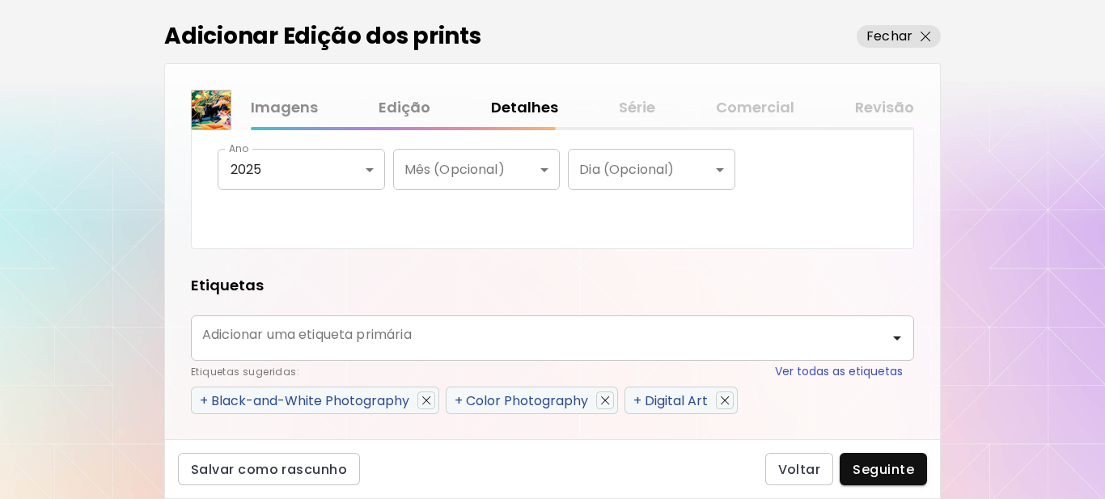
scroll to position [728, 0]
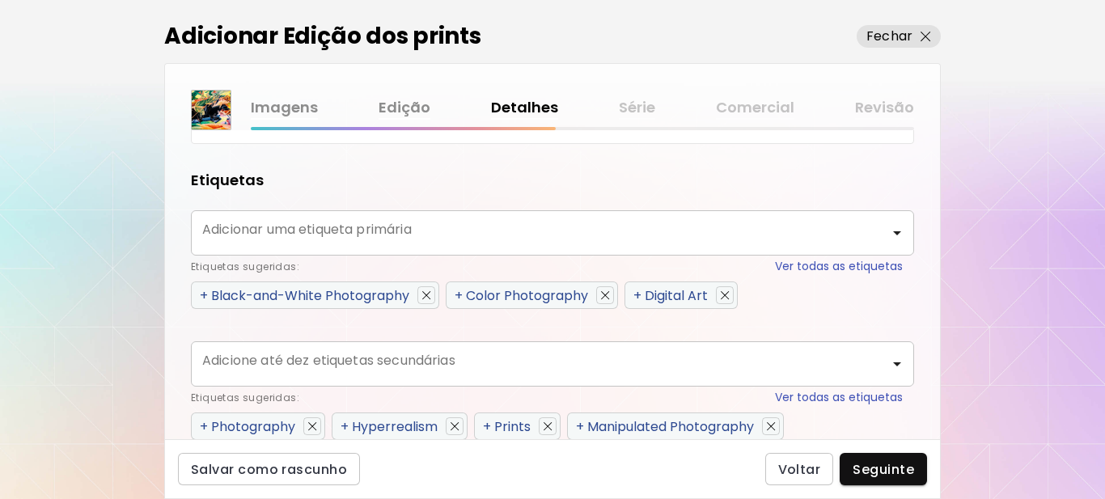
click at [462, 297] on span "+" at bounding box center [459, 295] width 8 height 19
type input "**********"
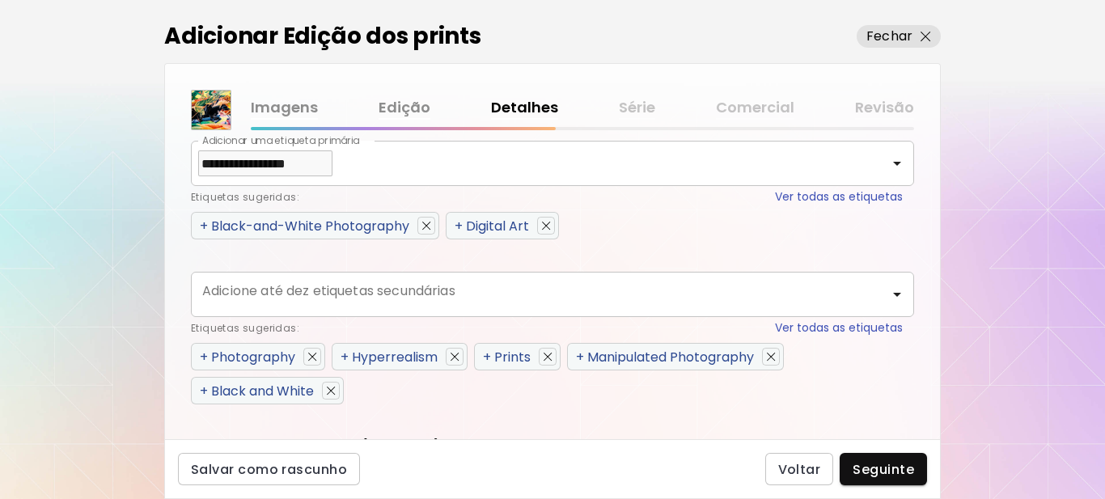
scroll to position [890, 0]
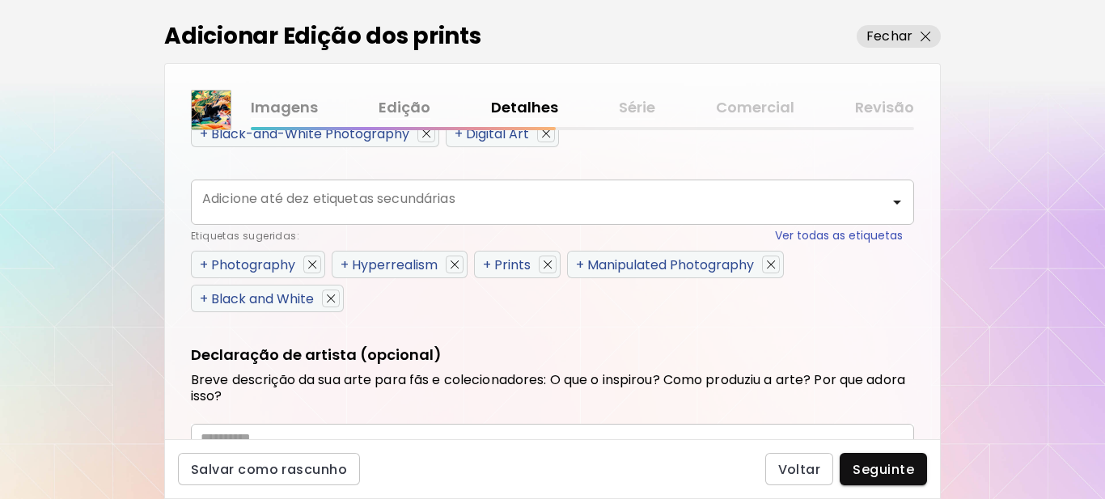
click at [206, 263] on span "+" at bounding box center [204, 265] width 8 height 19
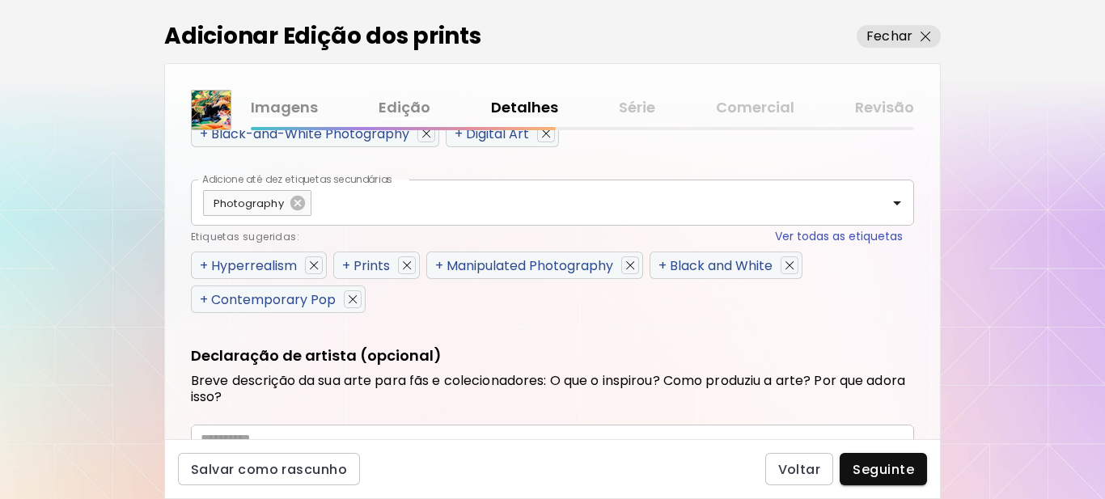
click at [206, 264] on span "+" at bounding box center [204, 265] width 8 height 19
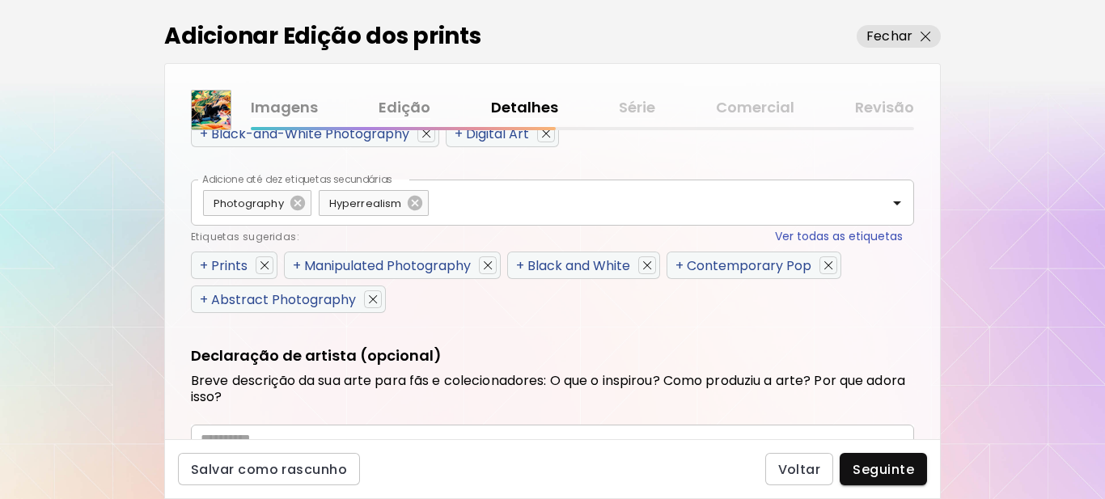
click at [206, 264] on span "+" at bounding box center [204, 265] width 8 height 19
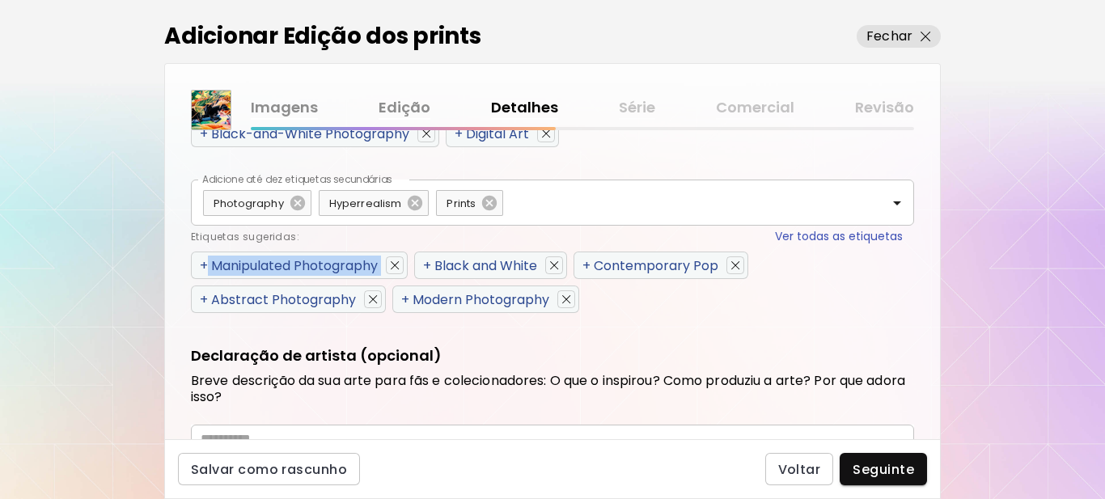
click at [206, 264] on span "+" at bounding box center [204, 265] width 8 height 19
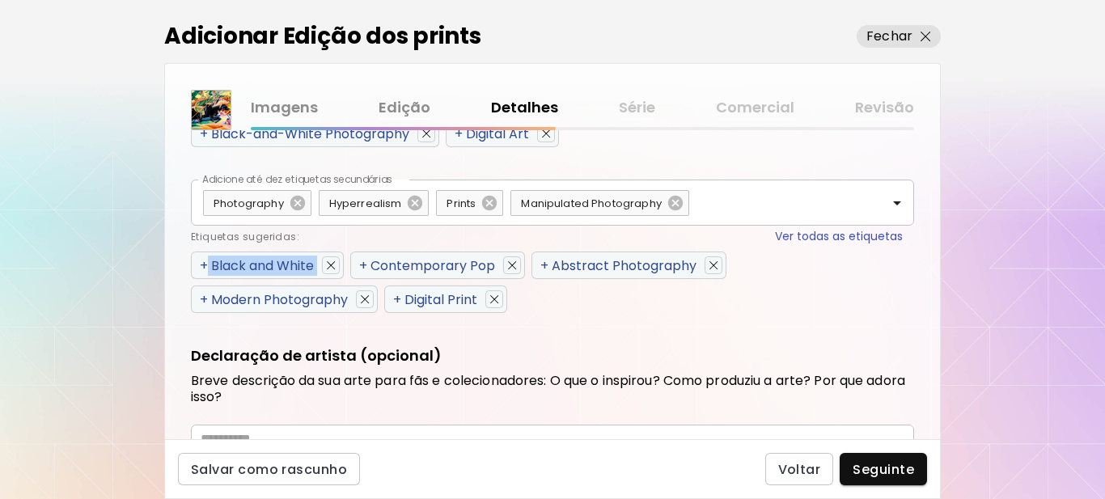
click at [205, 264] on span "+" at bounding box center [204, 265] width 8 height 19
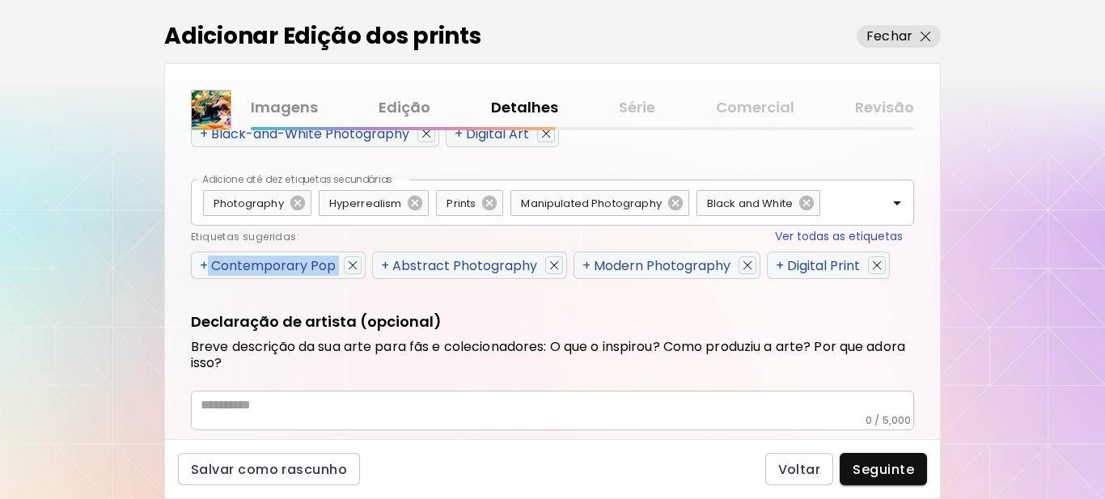
click at [205, 264] on span "+" at bounding box center [204, 265] width 8 height 19
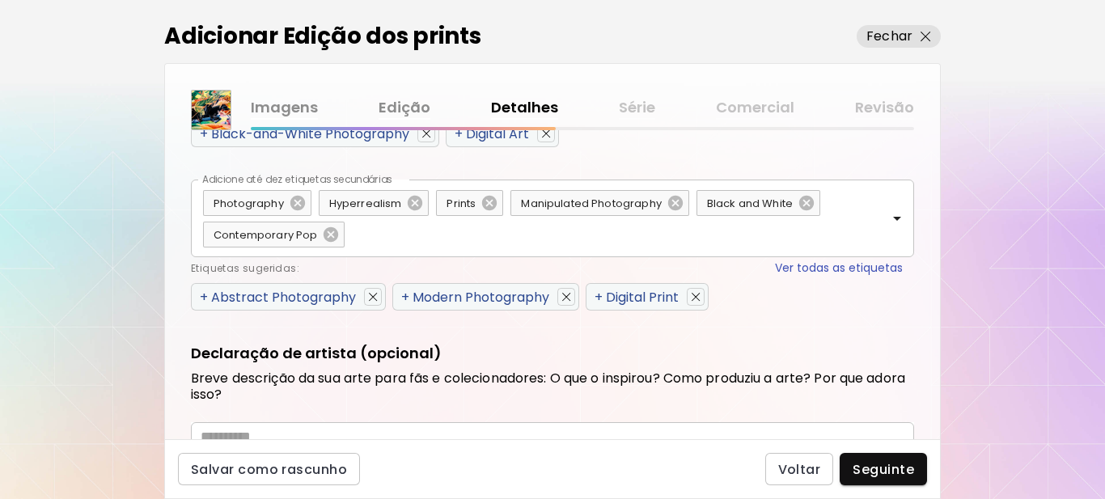
click at [201, 295] on span "+" at bounding box center [204, 297] width 8 height 19
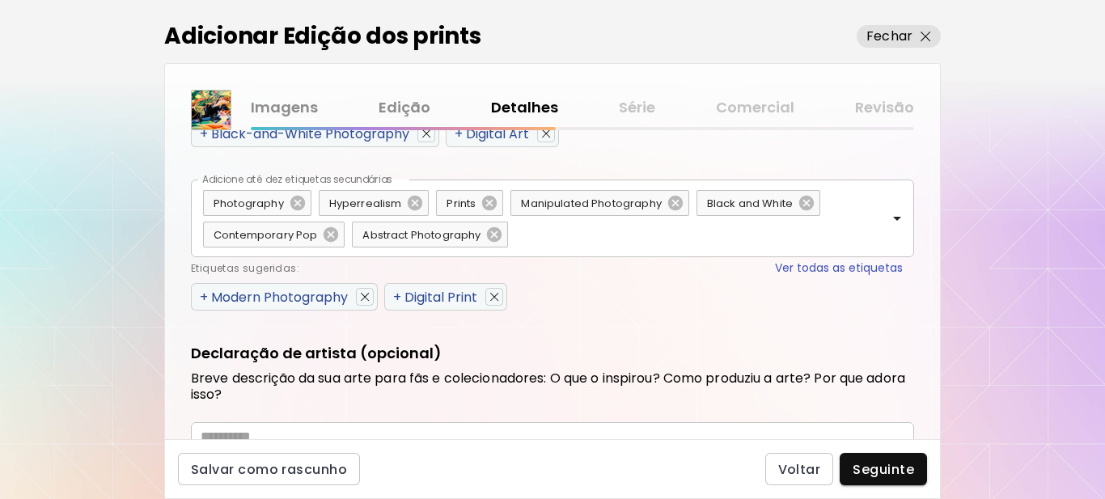
click at [201, 295] on span "+" at bounding box center [204, 297] width 8 height 19
click at [393, 295] on span "+" at bounding box center [397, 297] width 8 height 19
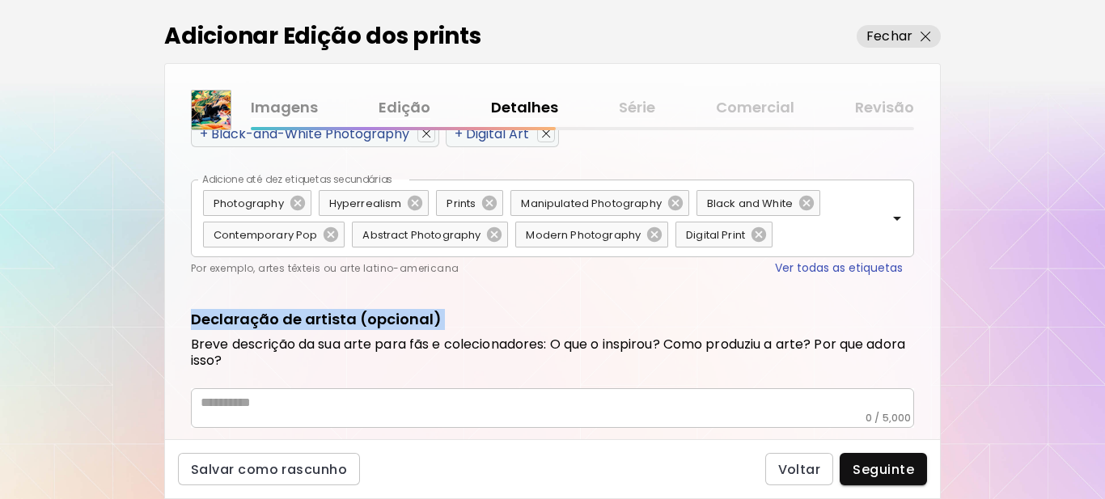
click at [201, 295] on div "**********" at bounding box center [552, 284] width 775 height 309
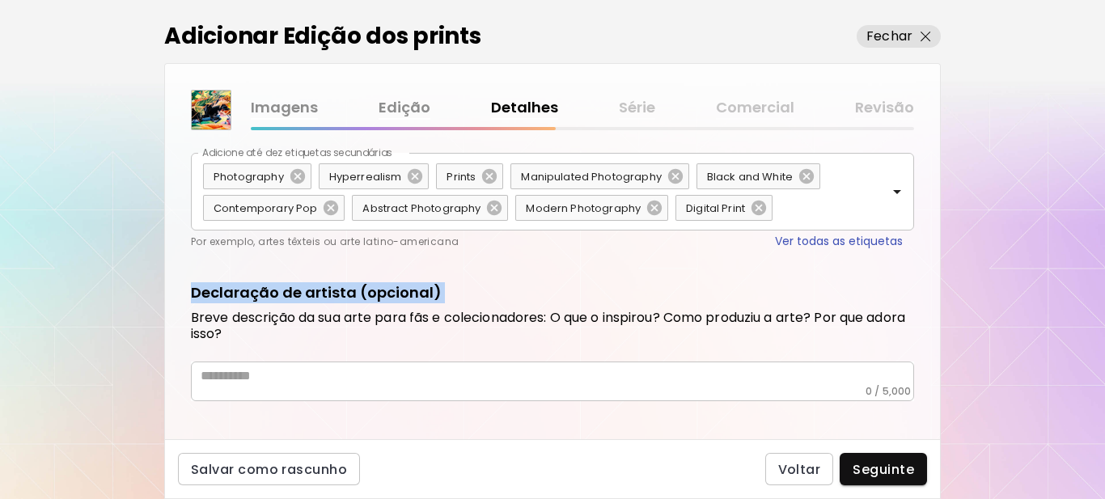
scroll to position [930, 0]
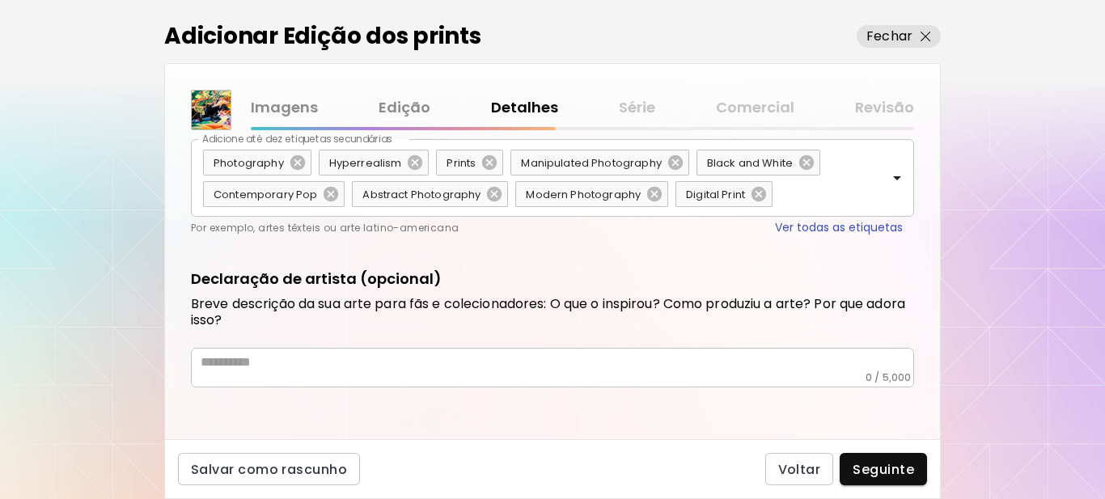
click at [361, 374] on div "* ​" at bounding box center [552, 368] width 723 height 40
drag, startPoint x: 361, startPoint y: 372, endPoint x: 311, endPoint y: 372, distance: 49.3
click at [311, 372] on div "* ​" at bounding box center [552, 368] width 723 height 40
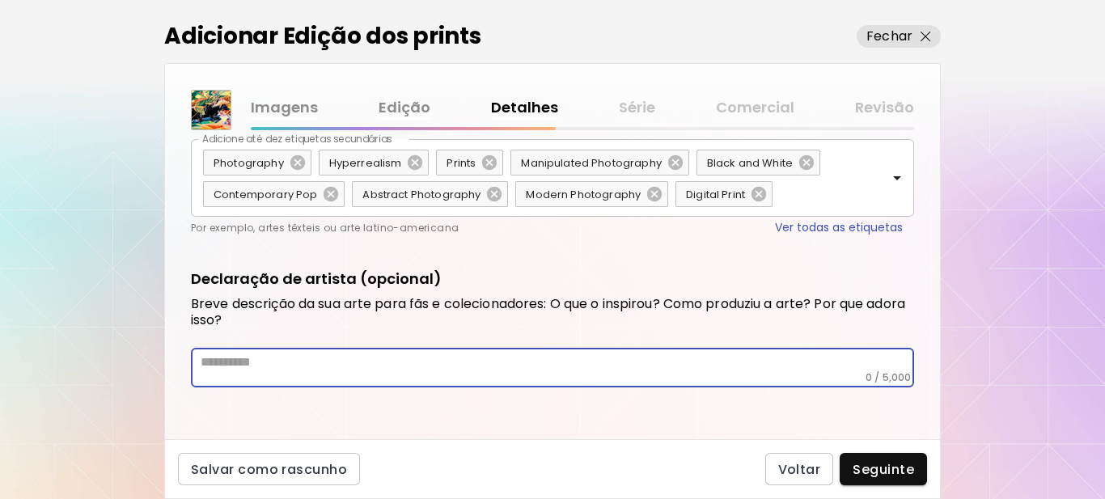
paste textarea "**********"
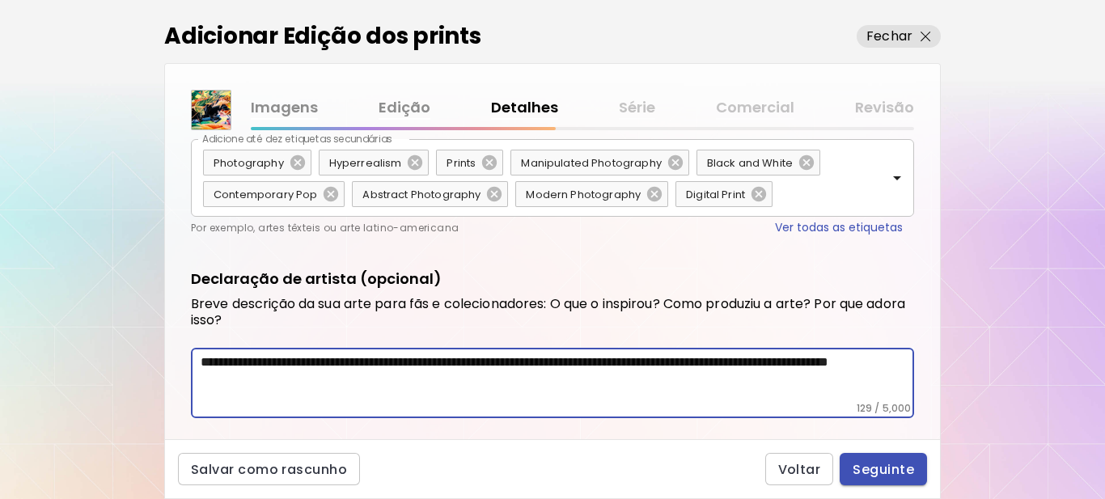
type textarea "**********"
click at [856, 463] on span "Seguinte" at bounding box center [883, 469] width 61 height 17
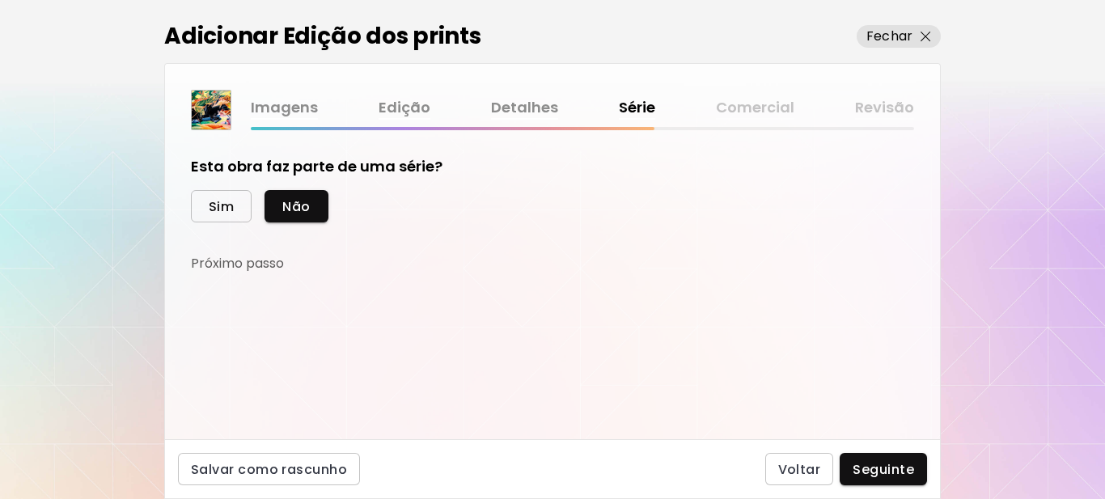
click at [226, 208] on span "Sim" at bounding box center [221, 206] width 25 height 17
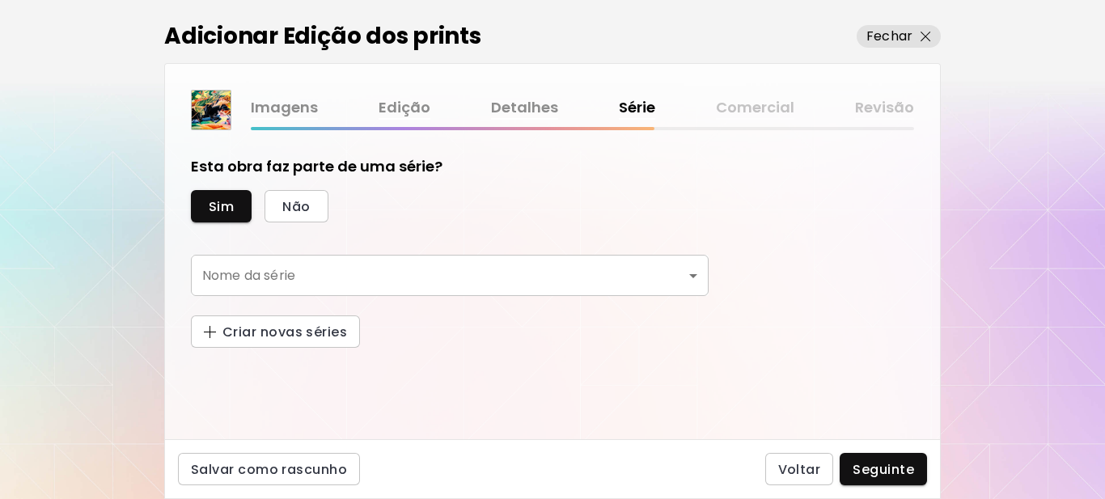
click at [233, 272] on body "kaleido.art/Sergio_Cerezer_Benetti Adicionar obras Gerencie suas obras Editar P…" at bounding box center [552, 249] width 1105 height 499
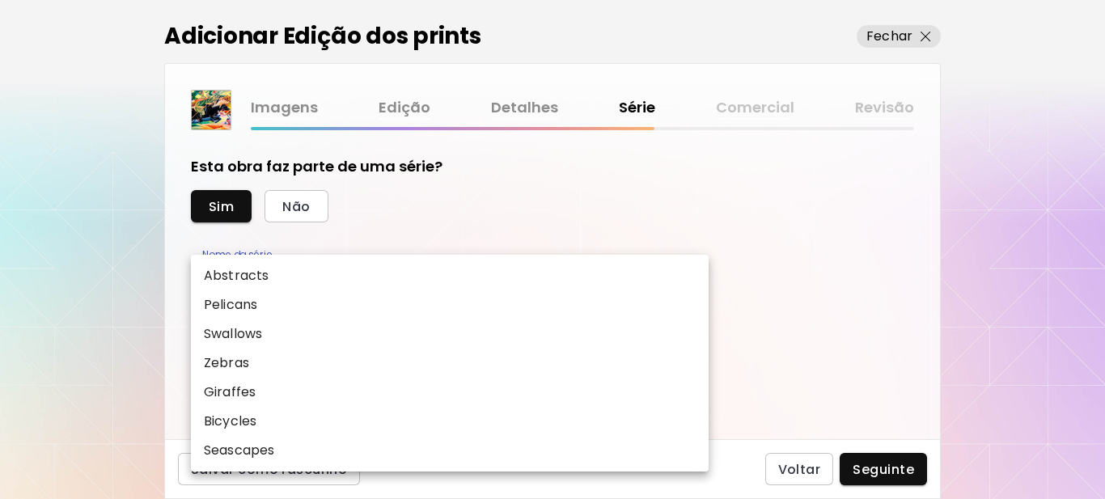
click at [250, 277] on p "Abstracts" at bounding box center [236, 275] width 65 height 19
type input "*********"
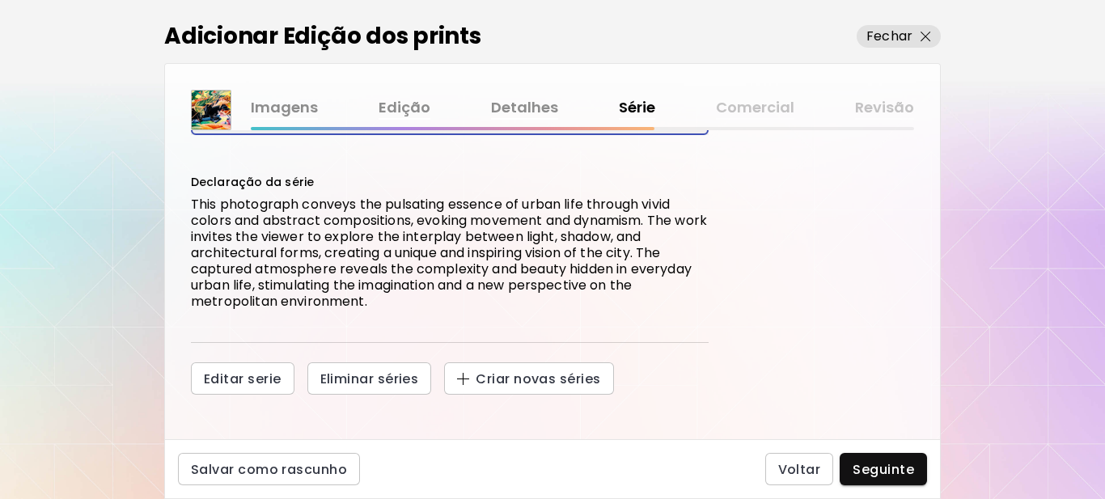
scroll to position [168, 0]
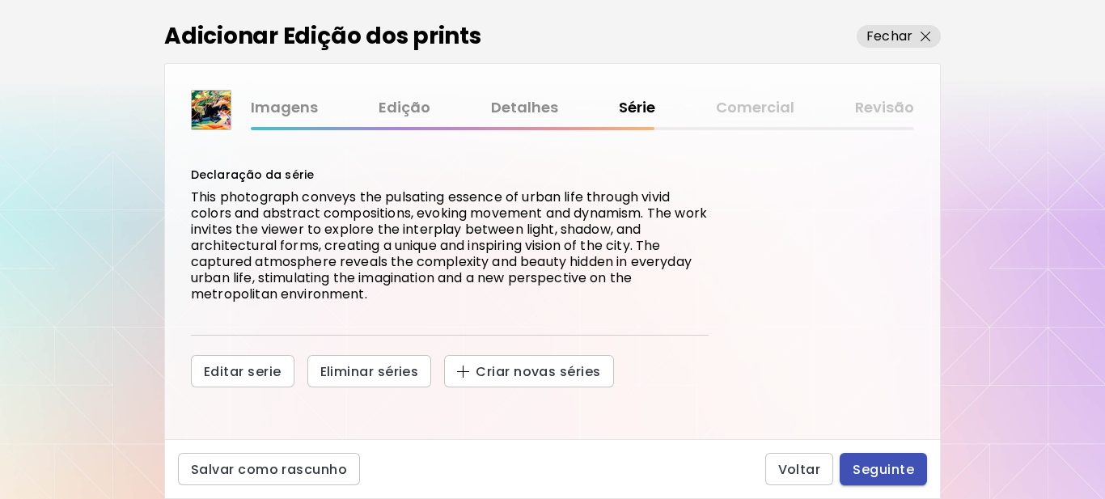
click at [885, 467] on span "Seguinte" at bounding box center [883, 469] width 61 height 17
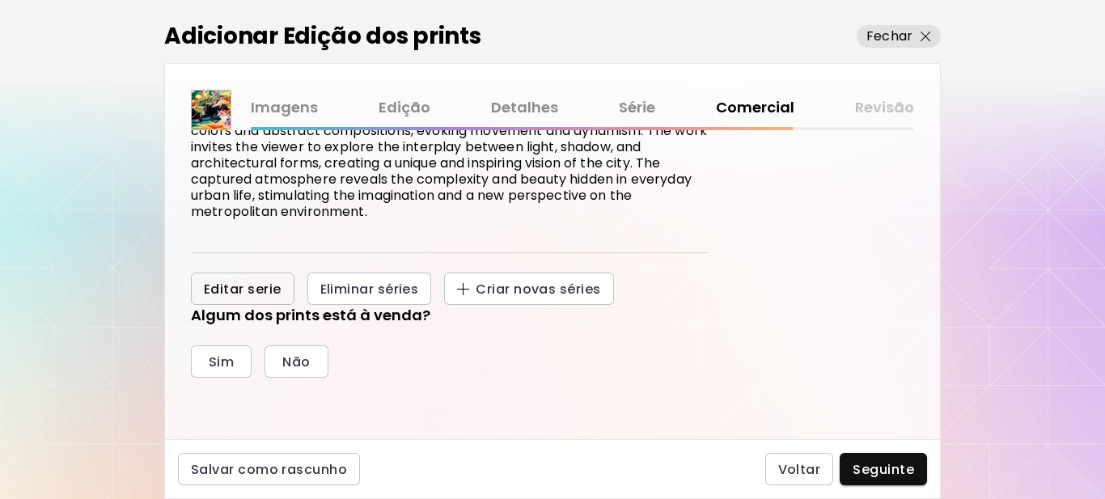
scroll to position [324, 0]
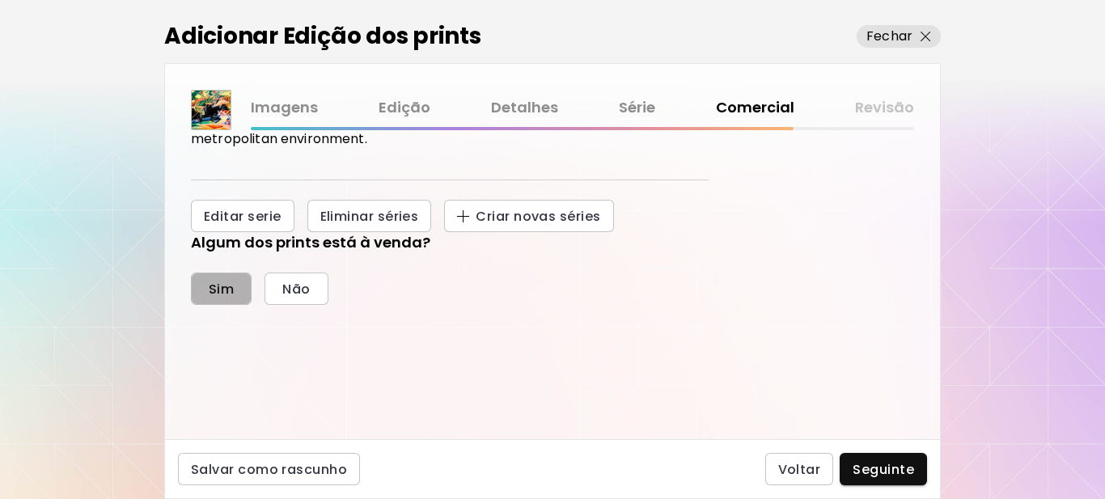
click at [221, 291] on span "Sim" at bounding box center [221, 289] width 25 height 17
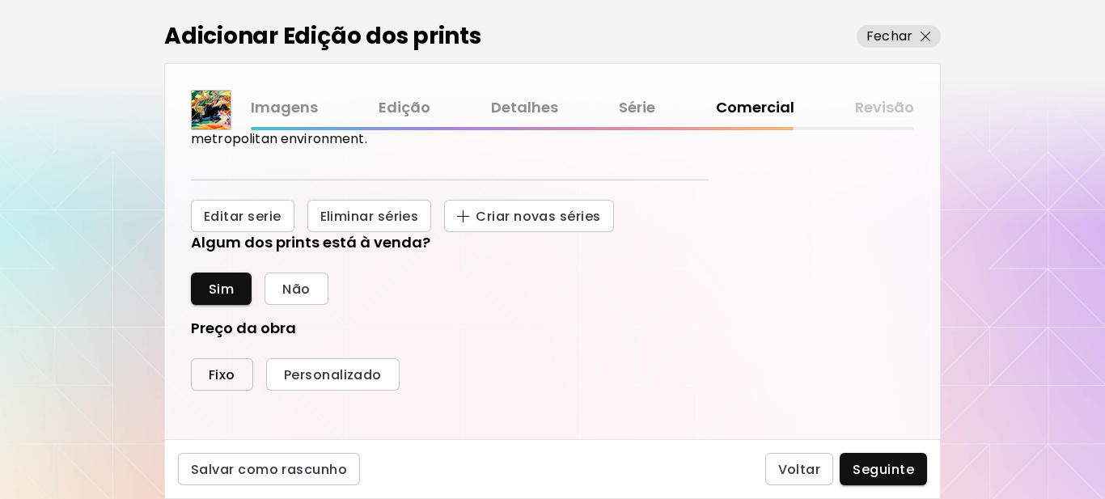
click at [215, 366] on button "Fixo" at bounding box center [222, 374] width 62 height 32
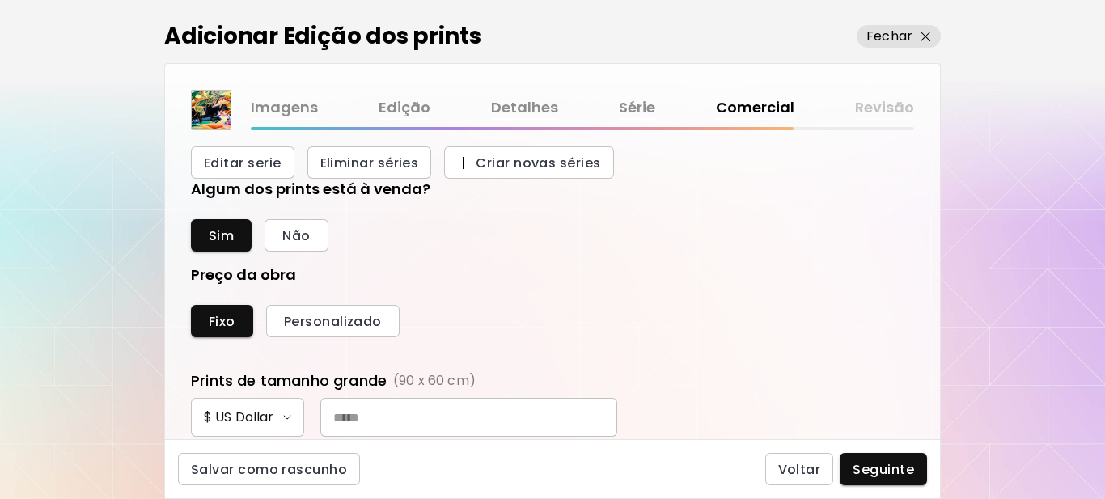
scroll to position [647, 0]
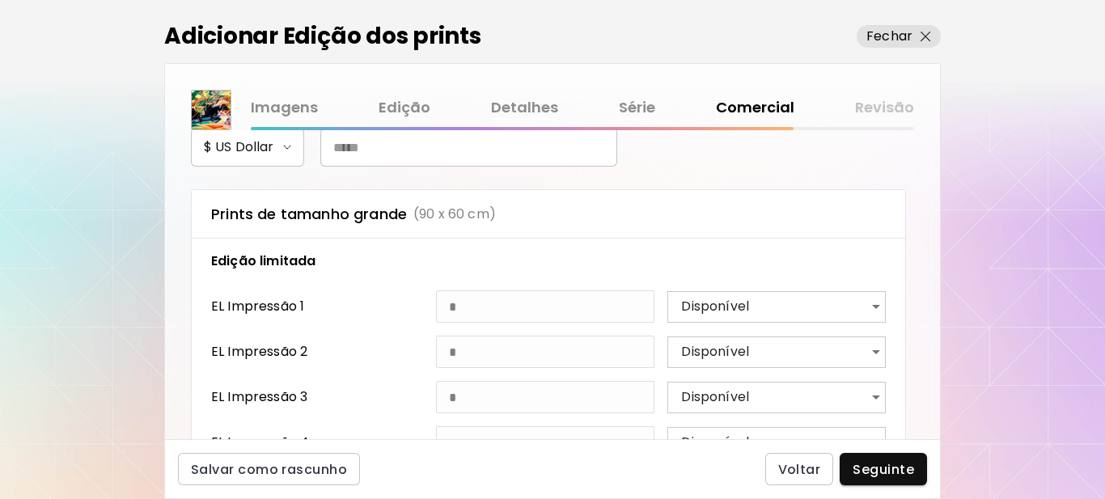
click at [441, 147] on input "text" at bounding box center [468, 147] width 297 height 39
type input "***"
click at [892, 469] on span "Seguinte" at bounding box center [883, 469] width 61 height 17
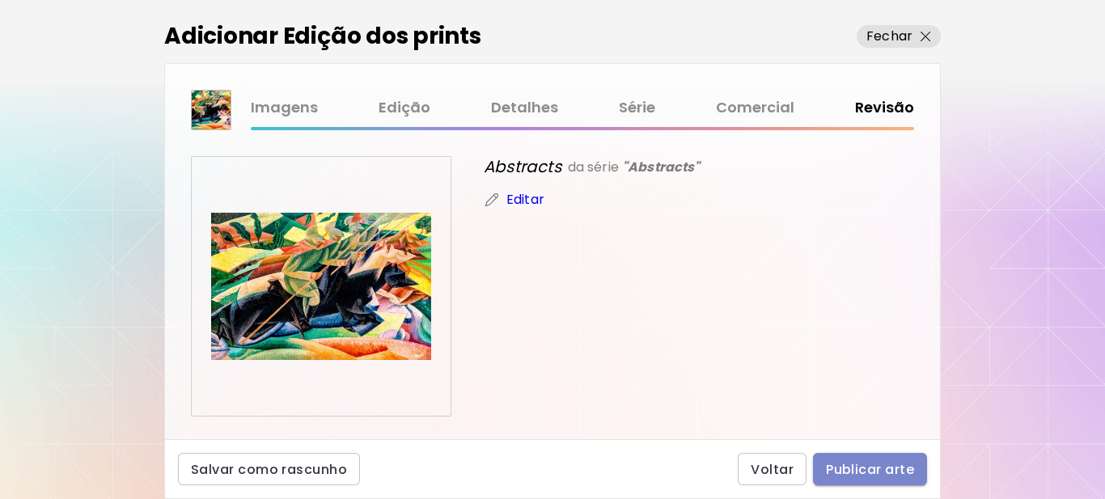
click at [878, 472] on span "Publicar arte" at bounding box center [870, 469] width 88 height 17
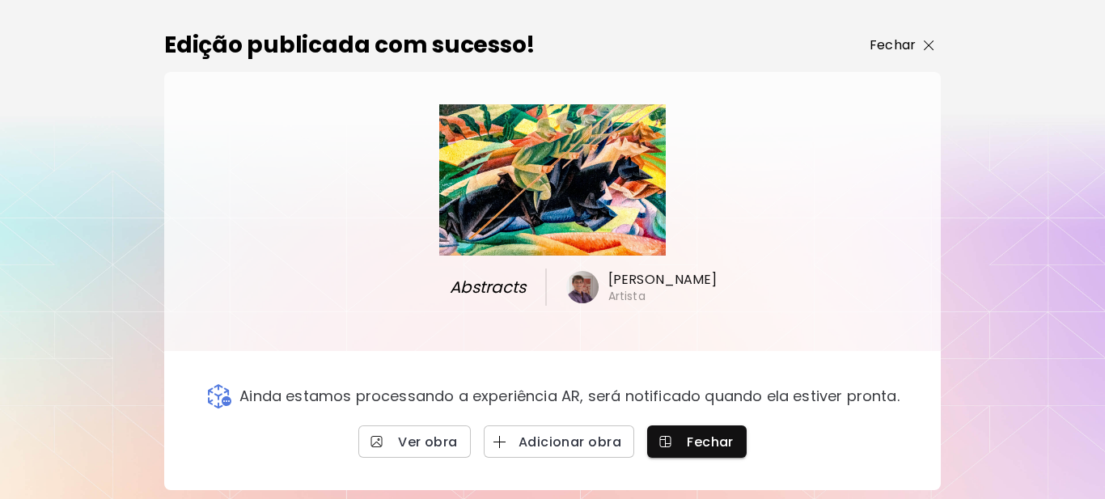
click at [892, 42] on p "Fechar" at bounding box center [893, 45] width 46 height 19
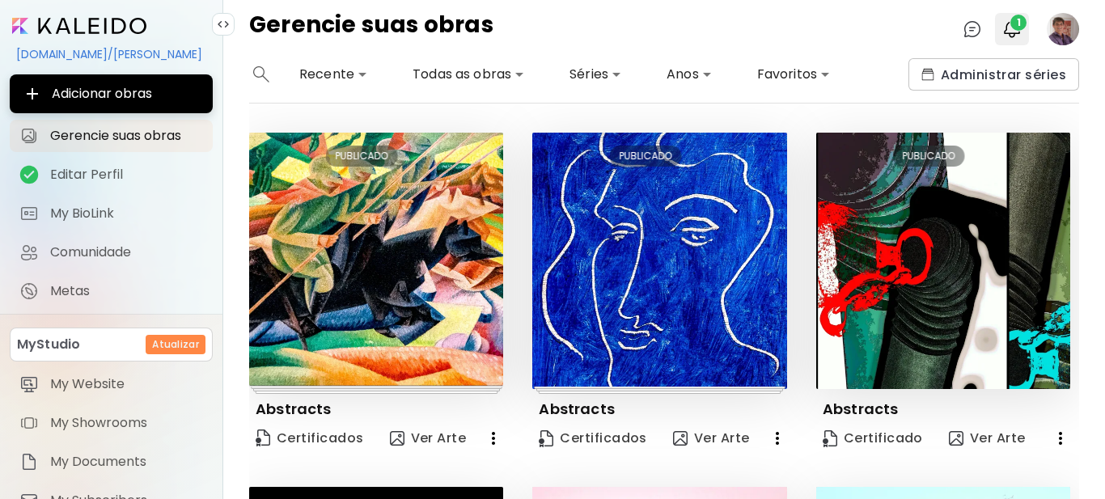
click at [1012, 21] on span "1" at bounding box center [1018, 23] width 16 height 16
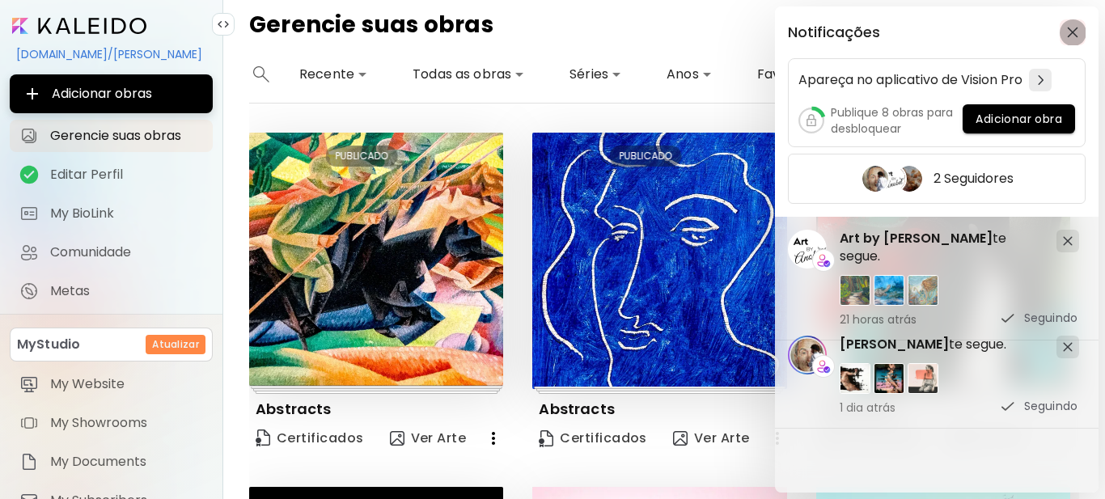
click at [1071, 31] on img "button" at bounding box center [1072, 32] width 11 height 11
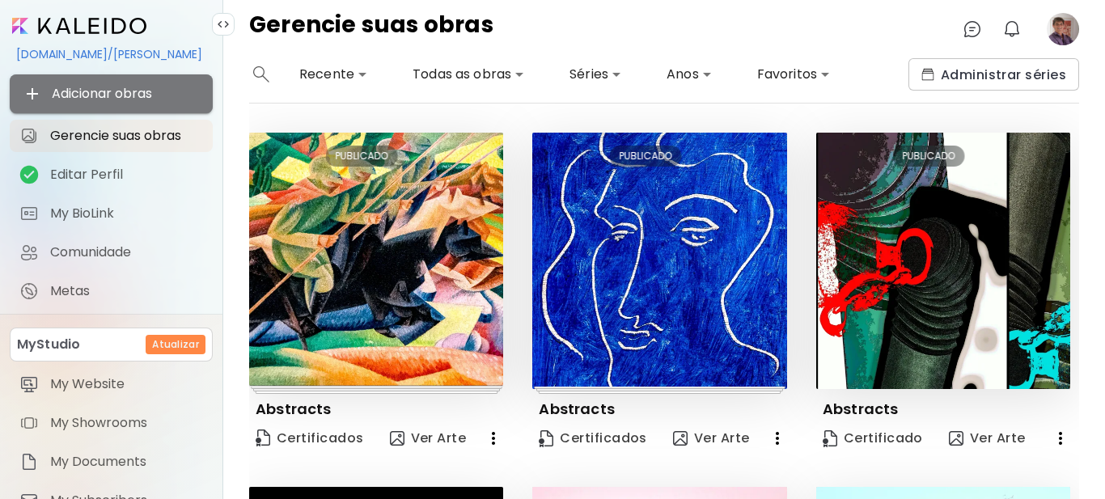
click at [130, 91] on span "Adicionar obras" at bounding box center [111, 93] width 177 height 19
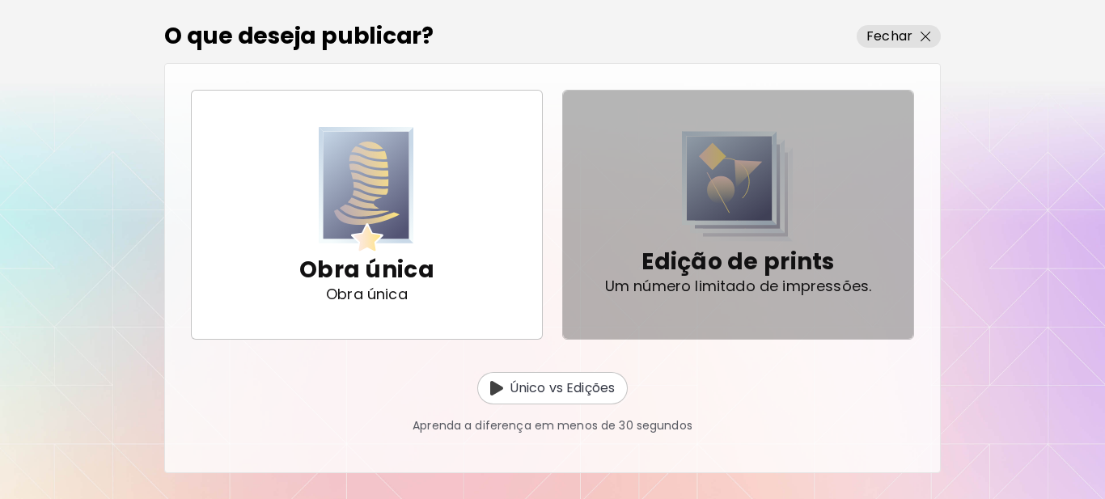
click at [754, 269] on p "Edição de prints" at bounding box center [737, 262] width 193 height 32
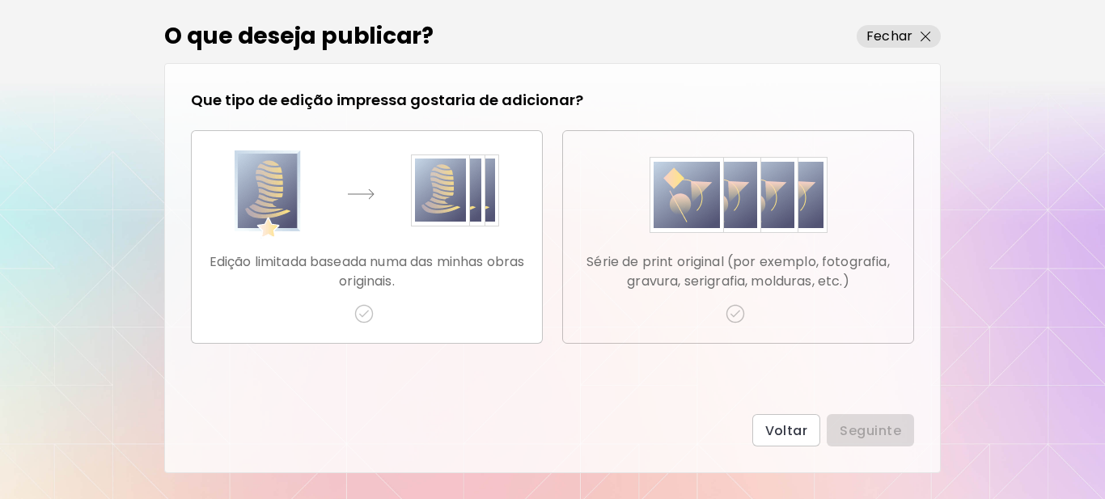
click at [738, 316] on img "button" at bounding box center [735, 313] width 19 height 19
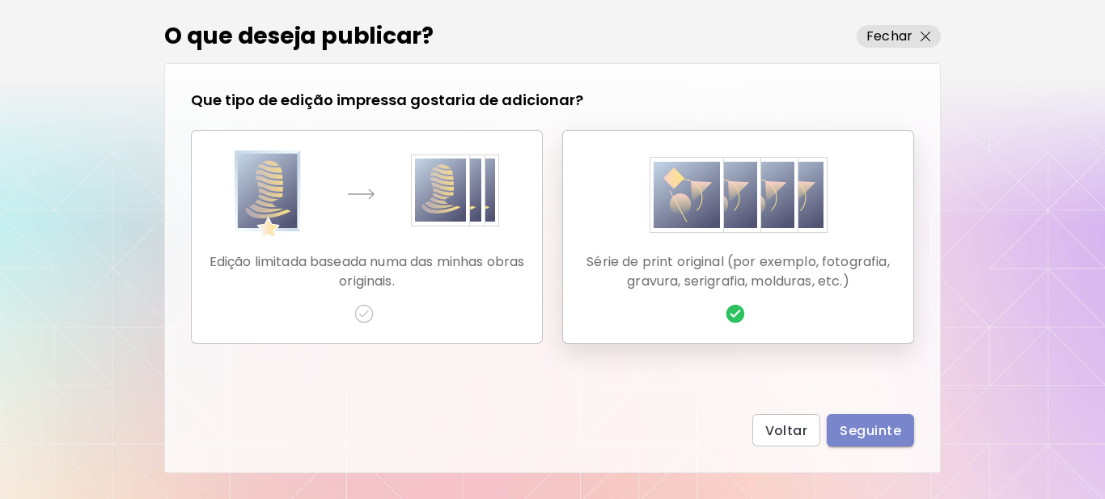
click at [861, 424] on span "Seguinte" at bounding box center [870, 430] width 61 height 17
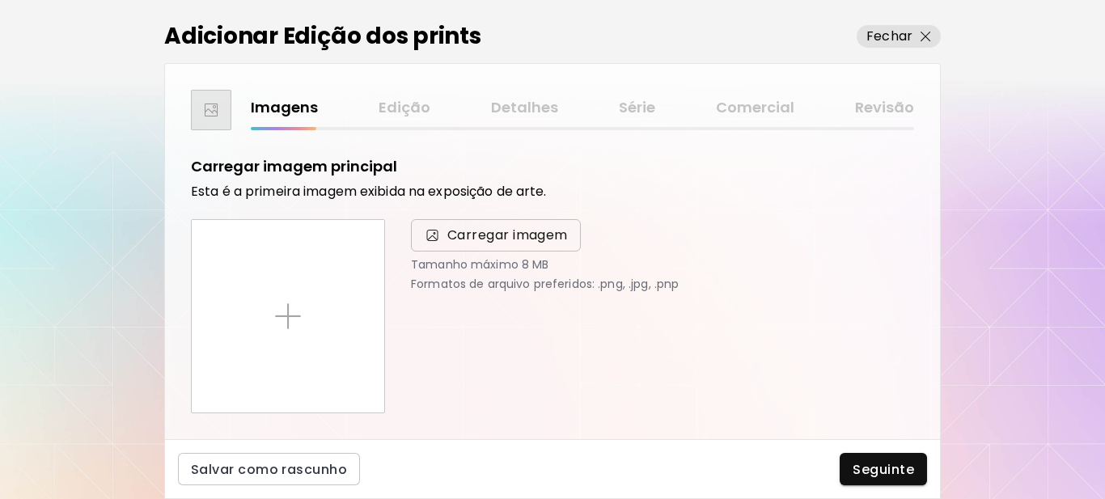
click at [487, 234] on span "Carregar imagem" at bounding box center [507, 235] width 121 height 19
click at [0, 0] on input "Carregar imagem" at bounding box center [0, 0] width 0 height 0
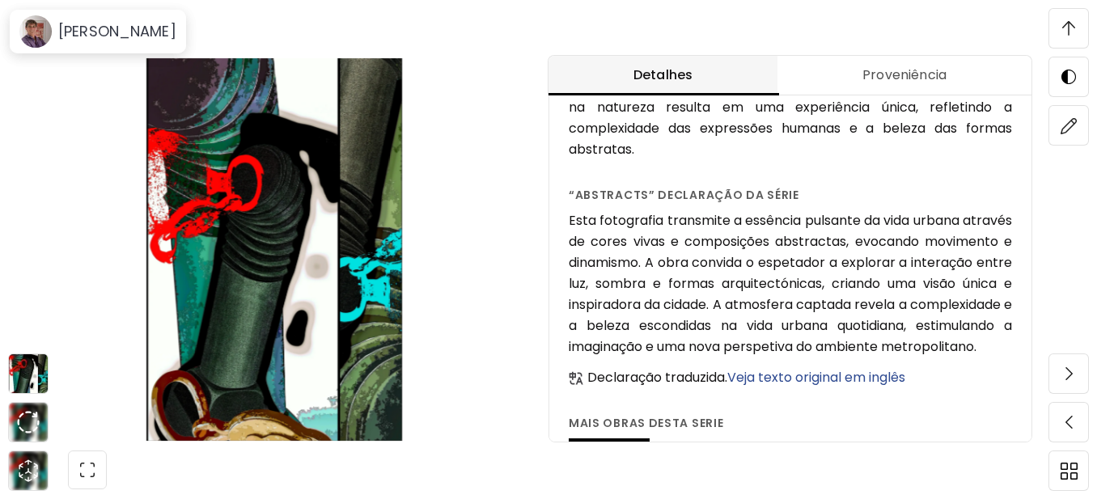
click at [846, 387] on span "Veja texto original em inglês" at bounding box center [816, 377] width 178 height 19
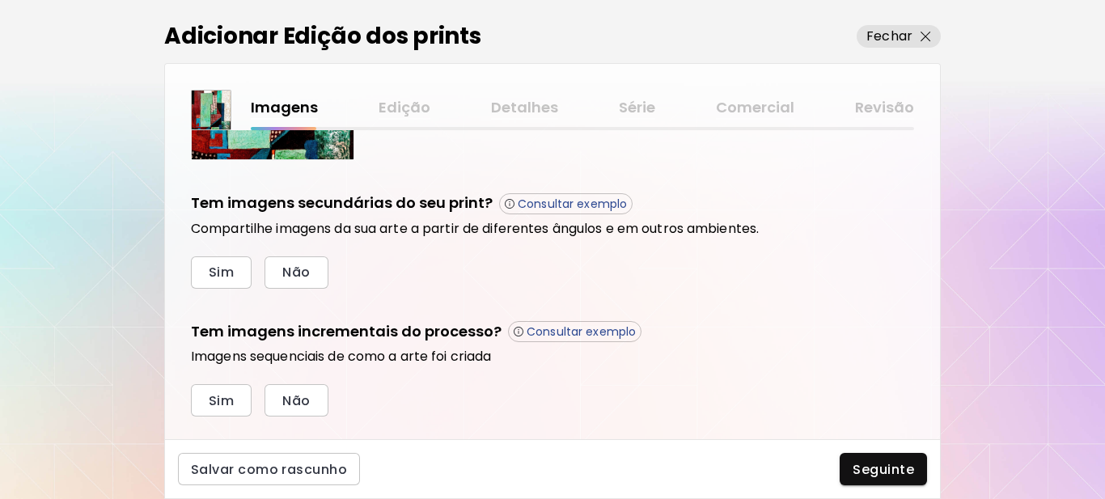
scroll to position [548, 0]
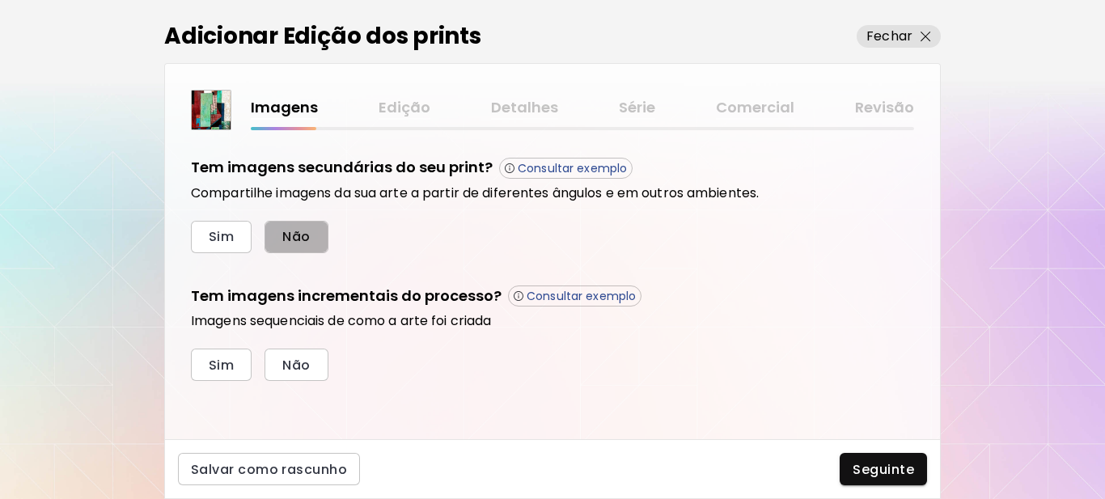
drag, startPoint x: 298, startPoint y: 231, endPoint x: 256, endPoint y: 306, distance: 86.2
click at [298, 231] on span "Não" at bounding box center [296, 236] width 28 height 17
click at [217, 372] on span "Sim" at bounding box center [221, 365] width 25 height 17
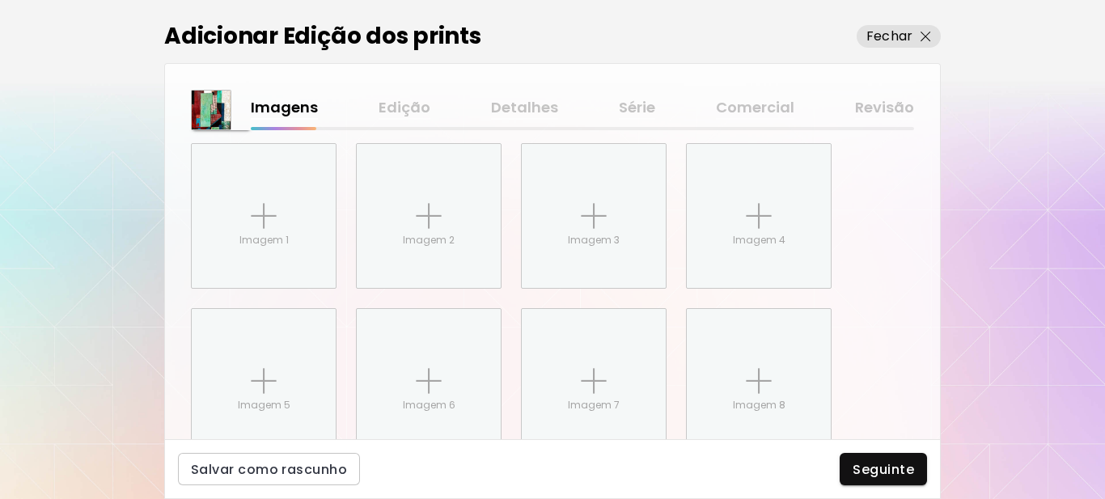
scroll to position [811, 0]
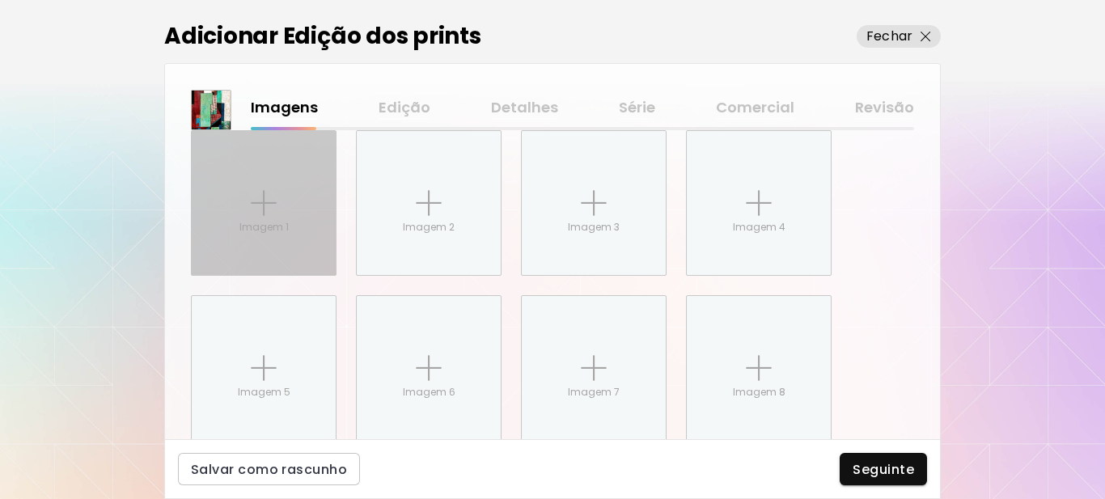
click at [286, 223] on p "Imagem 1" at bounding box center [263, 227] width 49 height 15
click at [0, 0] on input "Imagem 1" at bounding box center [0, 0] width 0 height 0
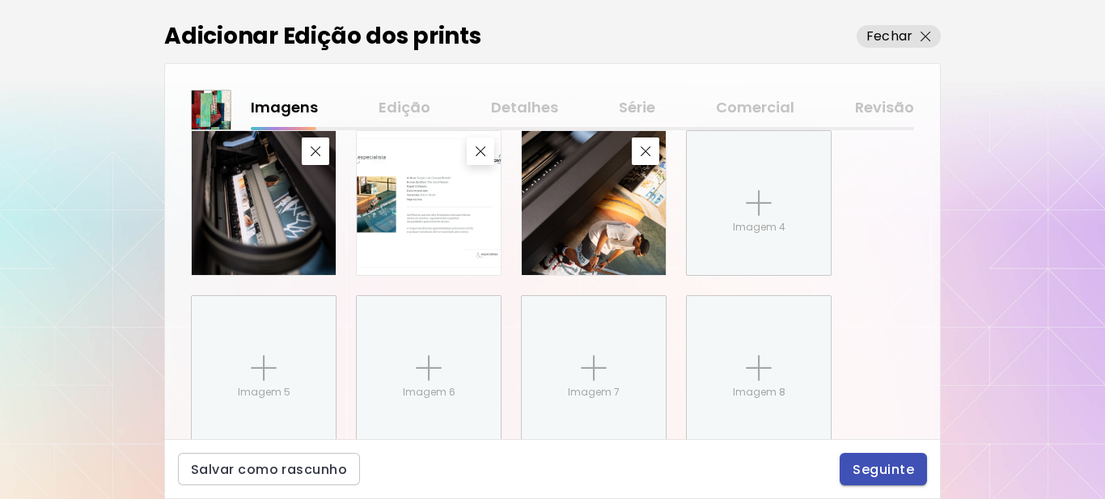
click at [884, 468] on span "Seguinte" at bounding box center [883, 469] width 61 height 17
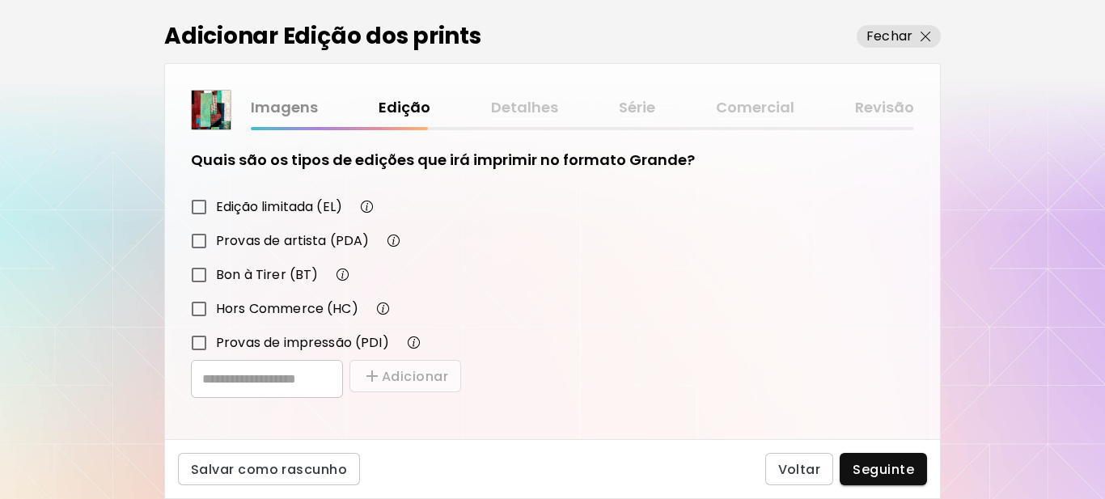
scroll to position [282, 0]
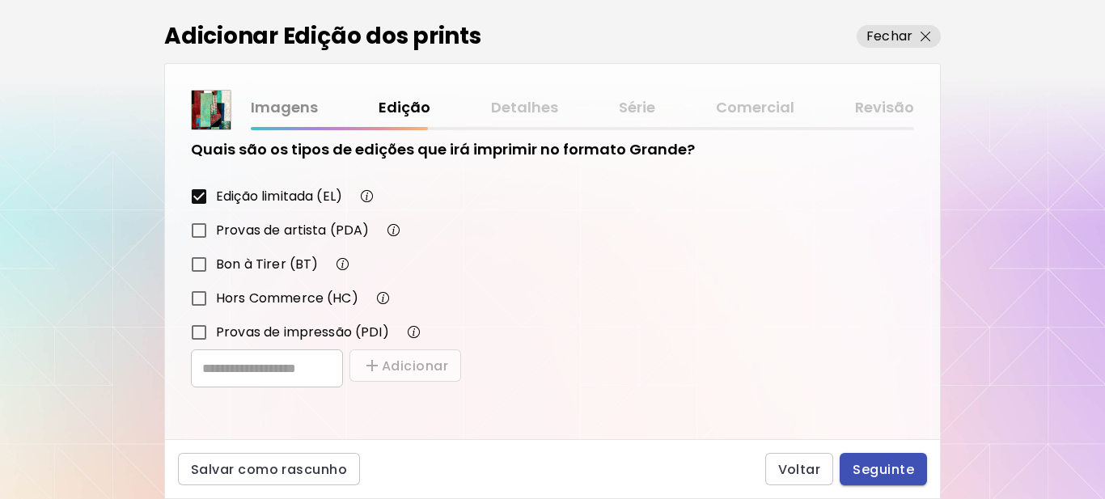
click at [881, 469] on span "Seguinte" at bounding box center [883, 469] width 61 height 17
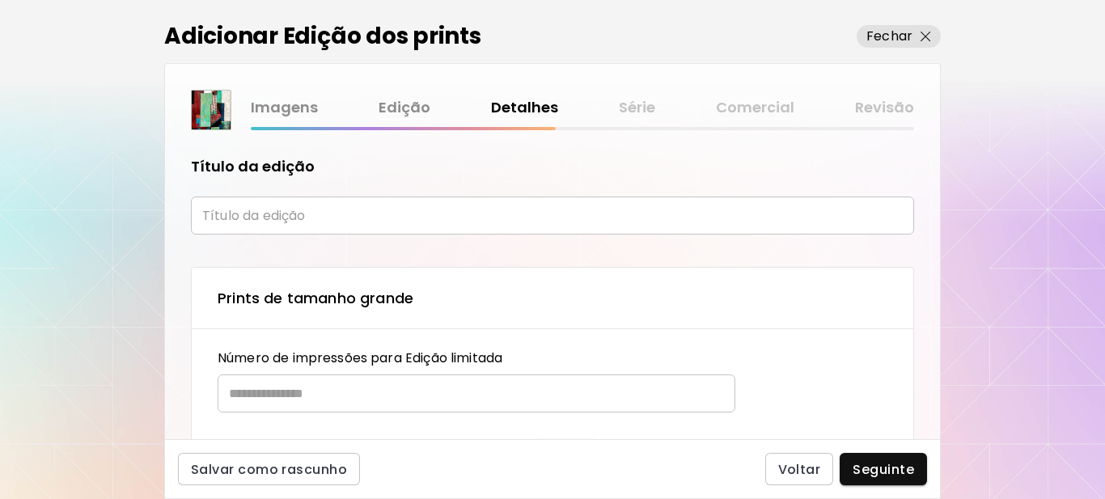
click at [273, 218] on input "text" at bounding box center [552, 216] width 723 height 38
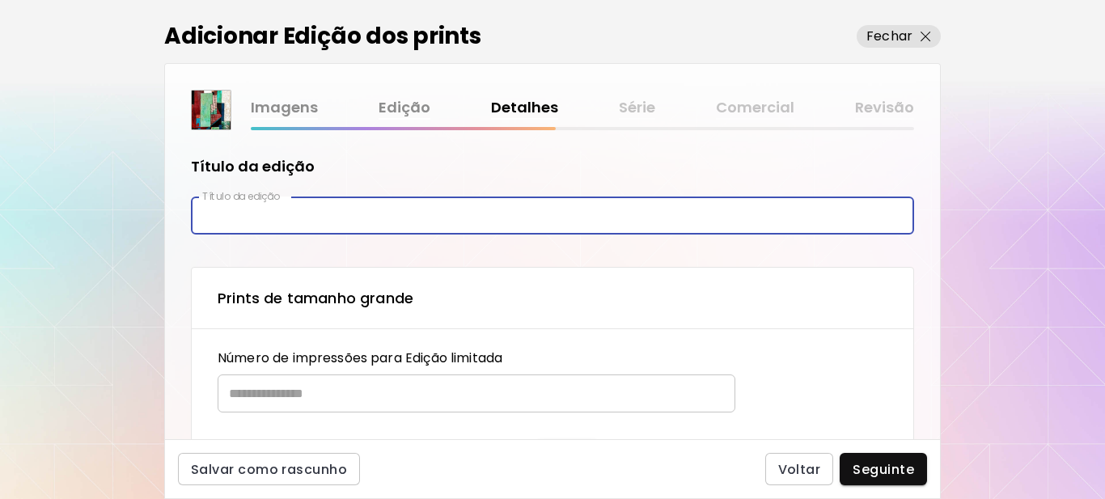
type input "*********"
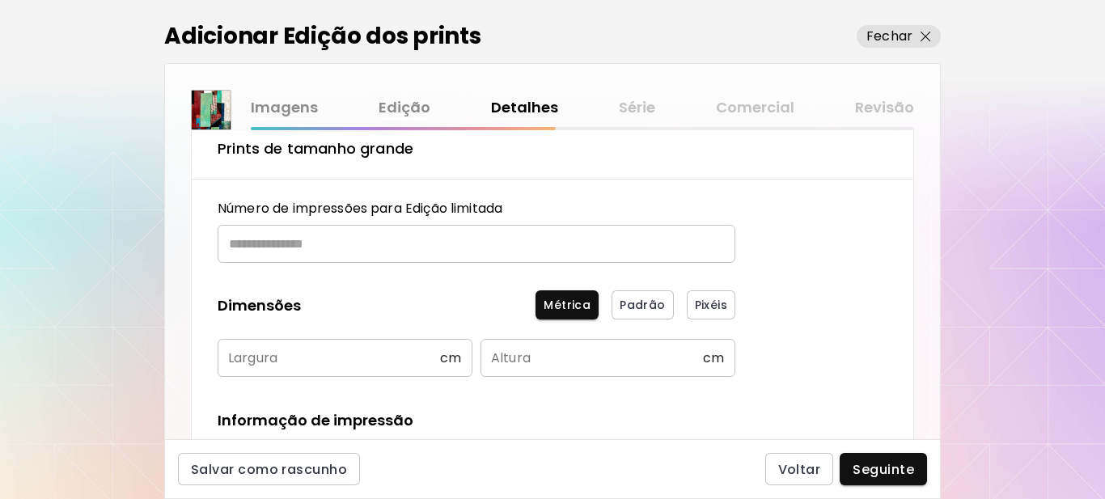
scroll to position [162, 0]
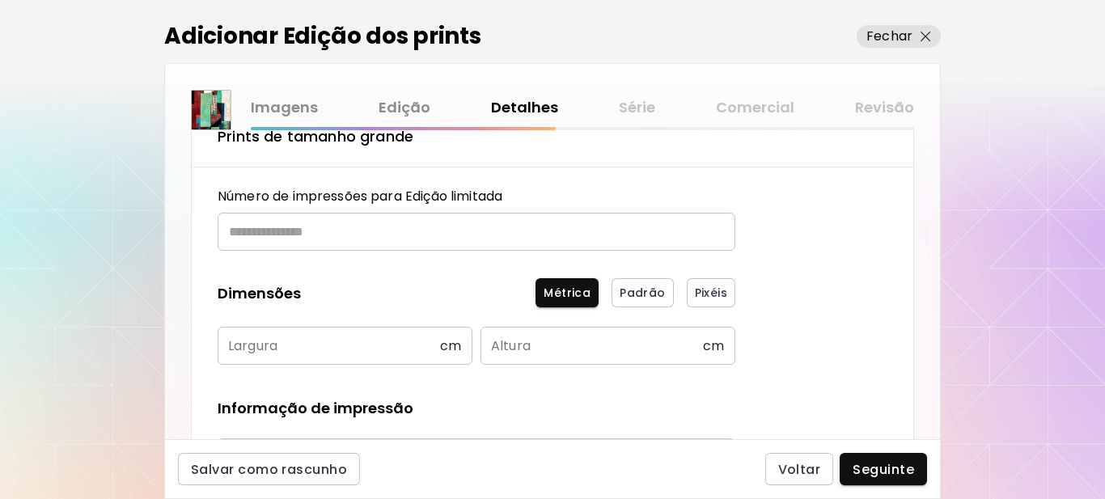
click at [280, 239] on input "text" at bounding box center [471, 232] width 506 height 38
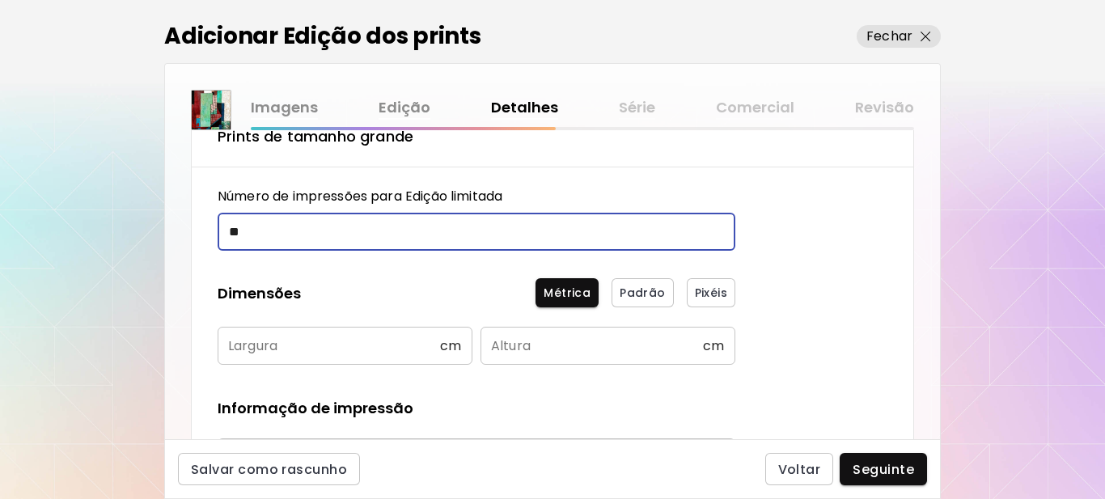
type input "**"
click at [335, 344] on input "text" at bounding box center [329, 346] width 222 height 38
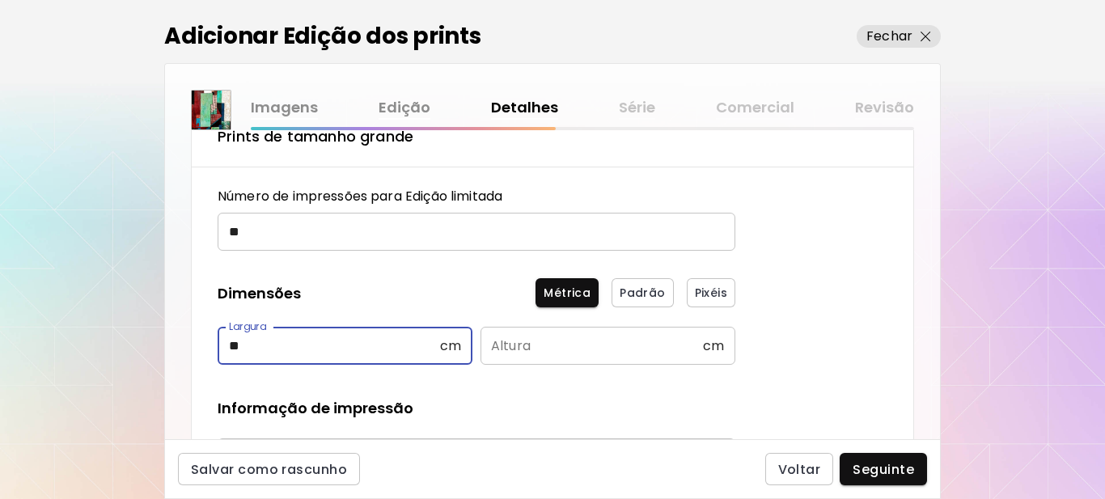
type input "**"
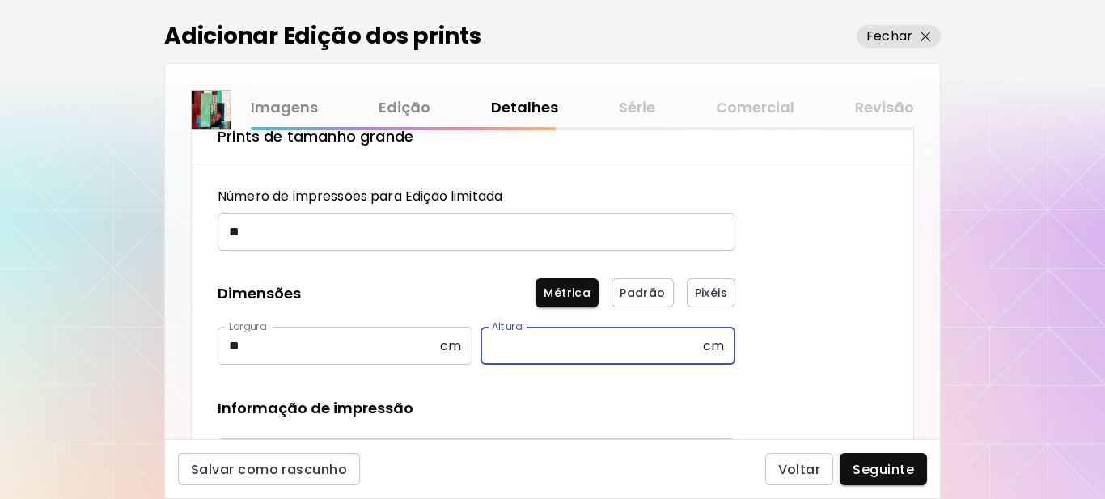
click at [540, 347] on input "text" at bounding box center [591, 346] width 222 height 38
type input "**"
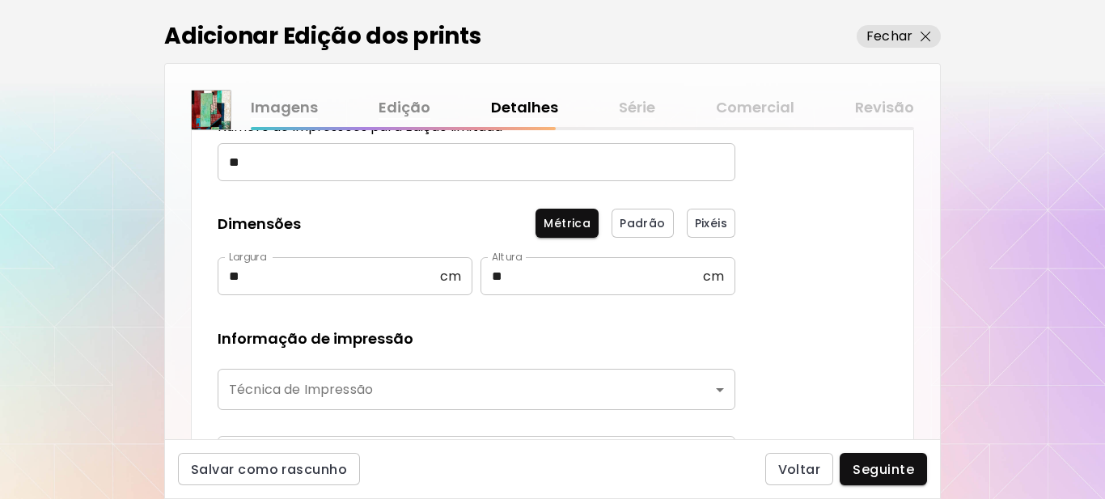
scroll to position [324, 0]
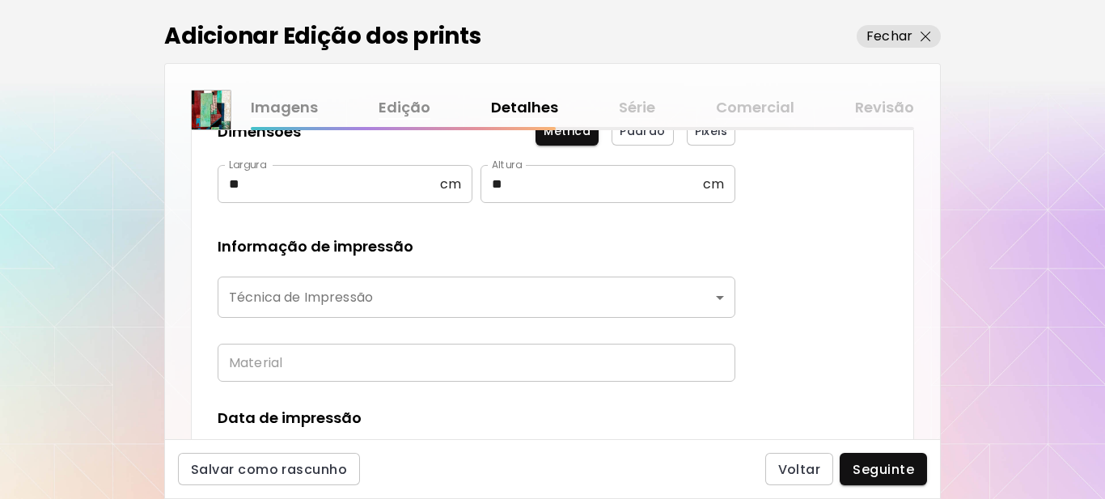
click at [350, 303] on body "kaleido.art/Sergio_Cerezer_Benetti Adicionar obras Gerencie suas obras Editar P…" at bounding box center [552, 249] width 1105 height 499
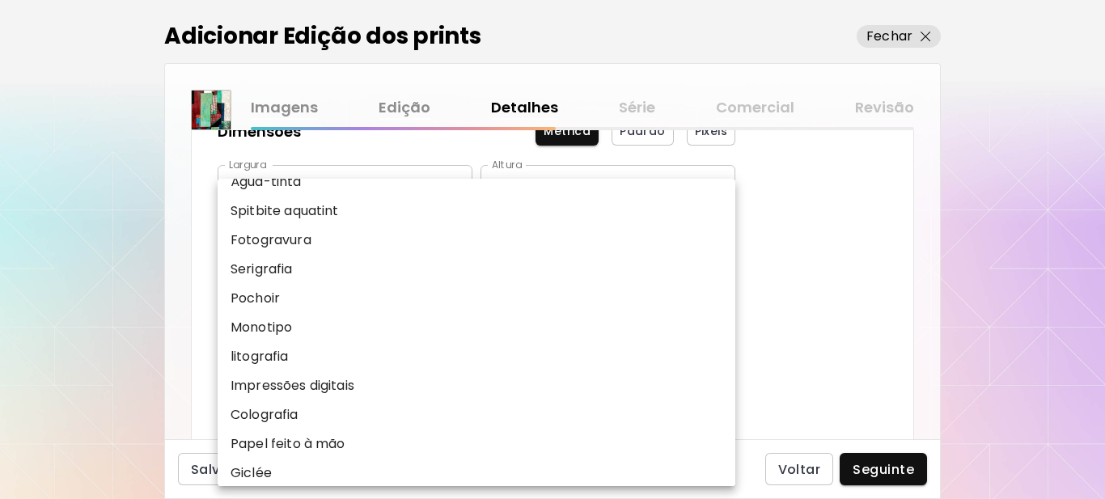
scroll to position [201, 0]
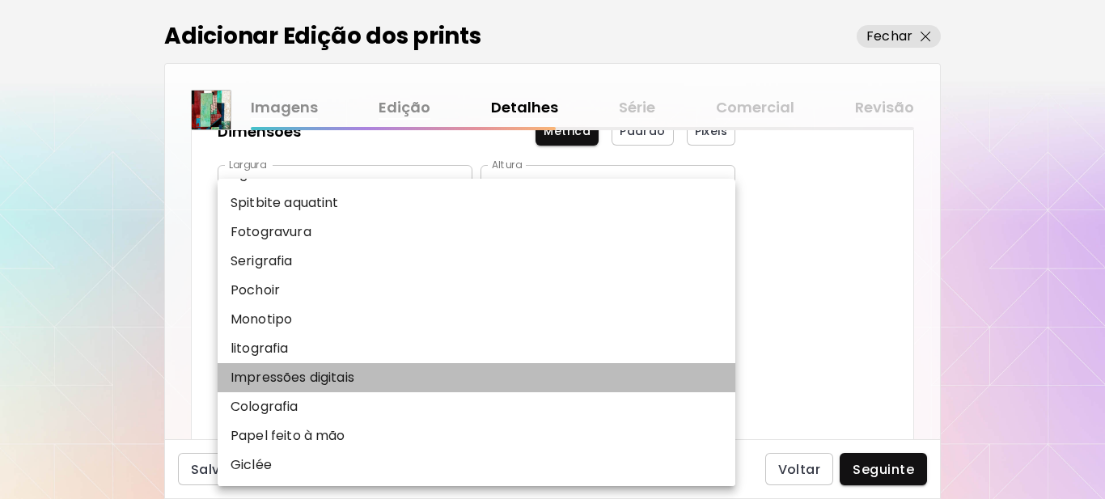
click at [287, 381] on p "Impressões digitais" at bounding box center [293, 377] width 124 height 19
type input "**********"
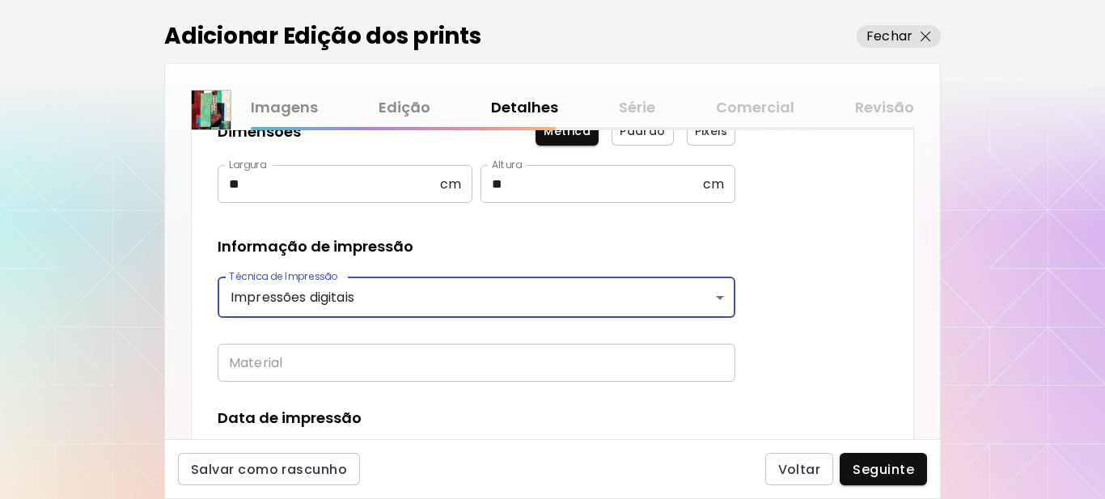
click at [287, 376] on input "text" at bounding box center [477, 363] width 518 height 38
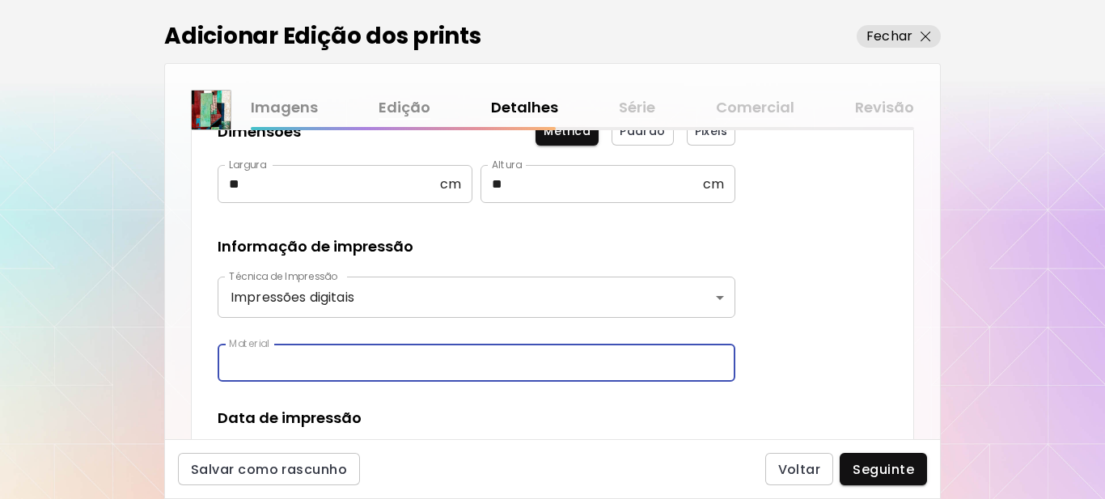
type input "**********"
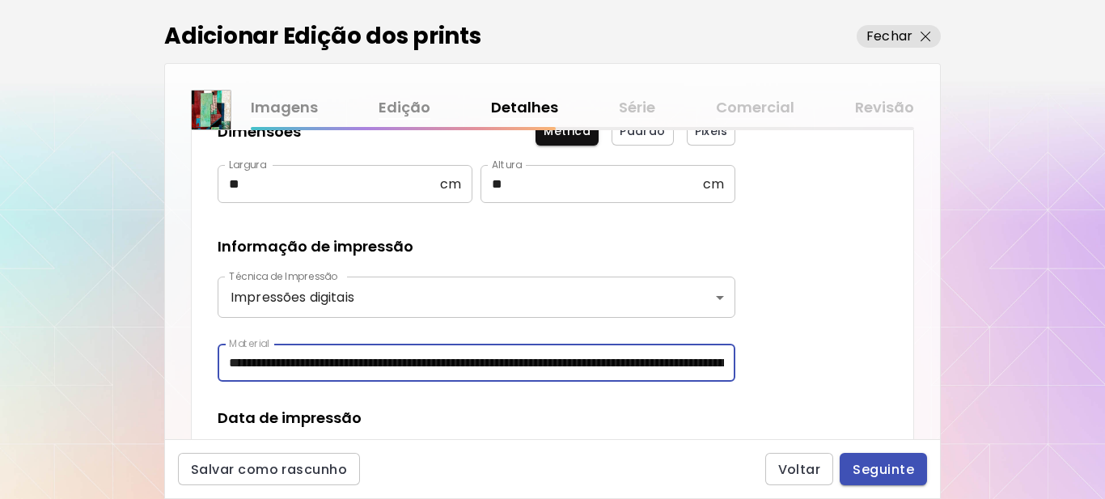
click at [859, 469] on span "Seguinte" at bounding box center [883, 469] width 61 height 17
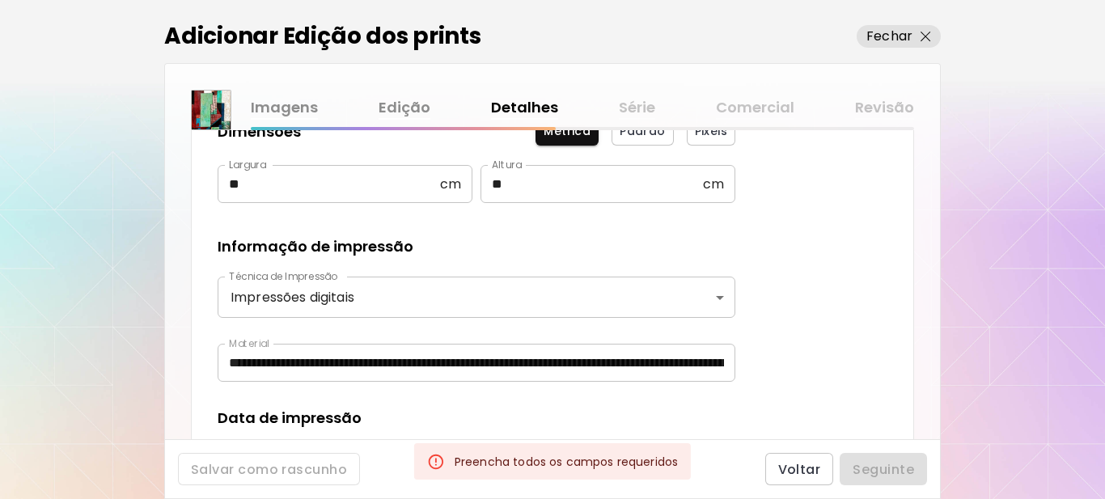
scroll to position [485, 0]
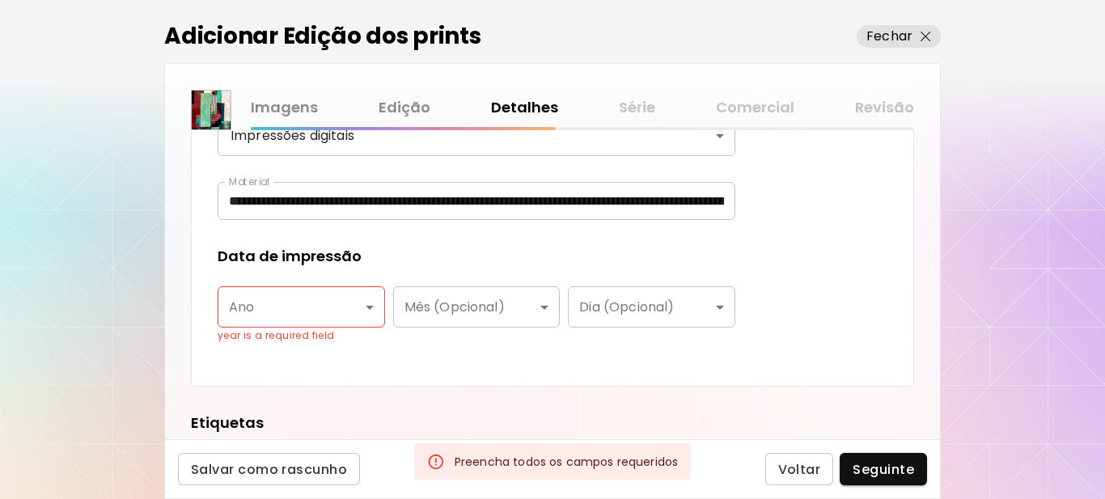
click at [369, 306] on body "**********" at bounding box center [552, 249] width 1105 height 499
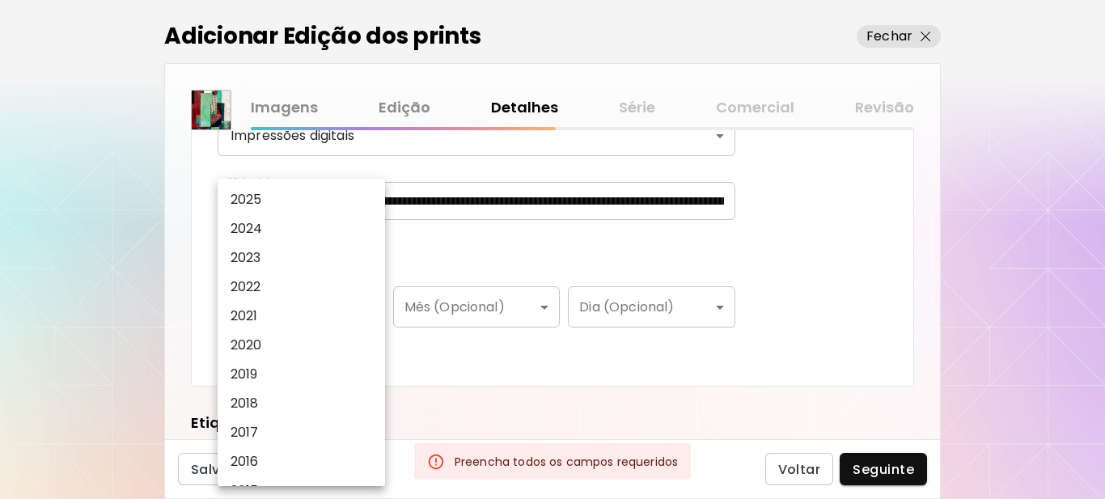
drag, startPoint x: 262, startPoint y: 186, endPoint x: 259, endPoint y: 194, distance: 8.7
click at [261, 186] on li "2025" at bounding box center [306, 199] width 176 height 29
type input "****"
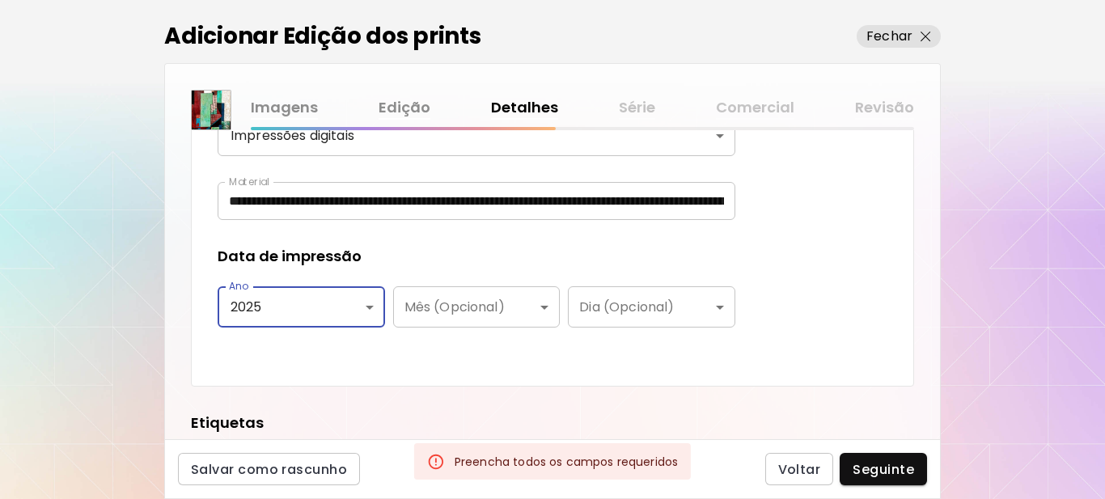
click at [451, 252] on div "Data de impressão" at bounding box center [477, 256] width 518 height 21
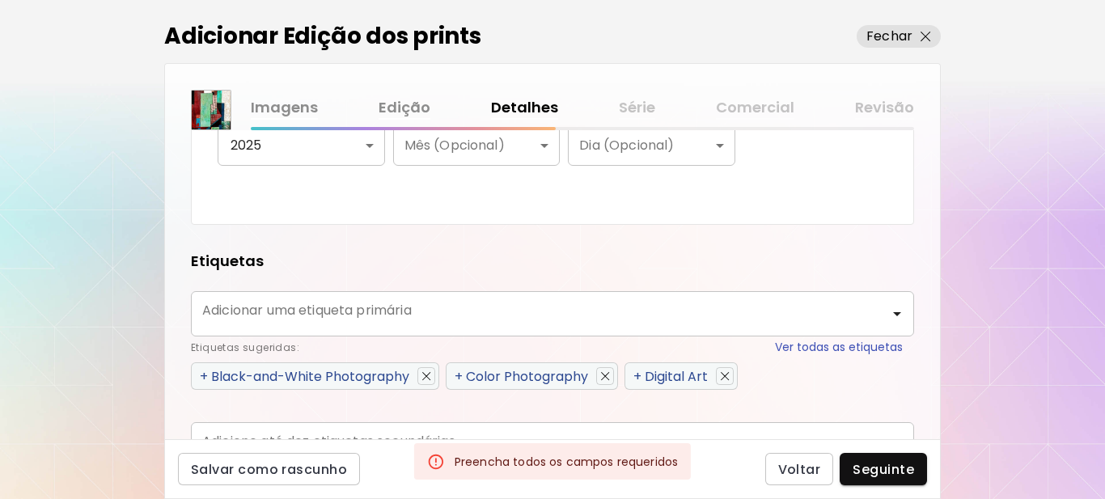
scroll to position [728, 0]
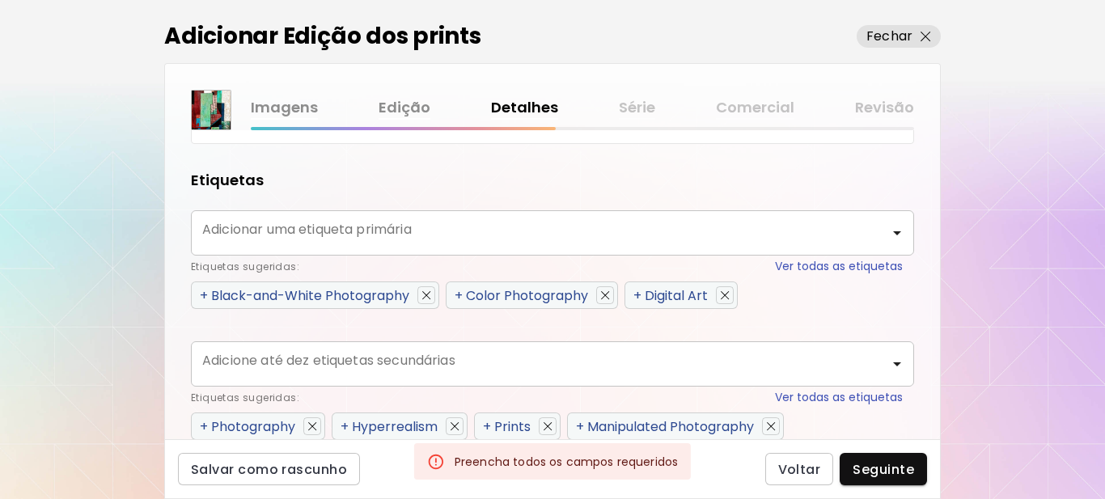
click at [641, 294] on span "+" at bounding box center [637, 295] width 8 height 19
type input "**********"
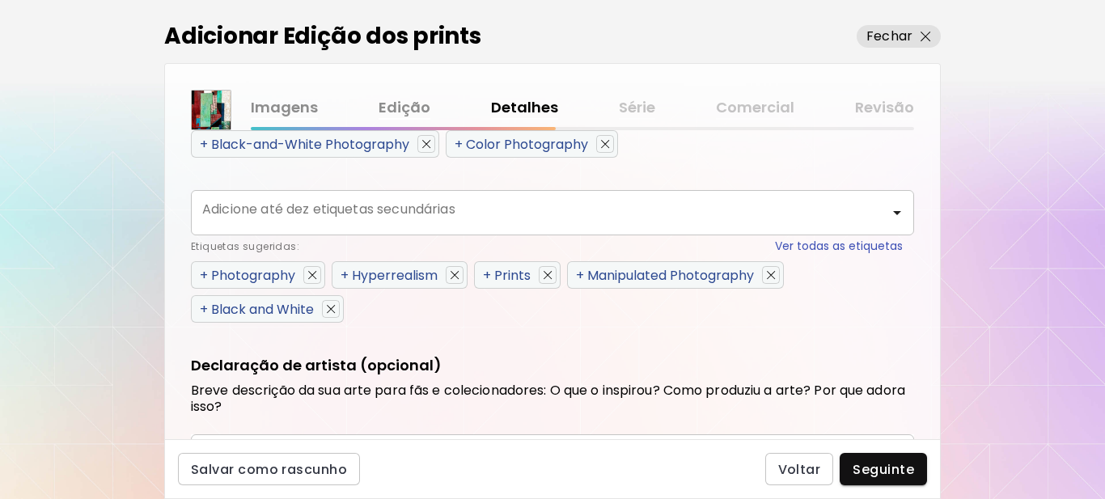
scroll to position [890, 0]
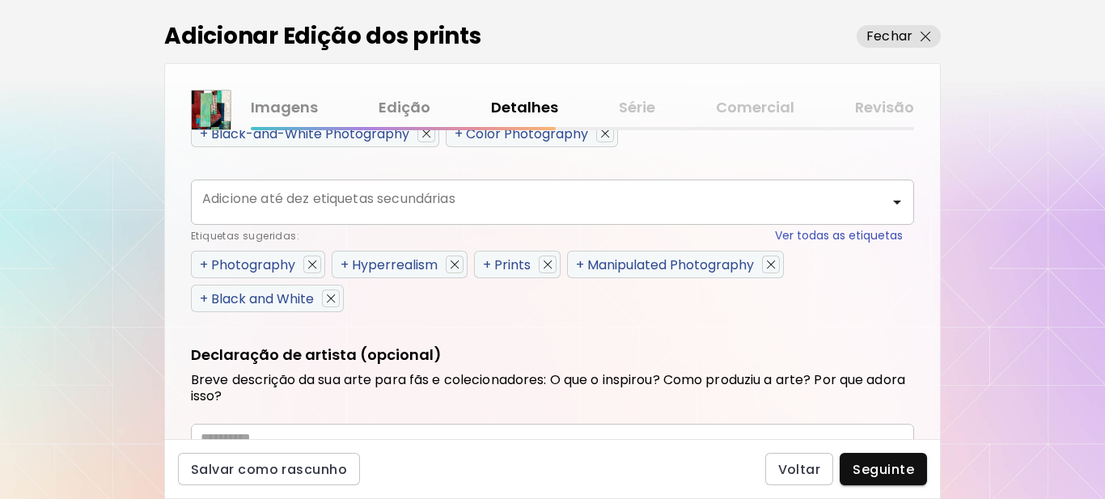
click at [204, 263] on span "+" at bounding box center [204, 265] width 8 height 19
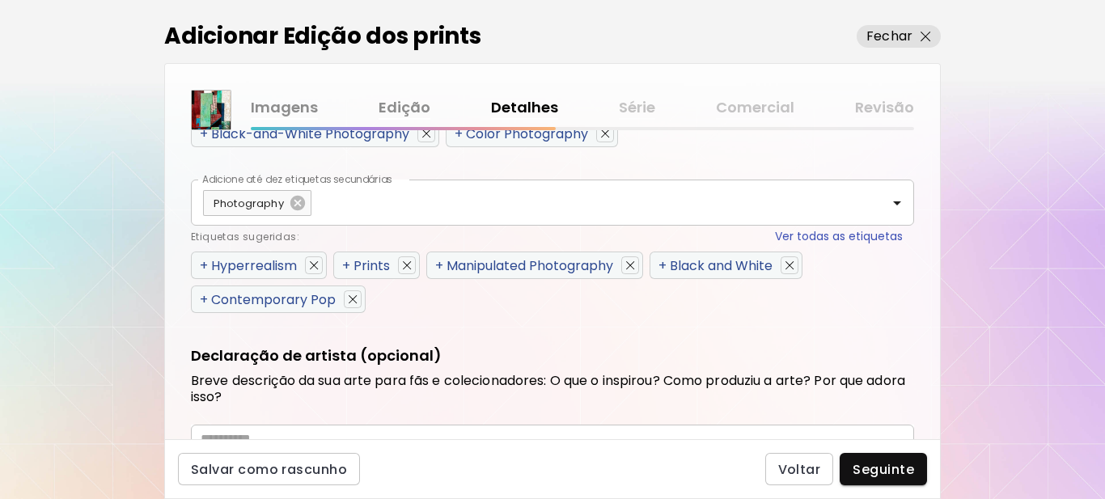
click at [204, 263] on span "+" at bounding box center [204, 265] width 8 height 19
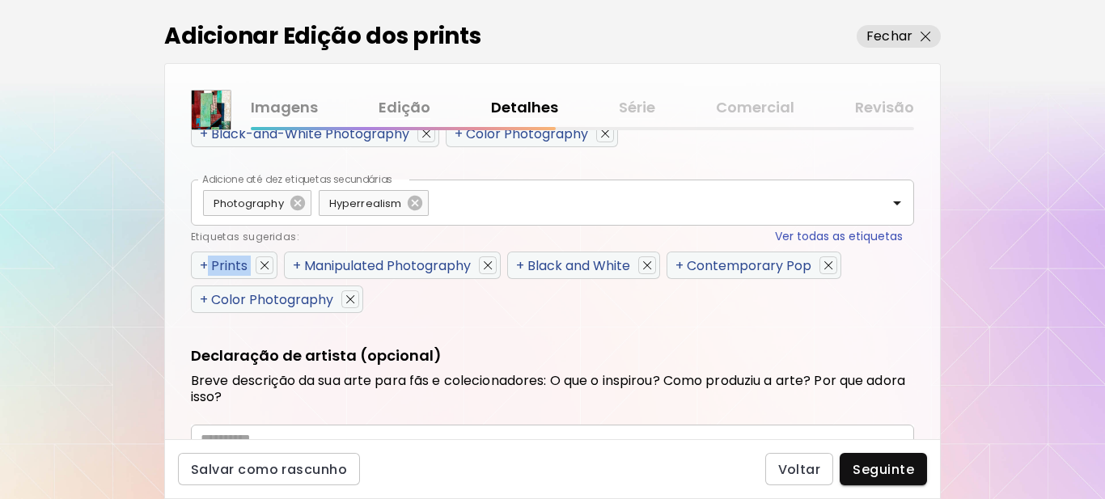
click at [204, 263] on span "+" at bounding box center [204, 265] width 8 height 19
click at [293, 263] on span "+" at bounding box center [297, 265] width 8 height 19
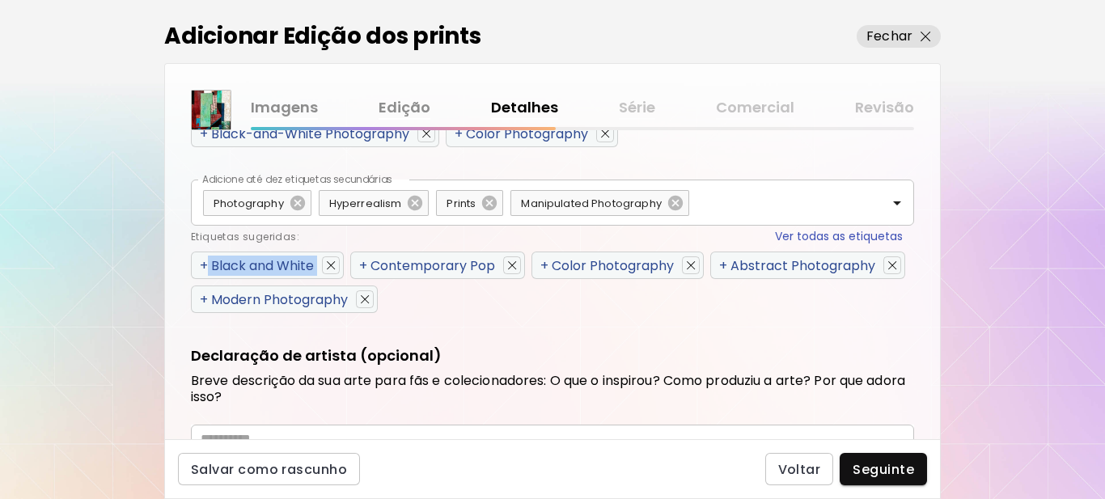
click at [202, 263] on span "+" at bounding box center [204, 265] width 8 height 19
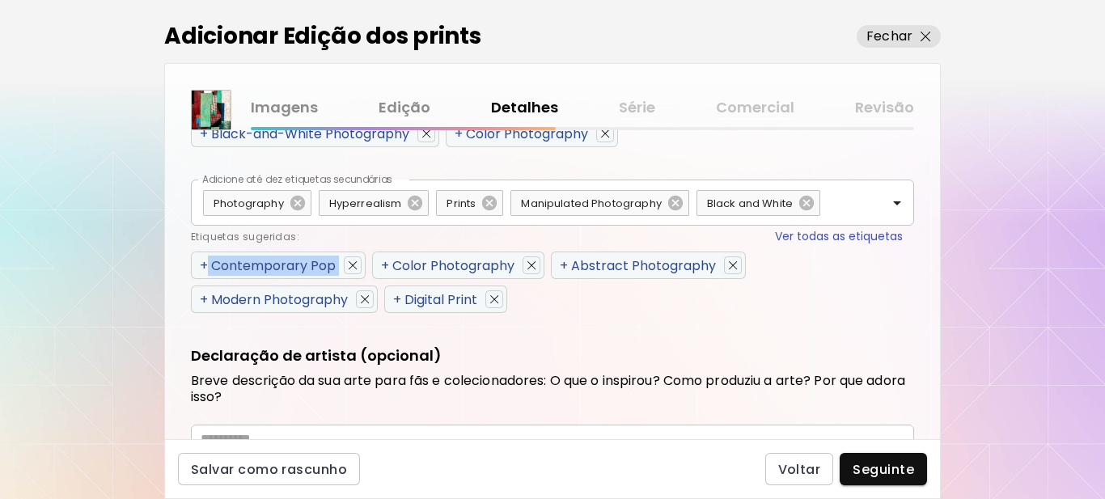
click at [202, 263] on span "+" at bounding box center [204, 265] width 8 height 19
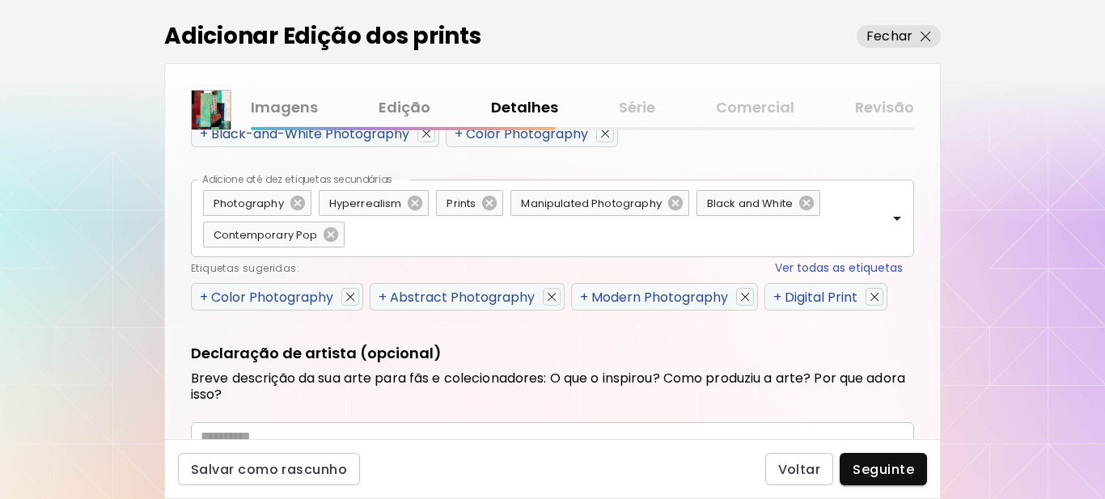
click at [202, 263] on div "Etiquetas sugeridas: Ver todas as etiquetas" at bounding box center [547, 268] width 712 height 17
click at [201, 295] on span "+" at bounding box center [204, 297] width 8 height 19
click at [379, 295] on span "+" at bounding box center [383, 297] width 8 height 19
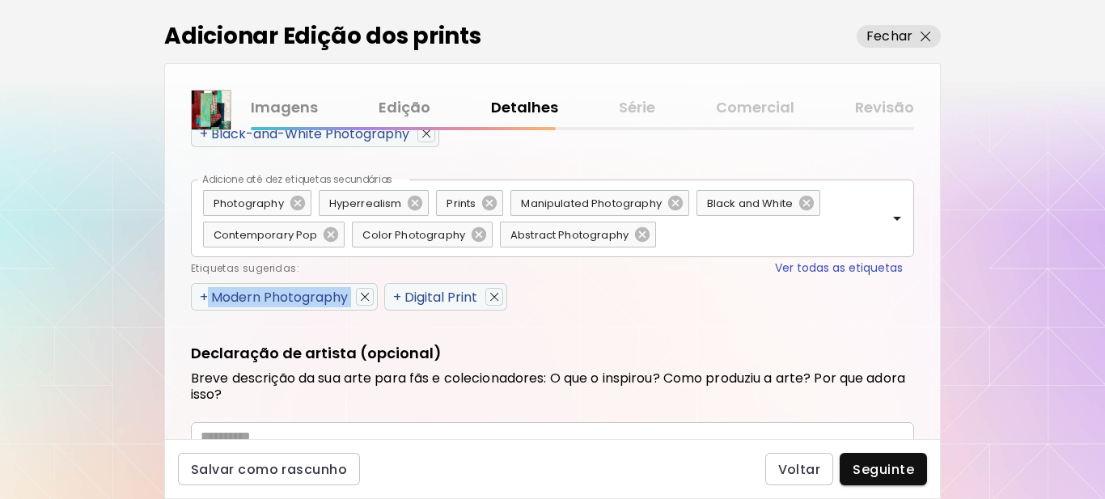
click at [201, 295] on span "+" at bounding box center [204, 297] width 8 height 19
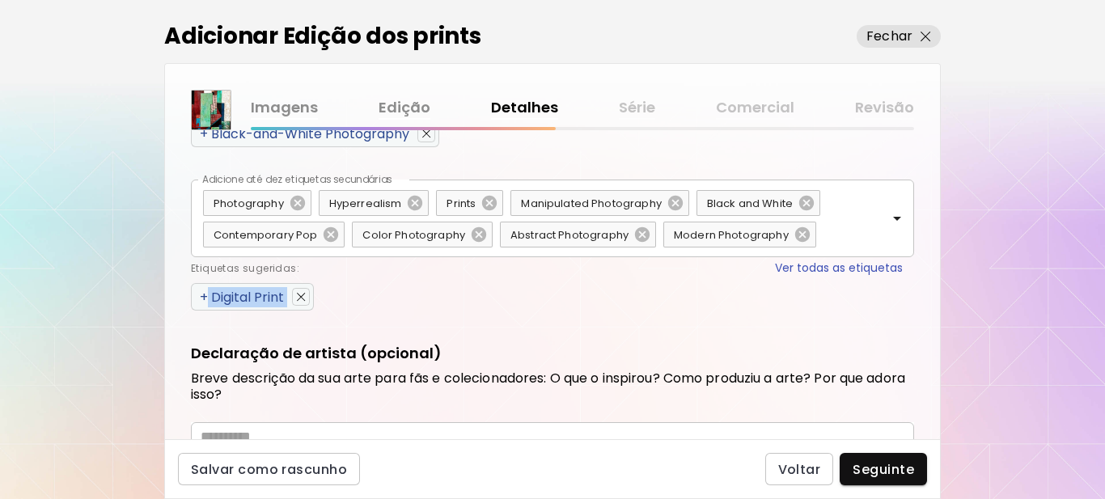
click at [201, 295] on span "+" at bounding box center [204, 297] width 8 height 19
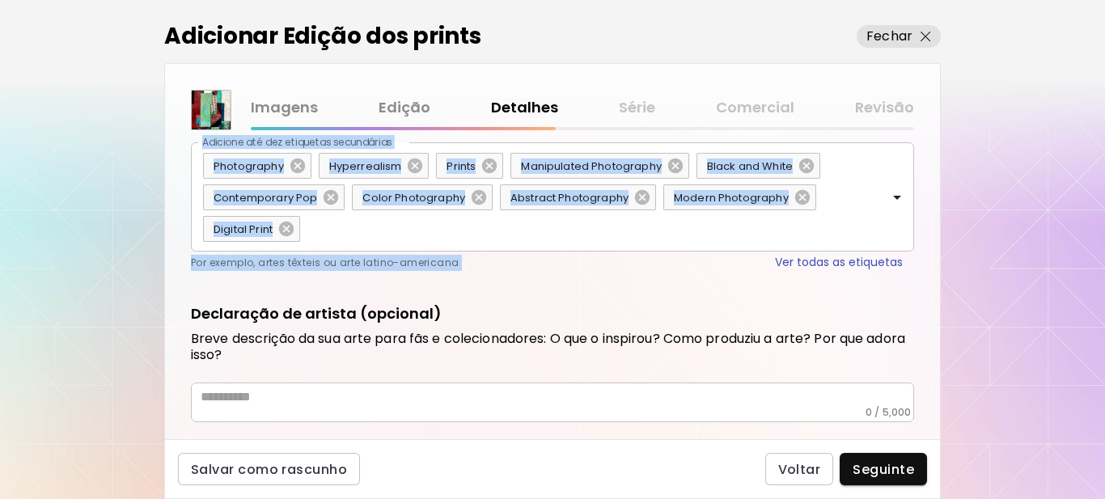
scroll to position [962, 0]
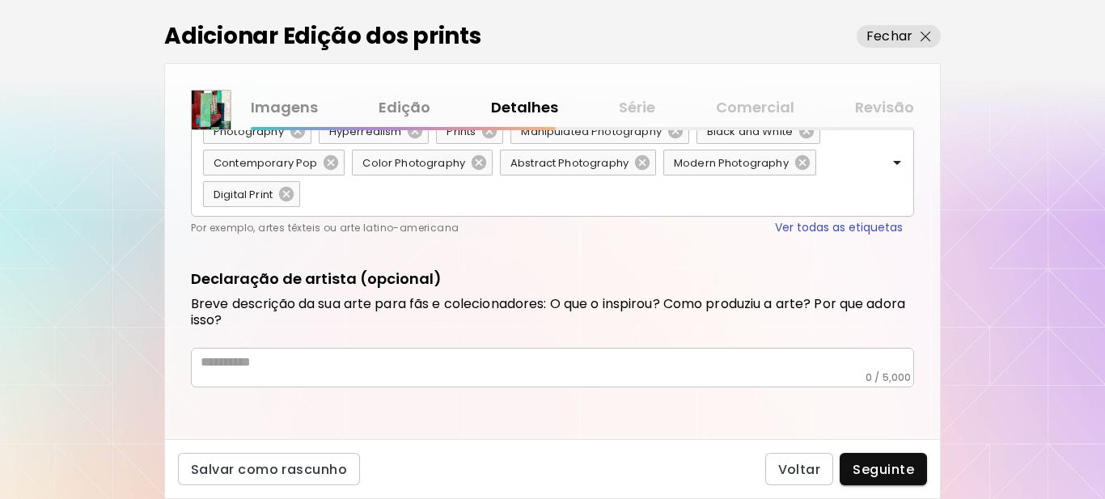
click at [312, 369] on textarea at bounding box center [557, 362] width 713 height 17
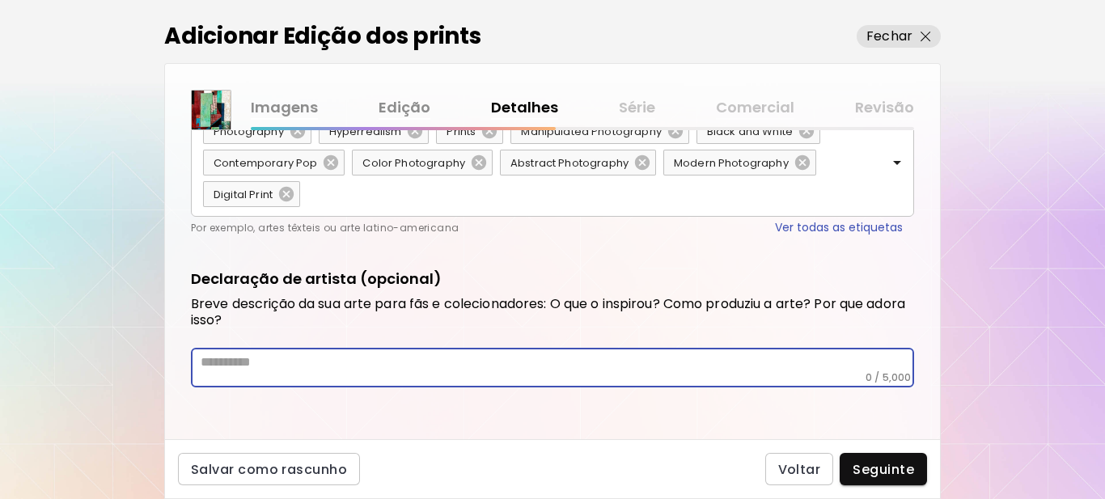
paste textarea "**********"
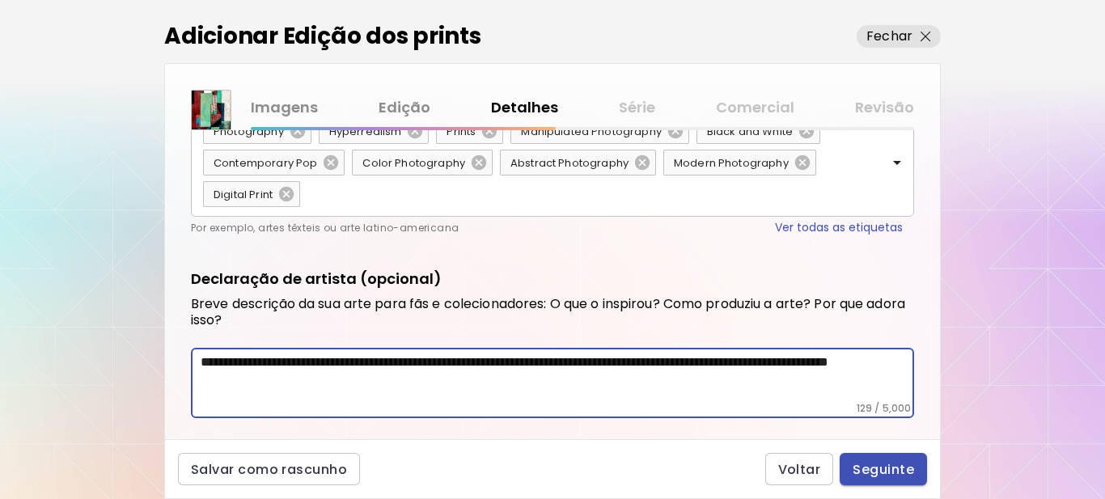
type textarea "**********"
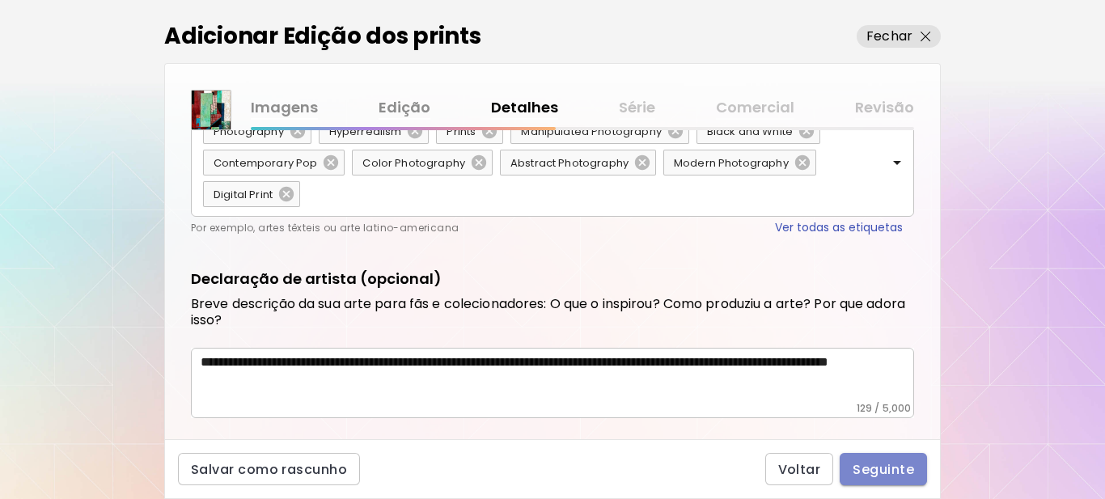
click at [878, 471] on span "Seguinte" at bounding box center [883, 469] width 61 height 17
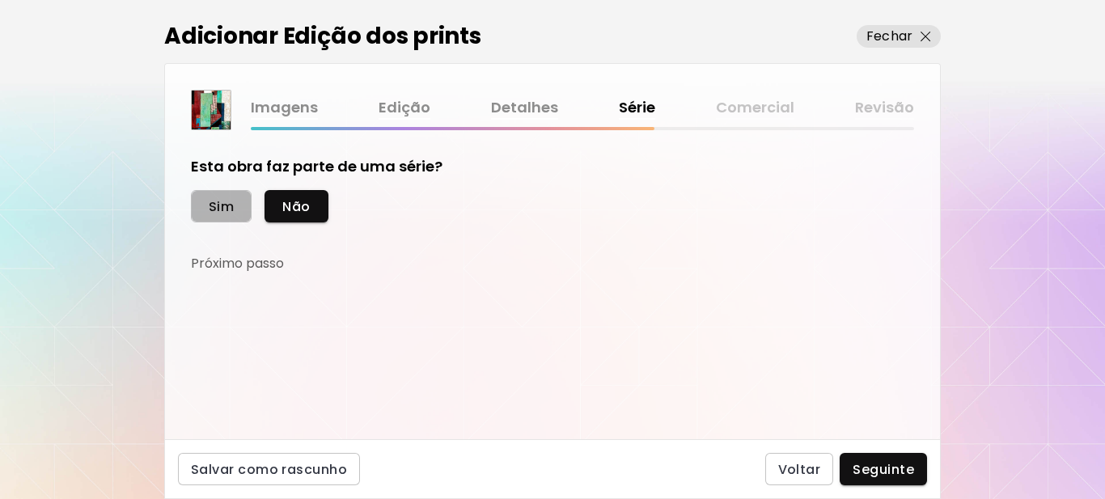
click at [225, 211] on span "Sim" at bounding box center [221, 206] width 25 height 17
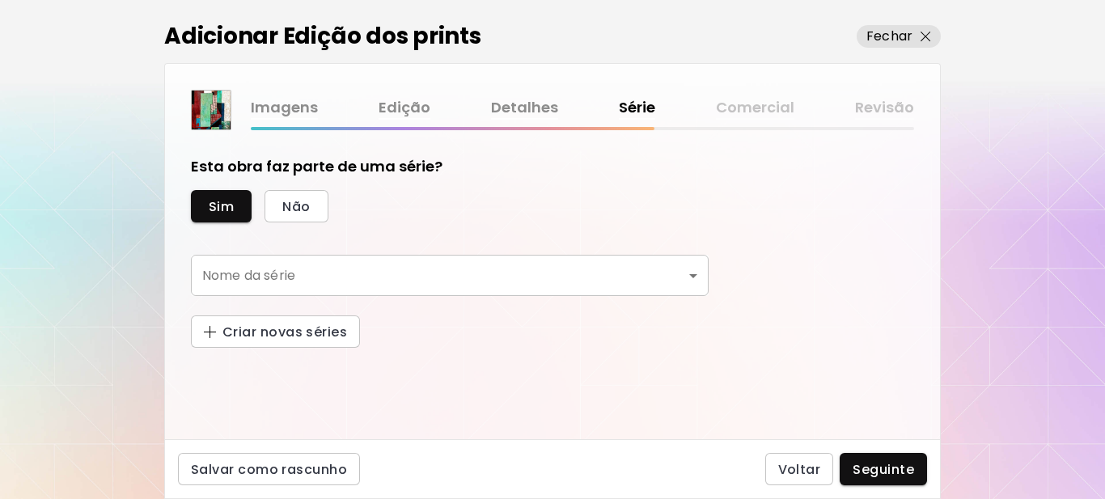
click at [252, 276] on body "kaleido.art/Sergio_Cerezer_Benetti Adicionar obras Gerencie suas obras Editar P…" at bounding box center [552, 249] width 1105 height 499
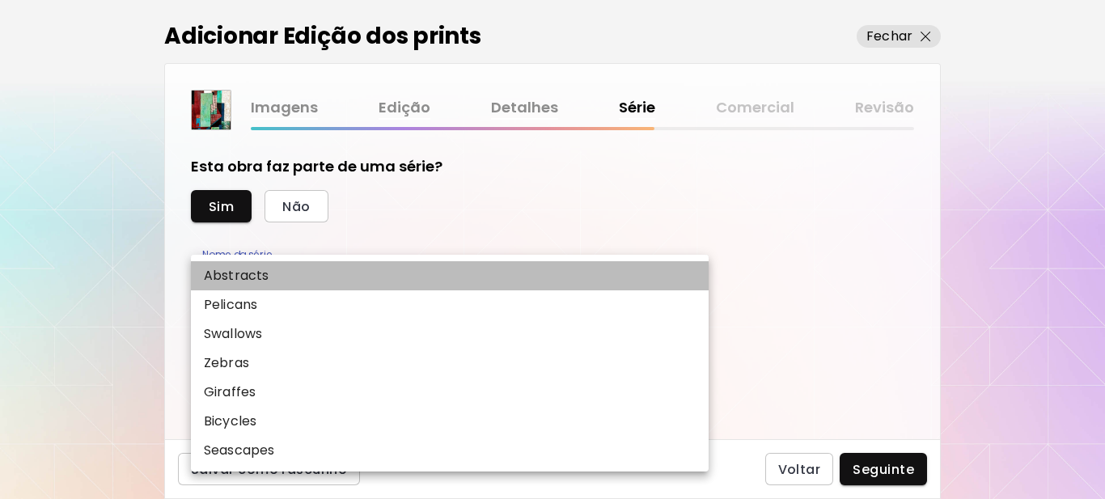
click at [252, 276] on p "Abstracts" at bounding box center [236, 275] width 65 height 19
type input "*********"
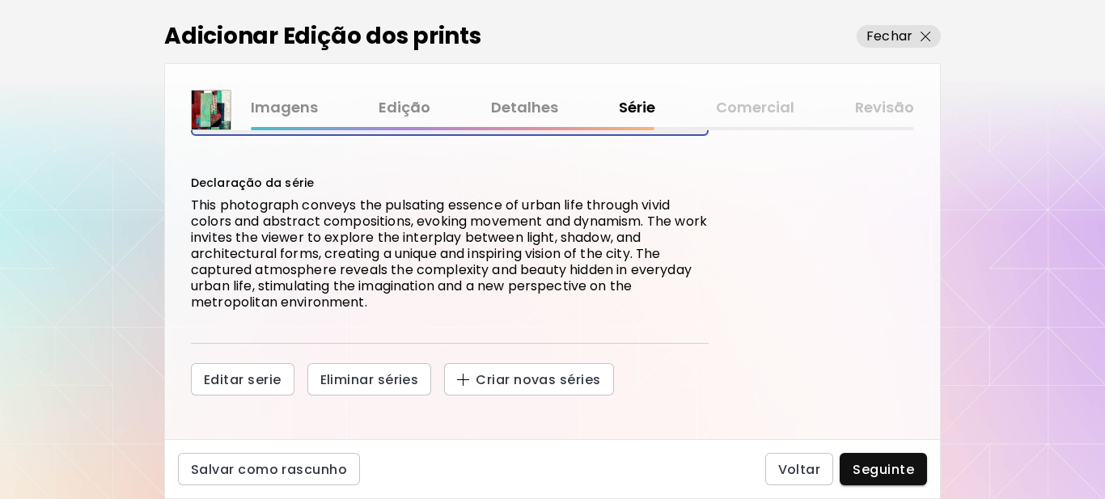
scroll to position [168, 0]
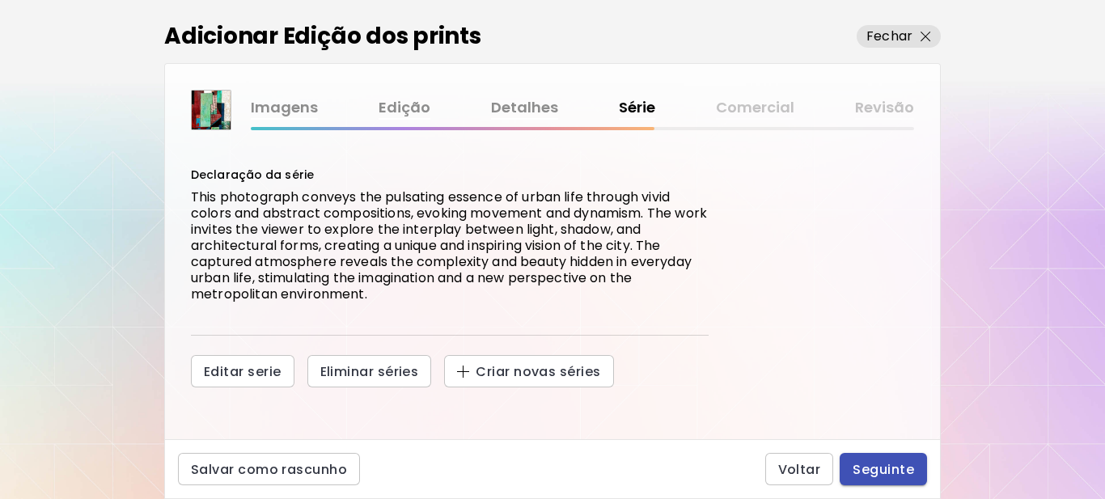
click at [871, 467] on span "Seguinte" at bounding box center [883, 469] width 61 height 17
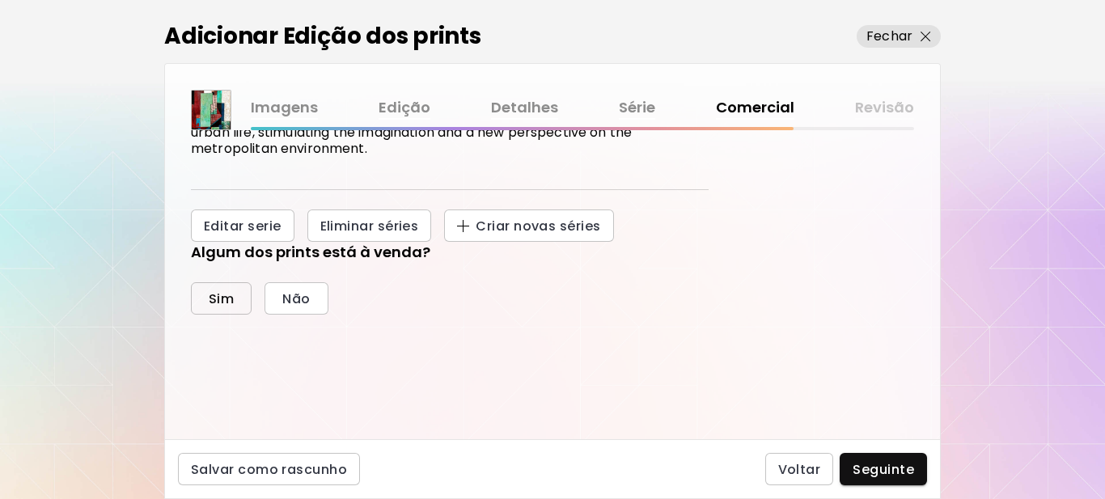
scroll to position [324, 0]
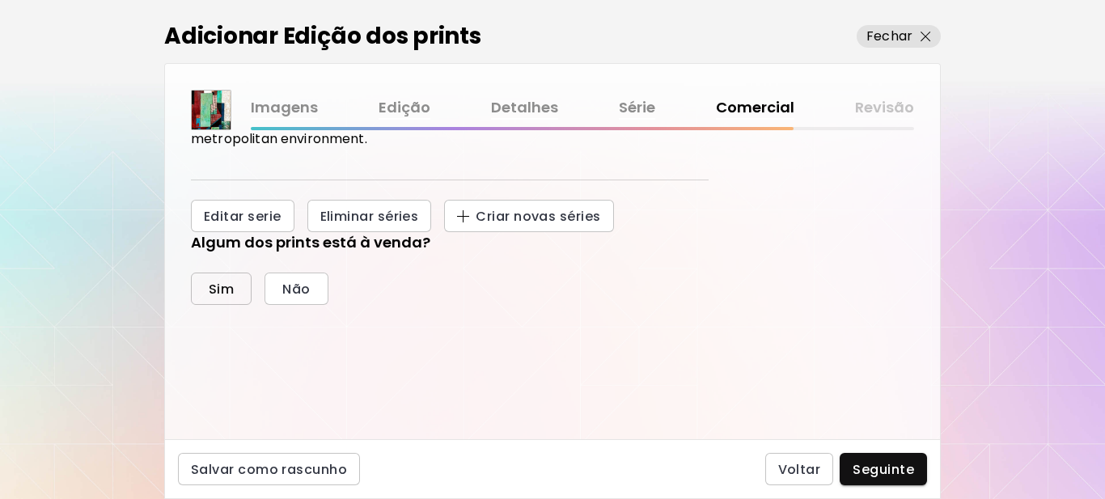
click at [229, 293] on span "Sim" at bounding box center [221, 289] width 25 height 17
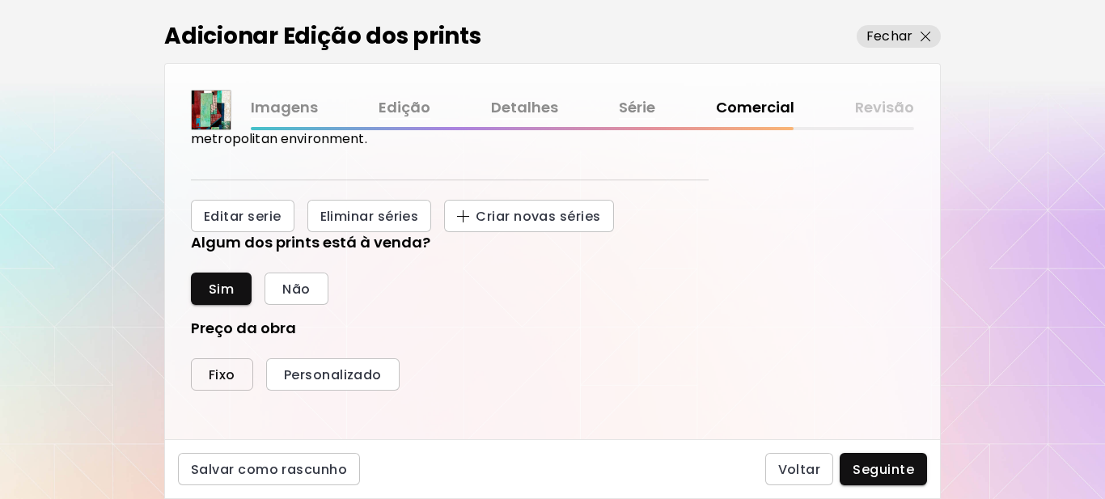
click at [214, 362] on button "Fixo" at bounding box center [222, 374] width 62 height 32
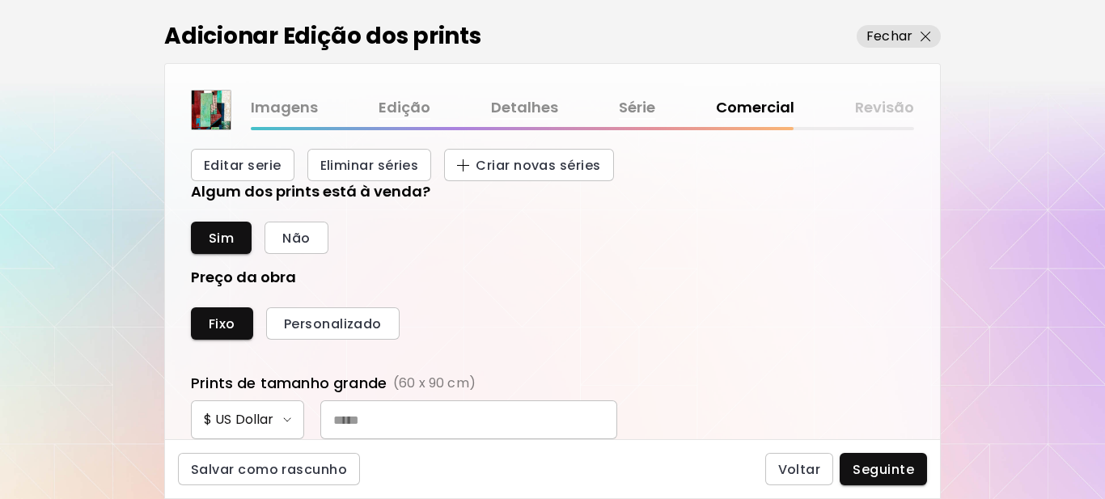
scroll to position [566, 0]
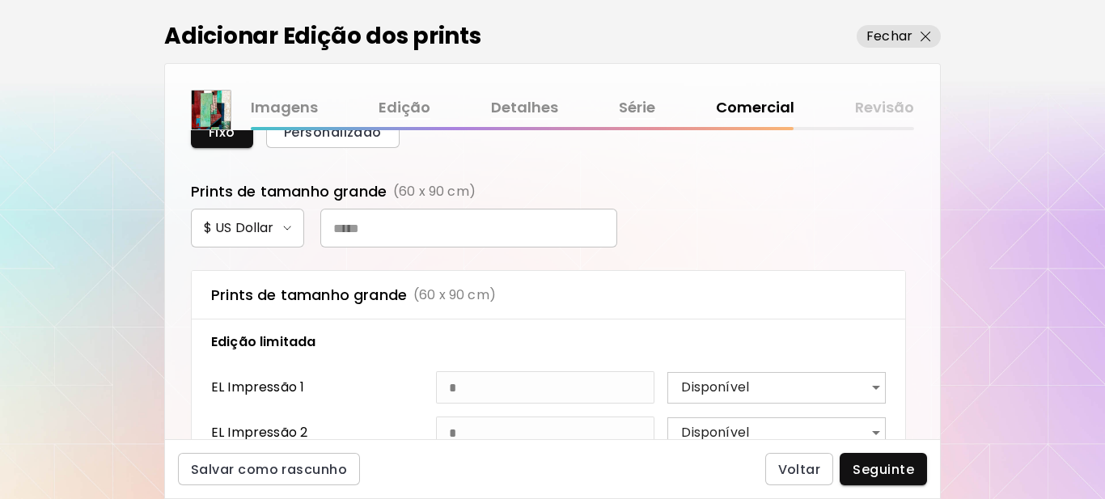
click at [455, 224] on input "text" at bounding box center [468, 228] width 297 height 39
type input "***"
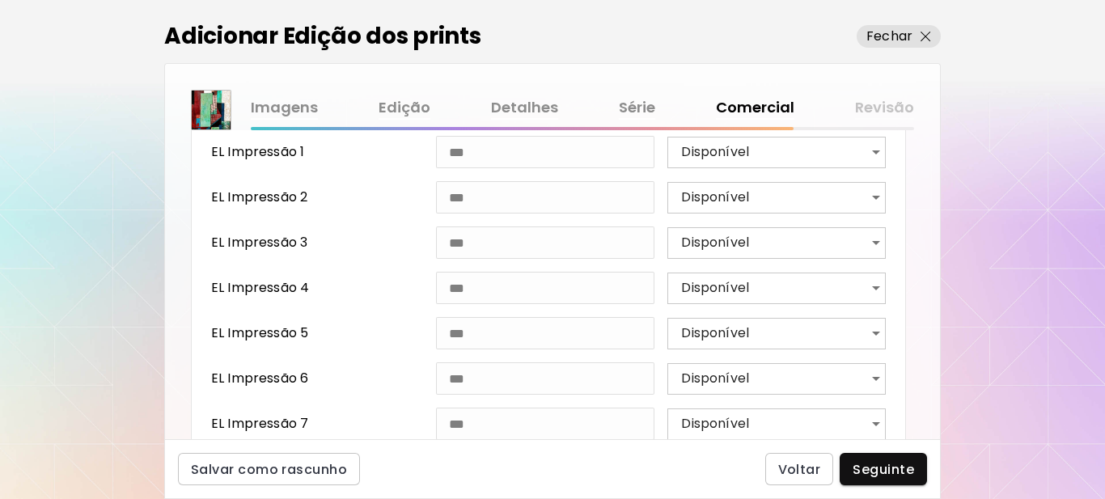
scroll to position [809, 0]
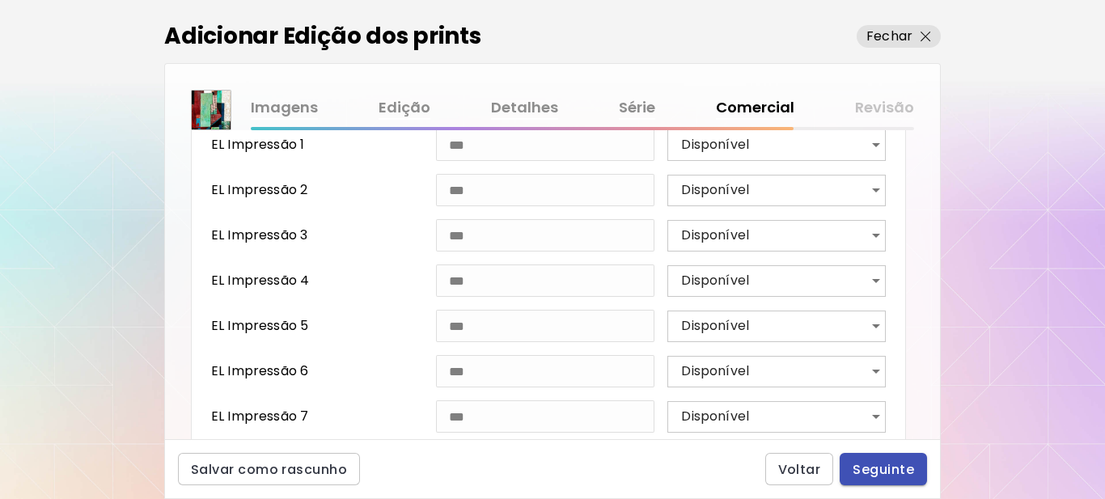
click at [880, 468] on span "Seguinte" at bounding box center [883, 469] width 61 height 17
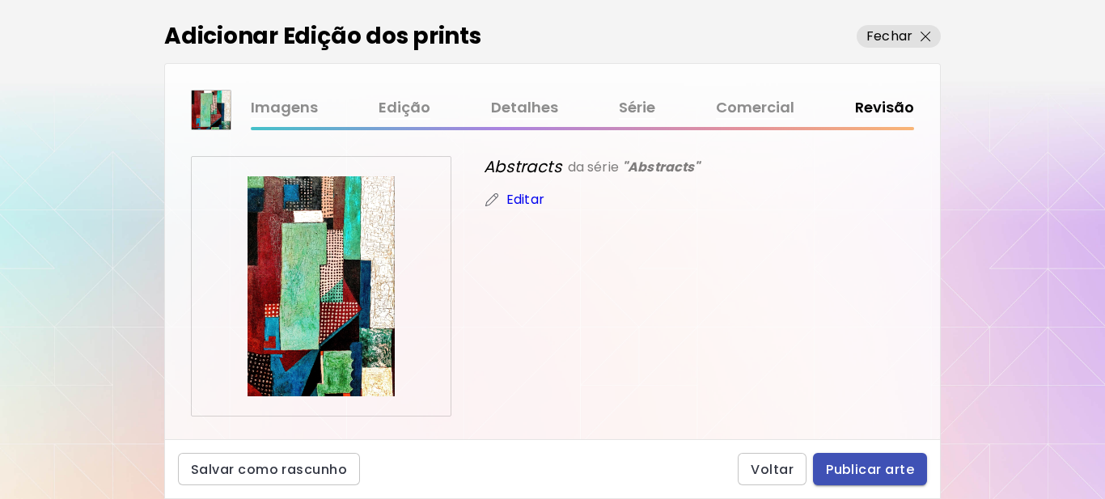
click at [863, 472] on span "Publicar arte" at bounding box center [870, 469] width 88 height 17
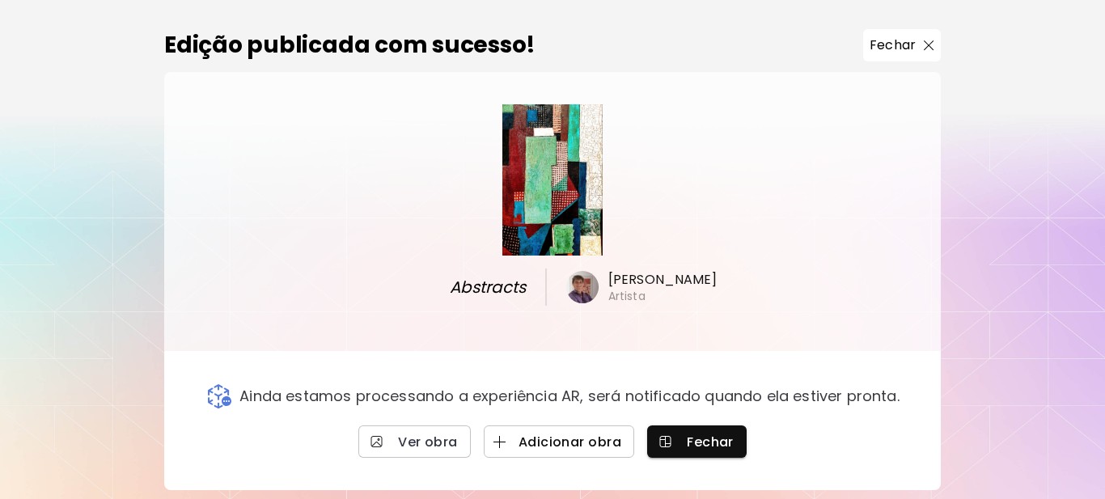
click at [556, 439] on span "Adicionar obra" at bounding box center [559, 442] width 125 height 17
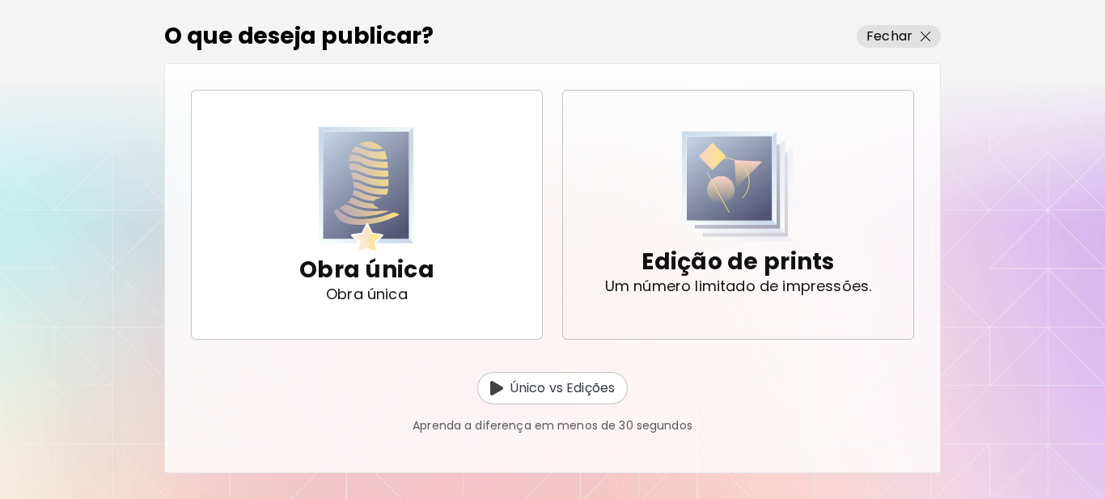
click at [744, 273] on p "Edição de prints" at bounding box center [737, 262] width 193 height 32
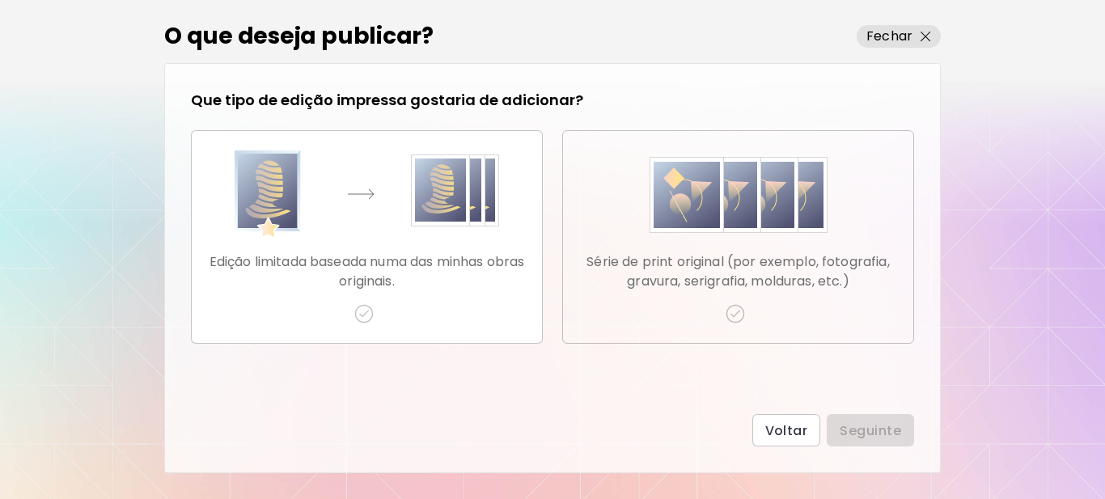
click at [733, 311] on img "button" at bounding box center [735, 313] width 19 height 19
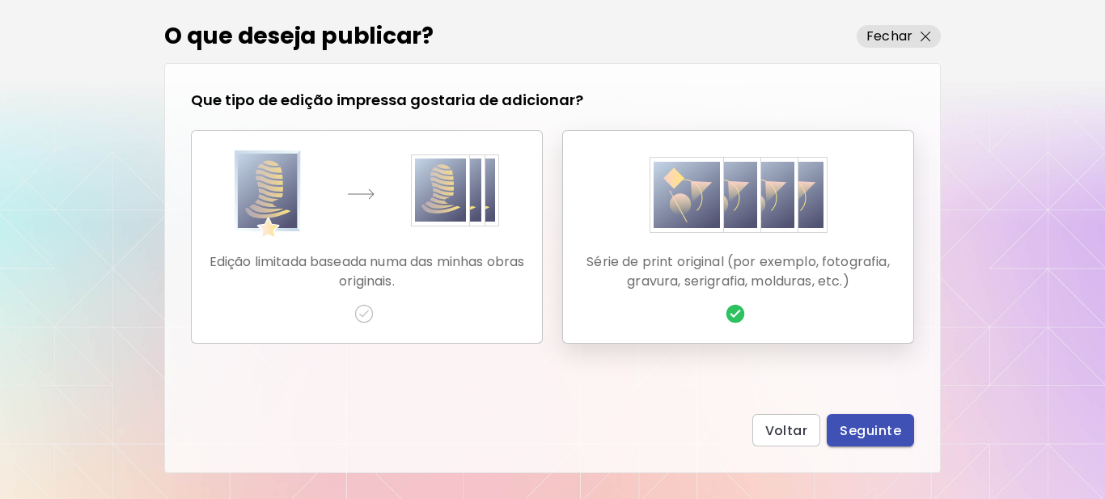
click at [870, 424] on span "Seguinte" at bounding box center [870, 430] width 61 height 17
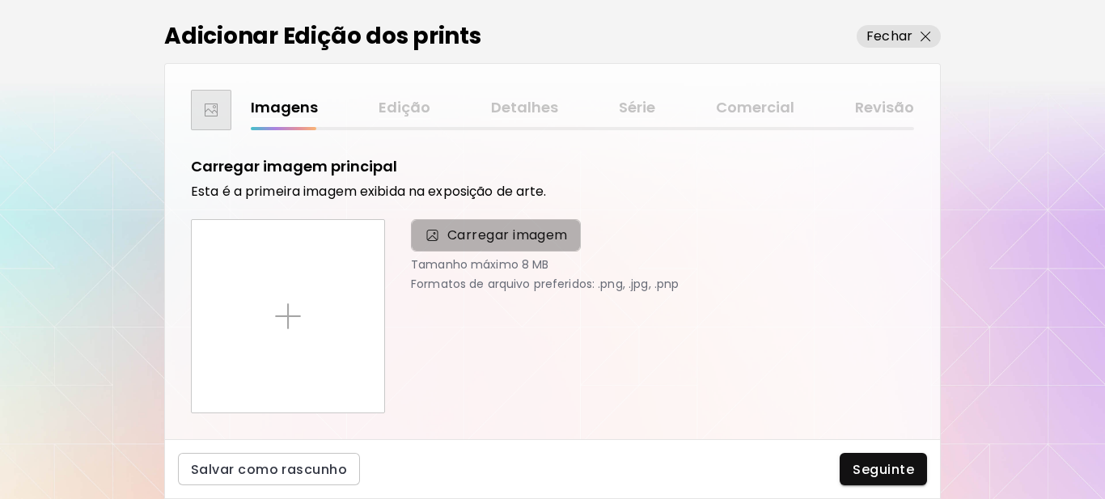
click at [492, 239] on span "Carregar imagem" at bounding box center [507, 235] width 121 height 19
click at [0, 0] on input "Carregar imagem" at bounding box center [0, 0] width 0 height 0
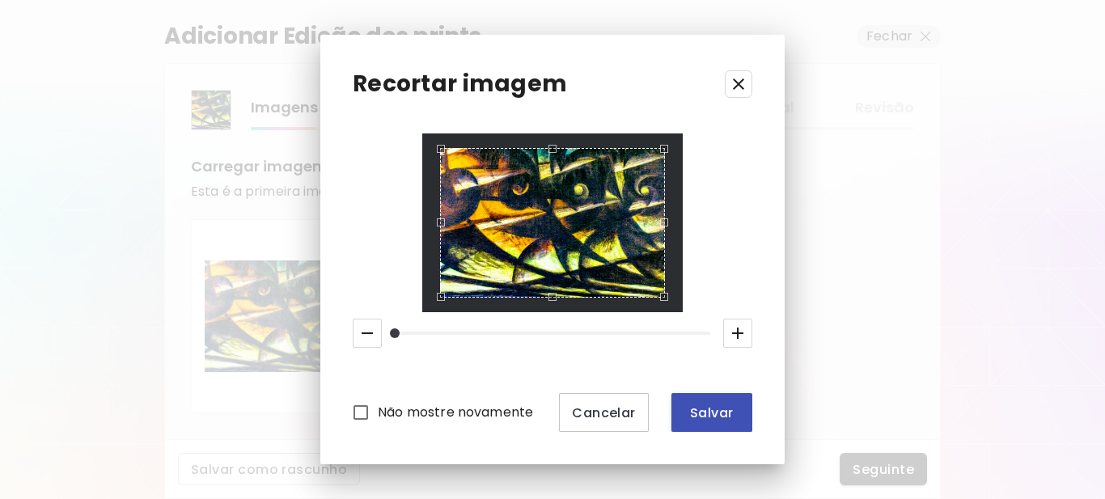
click at [707, 411] on span "Salvar" at bounding box center [711, 412] width 55 height 17
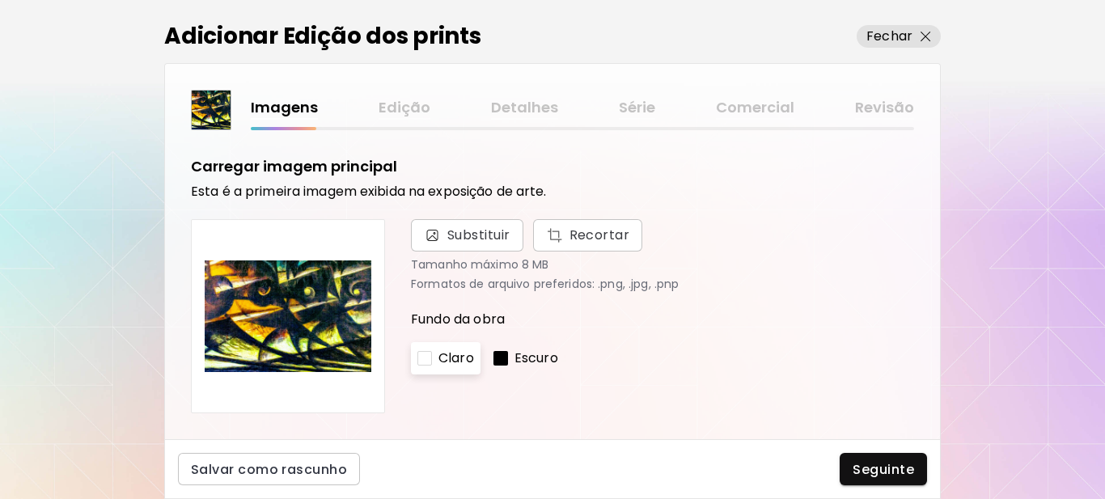
click at [504, 360] on div at bounding box center [500, 358] width 15 height 15
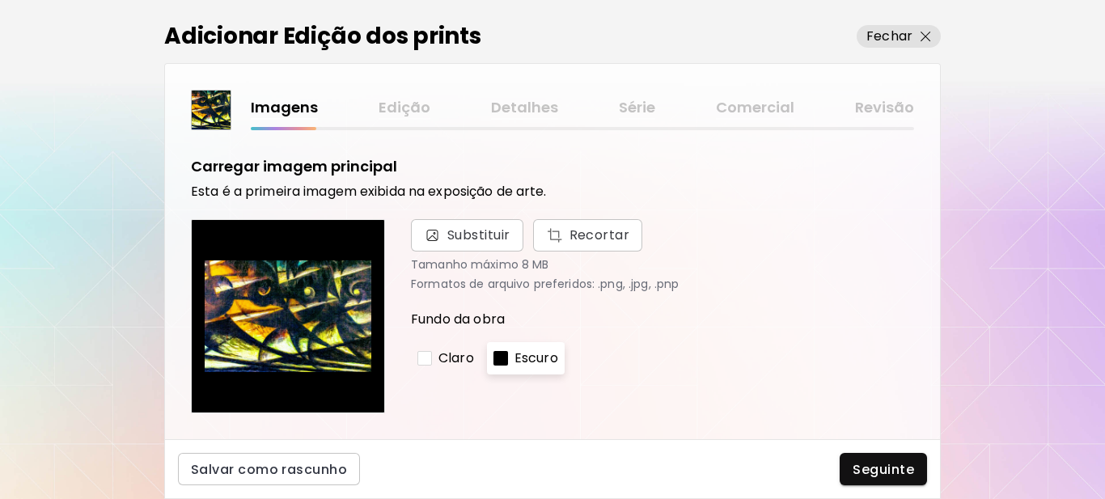
click at [423, 358] on div at bounding box center [424, 358] width 15 height 15
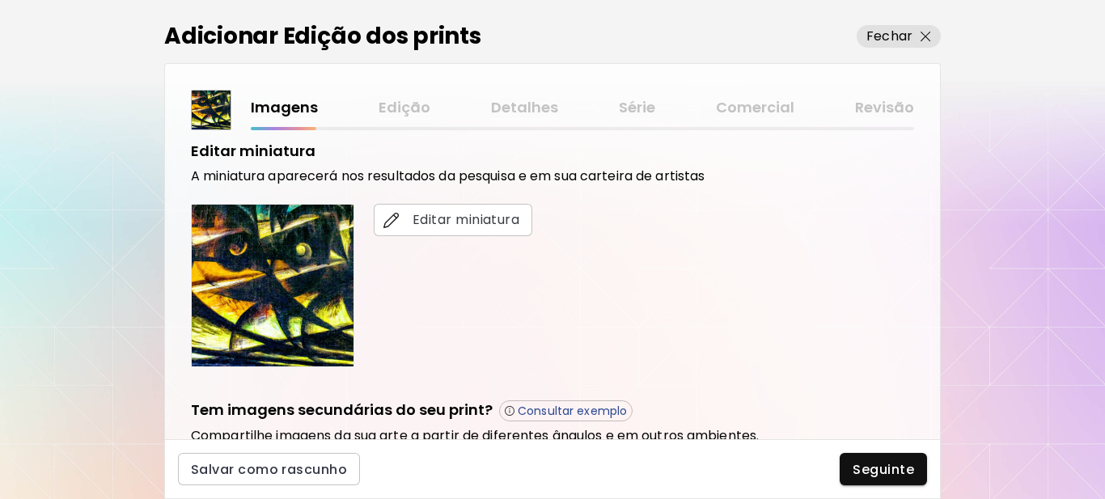
scroll to position [485, 0]
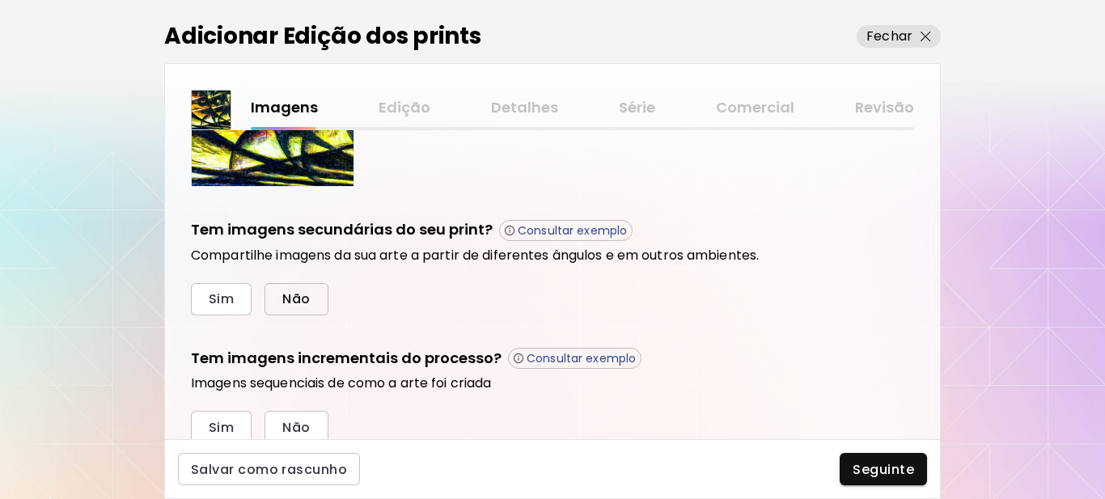
click at [313, 298] on button "Não" at bounding box center [295, 299] width 63 height 32
click at [235, 421] on button "Sim" at bounding box center [221, 427] width 61 height 32
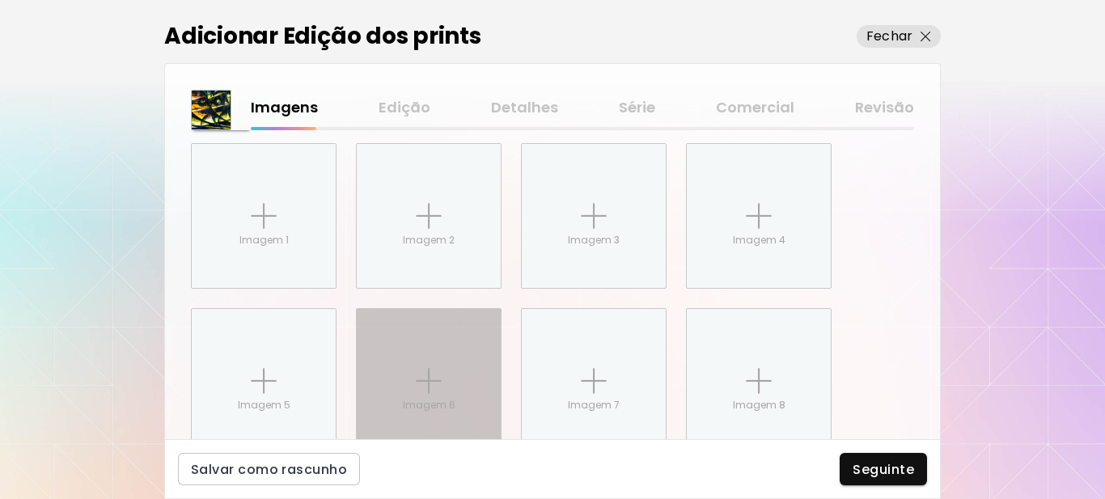
scroll to position [811, 0]
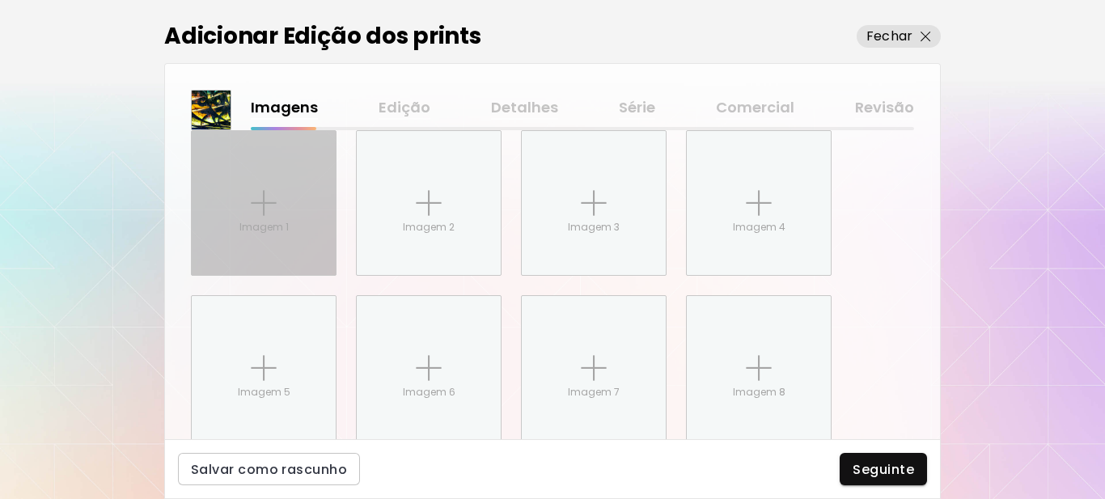
click at [252, 197] on img at bounding box center [264, 203] width 26 height 26
click at [0, 0] on input "Imagem 1" at bounding box center [0, 0] width 0 height 0
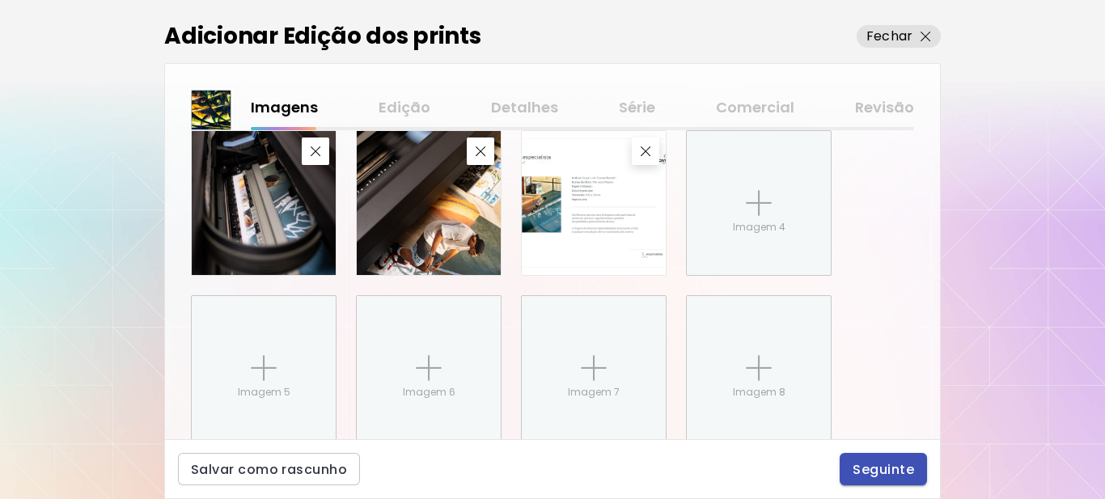
click at [885, 467] on span "Seguinte" at bounding box center [883, 469] width 61 height 17
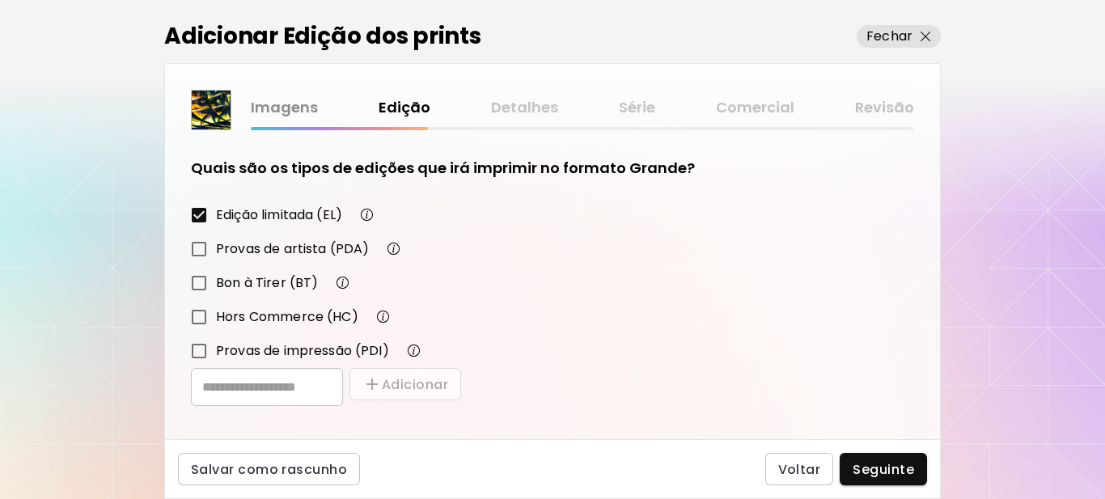
scroll to position [282, 0]
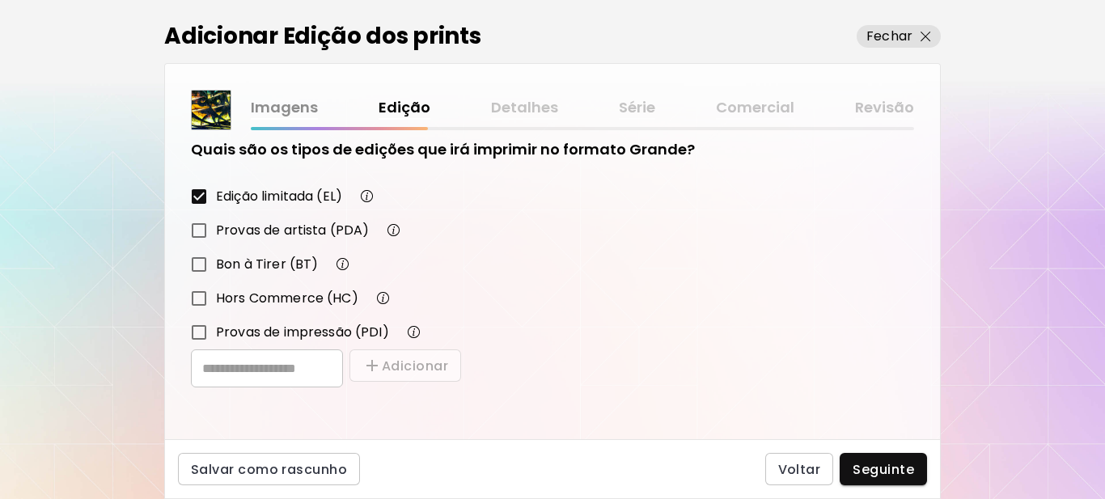
click at [861, 463] on span "Seguinte" at bounding box center [883, 469] width 61 height 17
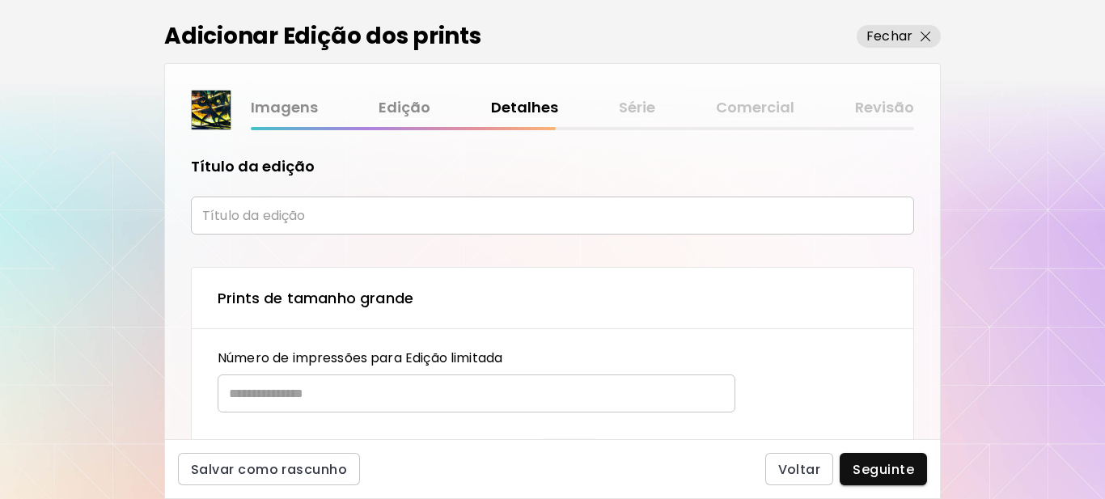
click at [330, 214] on input "text" at bounding box center [552, 216] width 723 height 38
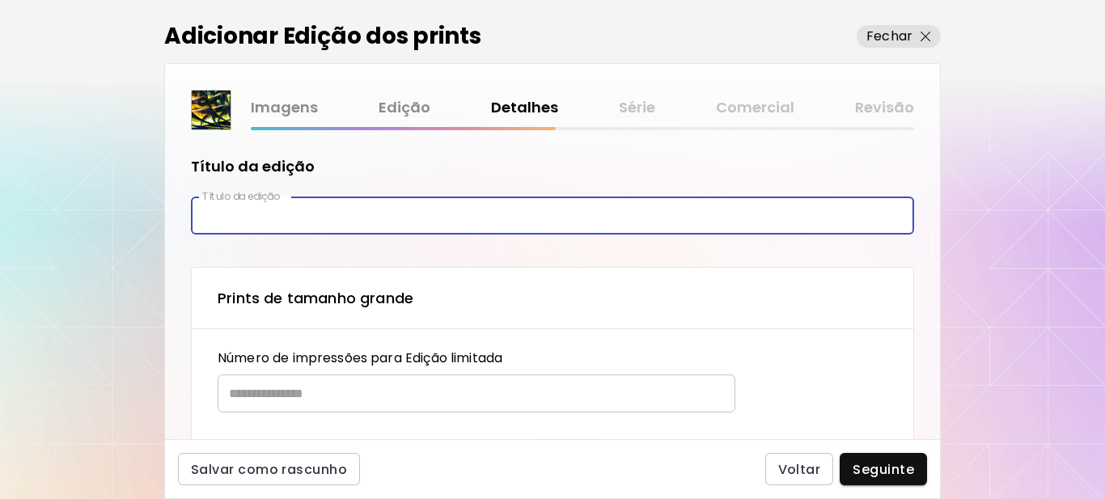
type input "*********"
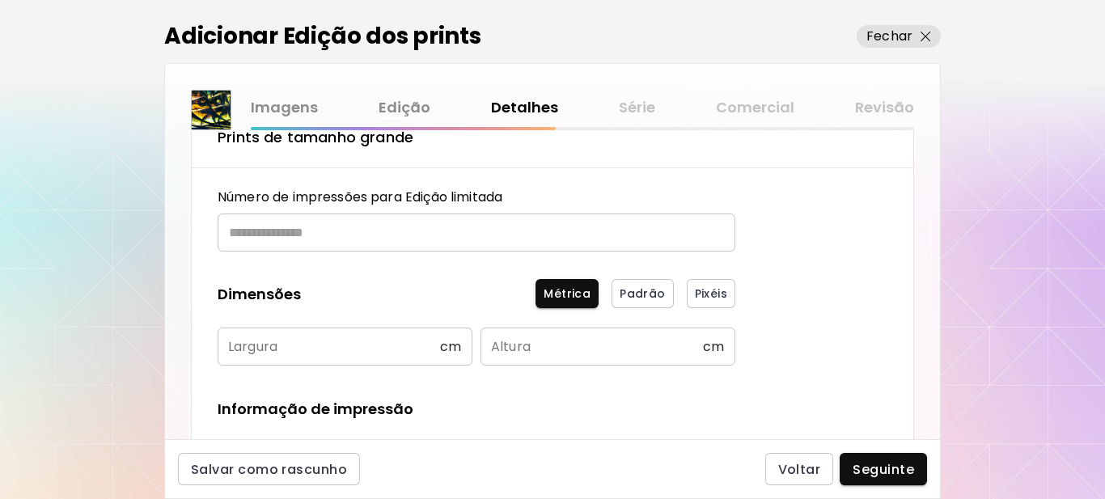
scroll to position [162, 0]
click at [308, 231] on input "text" at bounding box center [471, 232] width 506 height 38
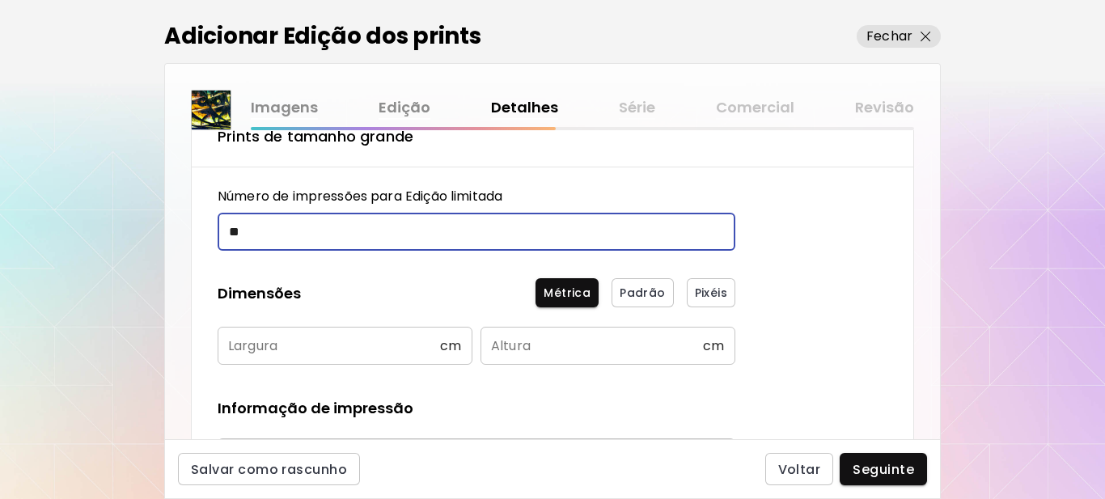
type input "**"
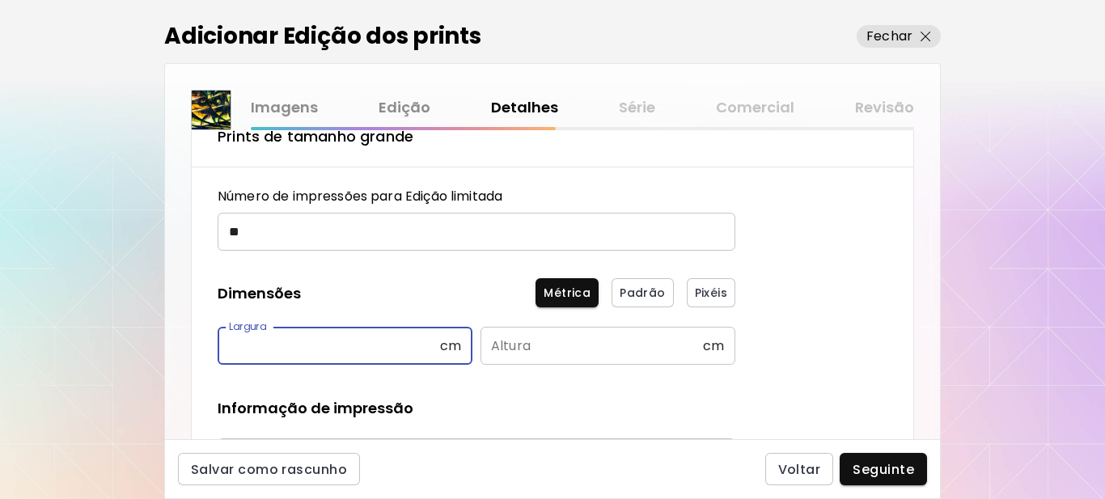
click at [272, 347] on input "text" at bounding box center [329, 346] width 222 height 38
type input "**"
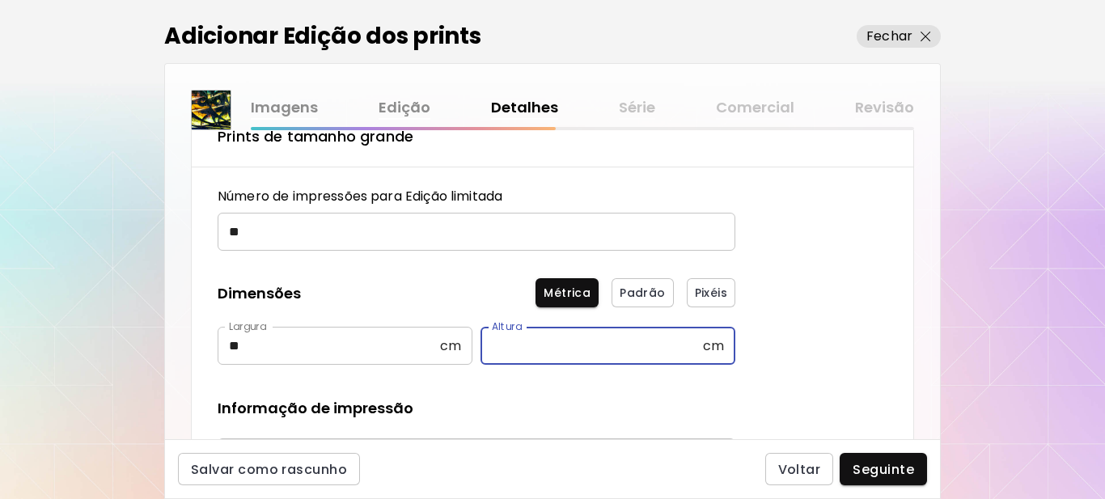
click at [522, 342] on input "text" at bounding box center [591, 346] width 222 height 38
drag, startPoint x: 523, startPoint y: 346, endPoint x: 475, endPoint y: 351, distance: 48.8
click at [475, 351] on div "Largura ** cm Largura Altura ** cm Altura" at bounding box center [477, 346] width 518 height 39
type input "**"
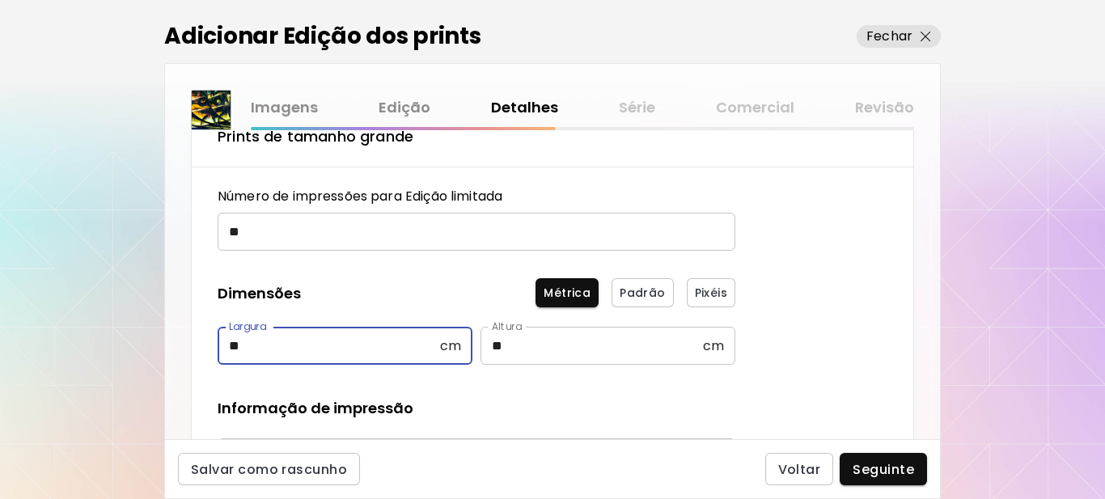
drag, startPoint x: 273, startPoint y: 345, endPoint x: 103, endPoint y: 335, distance: 170.2
click at [103, 335] on div "Adicionar Edição dos prints Fechar Imagens Edição Detalhes Série Comercial Revi…" at bounding box center [552, 249] width 1105 height 499
type input "**"
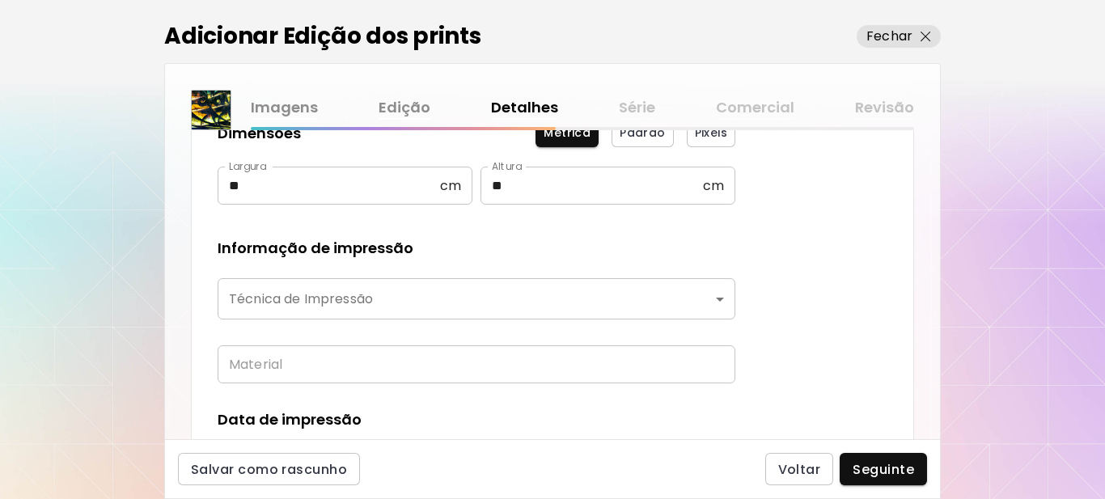
scroll to position [324, 0]
click at [413, 294] on body "kaleido.art/Sergio_Cerezer_Benetti Adicionar obras Gerencie suas obras Editar P…" at bounding box center [552, 249] width 1105 height 499
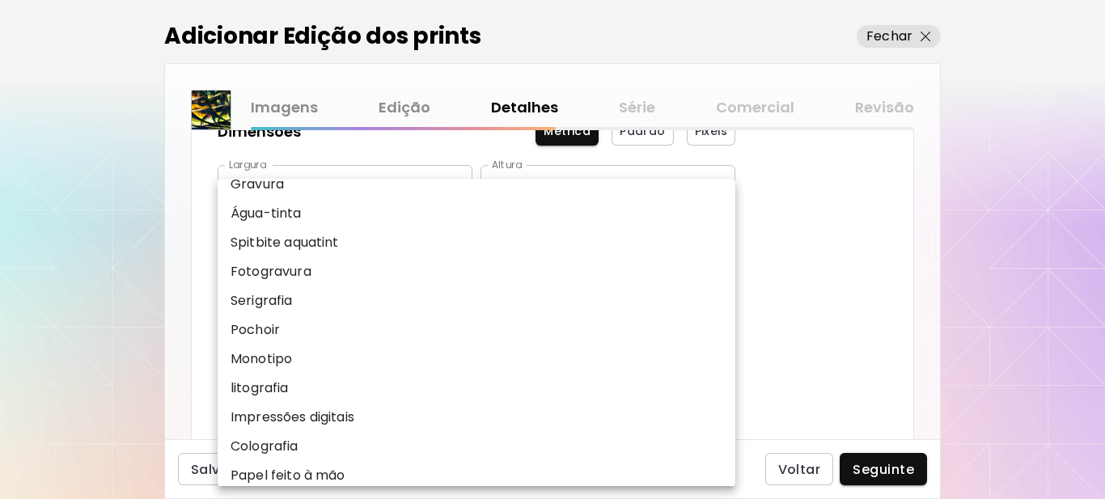
scroll to position [162, 0]
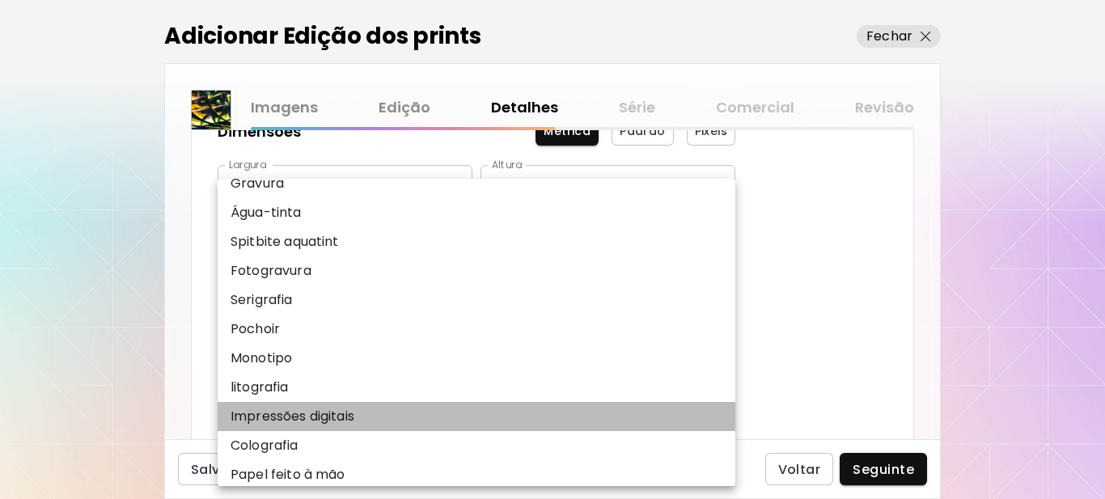
click at [309, 414] on p "Impressões digitais" at bounding box center [293, 416] width 124 height 19
type input "**********"
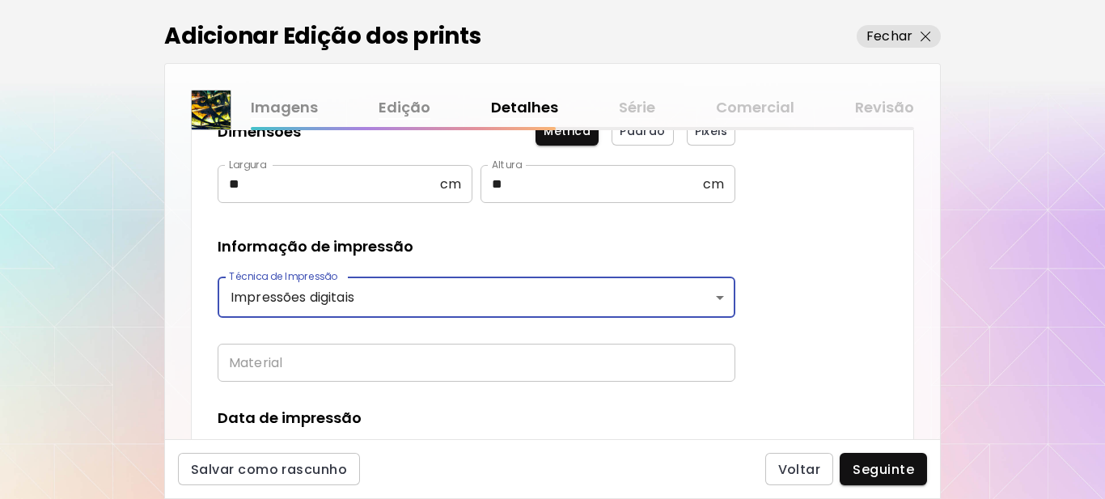
click at [274, 362] on input "text" at bounding box center [477, 363] width 518 height 38
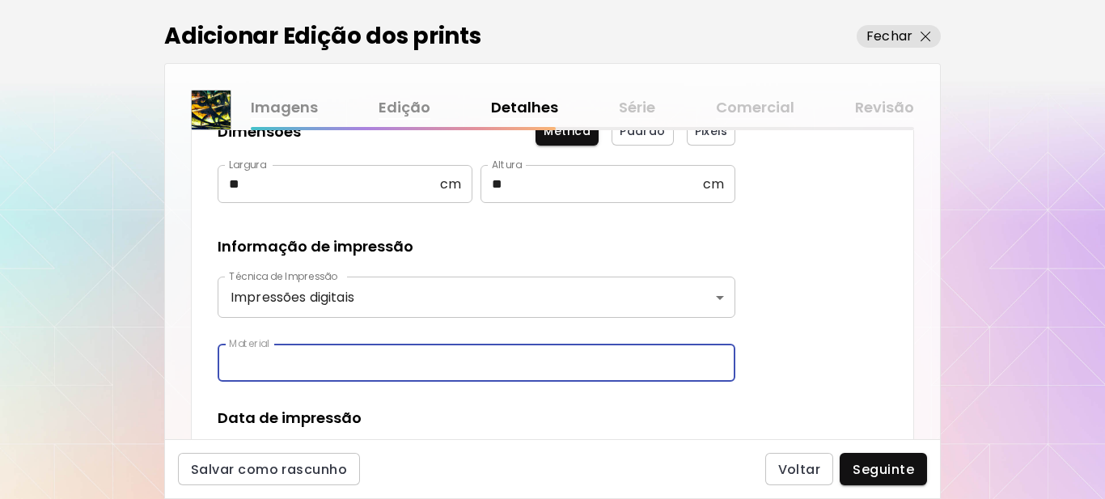
type input "**********"
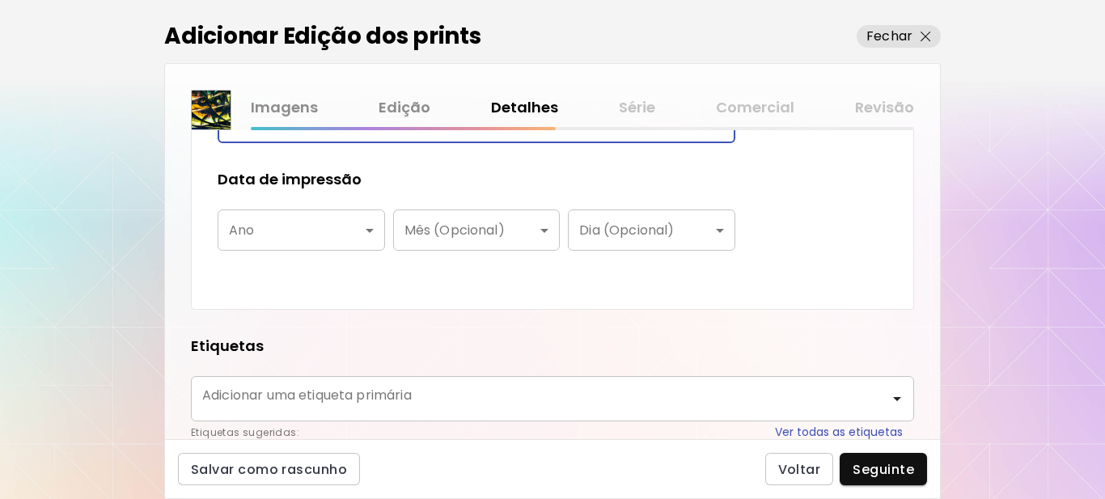
scroll to position [566, 0]
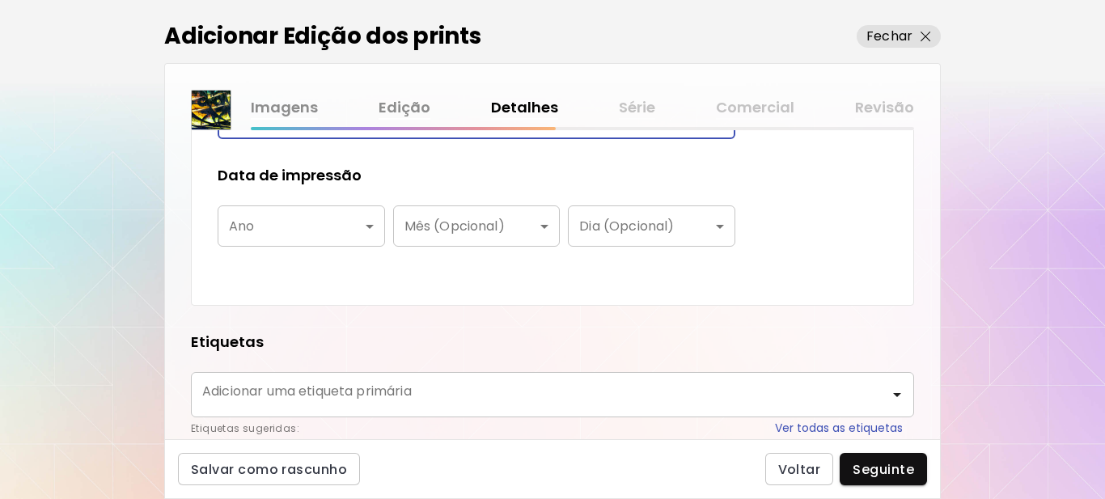
click at [333, 226] on body "**********" at bounding box center [552, 249] width 1105 height 499
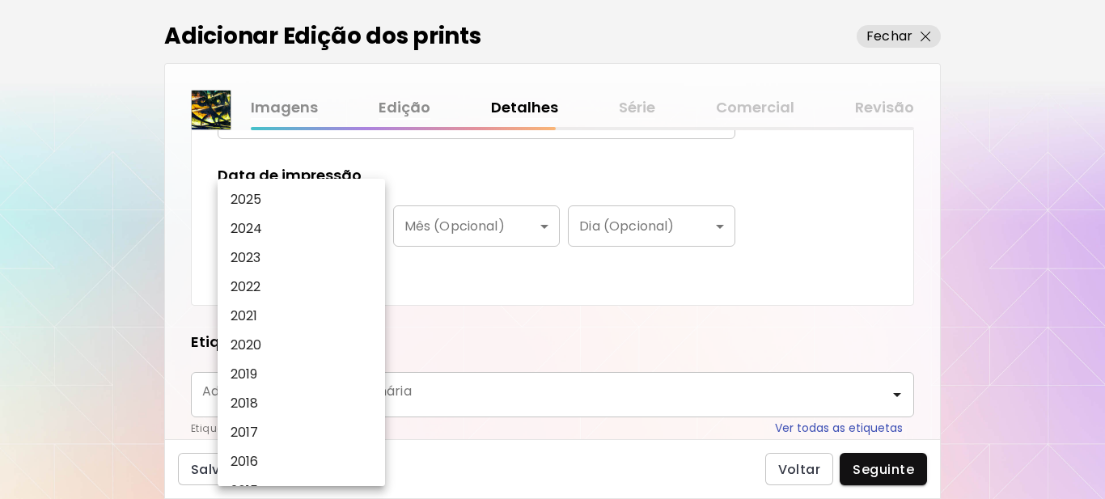
click at [277, 200] on li "2025" at bounding box center [306, 199] width 176 height 29
type input "****"
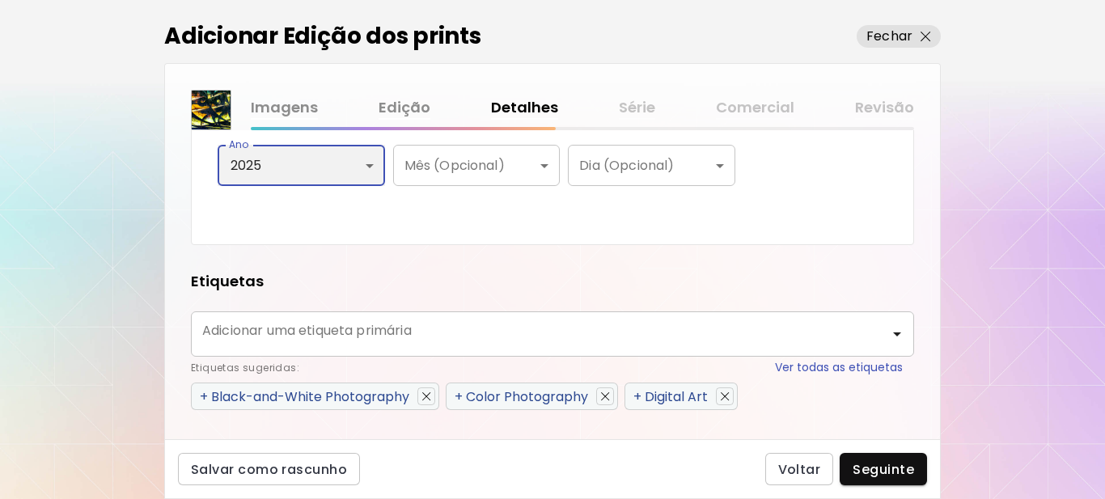
scroll to position [728, 0]
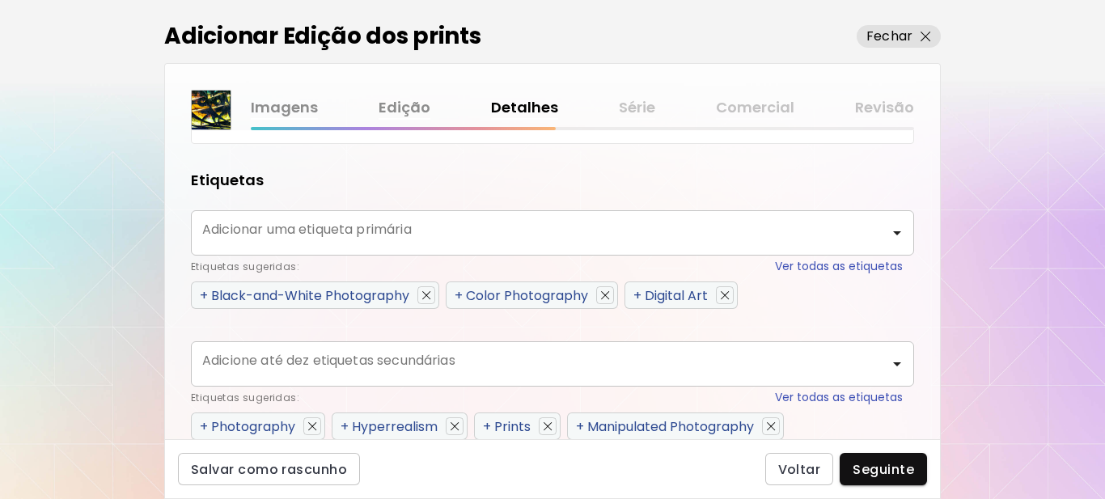
click at [639, 295] on span "+" at bounding box center [637, 295] width 8 height 19
type input "**********"
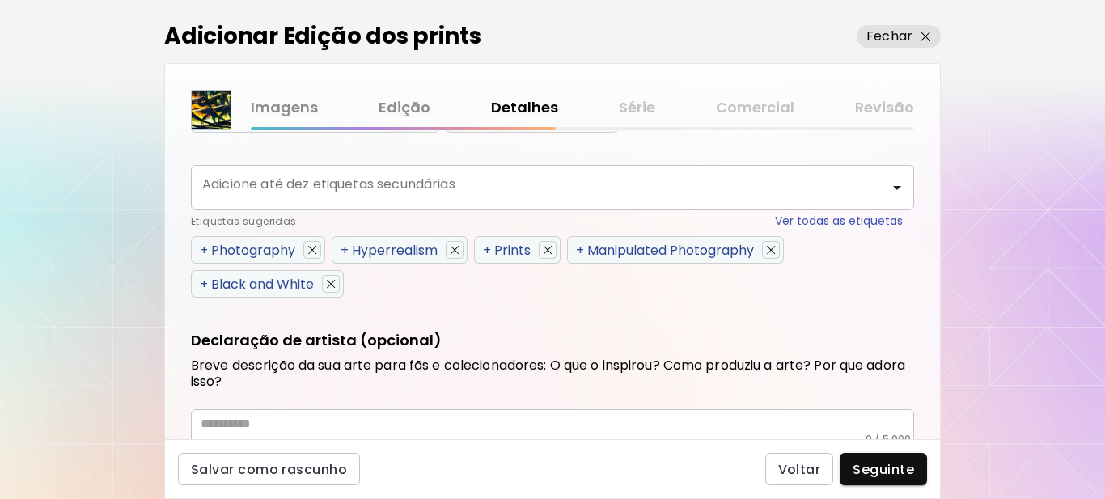
scroll to position [966, 0]
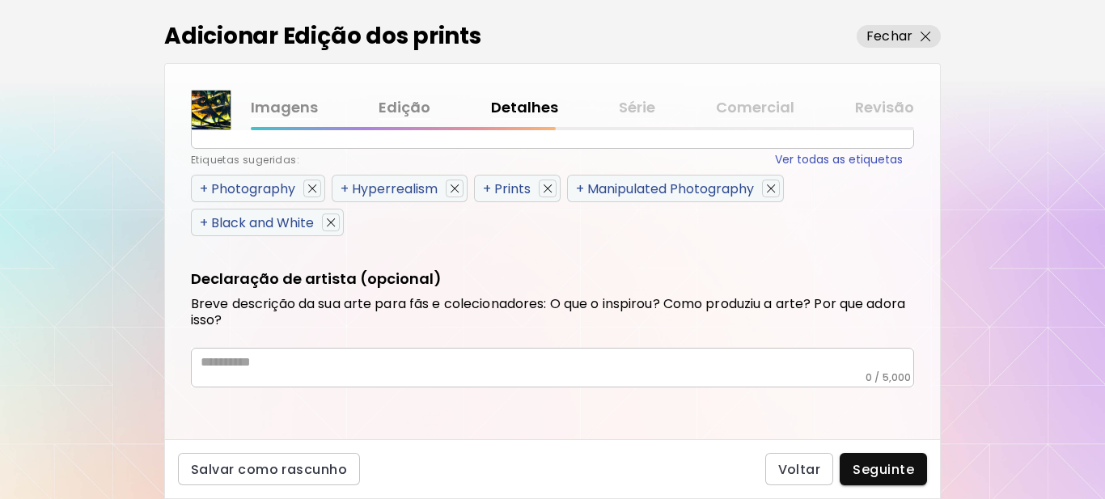
click at [205, 188] on span "+" at bounding box center [204, 189] width 8 height 19
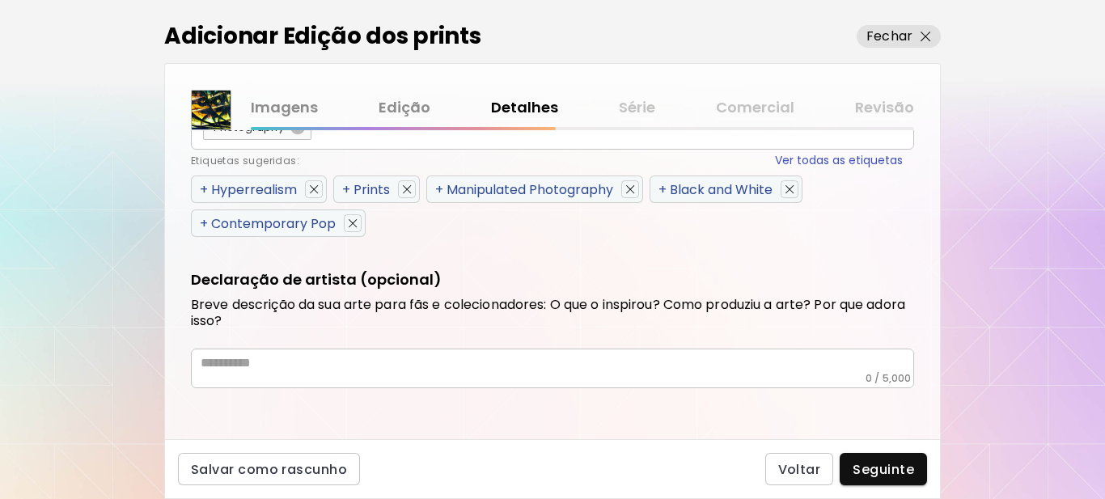
click at [205, 188] on span "+" at bounding box center [204, 189] width 8 height 19
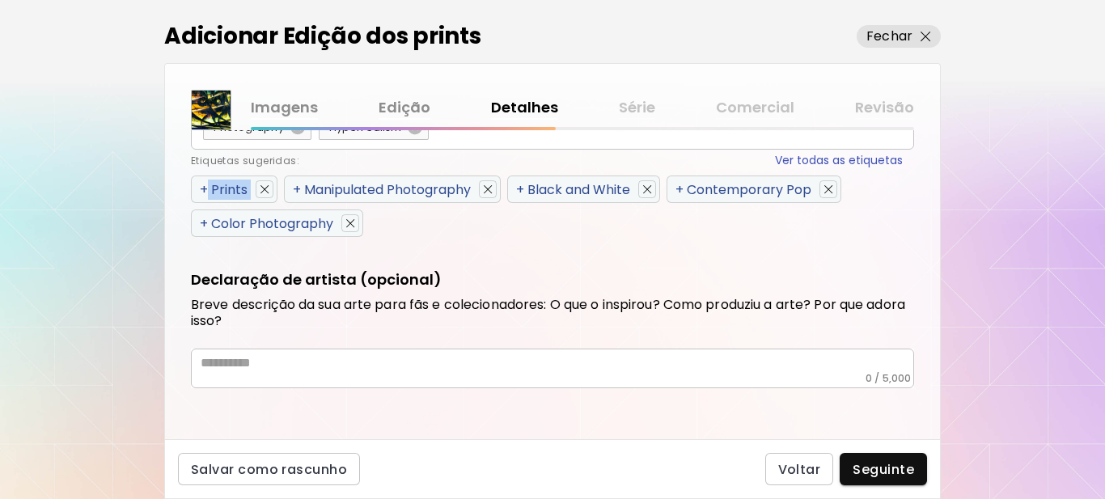
click at [205, 188] on span "+" at bounding box center [204, 189] width 8 height 19
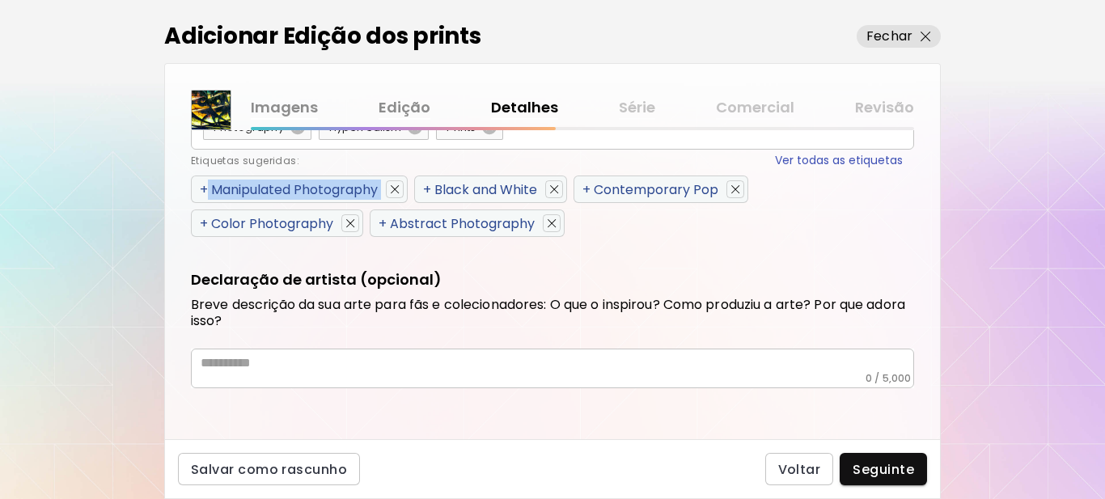
click at [205, 188] on span "+" at bounding box center [204, 189] width 8 height 19
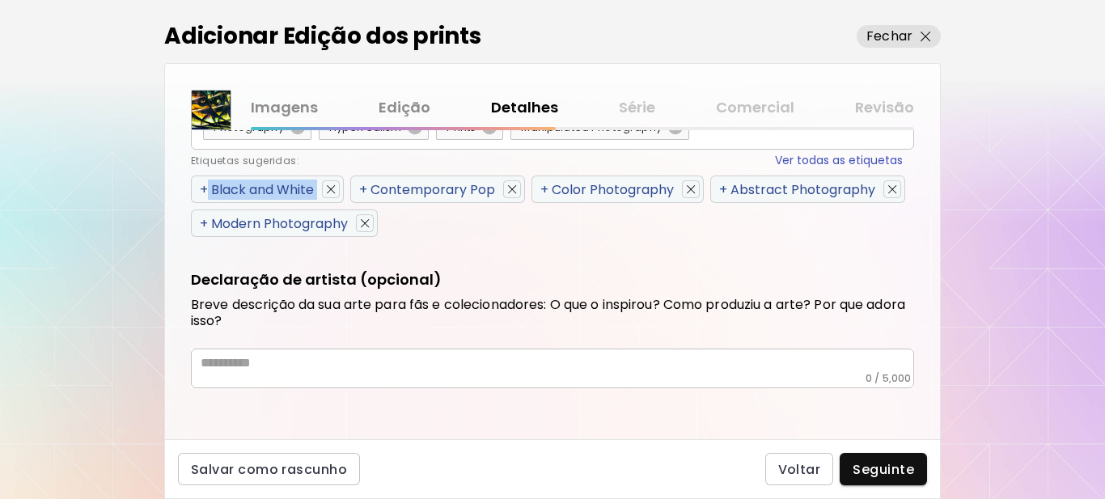
click at [205, 188] on span "+" at bounding box center [204, 189] width 8 height 19
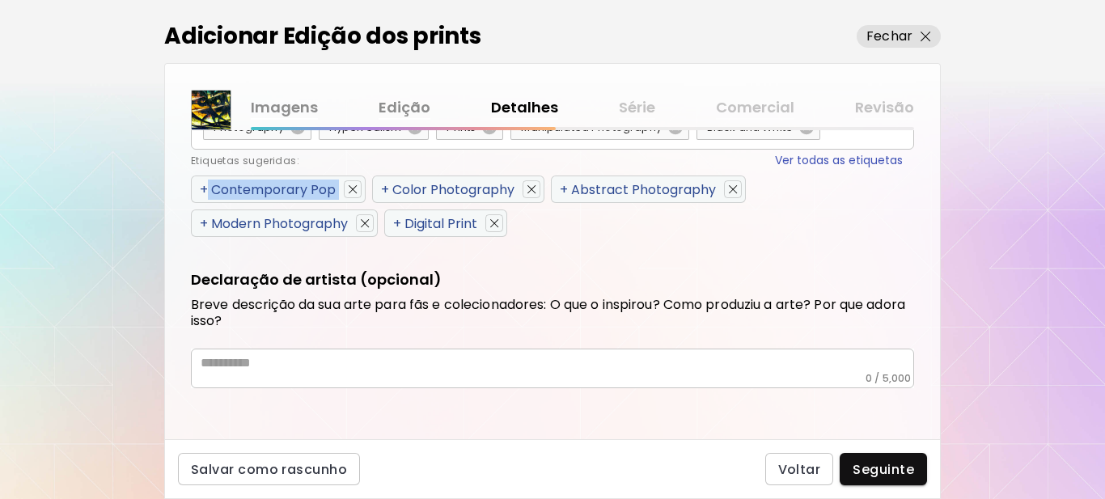
click at [205, 188] on span "+" at bounding box center [204, 189] width 8 height 19
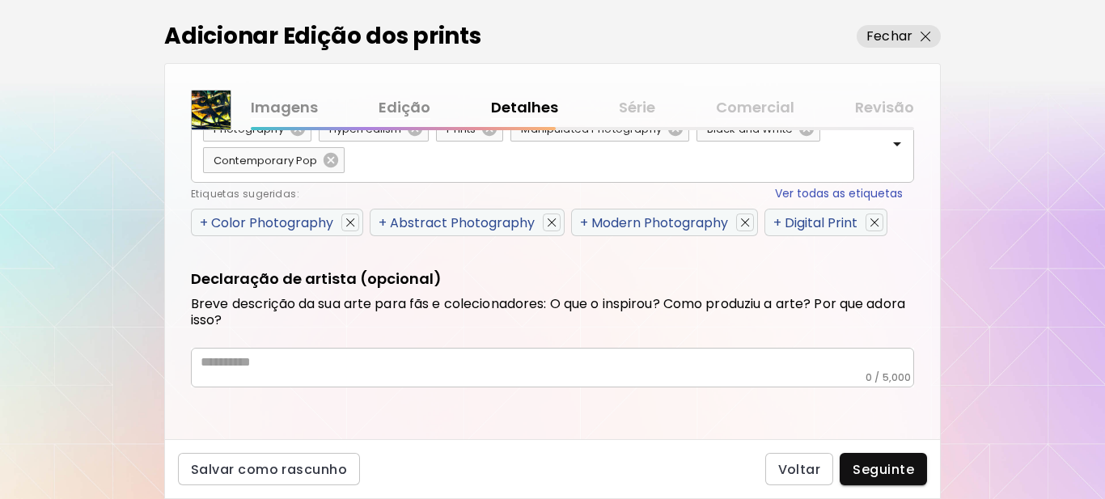
scroll to position [964, 0]
click at [205, 188] on div "Etiquetas sugeridas: Ver todas as etiquetas" at bounding box center [547, 193] width 712 height 17
click at [204, 220] on span "+" at bounding box center [204, 223] width 8 height 19
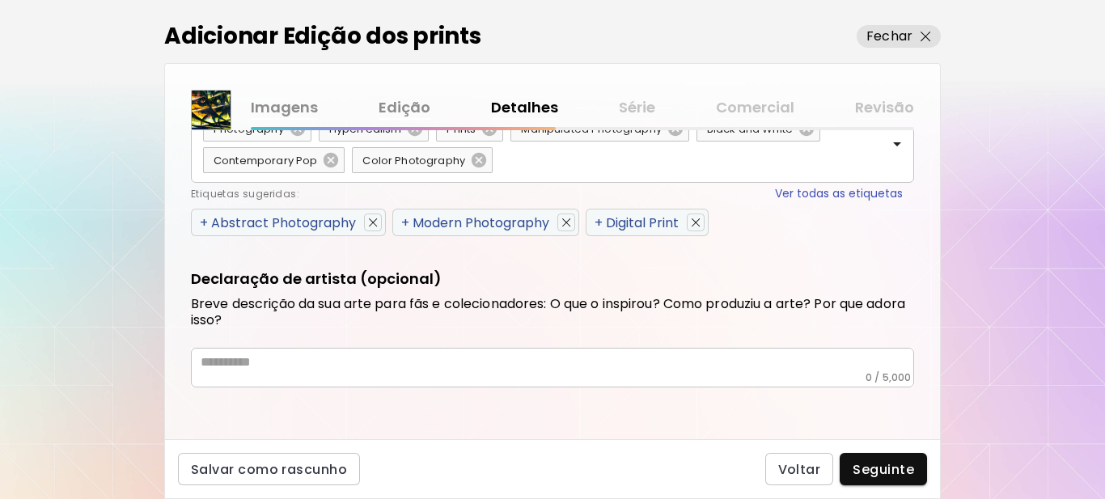
click at [204, 220] on span "+" at bounding box center [204, 223] width 8 height 19
click at [401, 220] on span "+" at bounding box center [405, 223] width 8 height 19
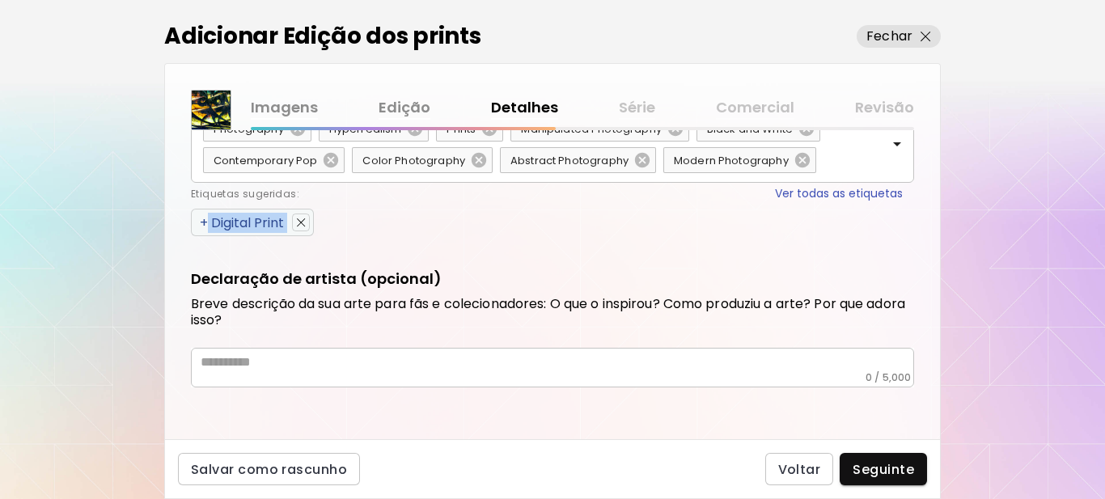
click at [204, 220] on span "+" at bounding box center [204, 223] width 8 height 19
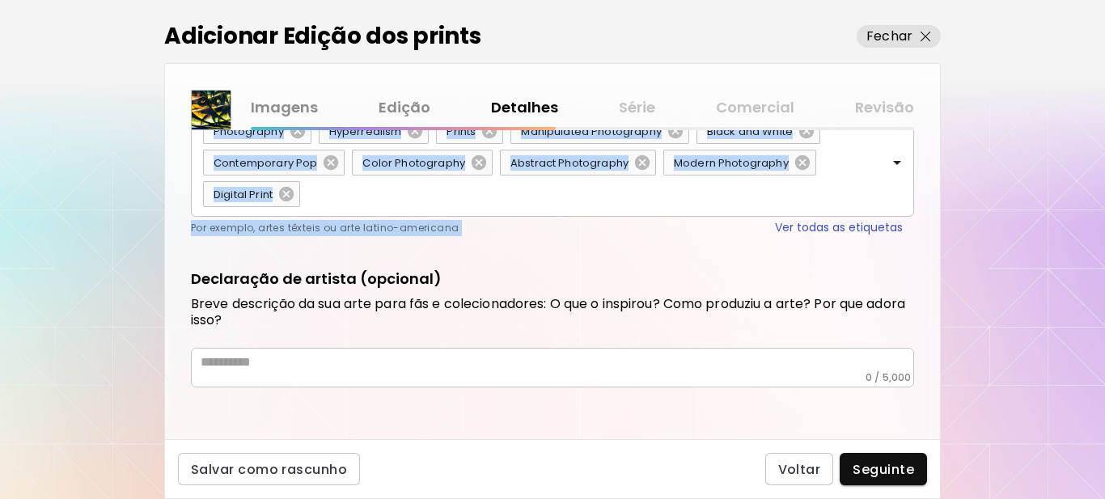
scroll to position [962, 0]
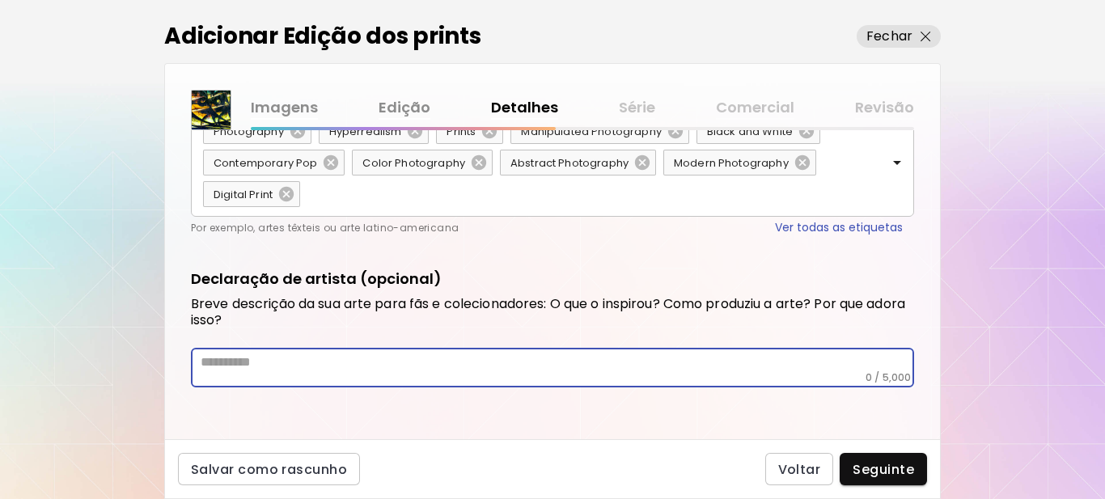
paste textarea "**********"
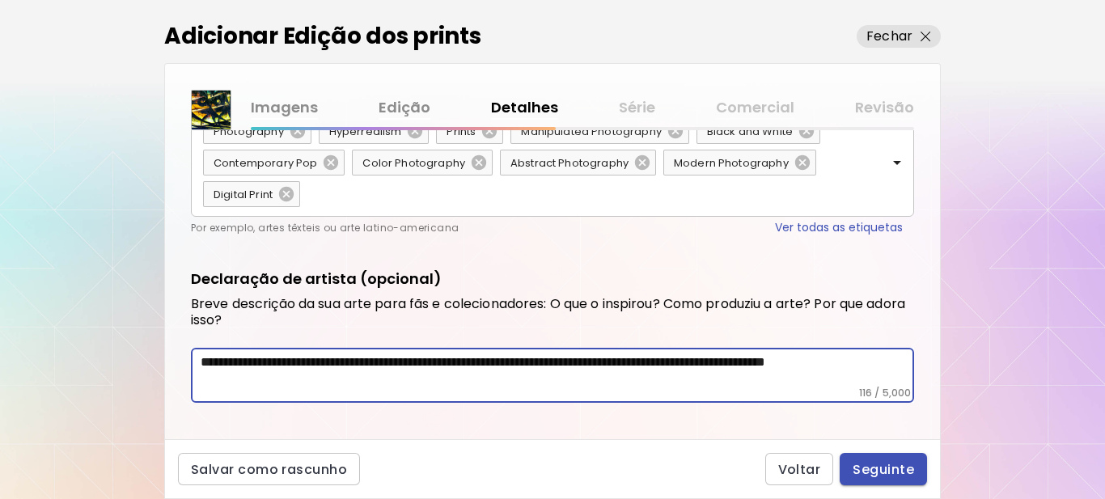
type textarea "**********"
click at [895, 464] on span "Seguinte" at bounding box center [883, 469] width 61 height 17
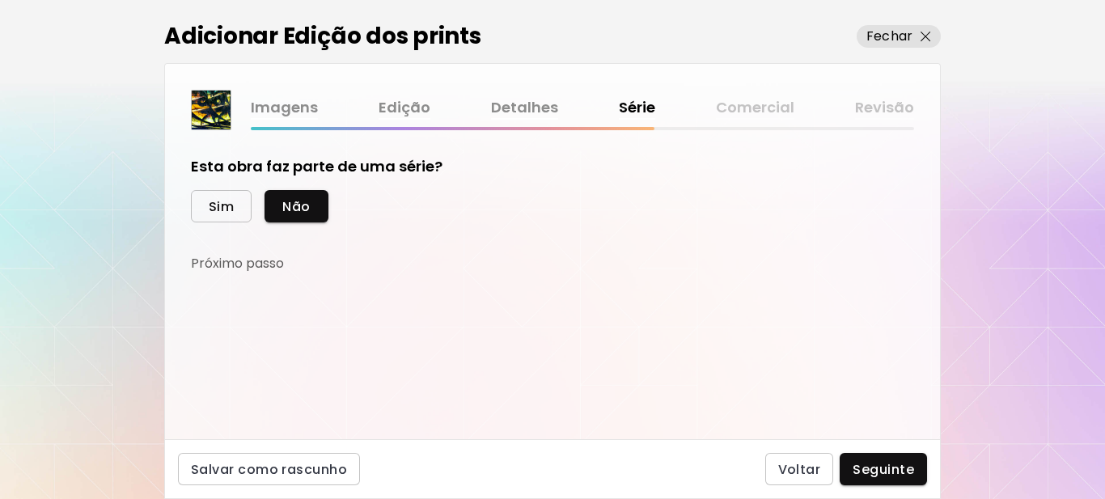
click at [231, 210] on span "Sim" at bounding box center [221, 206] width 25 height 17
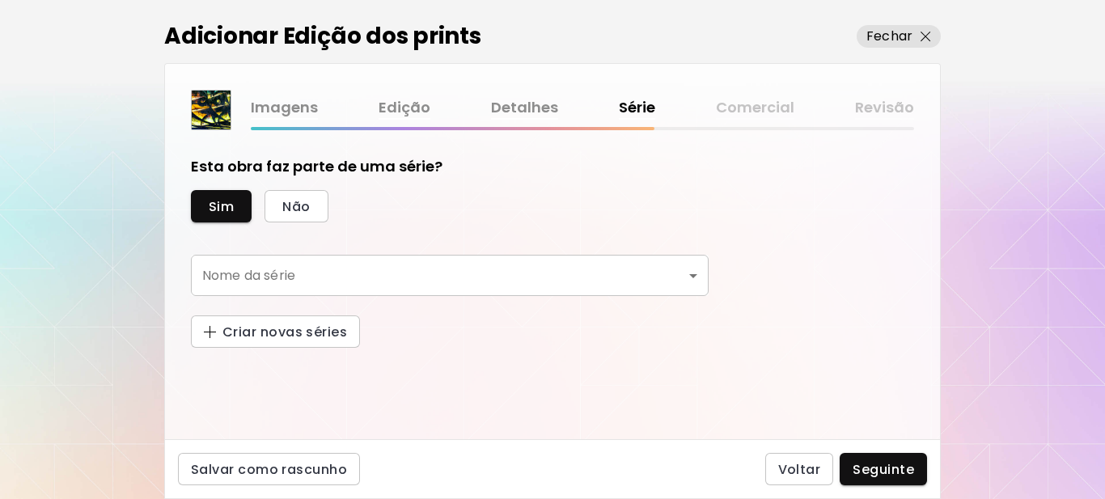
click at [235, 270] on body "kaleido.art/Sergio_Cerezer_Benetti Adicionar obras Gerencie suas obras Editar P…" at bounding box center [552, 249] width 1105 height 499
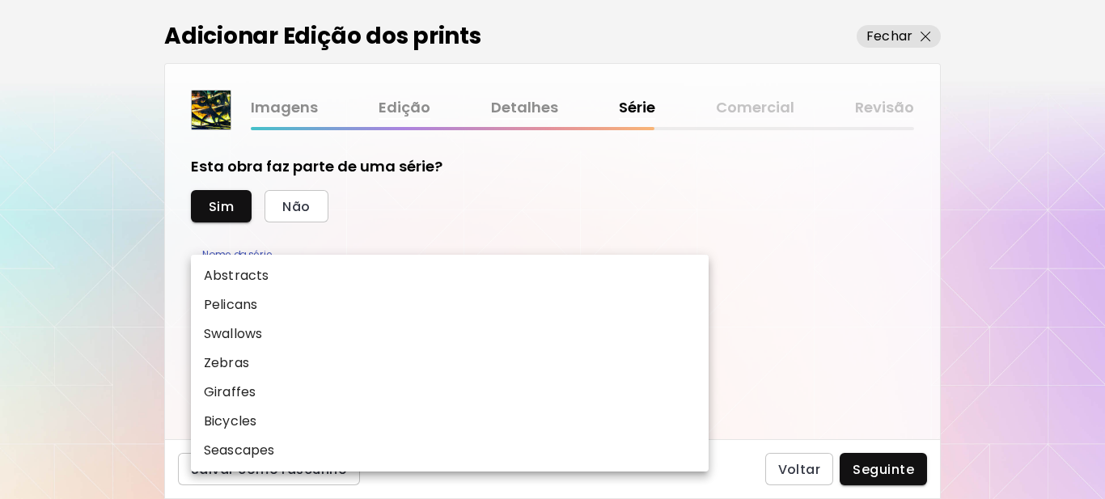
click at [239, 275] on p "Abstracts" at bounding box center [236, 275] width 65 height 19
type input "*********"
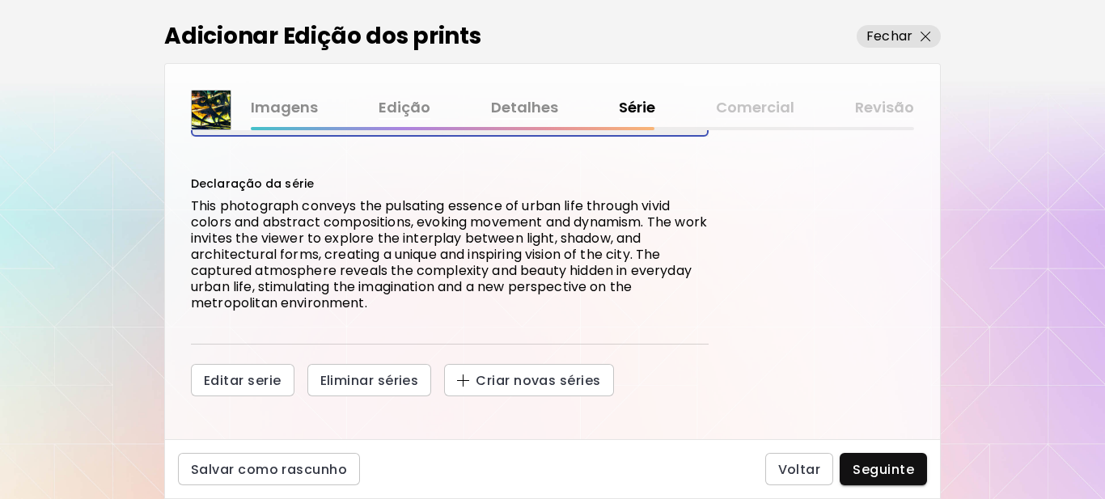
scroll to position [168, 0]
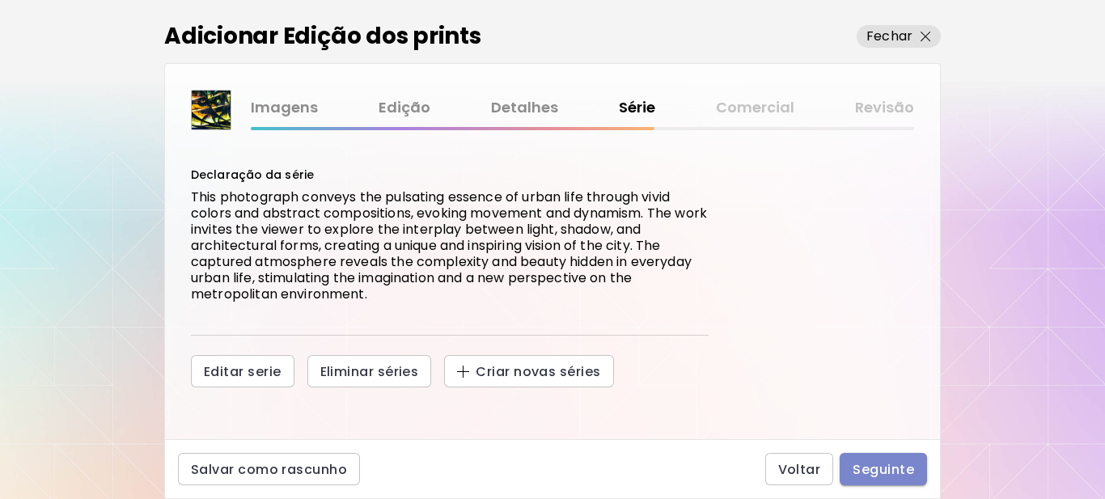
click at [897, 483] on button "Seguinte" at bounding box center [883, 469] width 87 height 32
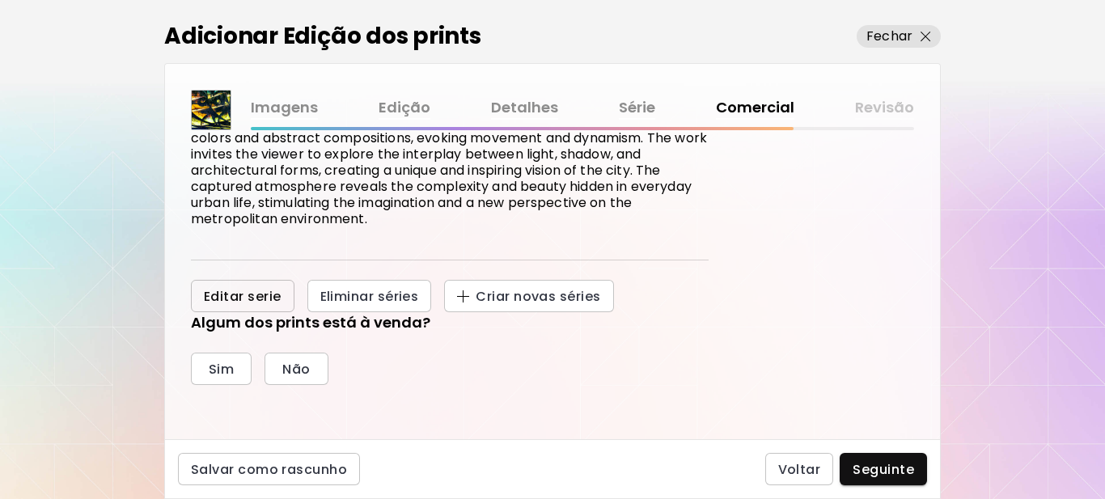
scroll to position [324, 0]
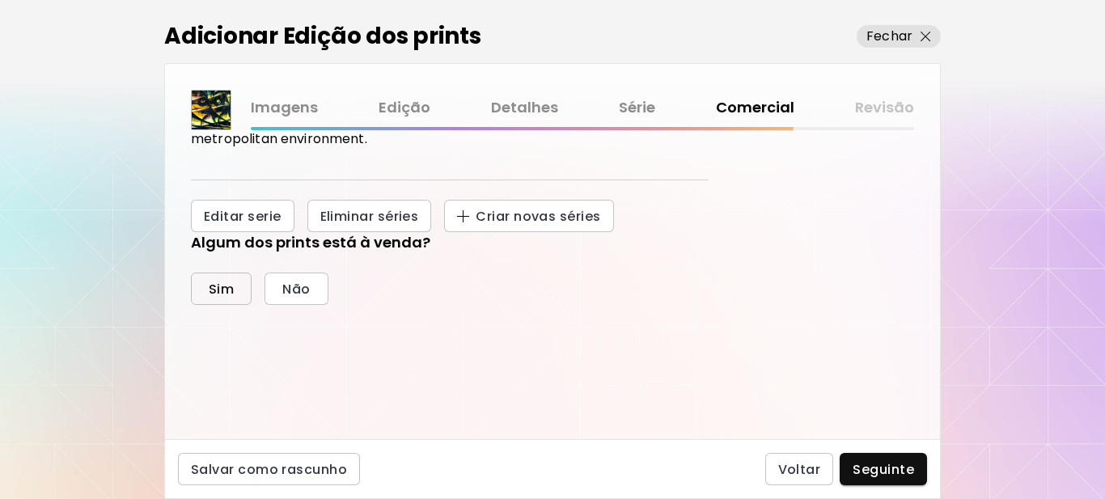
click at [227, 282] on span "Sim" at bounding box center [221, 289] width 25 height 17
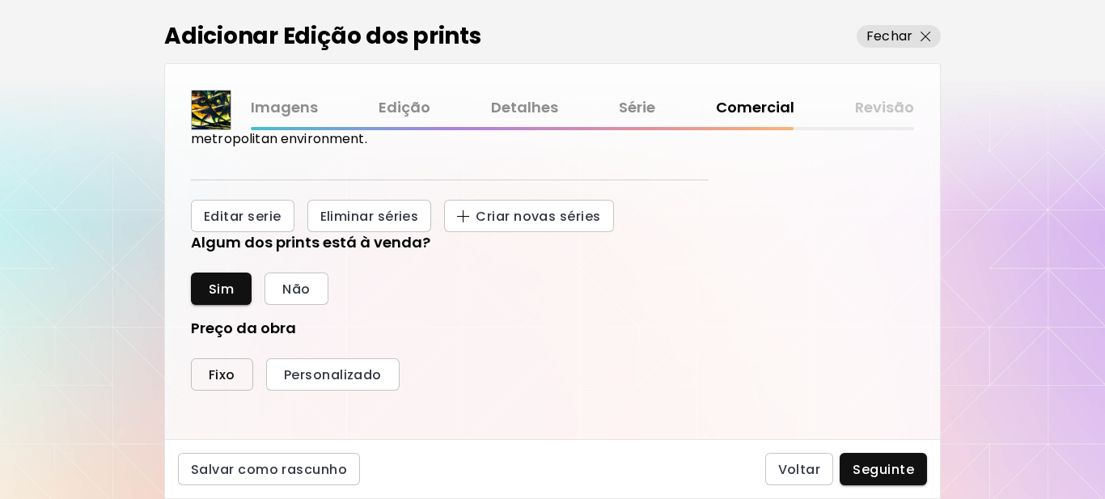
click at [218, 378] on span "Fixo" at bounding box center [222, 374] width 27 height 17
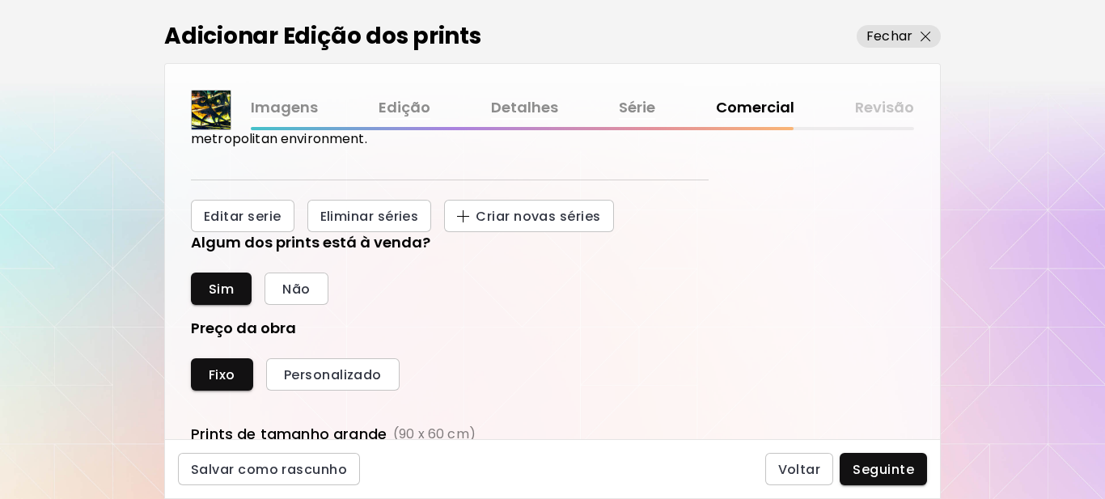
scroll to position [566, 0]
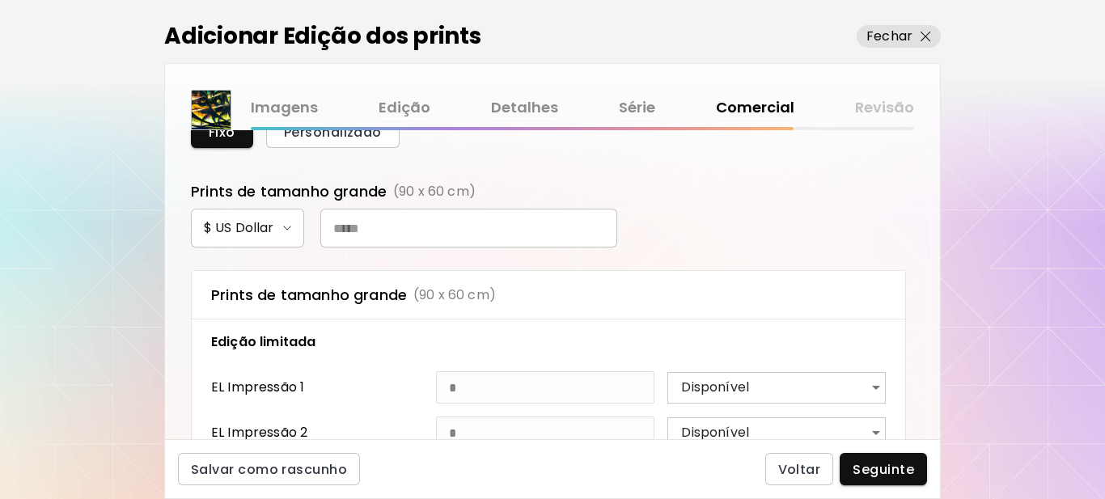
click at [445, 226] on input "text" at bounding box center [468, 228] width 297 height 39
type input "***"
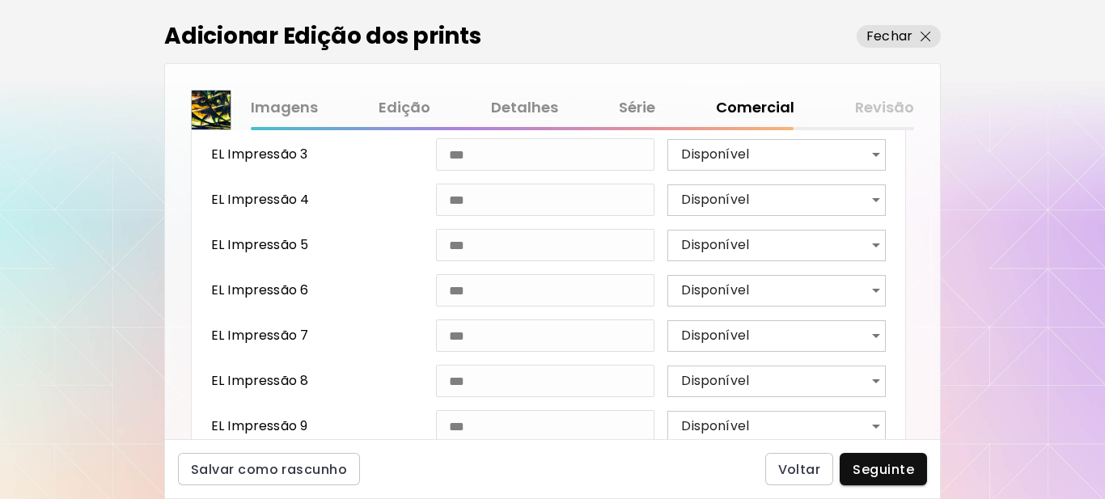
scroll to position [996, 0]
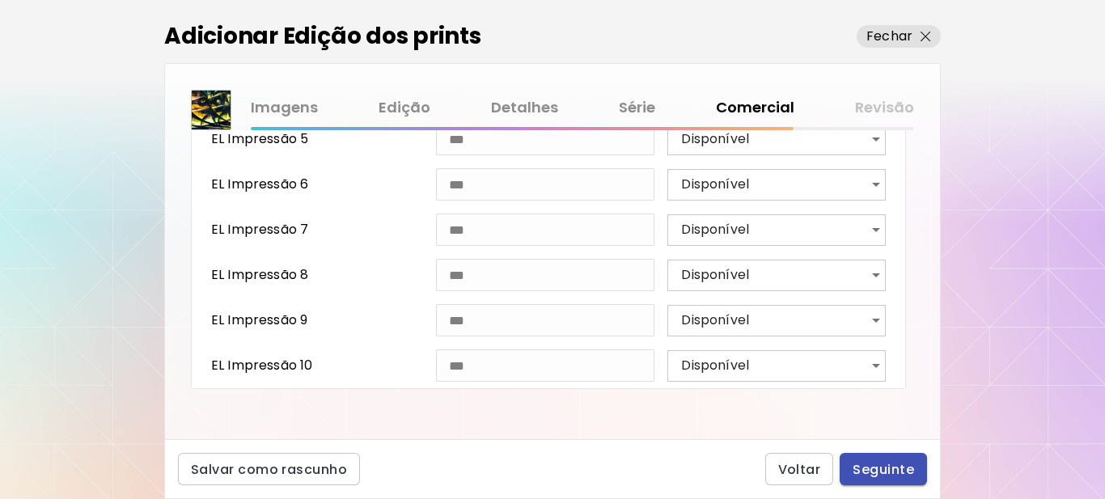
click at [876, 465] on span "Seguinte" at bounding box center [883, 469] width 61 height 17
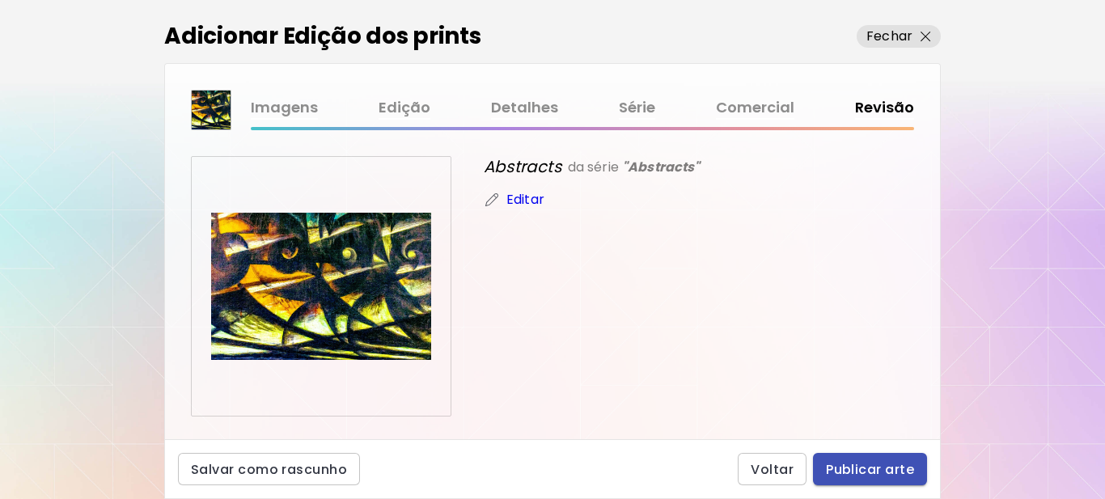
click at [861, 470] on span "Publicar arte" at bounding box center [870, 469] width 88 height 17
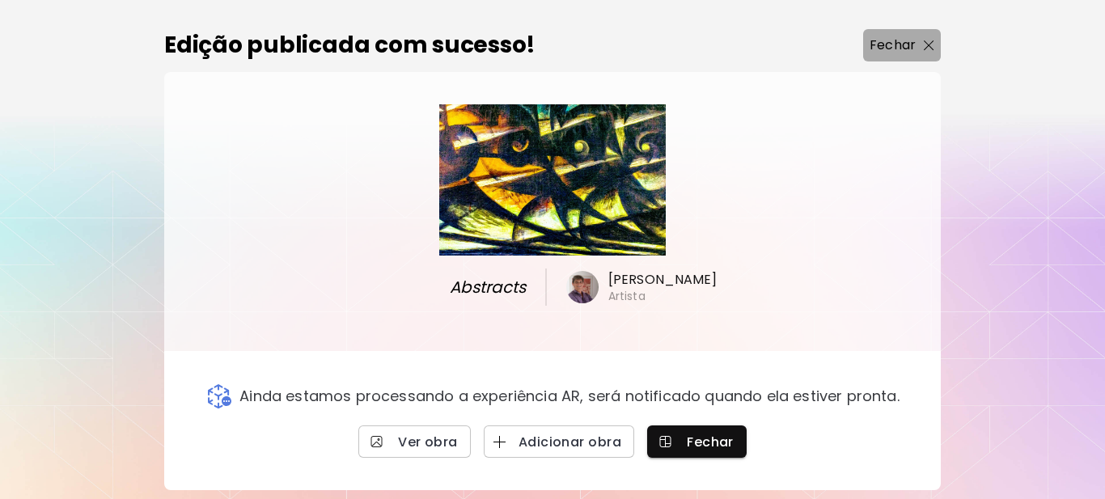
click at [903, 55] on button "Fechar" at bounding box center [902, 45] width 78 height 32
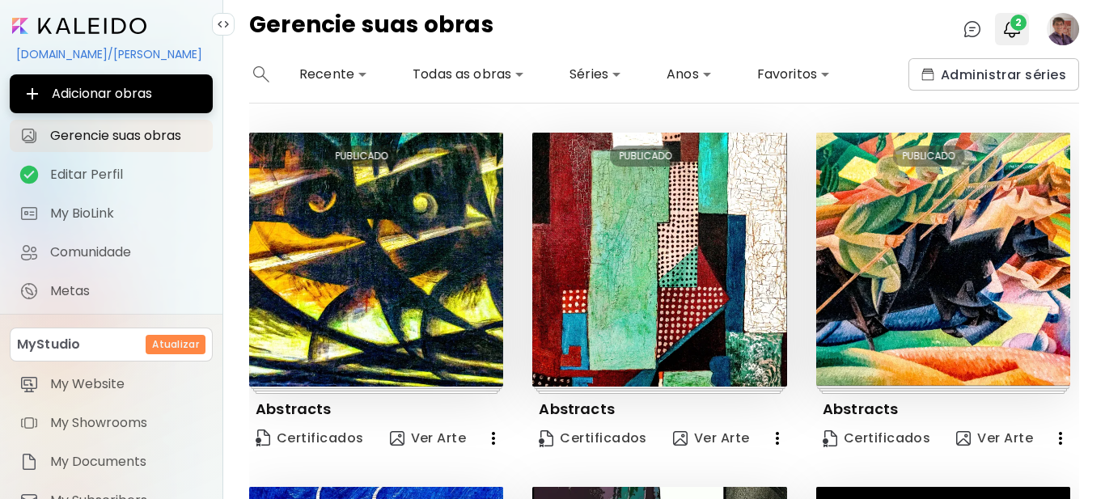
click at [1009, 30] on img "button" at bounding box center [1011, 28] width 19 height 19
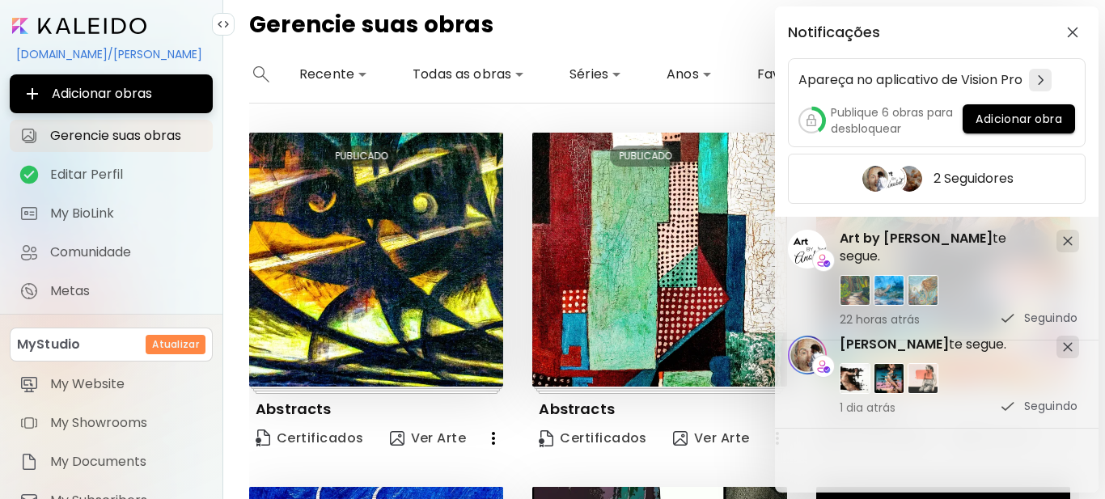
click at [692, 33] on div "Notificações Apareça no aplicativo de Vision Pro Publique 6 obras para desbloqu…" at bounding box center [552, 249] width 1105 height 499
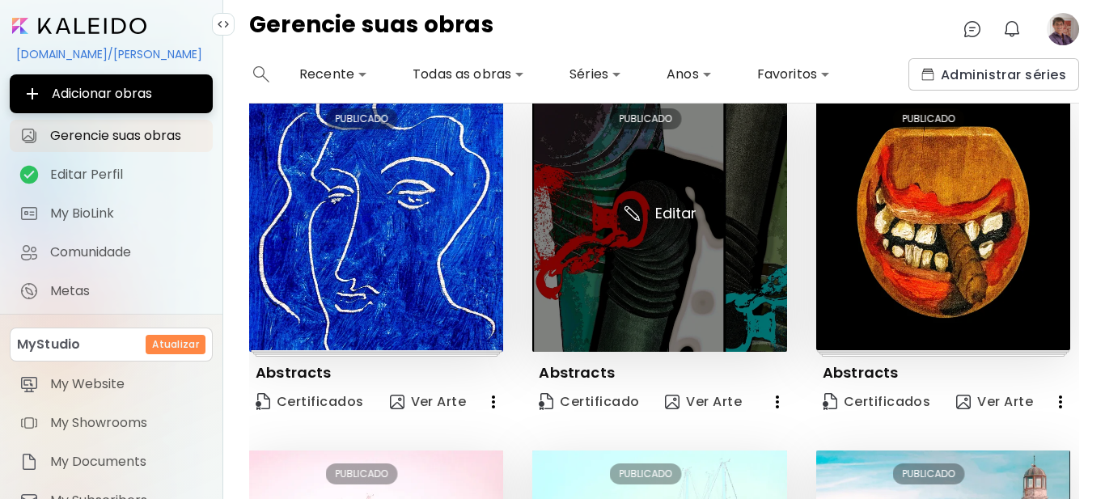
scroll to position [404, 0]
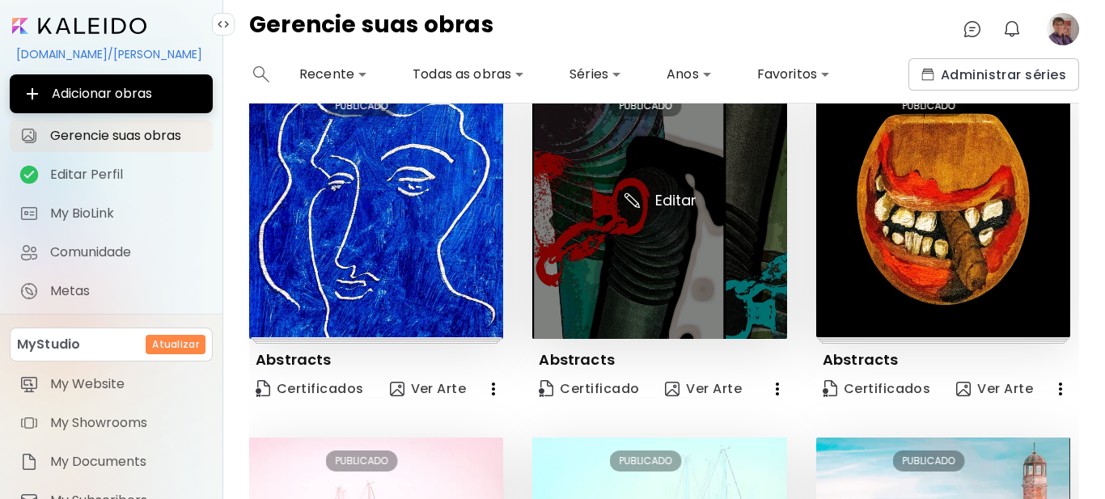
click at [673, 195] on img at bounding box center [659, 211] width 254 height 256
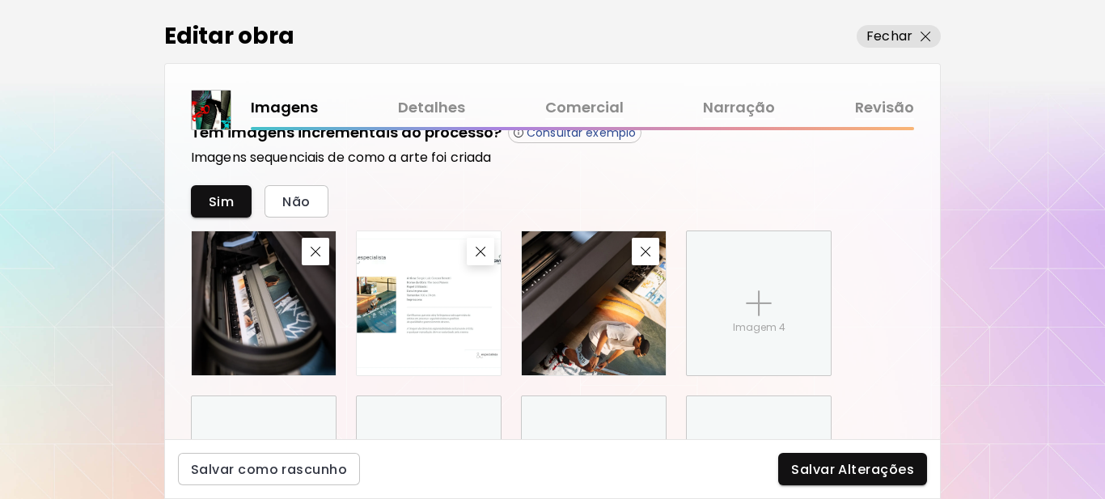
scroll to position [871, 0]
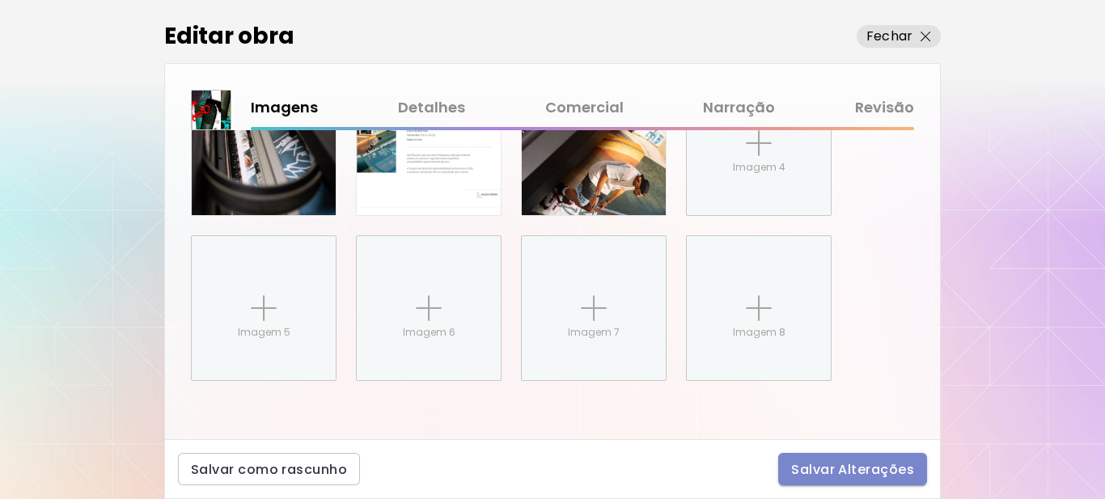
click at [859, 475] on span "Salvar Alterações" at bounding box center [852, 469] width 123 height 17
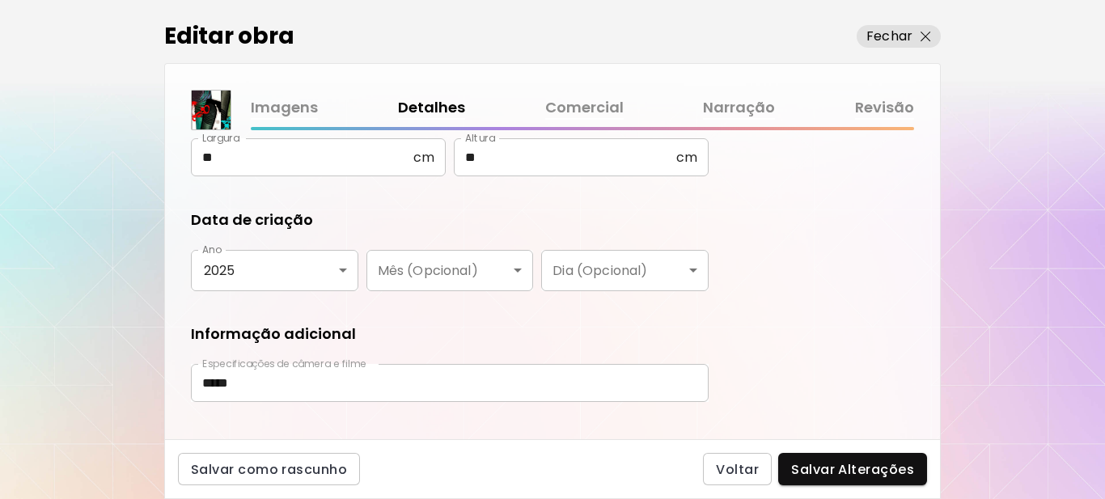
scroll to position [265, 0]
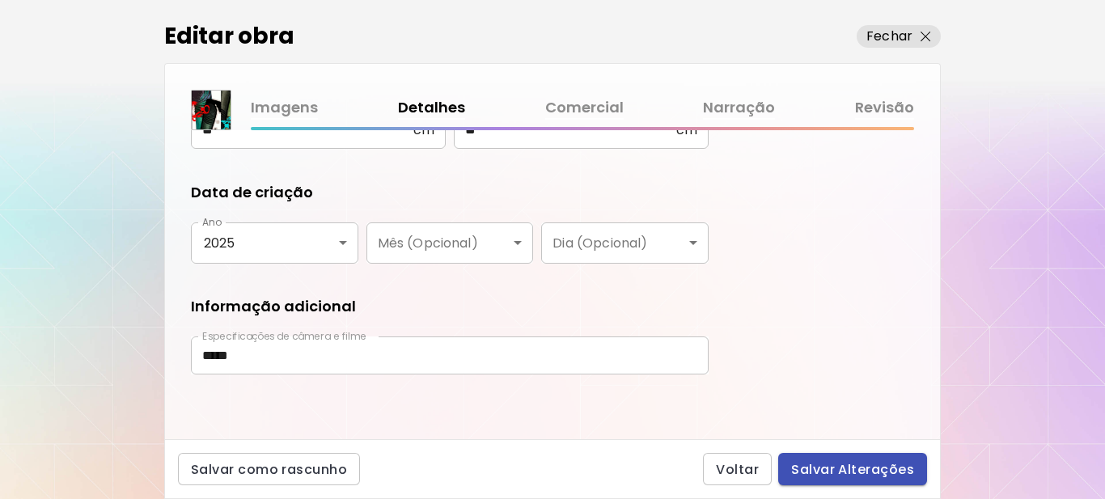
click at [807, 466] on span "Salvar Alterações" at bounding box center [852, 469] width 123 height 17
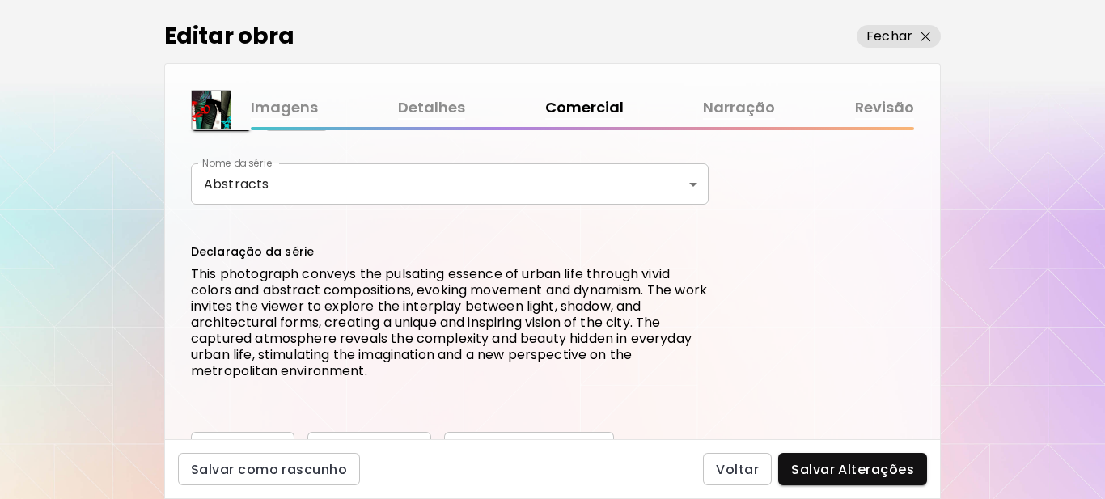
scroll to position [642, 0]
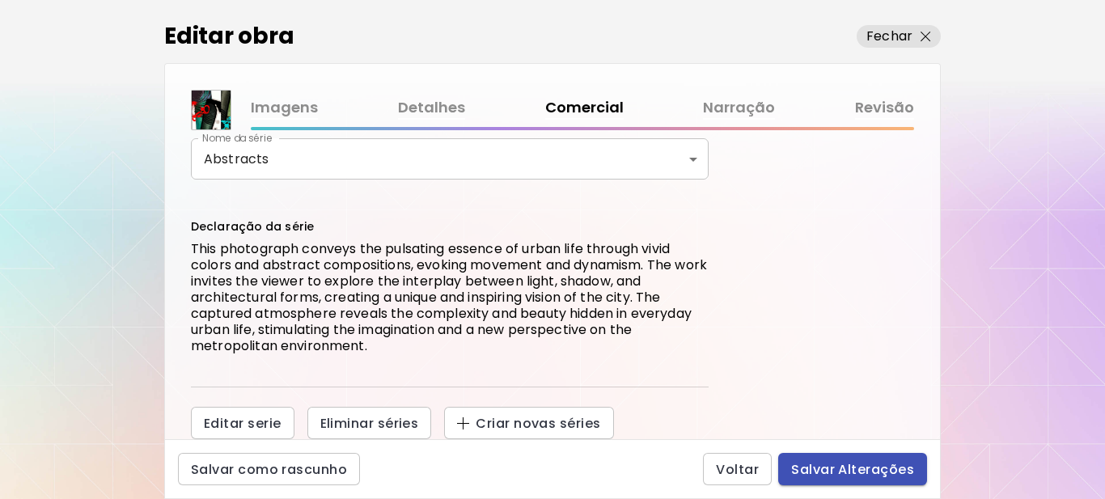
click at [840, 486] on div "Salvar como rascunho Voltar Salvar Alterações" at bounding box center [552, 469] width 776 height 60
click at [841, 472] on span "Salvar Alterações" at bounding box center [852, 469] width 123 height 17
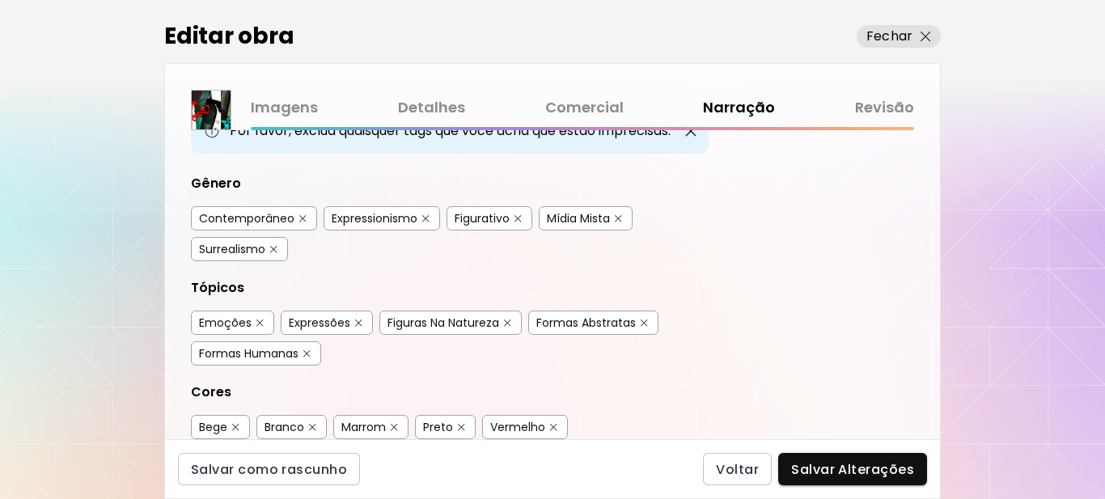
scroll to position [162, 0]
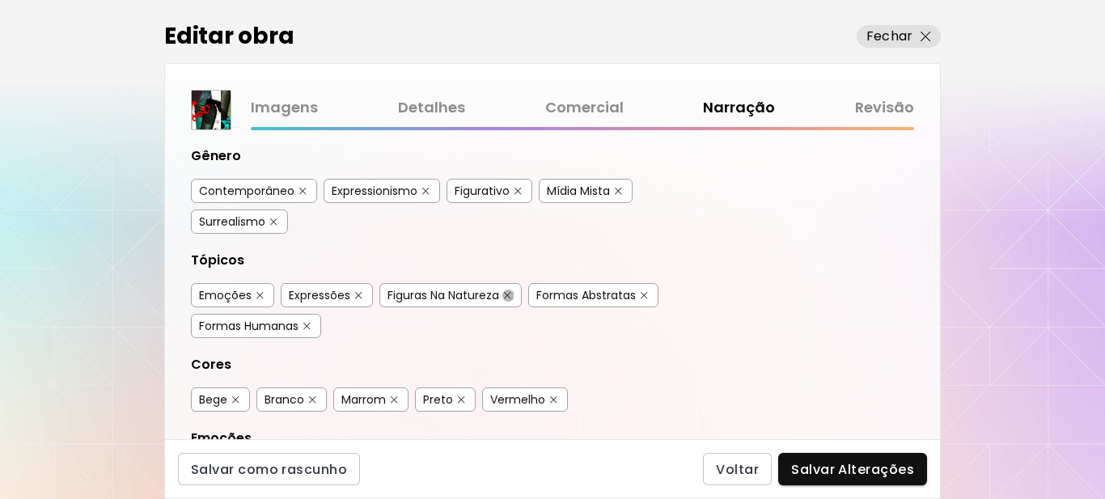
click at [511, 296] on img "button" at bounding box center [507, 295] width 7 height 7
click at [305, 324] on img "button" at bounding box center [306, 326] width 7 height 7
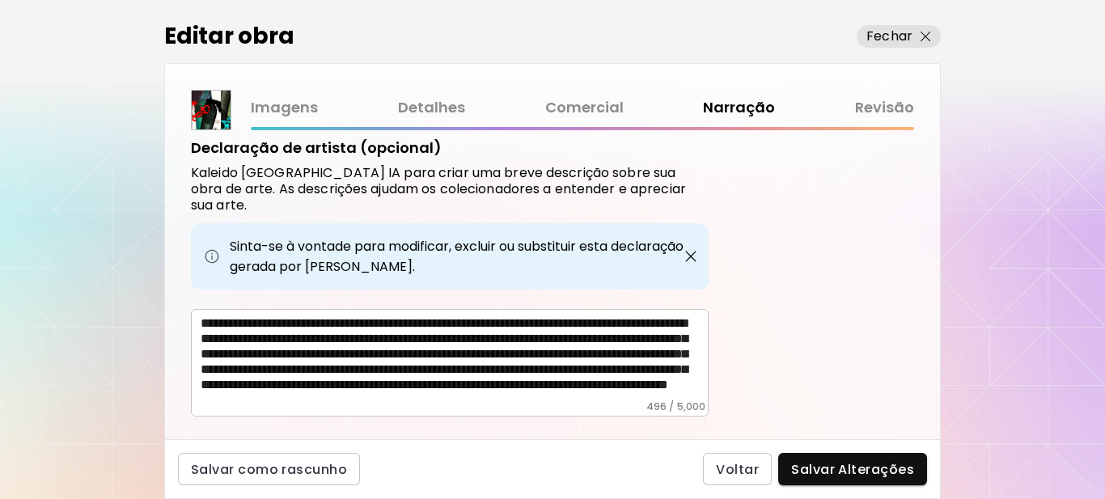
scroll to position [622, 0]
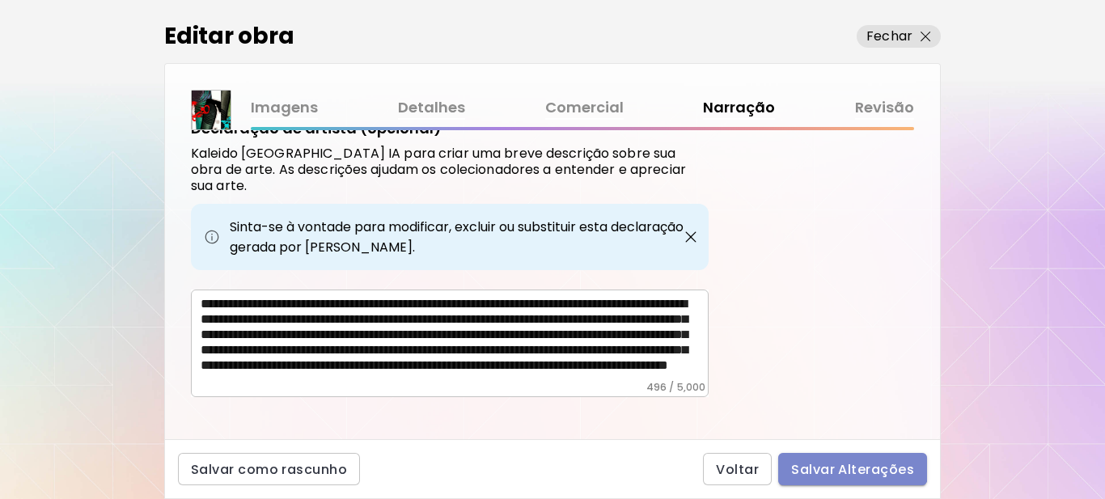
click at [836, 468] on span "Salvar Alterações" at bounding box center [852, 469] width 123 height 17
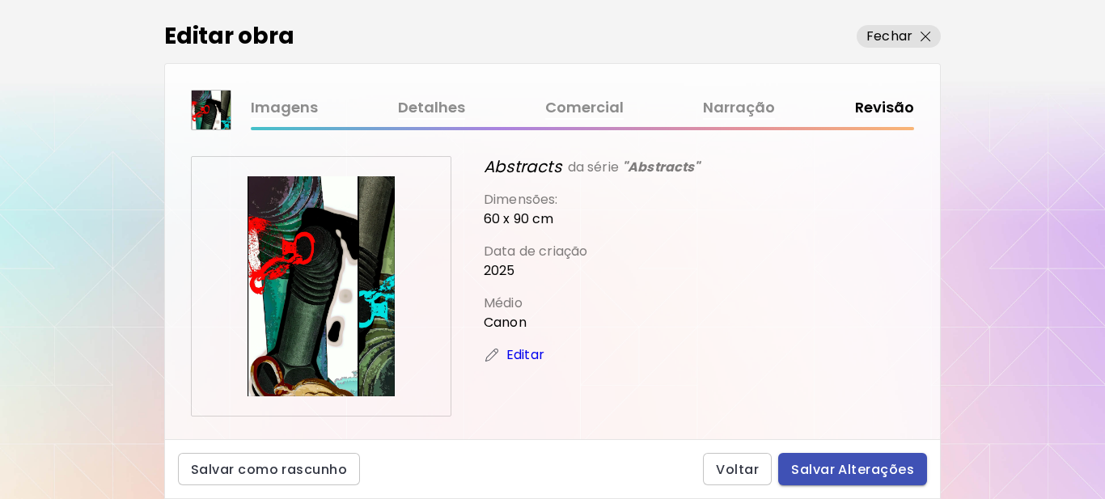
click at [823, 459] on button "Salvar Alterações" at bounding box center [852, 469] width 149 height 32
